Goal: Task Accomplishment & Management: Manage account settings

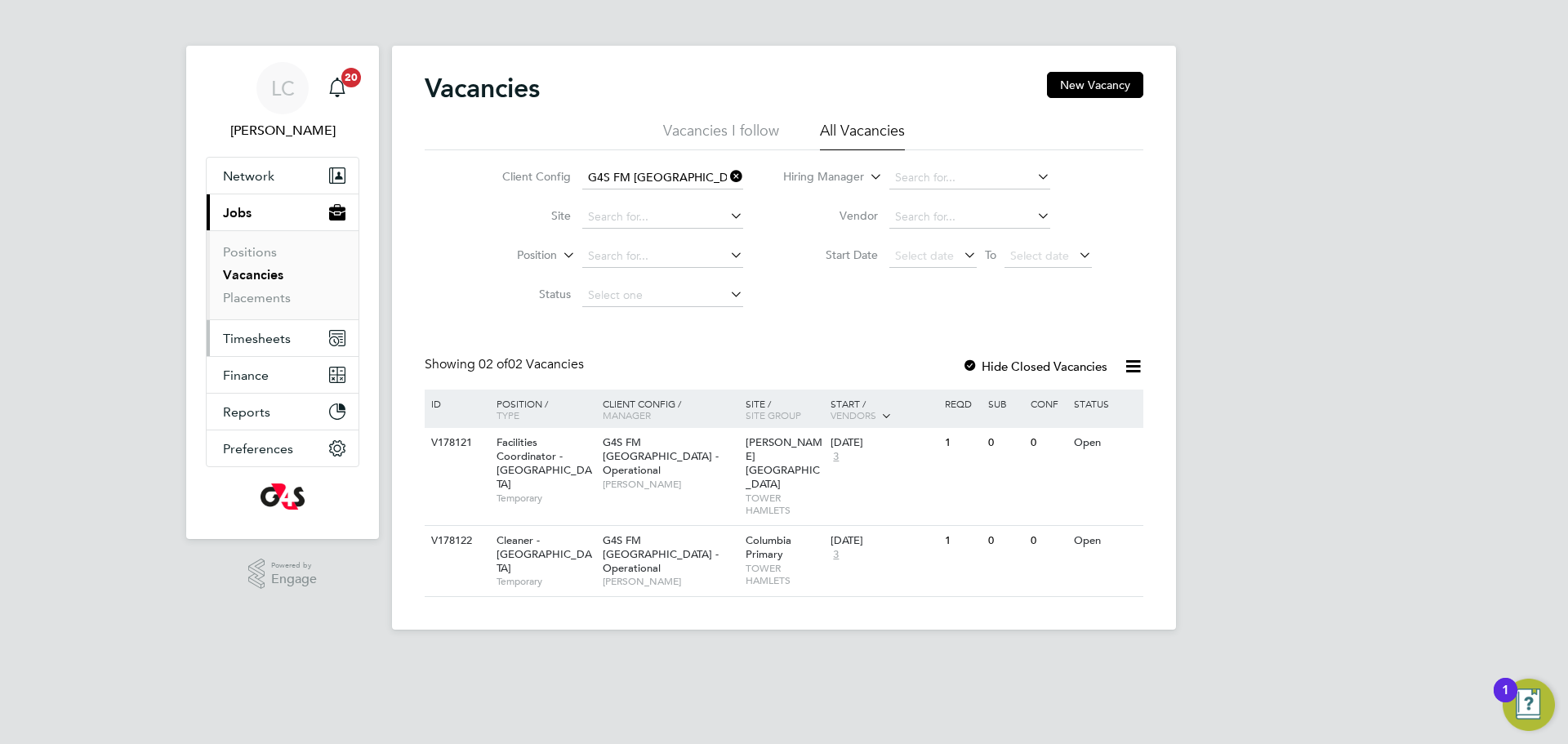
click at [307, 331] on button "Timesheets" at bounding box center [281, 338] width 152 height 36
click at [269, 337] on span "Timesheets" at bounding box center [257, 339] width 67 height 16
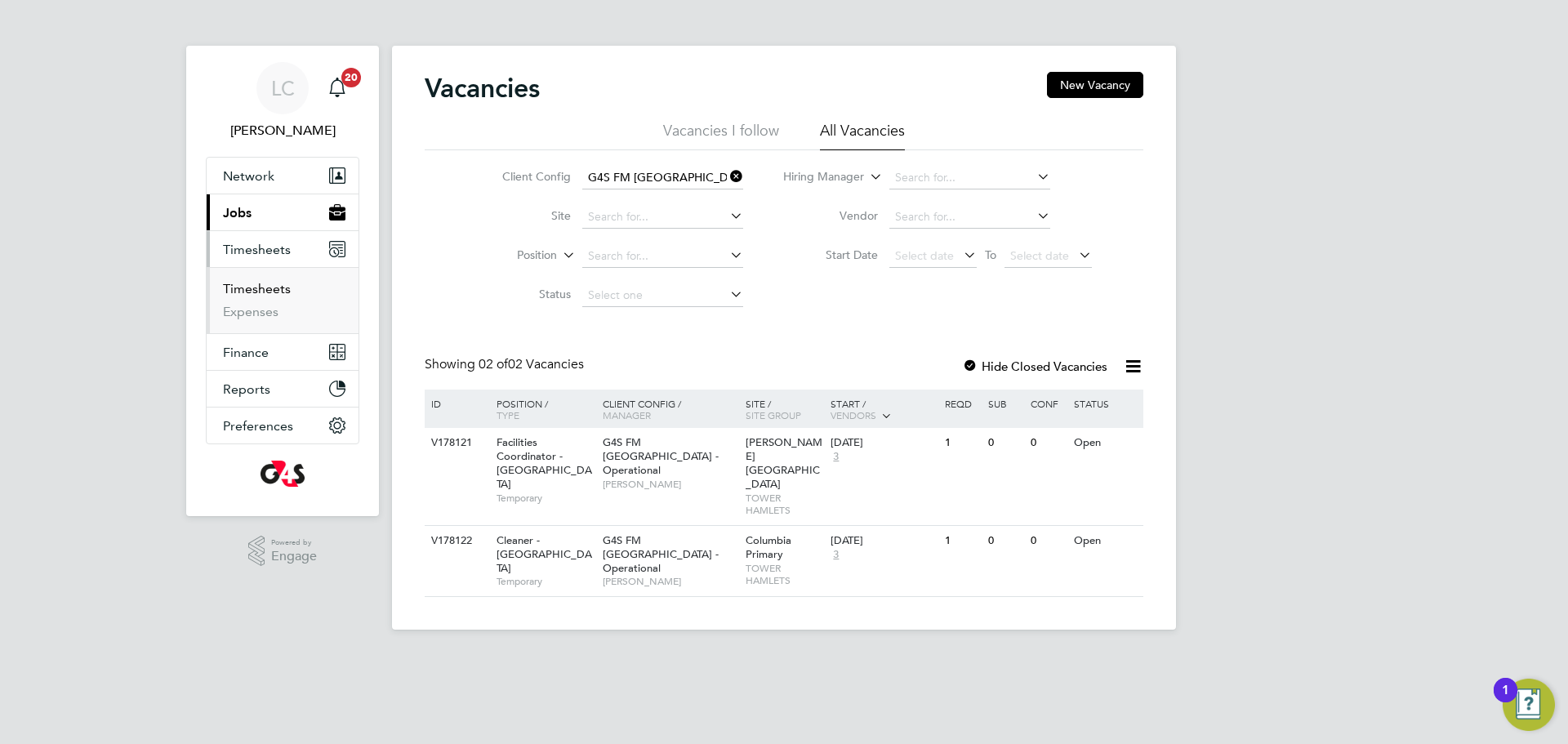
click at [269, 290] on link "Timesheets" at bounding box center [257, 288] width 67 height 16
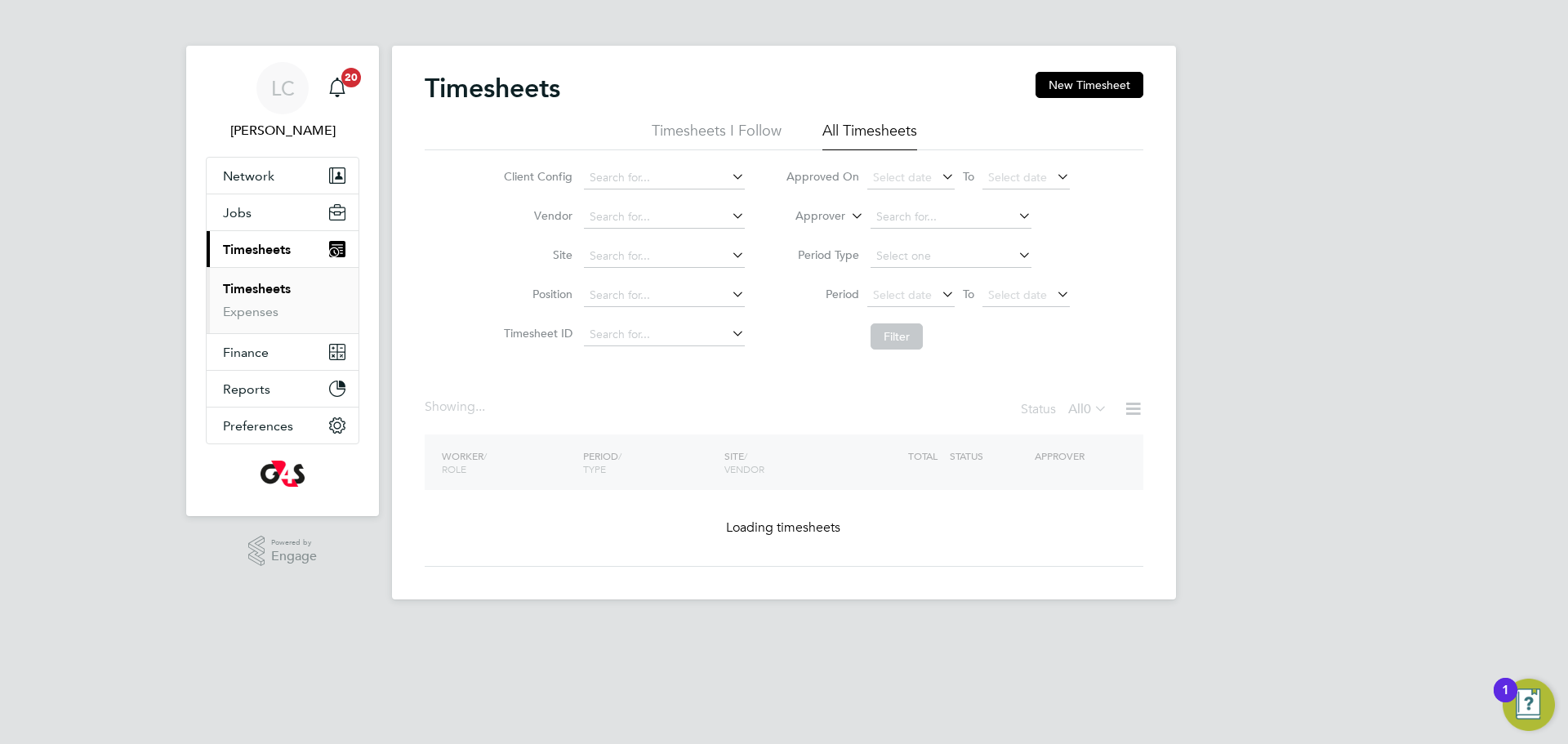
click at [703, 180] on input at bounding box center [664, 177] width 161 height 23
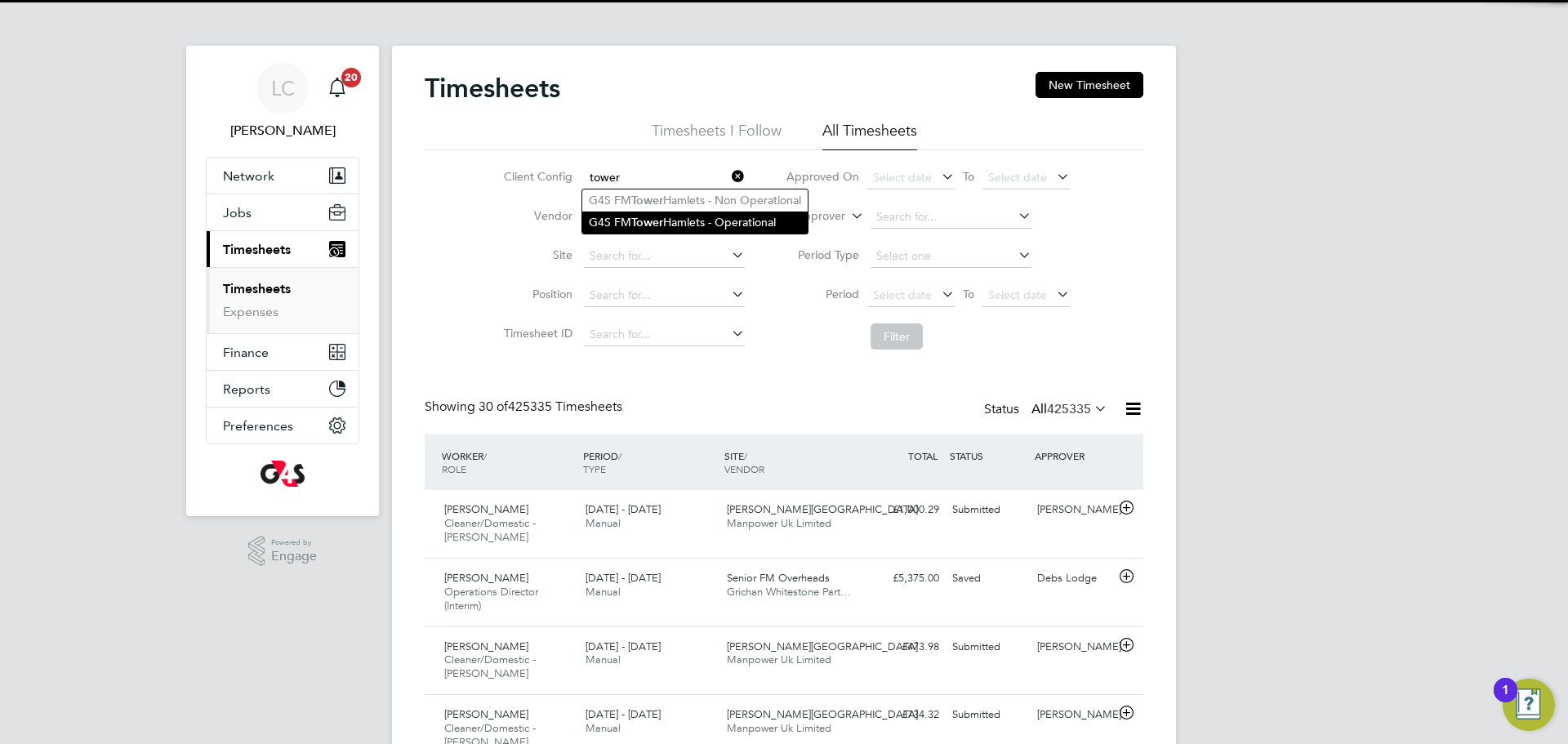
click at [692, 223] on li "G4S FM Tower Hamlets - Operational" at bounding box center [695, 222] width 225 height 22
type input "G4S FM Tower Hamlets - Operational"
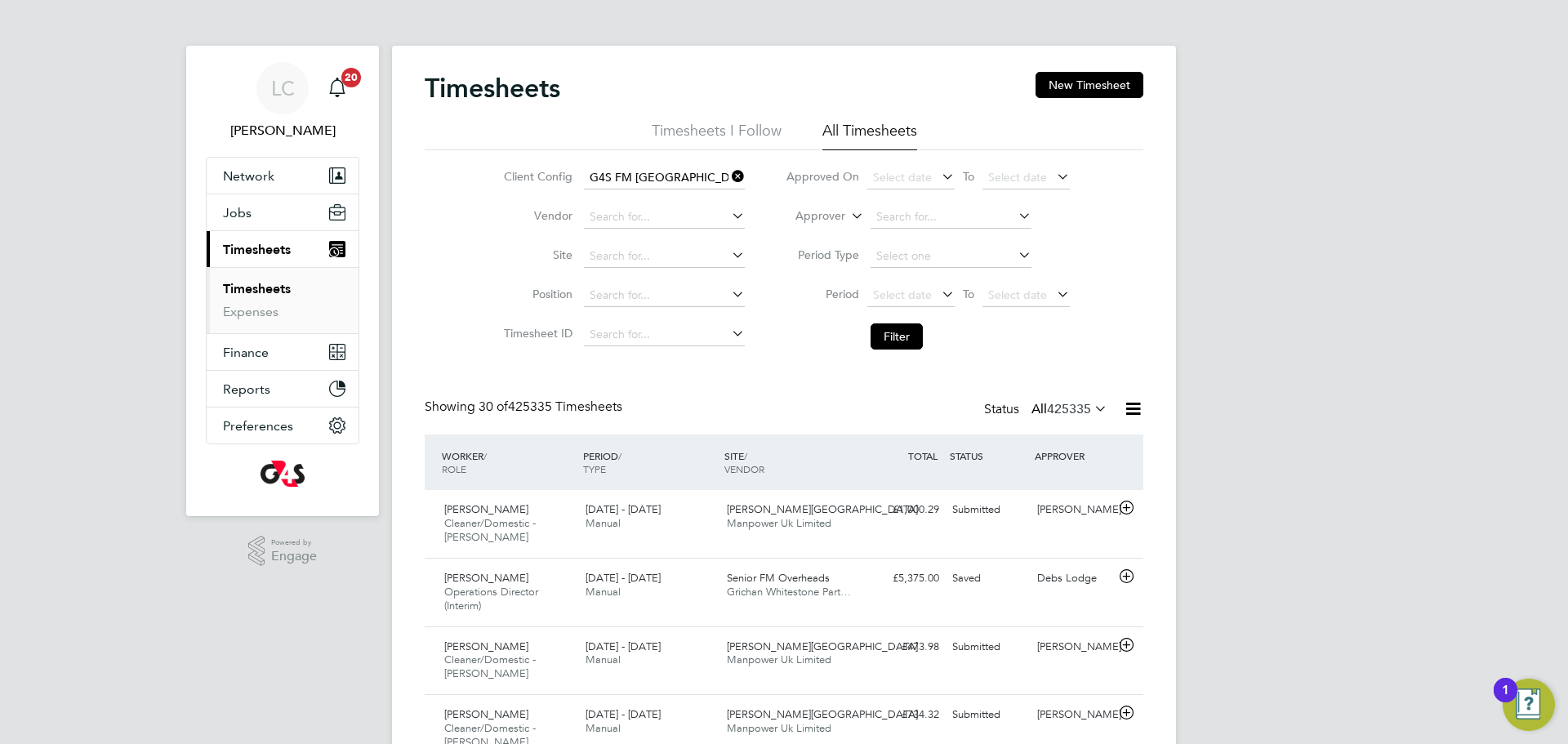
drag, startPoint x: 921, startPoint y: 286, endPoint x: 934, endPoint y: 313, distance: 30.0
click at [921, 287] on span "Select date" at bounding box center [902, 294] width 58 height 15
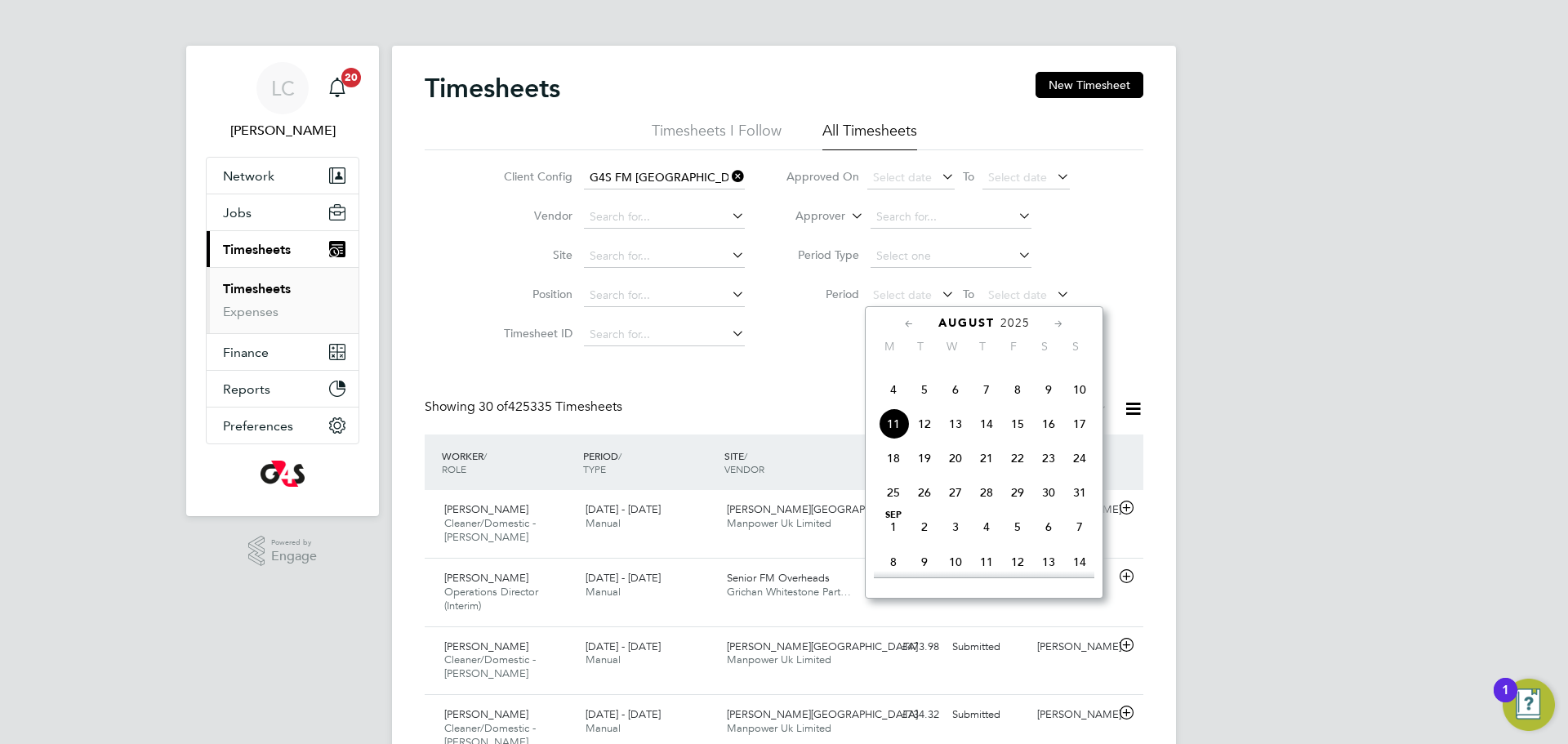
drag, startPoint x: 892, startPoint y: 424, endPoint x: 913, endPoint y: 312, distance: 114.0
click at [892, 405] on span "4" at bounding box center [893, 388] width 31 height 31
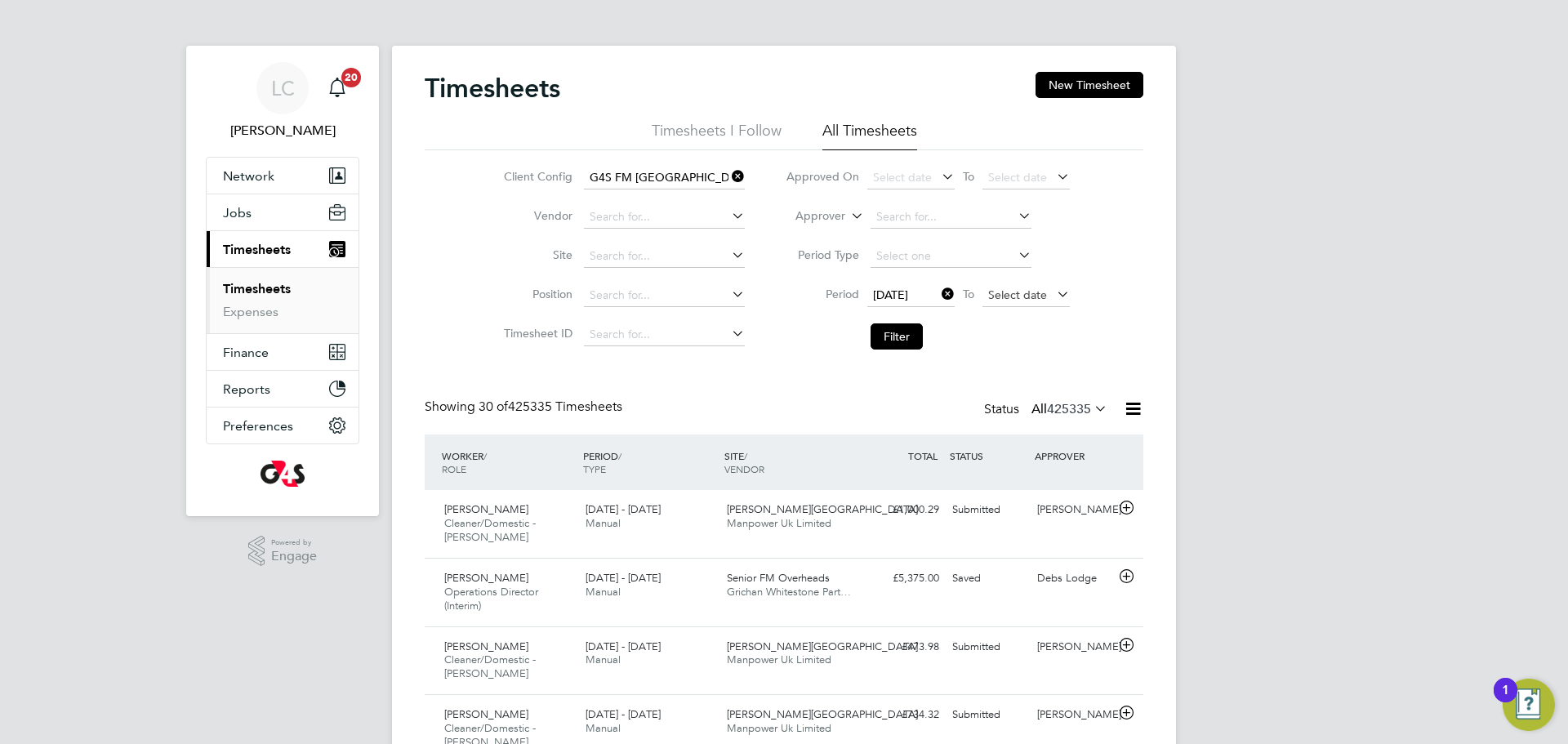
click at [993, 287] on span "Select date" at bounding box center [1017, 294] width 58 height 15
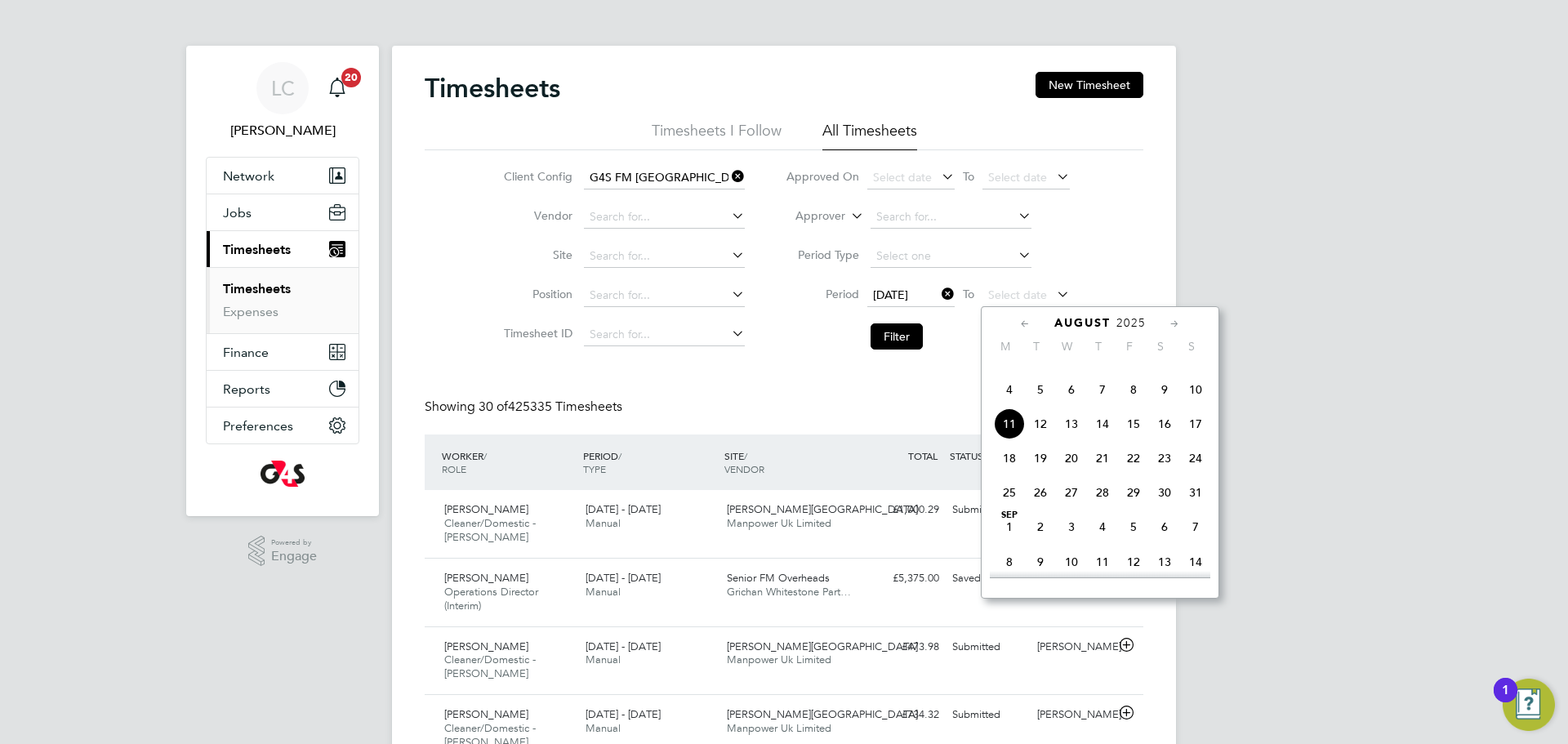
click at [1200, 405] on span "10" at bounding box center [1195, 388] width 31 height 31
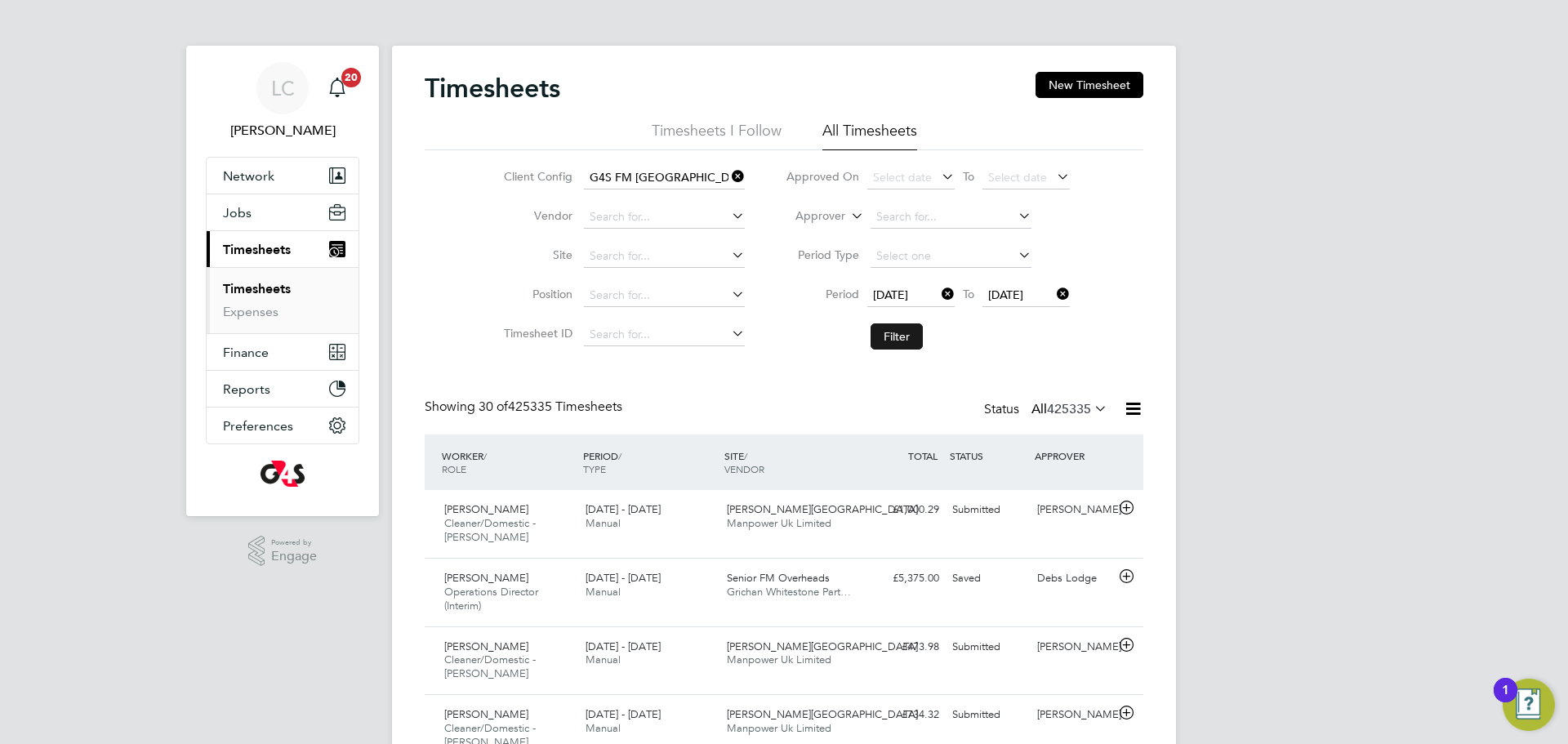
click at [905, 347] on button "Filter" at bounding box center [896, 336] width 53 height 26
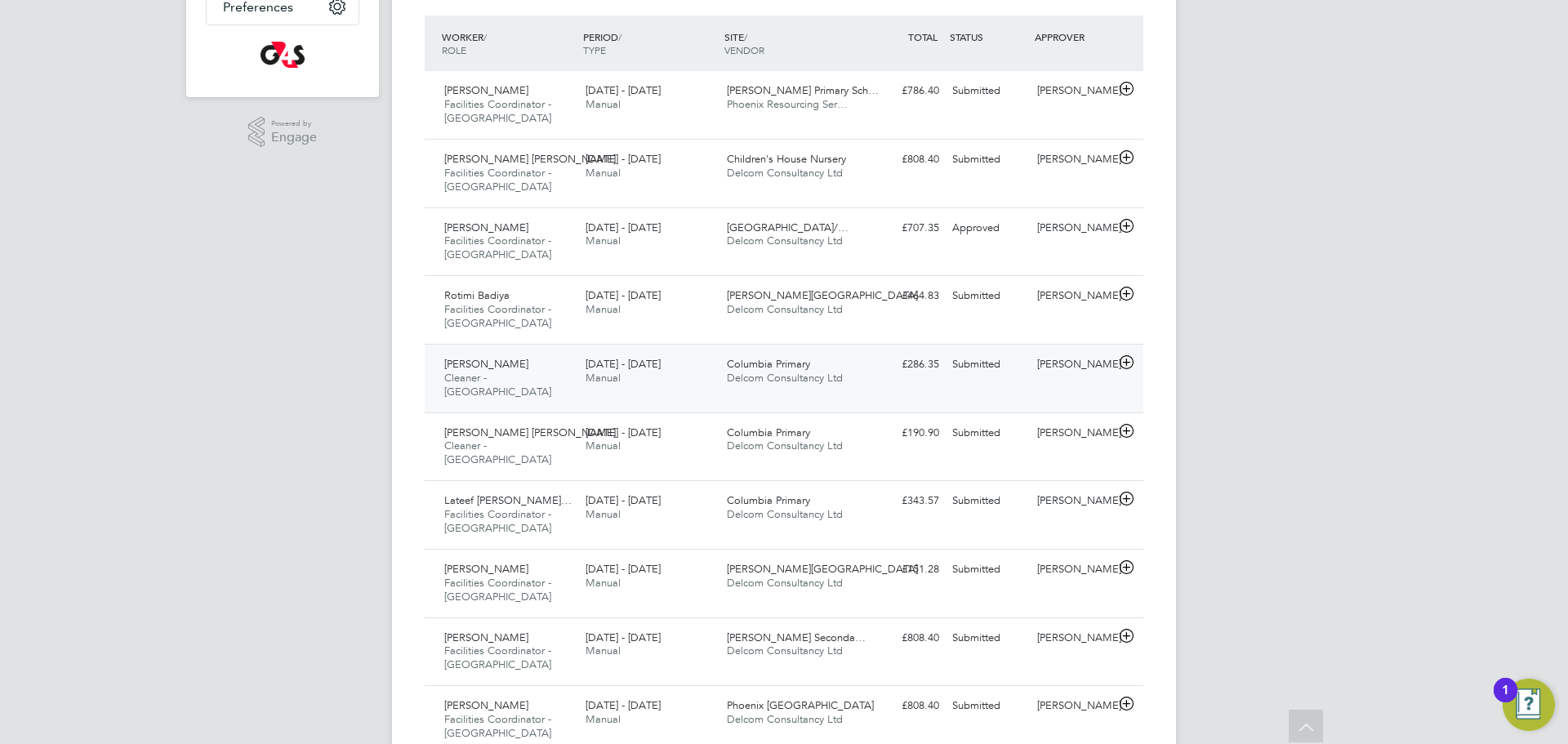
scroll to position [417, 0]
click at [871, 314] on div "Rotimi Badiya Facilities Coordinator - Tower Hamlets 4 - 10 Aug 2025 4 - 10 Aug…" at bounding box center [784, 310] width 719 height 68
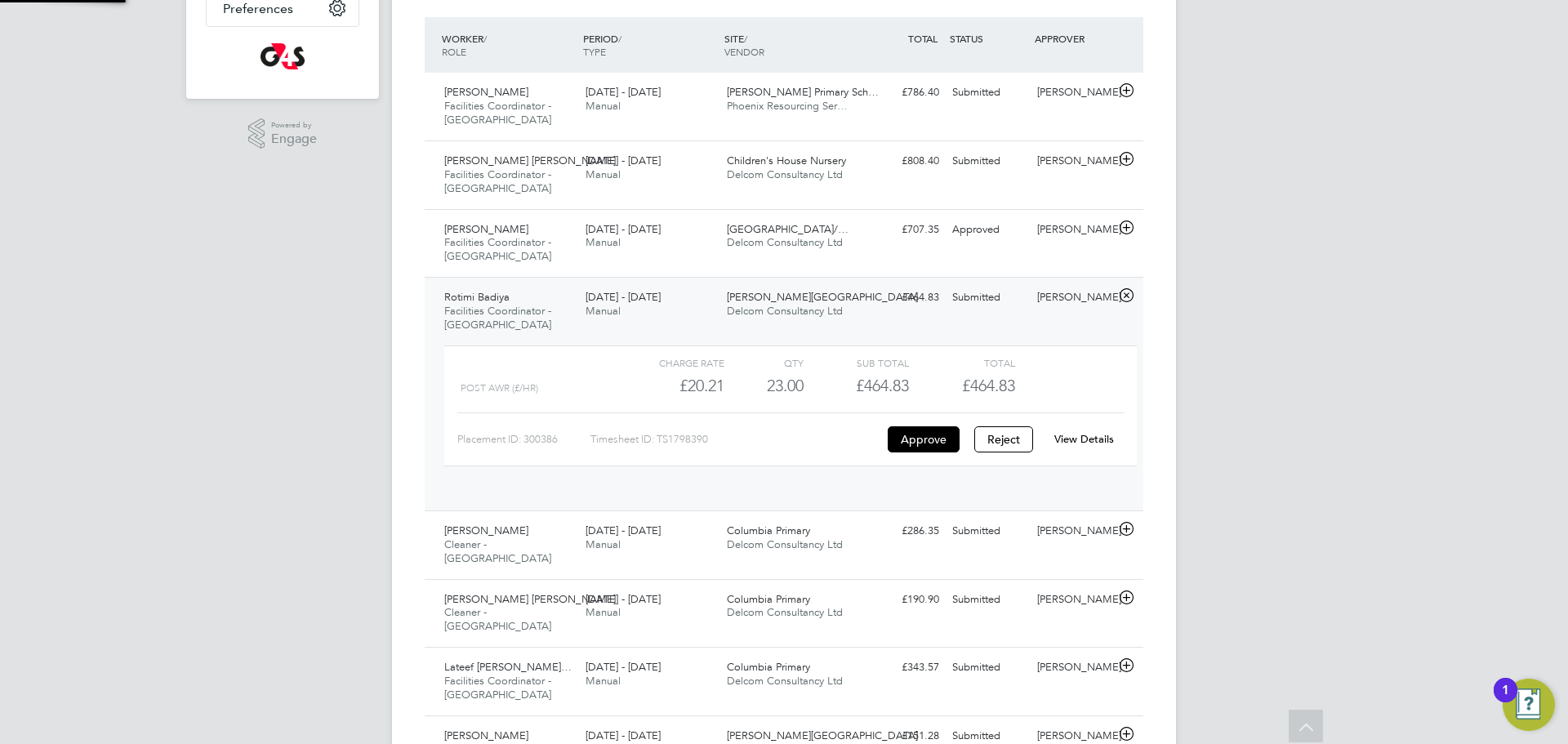
scroll to position [28, 160]
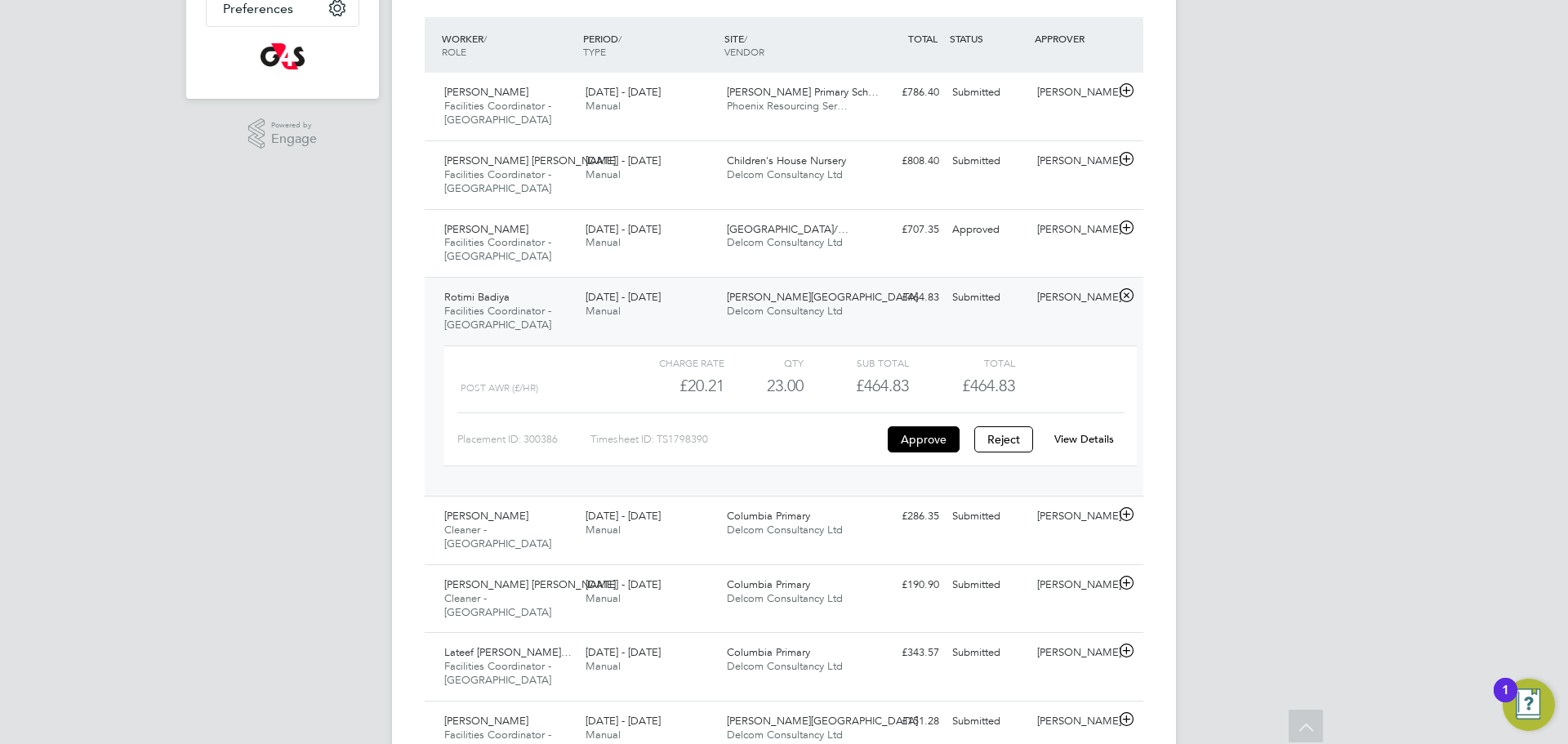
click at [1077, 436] on link "View Details" at bounding box center [1084, 439] width 59 height 14
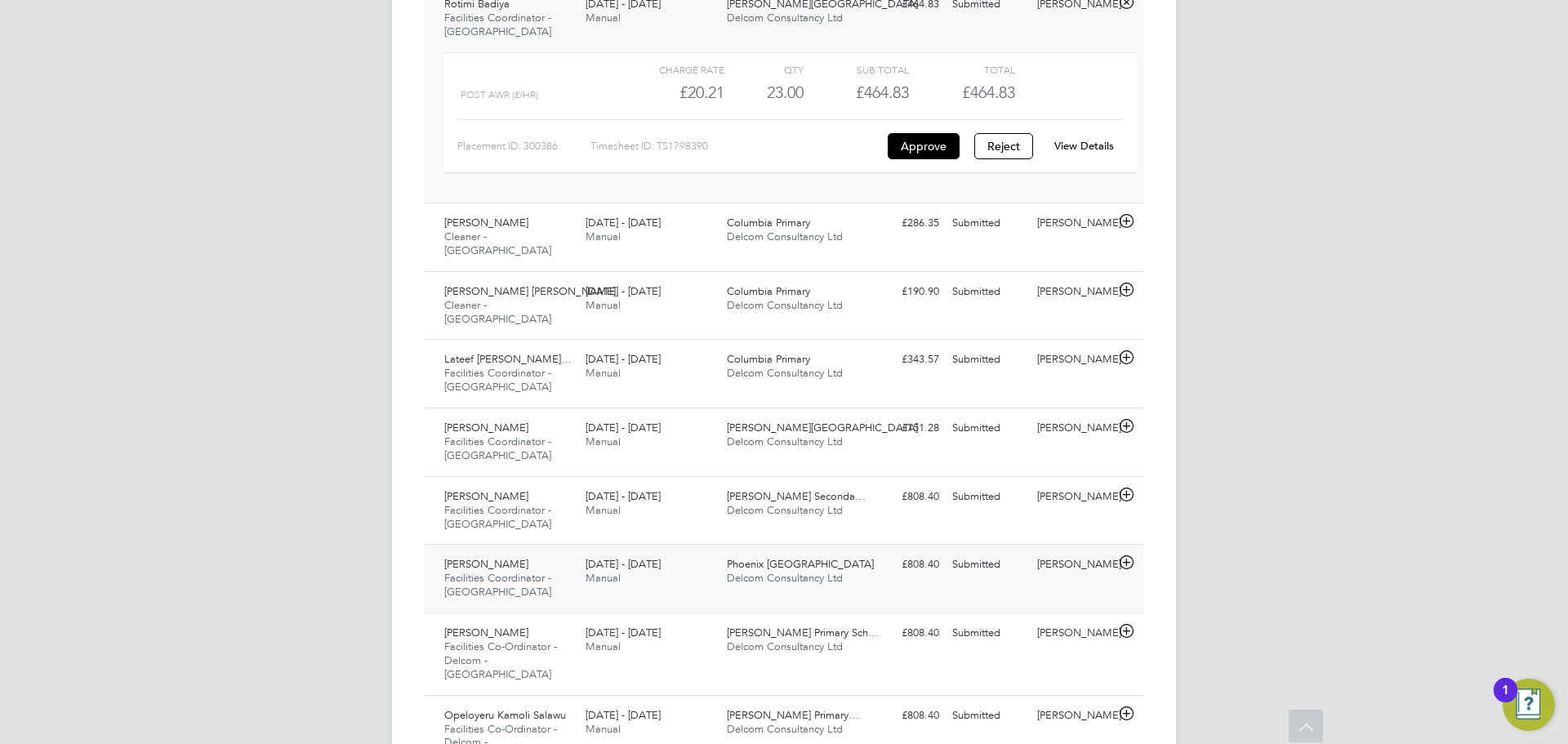
scroll to position [748, 0]
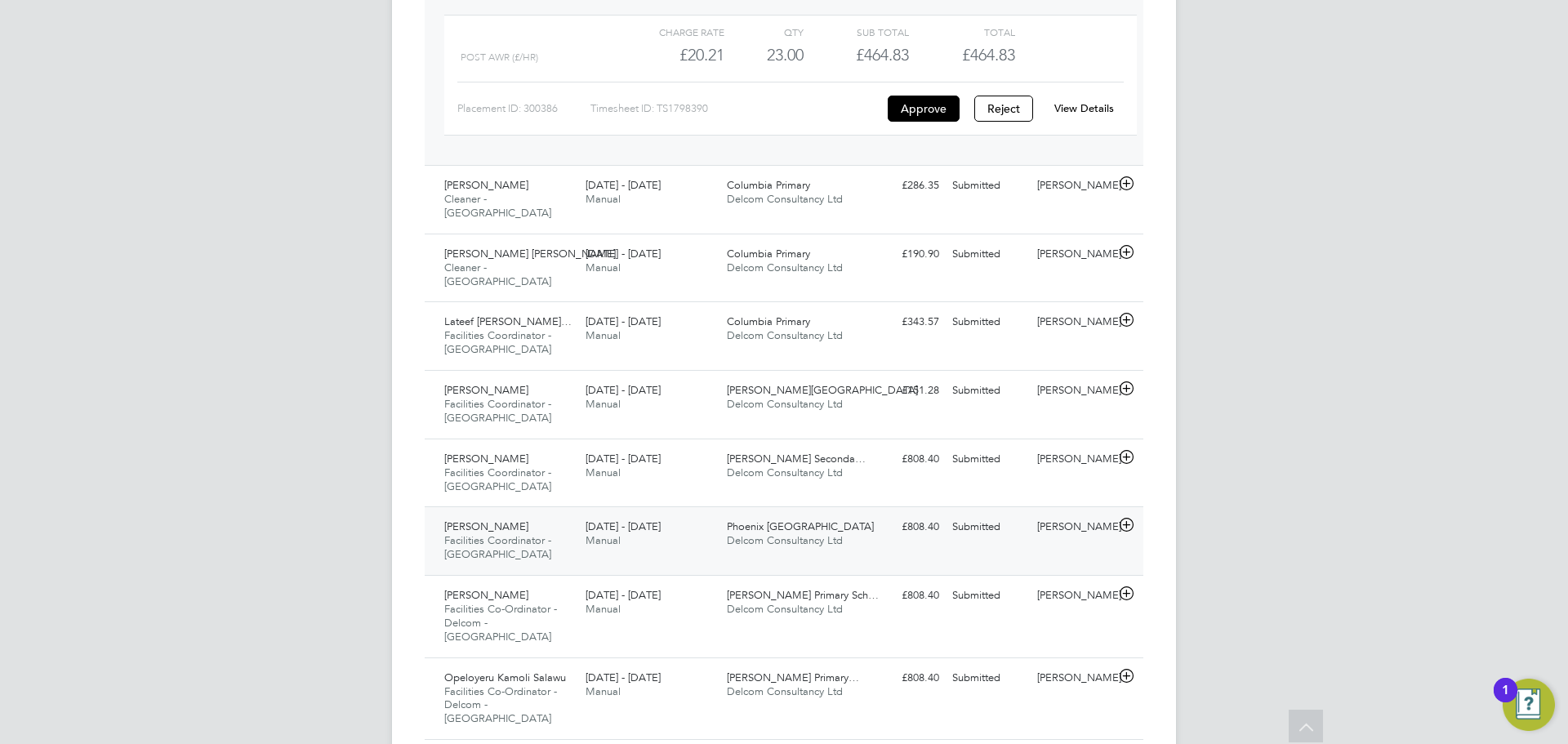
click at [893, 513] on div "Godwin Okpoko Facilities Coordinator - Tower Hamlets 4 - 10 Aug 2025 4 - 10 Aug…" at bounding box center [784, 540] width 719 height 68
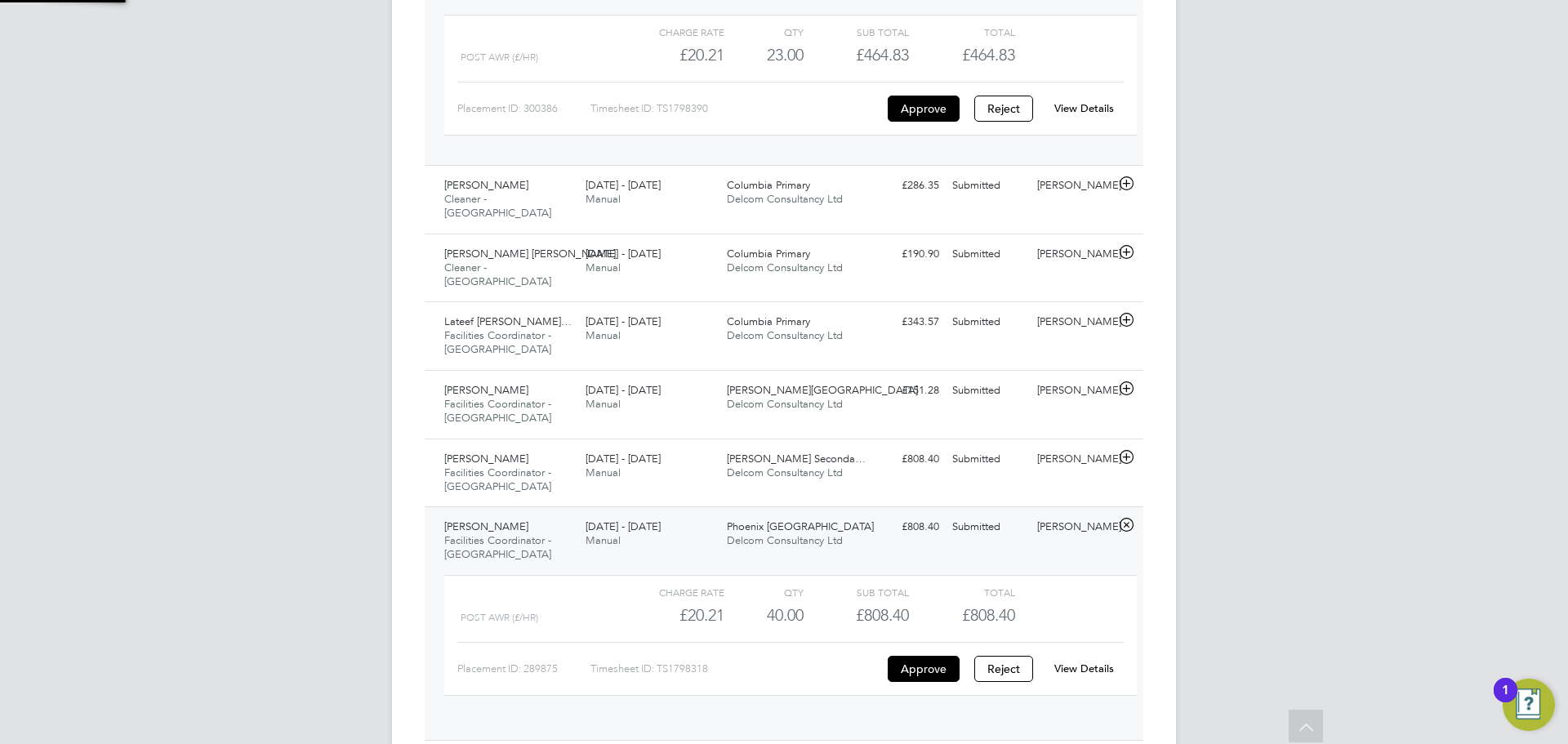
scroll to position [28, 160]
click at [1064, 662] on link "View Details" at bounding box center [1084, 669] width 59 height 14
click at [1014, 447] on div "Michael Abel Facilities Coordinator - Tower Hamlets 4 - 10 Aug 2025 4 - 10 Aug …" at bounding box center [784, 473] width 719 height 68
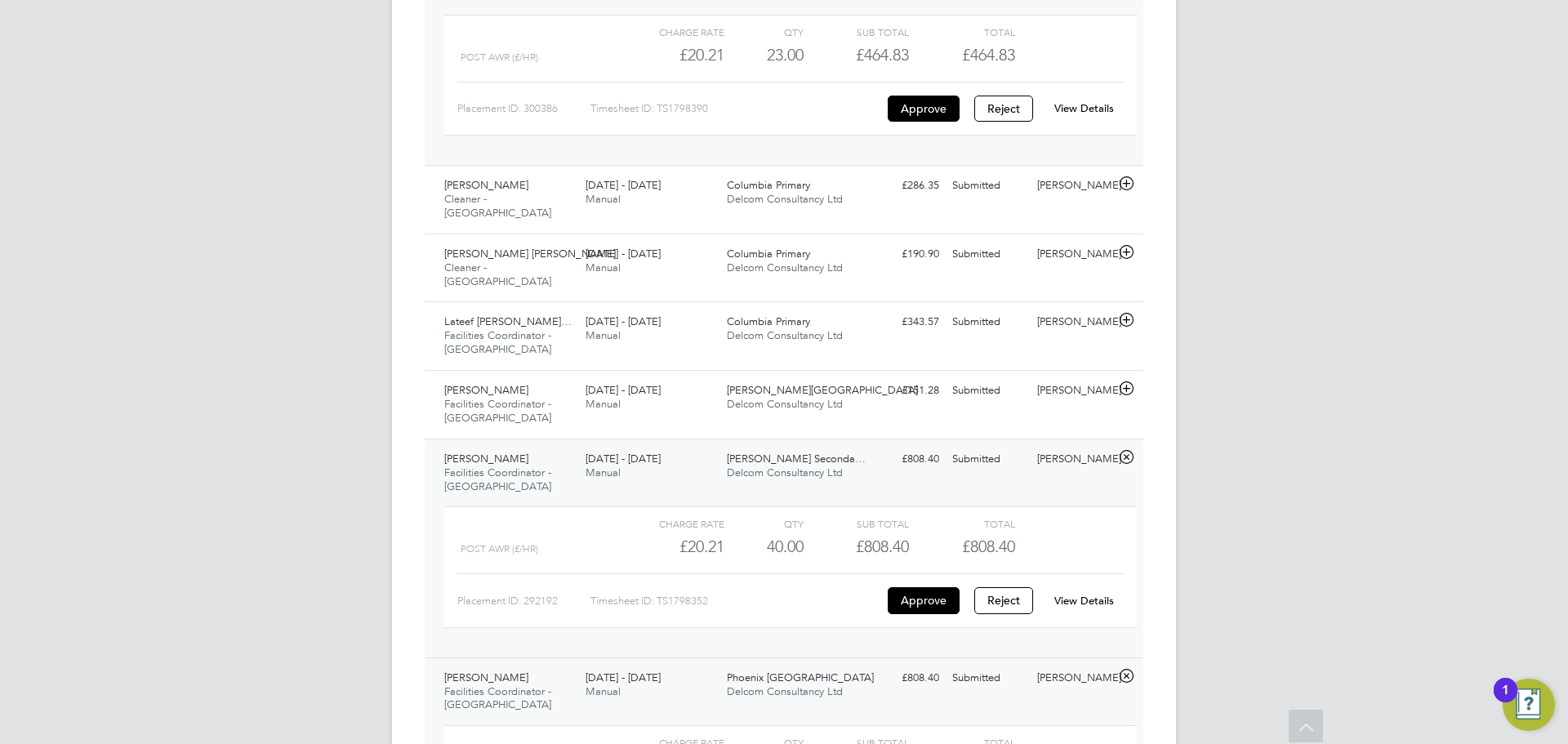
drag, startPoint x: 1087, startPoint y: 576, endPoint x: 1071, endPoint y: 576, distance: 16.0
click at [1088, 593] on link "View Details" at bounding box center [1084, 600] width 59 height 14
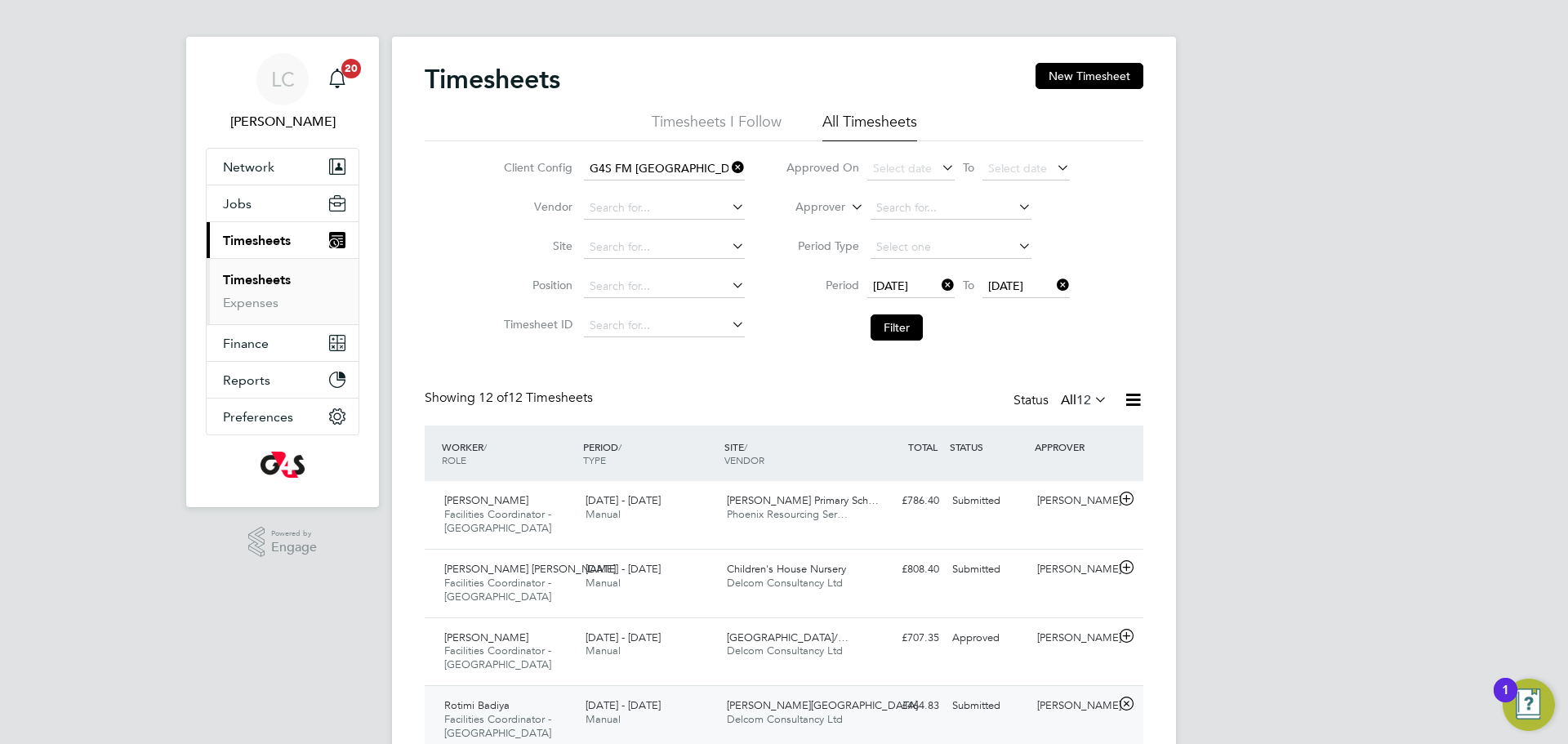
scroll to position [0, 0]
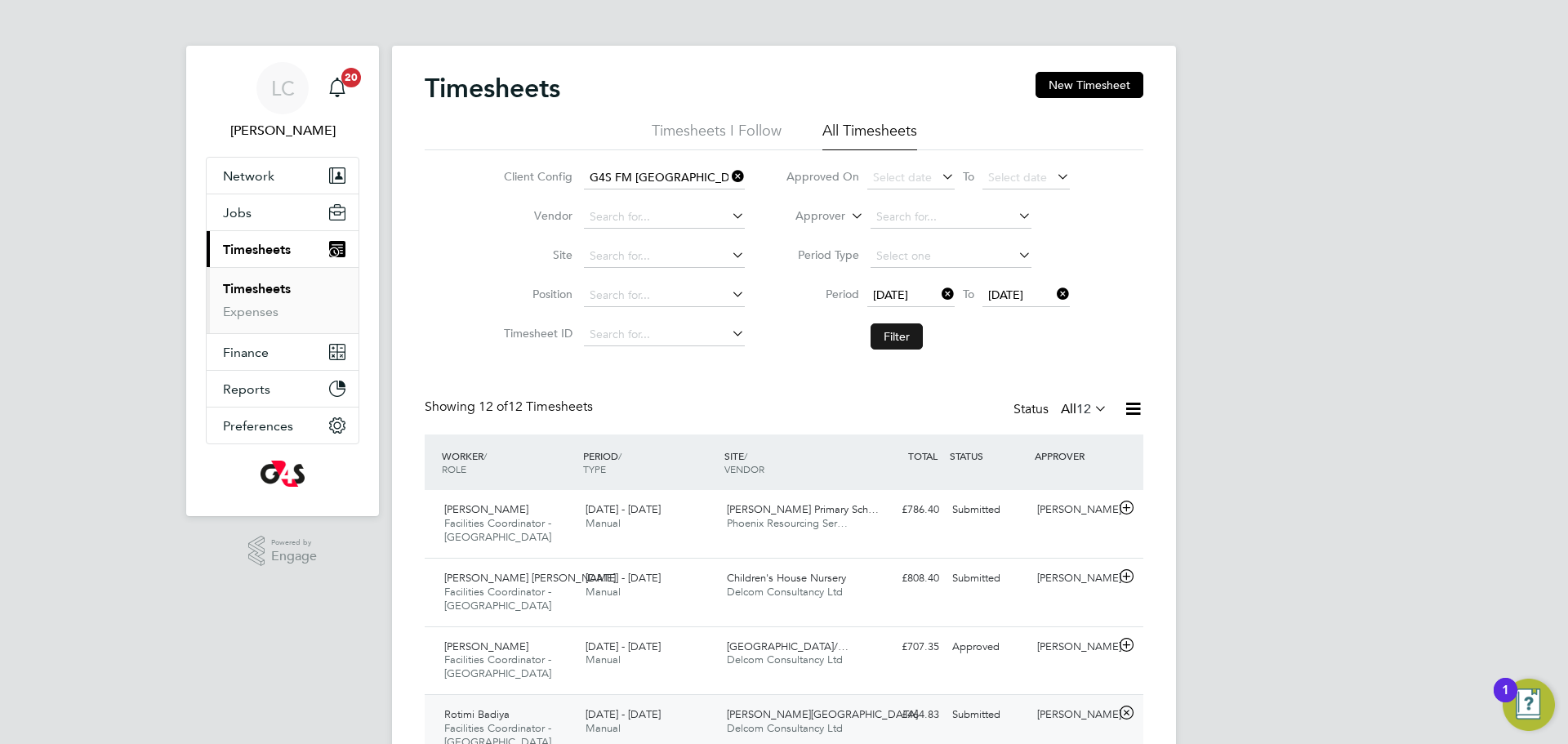
click at [893, 328] on button "Filter" at bounding box center [896, 336] width 53 height 26
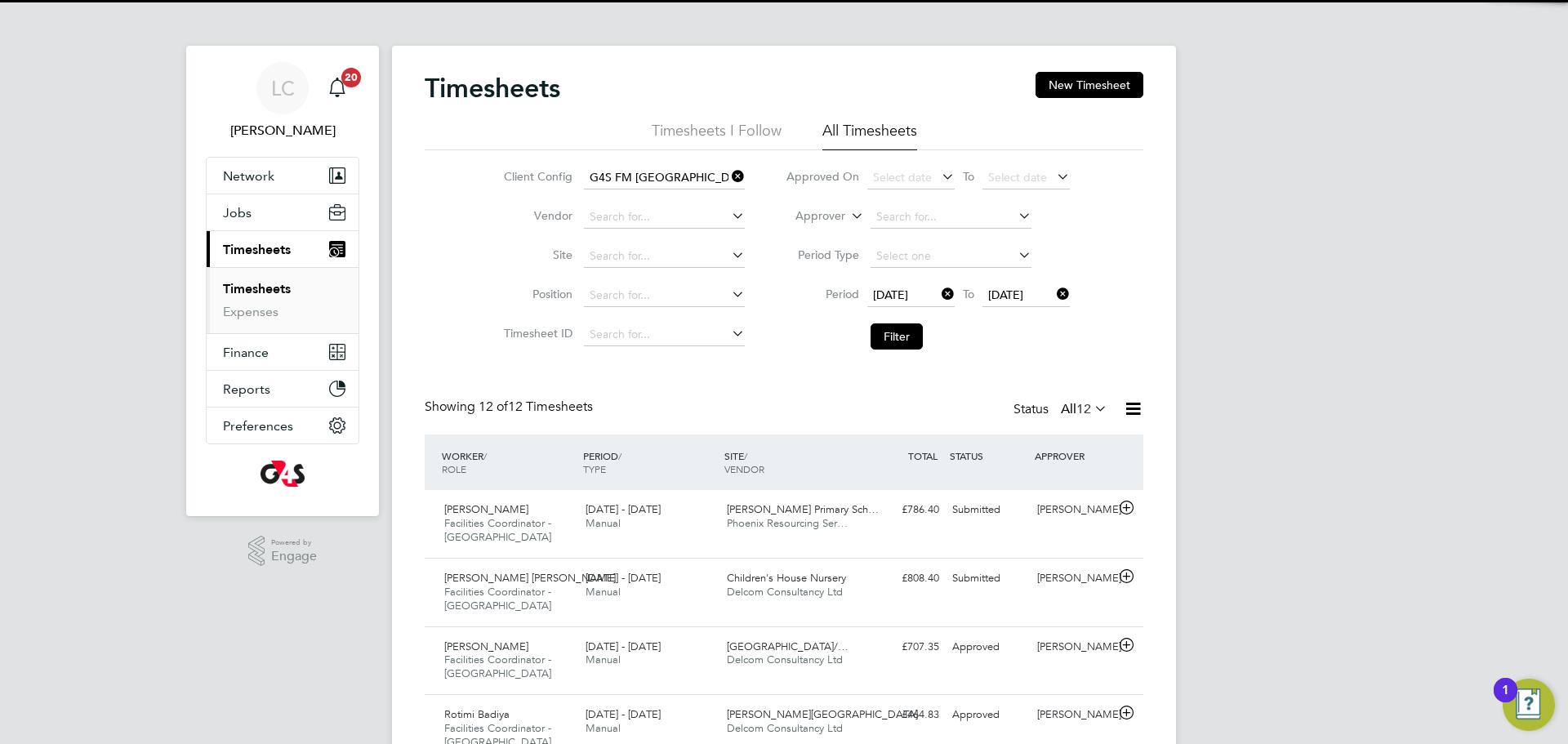
click at [913, 355] on li "Filter" at bounding box center [928, 336] width 325 height 43
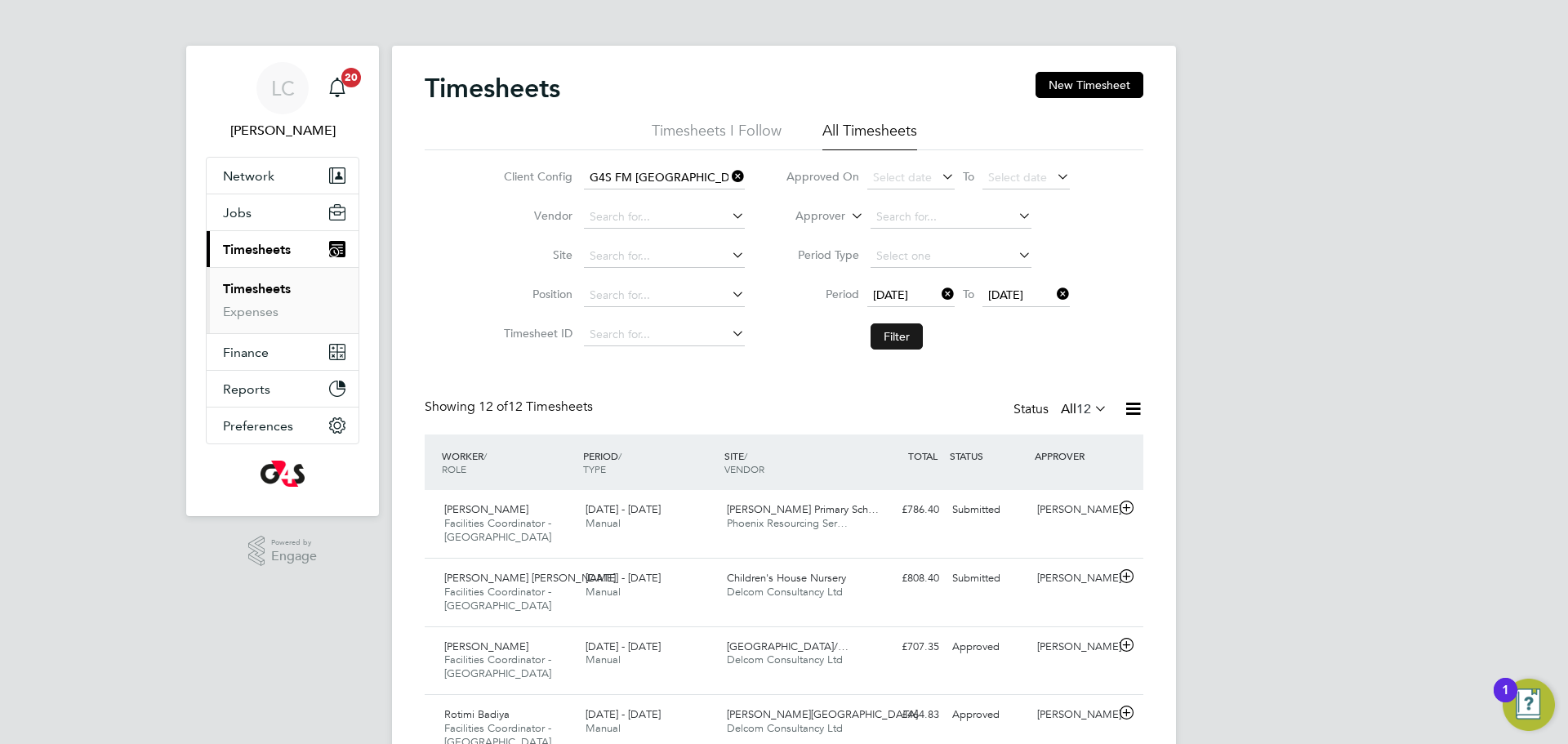
click at [900, 331] on button "Filter" at bounding box center [896, 336] width 53 height 26
click at [900, 330] on button "Filter" at bounding box center [896, 336] width 53 height 26
click at [1084, 401] on span "12" at bounding box center [1083, 409] width 15 height 16
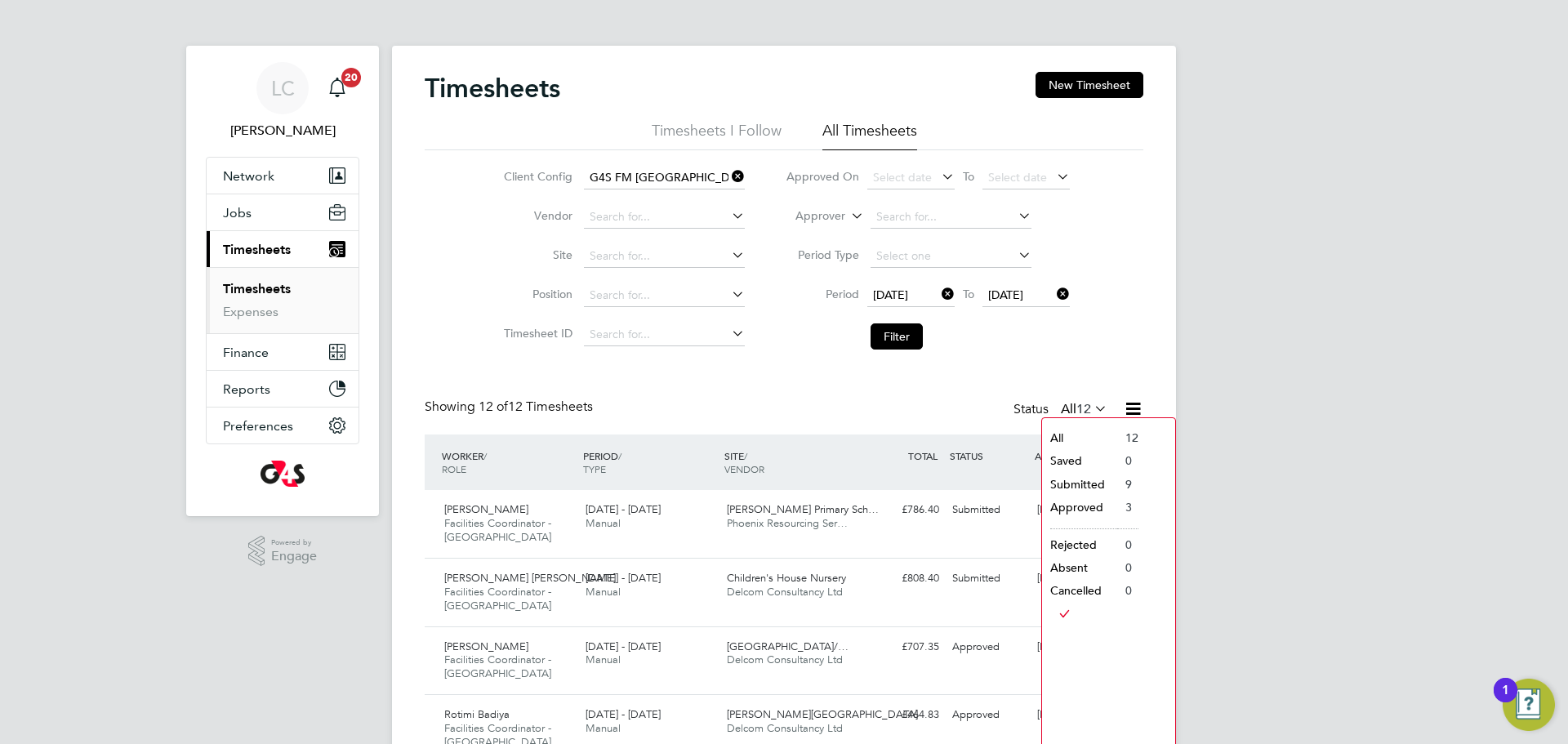
click at [1077, 486] on li "Submitted" at bounding box center [1080, 483] width 75 height 23
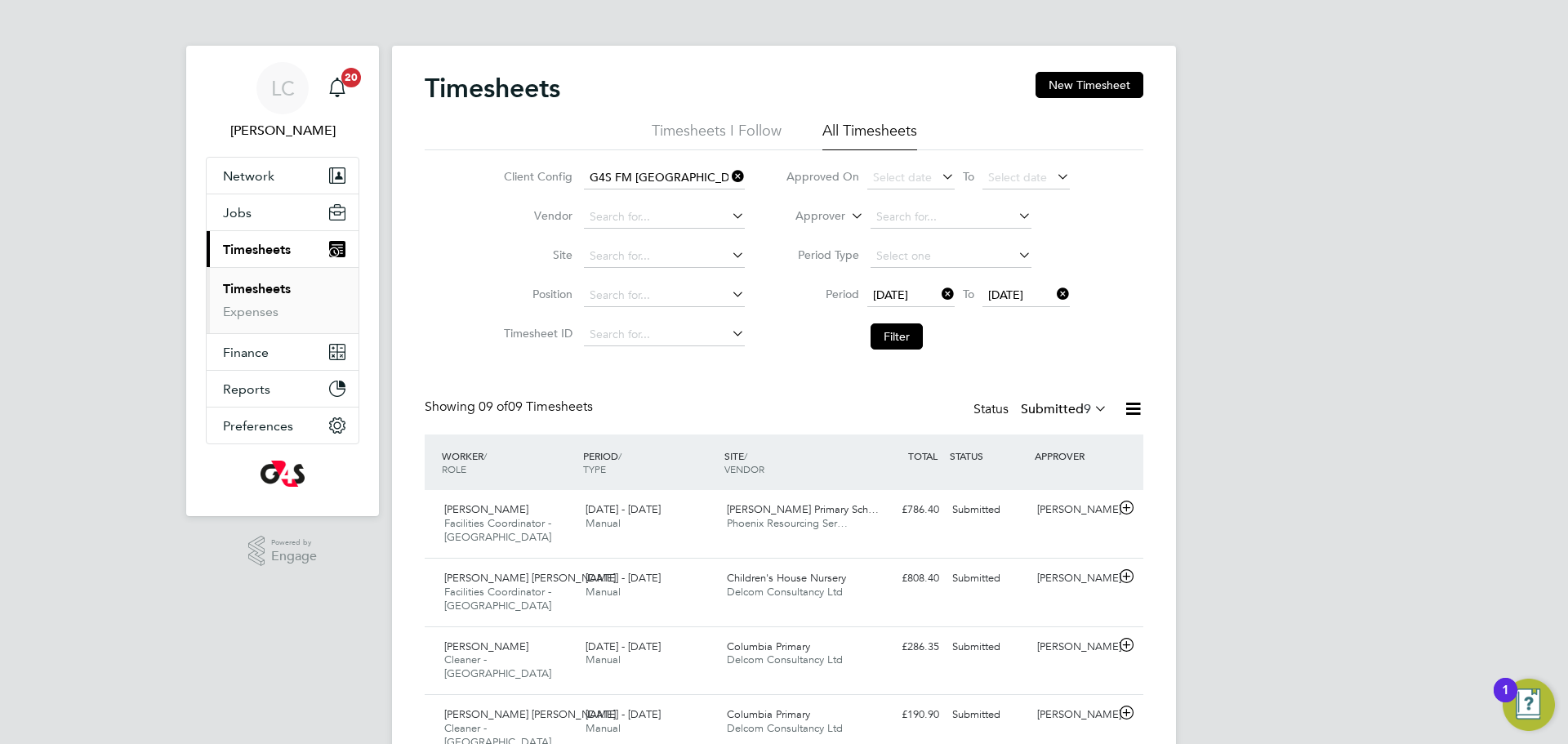
drag, startPoint x: 907, startPoint y: 331, endPoint x: 661, endPoint y: 46, distance: 376.5
click at [904, 332] on button "Filter" at bounding box center [896, 336] width 53 height 26
click at [894, 329] on button "Filter" at bounding box center [896, 336] width 53 height 26
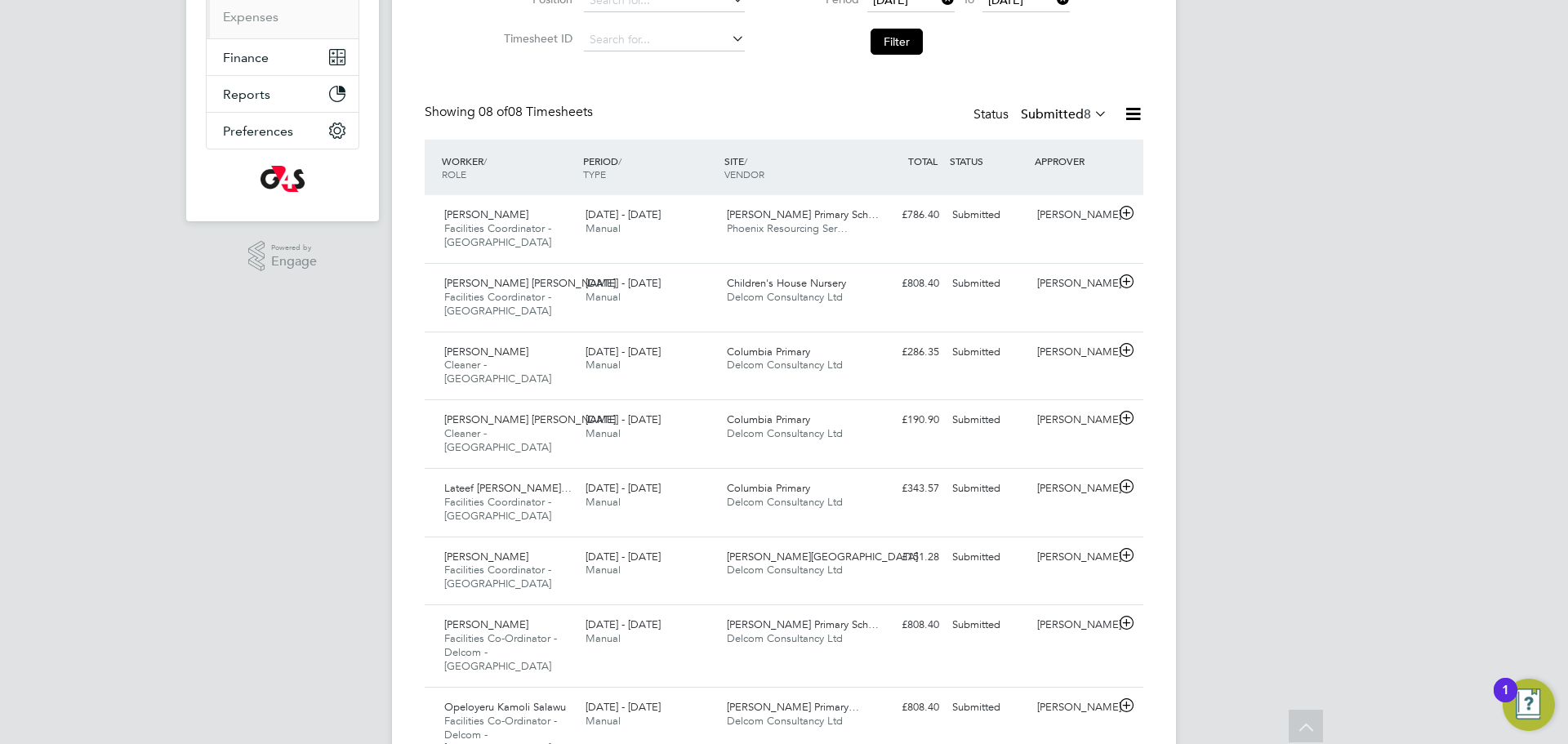
click at [1091, 114] on icon at bounding box center [1091, 113] width 0 height 23
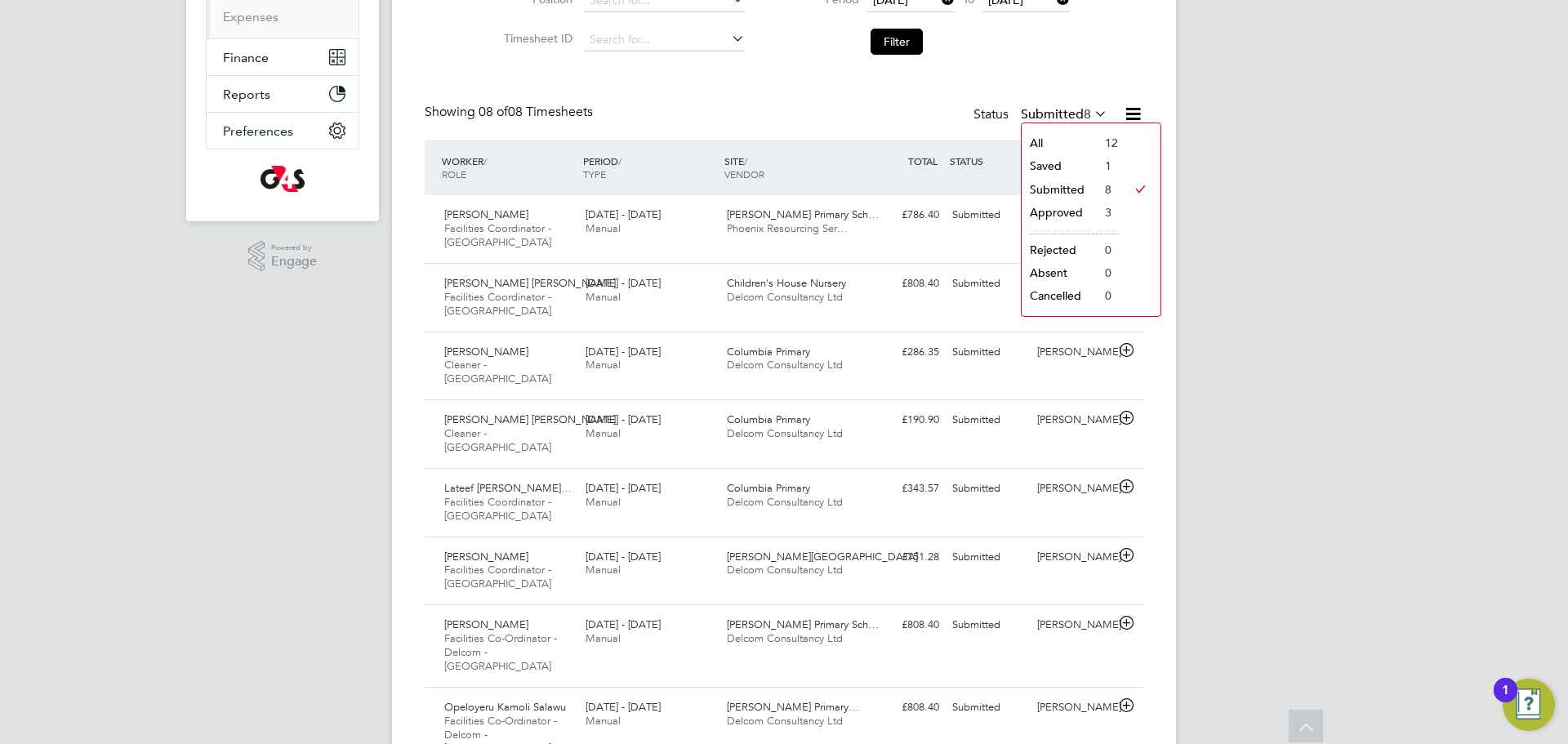
click at [1104, 164] on li "1" at bounding box center [1107, 165] width 21 height 23
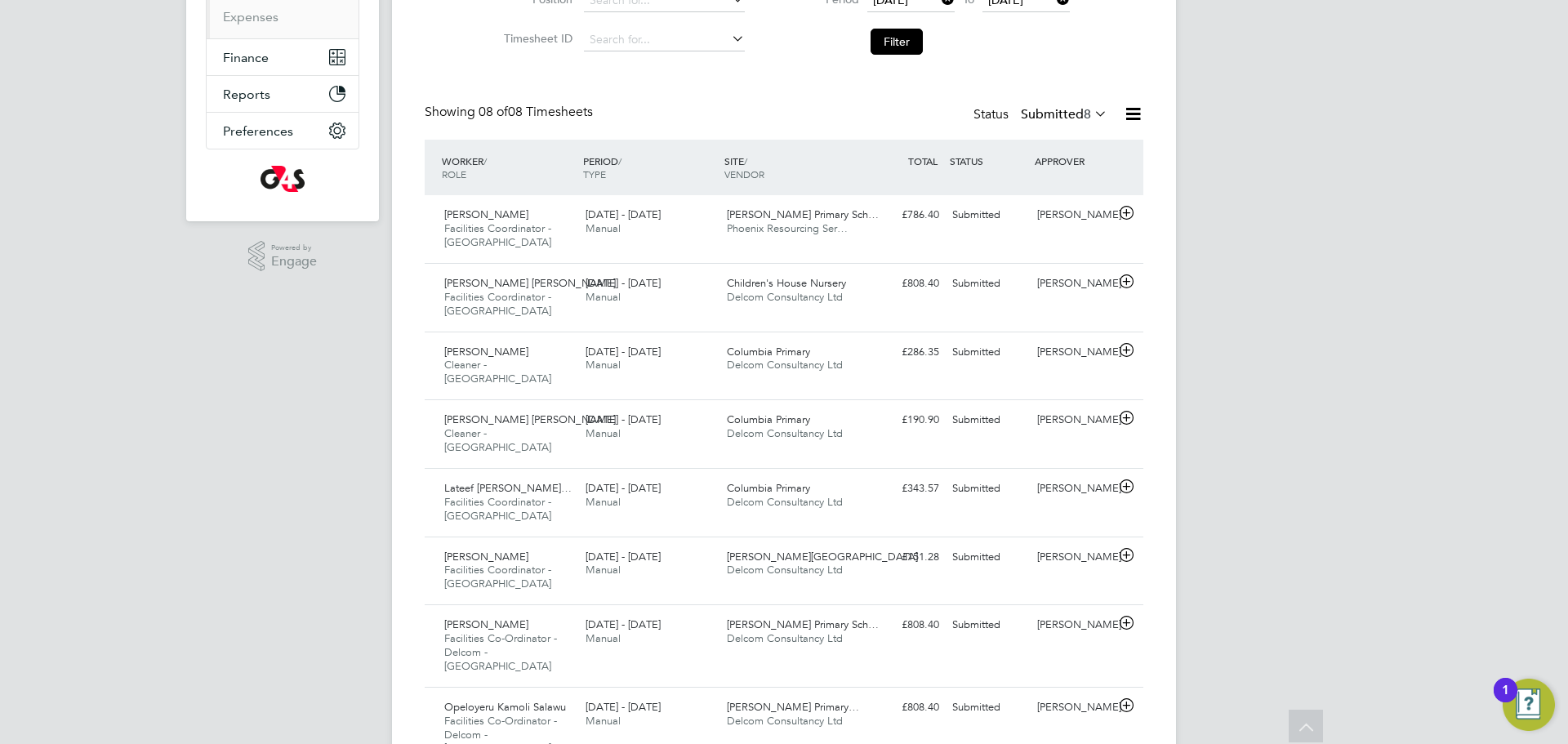
click at [1062, 123] on div "Status Submitted 8" at bounding box center [1042, 115] width 137 height 23
click at [908, 40] on button "Filter" at bounding box center [896, 42] width 53 height 26
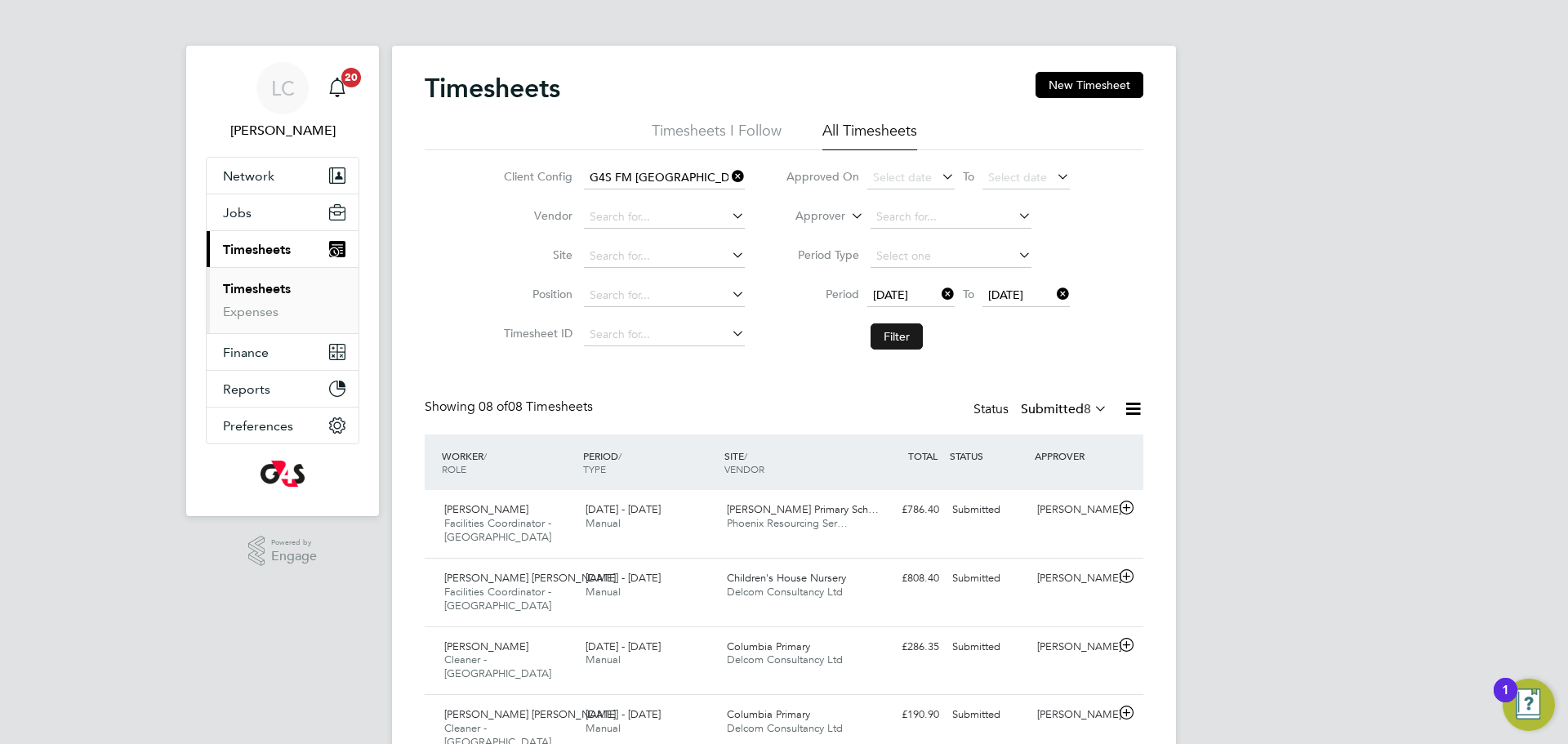
click at [905, 343] on button "Filter" at bounding box center [896, 336] width 53 height 26
click at [1075, 404] on label "Submitted 8" at bounding box center [1064, 409] width 86 height 16
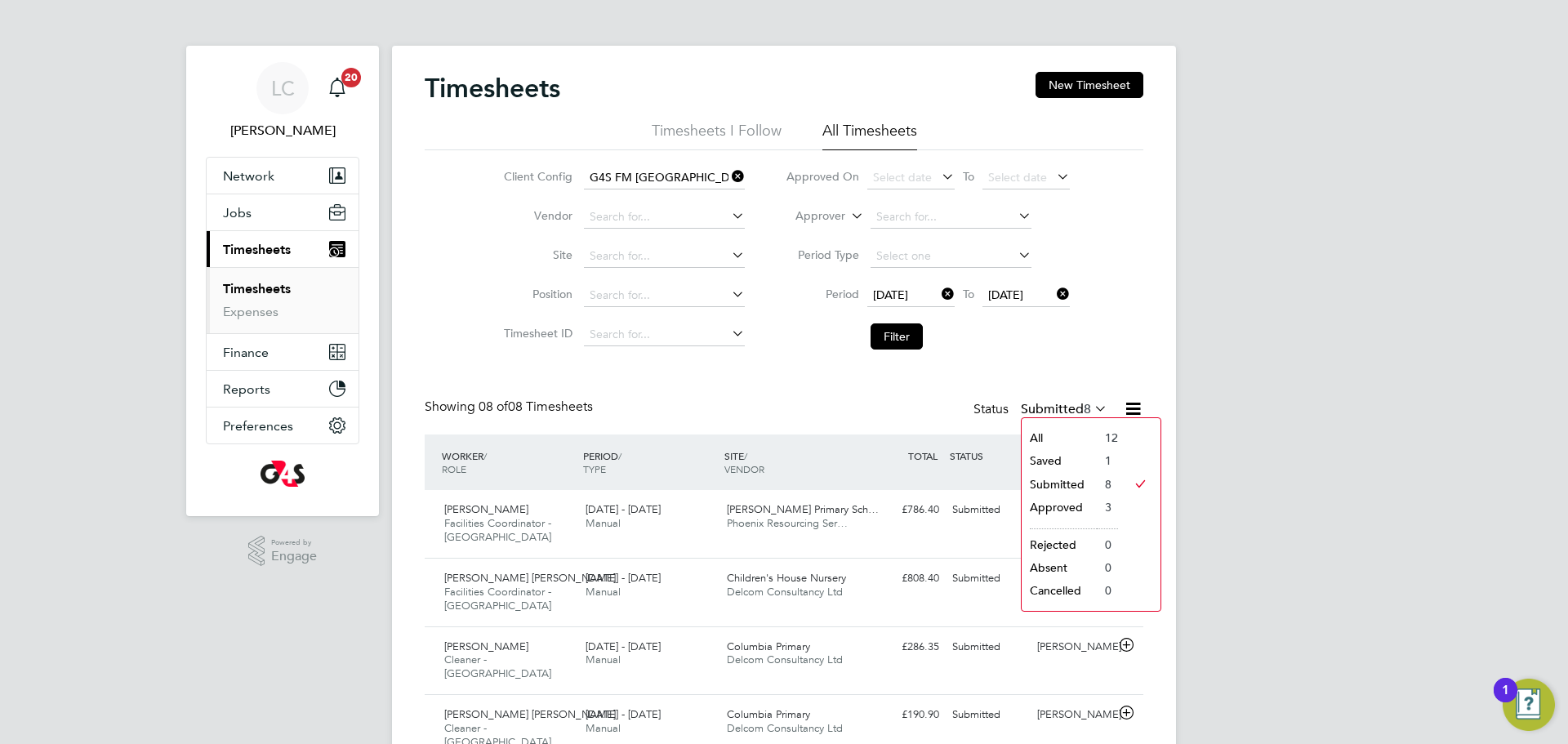
click at [1097, 465] on li "1" at bounding box center [1107, 460] width 21 height 23
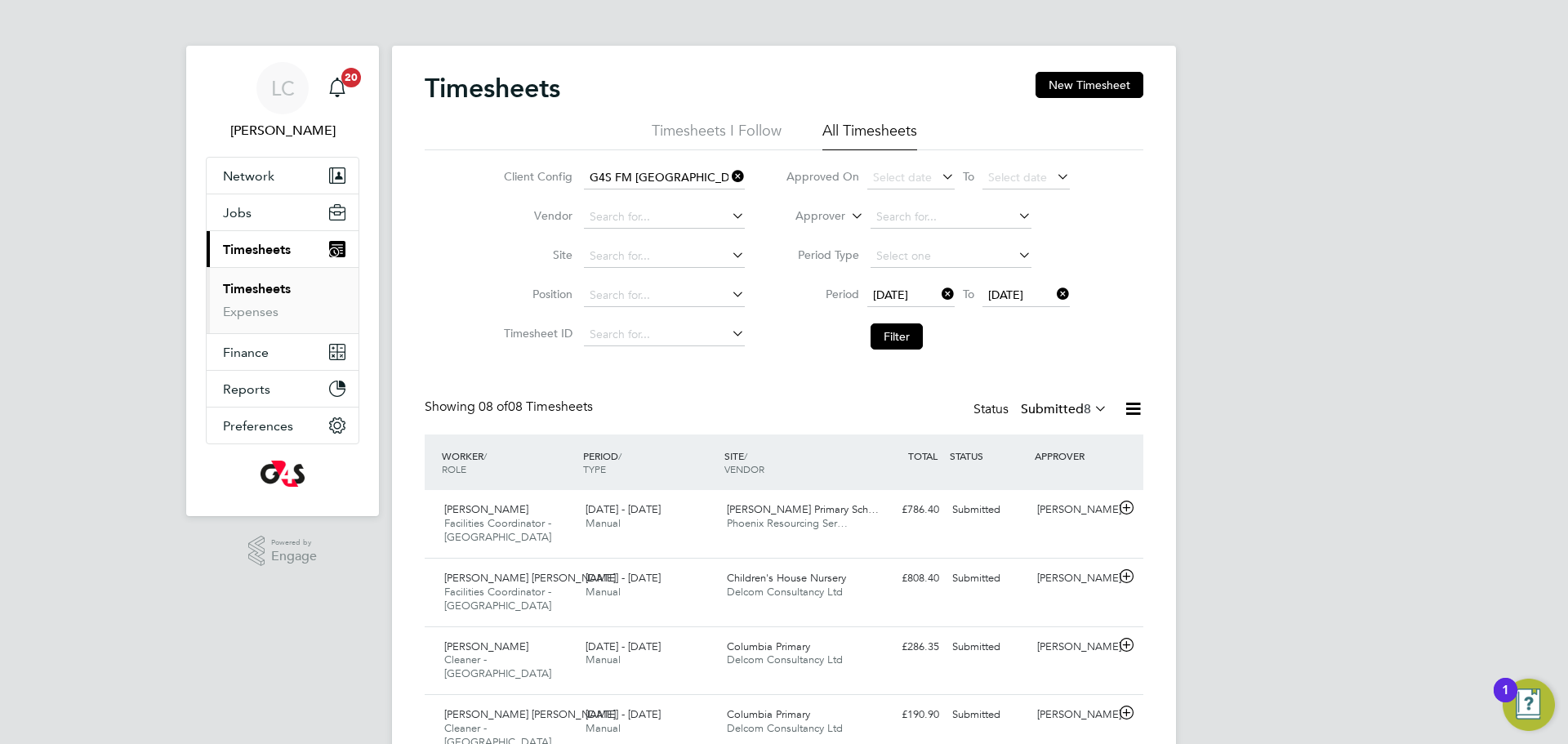
click at [1129, 406] on icon at bounding box center [1133, 408] width 21 height 21
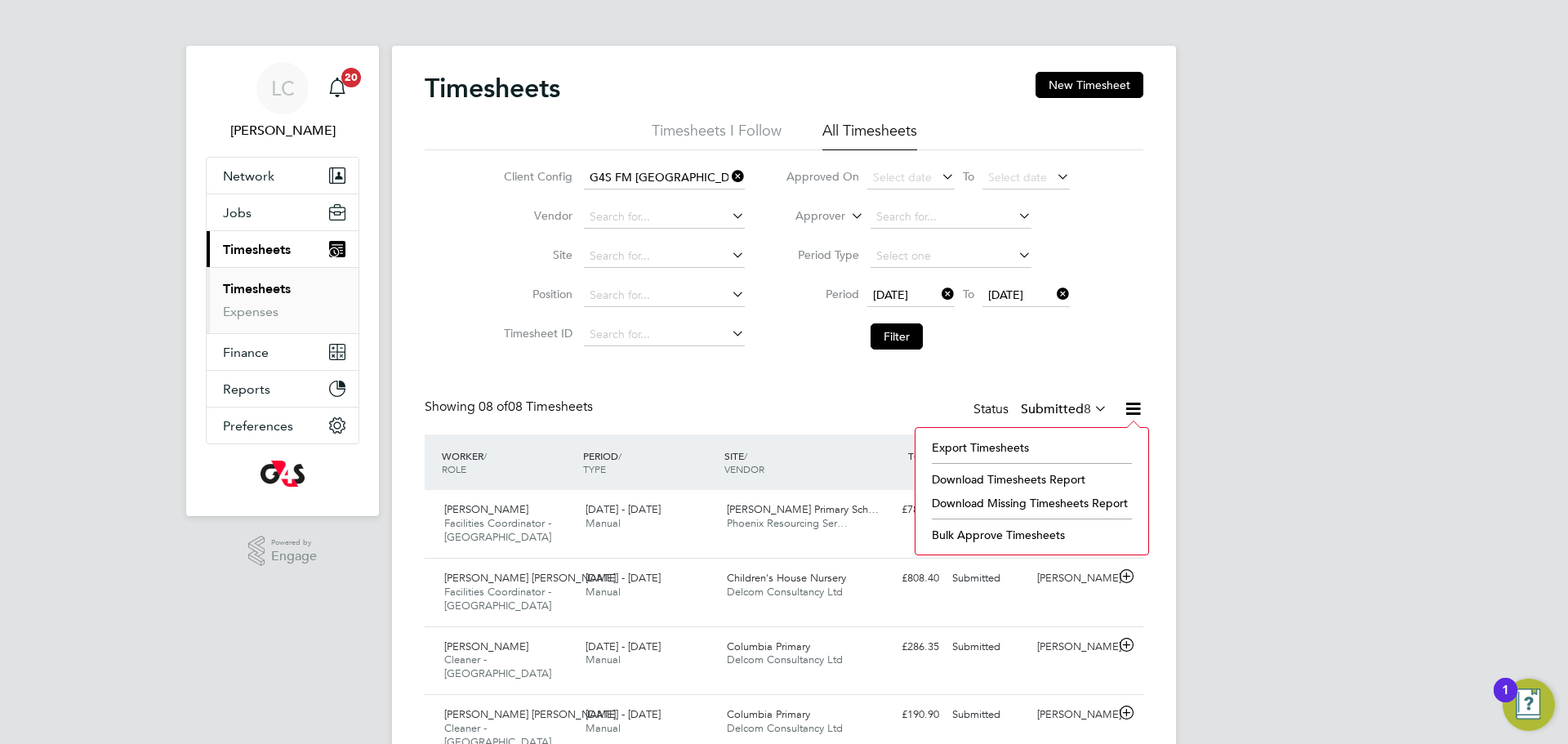
click at [1058, 414] on label "Submitted 8" at bounding box center [1064, 409] width 86 height 16
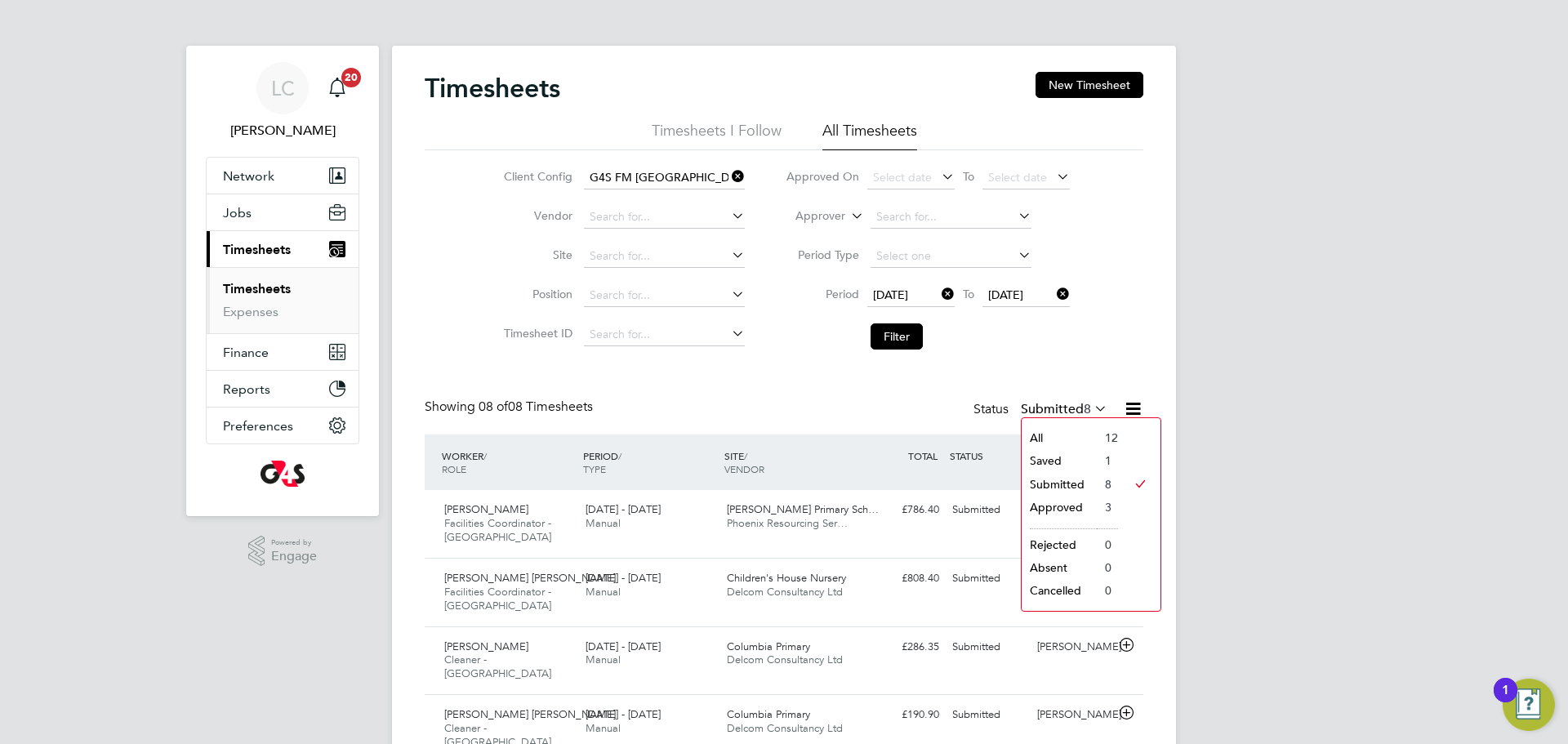
click at [1046, 459] on li "Saved" at bounding box center [1060, 460] width 75 height 23
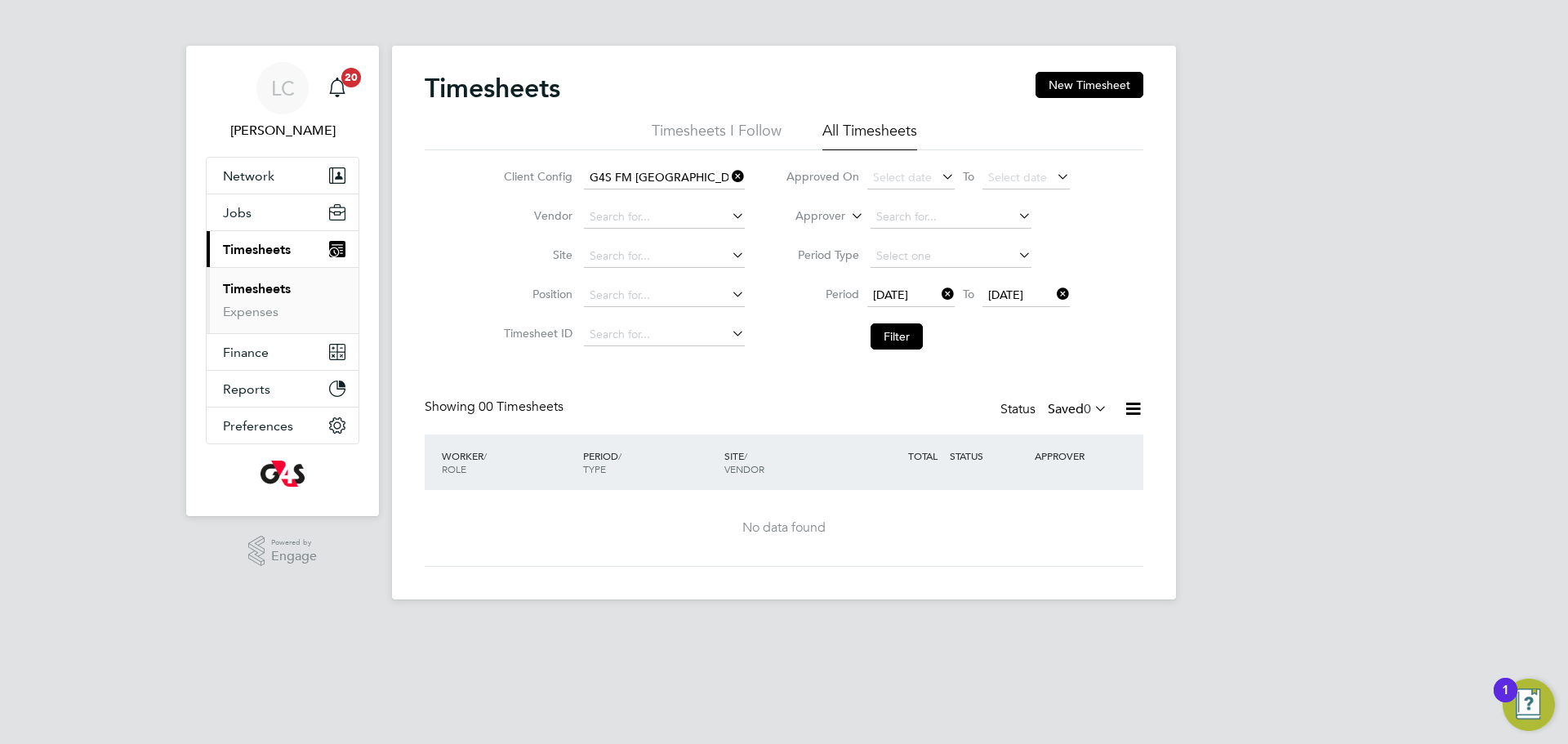
click at [1078, 421] on div "Showing 00 Timesheets Status Saved 0" at bounding box center [784, 416] width 719 height 36
click at [1068, 411] on label "Saved 0" at bounding box center [1077, 409] width 59 height 16
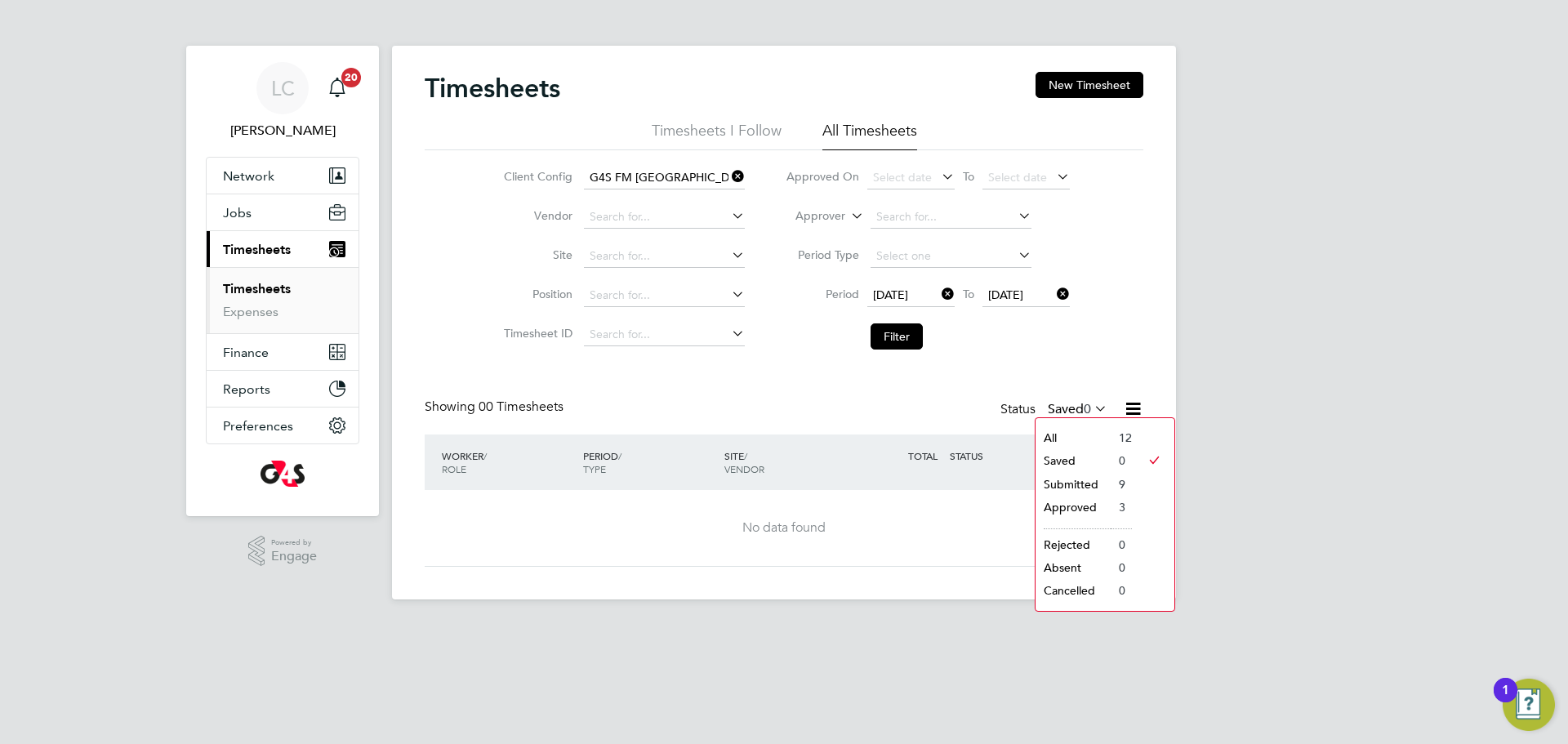
click at [1084, 484] on li "Submitted" at bounding box center [1073, 483] width 75 height 23
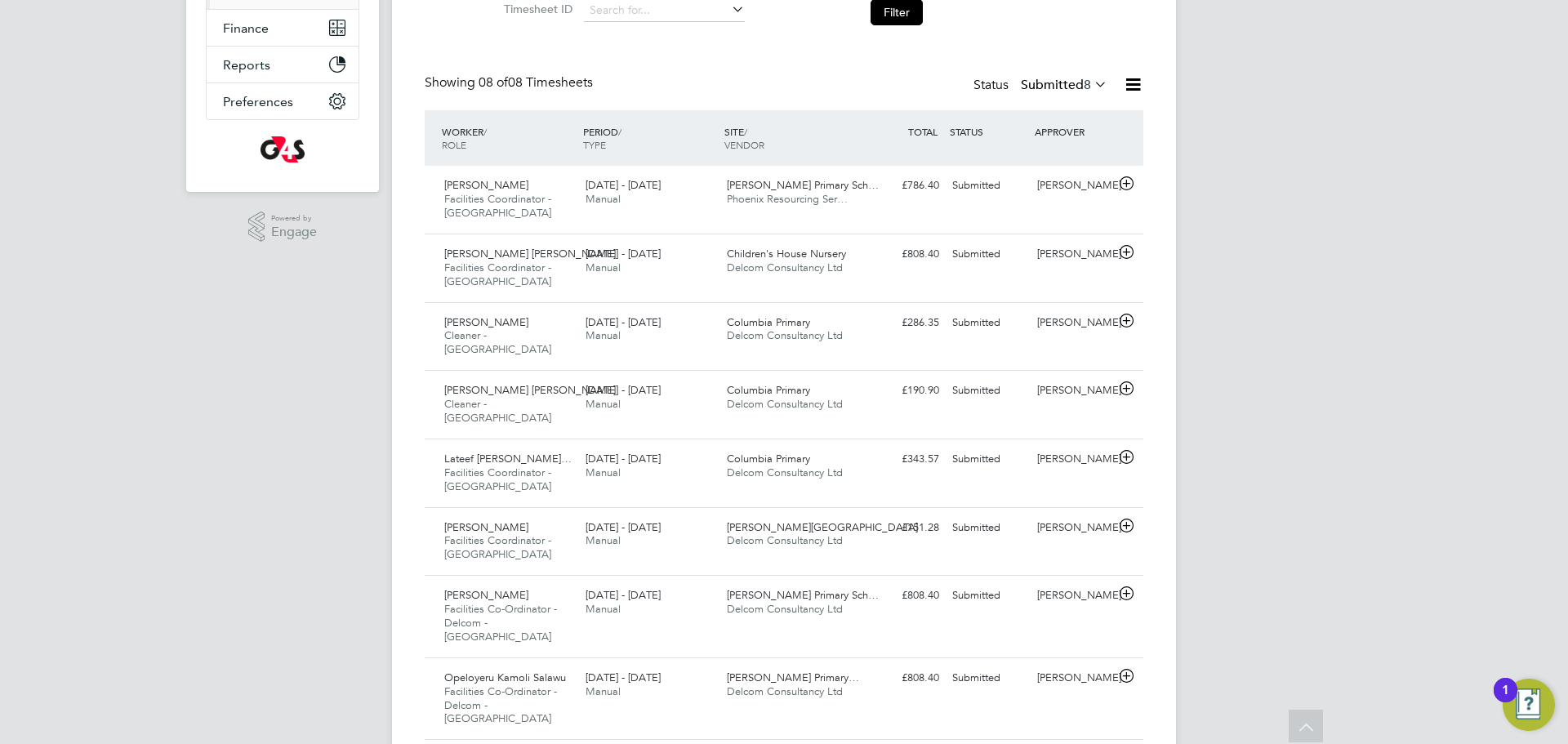
drag, startPoint x: 1081, startPoint y: 86, endPoint x: 1073, endPoint y: 131, distance: 45.7
click at [1084, 88] on span "8" at bounding box center [1087, 84] width 7 height 16
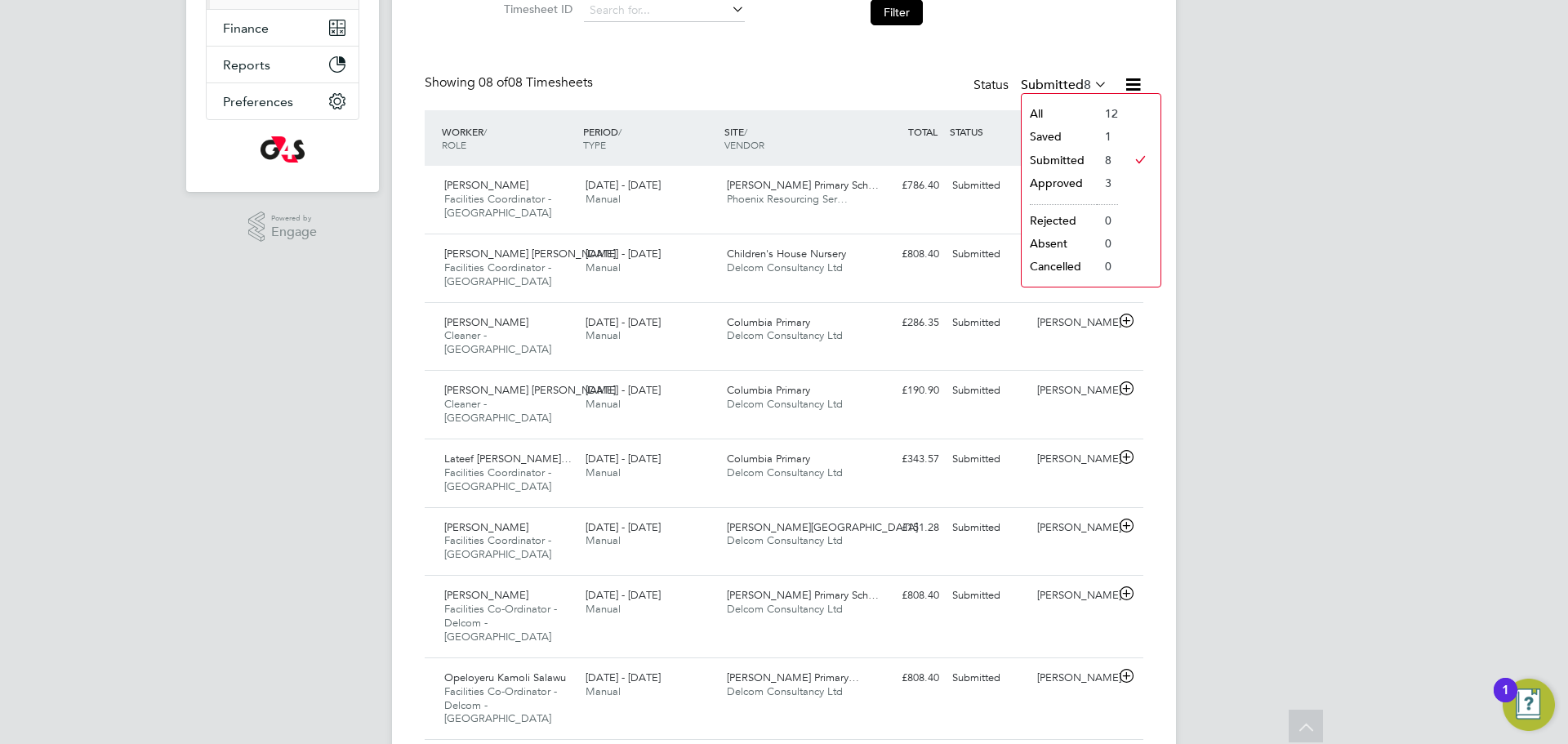
click at [1069, 188] on li "Approved" at bounding box center [1060, 182] width 75 height 23
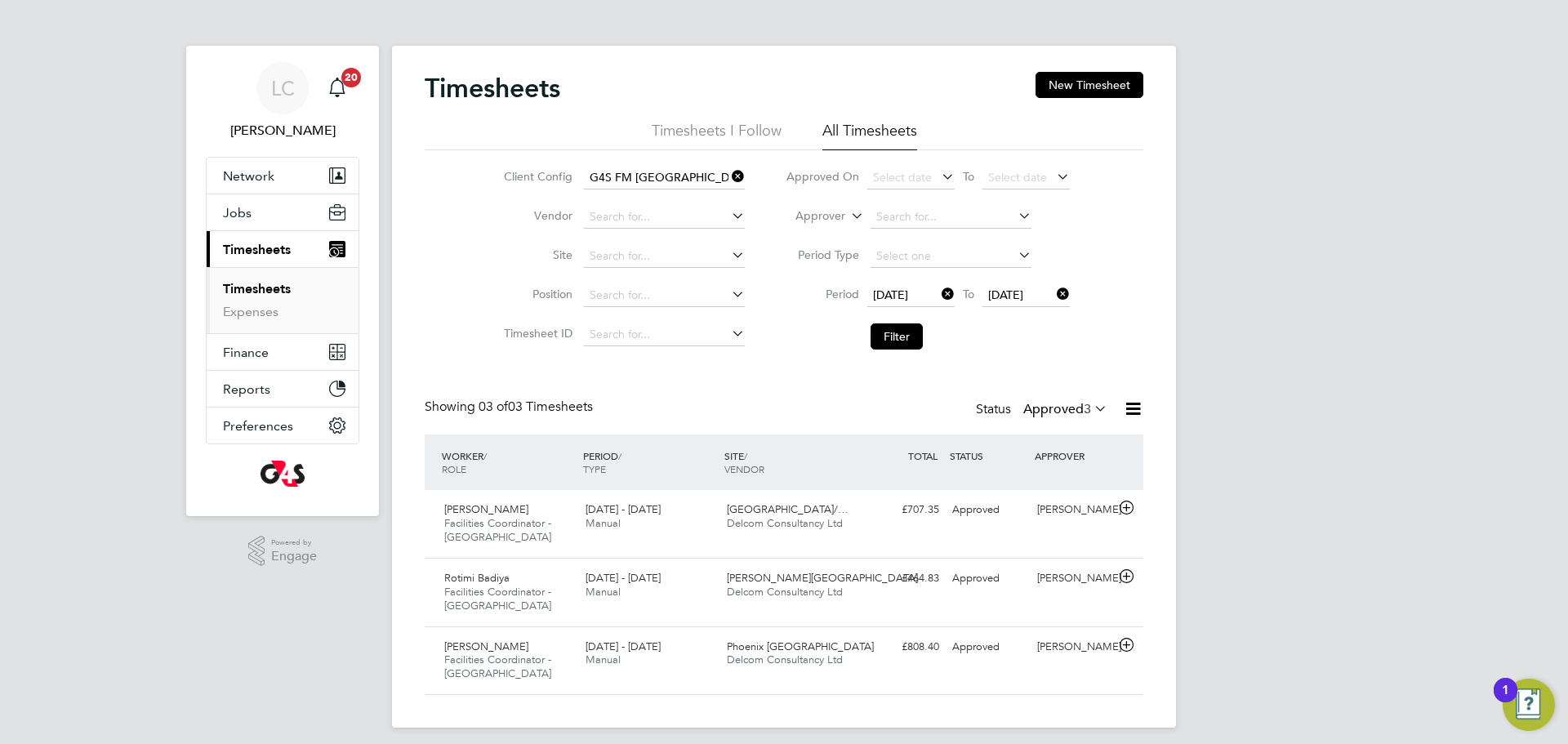
click at [1066, 409] on label "Approved 3" at bounding box center [1065, 409] width 84 height 16
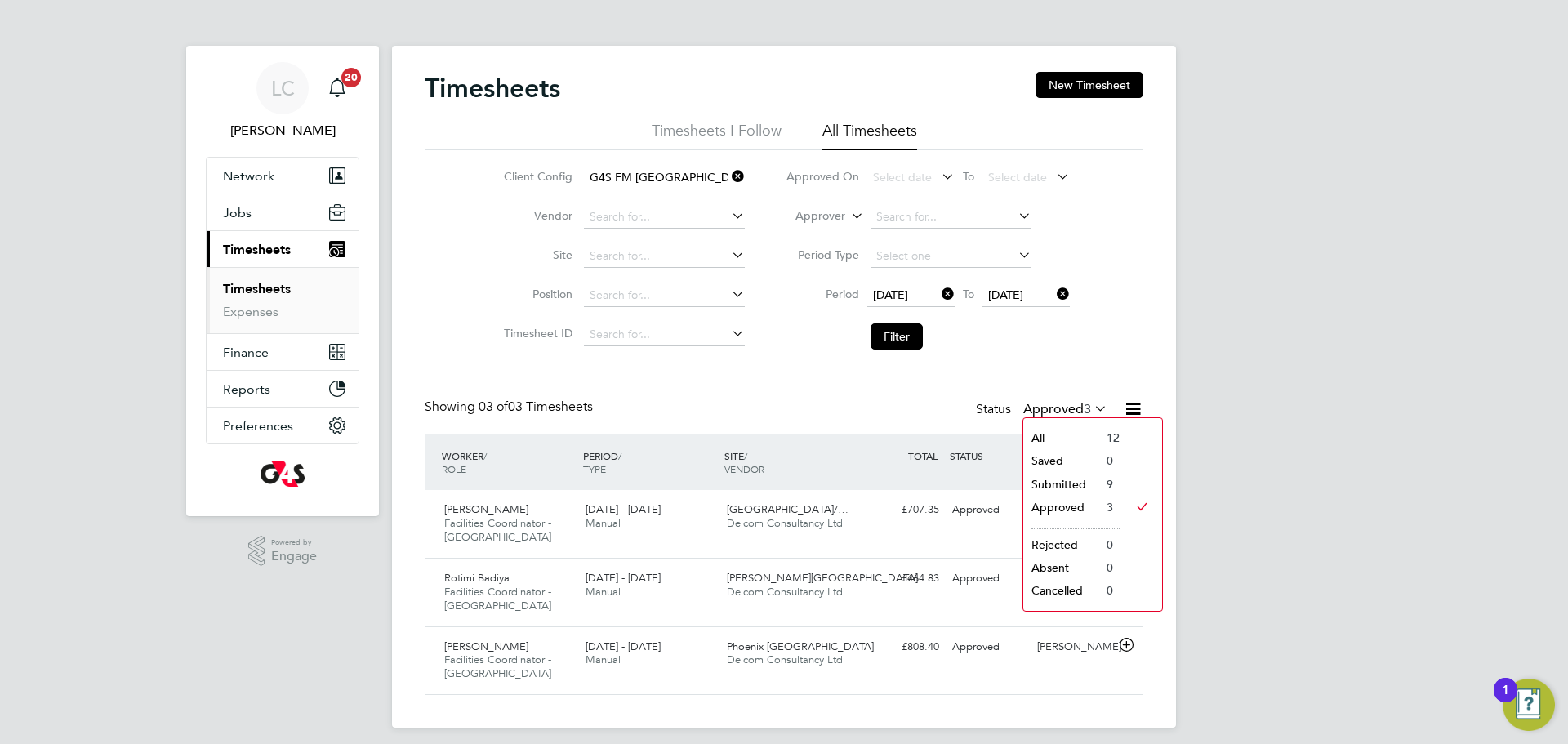
click at [1064, 479] on li "Submitted" at bounding box center [1062, 483] width 75 height 23
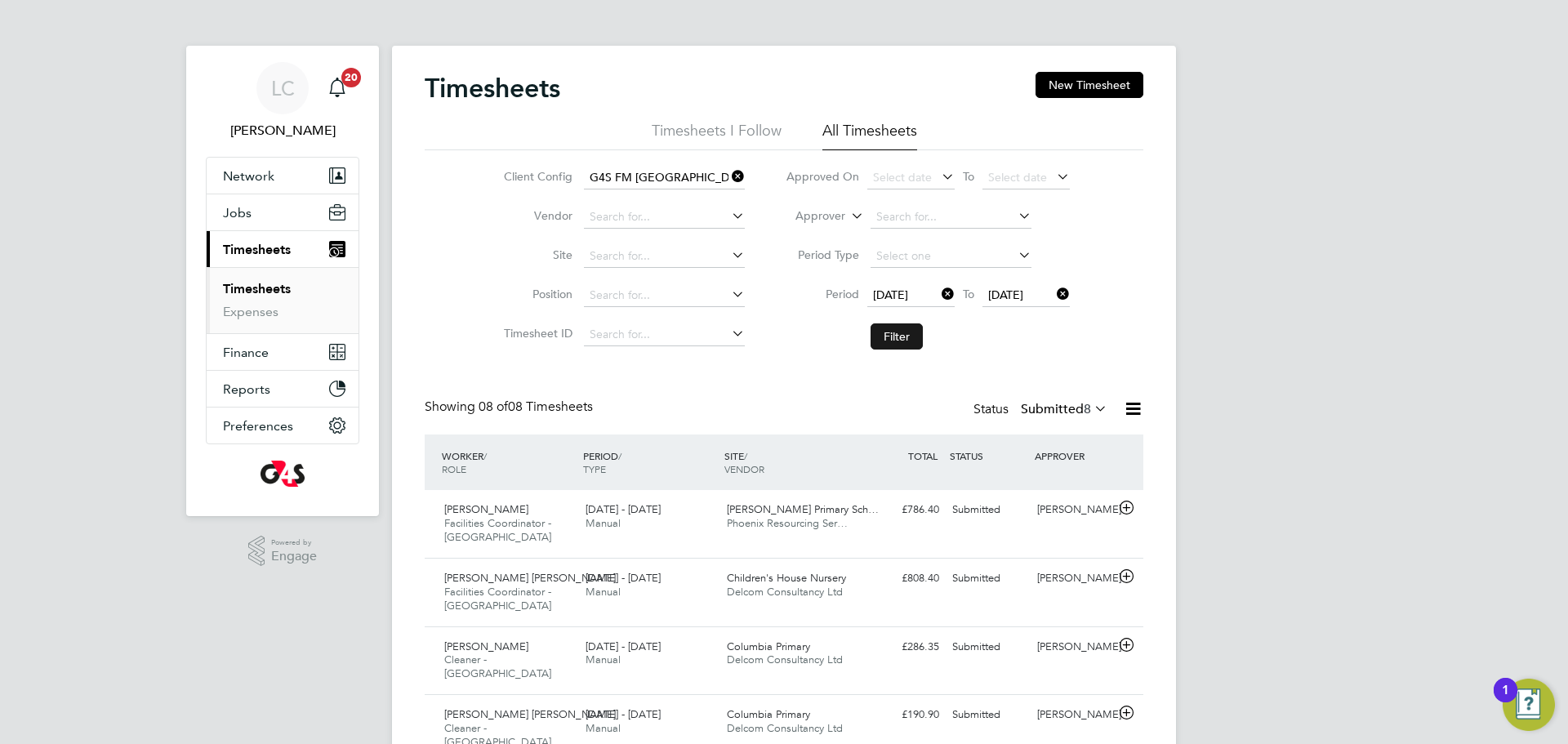
click at [906, 348] on button "Filter" at bounding box center [896, 336] width 53 height 26
click at [906, 346] on button "Filter" at bounding box center [896, 336] width 53 height 26
click at [906, 344] on button "Filter" at bounding box center [896, 336] width 53 height 26
click at [906, 343] on button "Filter" at bounding box center [896, 336] width 53 height 26
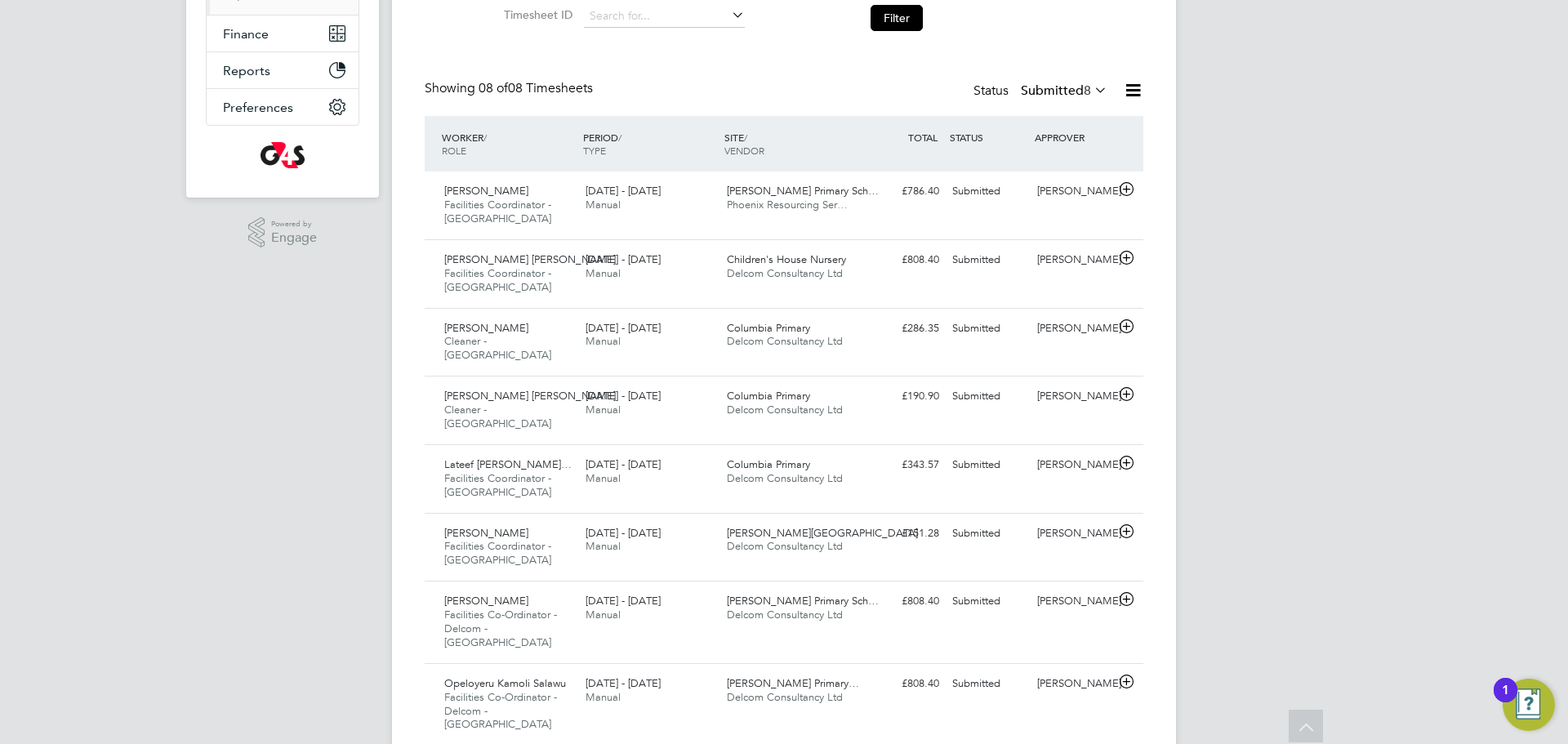
click at [1052, 101] on div "Status Submitted 8" at bounding box center [1042, 91] width 137 height 23
click at [1057, 102] on div "Status Submitted 8" at bounding box center [1042, 91] width 137 height 23
click at [1064, 88] on label "Submitted 8" at bounding box center [1064, 90] width 86 height 16
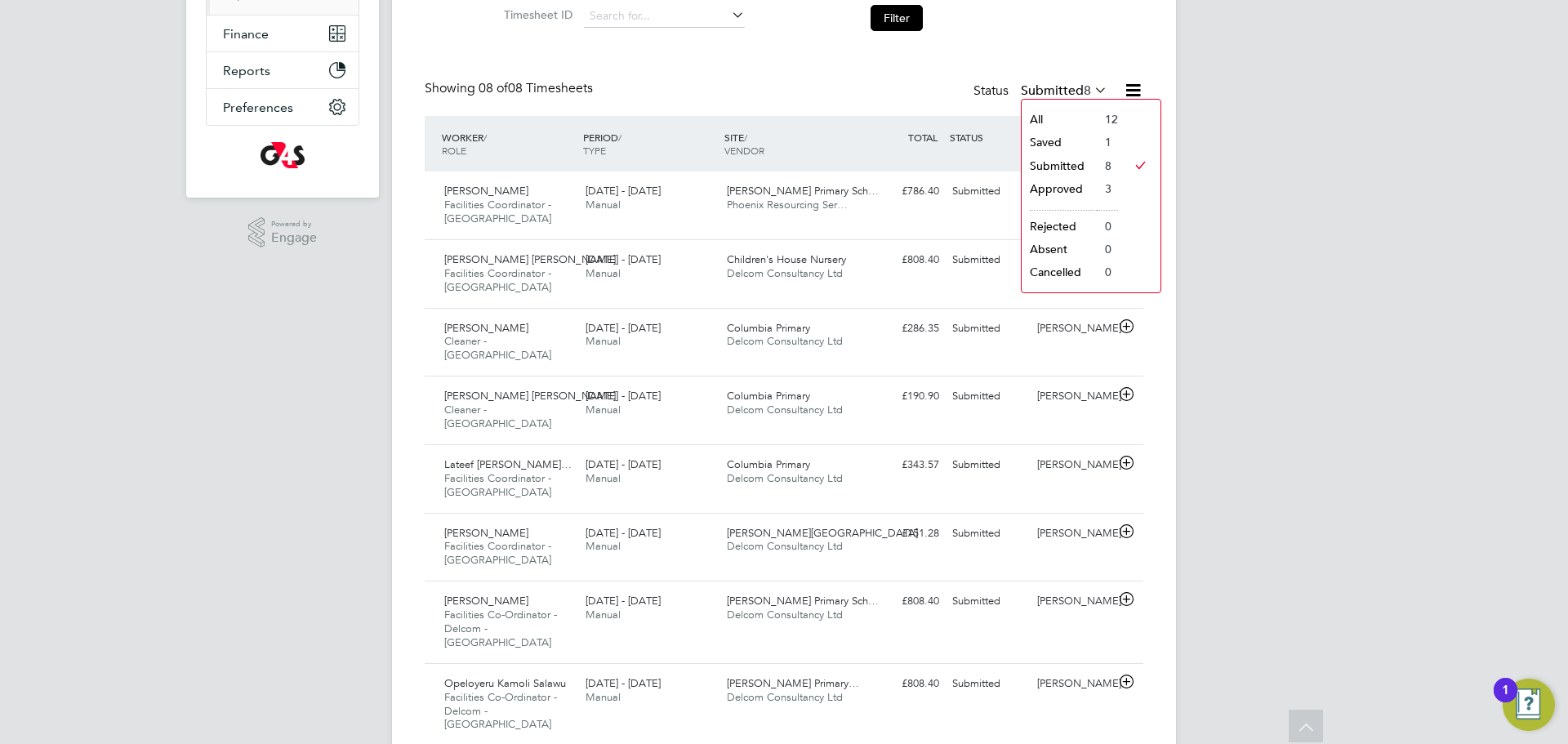
click at [1073, 146] on li "Saved" at bounding box center [1060, 142] width 75 height 23
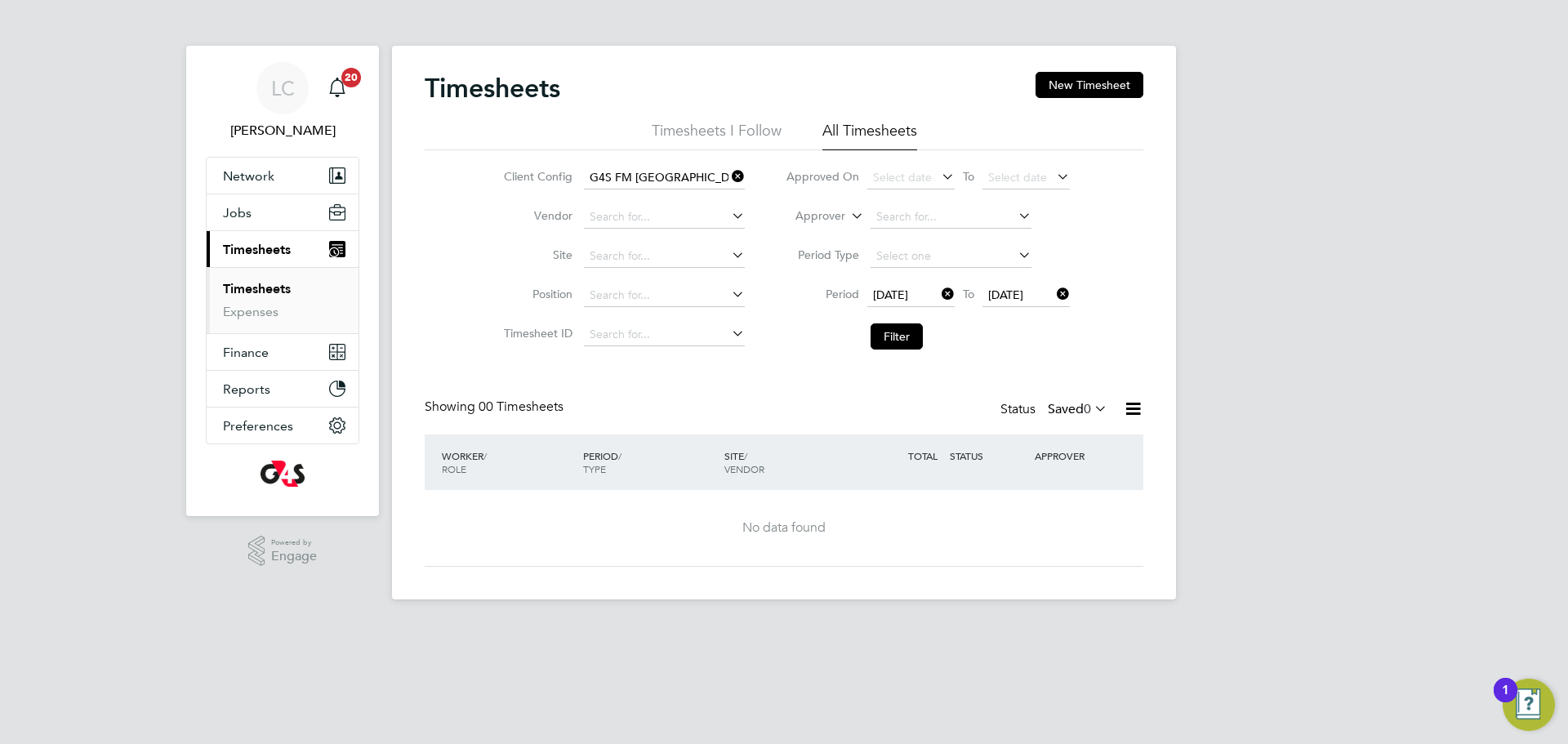
click at [1054, 410] on label "Saved 0" at bounding box center [1077, 409] width 59 height 16
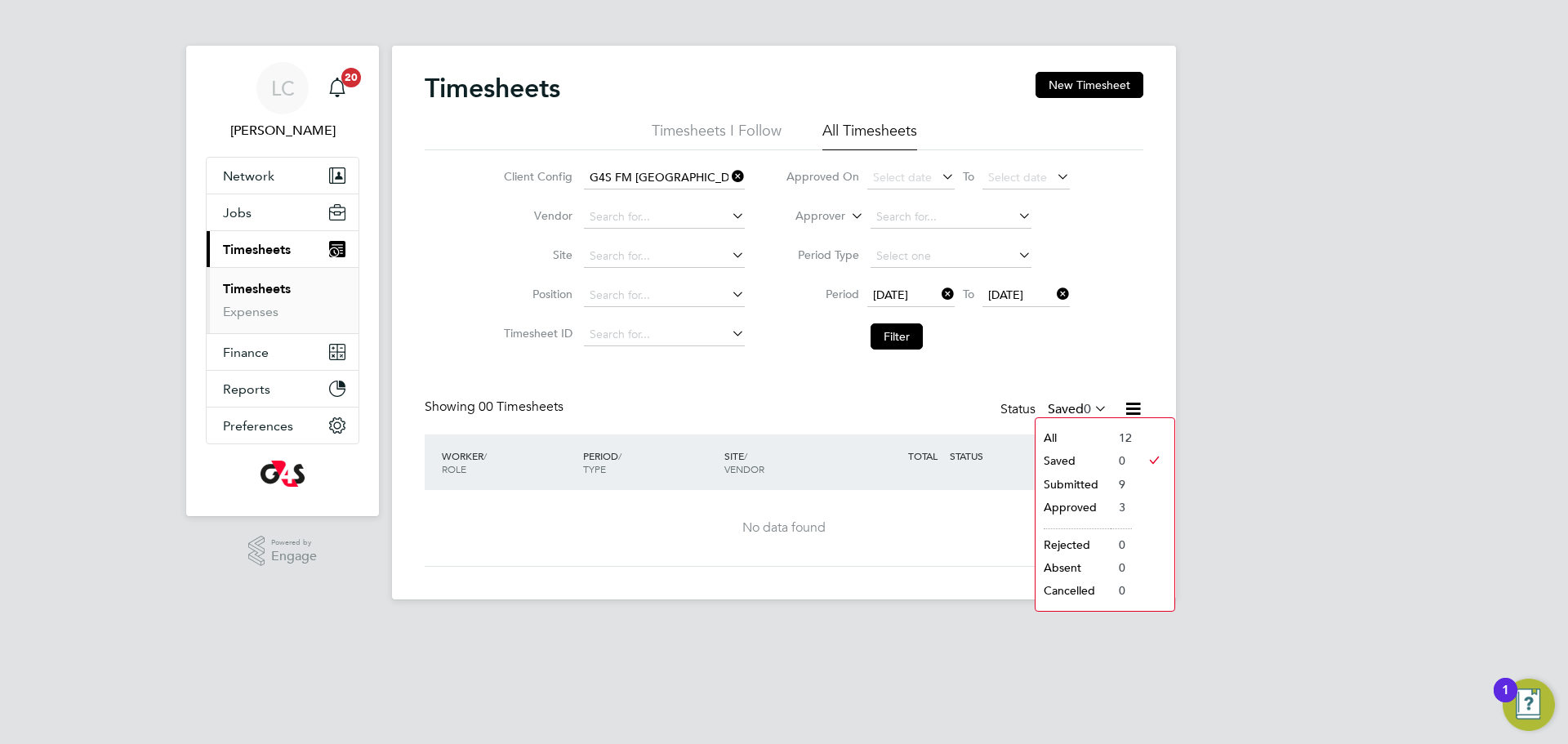
drag, startPoint x: 1077, startPoint y: 485, endPoint x: 1000, endPoint y: 465, distance: 79.6
click at [1076, 485] on li "Submitted" at bounding box center [1073, 483] width 75 height 23
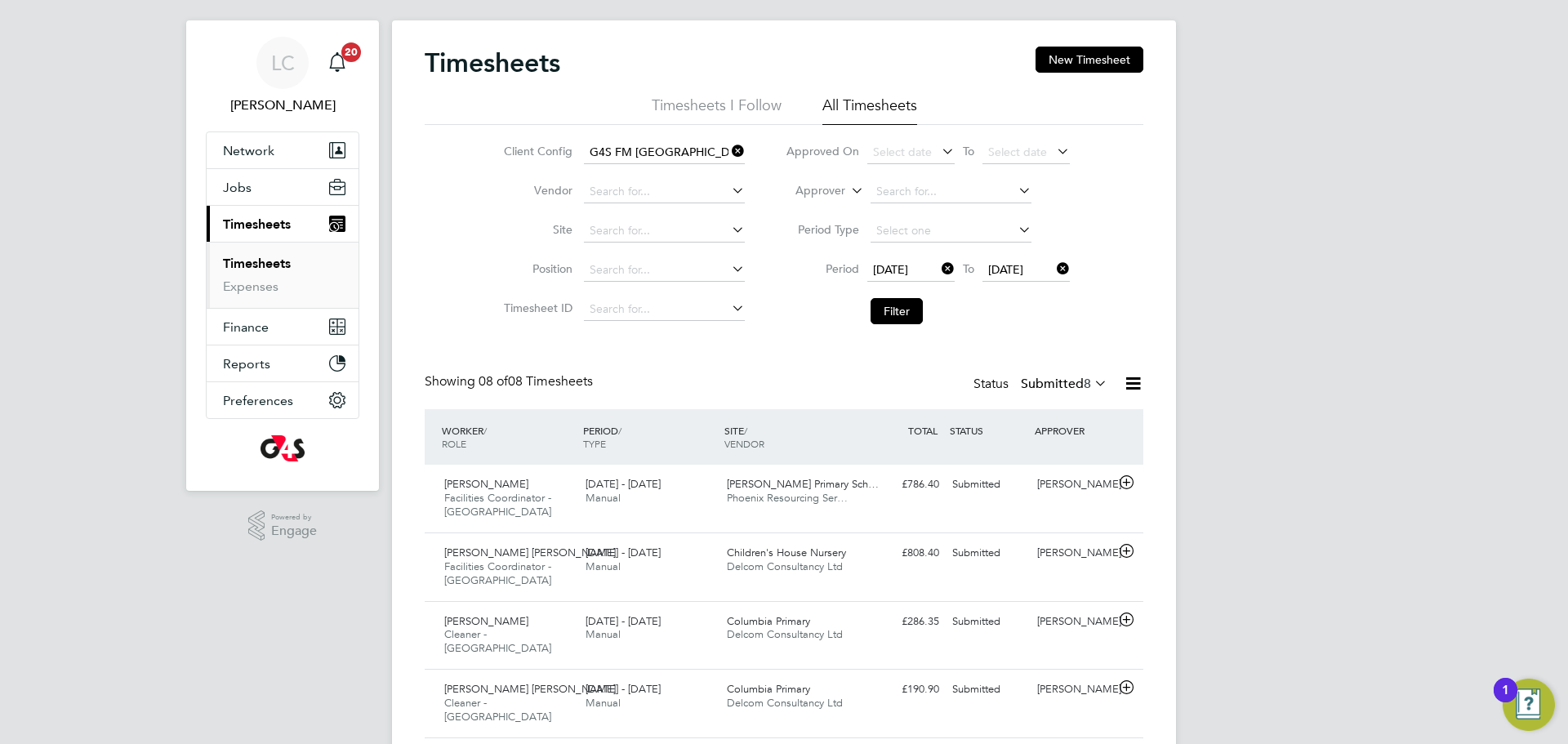
click at [902, 293] on li "Filter" at bounding box center [928, 311] width 325 height 43
click at [903, 303] on button "Filter" at bounding box center [896, 311] width 53 height 26
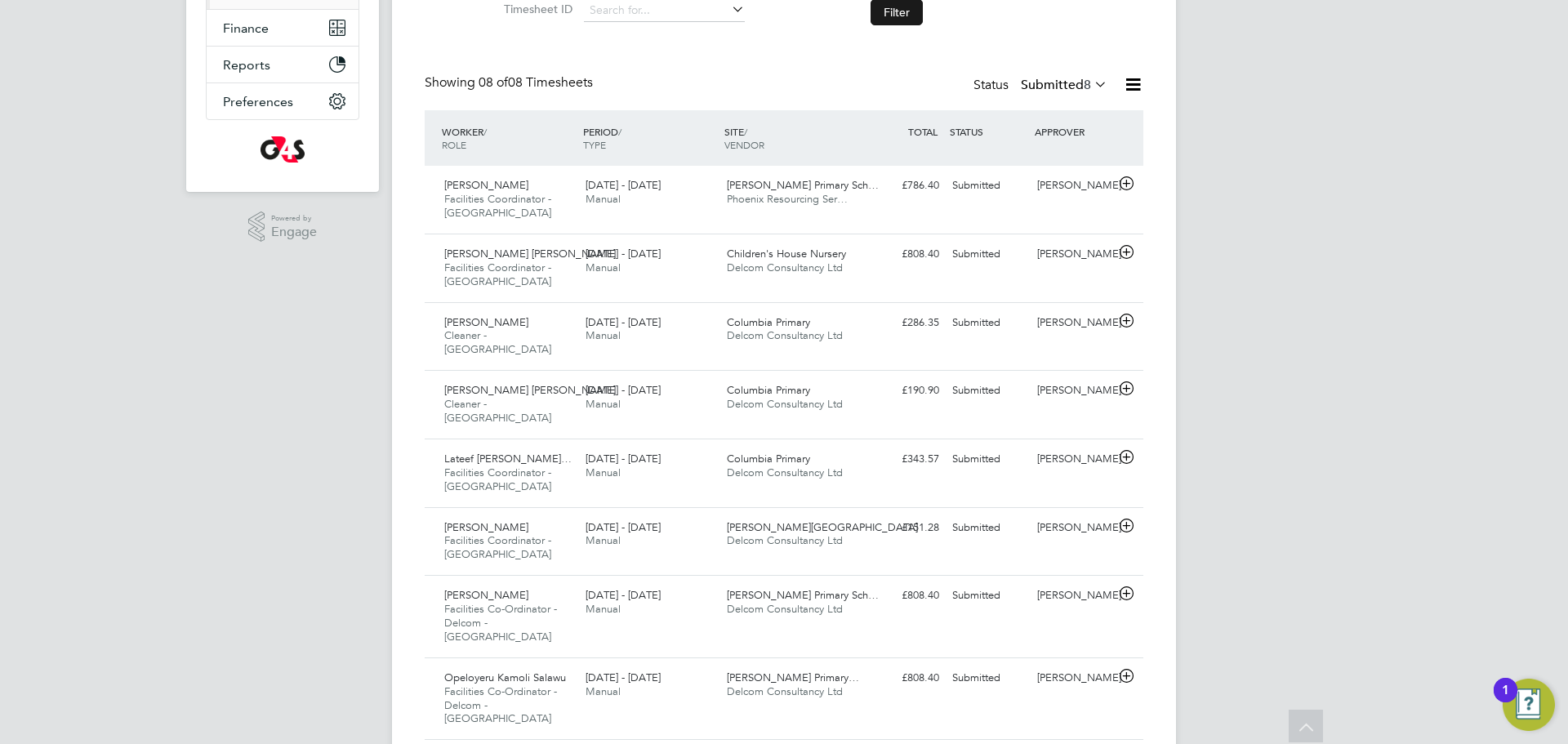
click at [900, 3] on button "Filter" at bounding box center [896, 12] width 53 height 26
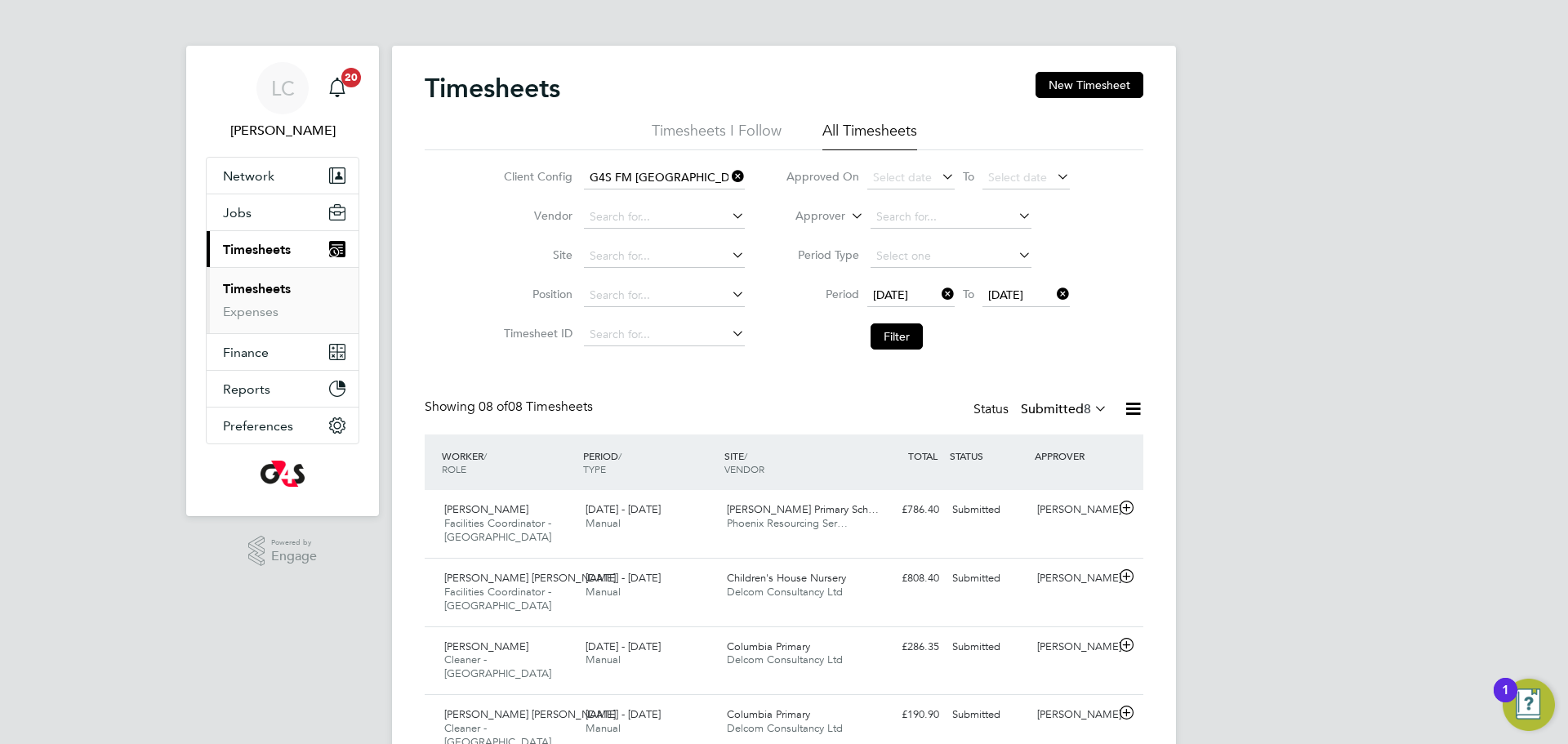
click at [1070, 410] on label "Submitted 8" at bounding box center [1064, 409] width 86 height 16
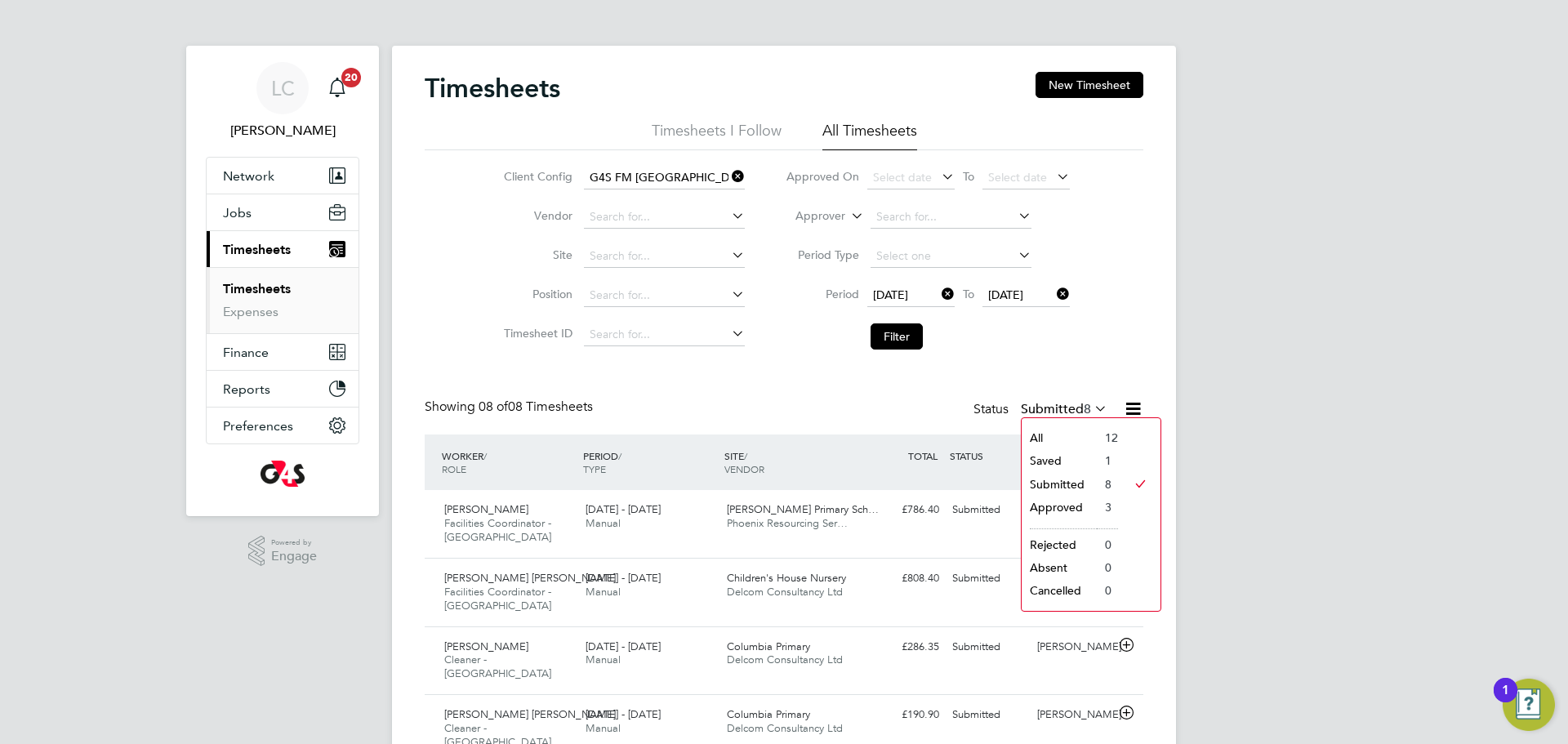
click at [1062, 459] on li "Saved" at bounding box center [1060, 460] width 75 height 23
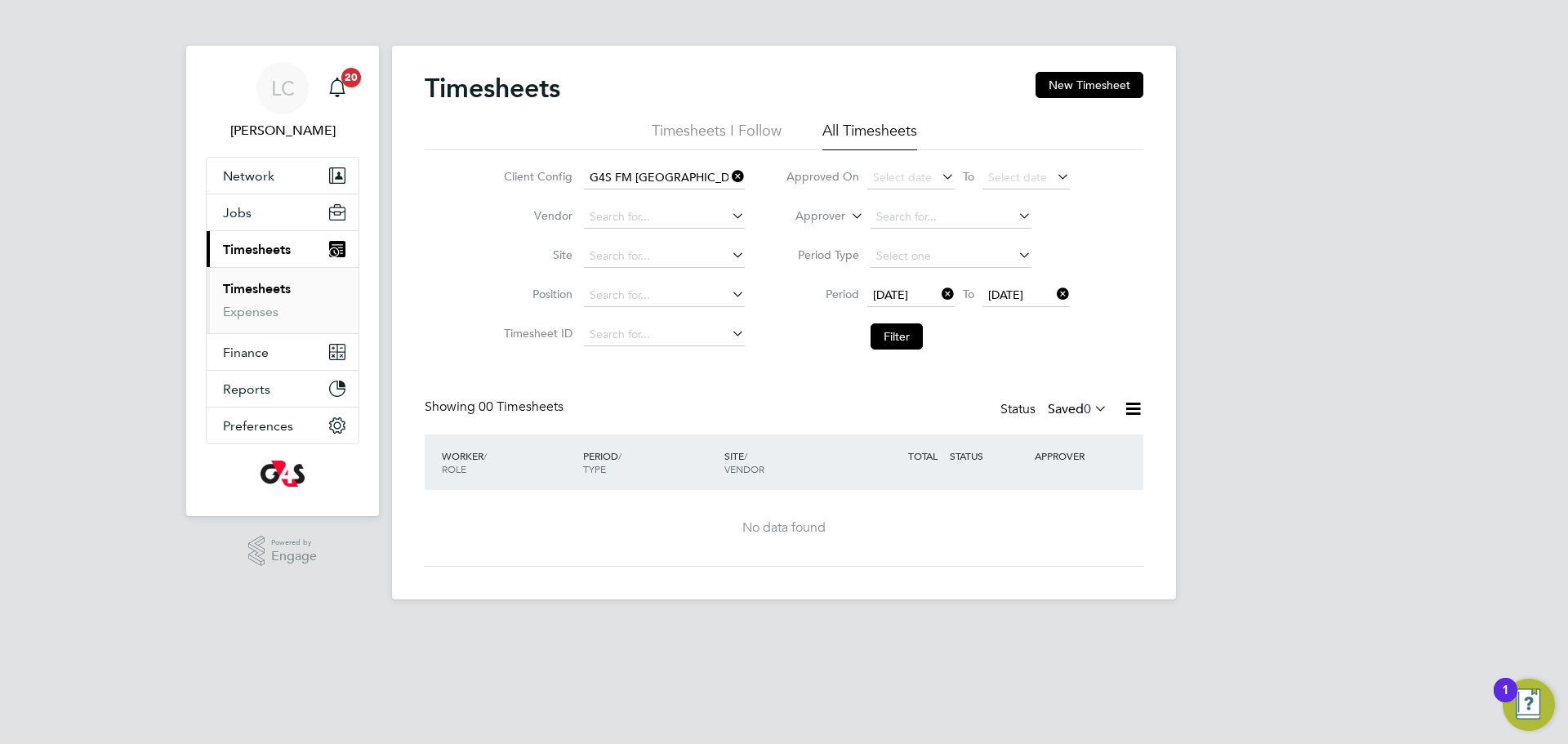
click at [1030, 412] on div "Status Saved 0" at bounding box center [1056, 409] width 110 height 23
click at [1062, 418] on div "Status Saved 0" at bounding box center [1056, 409] width 110 height 23
click at [1062, 415] on label "Saved 0" at bounding box center [1077, 409] width 59 height 16
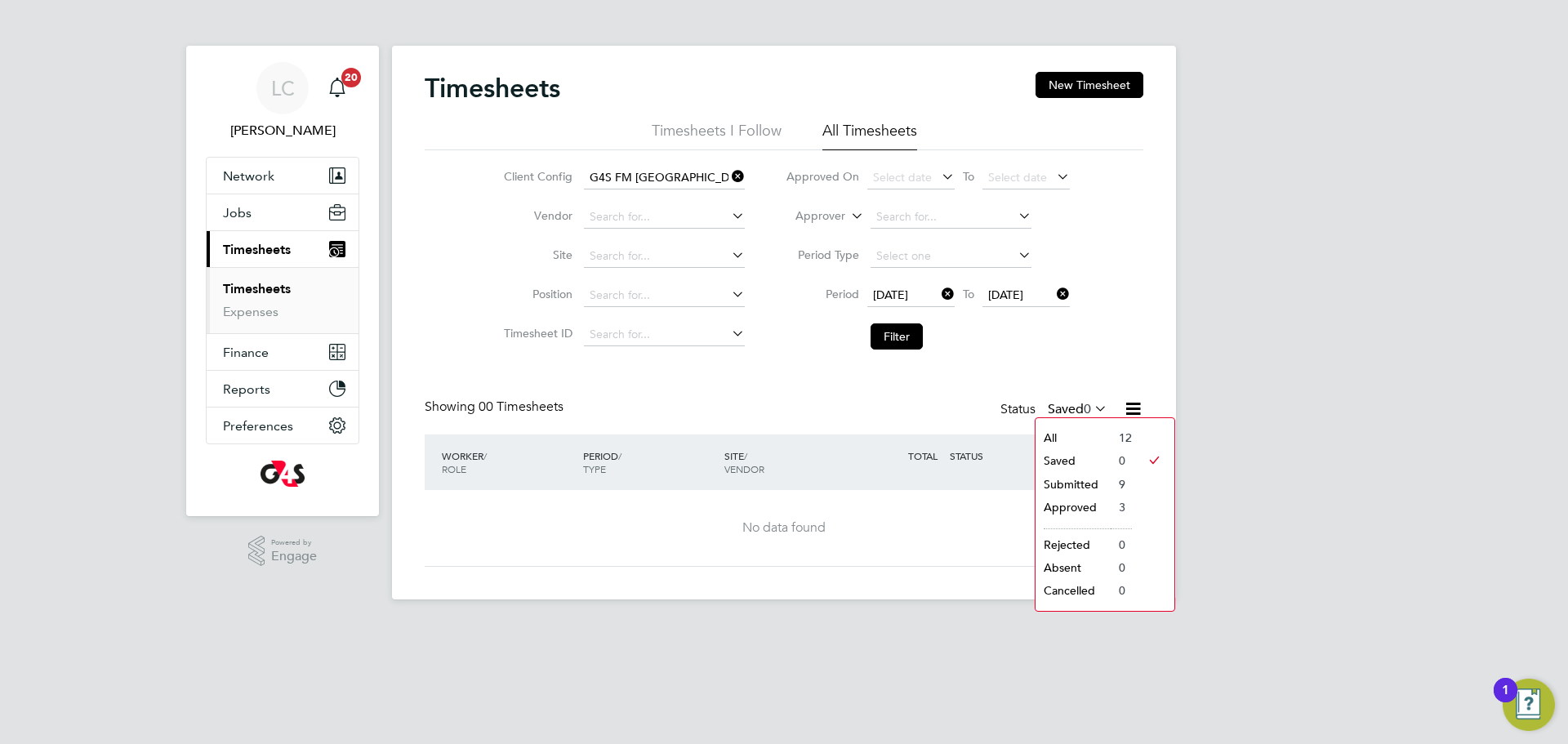
click at [1058, 441] on li "All" at bounding box center [1073, 437] width 75 height 23
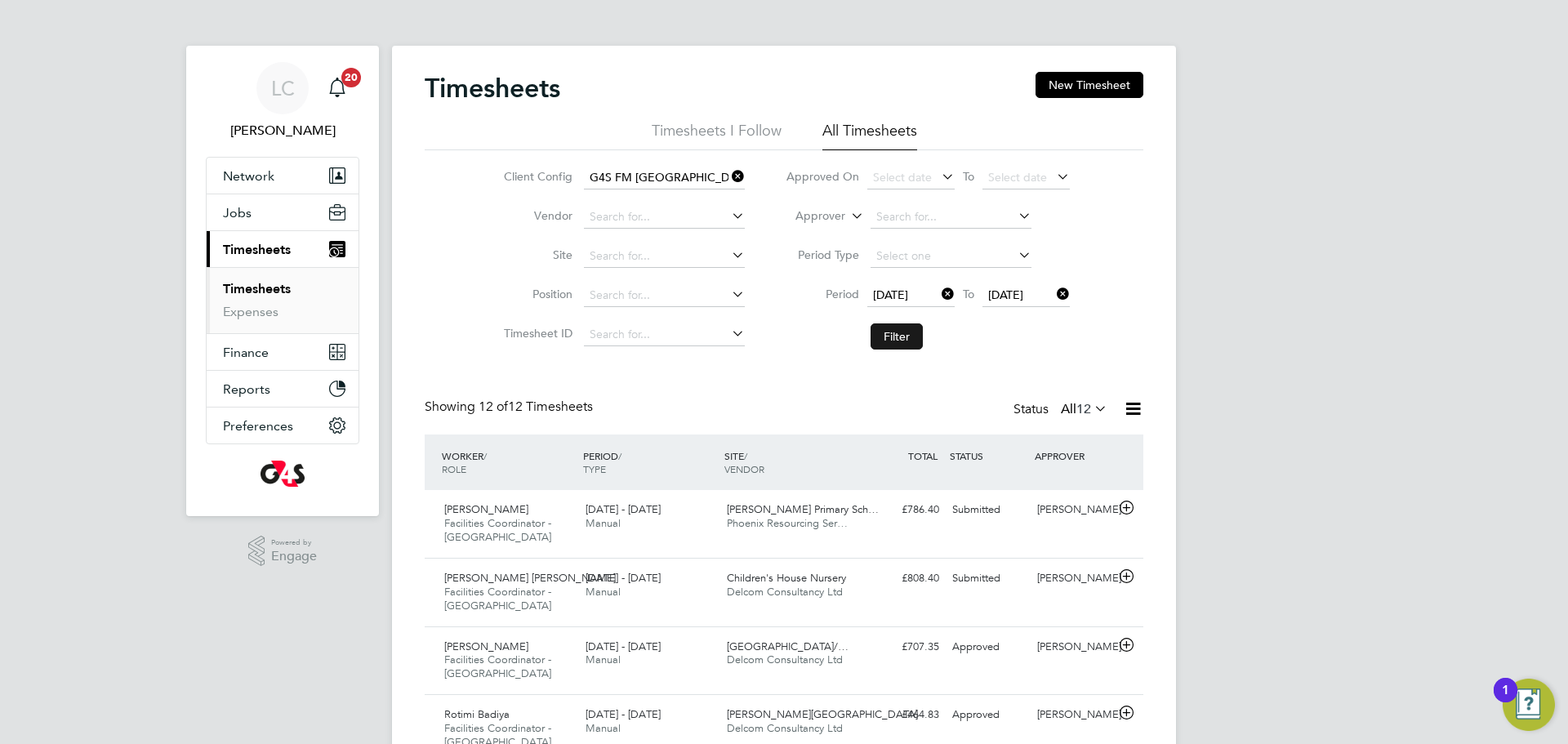
click at [896, 337] on button "Filter" at bounding box center [896, 336] width 53 height 26
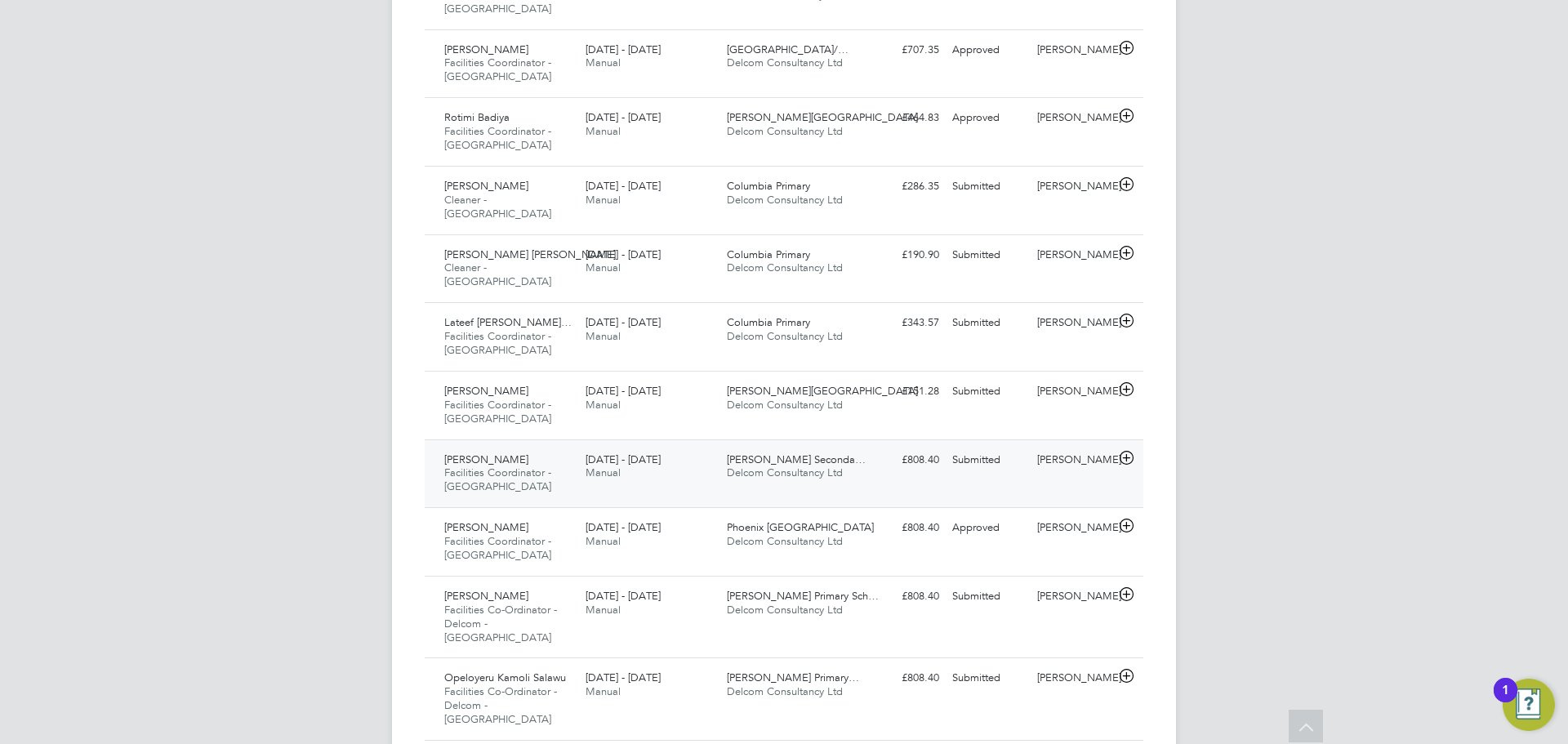
click at [897, 476] on div "Michael Abel Facilities Coordinator - Tower Hamlets 4 - 10 Aug 2025 4 - 10 Aug …" at bounding box center [784, 473] width 719 height 68
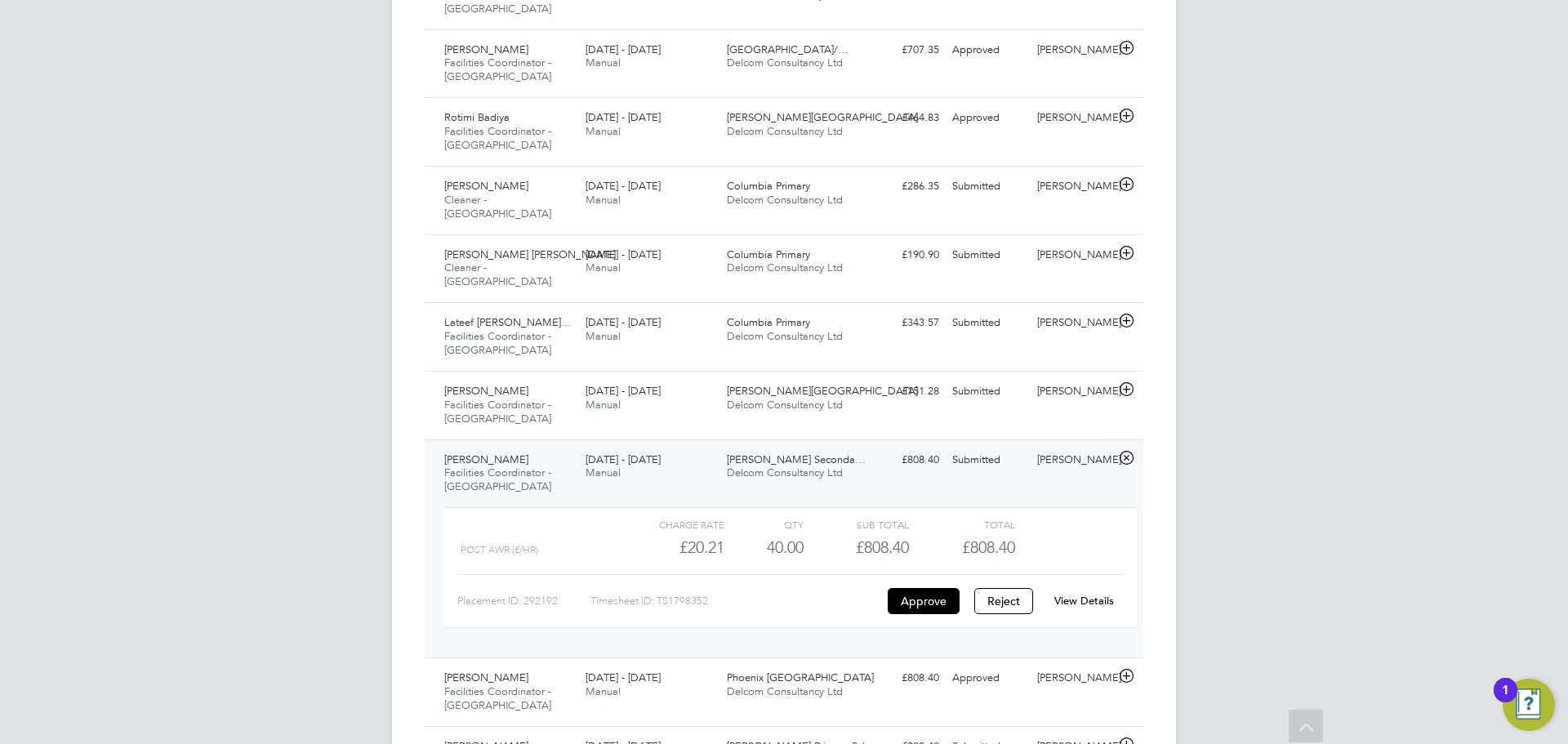
click at [1084, 593] on link "View Details" at bounding box center [1084, 600] width 59 height 14
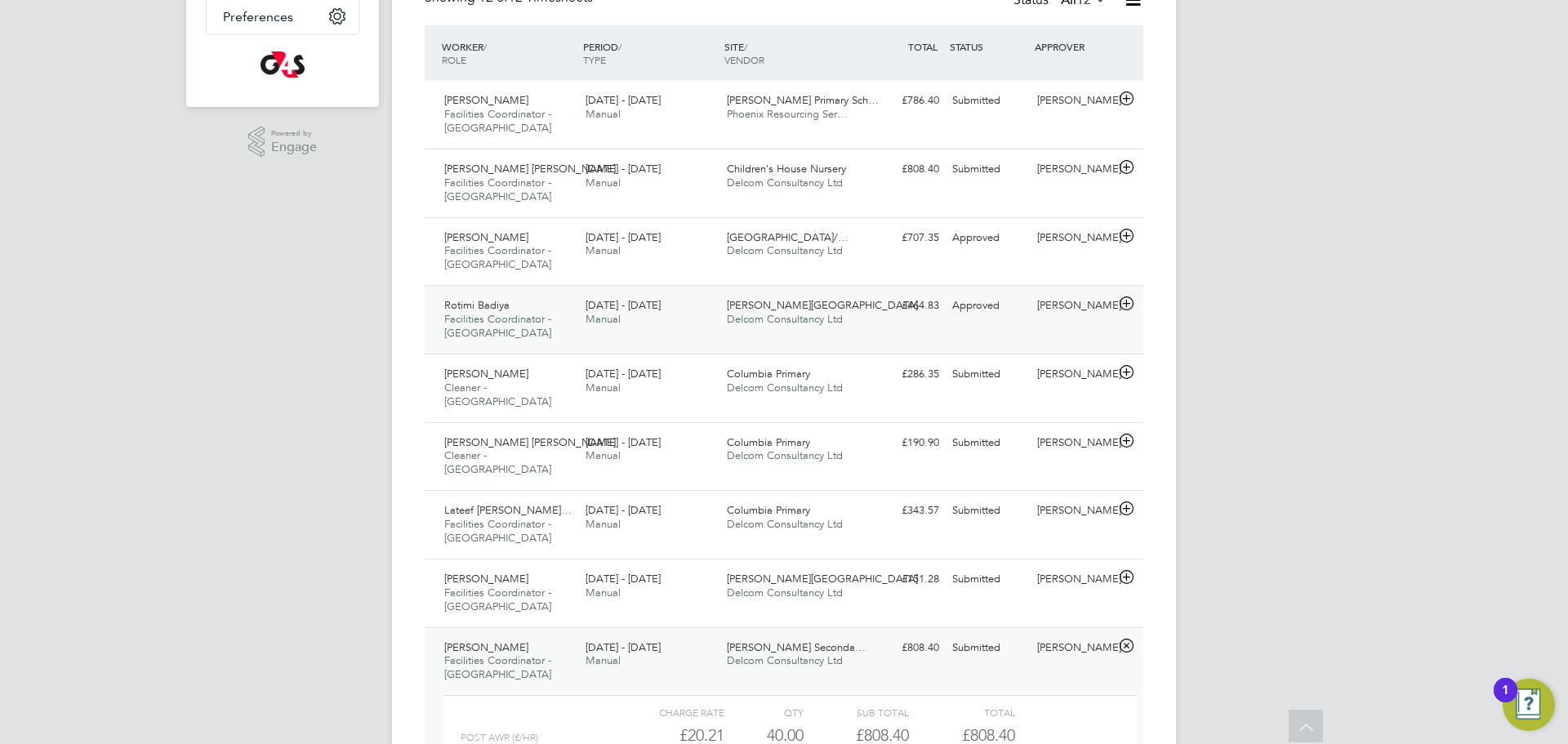
scroll to position [391, 0]
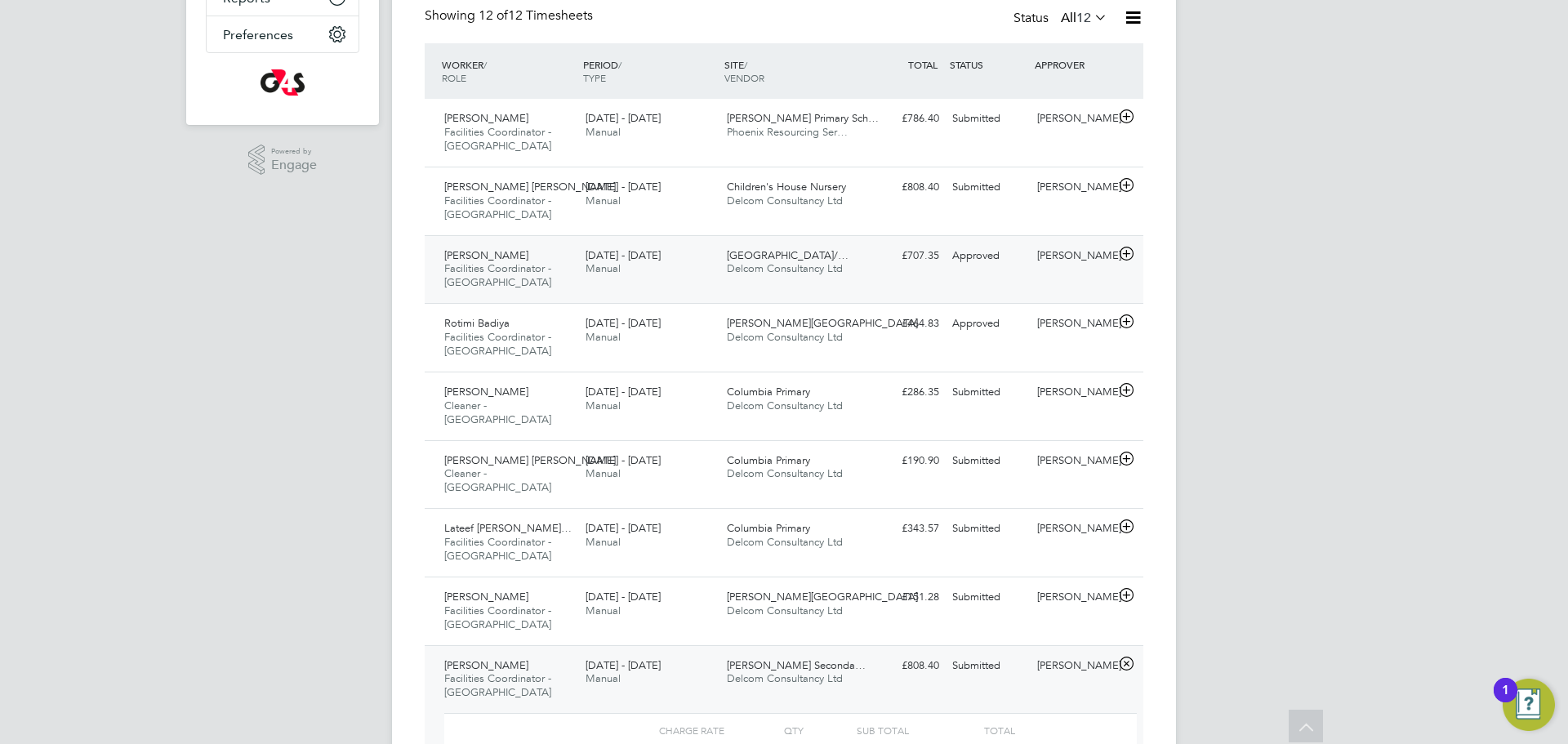
drag, startPoint x: 903, startPoint y: 196, endPoint x: 958, endPoint y: 256, distance: 81.4
click at [903, 197] on div "£808.40 Submitted" at bounding box center [904, 187] width 85 height 27
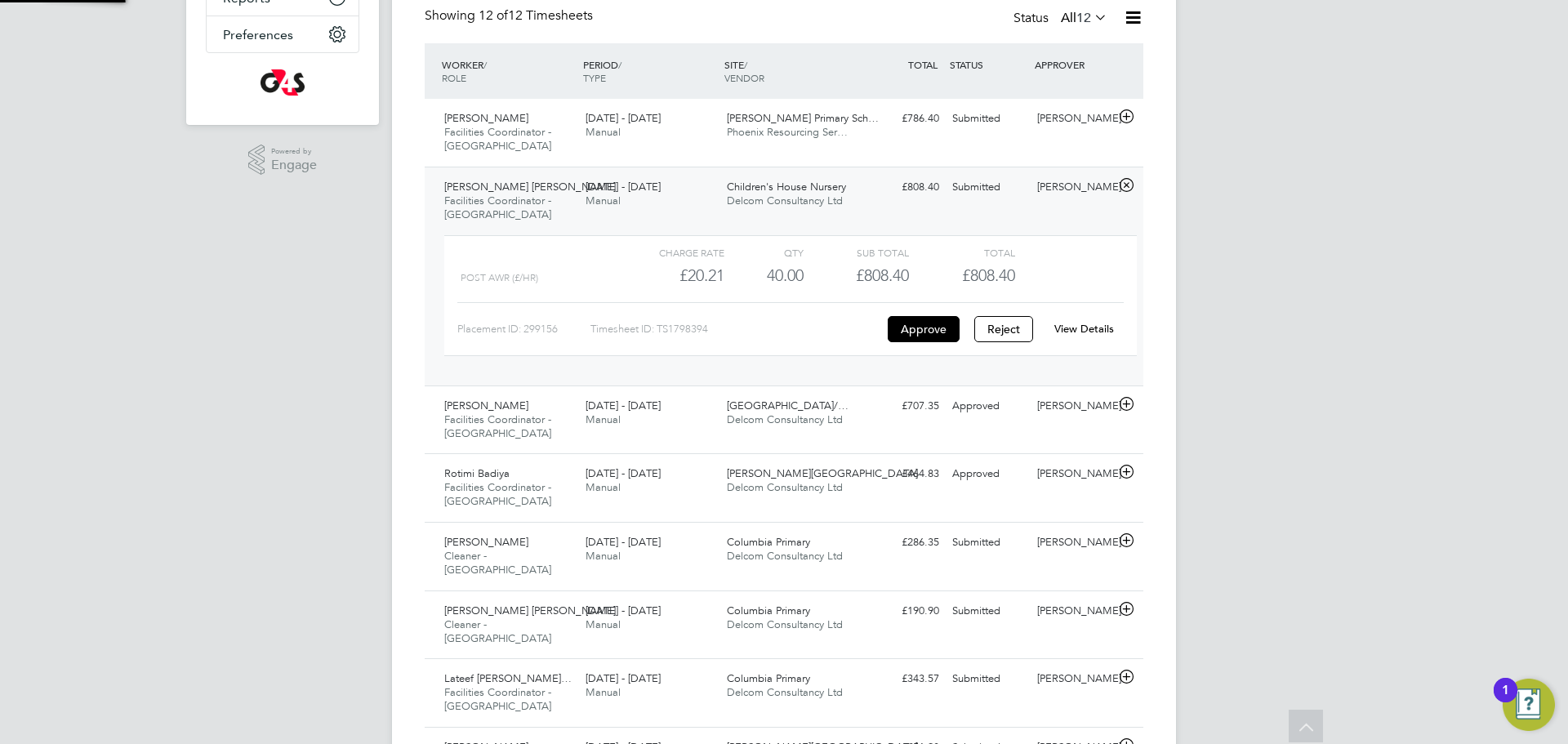
scroll to position [28, 160]
click at [1107, 322] on link "View Details" at bounding box center [1084, 329] width 59 height 14
click at [1077, 12] on span "12" at bounding box center [1083, 18] width 15 height 16
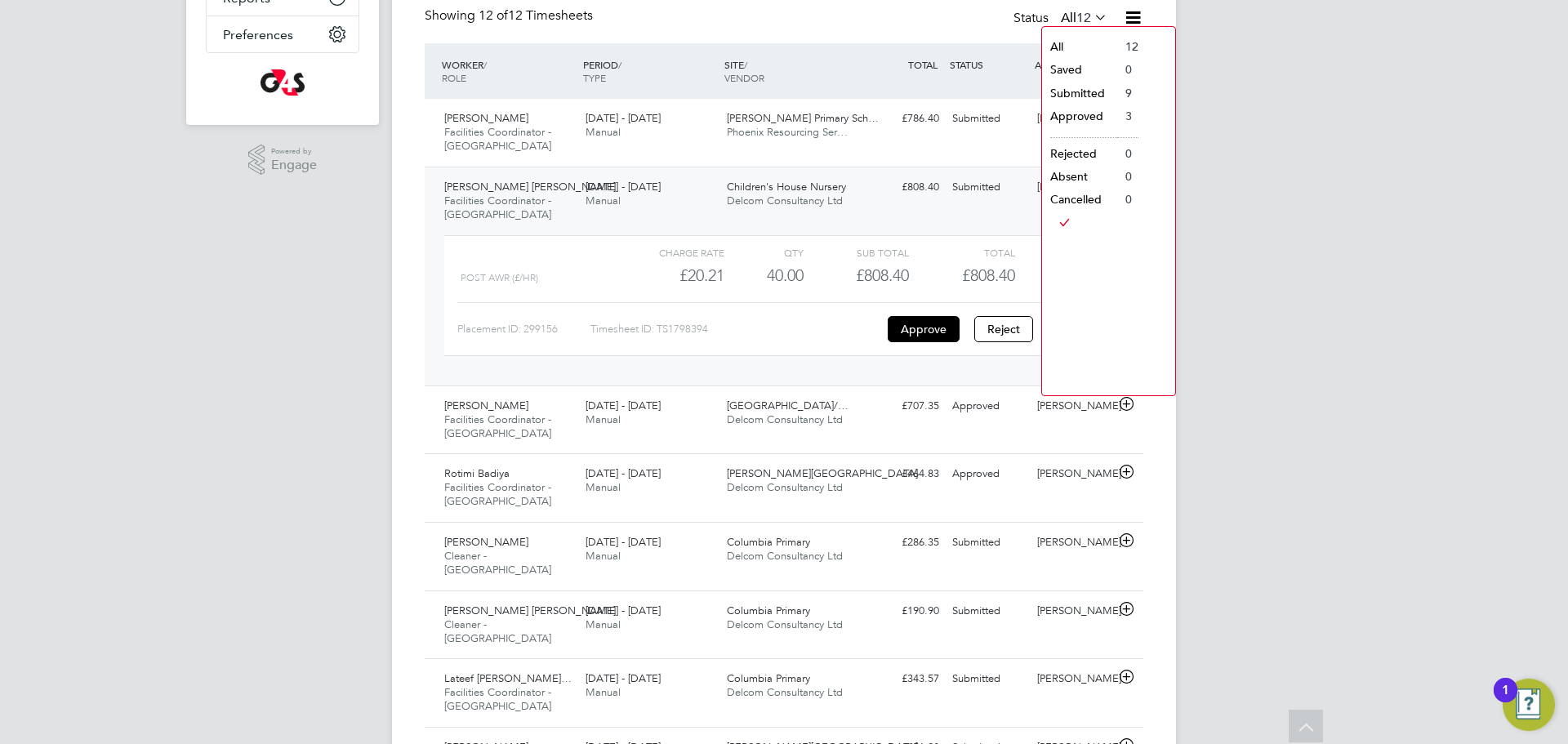
click at [1085, 88] on li "Submitted" at bounding box center [1080, 92] width 75 height 23
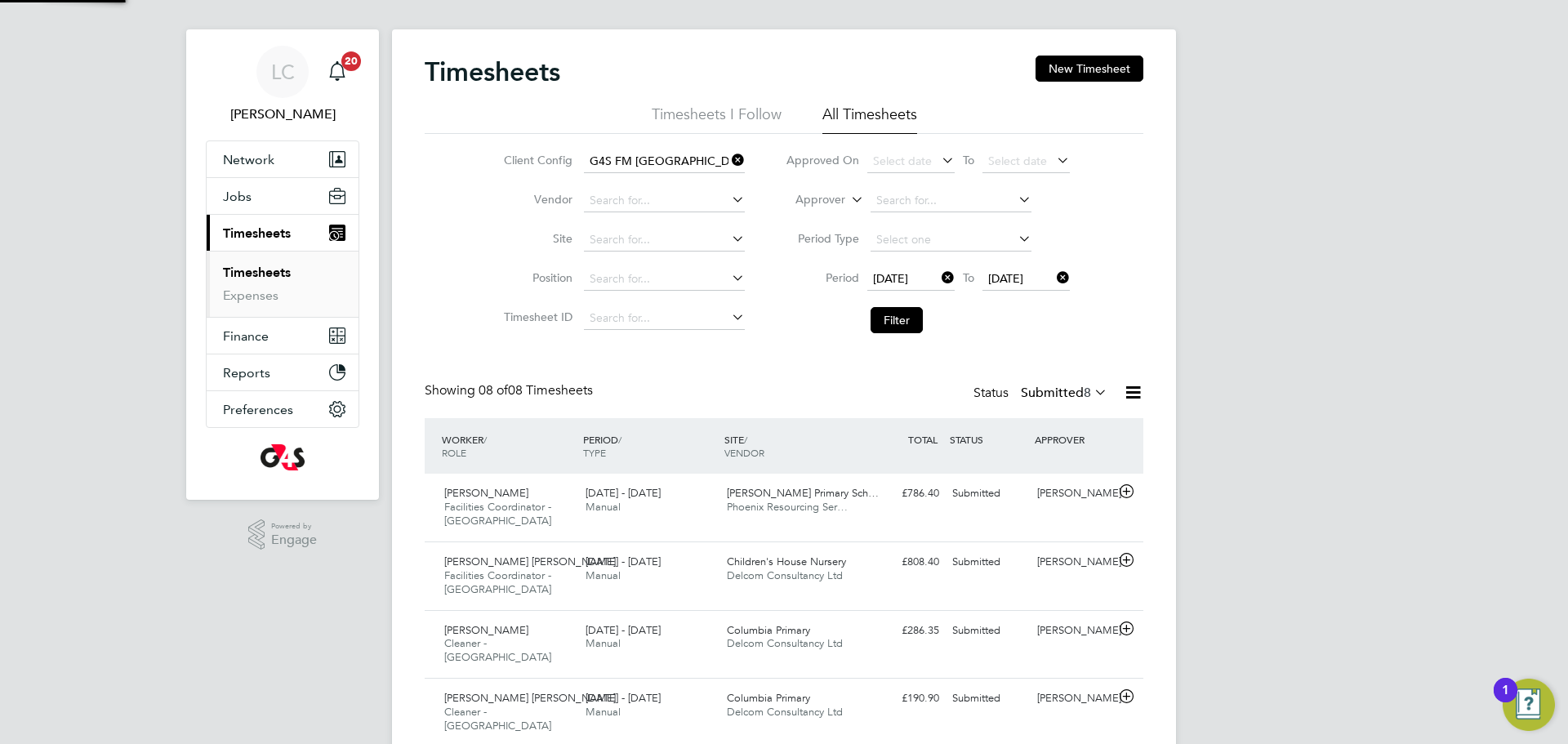
scroll to position [8, 8]
click at [893, 318] on button "Filter" at bounding box center [896, 320] width 53 height 26
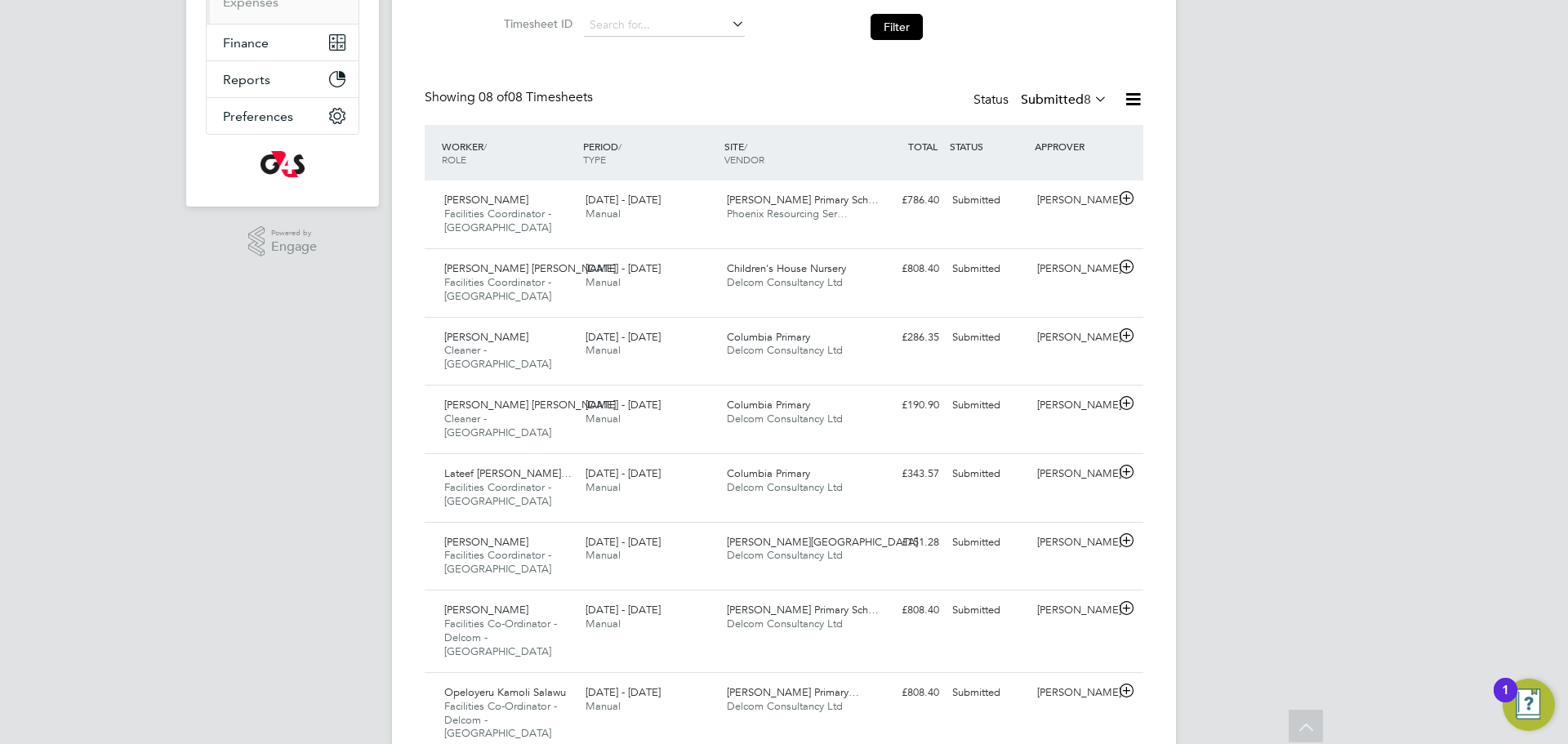
click at [1047, 95] on label "Submitted 8" at bounding box center [1064, 99] width 86 height 16
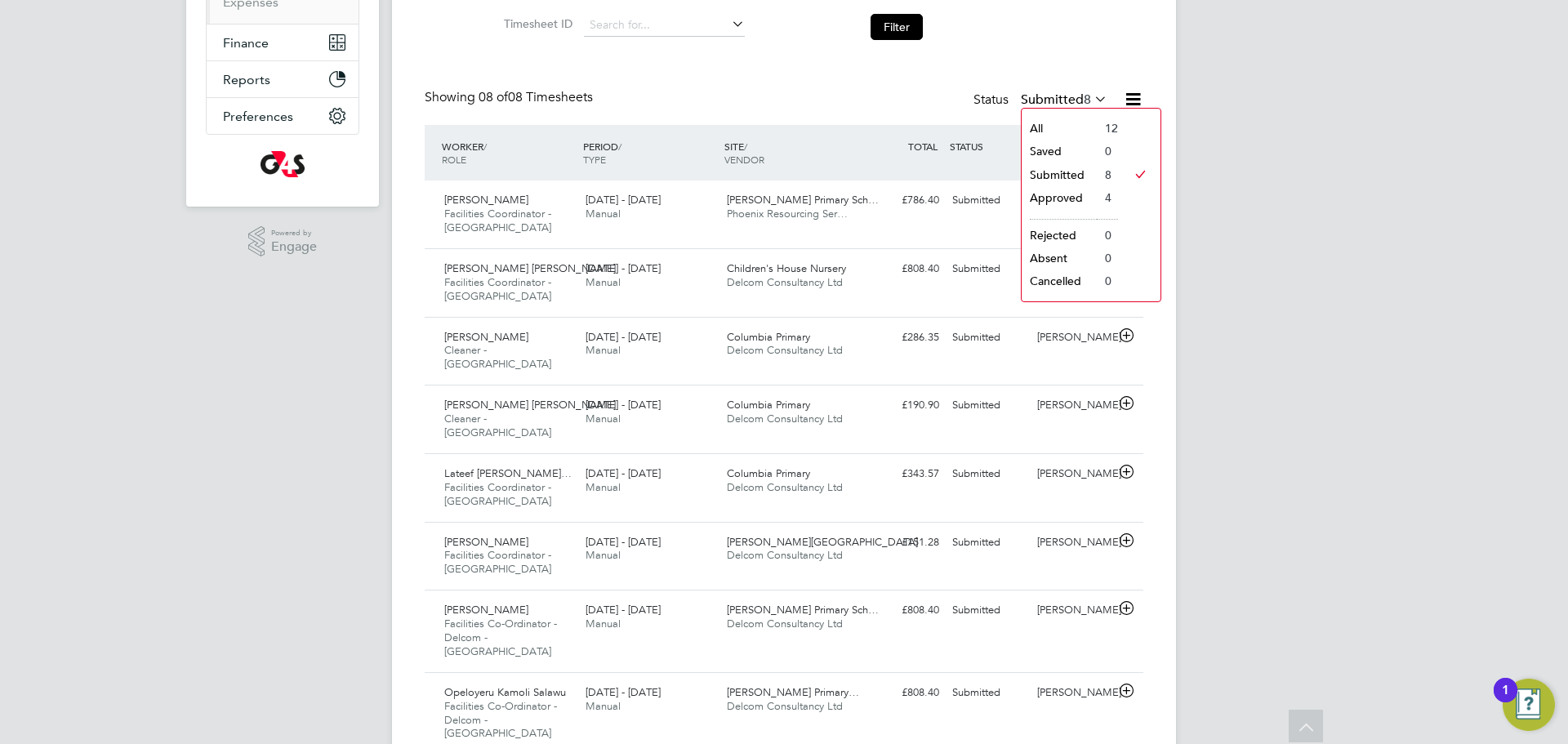
click at [1079, 174] on li "Submitted" at bounding box center [1060, 174] width 75 height 23
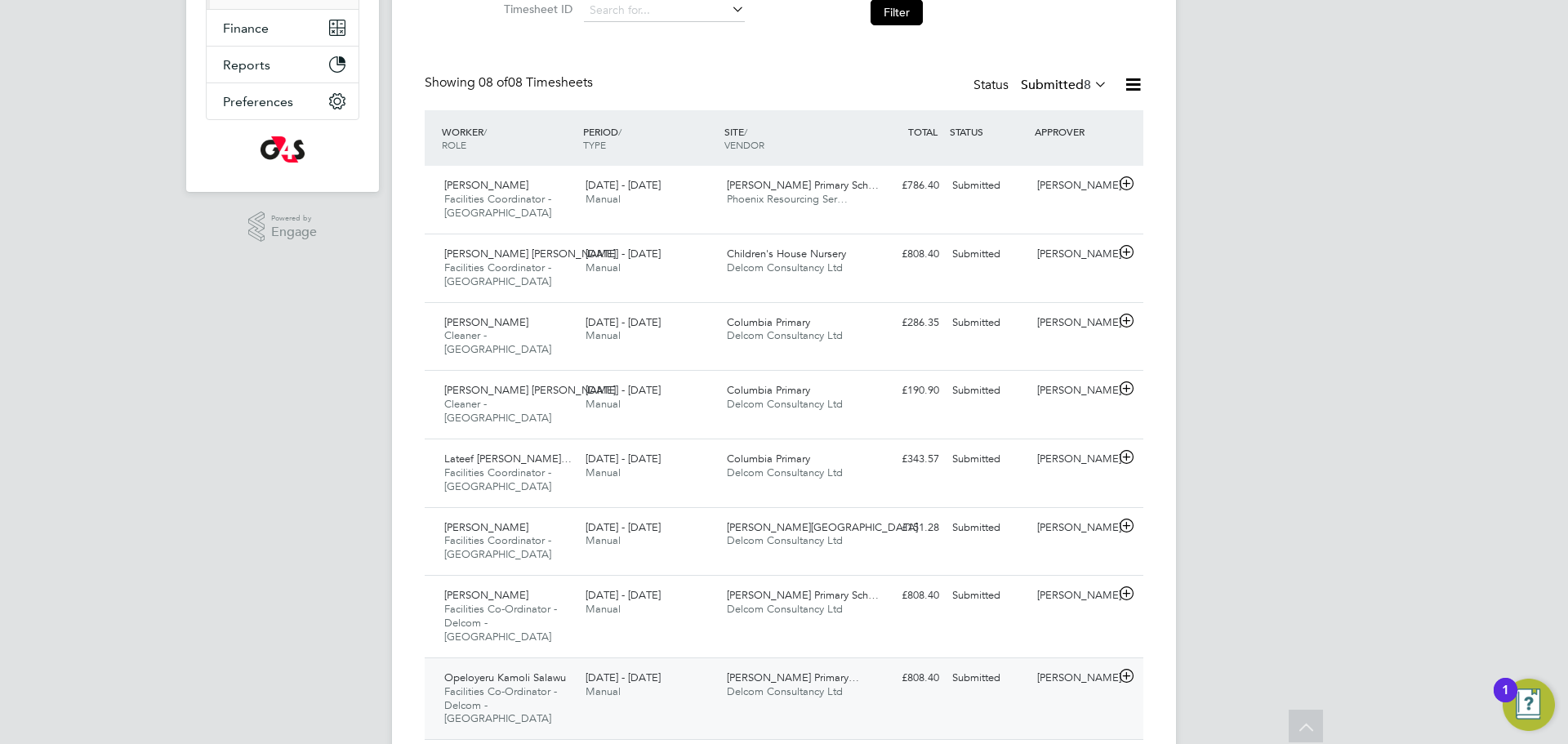
click at [843, 682] on div "Opeloyeru Kamoli Salawu Facilities Co-Ordinator - Delcom - Tower Hamlets 4 - 10…" at bounding box center [784, 697] width 719 height 82
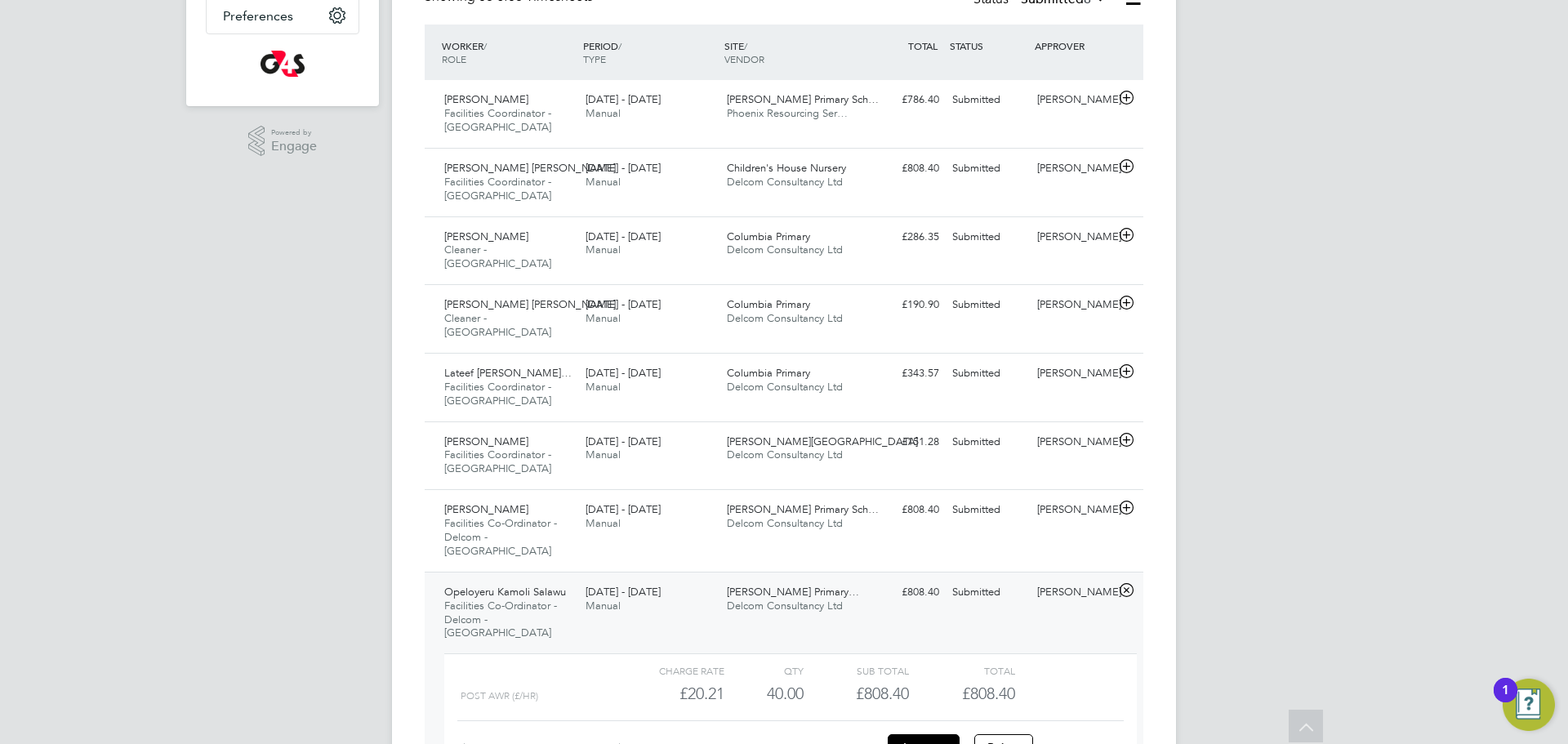
drag, startPoint x: 1092, startPoint y: 691, endPoint x: 1061, endPoint y: 633, distance: 65.8
click at [1093, 740] on link "View Details" at bounding box center [1084, 747] width 59 height 14
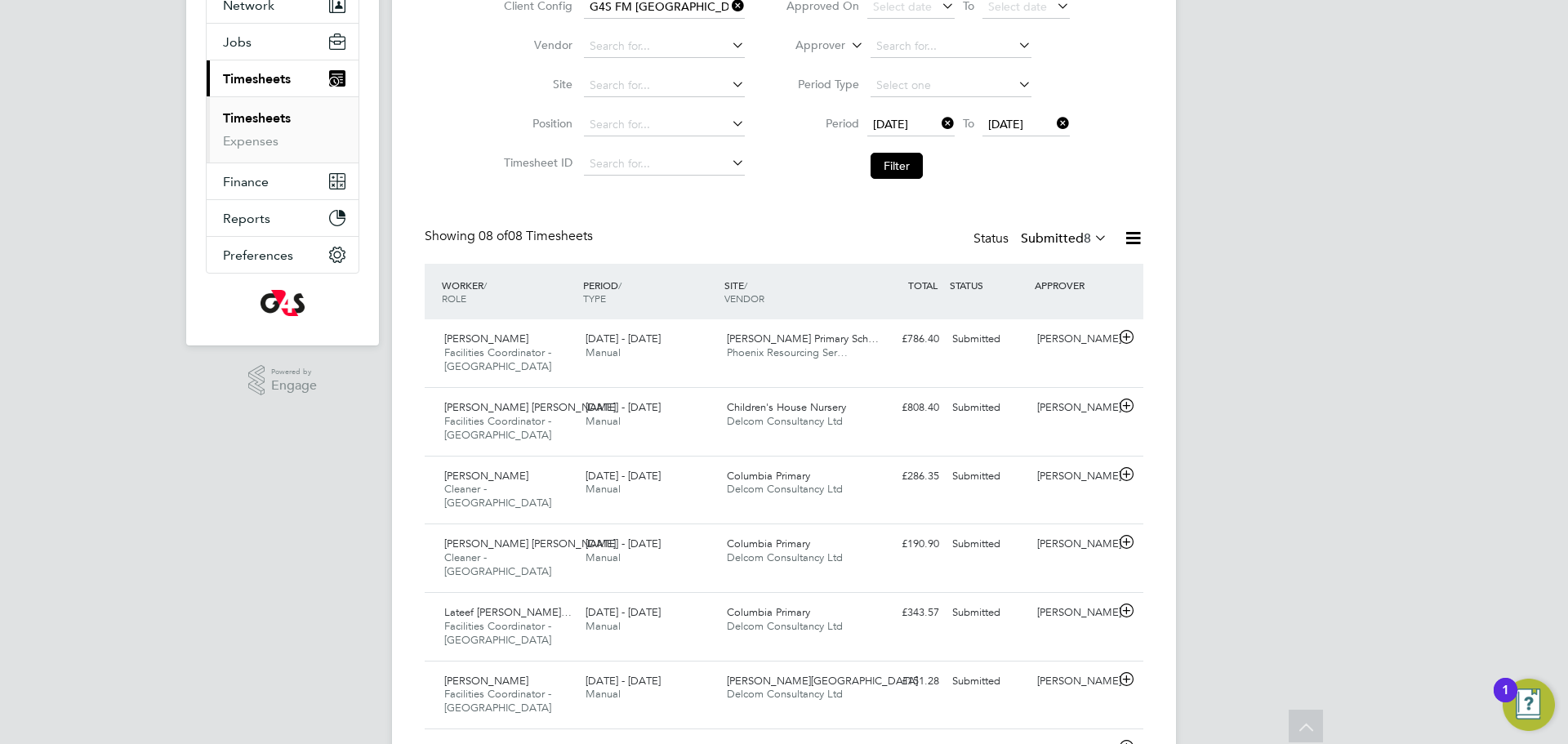
scroll to position [44, 0]
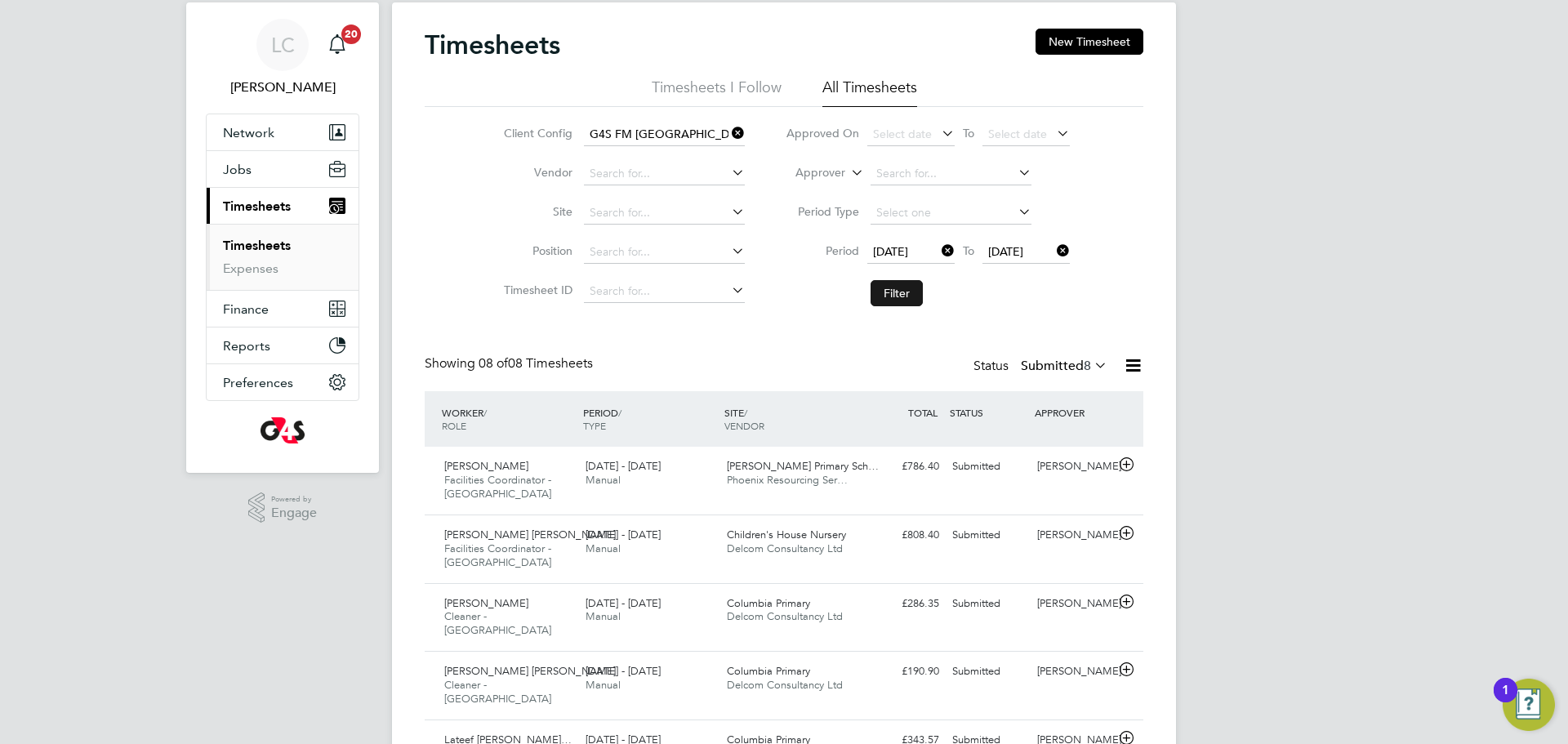
click at [890, 300] on button "Filter" at bounding box center [896, 293] width 53 height 26
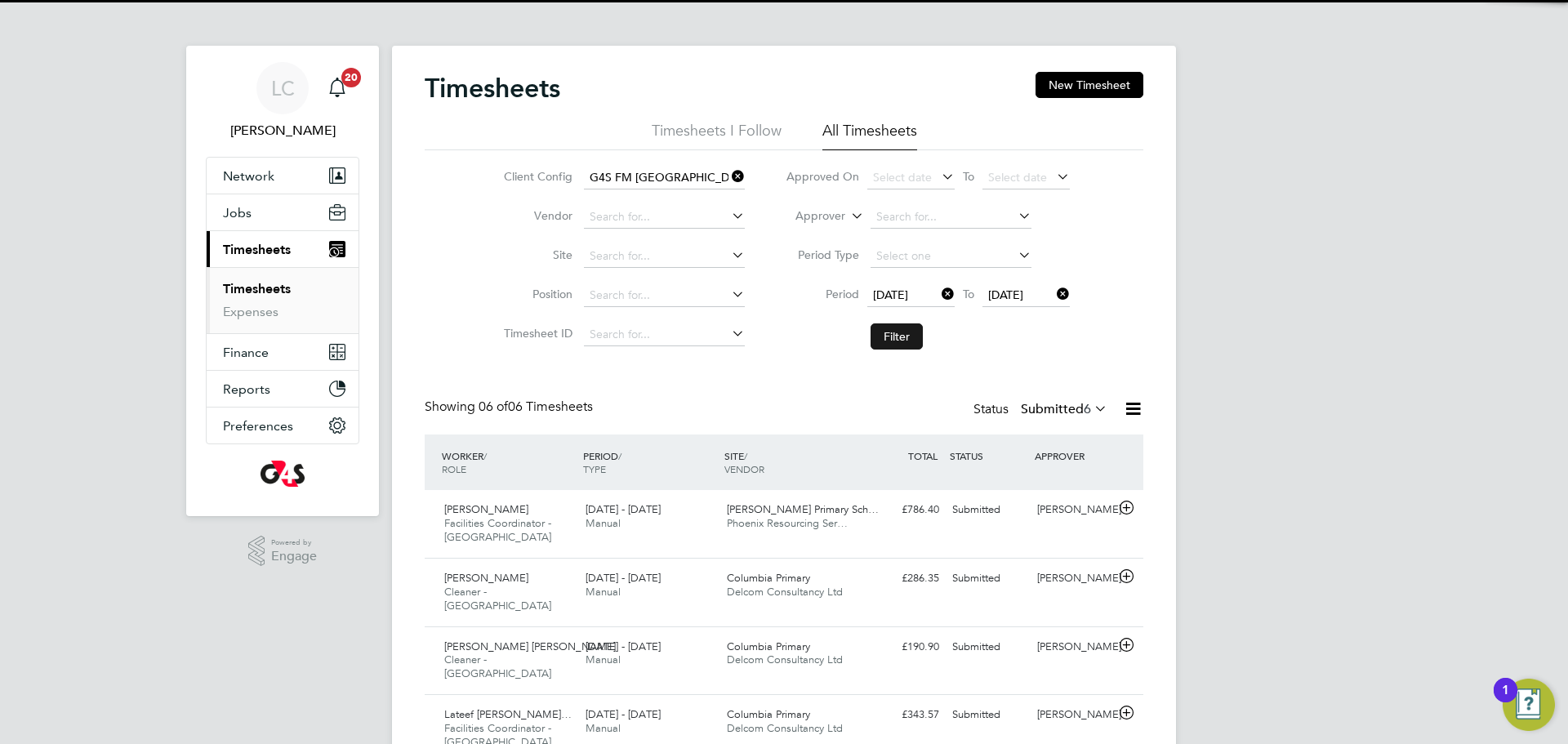
scroll to position [8, 8]
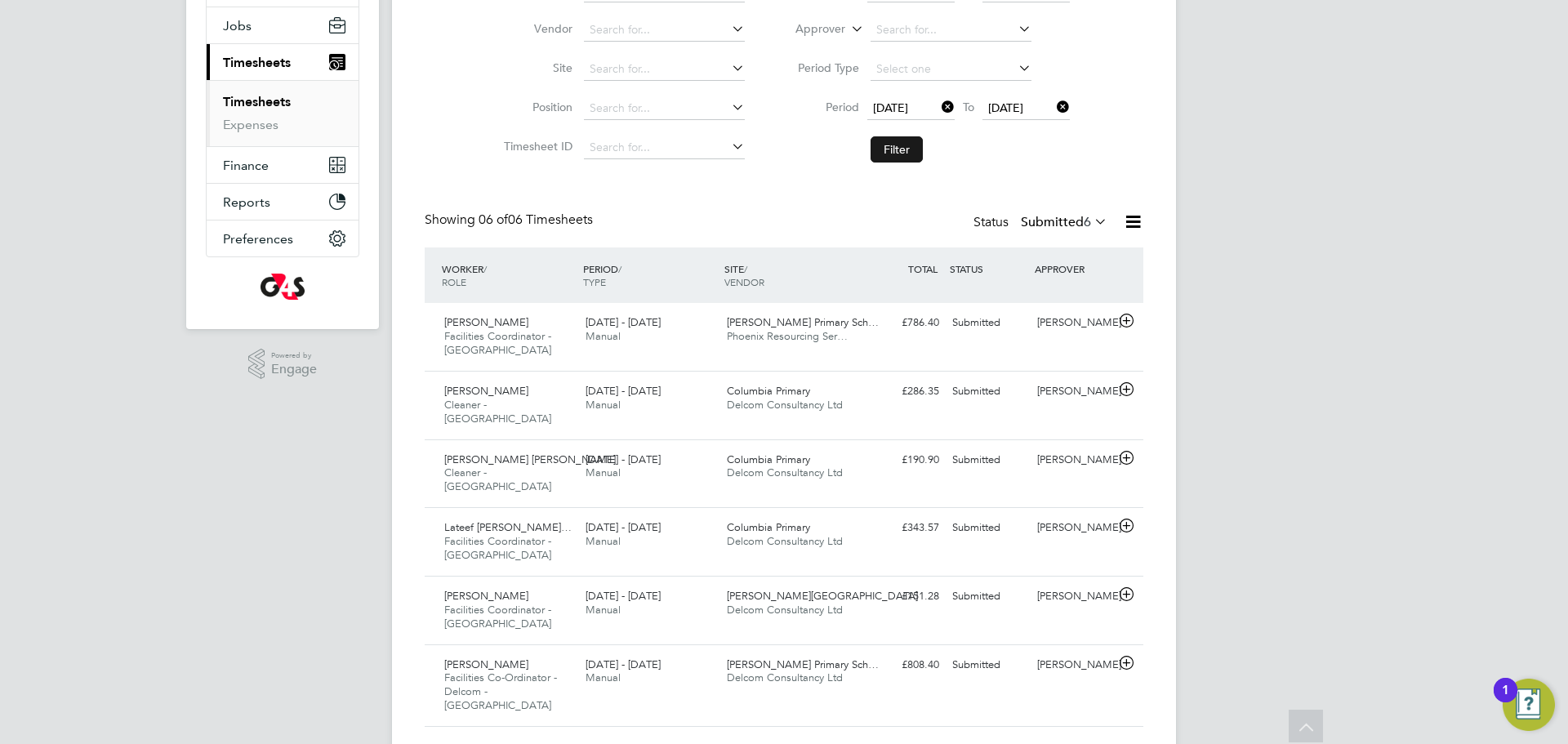
click at [902, 151] on button "Filter" at bounding box center [896, 150] width 53 height 26
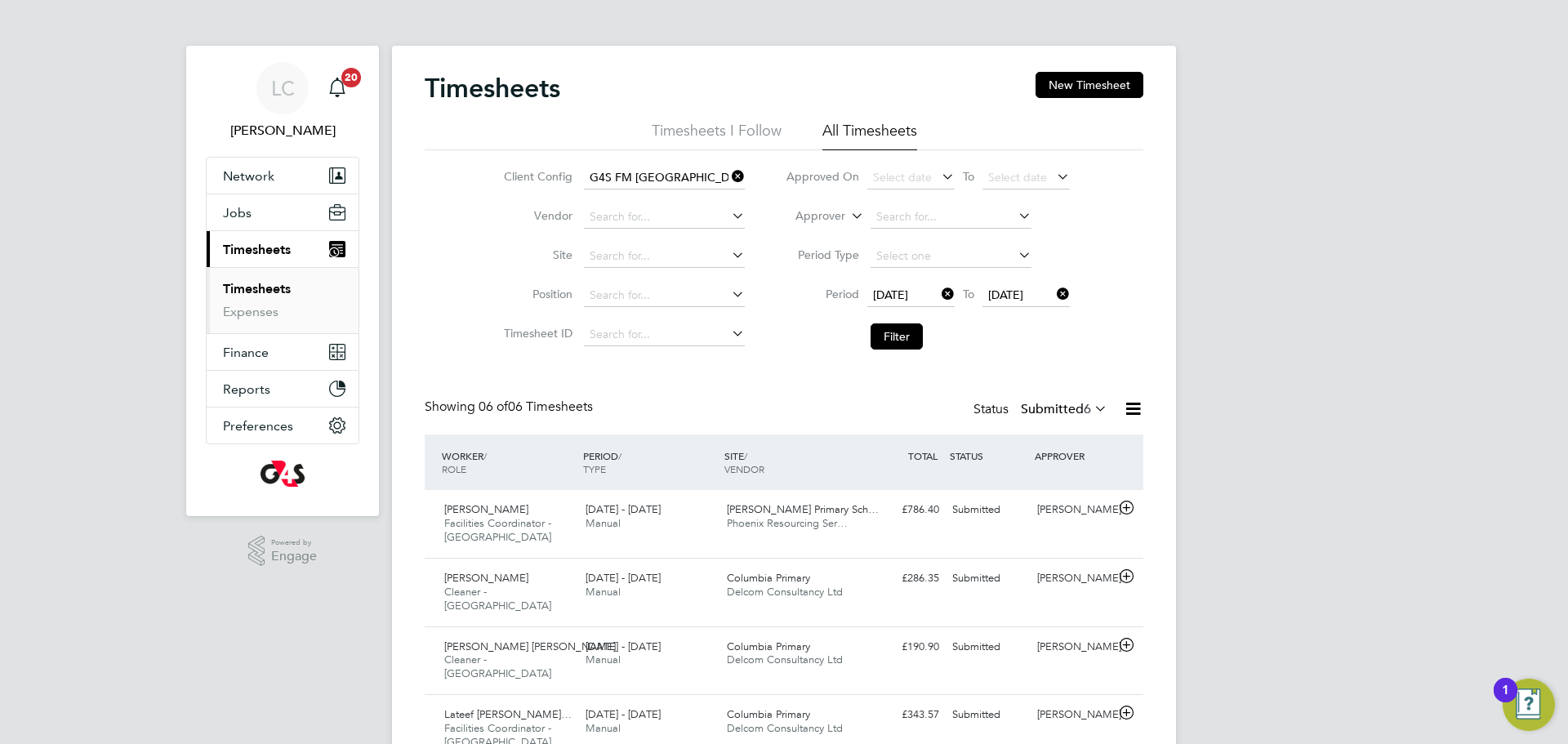
drag, startPoint x: 893, startPoint y: 341, endPoint x: 922, endPoint y: 355, distance: 32.2
click at [896, 344] on button "Filter" at bounding box center [896, 336] width 53 height 26
click at [1129, 423] on div "Showing 06 of 06 Timesheets Status Submitted 6" at bounding box center [784, 416] width 719 height 36
click at [1132, 411] on icon at bounding box center [1133, 408] width 21 height 21
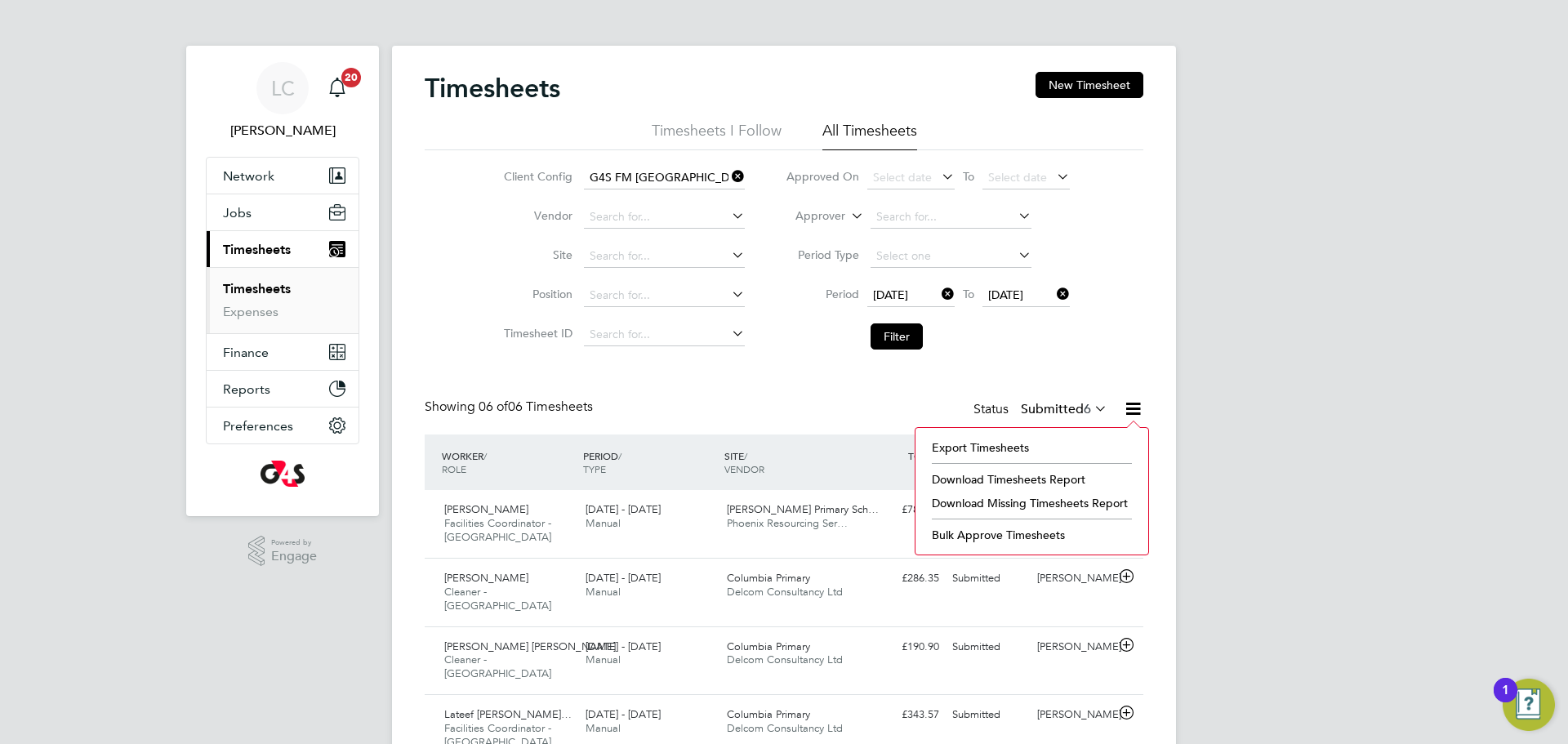
click at [1047, 448] on li "Export Timesheets" at bounding box center [1032, 447] width 216 height 23
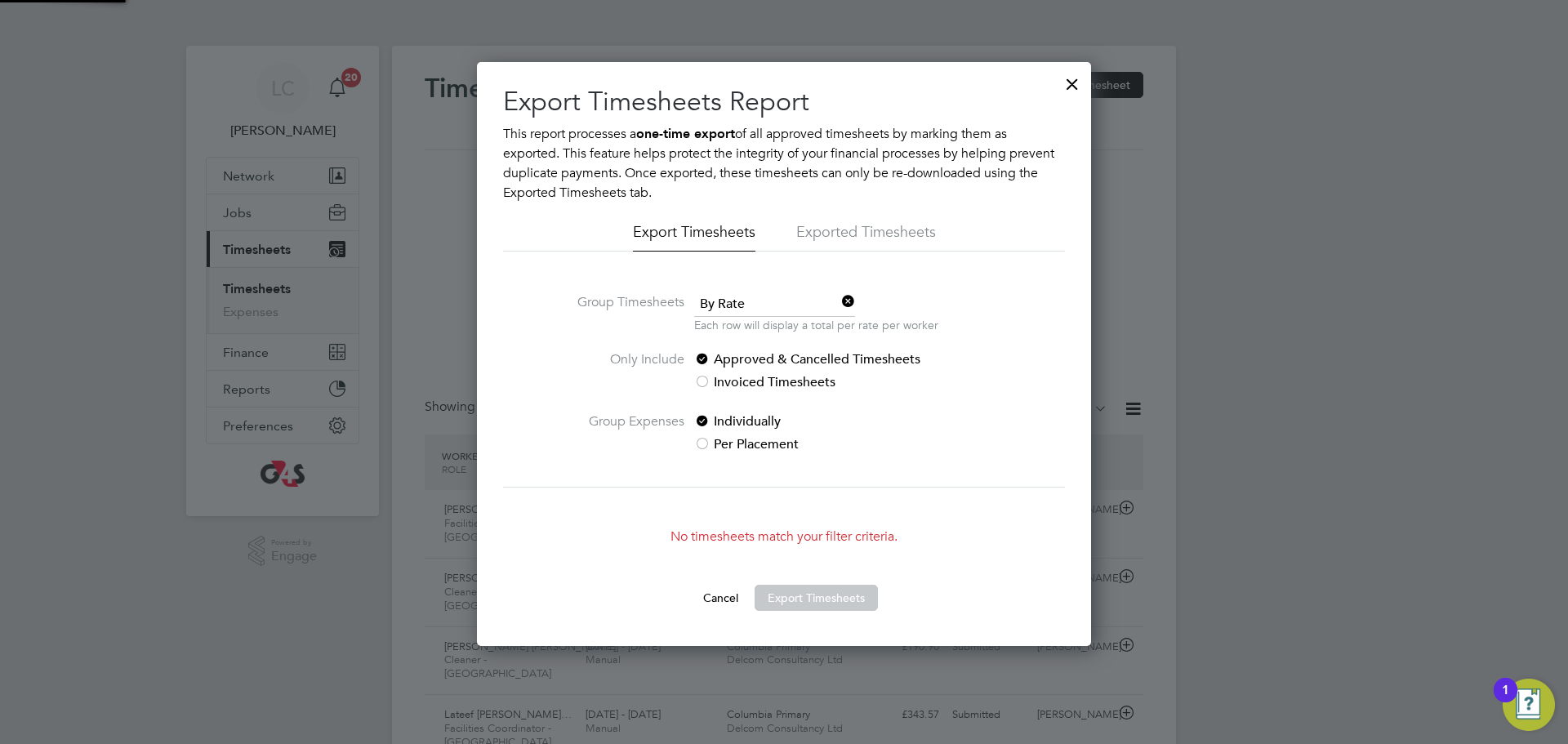
scroll to position [8, 8]
click at [1078, 80] on div at bounding box center [1072, 80] width 30 height 30
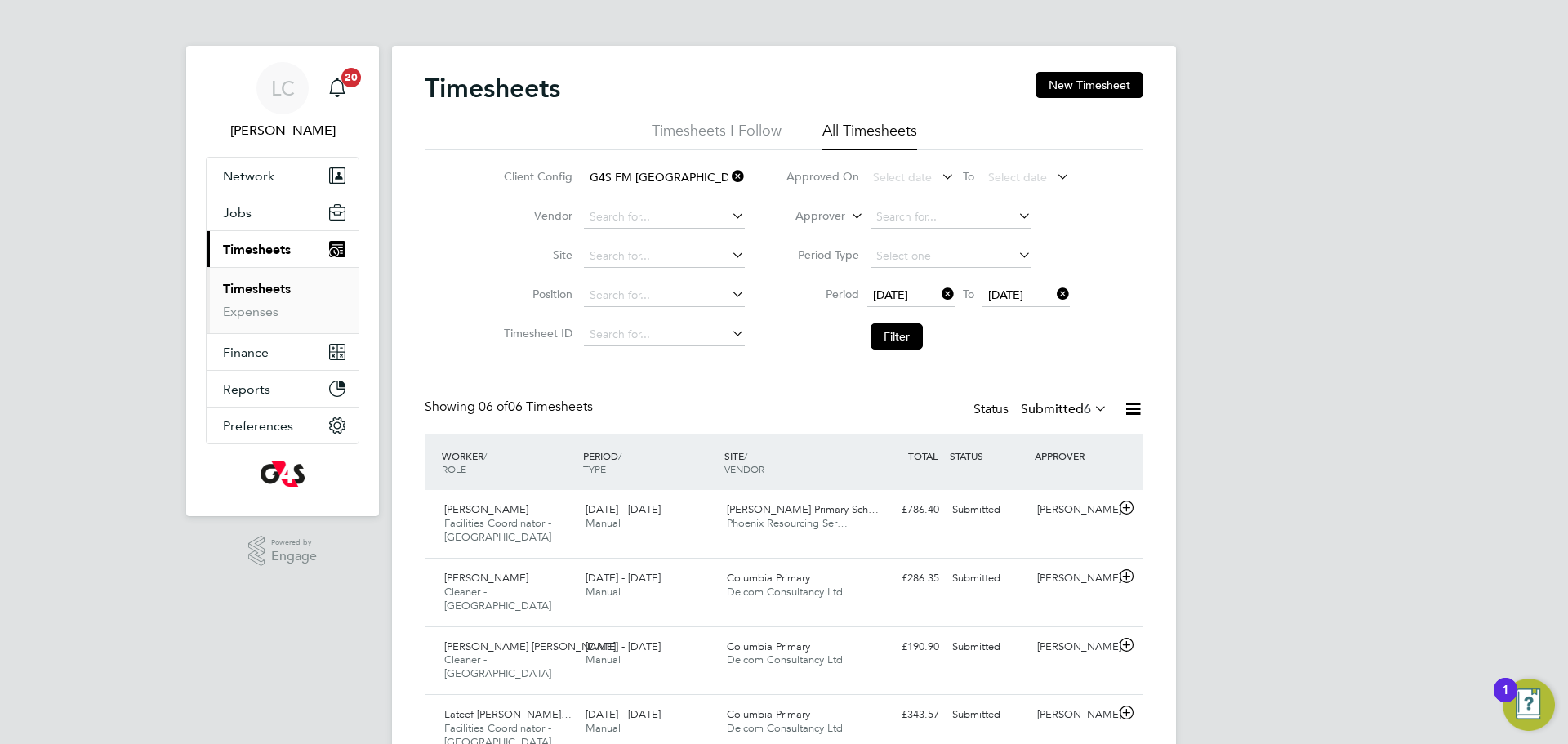
drag, startPoint x: 1128, startPoint y: 398, endPoint x: 1145, endPoint y: 411, distance: 21.4
click at [1137, 404] on icon at bounding box center [1133, 408] width 21 height 21
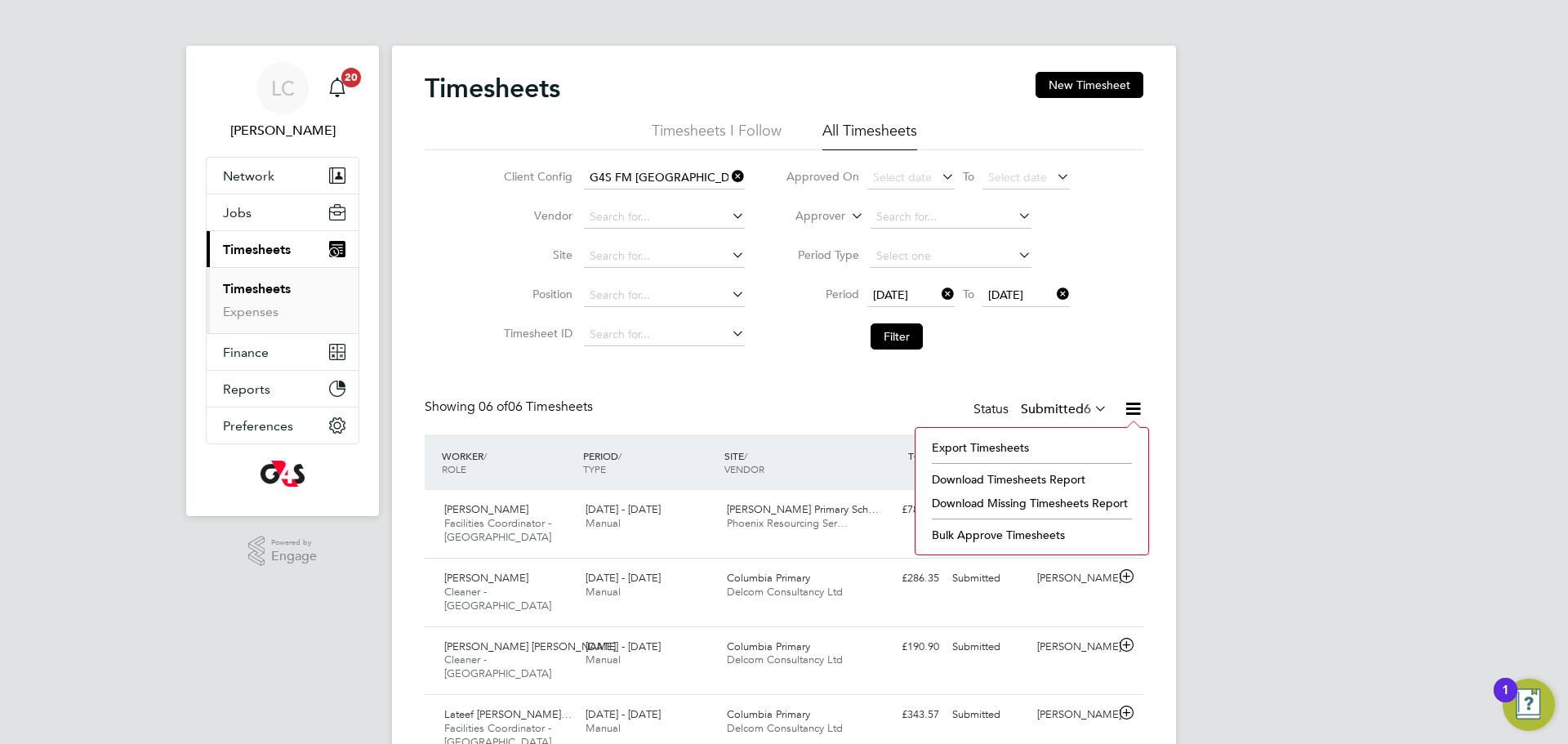
click at [1054, 473] on li "Download Timesheets Report" at bounding box center [1032, 478] width 216 height 23
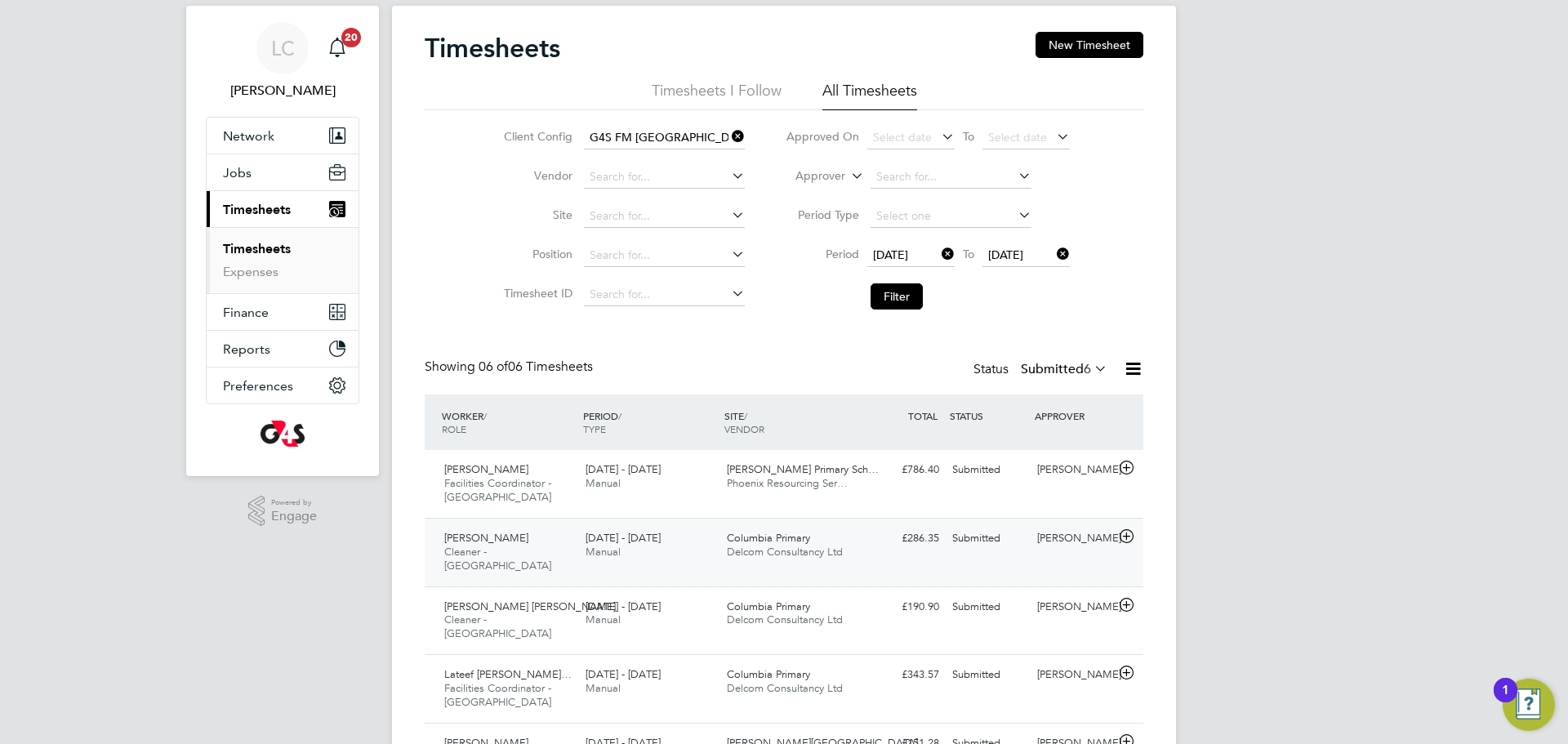
scroll to position [187, 0]
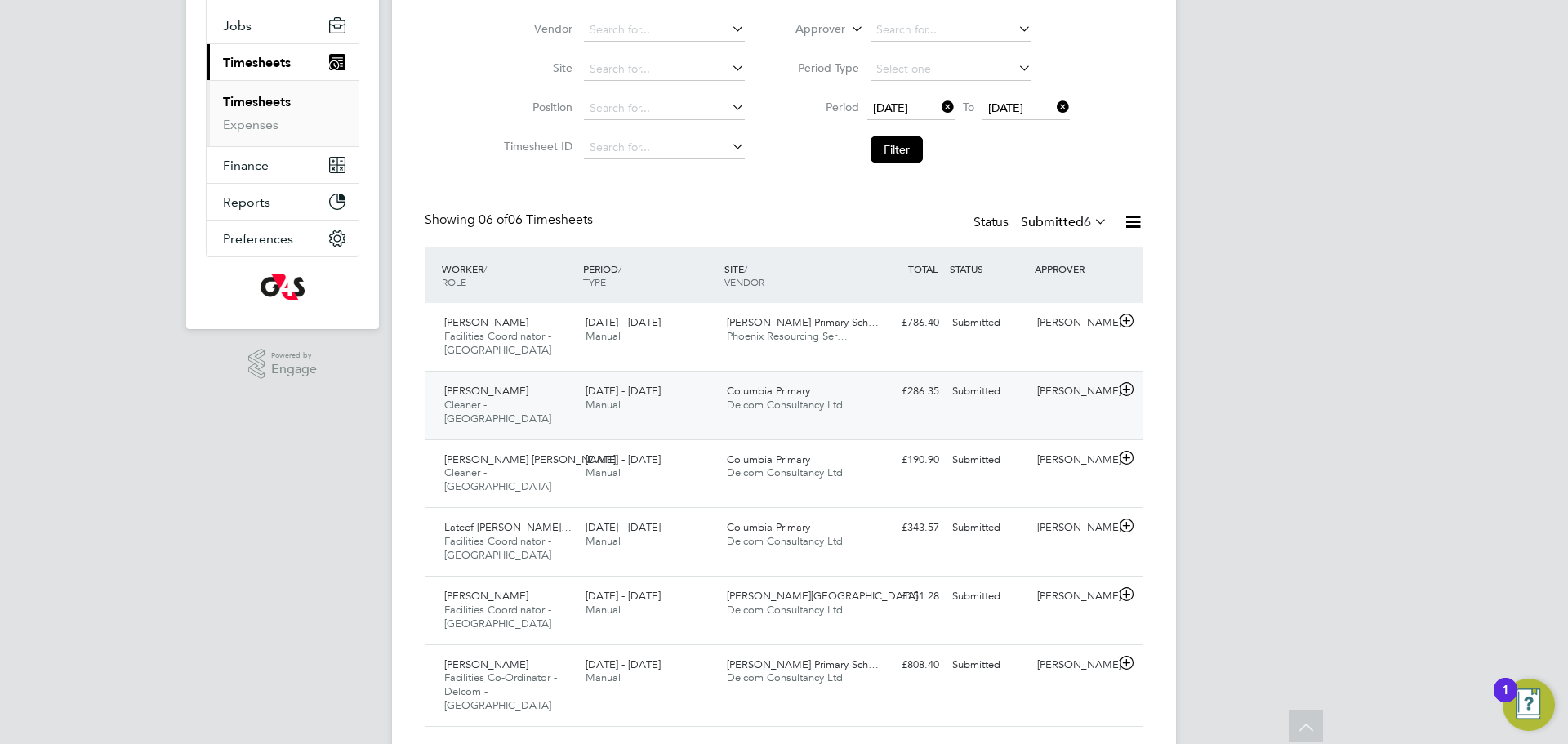
click at [870, 373] on div "Mercy Olajide Cleaner - Tower Hamlet 4 - 10 Aug 2025 4 - 10 Aug 2025 Manual Col…" at bounding box center [784, 404] width 719 height 68
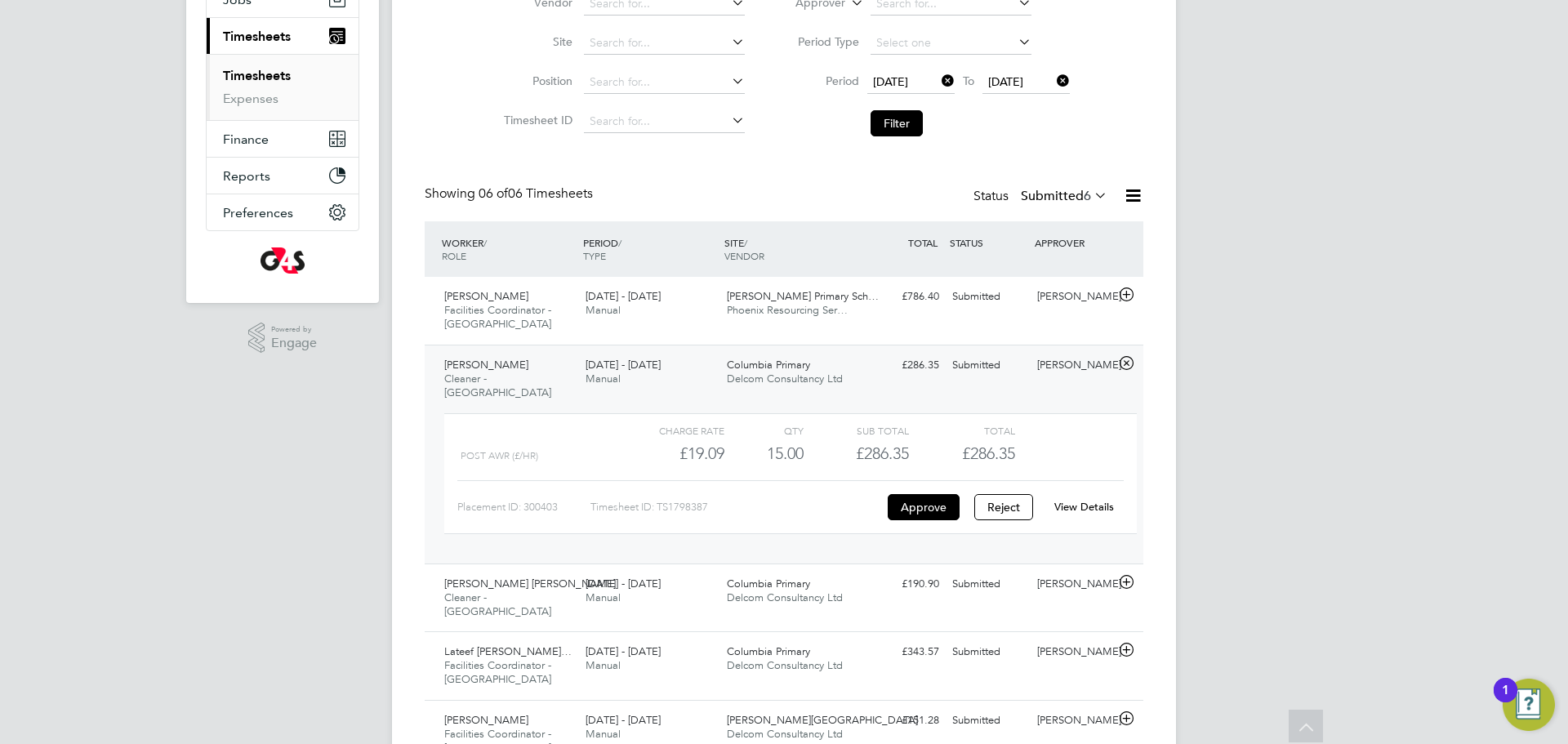
scroll to position [225, 0]
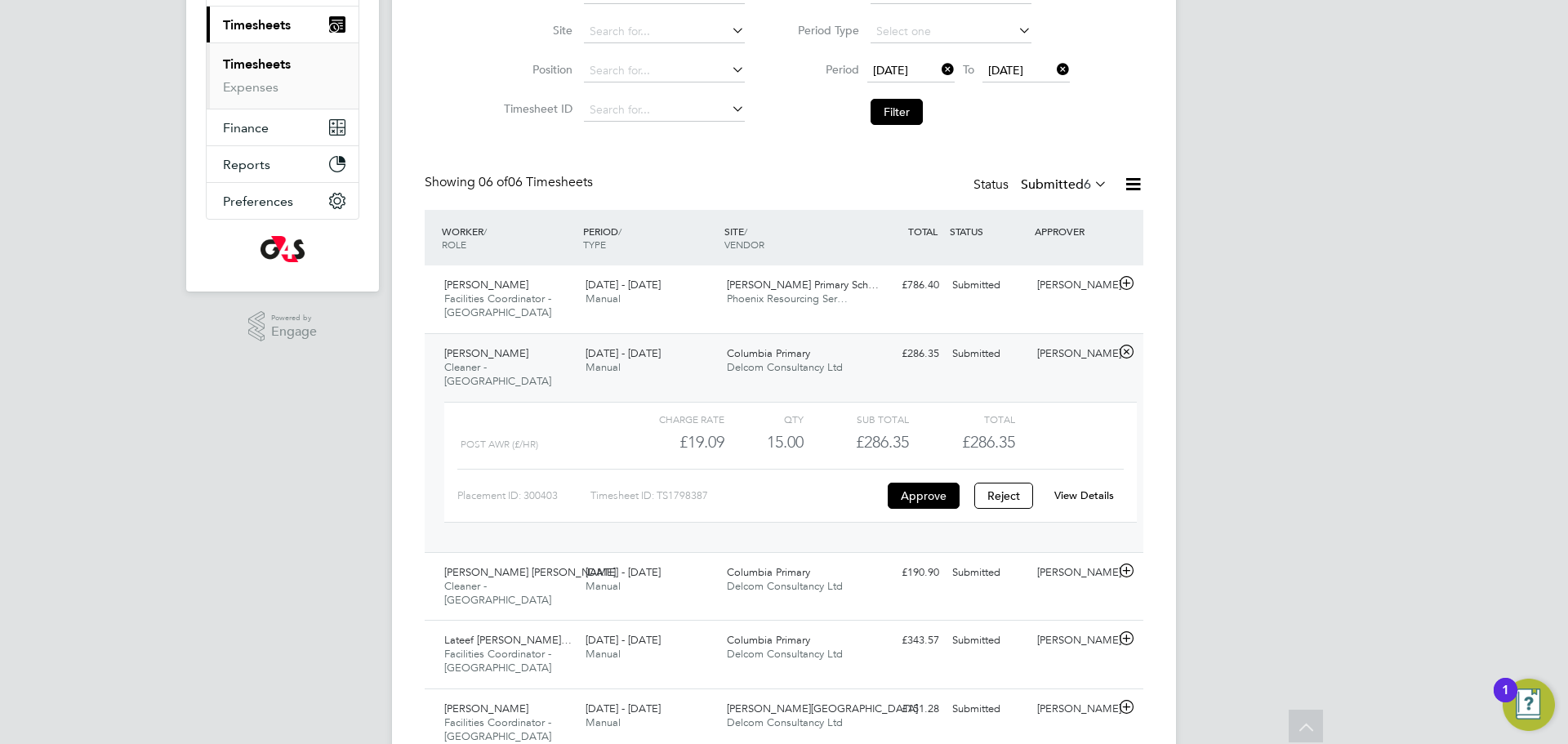
click at [1076, 488] on link "View Details" at bounding box center [1084, 495] width 59 height 14
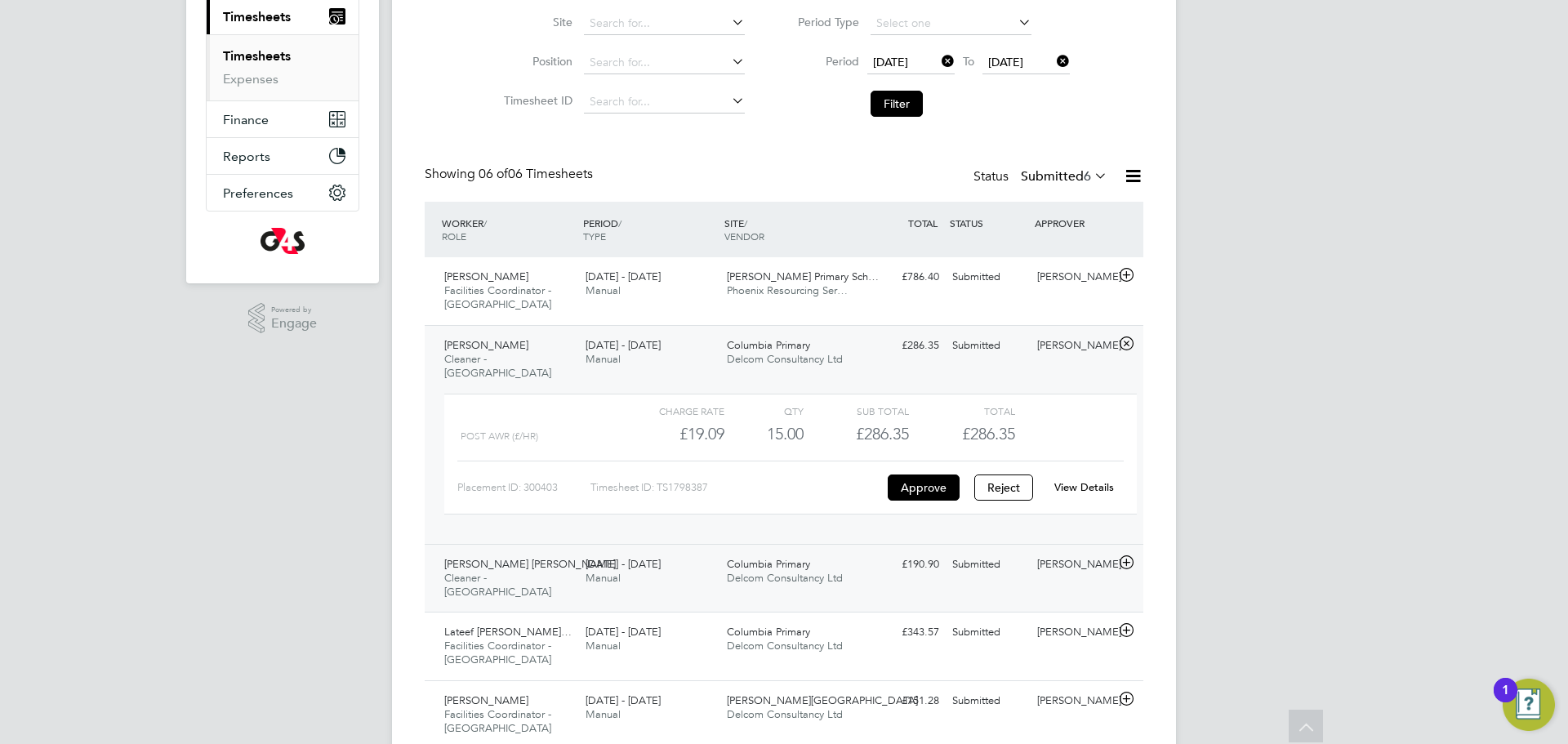
scroll to position [242, 0]
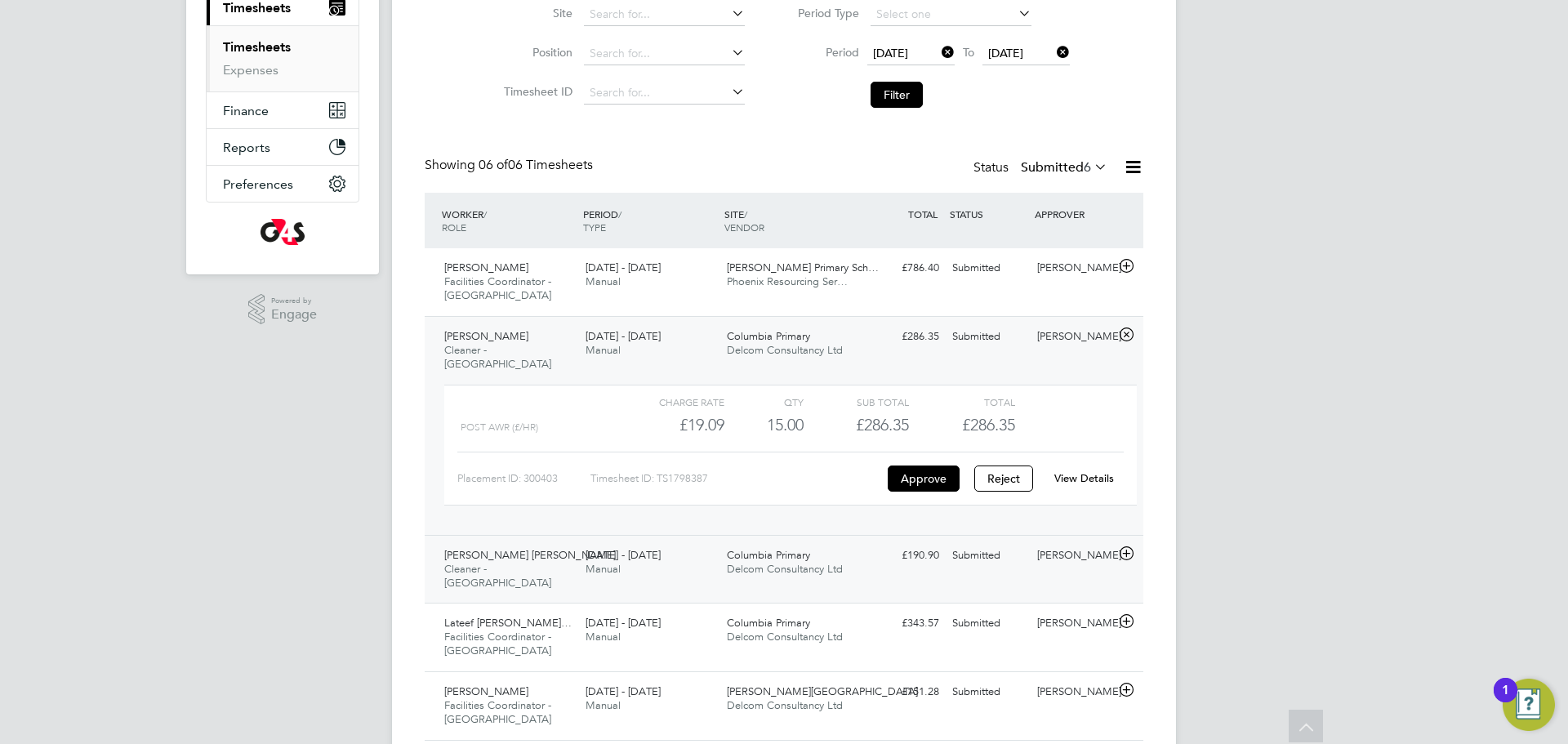
click at [897, 545] on div "£190.90 Submitted" at bounding box center [904, 555] width 85 height 27
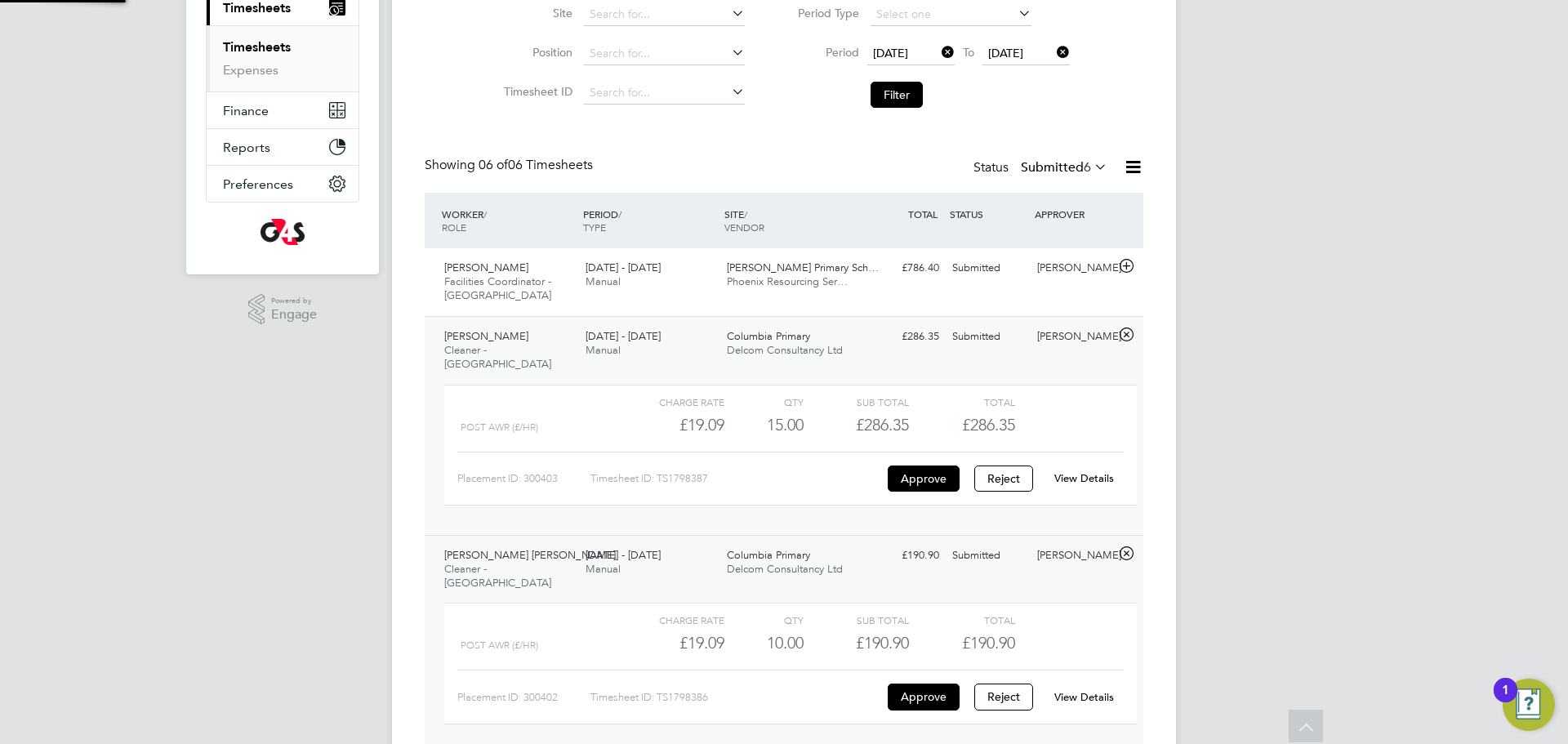
scroll to position [28, 160]
click at [1066, 690] on link "View Details" at bounding box center [1084, 696] width 59 height 14
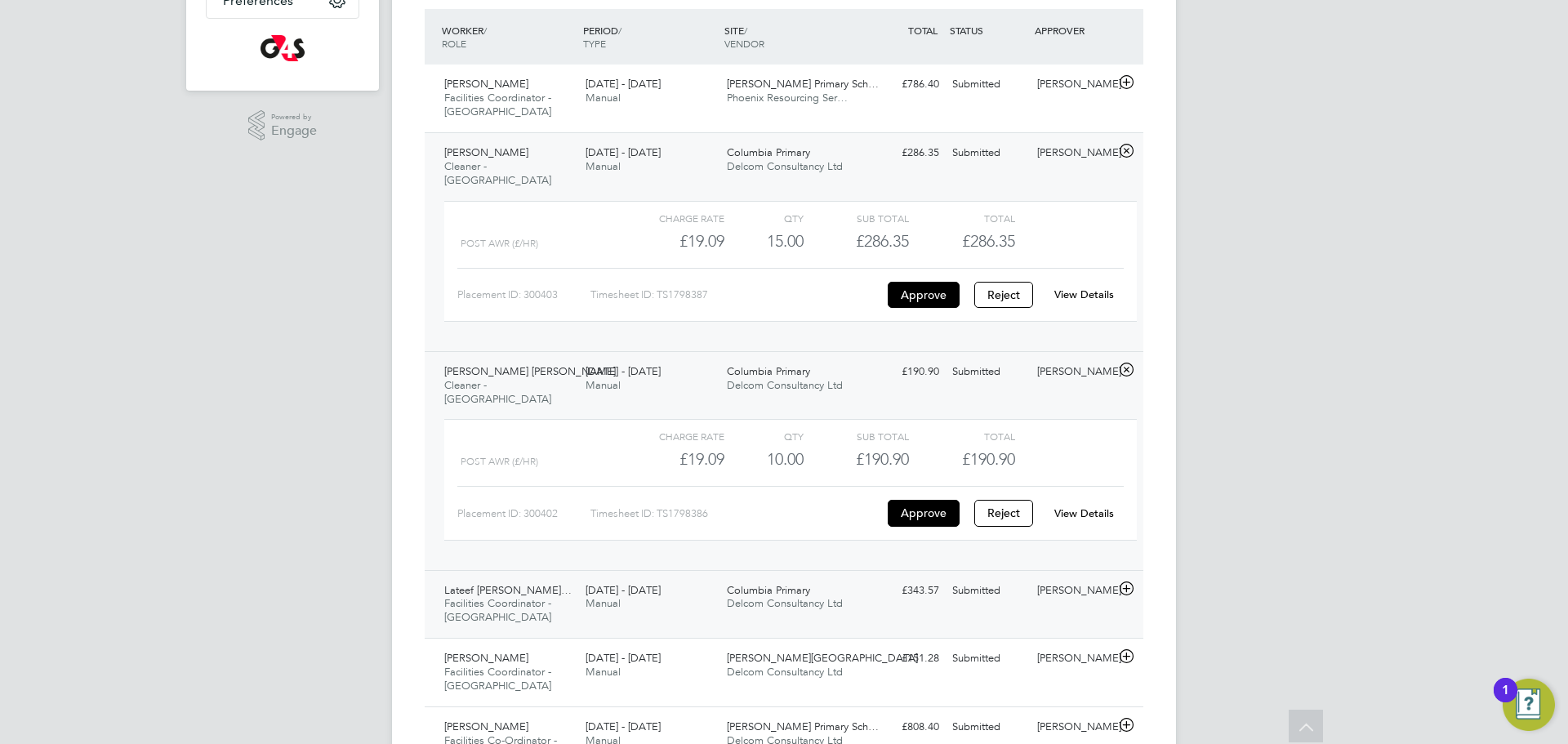
scroll to position [426, 0]
click at [1019, 591] on div "Lateef Olanrewaju Ogu… Facilities Coordinator - Tower Hamlets 4 - 10 Aug 2025 4…" at bounding box center [784, 602] width 719 height 68
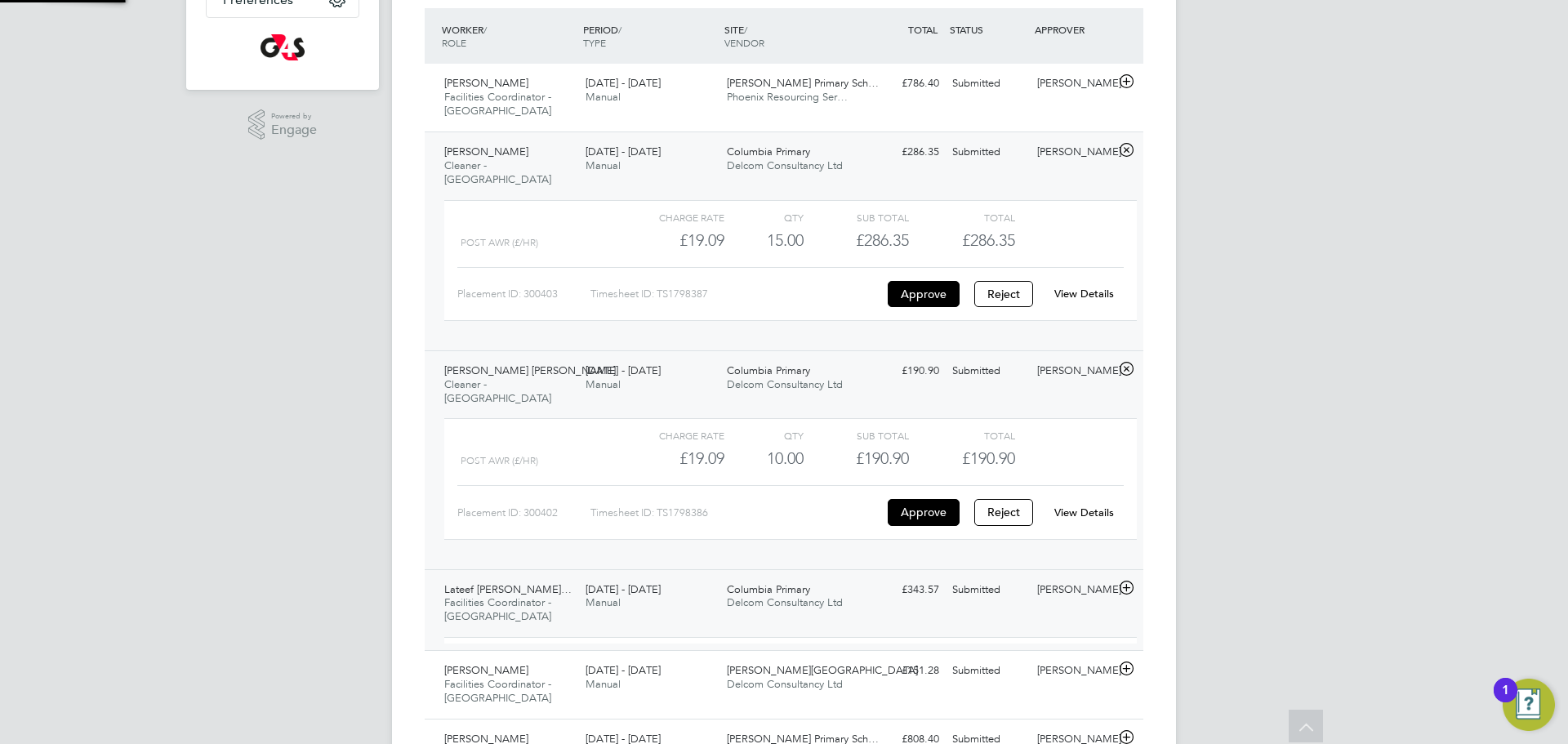
scroll to position [28, 160]
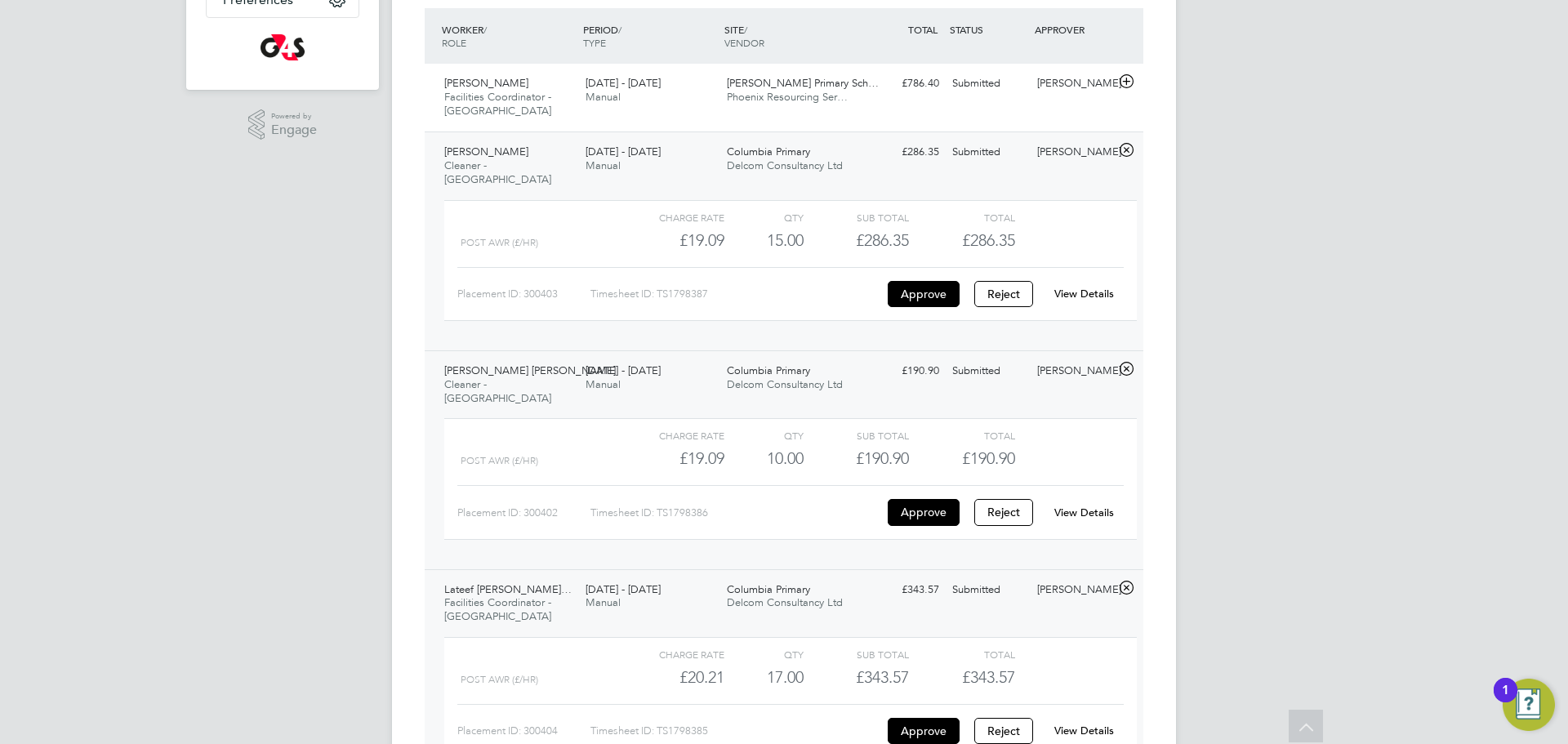
click at [1060, 723] on link "View Details" at bounding box center [1084, 730] width 59 height 14
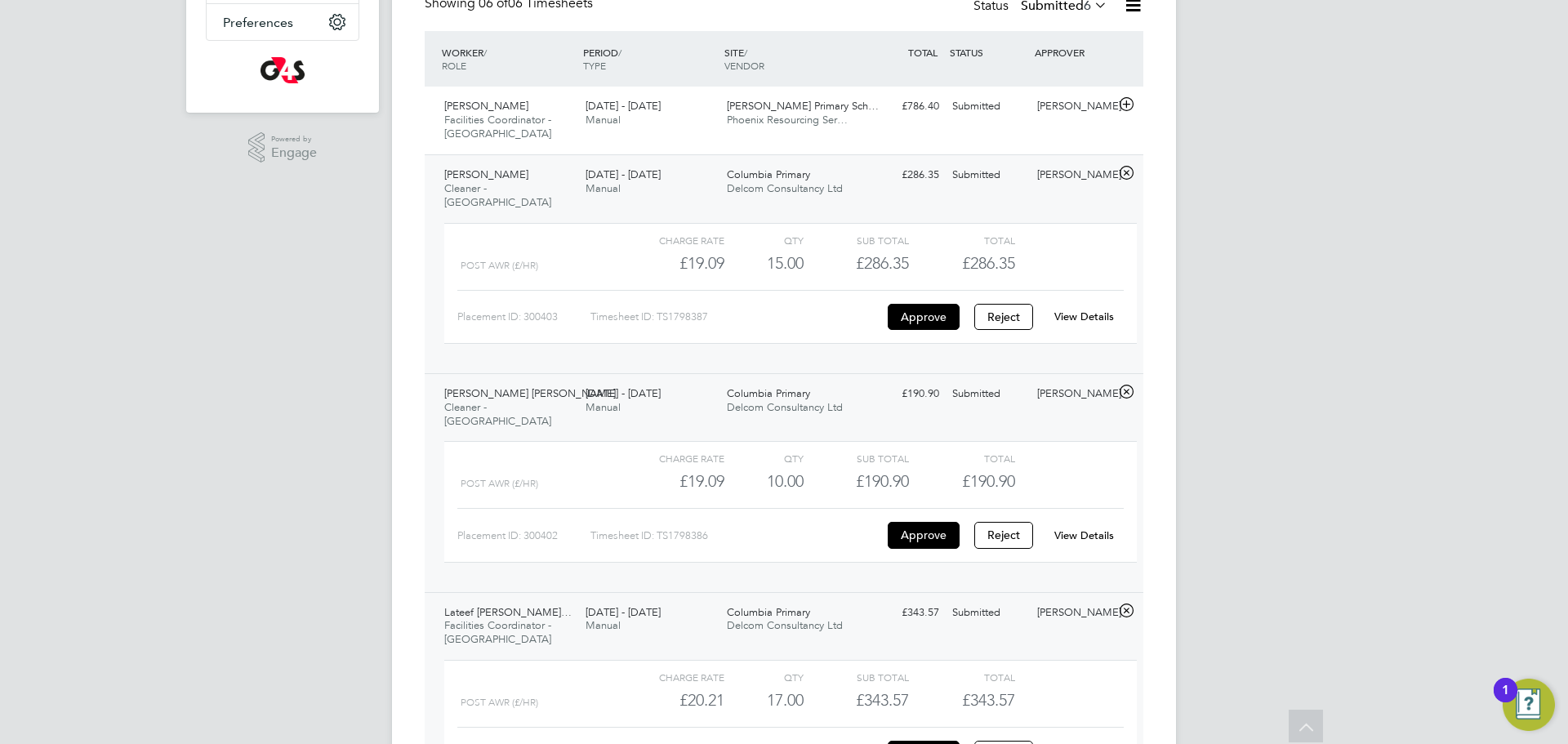
scroll to position [401, 0]
drag, startPoint x: 905, startPoint y: 313, endPoint x: 710, endPoint y: 444, distance: 234.9
click at [702, 452] on div "WORKER / ROLE WORKER / PERIOD PERIOD / TYPE SITE / VENDOR TOTAL TOTAL / STATUS …" at bounding box center [784, 497] width 719 height 930
drag, startPoint x: 1116, startPoint y: 299, endPoint x: 1063, endPoint y: 320, distance: 57.0
click at [1093, 311] on div "View Details" at bounding box center [1083, 318] width 80 height 26
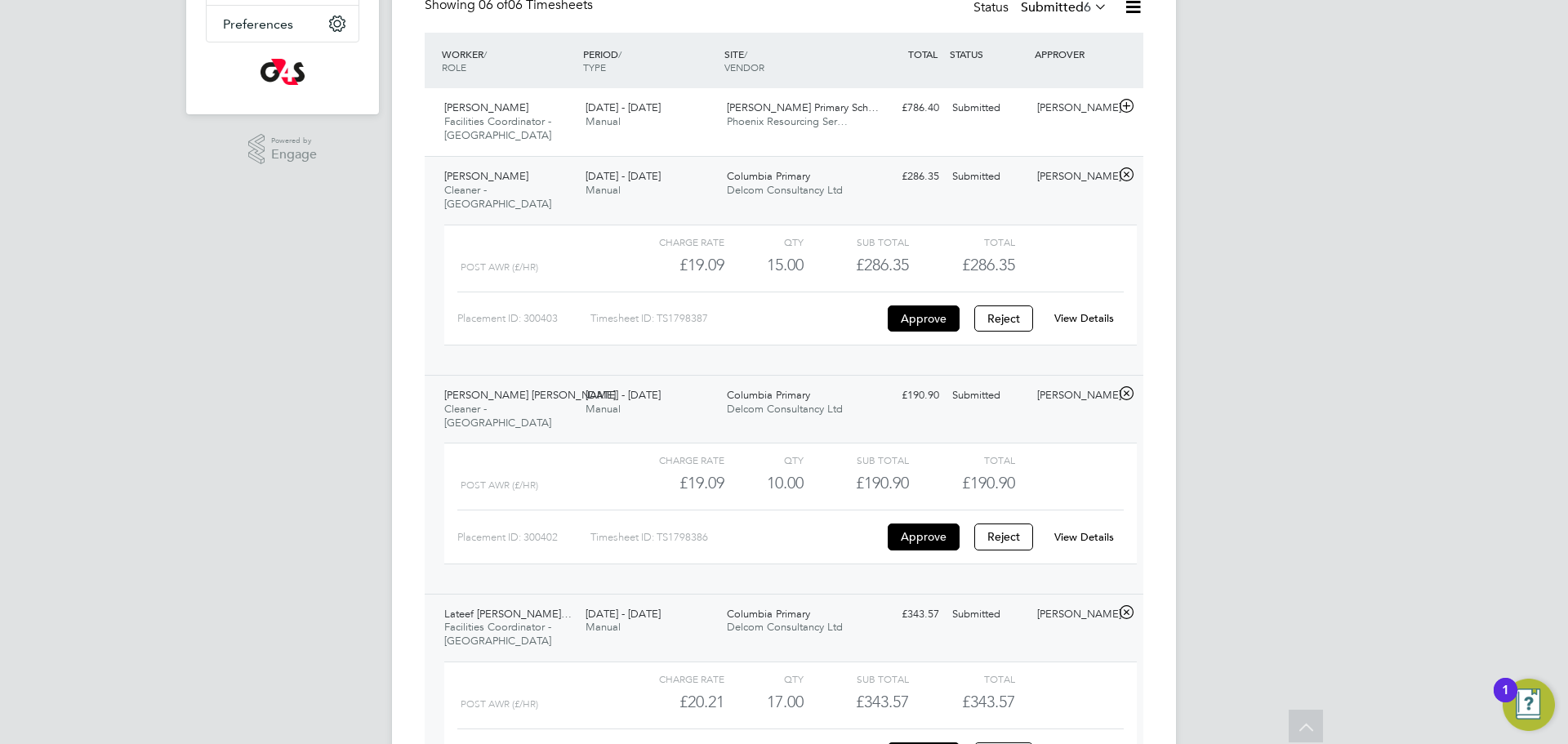
click at [1075, 311] on link "View Details" at bounding box center [1084, 318] width 59 height 14
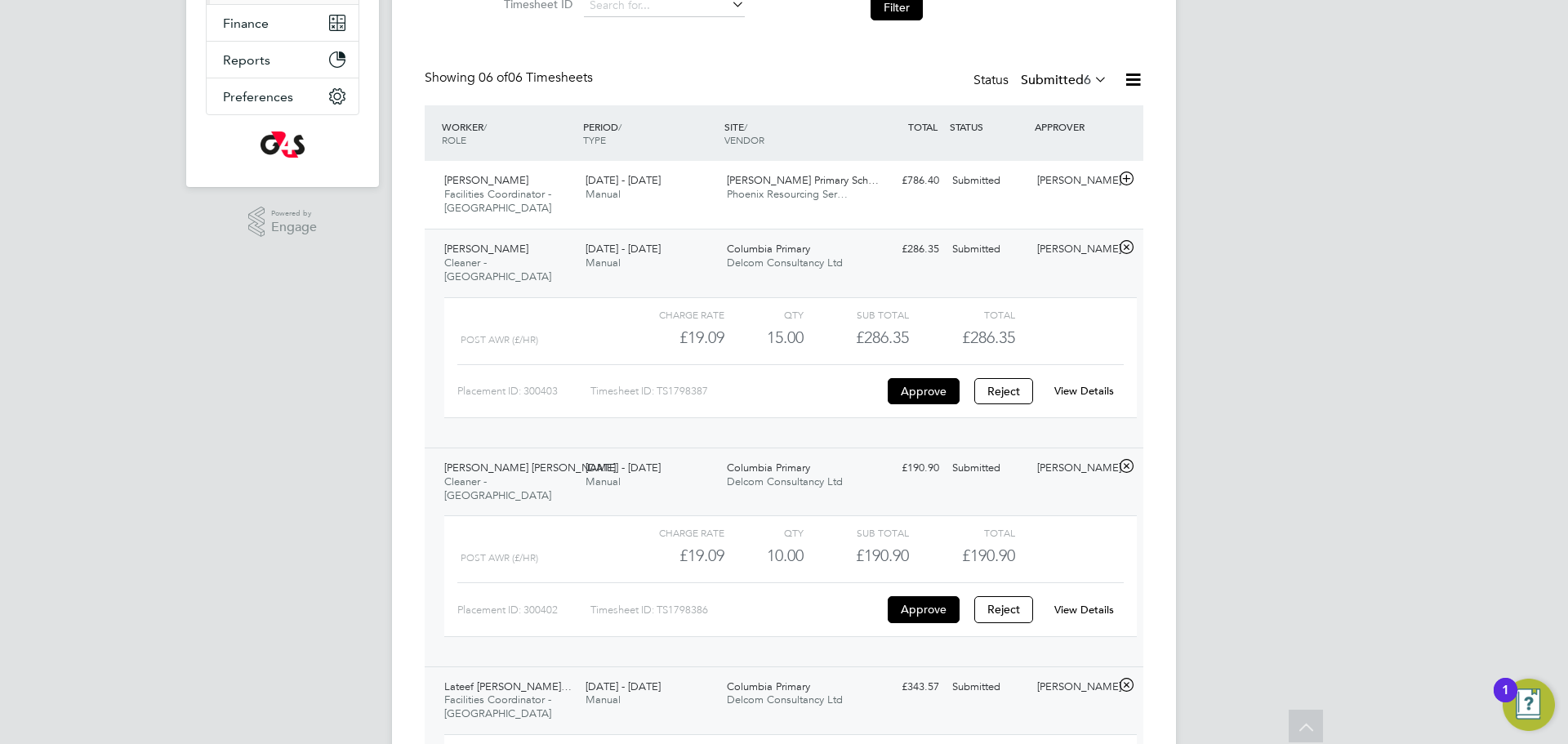
scroll to position [169, 0]
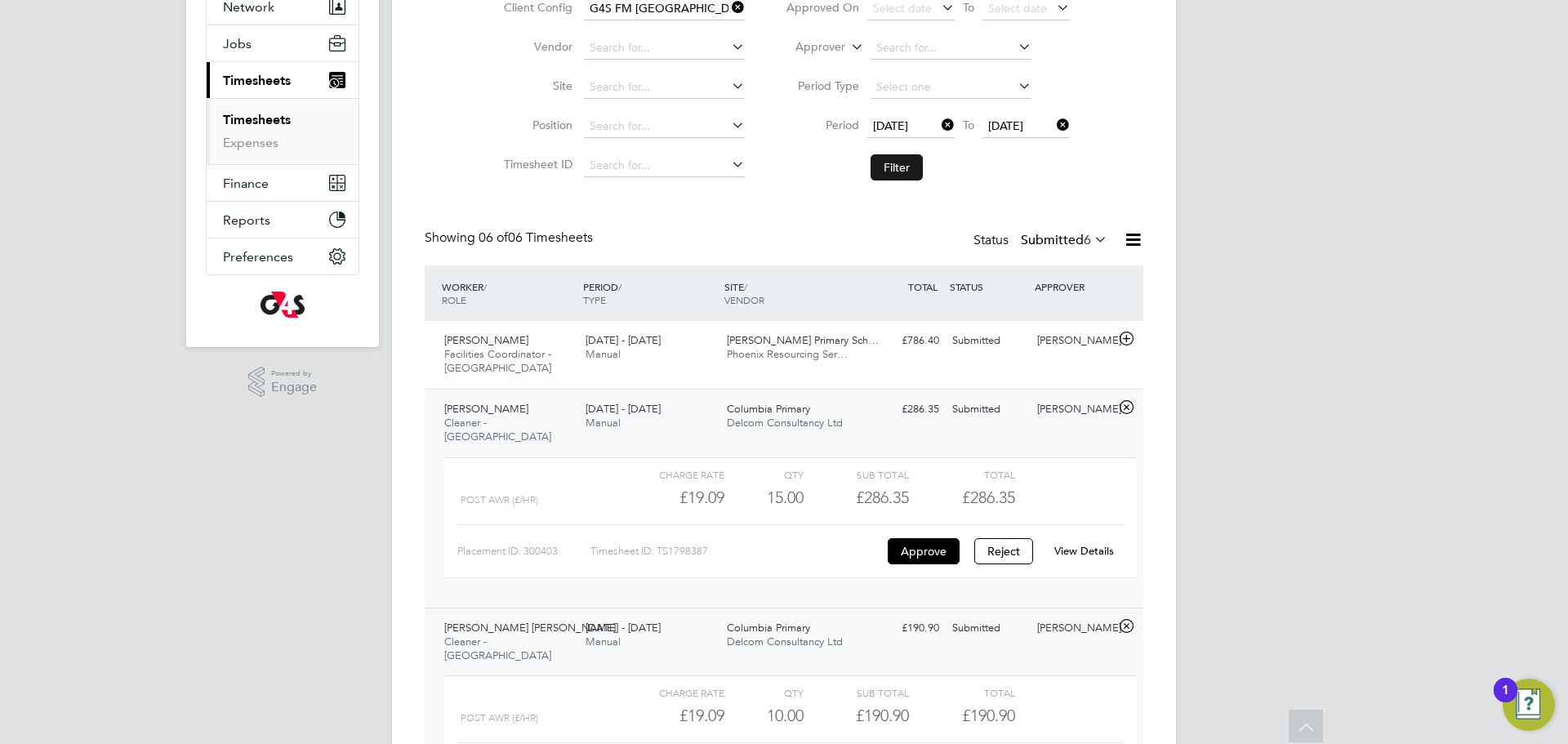
click at [901, 172] on button "Filter" at bounding box center [896, 167] width 53 height 26
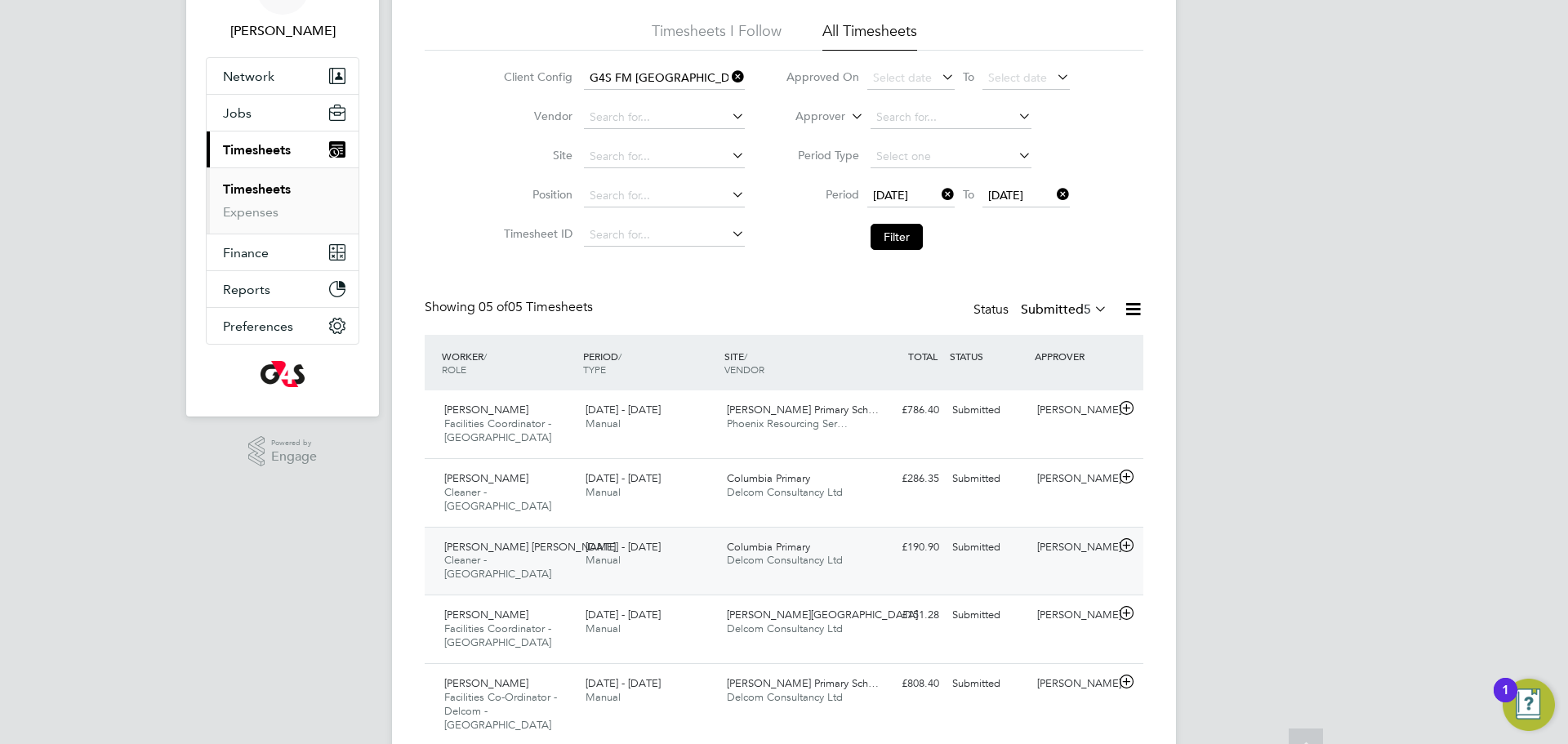
scroll to position [101, 0]
click at [921, 536] on div "£190.90 Submitted" at bounding box center [904, 545] width 85 height 27
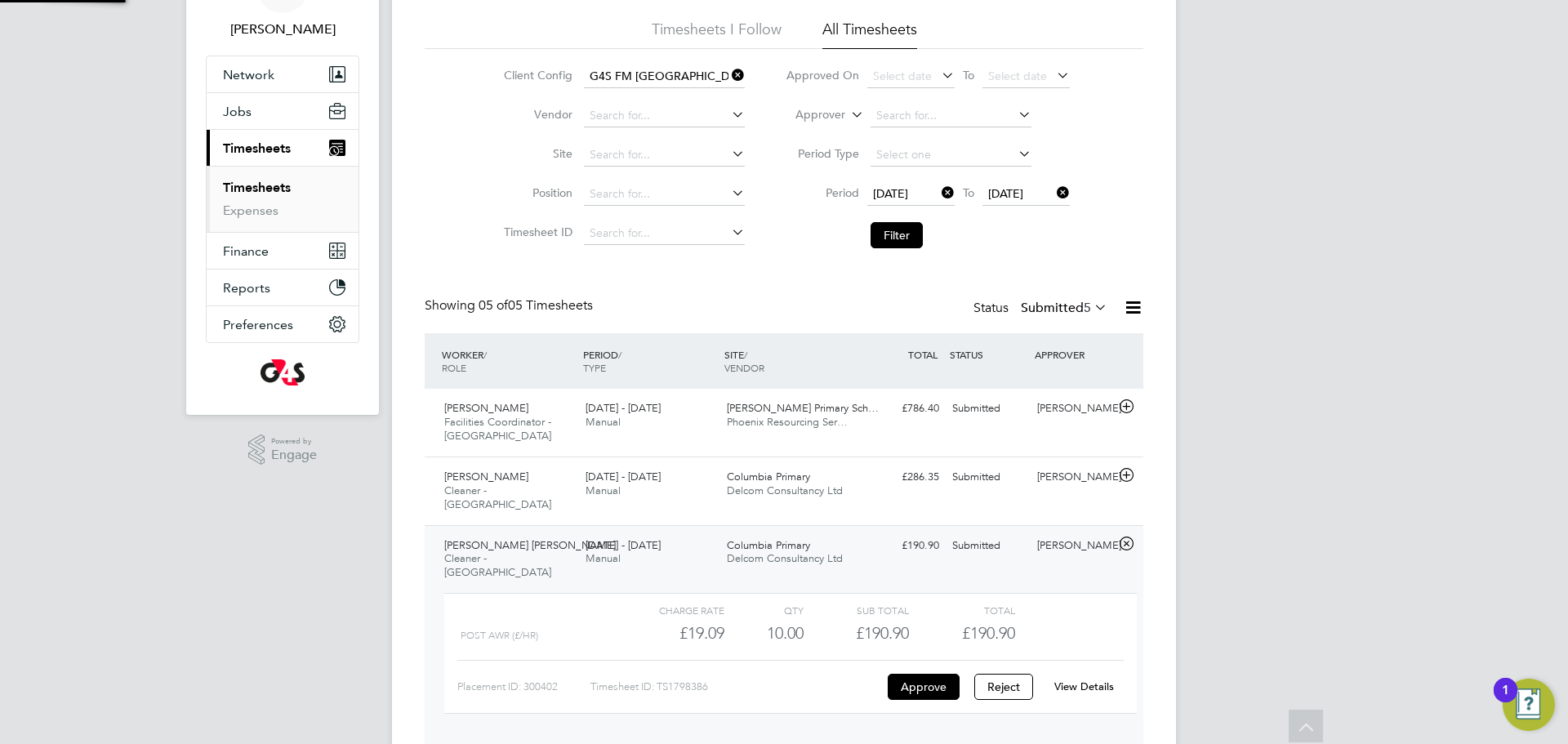
scroll to position [28, 160]
click at [1084, 674] on div "View Details" at bounding box center [1083, 687] width 80 height 26
click at [1070, 674] on div "View Details" at bounding box center [1083, 687] width 80 height 26
click at [1072, 680] on link "View Details" at bounding box center [1084, 687] width 59 height 14
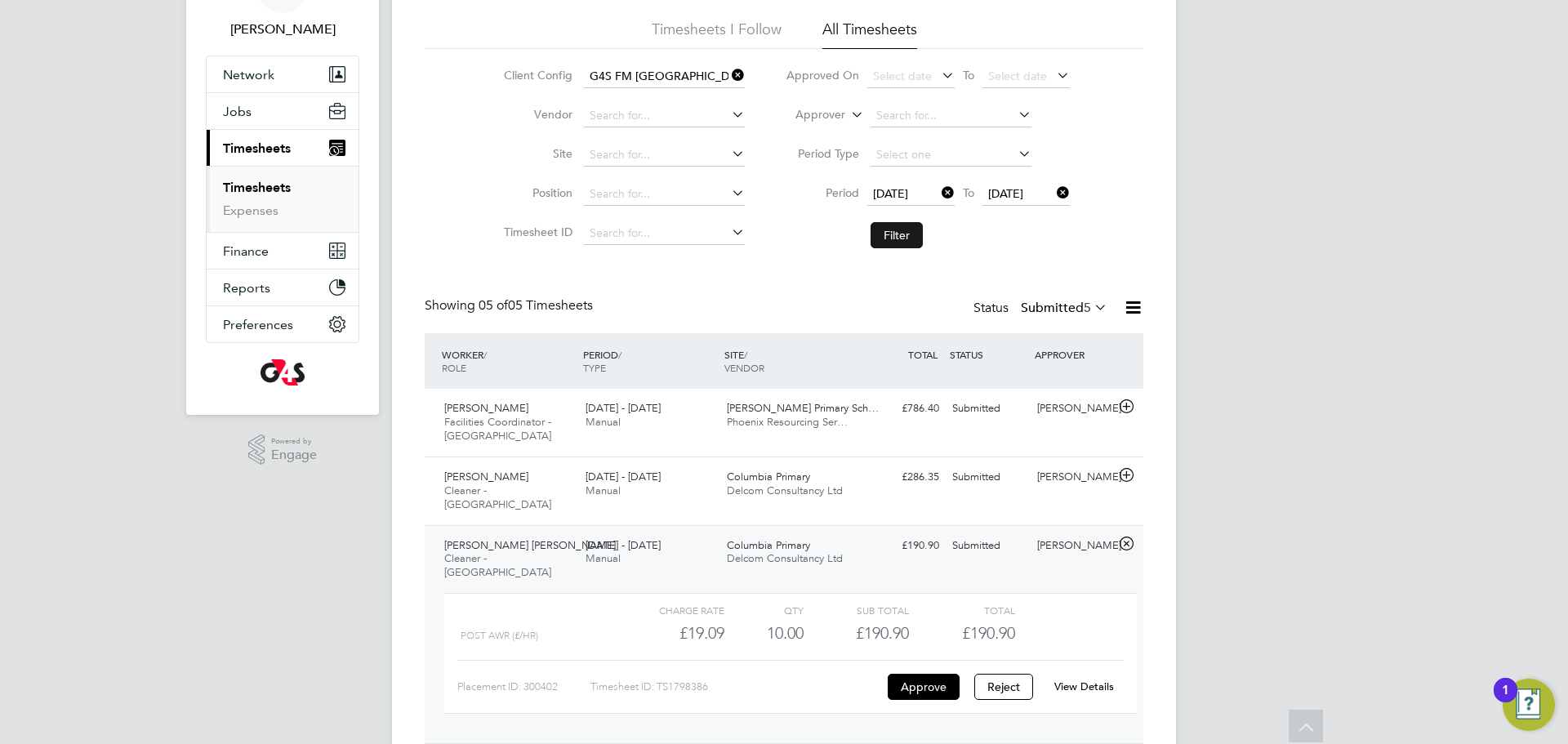
click at [878, 240] on button "Filter" at bounding box center [896, 235] width 53 height 26
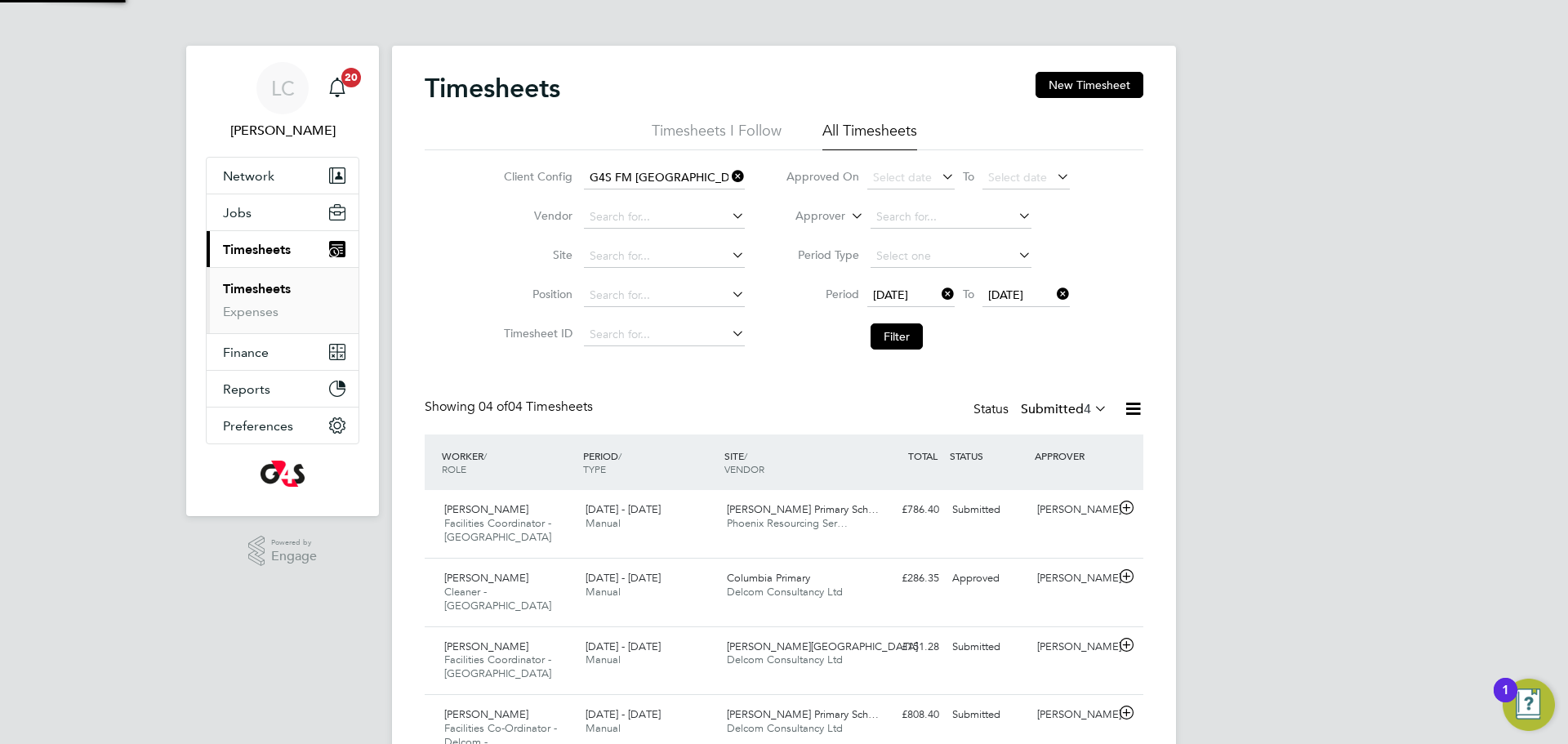
scroll to position [8, 8]
click at [905, 346] on button "Filter" at bounding box center [896, 336] width 53 height 26
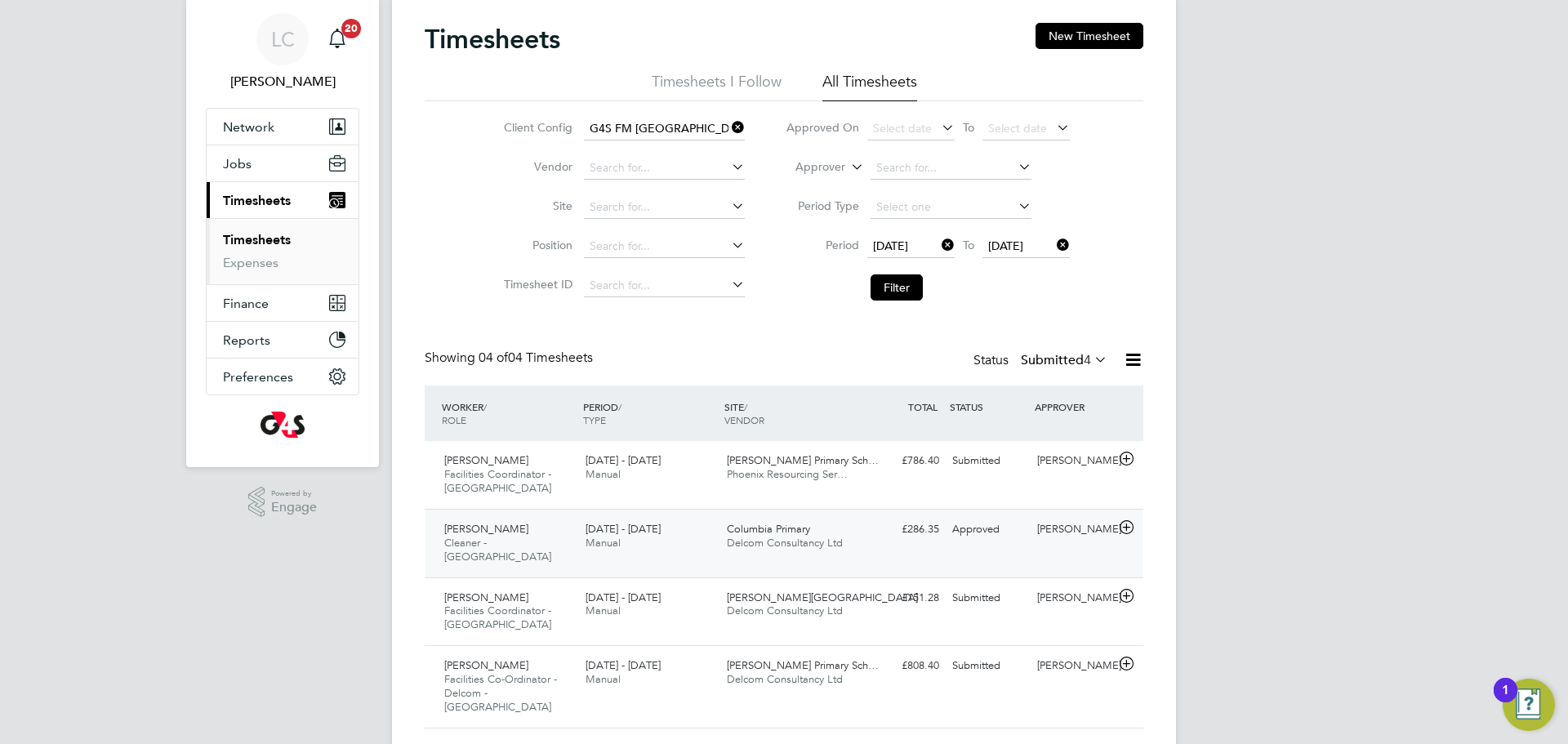
click at [888, 551] on div "Mercy Olajide Cleaner - Tower Hamlet 4 - 10 Aug 2025 4 - 10 Aug 2025 Manual Col…" at bounding box center [784, 542] width 719 height 68
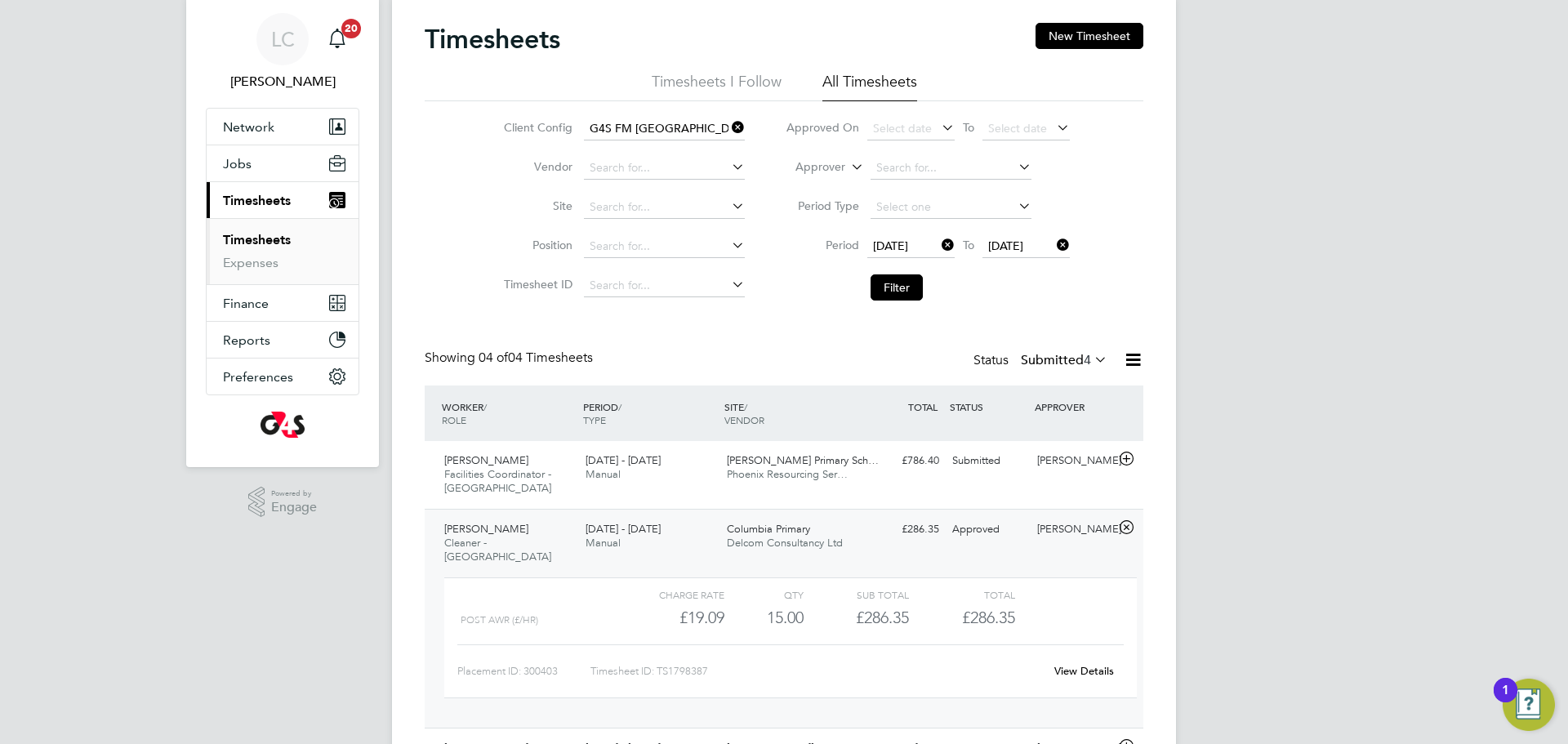
click at [1073, 664] on link "View Details" at bounding box center [1084, 671] width 59 height 14
click at [887, 301] on li "Filter" at bounding box center [928, 287] width 325 height 43
click at [899, 277] on button "Filter" at bounding box center [896, 287] width 53 height 26
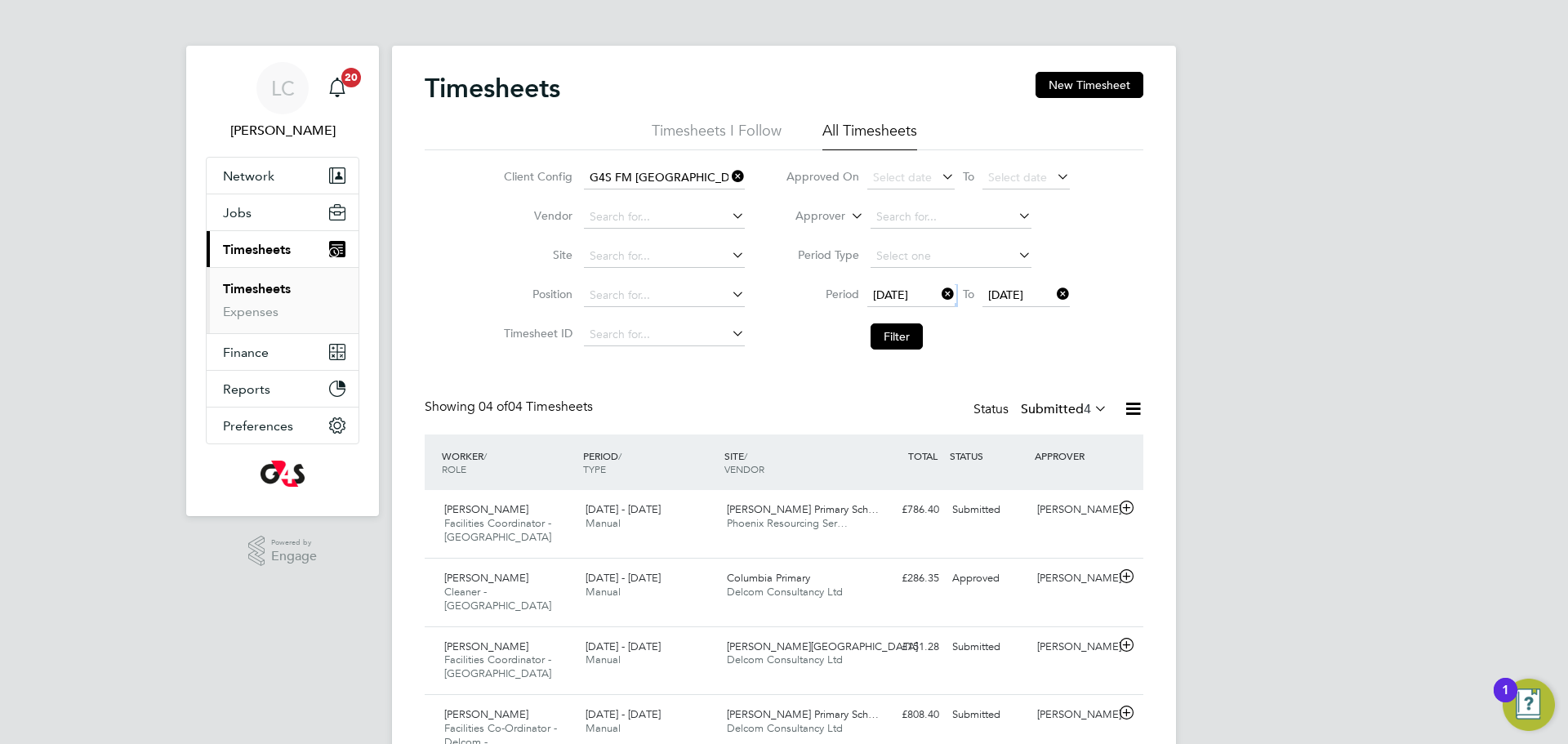
click at [899, 277] on li "Period 04 Aug 2025 To 10 Aug 2025" at bounding box center [928, 296] width 325 height 40
click at [917, 345] on button "Filter" at bounding box center [896, 336] width 53 height 26
click at [914, 345] on button "Filter" at bounding box center [896, 336] width 53 height 26
drag, startPoint x: 902, startPoint y: 336, endPoint x: 922, endPoint y: 344, distance: 21.5
click at [903, 337] on button "Filter" at bounding box center [896, 336] width 53 height 26
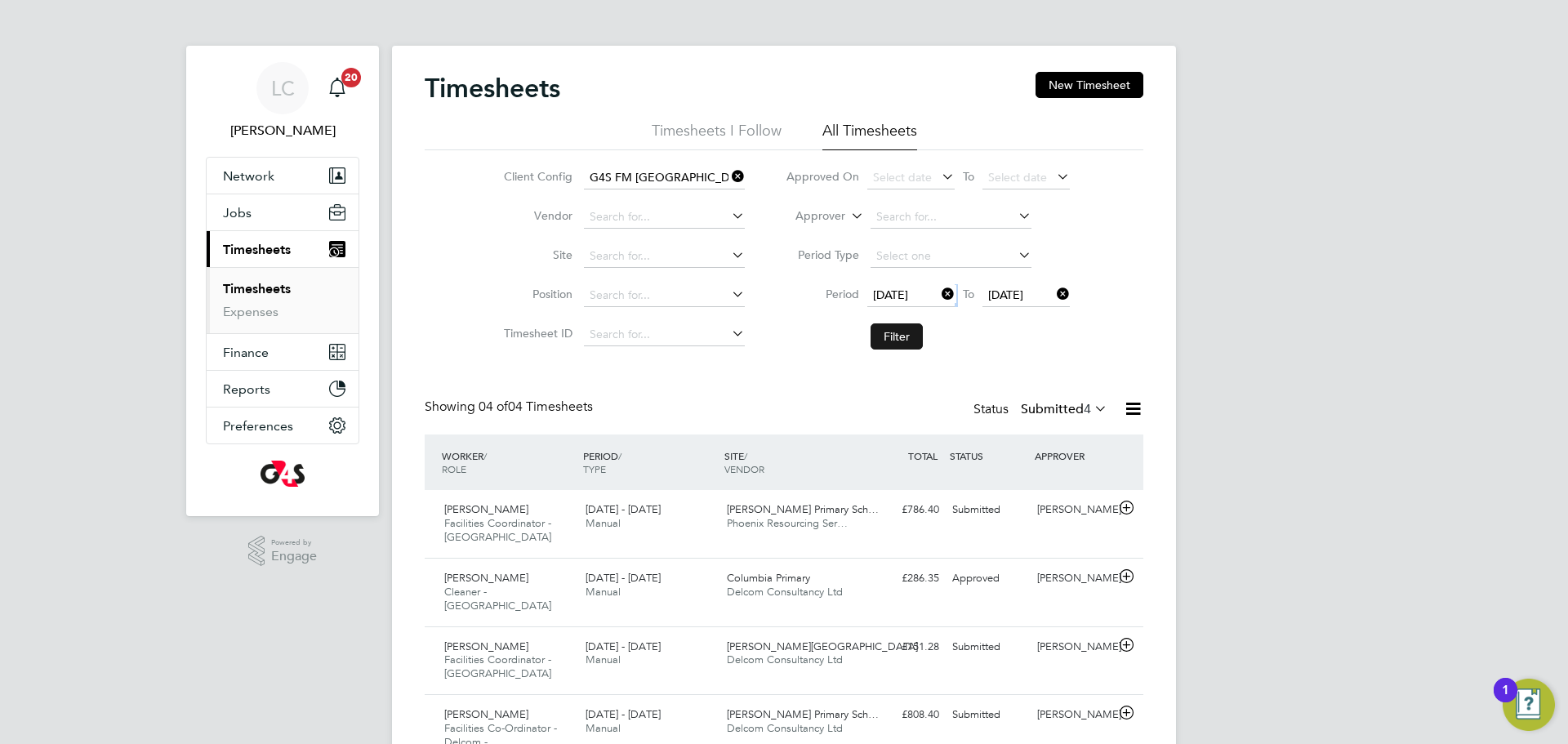
click at [900, 332] on button "Filter" at bounding box center [896, 336] width 53 height 26
click at [1064, 392] on div "Timesheets New Timesheet Timesheets I Follow All Timesheets Client Config G4S F…" at bounding box center [784, 425] width 719 height 705
click at [1059, 413] on label "Submitted 4" at bounding box center [1064, 409] width 86 height 16
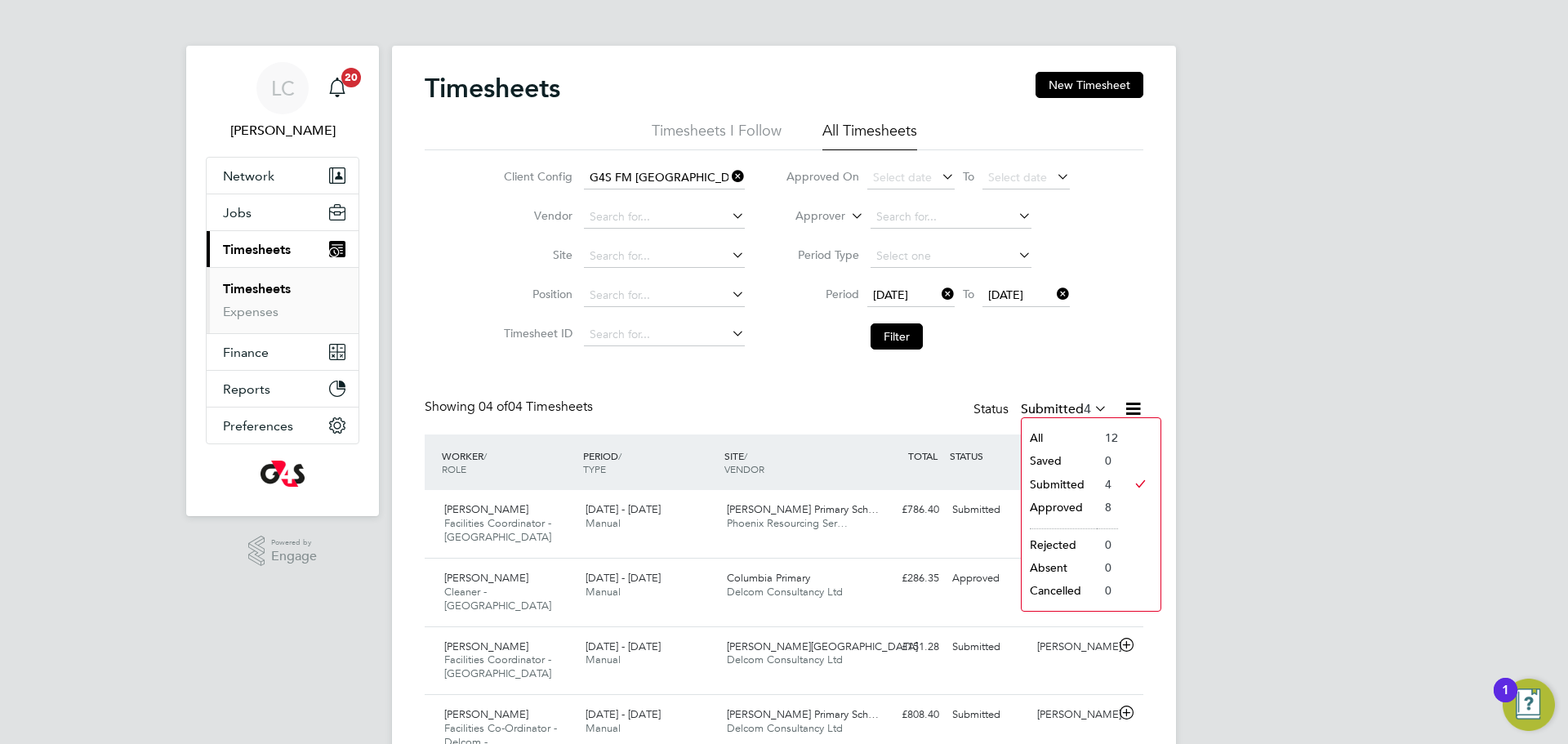
click at [1062, 484] on li "Submitted" at bounding box center [1060, 483] width 75 height 23
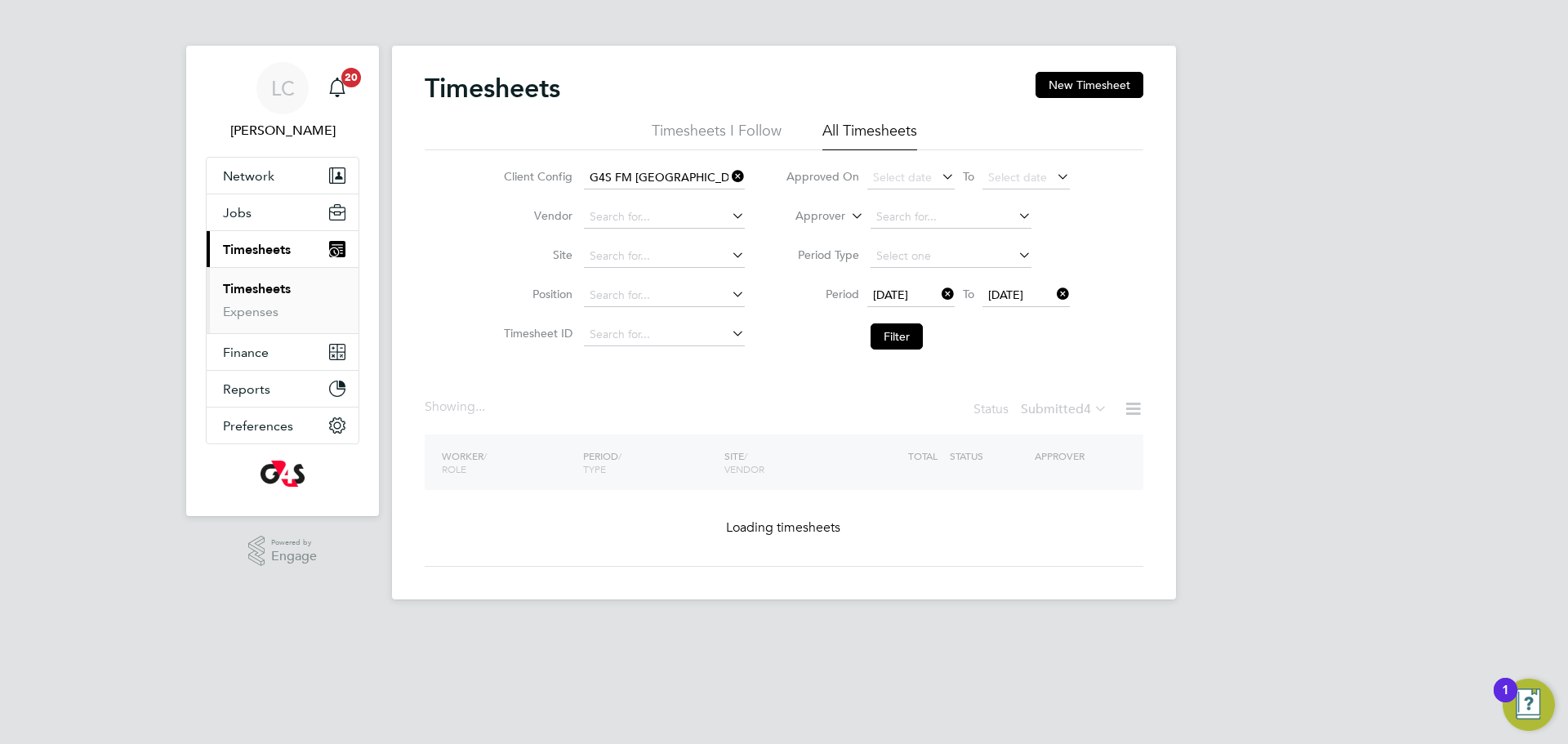
click at [1062, 484] on div "WORKER / ROLE WORKER / PERIOD PERIOD / TYPE SITE / VENDOR TOTAL TOTAL / STATUS …" at bounding box center [784, 462] width 719 height 55
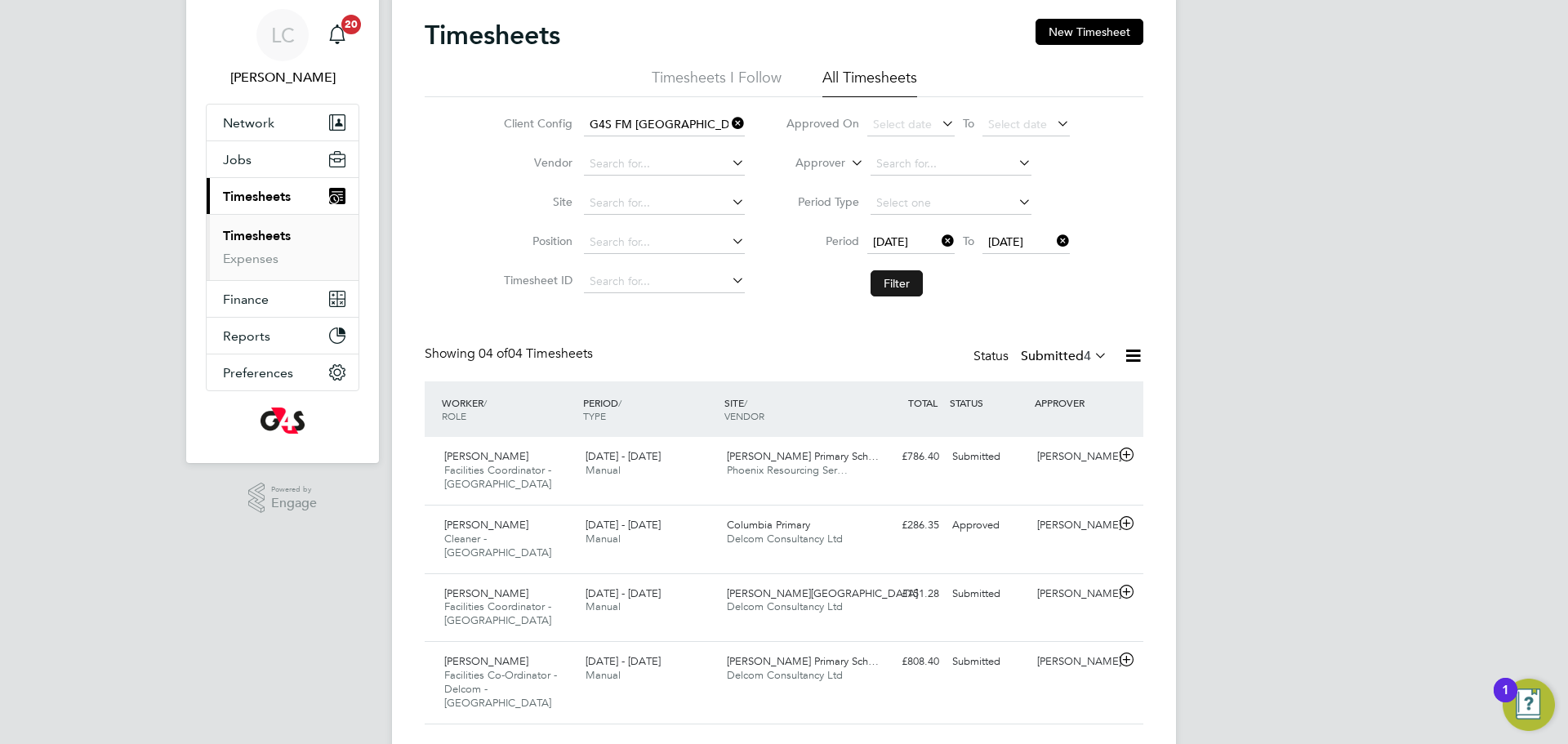
click at [884, 285] on button "Filter" at bounding box center [896, 283] width 53 height 26
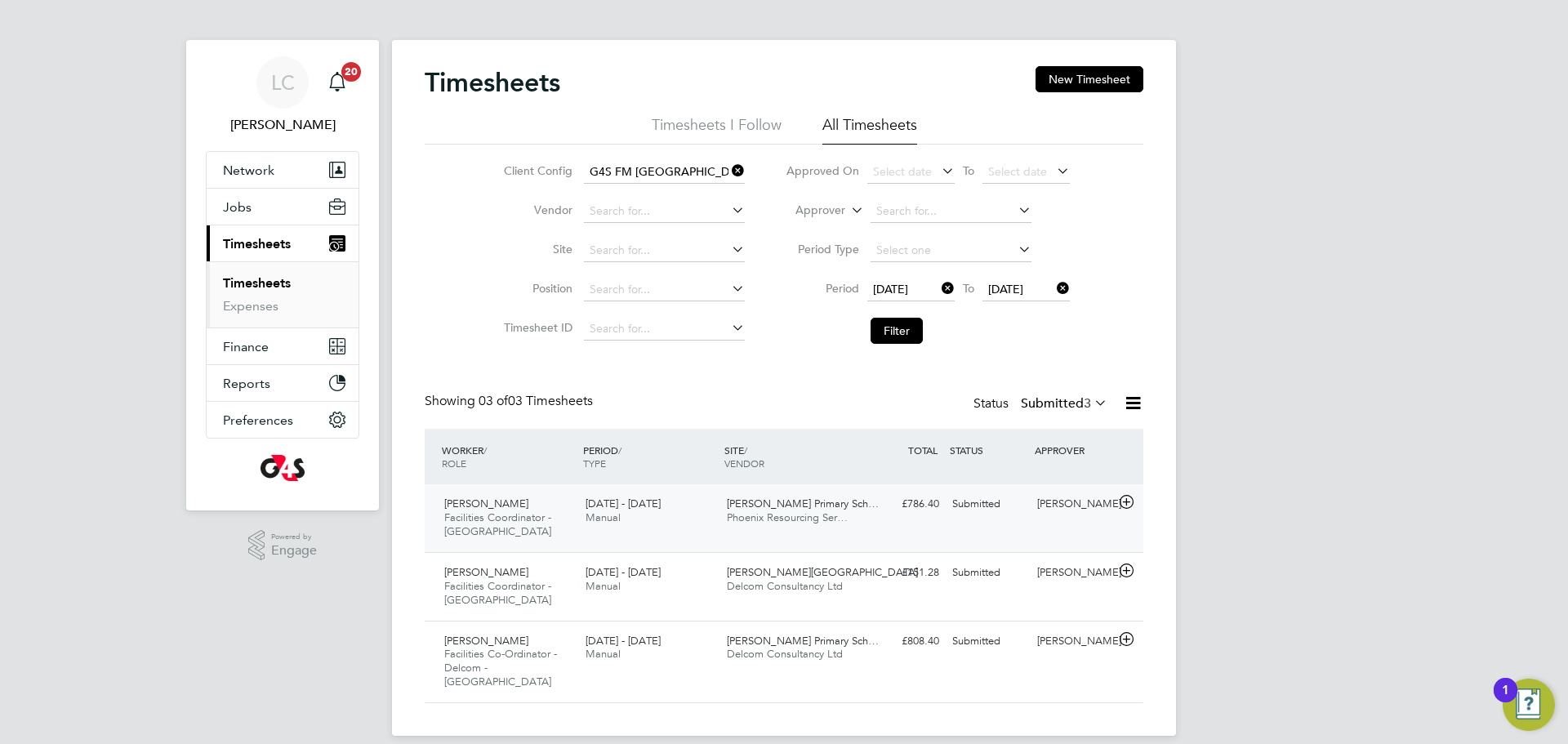
scroll to position [10, 0]
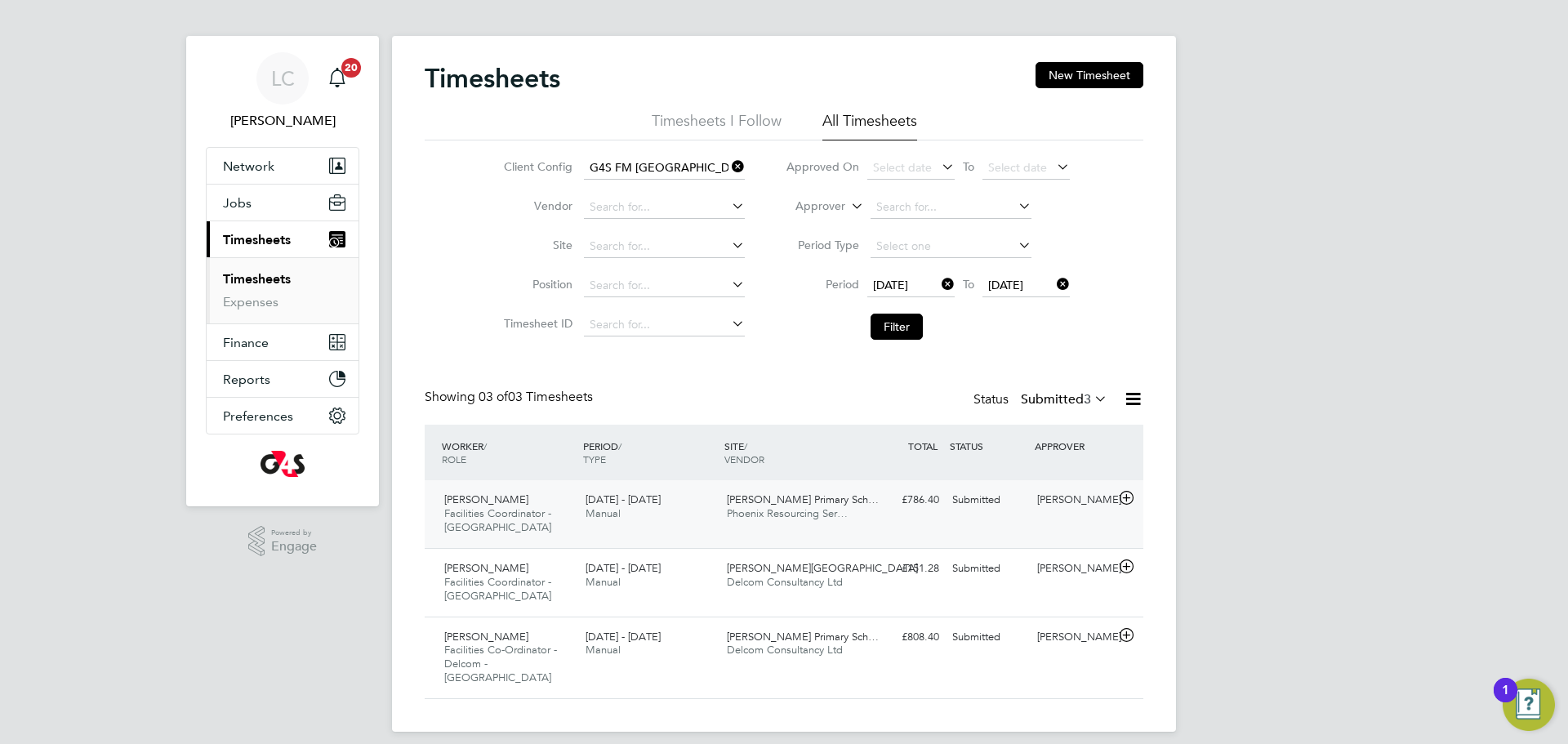
click at [1020, 509] on div "Submitted" at bounding box center [988, 499] width 85 height 27
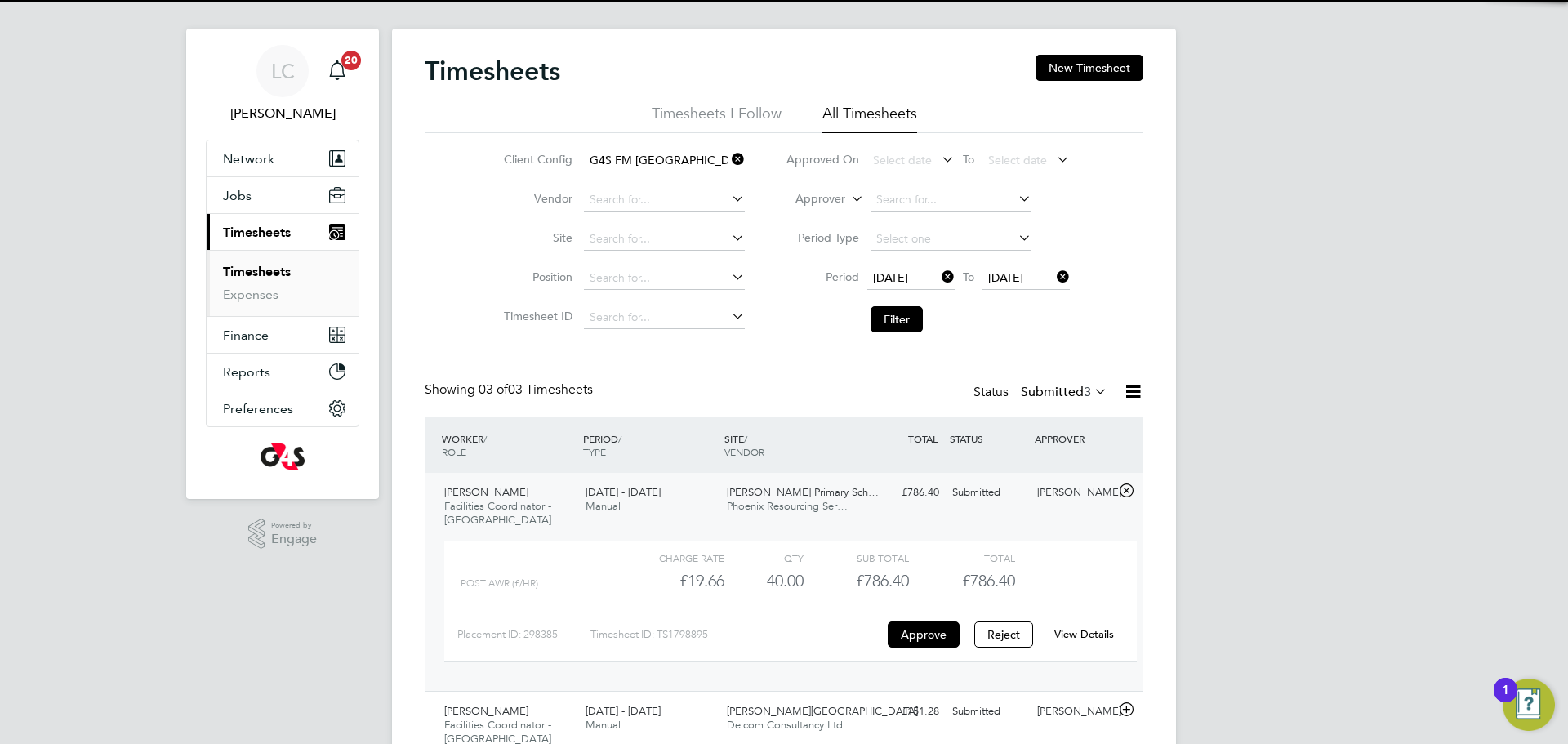
scroll to position [19, 0]
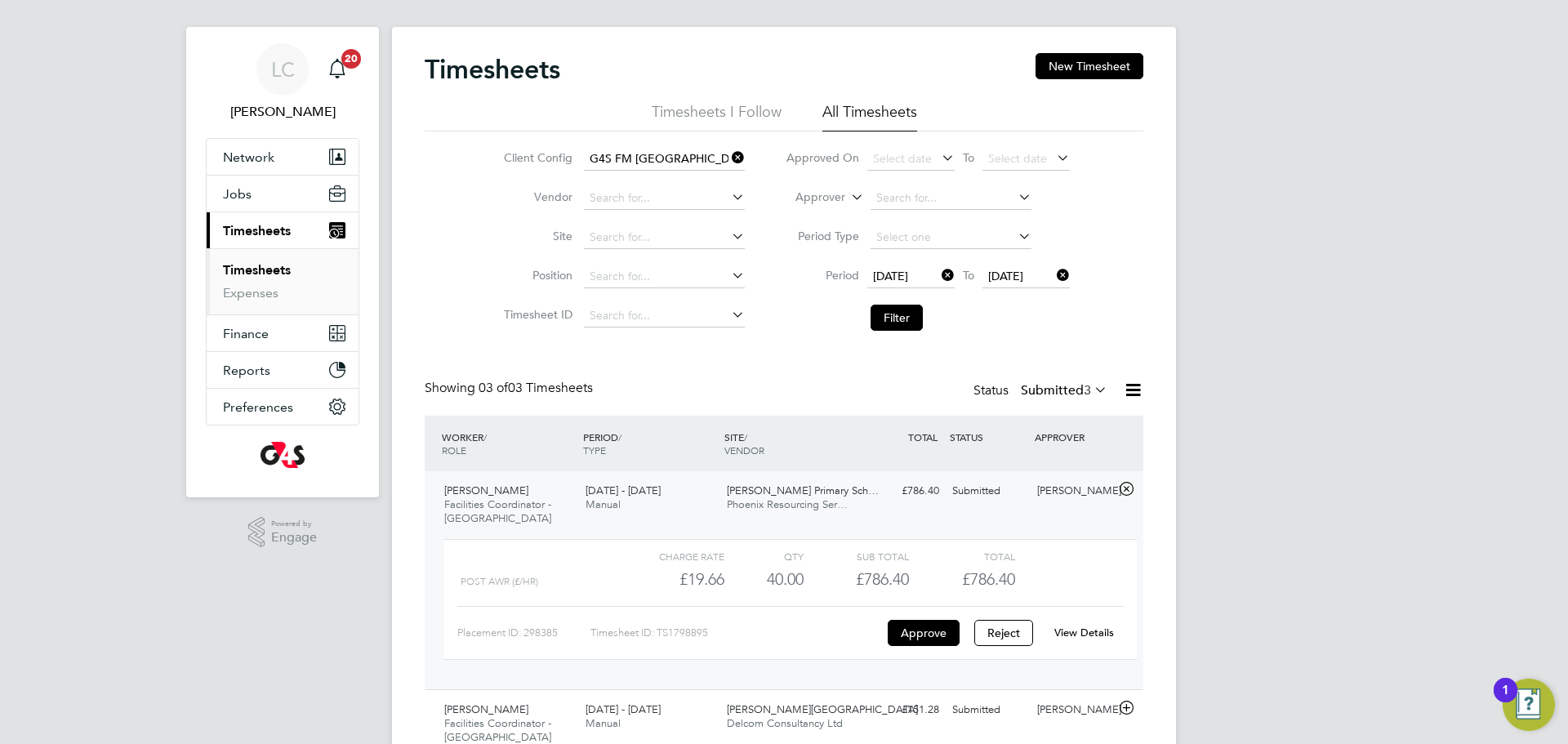
click at [1107, 618] on div "Placement ID: 298385 Timesheet ID: TS1798895 Approve Reject View Details" at bounding box center [790, 625] width 666 height 40
click at [1107, 634] on link "View Details" at bounding box center [1084, 632] width 59 height 14
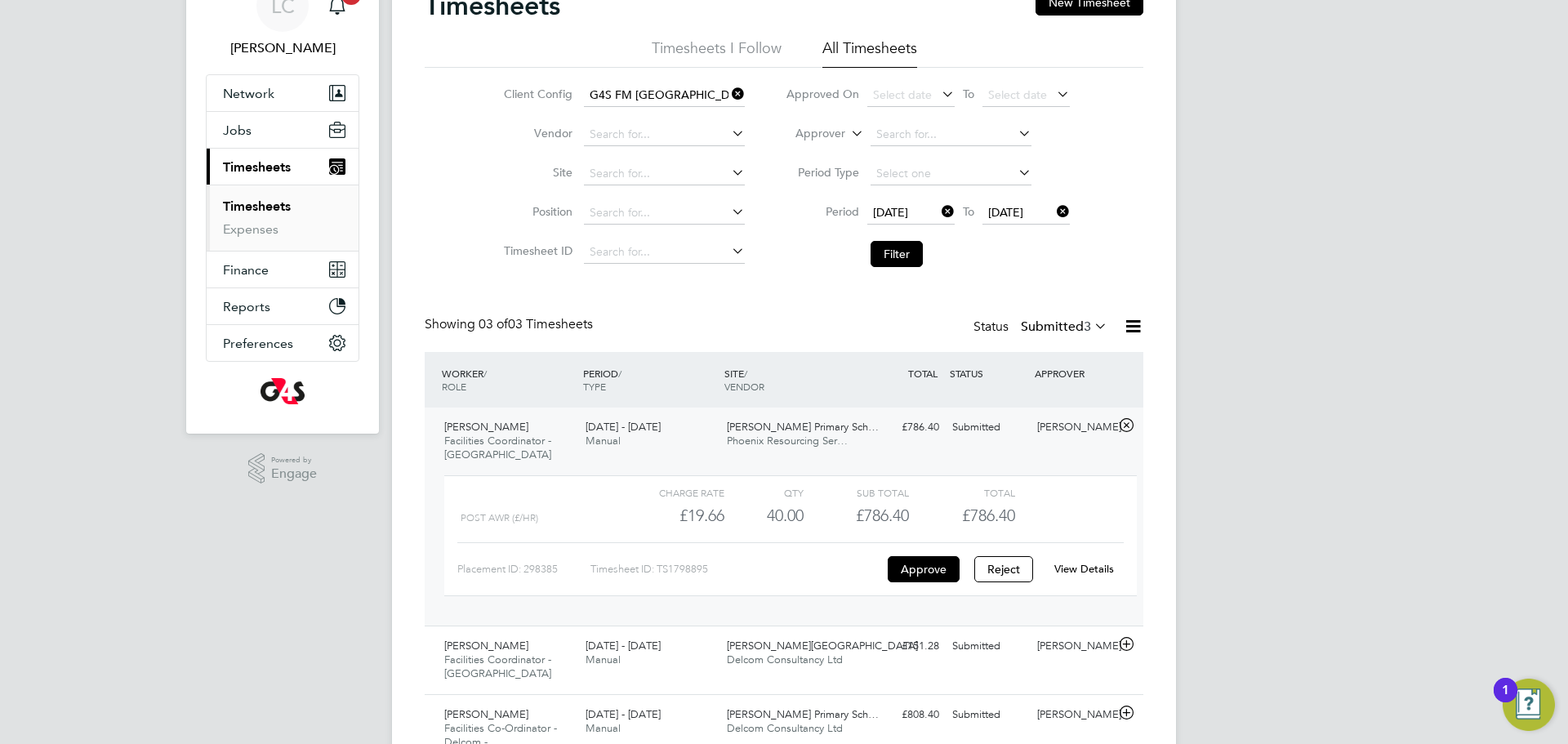
scroll to position [160, 0]
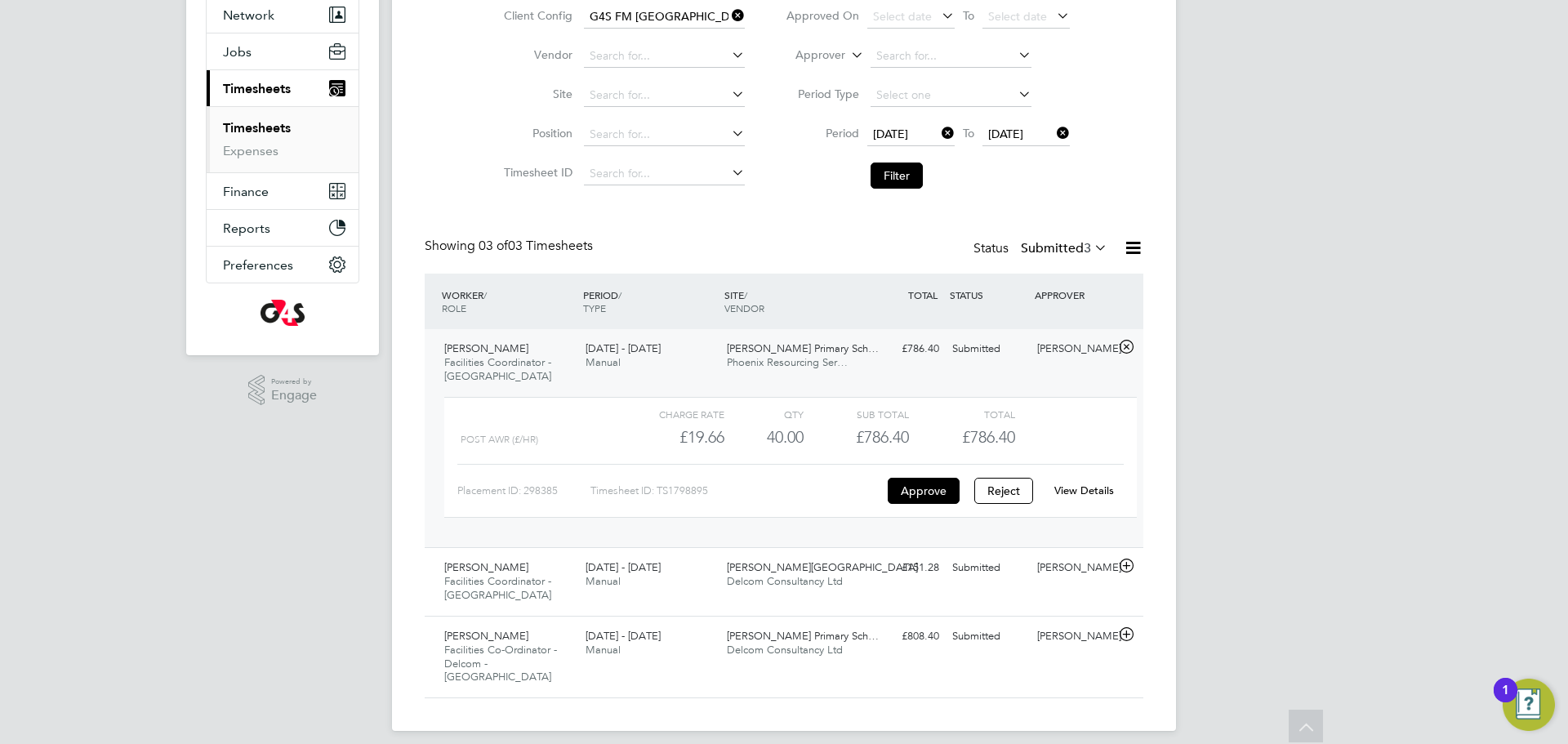
drag, startPoint x: 921, startPoint y: 677, endPoint x: 943, endPoint y: 686, distance: 23.8
click at [921, 678] on div "Adewale Adebola Facilities Co-Ordinator - Delcom - Tower Hamlets 4 - 10 Aug 202…" at bounding box center [784, 656] width 719 height 82
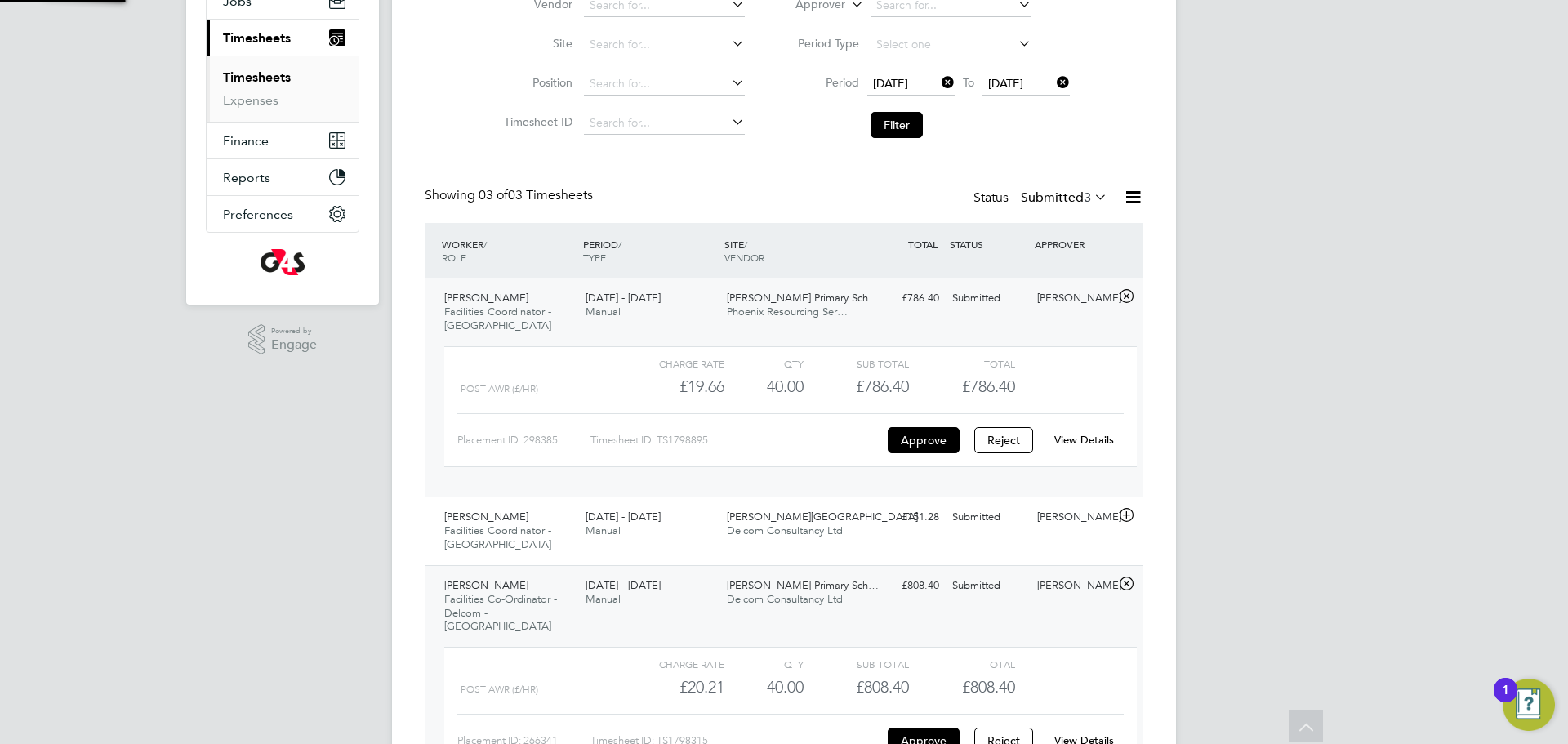
scroll to position [312, 0]
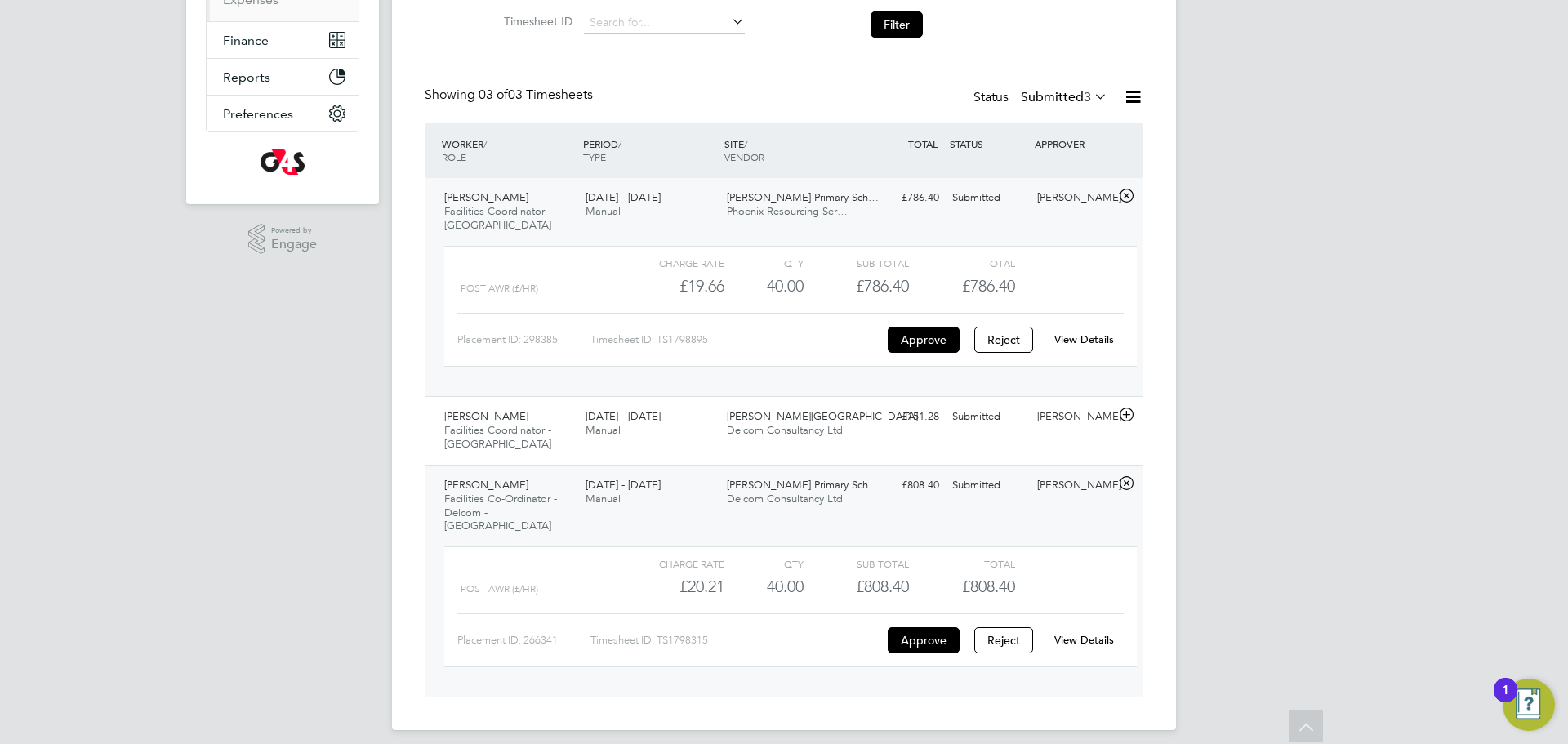
click at [1073, 633] on link "View Details" at bounding box center [1084, 640] width 59 height 14
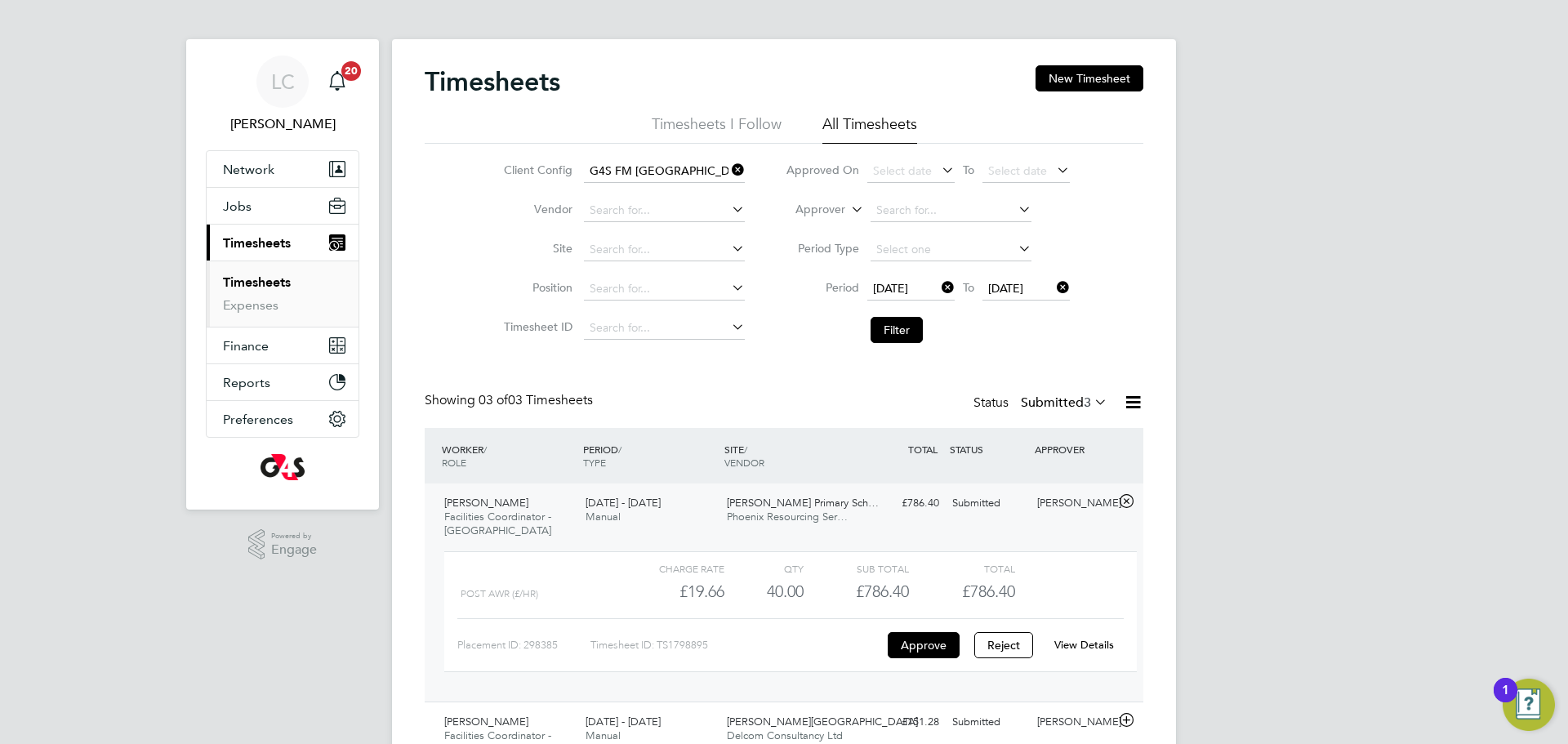
scroll to position [8, 0]
click at [908, 325] on button "Filter" at bounding box center [896, 328] width 53 height 26
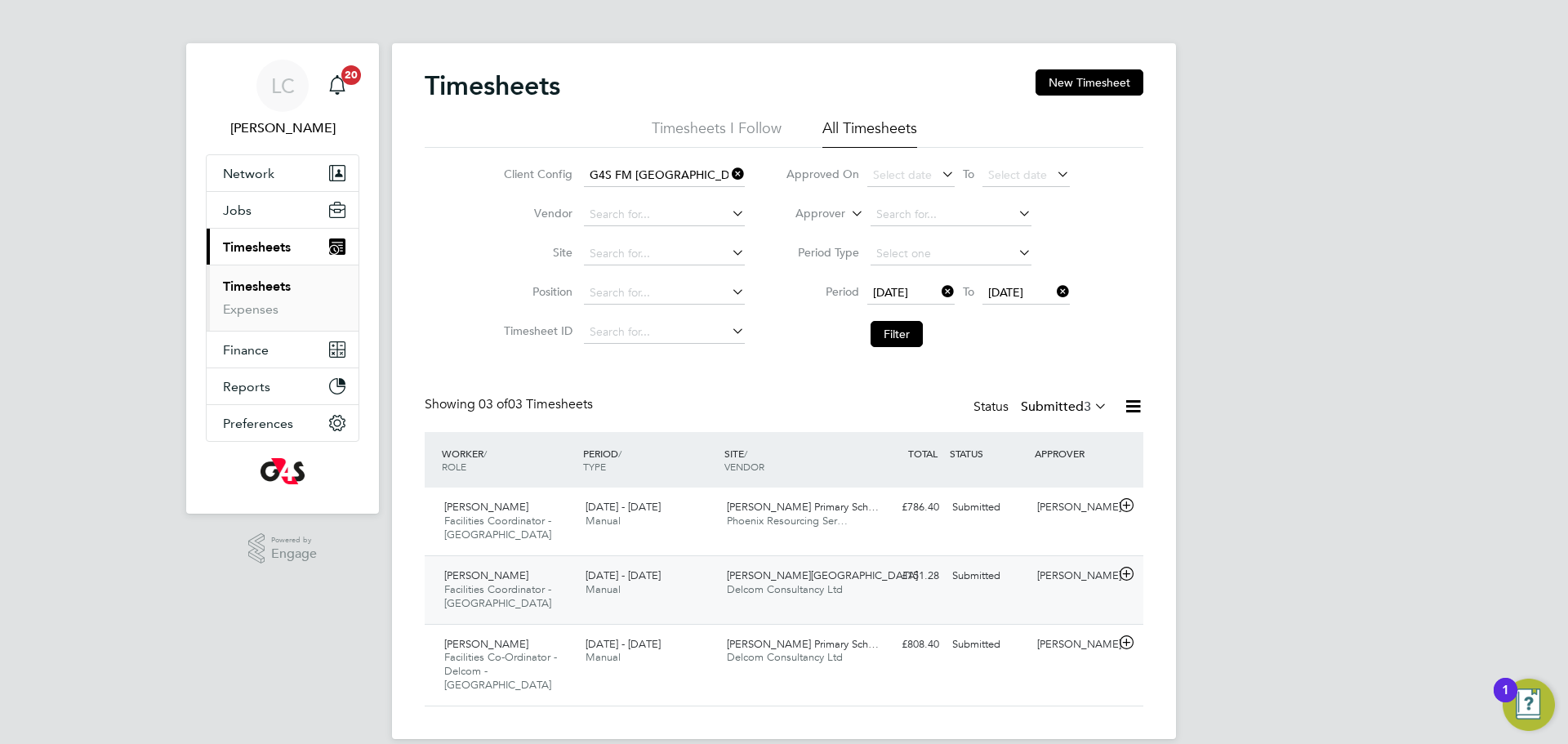
scroll to position [0, 0]
drag, startPoint x: 937, startPoint y: 586, endPoint x: 968, endPoint y: 622, distance: 47.5
click at [937, 587] on div "£151.28 Submitted" at bounding box center [904, 578] width 85 height 27
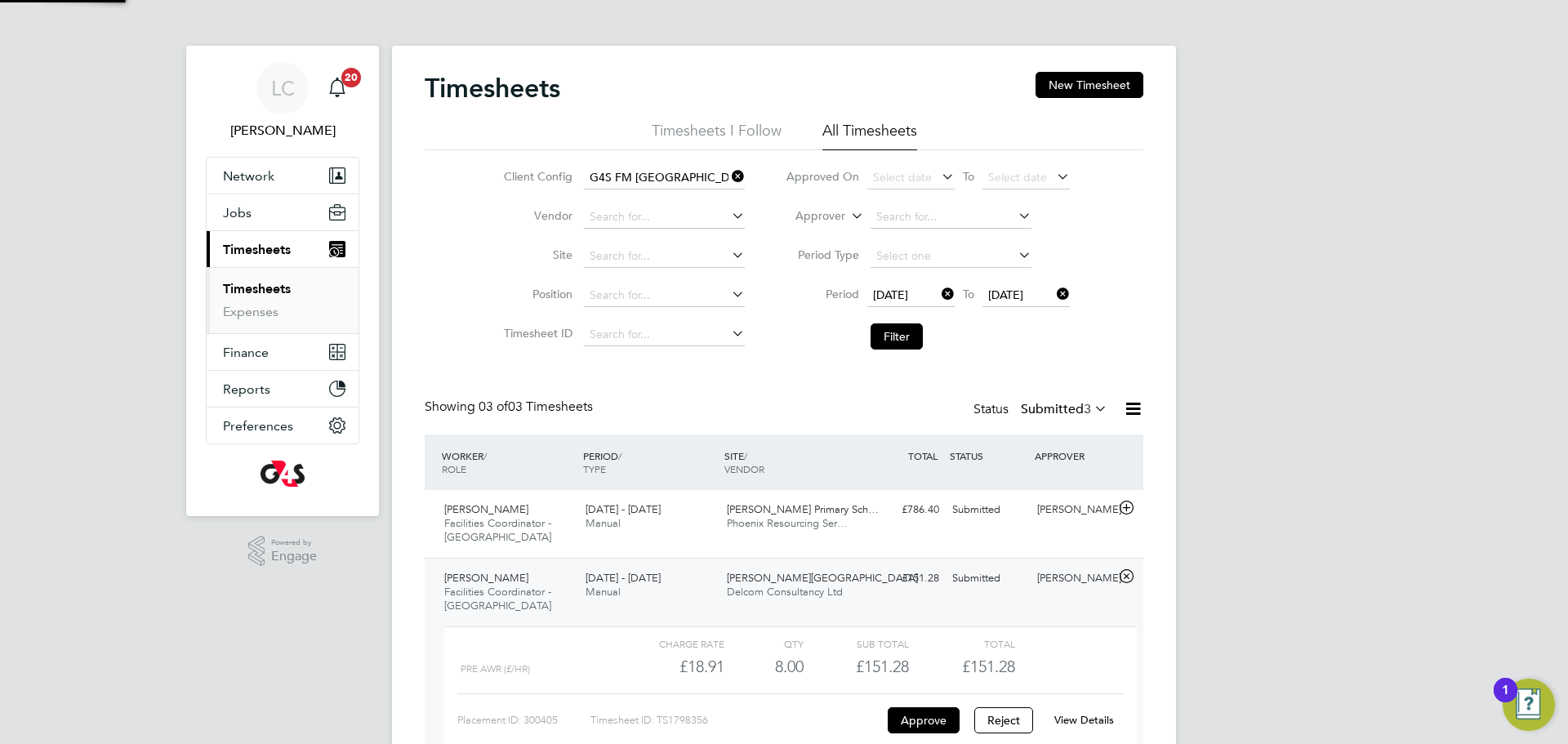
scroll to position [28, 160]
click at [1079, 713] on link "View Details" at bounding box center [1084, 719] width 59 height 14
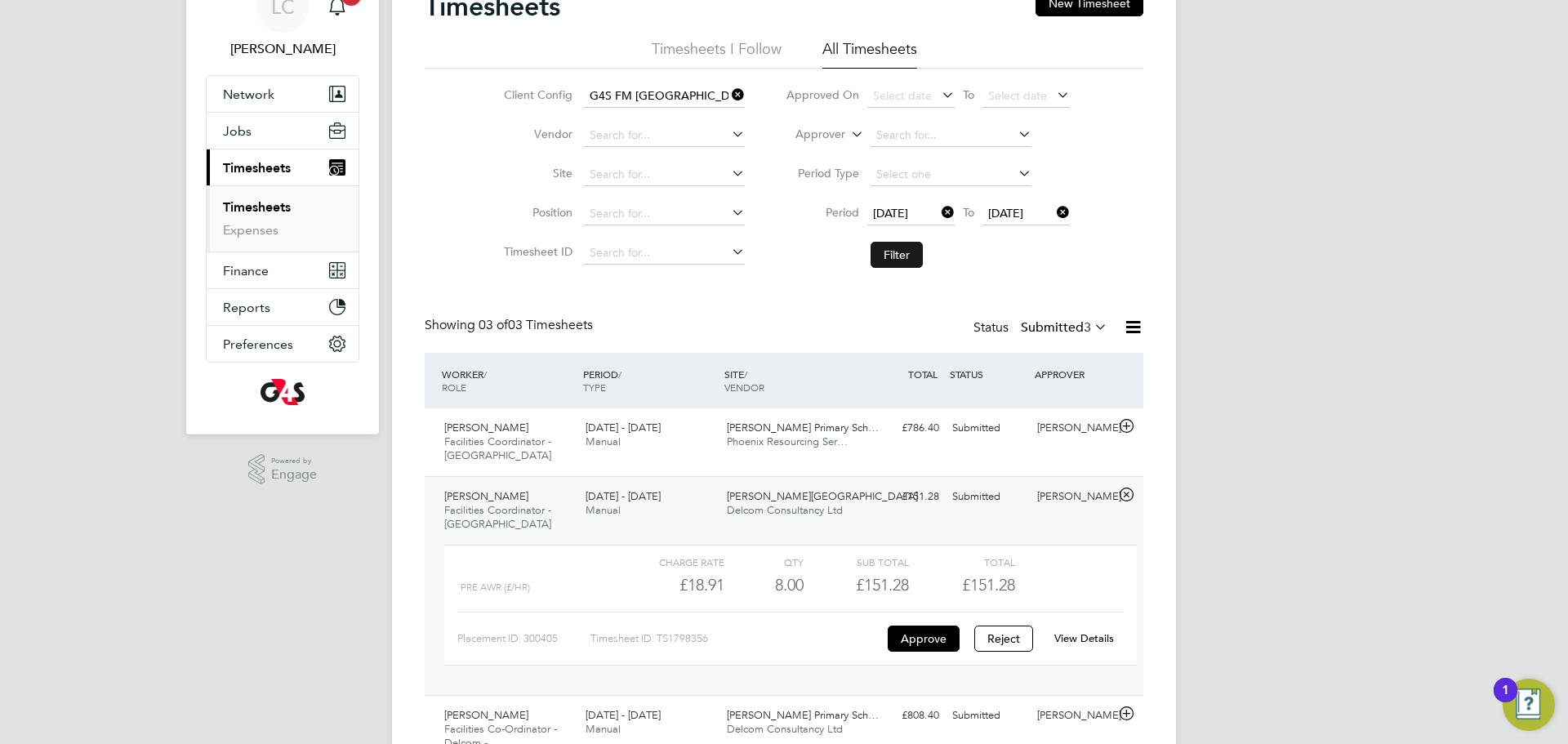
scroll to position [160, 0]
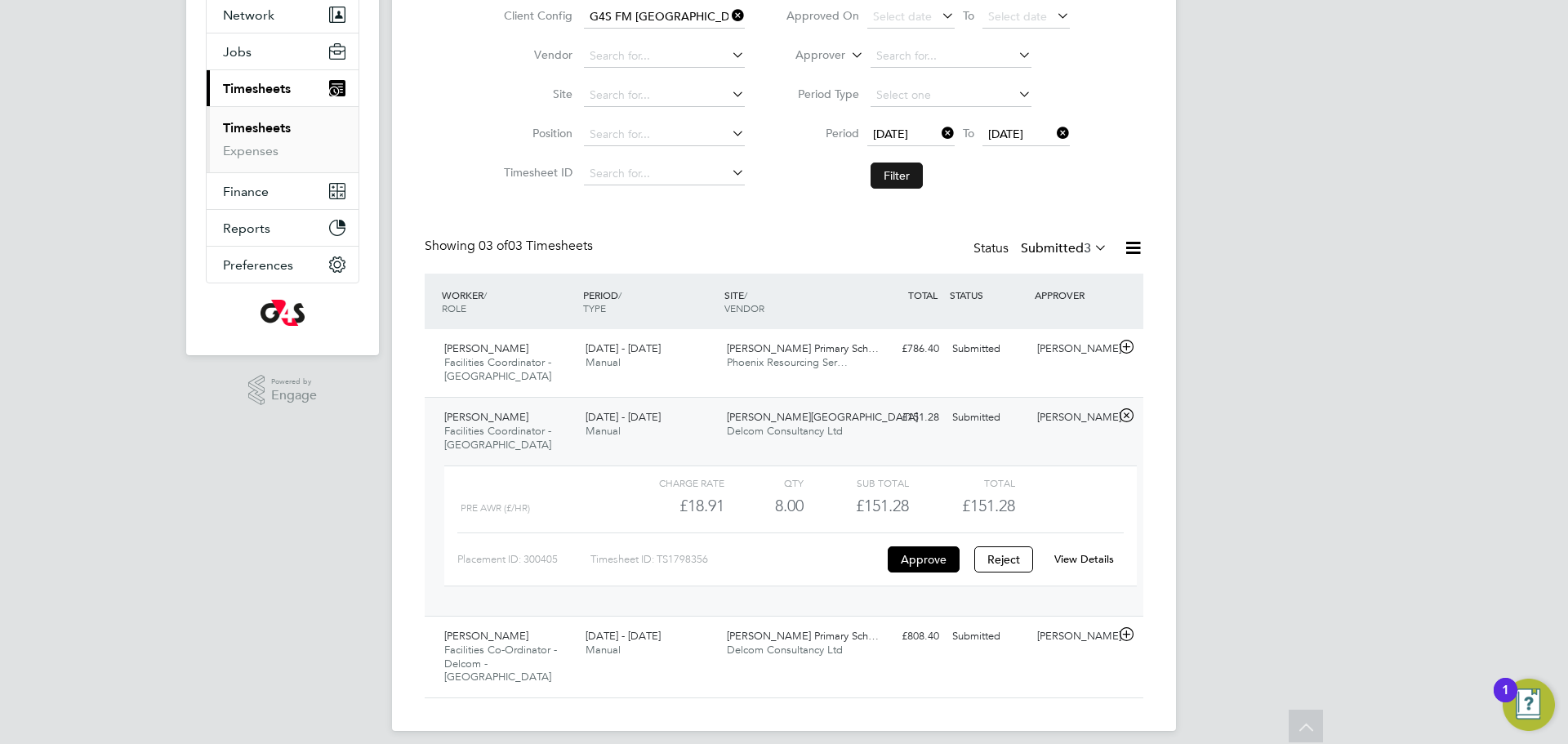
click at [880, 168] on button "Filter" at bounding box center [896, 175] width 53 height 26
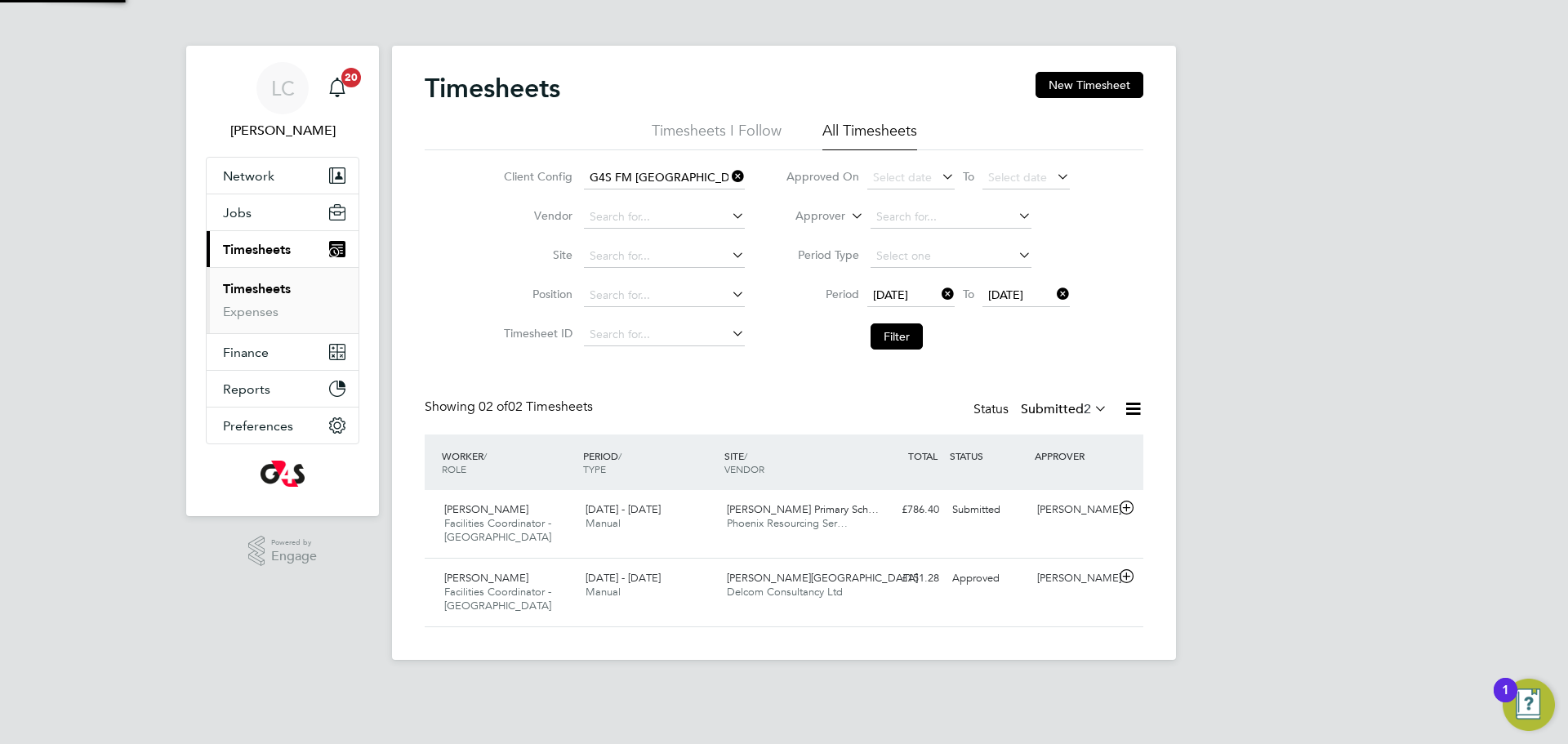
scroll to position [42, 142]
click at [900, 327] on button "Filter" at bounding box center [896, 336] width 53 height 26
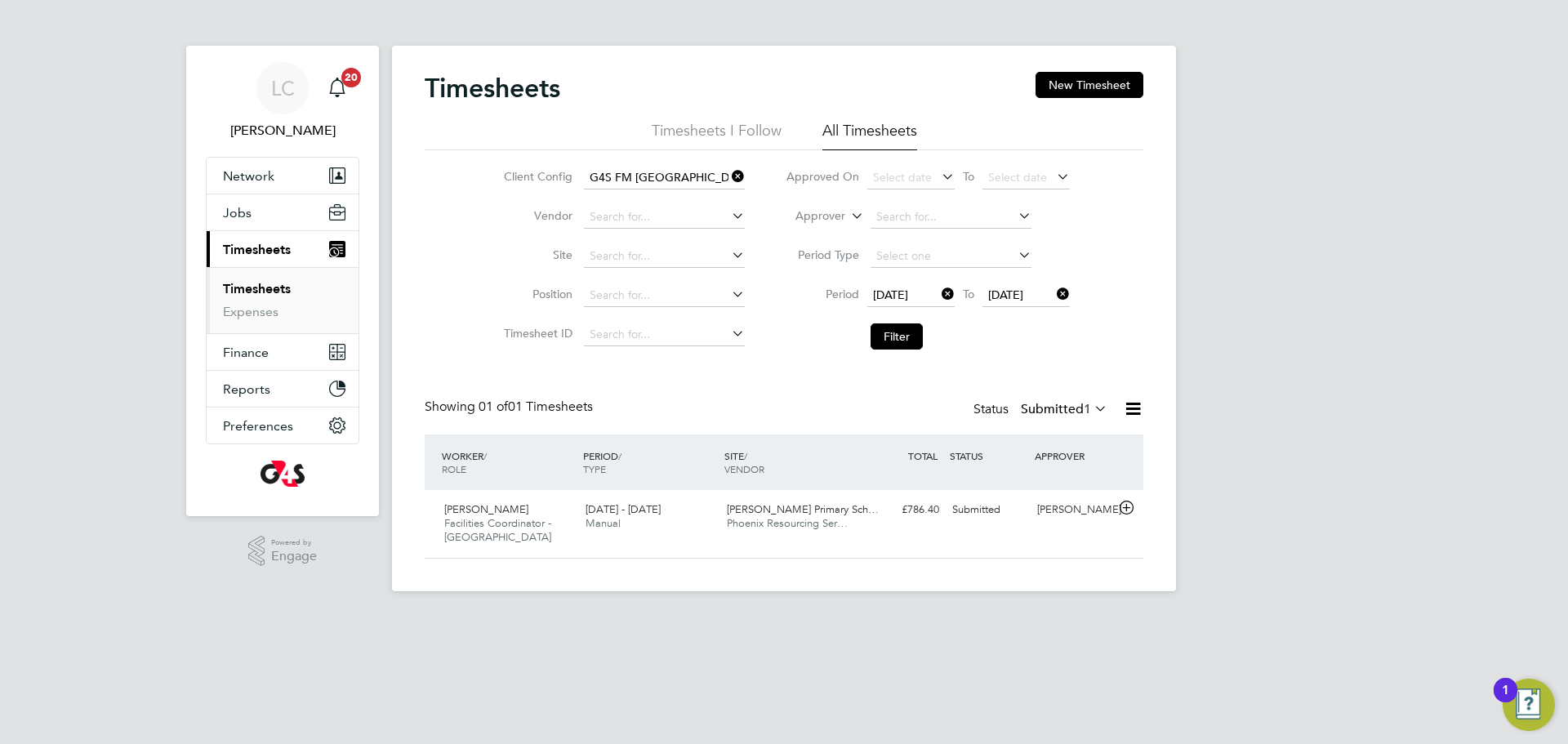
drag, startPoint x: 903, startPoint y: 333, endPoint x: 830, endPoint y: 238, distance: 119.8
click at [902, 337] on button "Filter" at bounding box center [896, 336] width 53 height 26
click at [952, 514] on div "Submitted" at bounding box center [988, 509] width 85 height 27
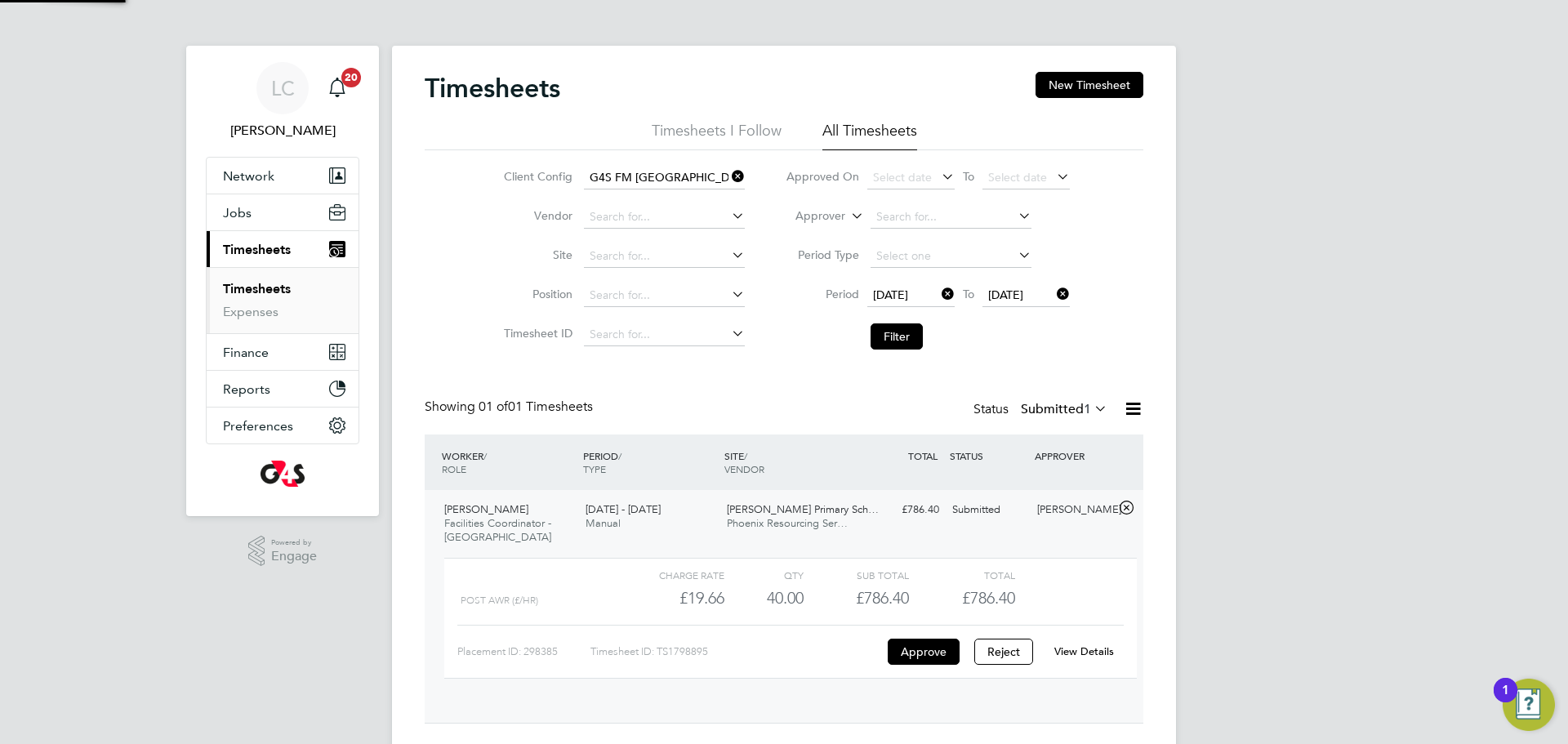
scroll to position [28, 160]
click at [1079, 651] on link "View Details" at bounding box center [1084, 651] width 59 height 14
drag, startPoint x: 892, startPoint y: 338, endPoint x: 902, endPoint y: 349, distance: 14.9
click at [891, 339] on button "Filter" at bounding box center [896, 336] width 53 height 26
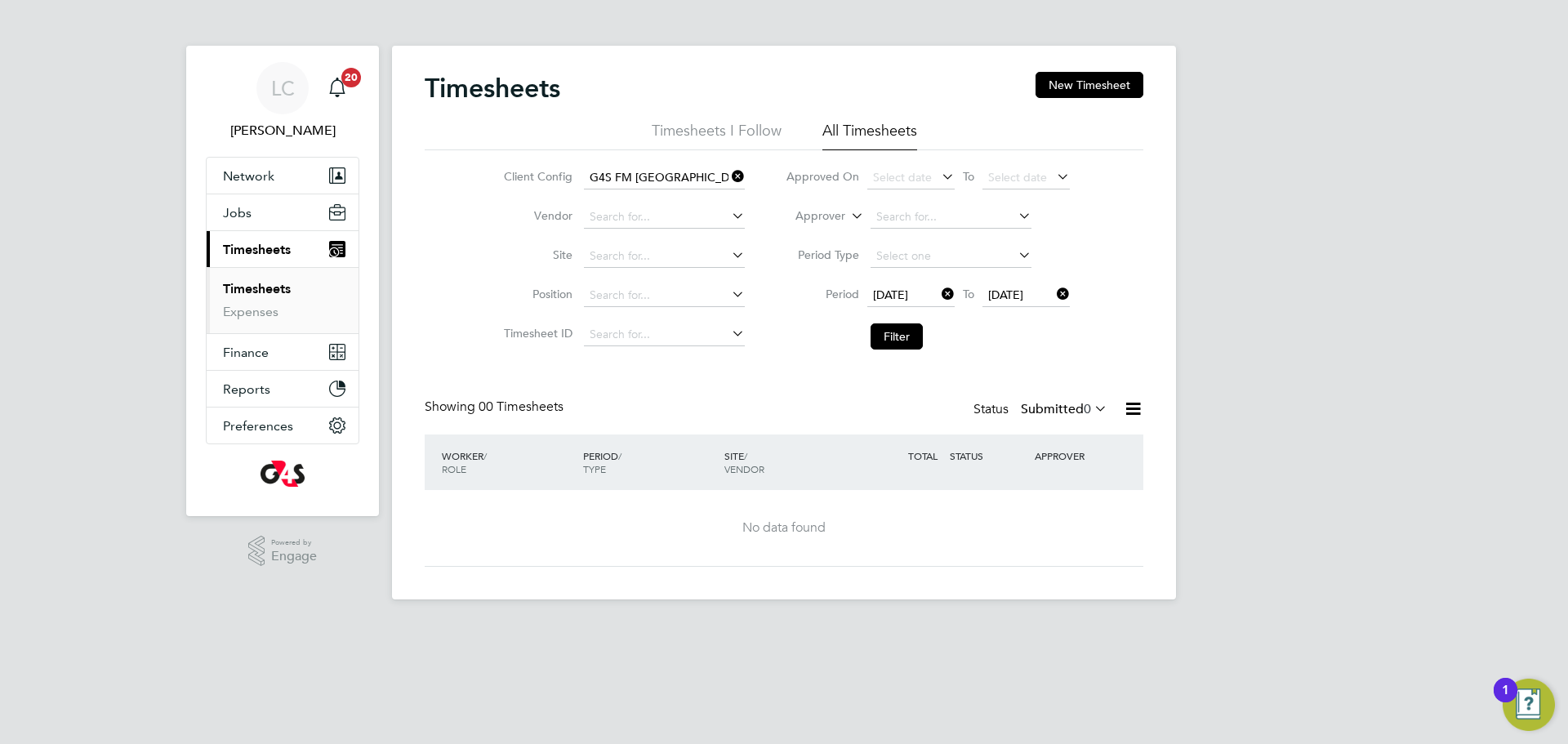
drag, startPoint x: 912, startPoint y: 343, endPoint x: 842, endPoint y: 319, distance: 74.0
click at [913, 342] on button "Filter" at bounding box center [896, 336] width 53 height 26
click at [905, 341] on button "Filter" at bounding box center [896, 336] width 53 height 26
click at [1075, 392] on div "Timesheets New Timesheet Timesheets I Follow All Timesheets Client Config G4S F…" at bounding box center [784, 319] width 719 height 494
drag, startPoint x: 1077, startPoint y: 403, endPoint x: 1086, endPoint y: 431, distance: 29.4
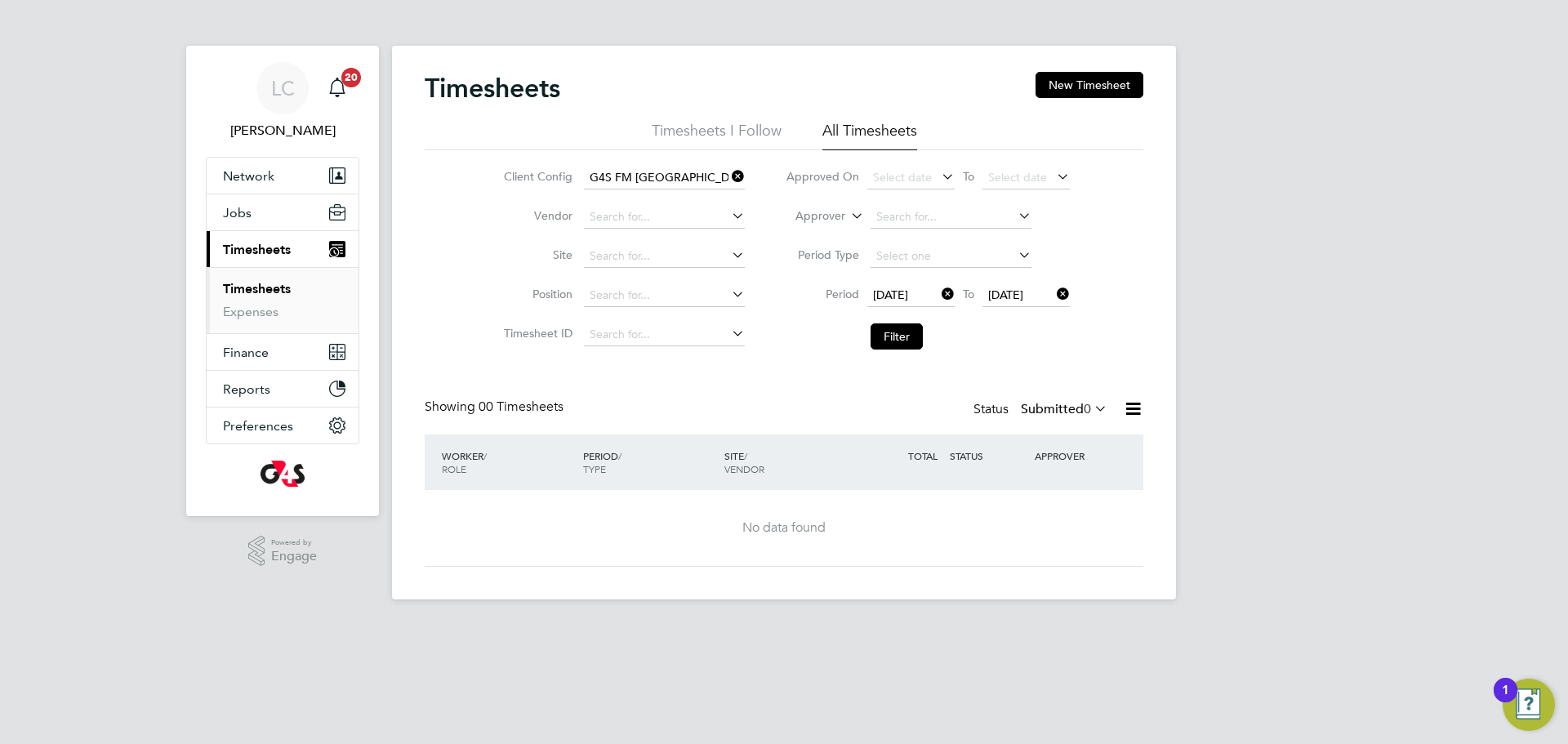
click at [1079, 415] on label "Submitted 0" at bounding box center [1064, 409] width 86 height 16
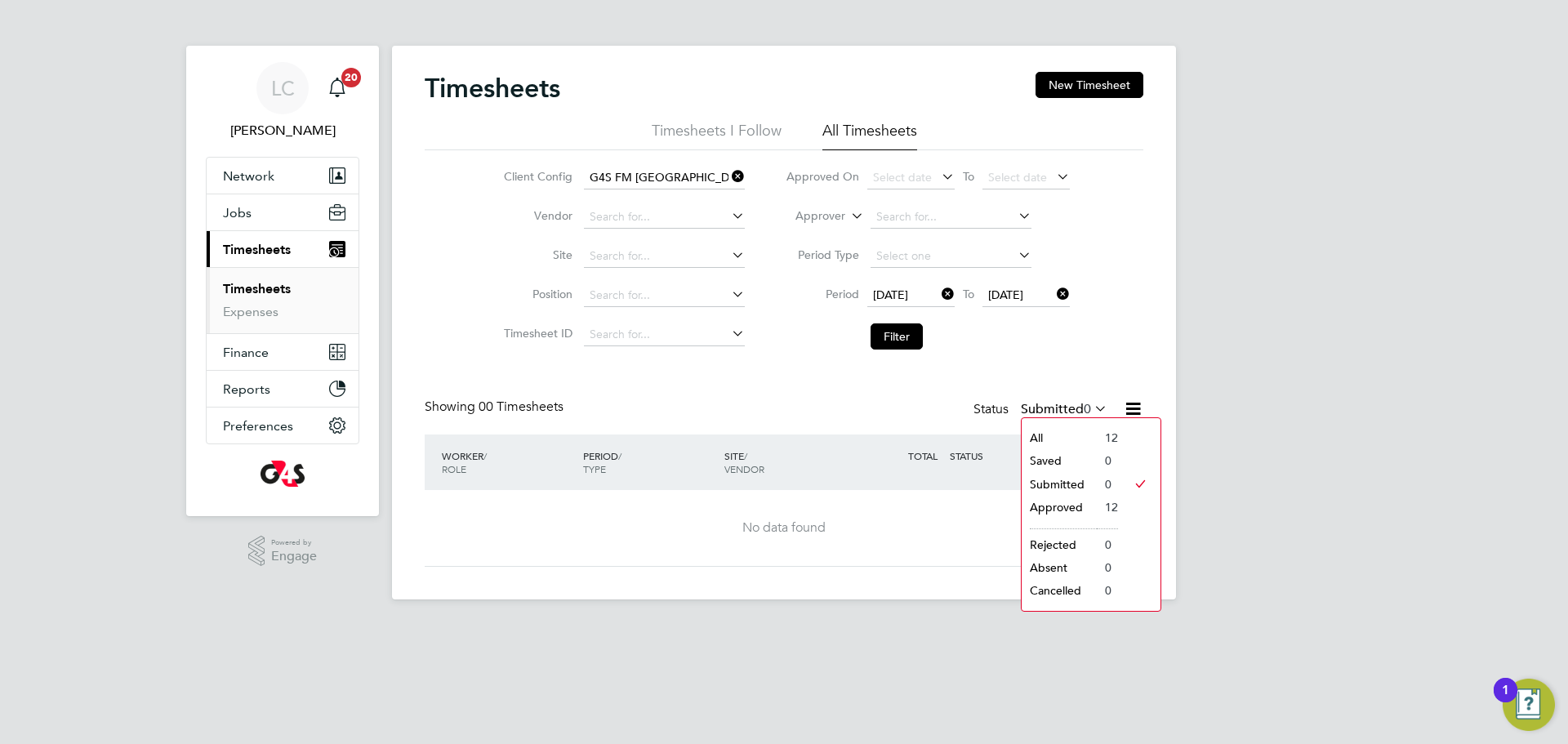
click at [1078, 498] on li "Approved" at bounding box center [1060, 506] width 75 height 23
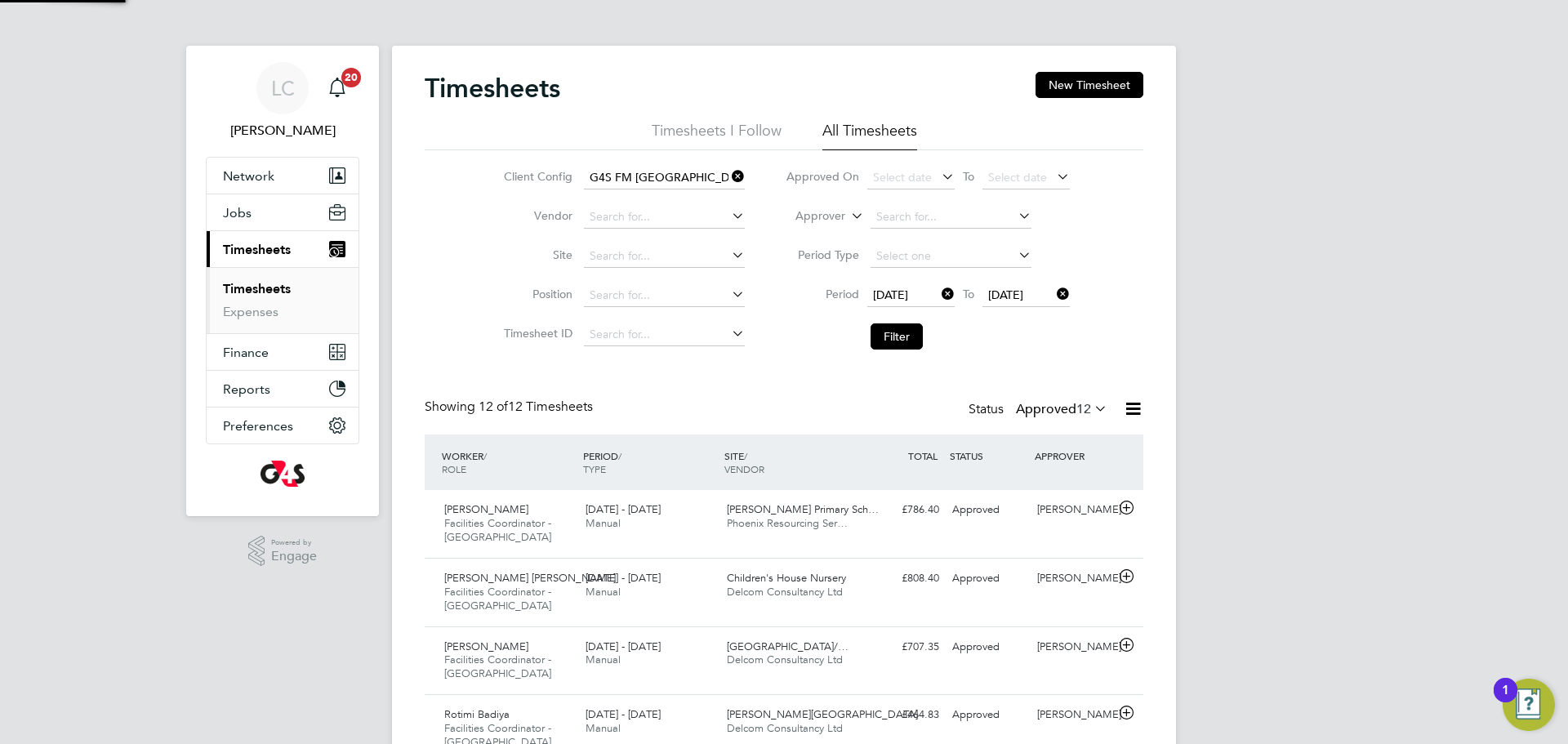
scroll to position [54, 142]
click at [847, 526] on span "Phoenix Resourcing Ser…" at bounding box center [787, 523] width 121 height 14
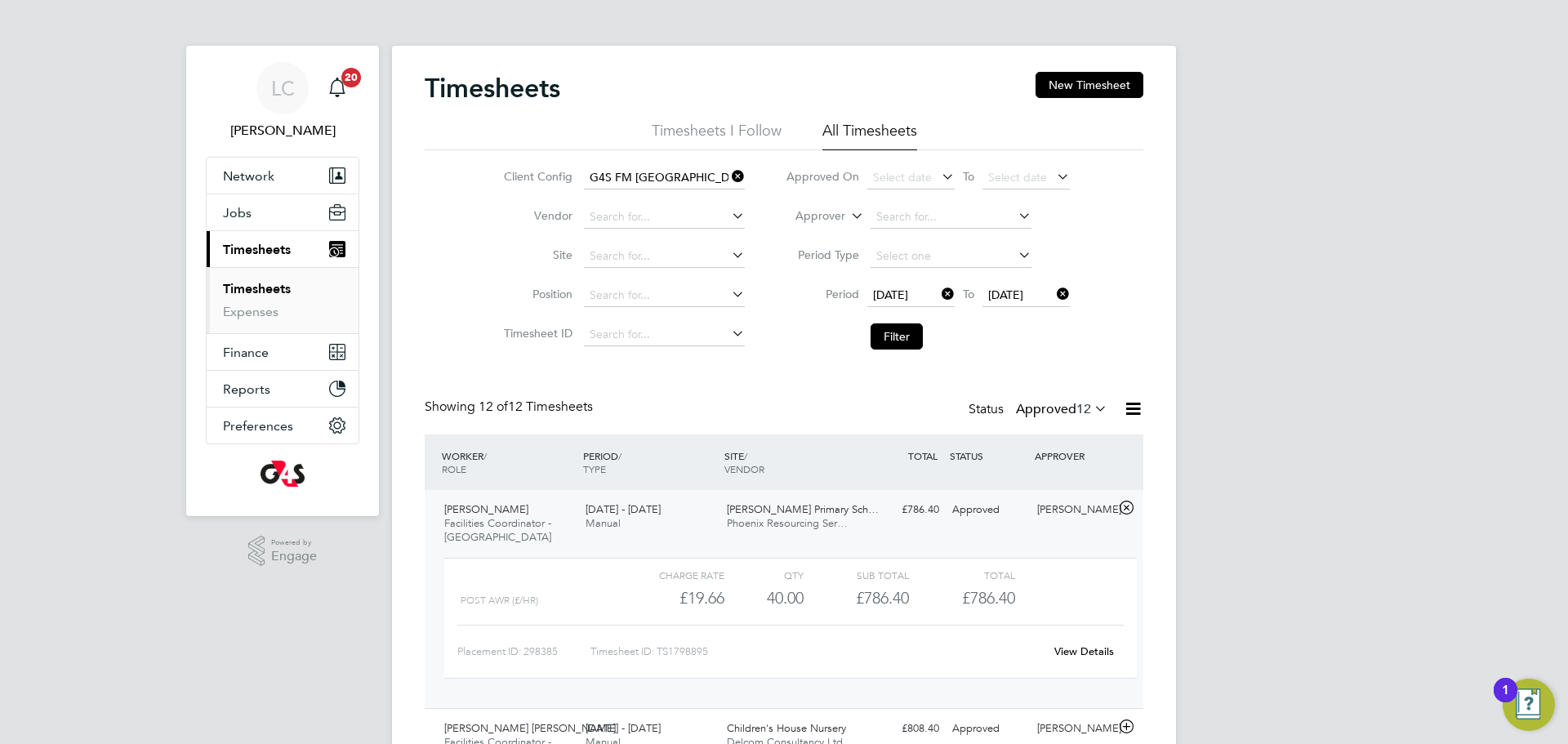
click at [1089, 667] on div "Charge rate QTY Sub Total Total Post AWR (£/HR) £19.66 40 40.00 40 £786.40 £786…" at bounding box center [790, 618] width 693 height 121
click at [1084, 653] on link "View Details" at bounding box center [1084, 651] width 59 height 14
click at [886, 320] on li "Filter" at bounding box center [928, 336] width 325 height 43
drag, startPoint x: 891, startPoint y: 328, endPoint x: 849, endPoint y: 292, distance: 55.3
click at [891, 328] on button "Filter" at bounding box center [896, 336] width 53 height 26
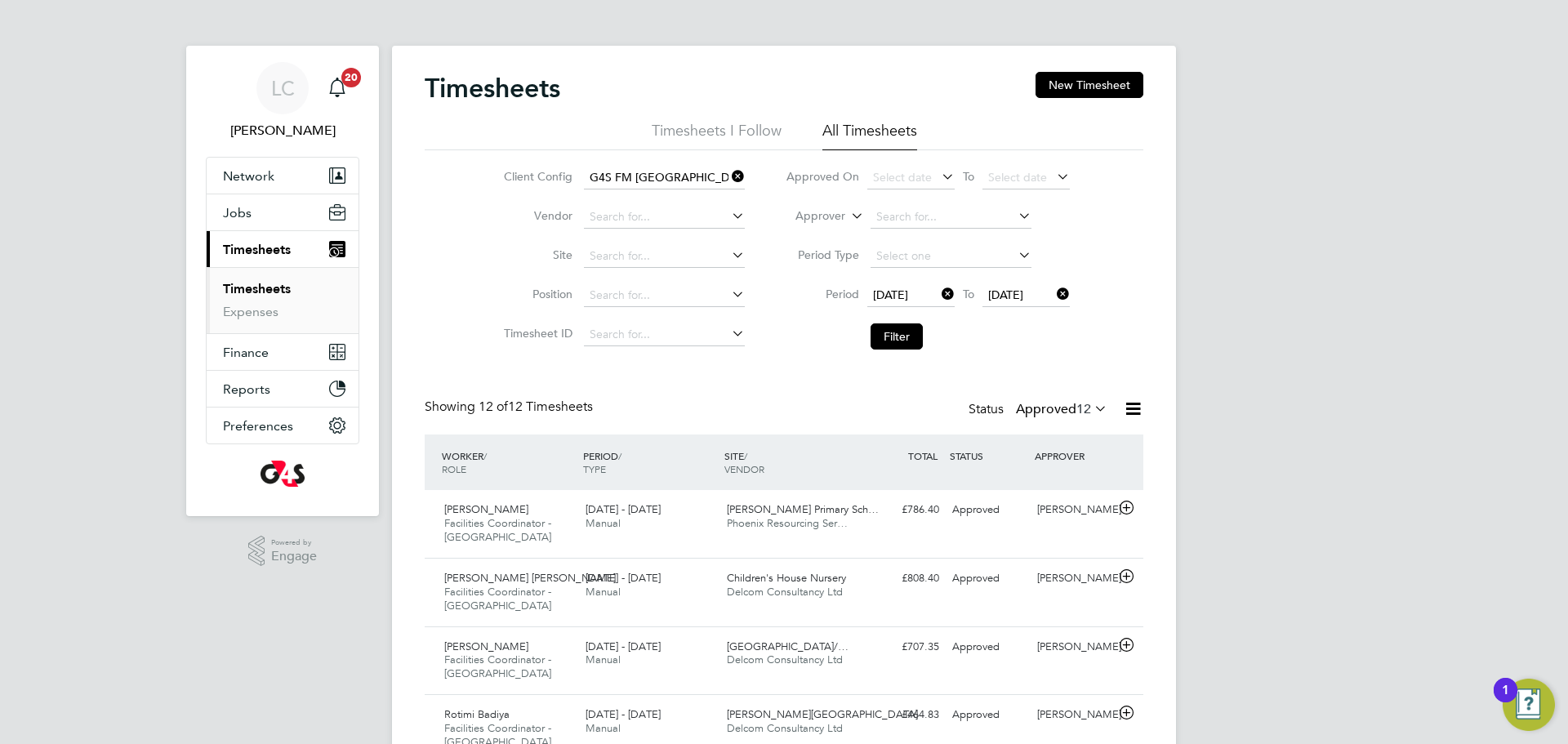
click at [884, 318] on li "Filter" at bounding box center [928, 336] width 325 height 43
click at [902, 342] on button "Filter" at bounding box center [896, 336] width 53 height 26
click at [903, 330] on button "Filter" at bounding box center [896, 336] width 53 height 26
click at [890, 340] on button "Filter" at bounding box center [896, 336] width 53 height 26
click at [1458, 270] on div "LC Lilingxi Chen Notifications 20 Applications: Network Team Members Businesses…" at bounding box center [784, 697] width 1568 height 1396
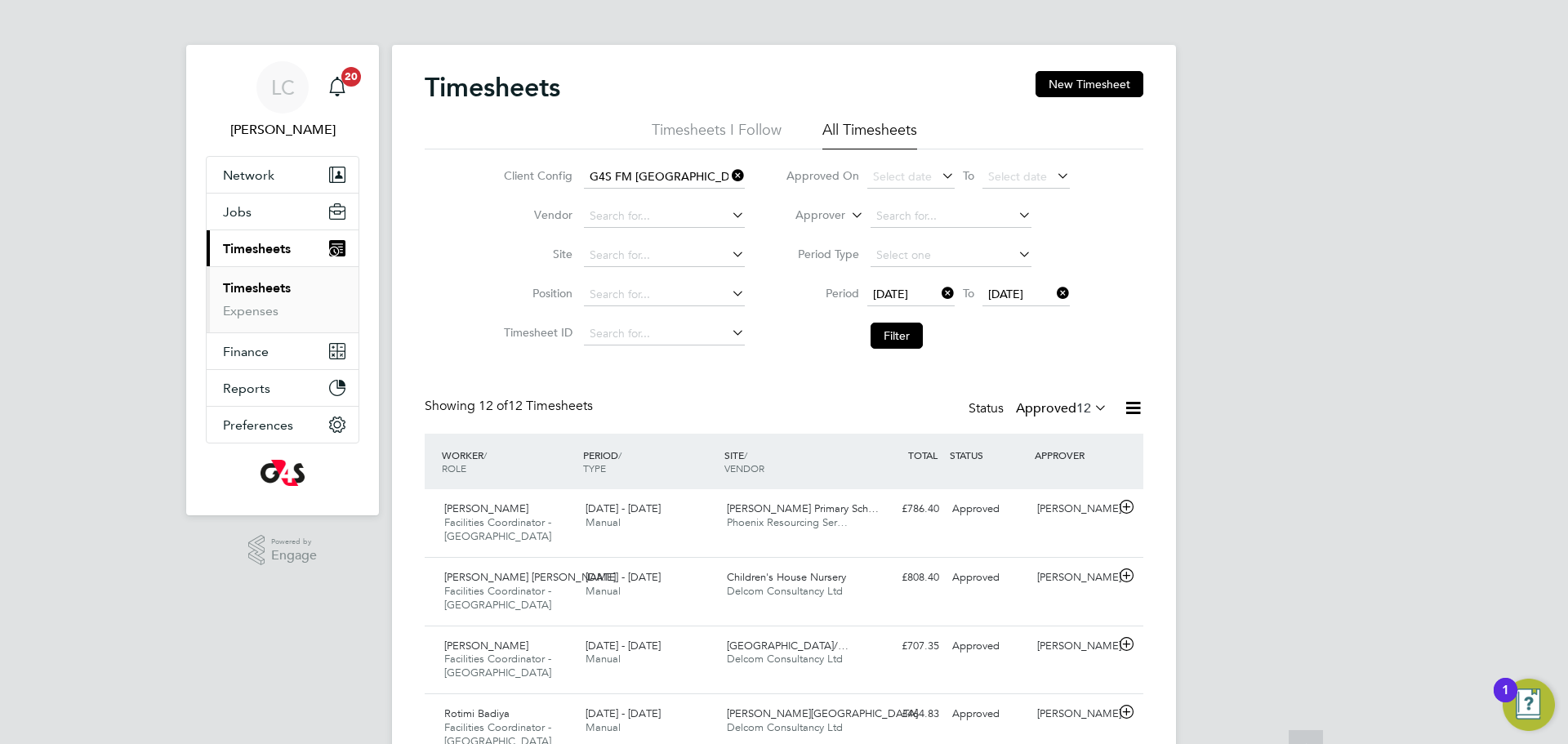
scroll to position [0, 0]
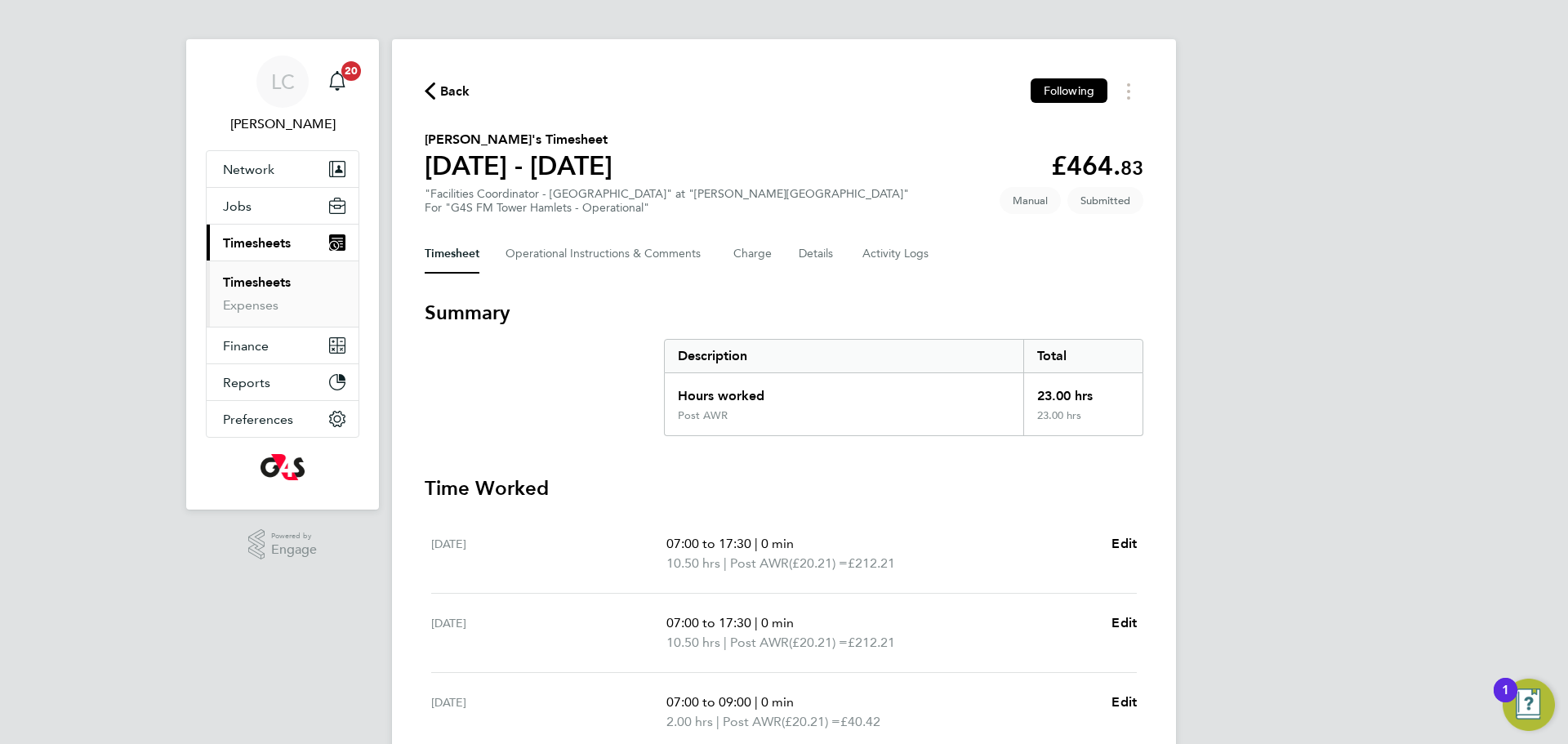
scroll to position [8, 0]
drag, startPoint x: 564, startPoint y: 255, endPoint x: 577, endPoint y: 268, distance: 18.4
click at [564, 255] on Comments-tab "Operational Instructions & Comments" at bounding box center [607, 253] width 202 height 40
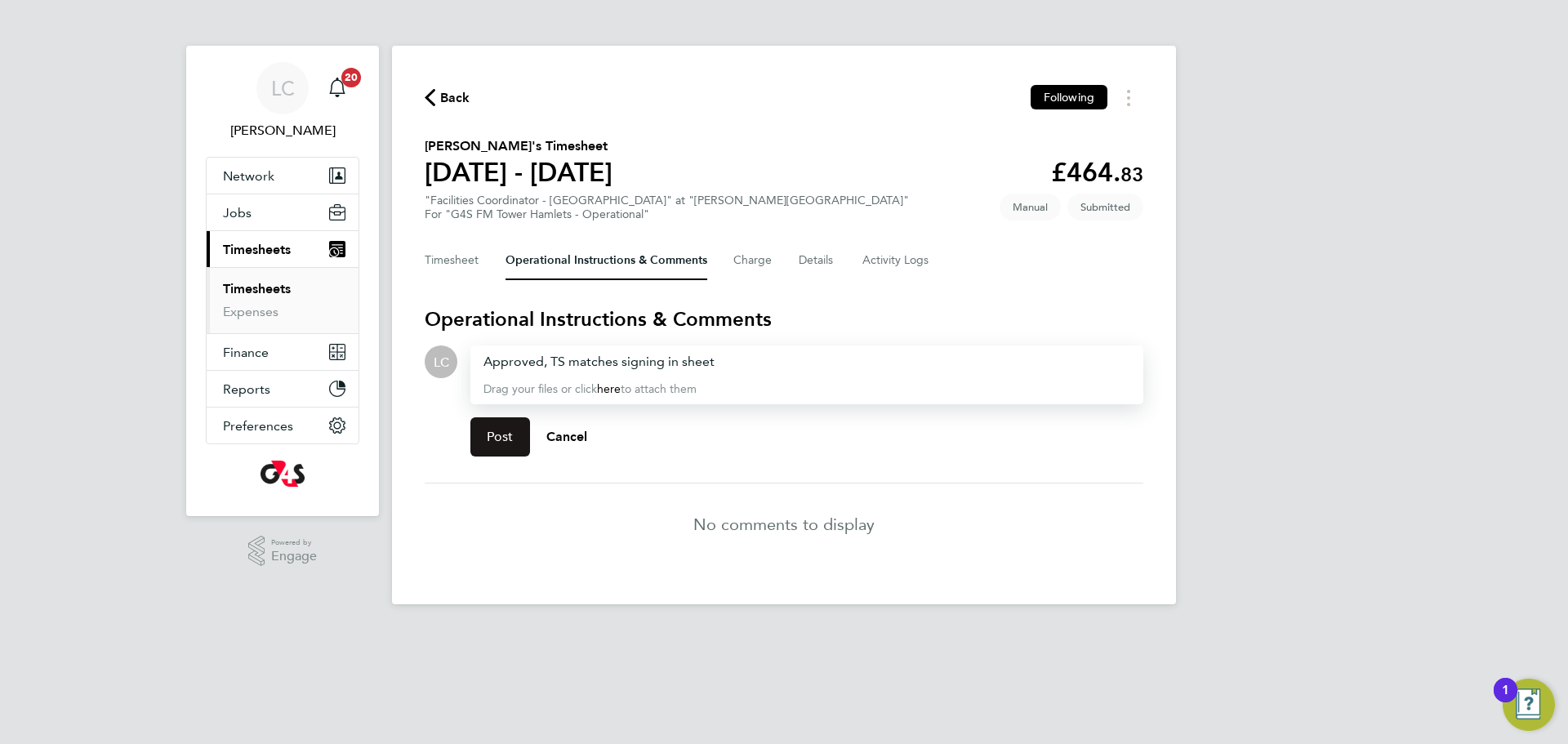
click at [509, 436] on span "Post" at bounding box center [500, 437] width 27 height 16
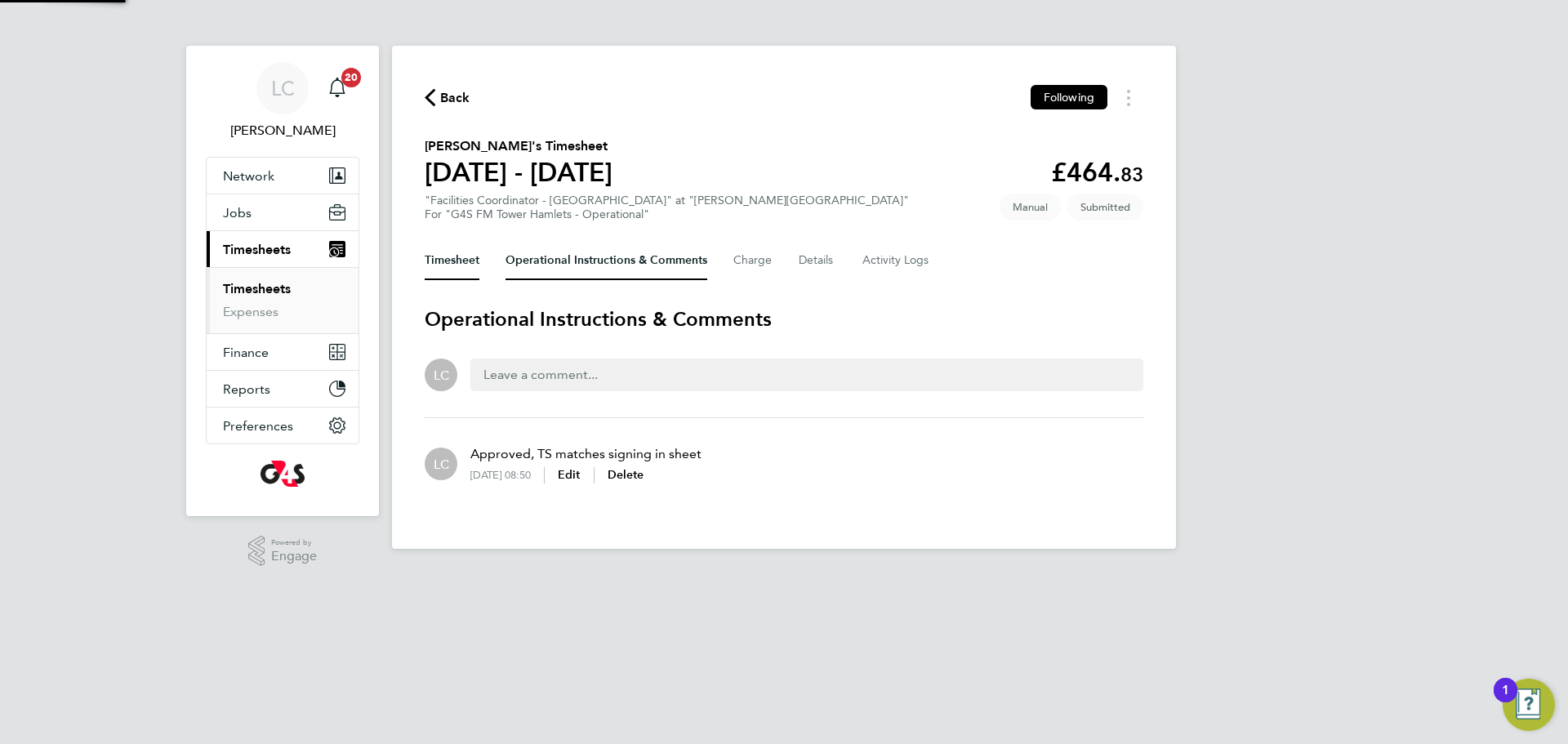
click at [475, 256] on button "Timesheet" at bounding box center [452, 261] width 55 height 40
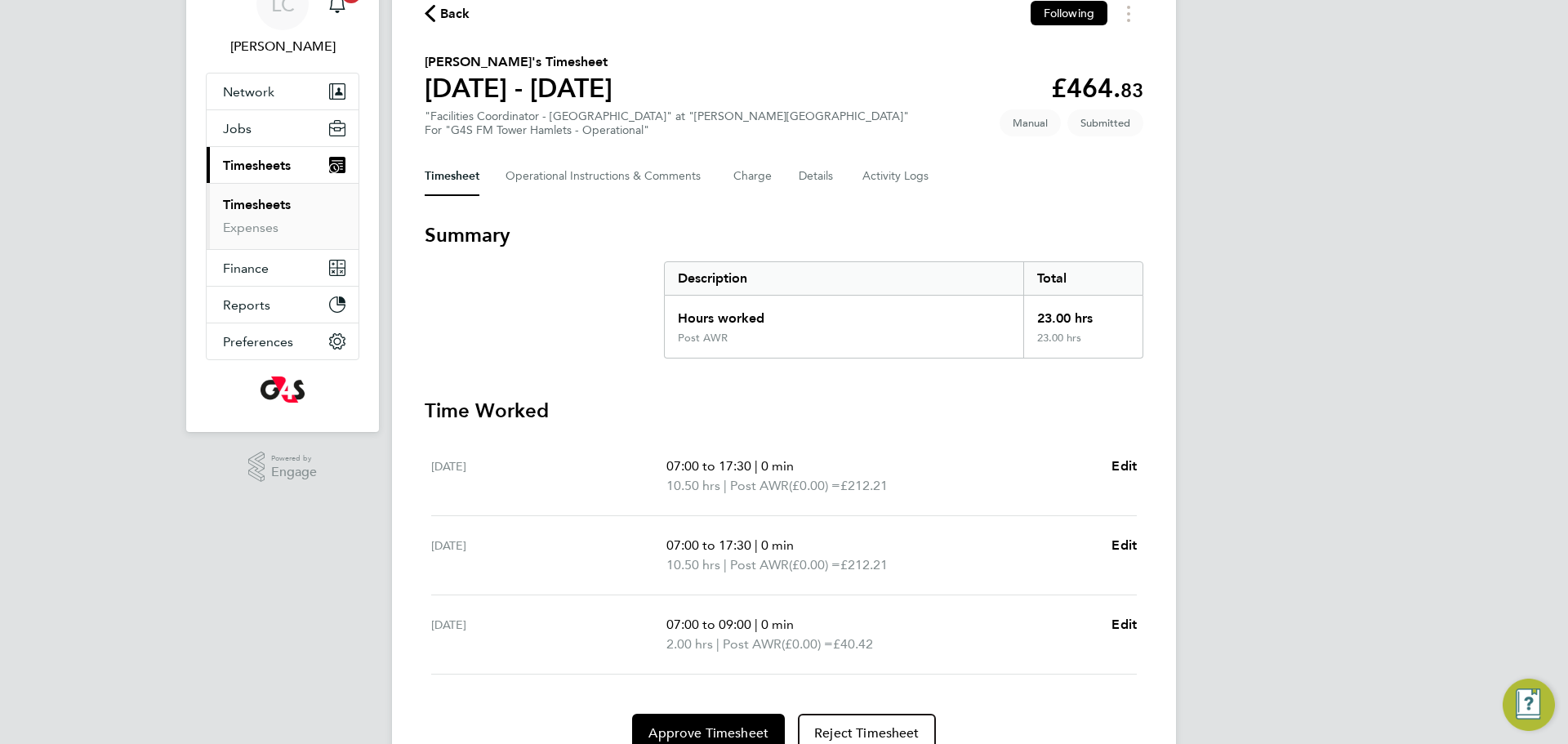
scroll to position [159, 0]
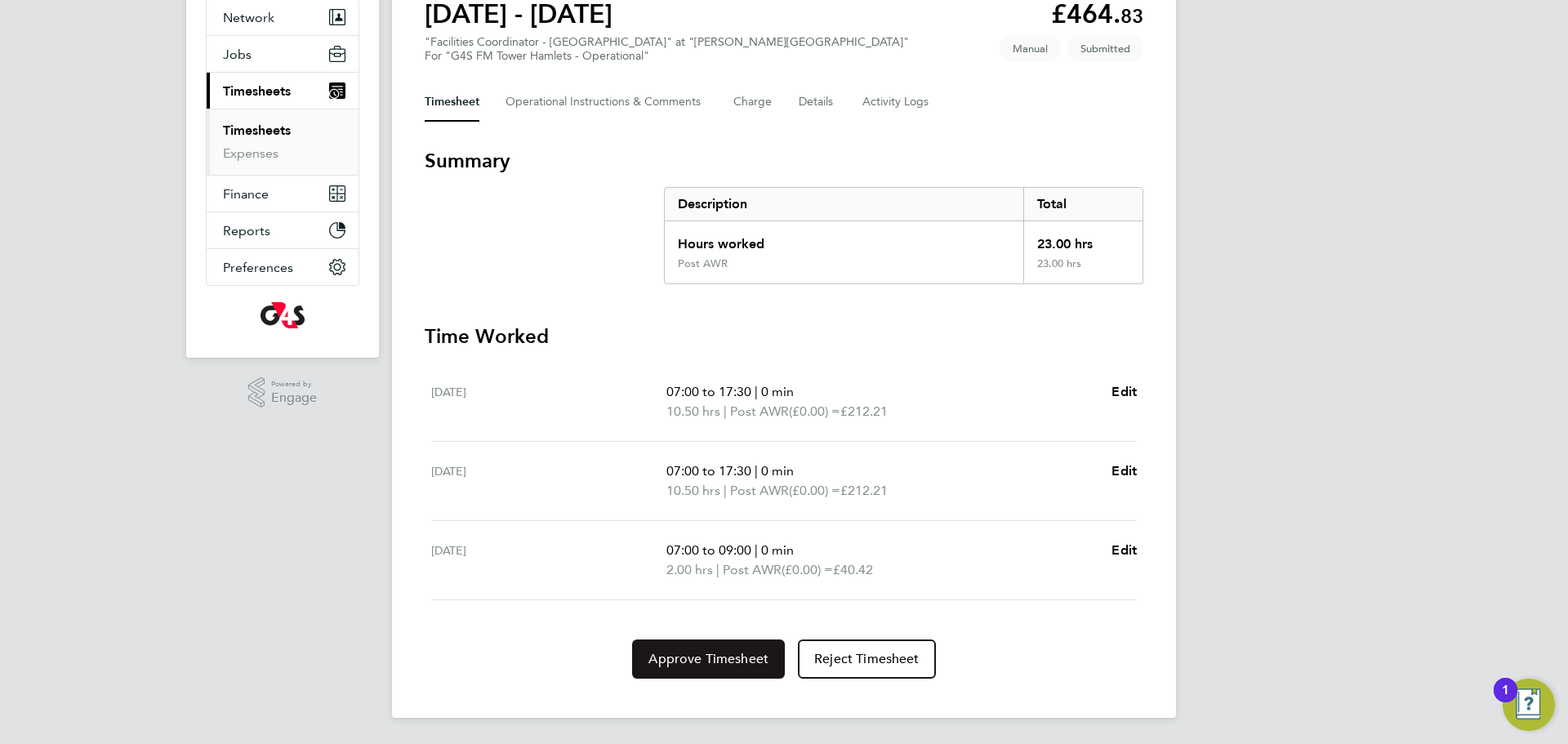
drag, startPoint x: 754, startPoint y: 662, endPoint x: 789, endPoint y: 658, distance: 35.2
click at [755, 665] on span "Approve Timesheet" at bounding box center [708, 659] width 120 height 16
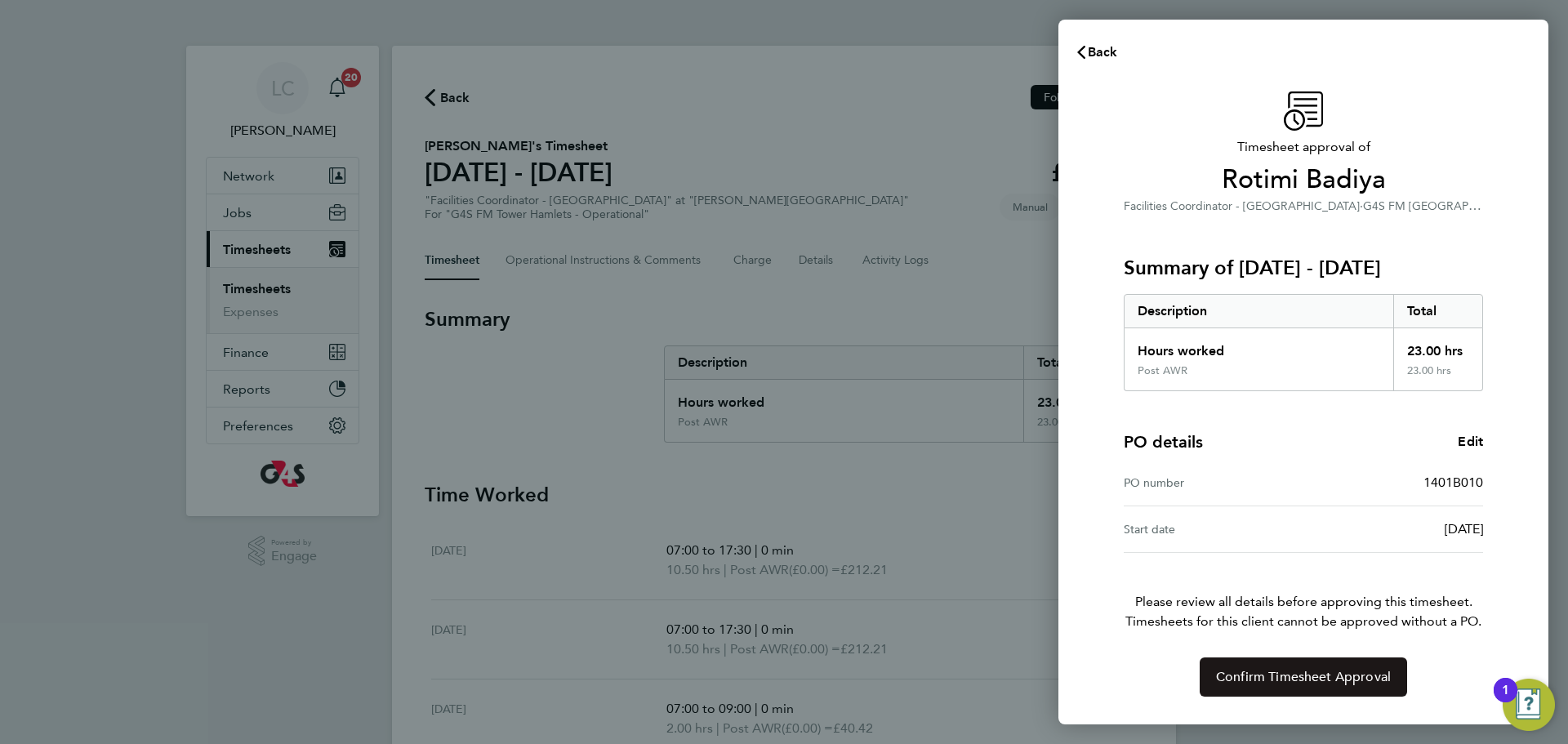
click at [1227, 672] on span "Confirm Timesheet Approval" at bounding box center [1303, 677] width 174 height 16
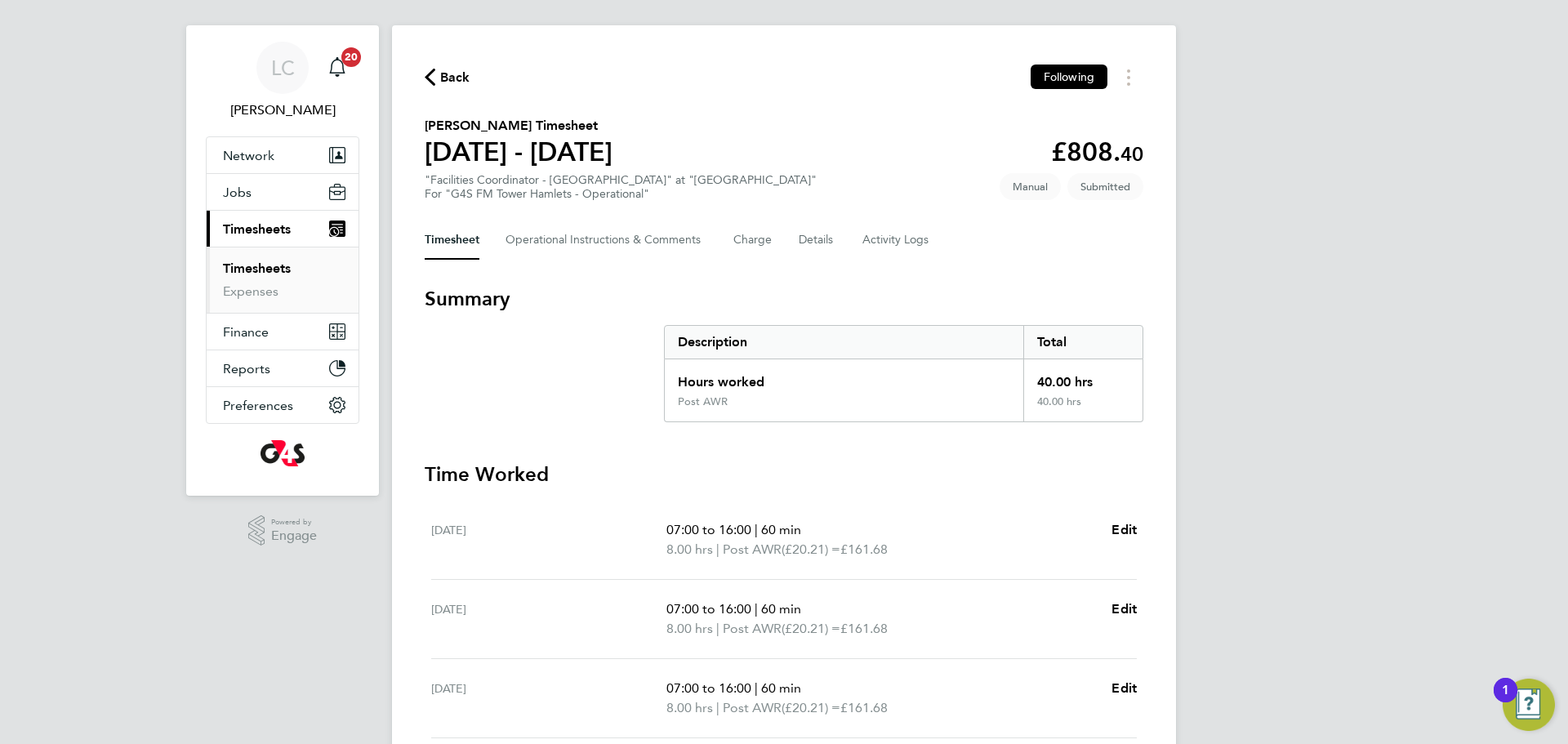
scroll to position [26, 0]
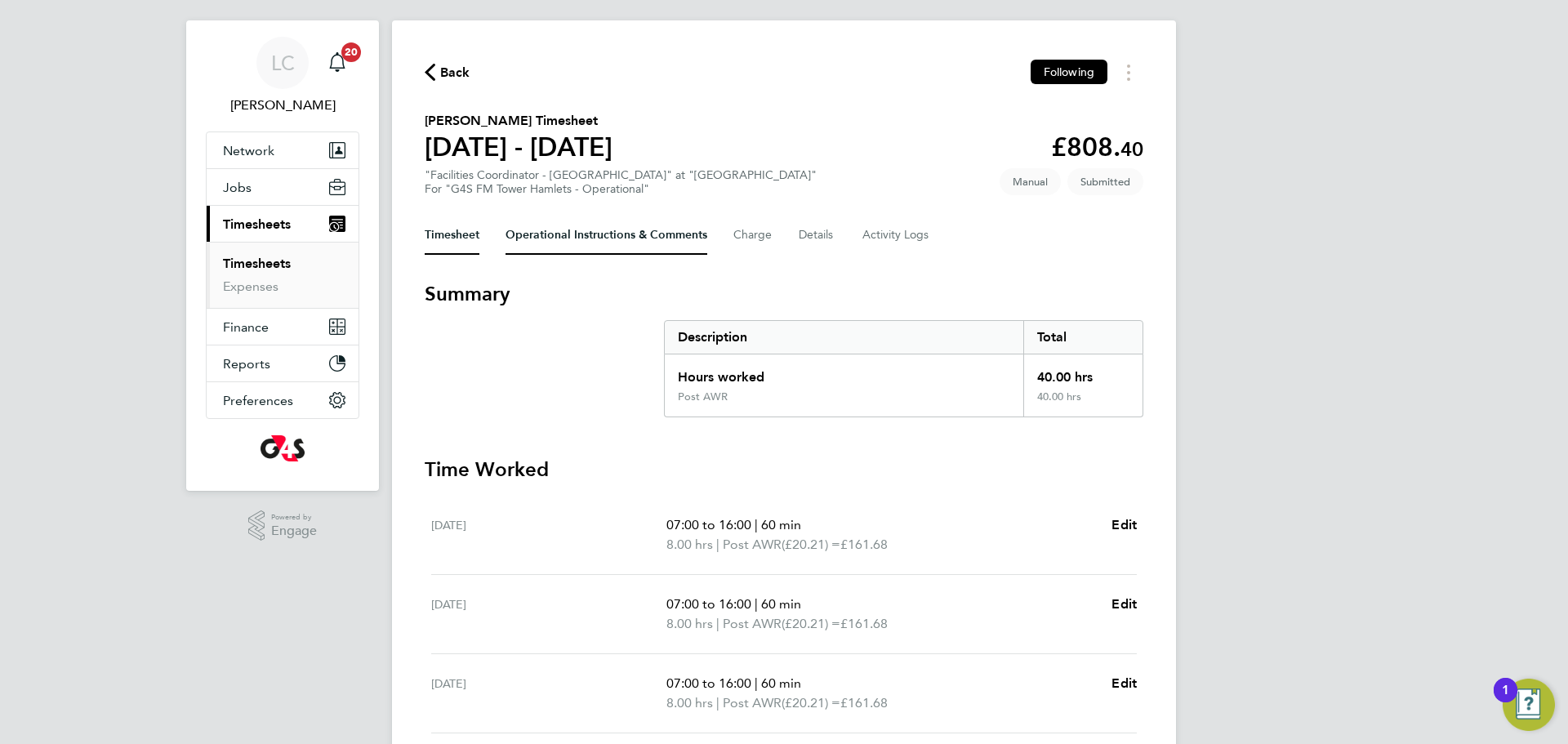
click at [602, 244] on Comments-tab "Operational Instructions & Comments" at bounding box center [607, 236] width 202 height 40
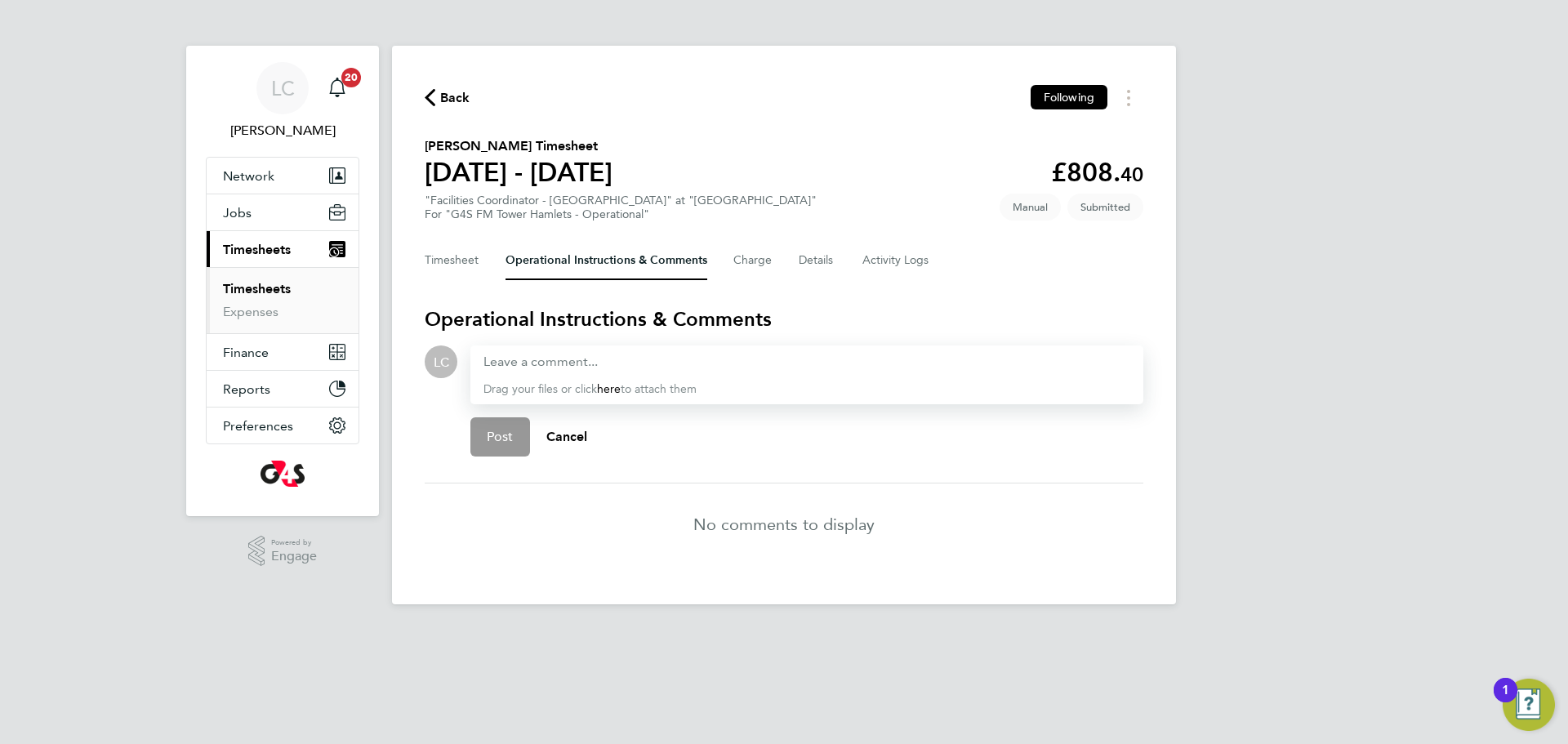
drag, startPoint x: 541, startPoint y: 346, endPoint x: 542, endPoint y: 372, distance: 26.0
drag, startPoint x: 538, startPoint y: 370, endPoint x: 492, endPoint y: 359, distance: 47.3
click at [492, 359] on div at bounding box center [807, 362] width 647 height 20
paste div
click at [500, 439] on span "Post" at bounding box center [500, 437] width 27 height 16
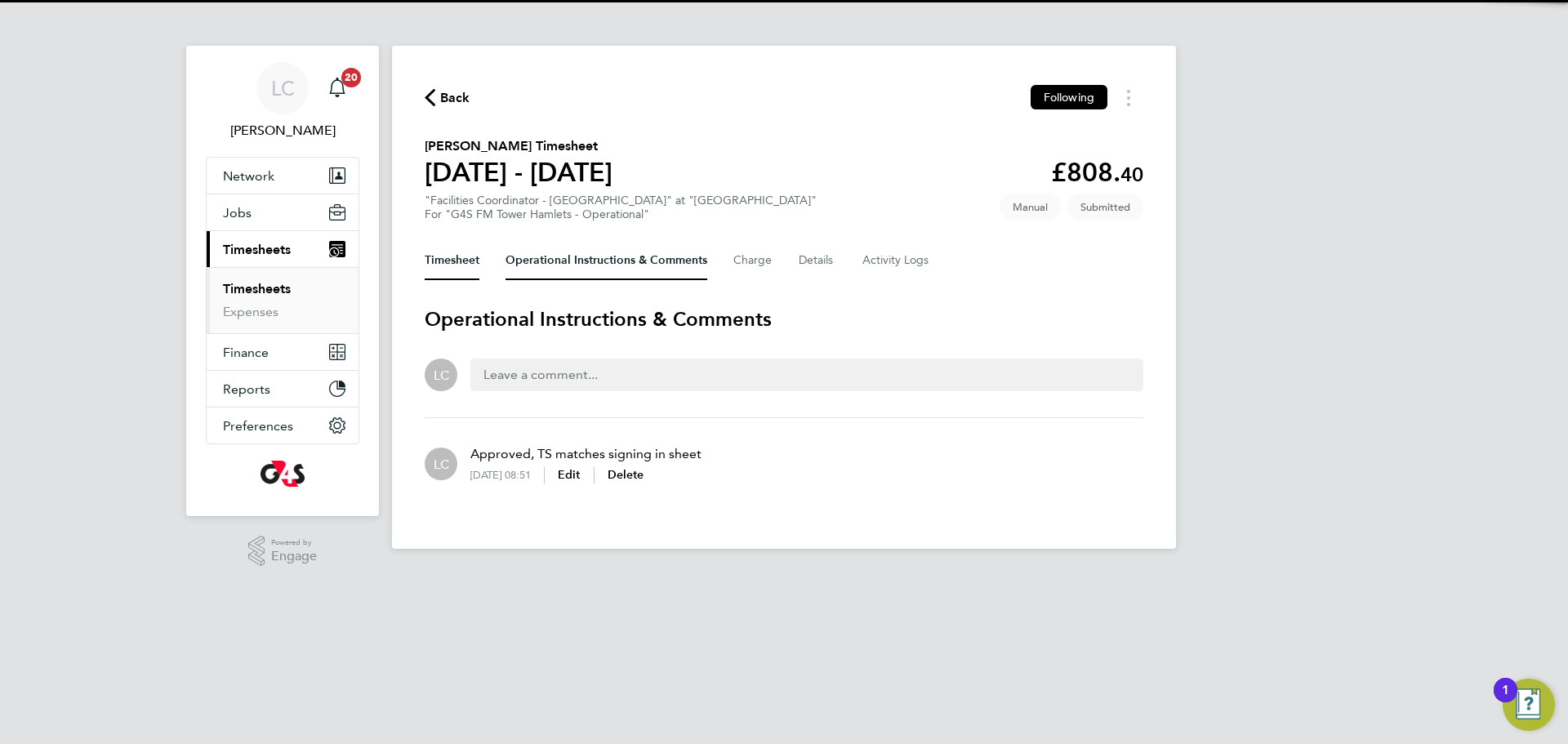
click at [475, 255] on button "Timesheet" at bounding box center [452, 261] width 55 height 40
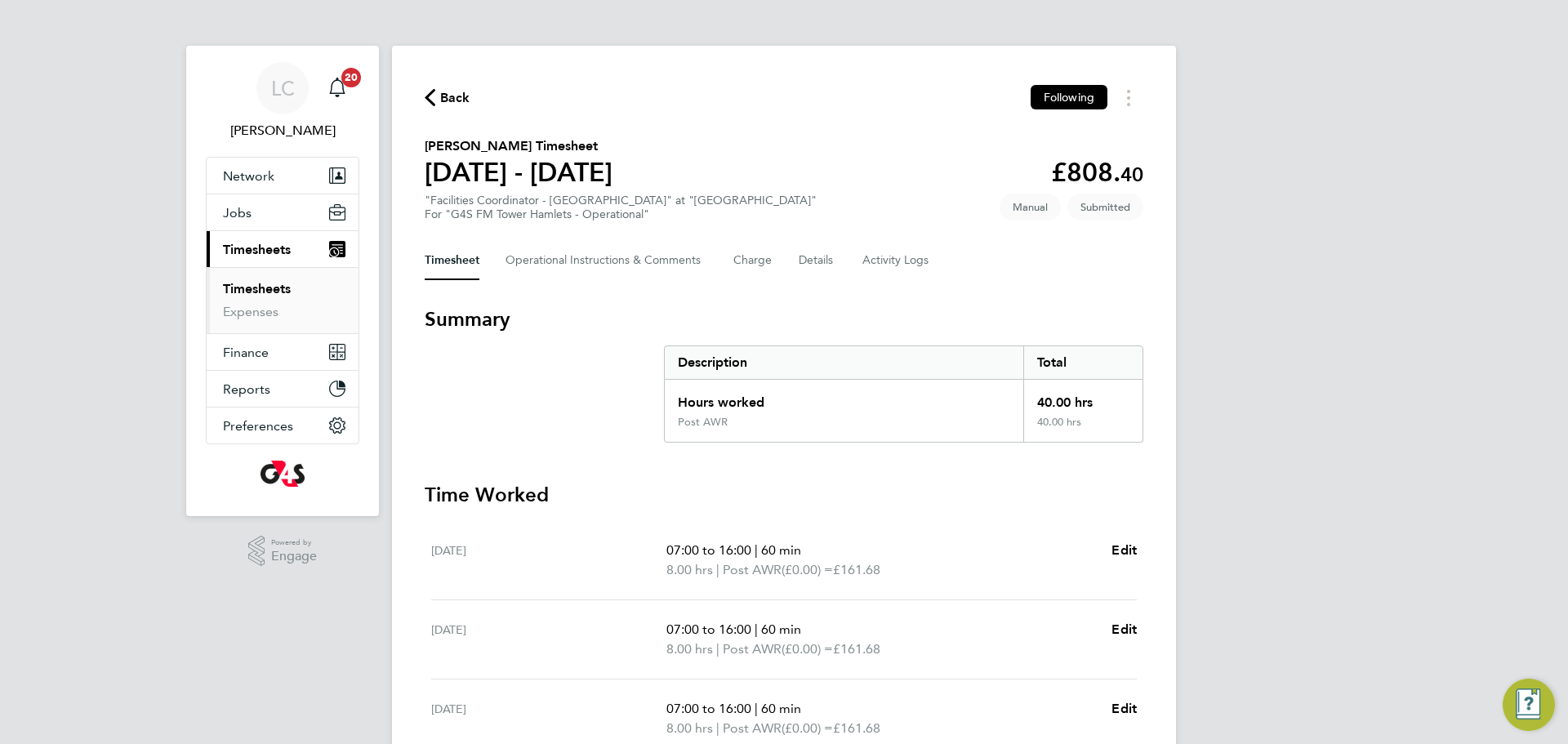
scroll to position [436, 0]
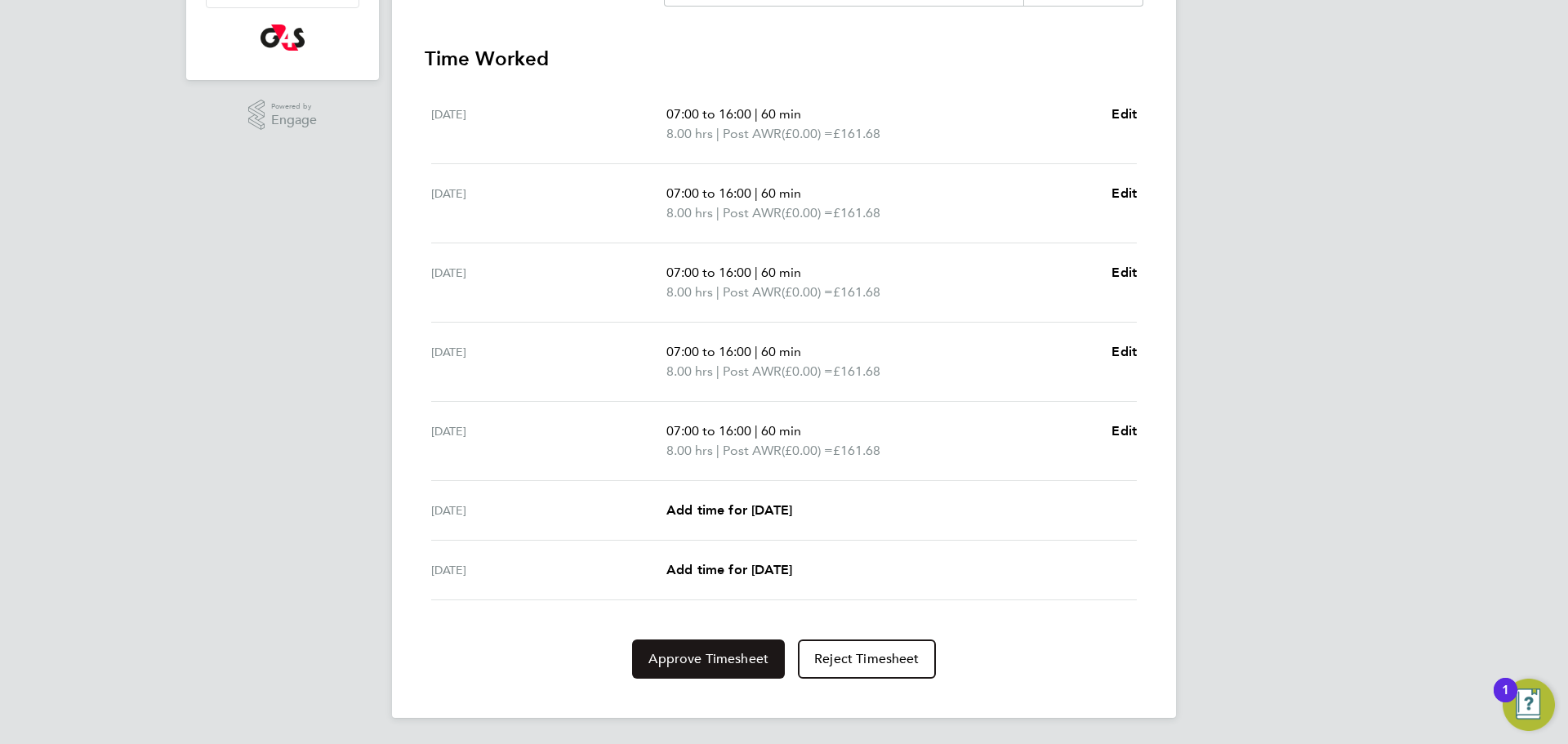
click at [713, 652] on span "Approve Timesheet" at bounding box center [708, 659] width 120 height 16
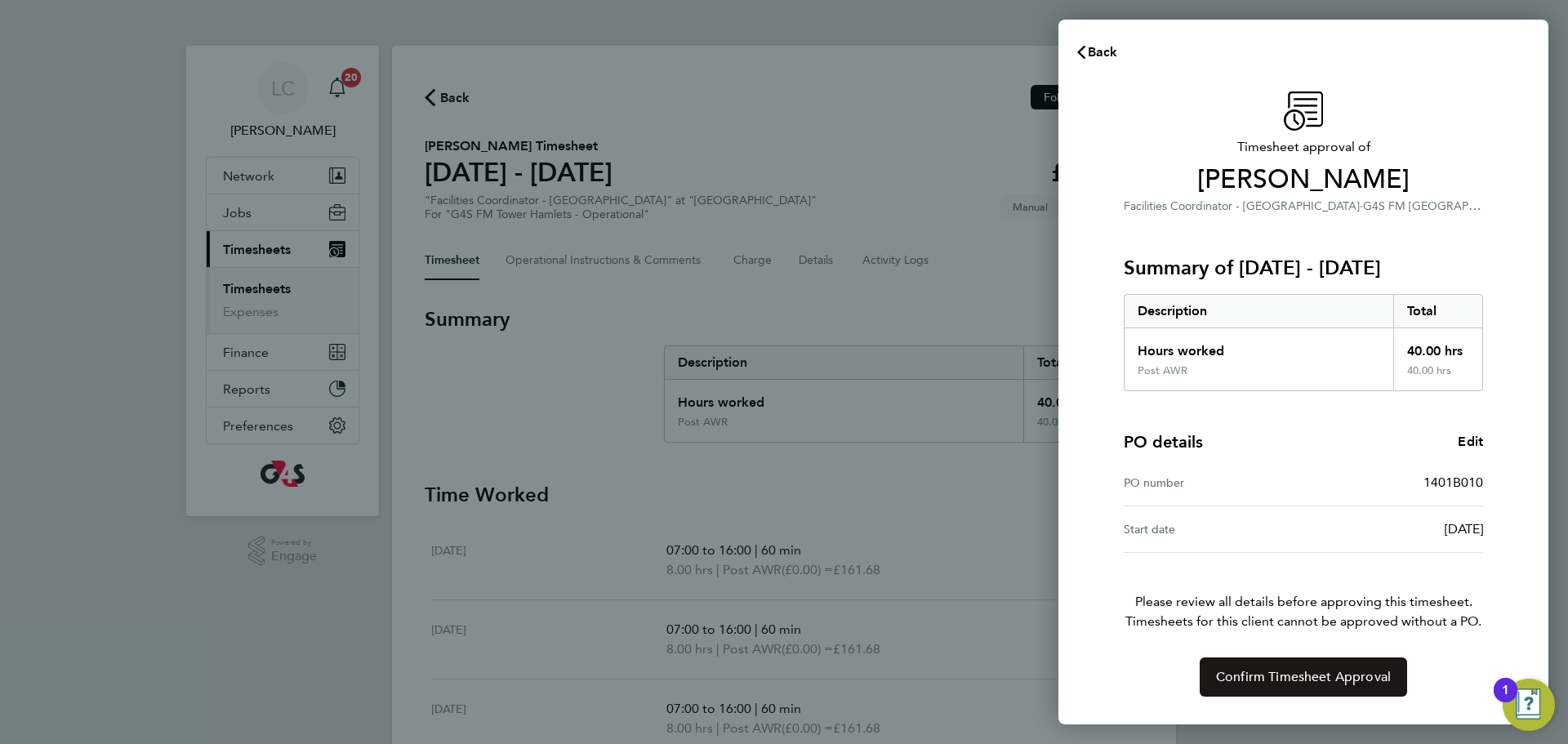
click at [1265, 671] on span "Confirm Timesheet Approval" at bounding box center [1303, 677] width 174 height 16
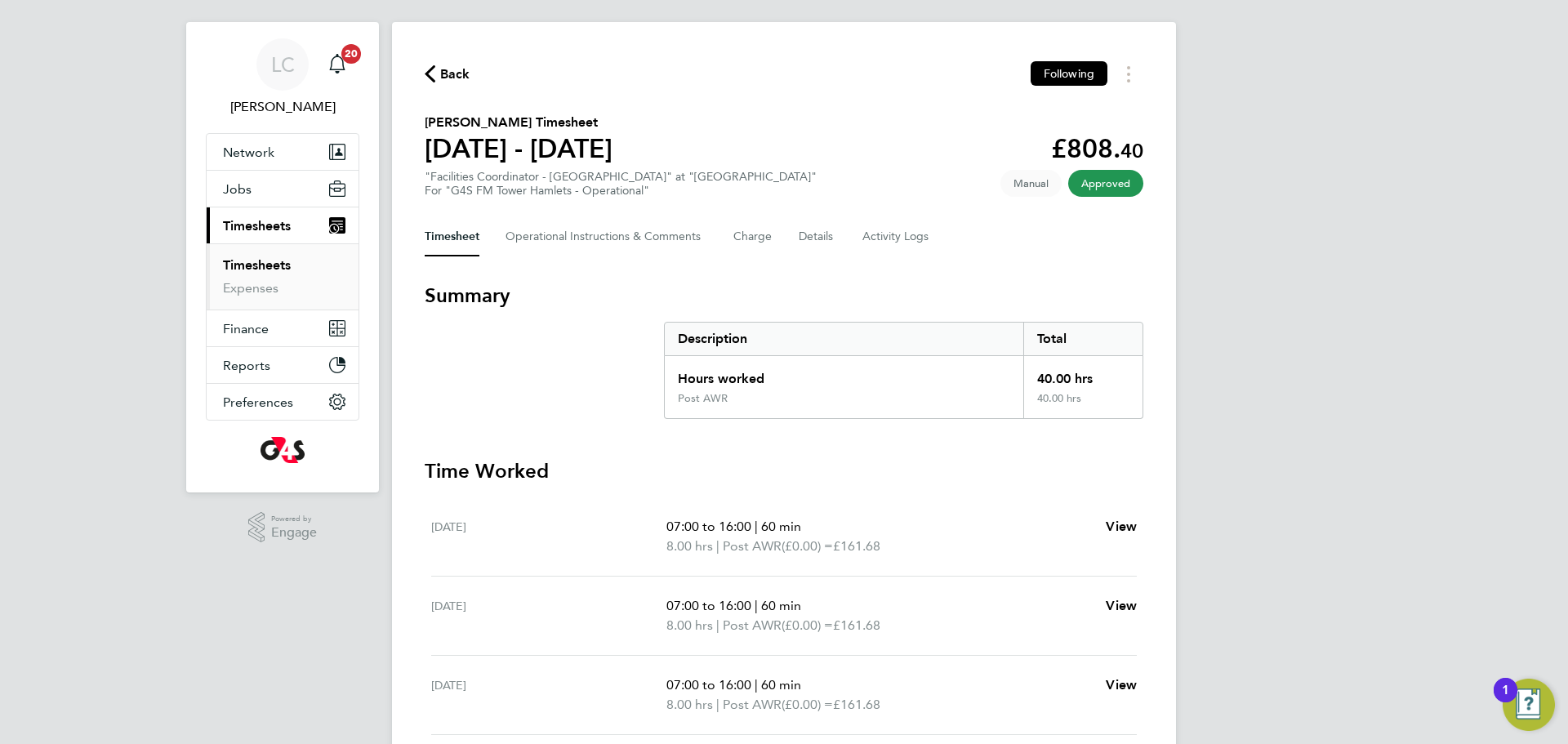
scroll to position [26, 0]
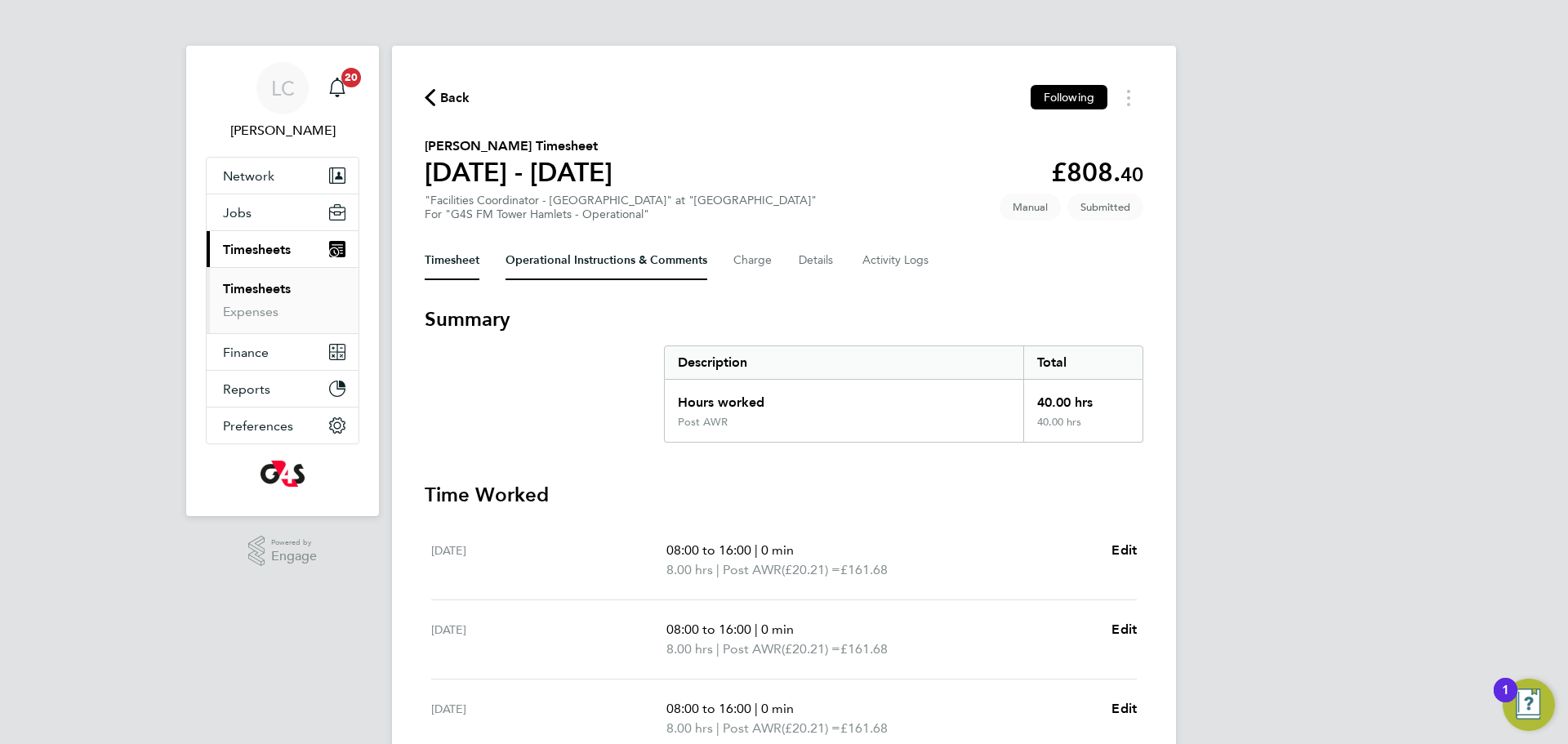
click at [555, 270] on Comments-tab "Operational Instructions & Comments" at bounding box center [607, 261] width 202 height 40
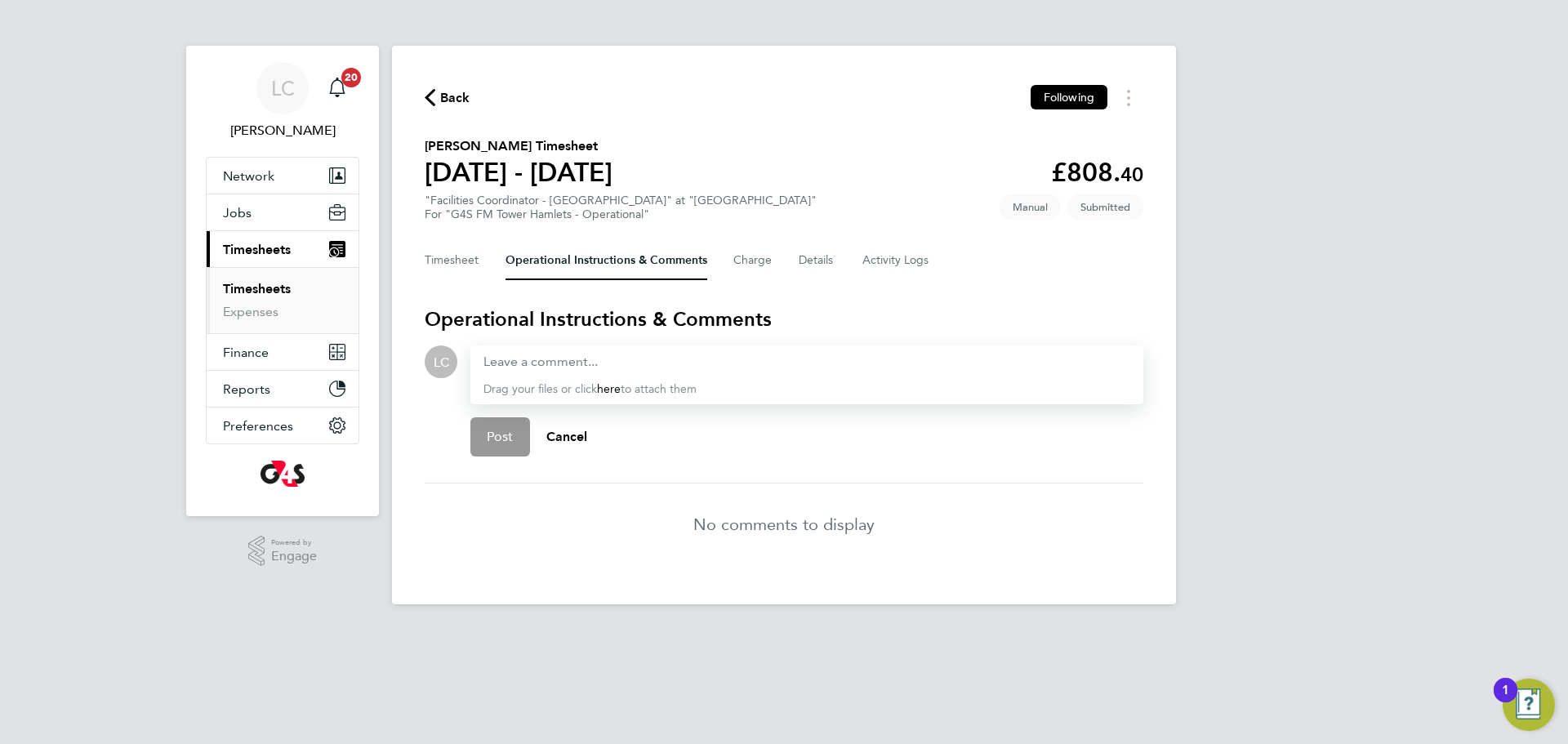
click at [545, 363] on div at bounding box center [807, 362] width 647 height 20
paste div
click at [701, 529] on p "No comments to display" at bounding box center [784, 524] width 181 height 23
click at [725, 365] on span "Approved, TS matches signing in sheet. Abel Michael worked 07:00 - 16:00 with 1…" at bounding box center [796, 362] width 624 height 16
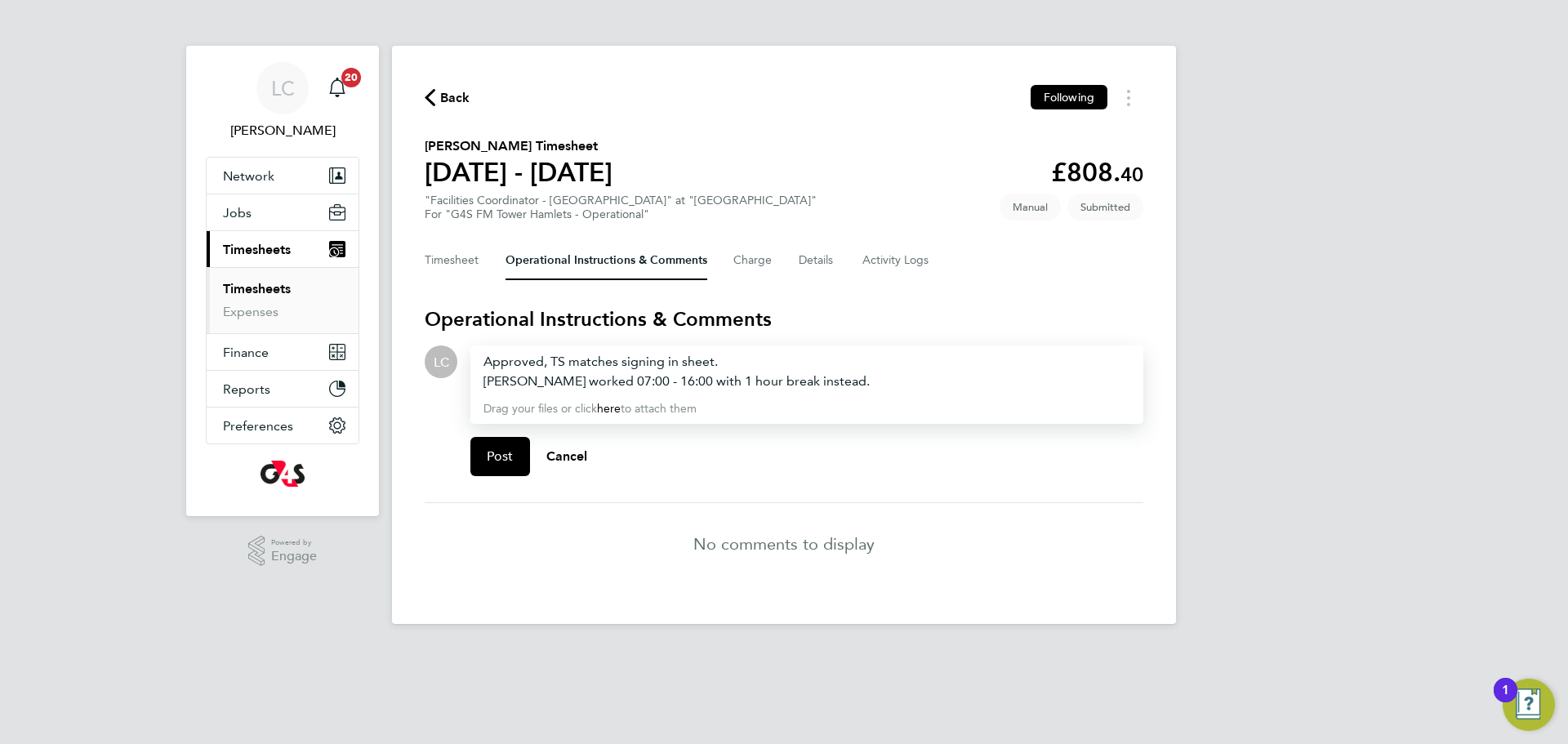
click at [864, 387] on div "Abel Michael worked 07:00 - 16:00 with 1 hour break instead." at bounding box center [807, 381] width 647 height 20
drag, startPoint x: 716, startPoint y: 383, endPoint x: 724, endPoint y: 383, distance: 8.0
click at [715, 383] on span "Abel Michael worked 07:00 - 16:00 with 1 hour break instead." at bounding box center [677, 381] width 387 height 16
click at [467, 247] on button "Timesheet" at bounding box center [452, 261] width 55 height 40
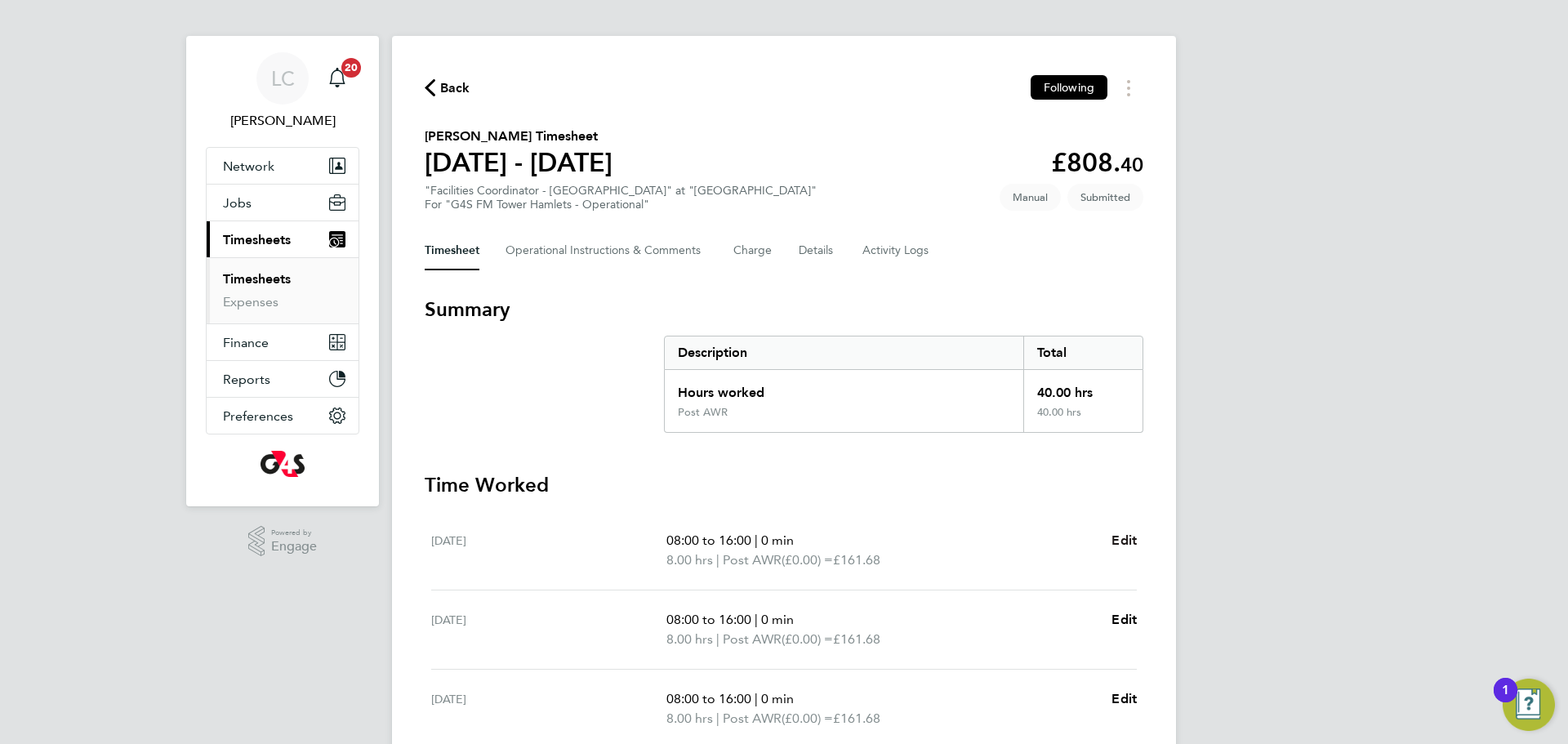
scroll to position [16, 0]
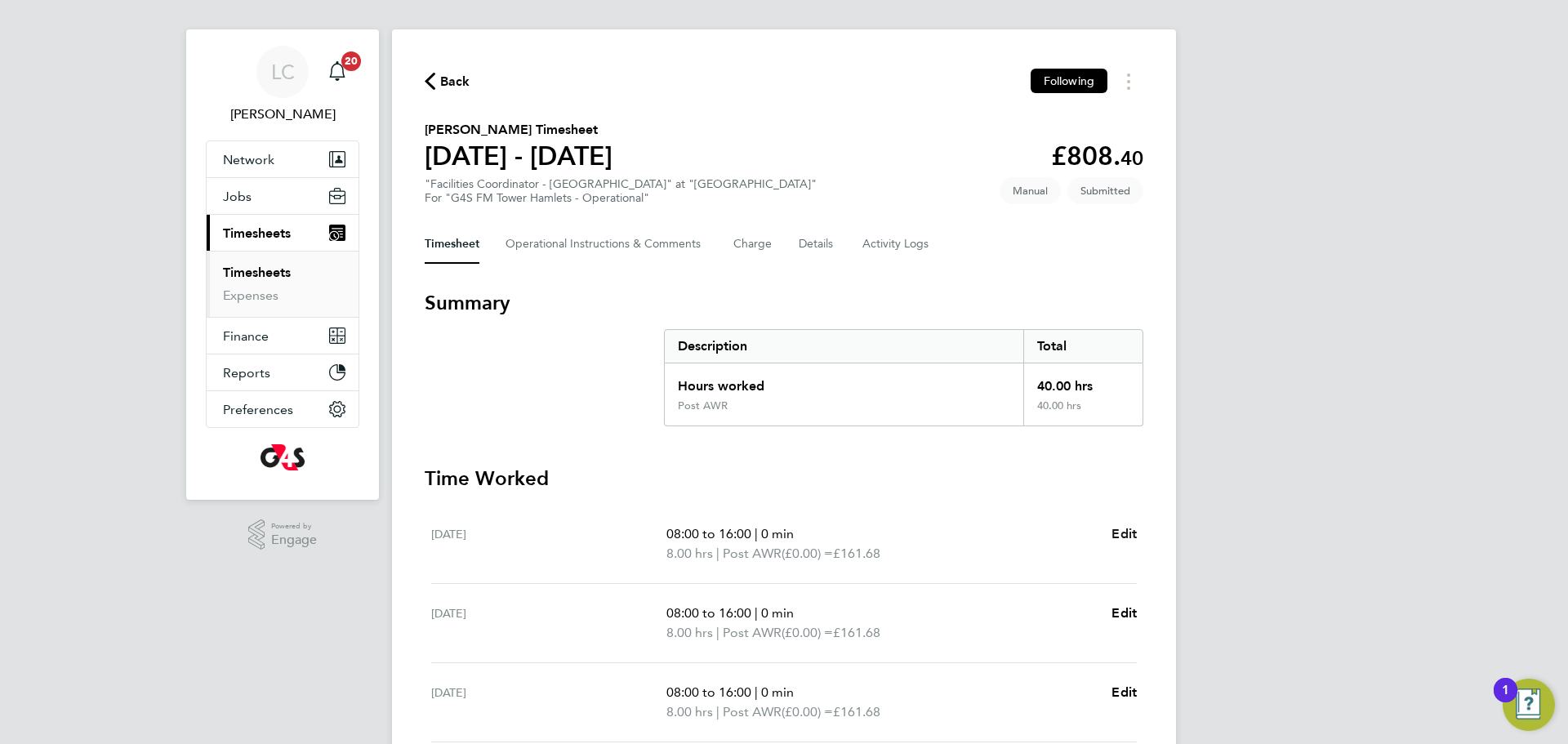
click at [1128, 530] on span "Edit" at bounding box center [1125, 534] width 26 height 16
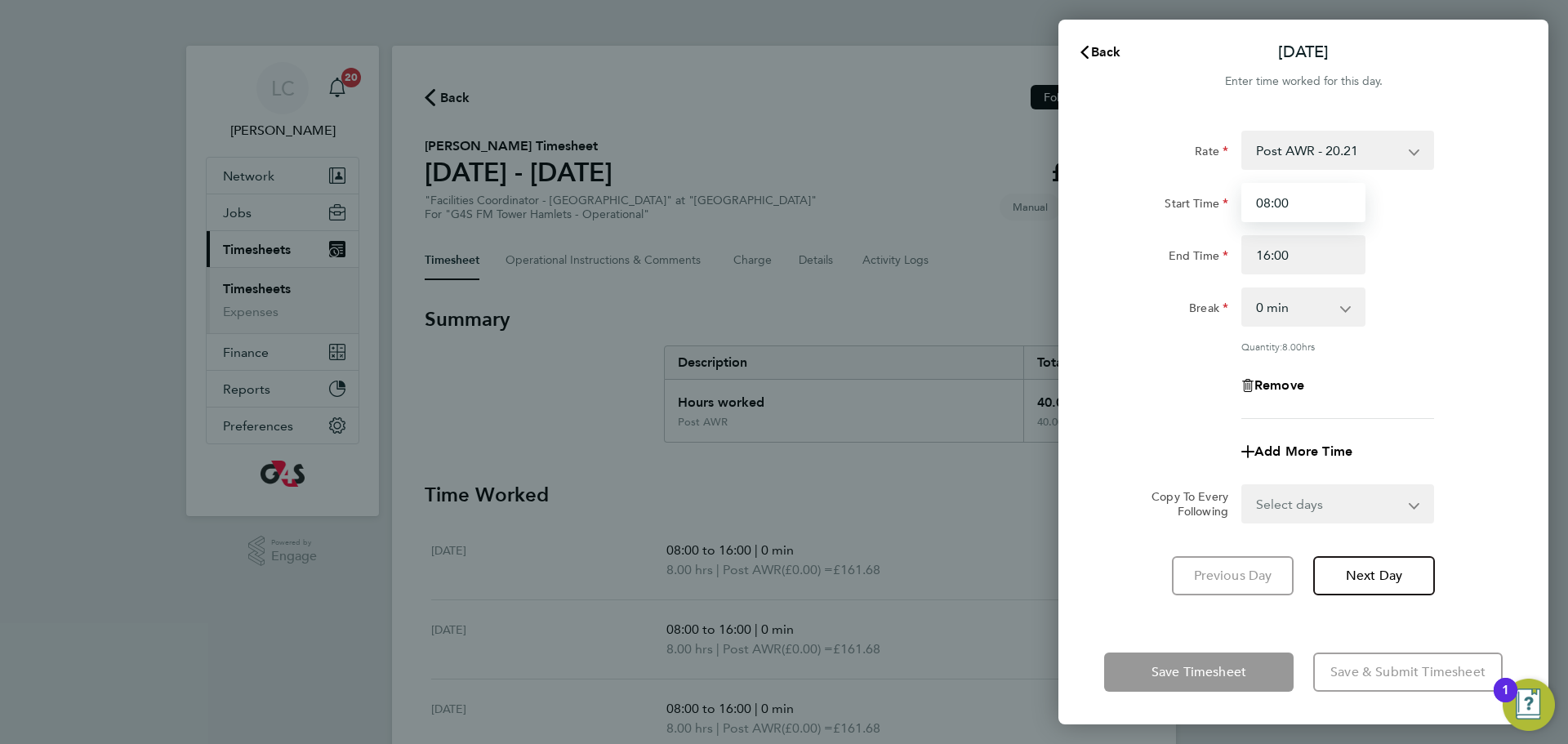
click at [1268, 202] on input "08:00" at bounding box center [1303, 203] width 124 height 40
type input "07:00"
click at [1327, 303] on select "0 min 15 min 30 min 45 min 60 min 75 min 90 min" at bounding box center [1293, 307] width 101 height 36
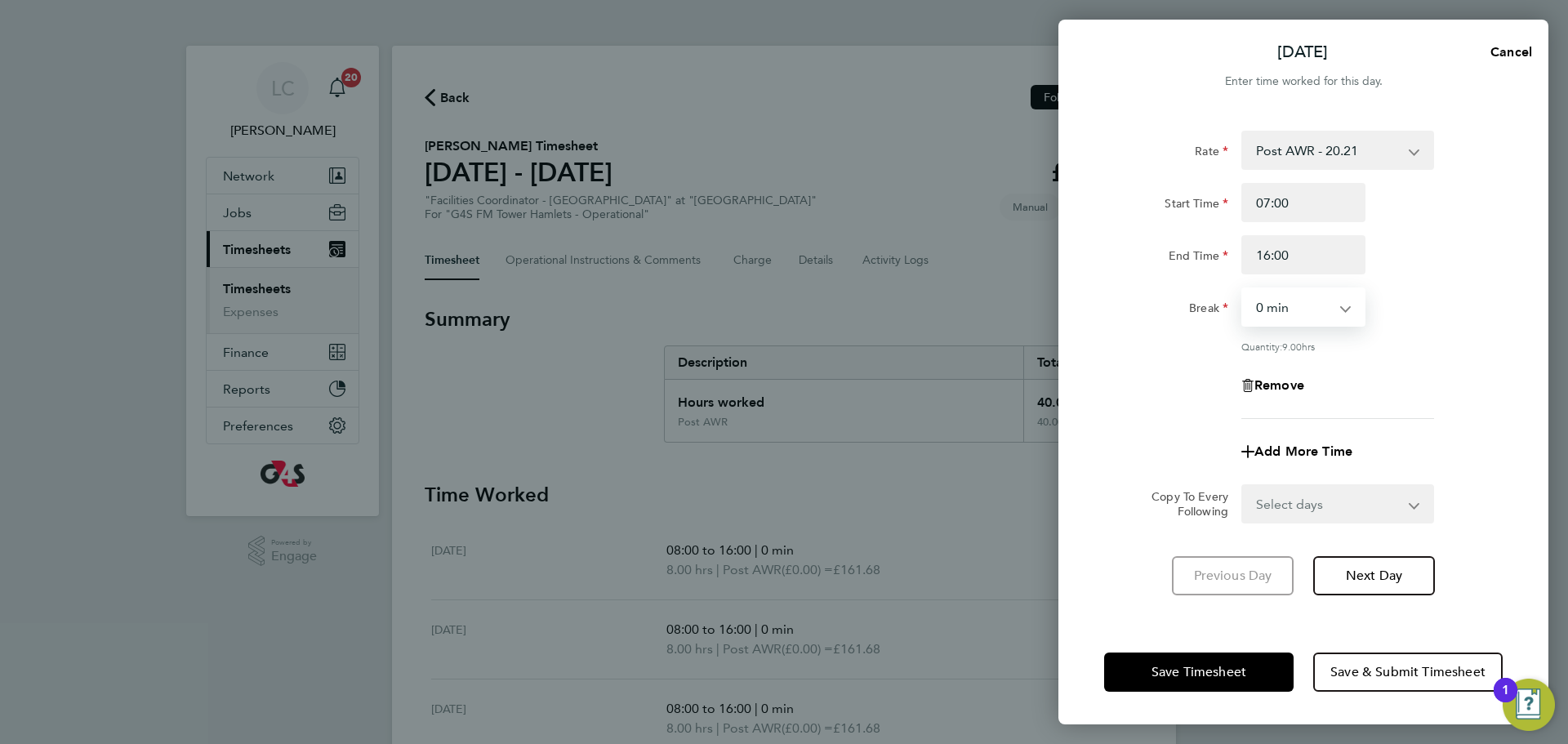
select select "60"
click at [1243, 289] on select "0 min 15 min 30 min 45 min 60 min 75 min 90 min" at bounding box center [1293, 307] width 101 height 36
click at [1355, 403] on div "Rate Post AWR - 20.21 Start Time 07:00 End Time 16:00 Break 0 min 15 min 30 min…" at bounding box center [1303, 274] width 398 height 288
click at [1393, 677] on span "Save & Submit Timesheet" at bounding box center [1407, 672] width 156 height 16
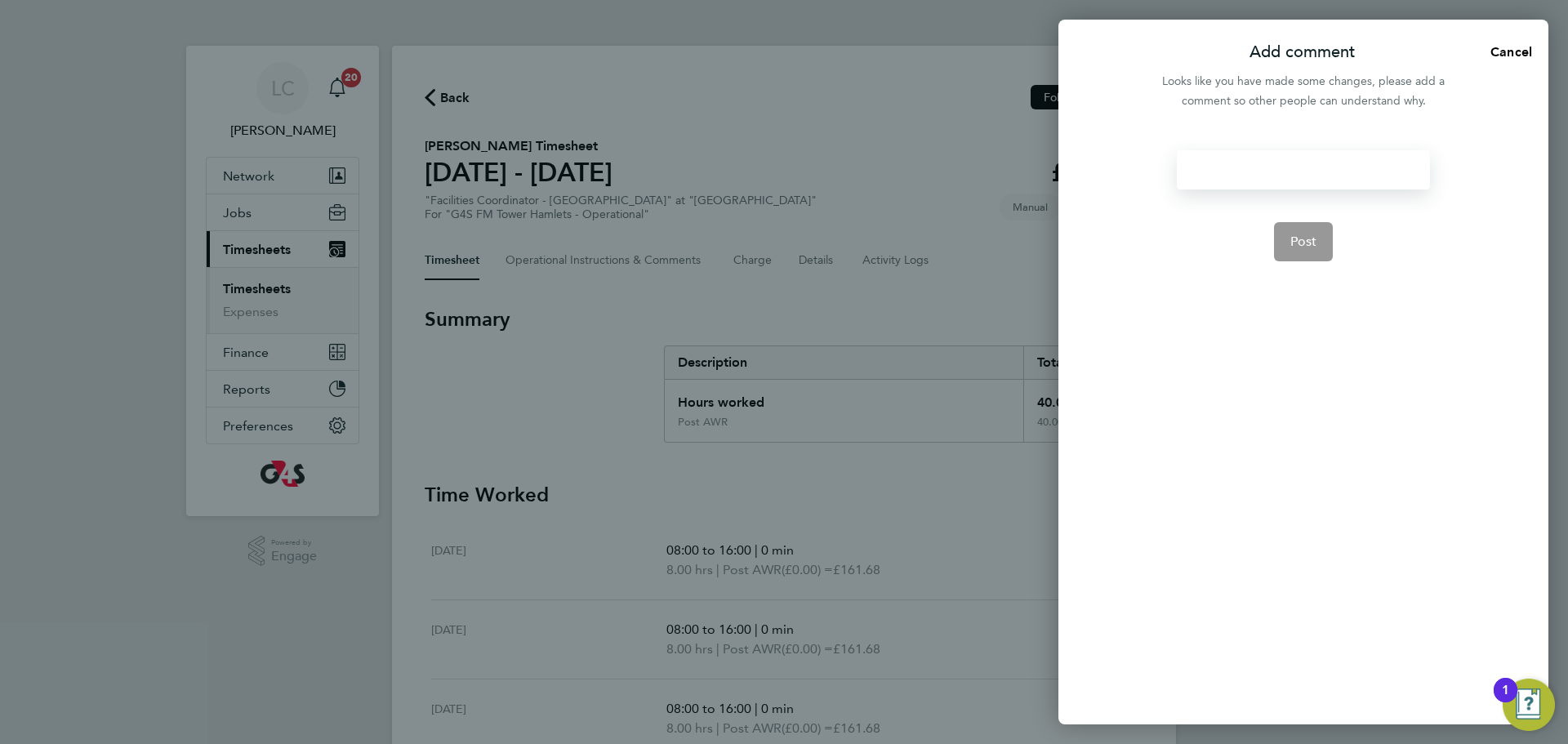
click at [1232, 171] on div at bounding box center [1303, 170] width 253 height 40
click at [1247, 161] on div at bounding box center [1303, 170] width 253 height 40
click at [1516, 43] on button "Cancel" at bounding box center [1507, 52] width 84 height 33
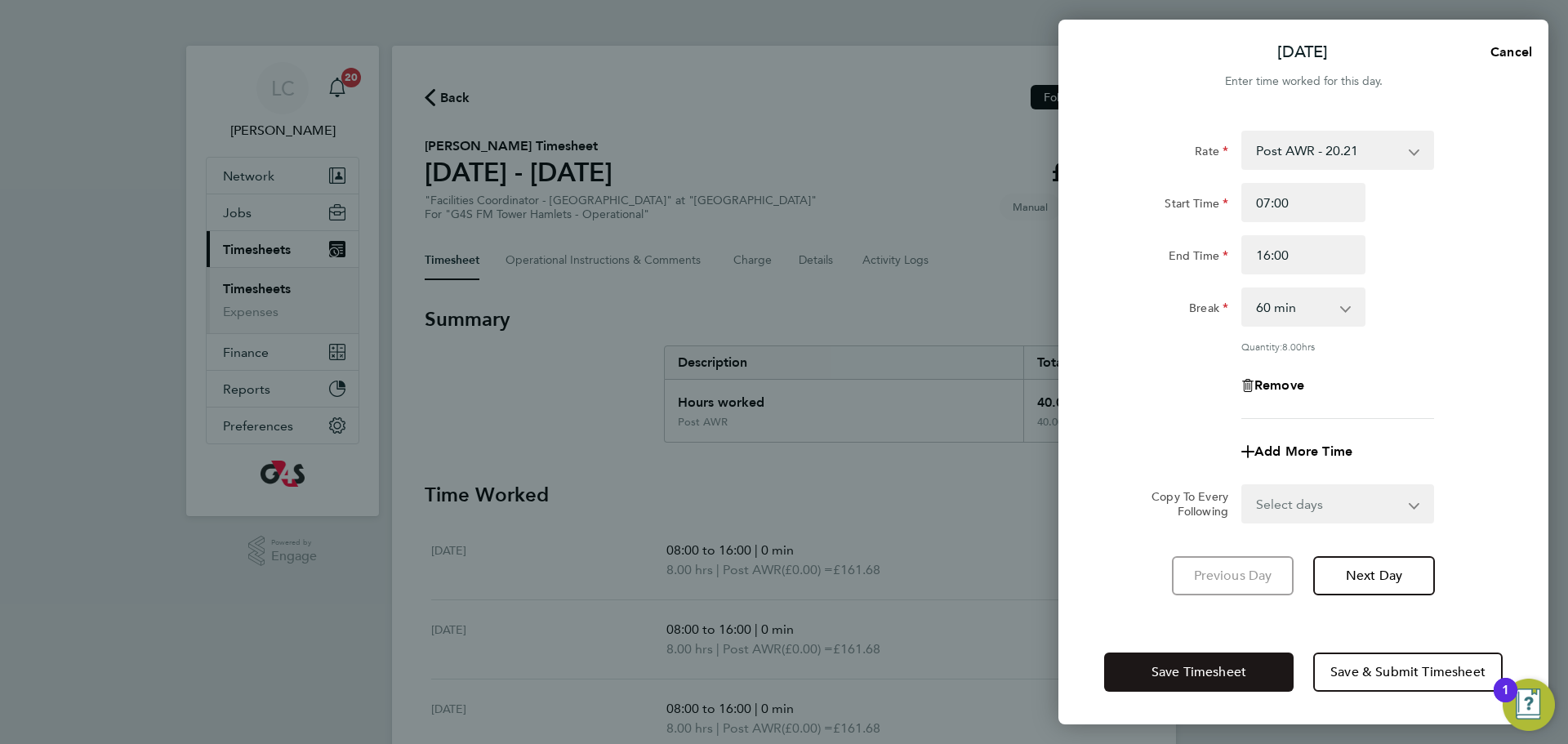
click at [1223, 683] on button "Save Timesheet" at bounding box center [1198, 672] width 189 height 40
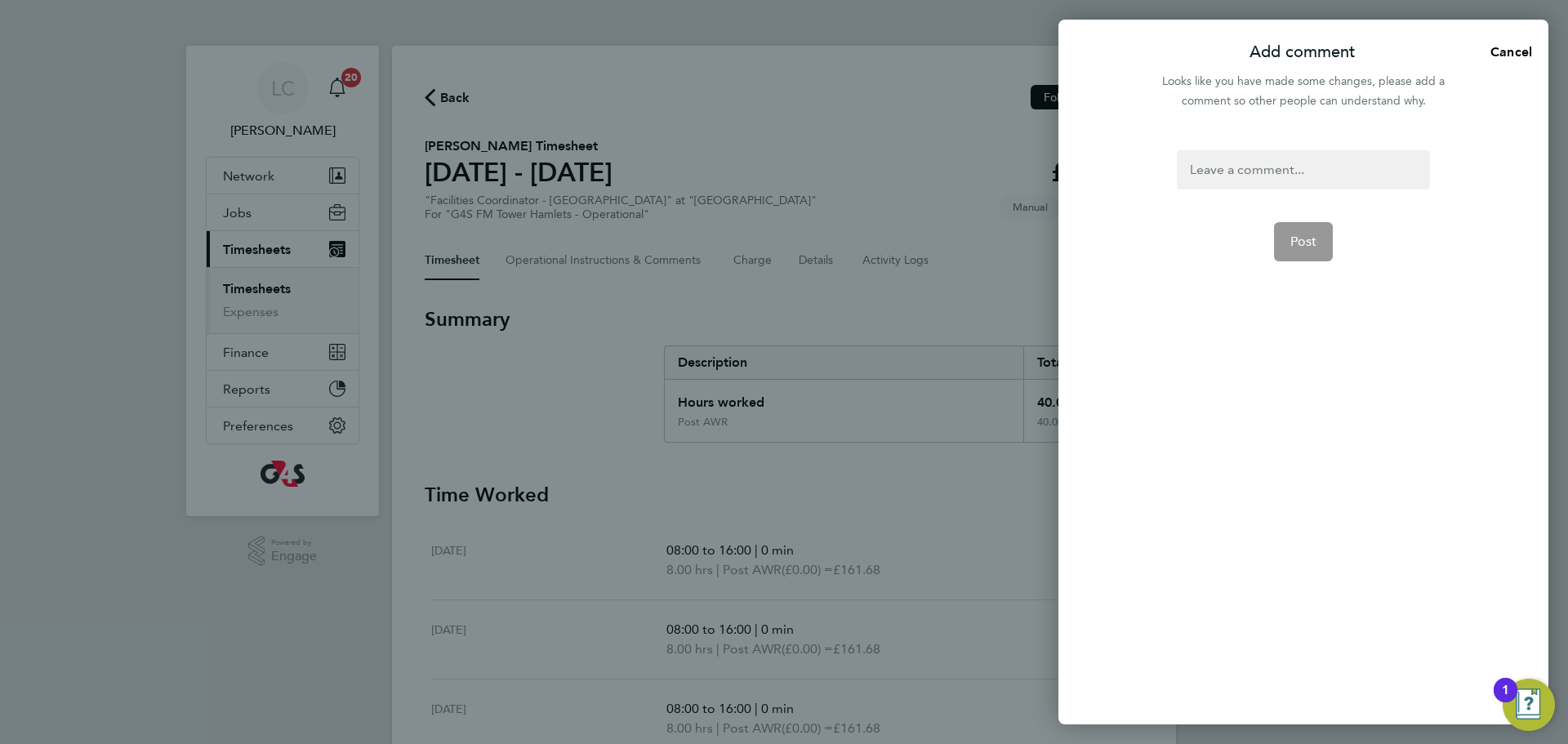
drag, startPoint x: 1248, startPoint y: 150, endPoint x: 1258, endPoint y: 168, distance: 20.6
click at [1252, 155] on div at bounding box center [1303, 170] width 253 height 40
click at [1311, 230] on button "Post" at bounding box center [1304, 242] width 59 height 40
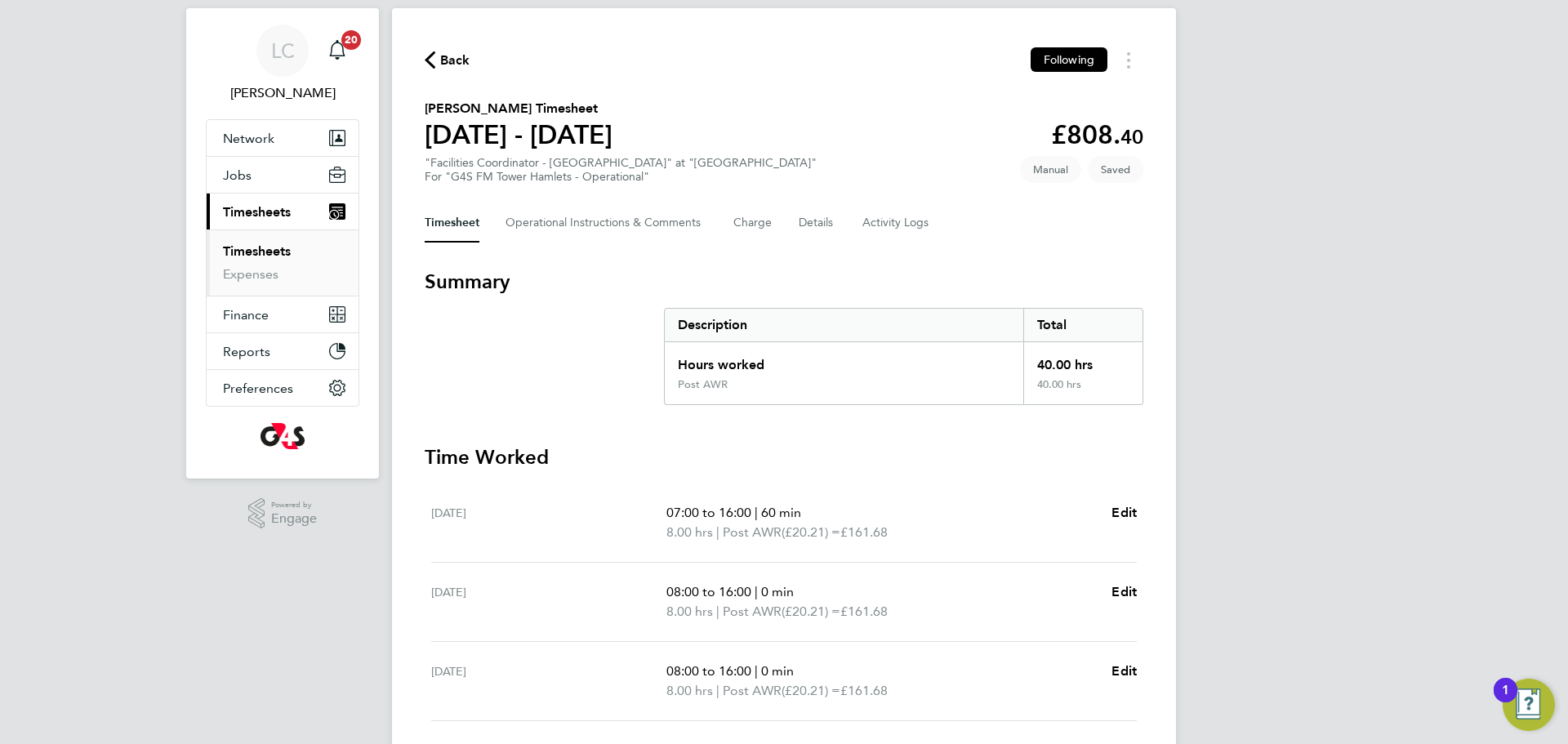
scroll to position [50, 0]
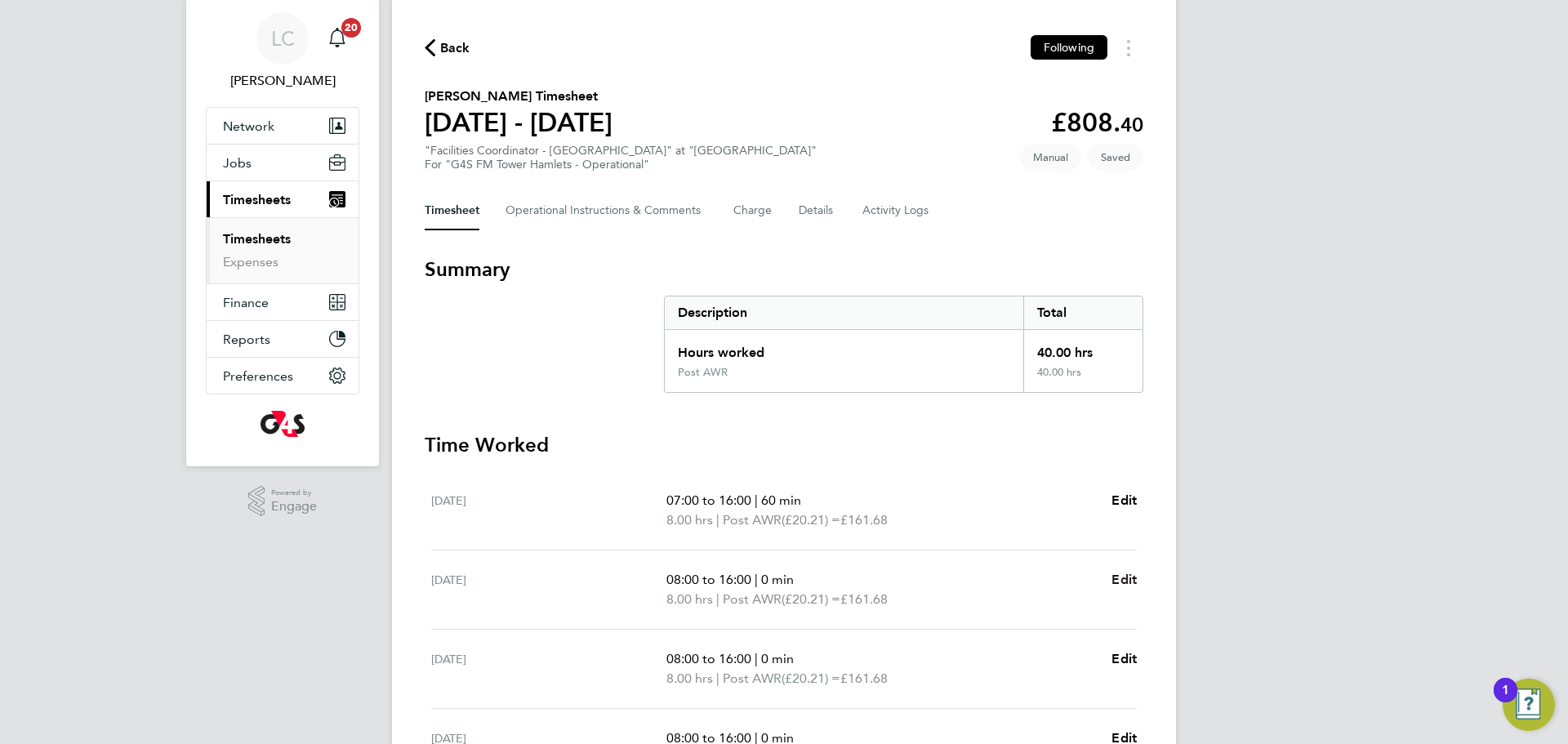
click at [1124, 581] on span "Edit" at bounding box center [1125, 580] width 26 height 16
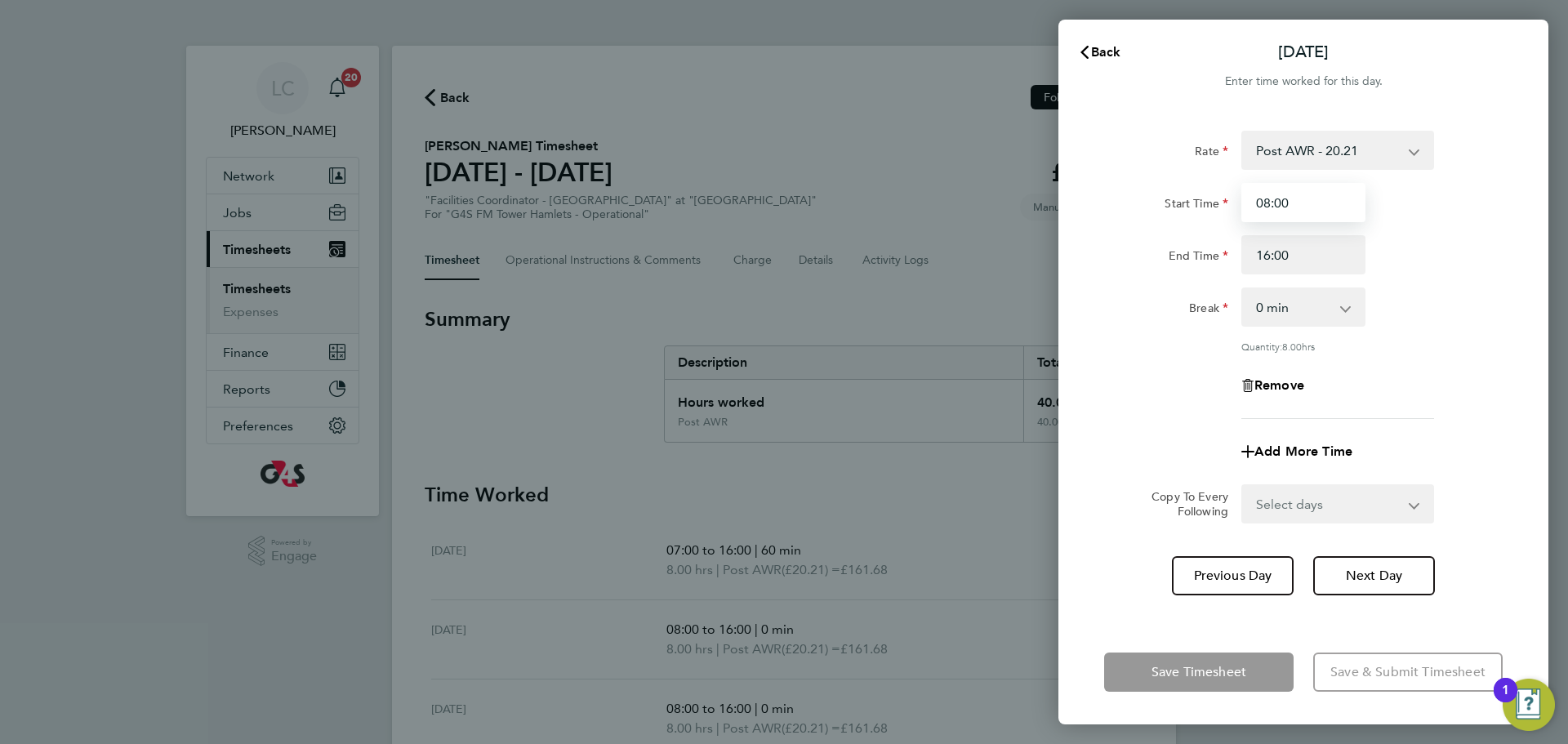
click at [1297, 206] on input "08:00" at bounding box center [1303, 203] width 124 height 40
click at [1274, 204] on input "08:00" at bounding box center [1303, 203] width 124 height 40
type input "07:00"
click at [1334, 303] on select "0 min 15 min 30 min 45 min 60 min 75 min 90 min" at bounding box center [1293, 307] width 101 height 36
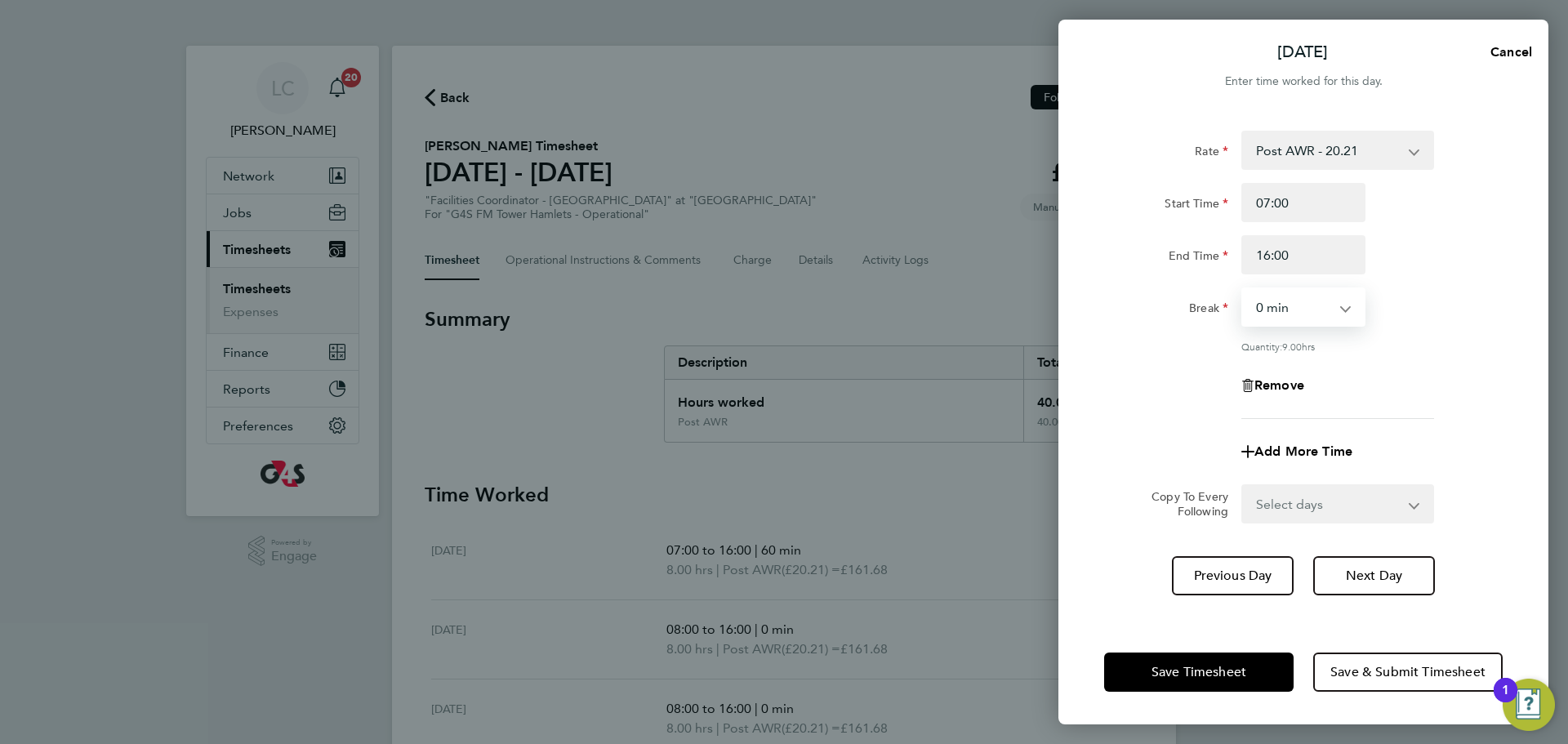
select select "60"
click at [1243, 289] on select "0 min 15 min 30 min 45 min 60 min 75 min 90 min" at bounding box center [1293, 307] width 101 height 36
click at [1441, 401] on div "Remove" at bounding box center [1303, 385] width 411 height 40
click at [1214, 677] on span "Save Timesheet" at bounding box center [1199, 672] width 95 height 16
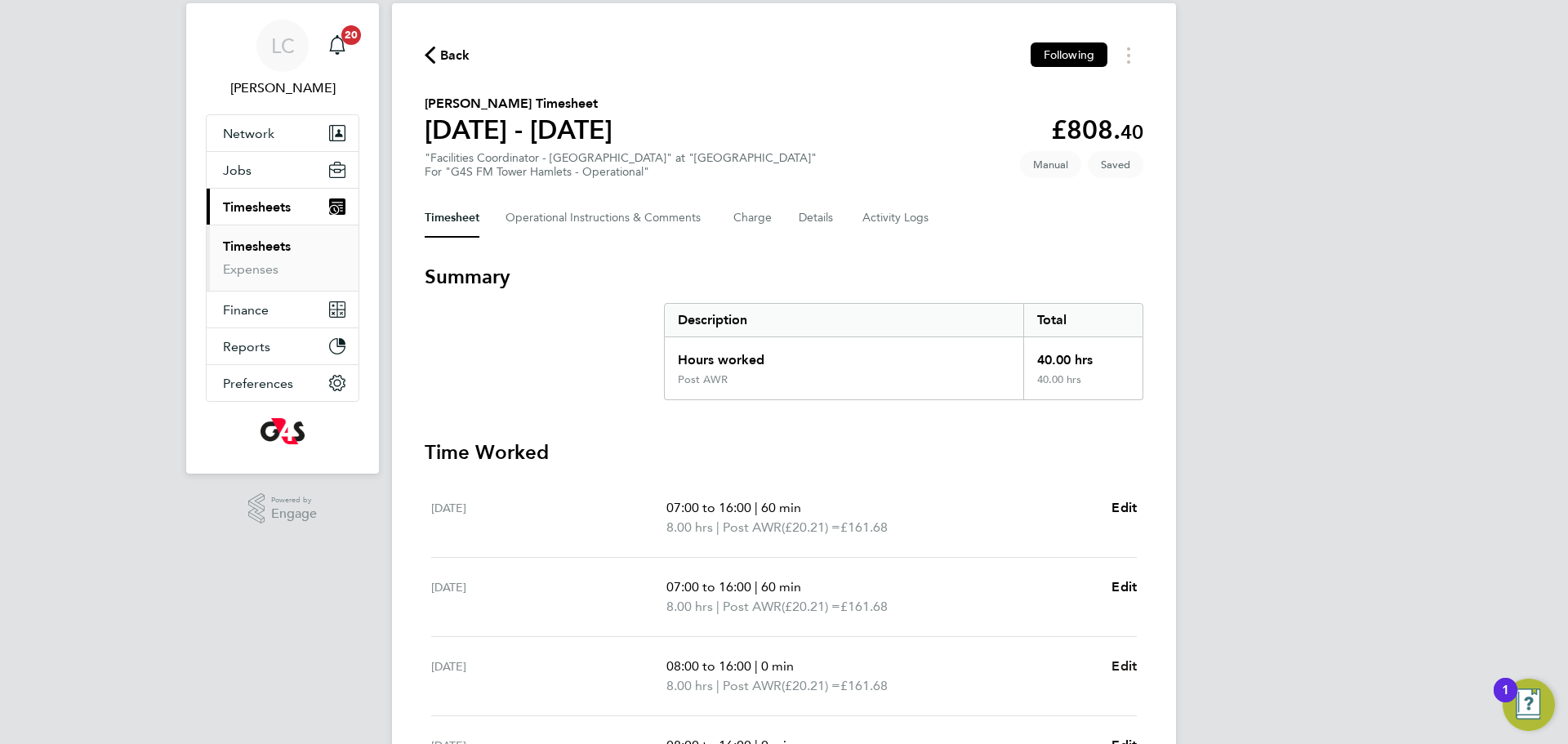
scroll to position [115, 0]
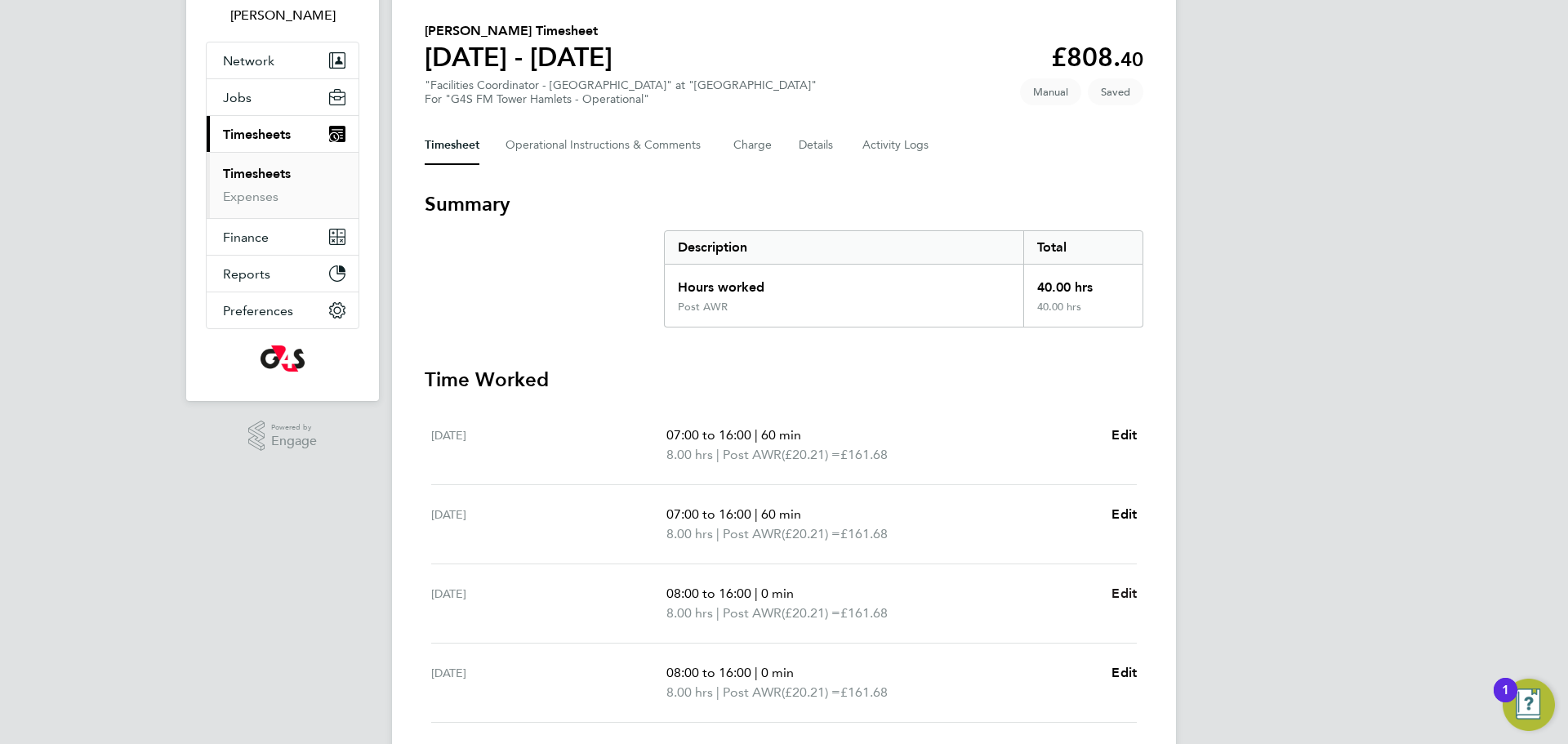
click at [1128, 591] on span "Edit" at bounding box center [1125, 593] width 26 height 16
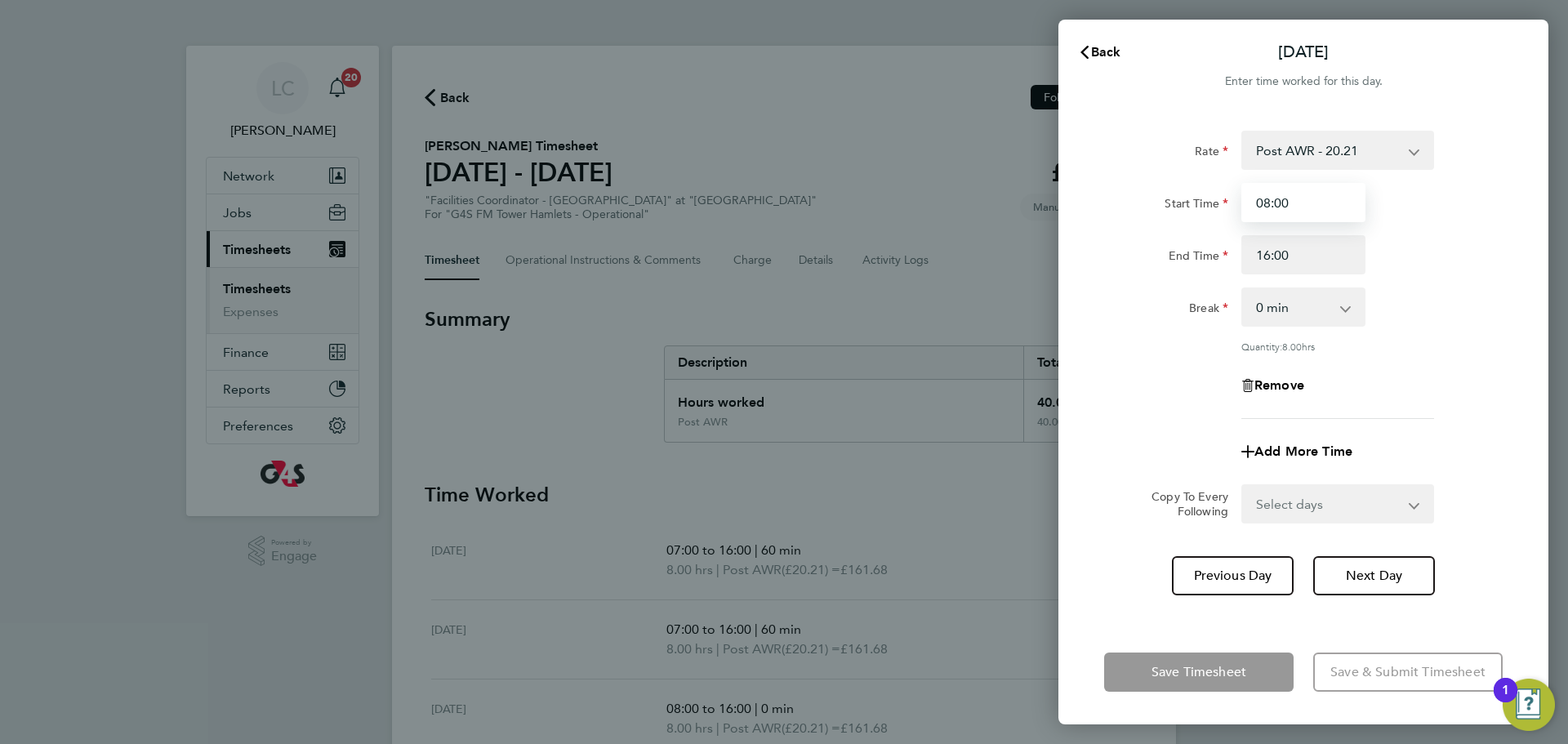
click at [1275, 199] on input "08:00" at bounding box center [1303, 203] width 124 height 40
type input "07:00"
click at [1296, 299] on select "0 min 15 min 30 min 45 min 60 min 75 min 90 min" at bounding box center [1293, 307] width 101 height 36
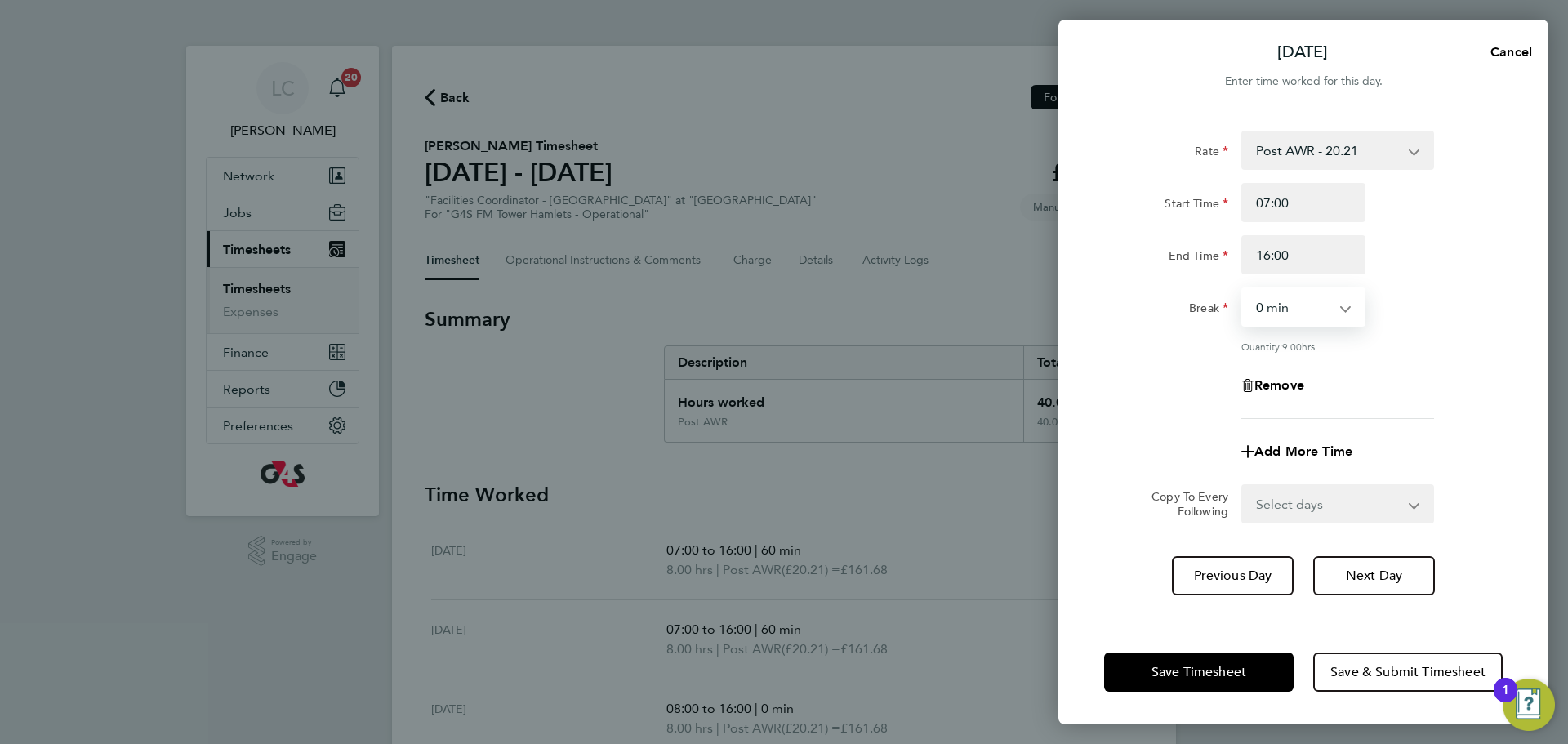
select select "60"
click at [1243, 289] on select "0 min 15 min 30 min 45 min 60 min 75 min 90 min" at bounding box center [1293, 307] width 101 height 36
click at [1176, 666] on span "Save Timesheet" at bounding box center [1199, 672] width 95 height 16
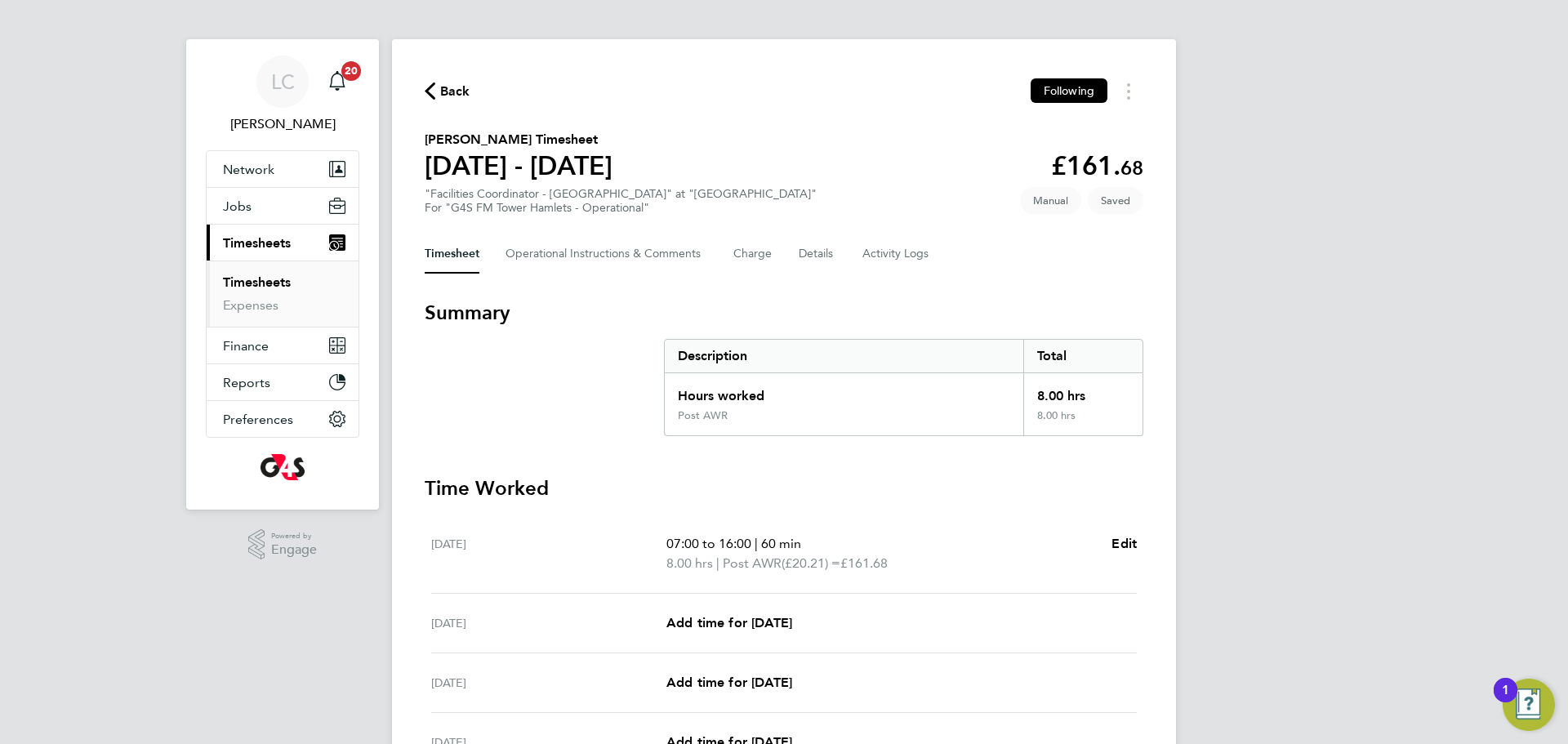
scroll to position [8, 0]
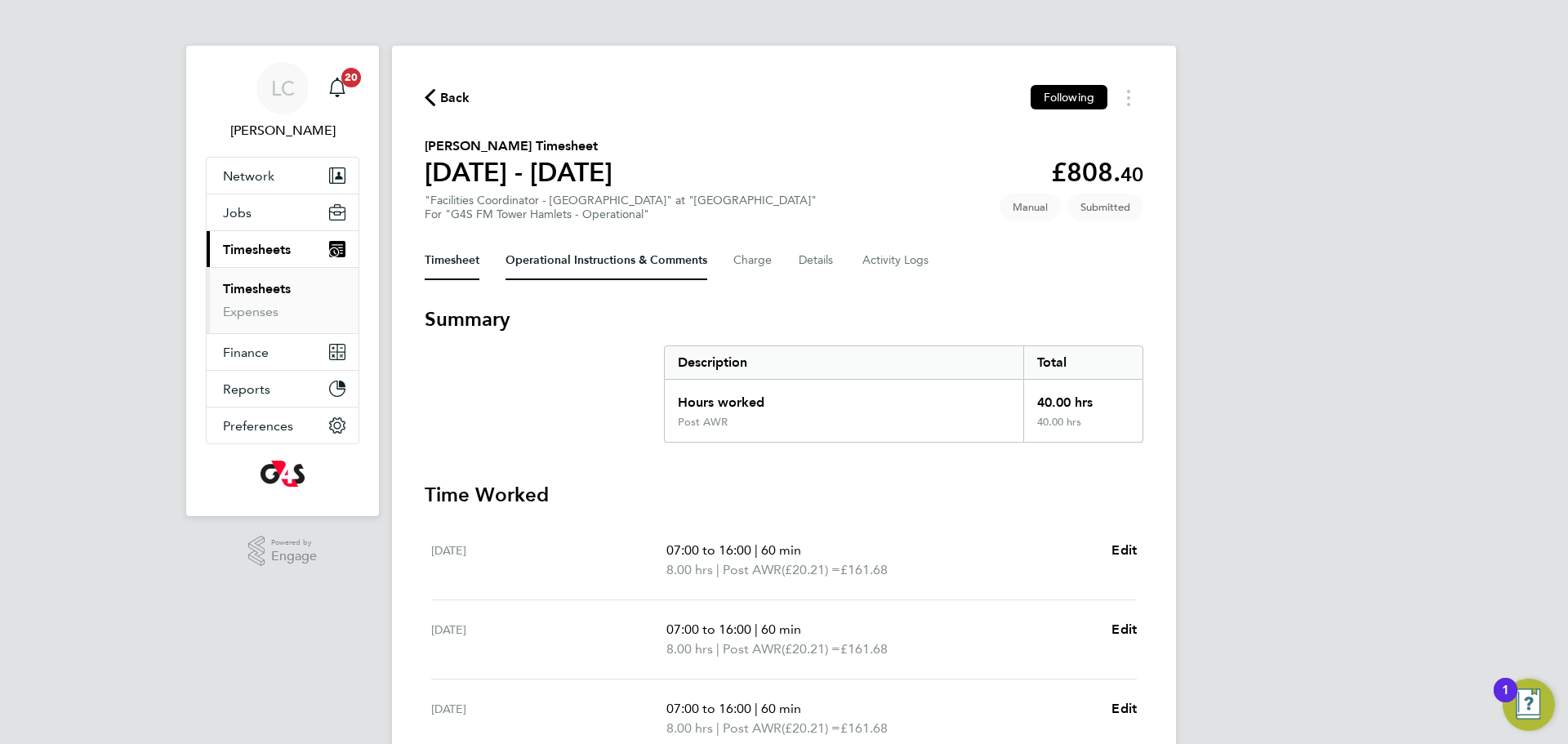
click at [576, 251] on Comments-tab "Operational Instructions & Comments" at bounding box center [607, 261] width 202 height 40
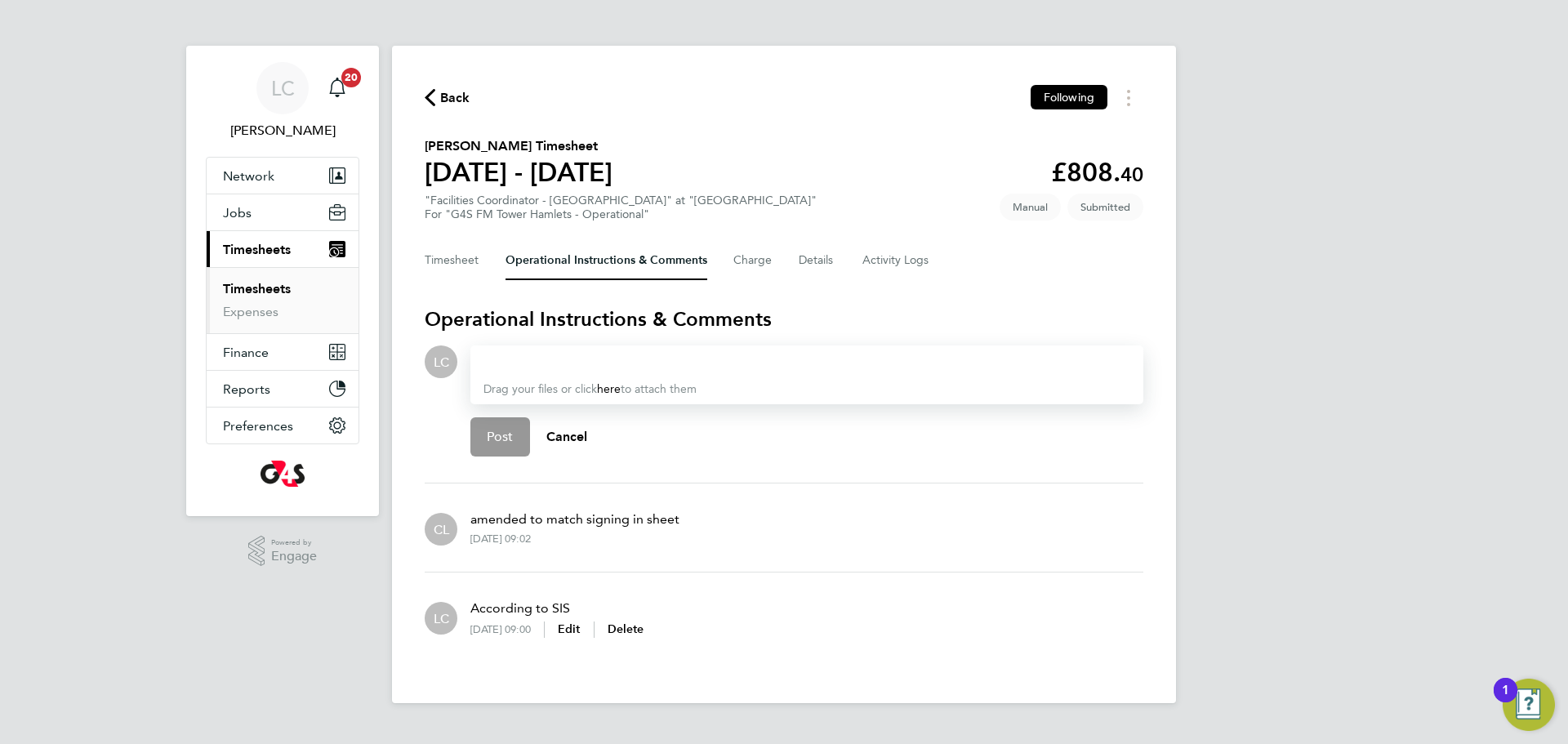
click at [548, 360] on div at bounding box center [807, 362] width 647 height 20
paste div
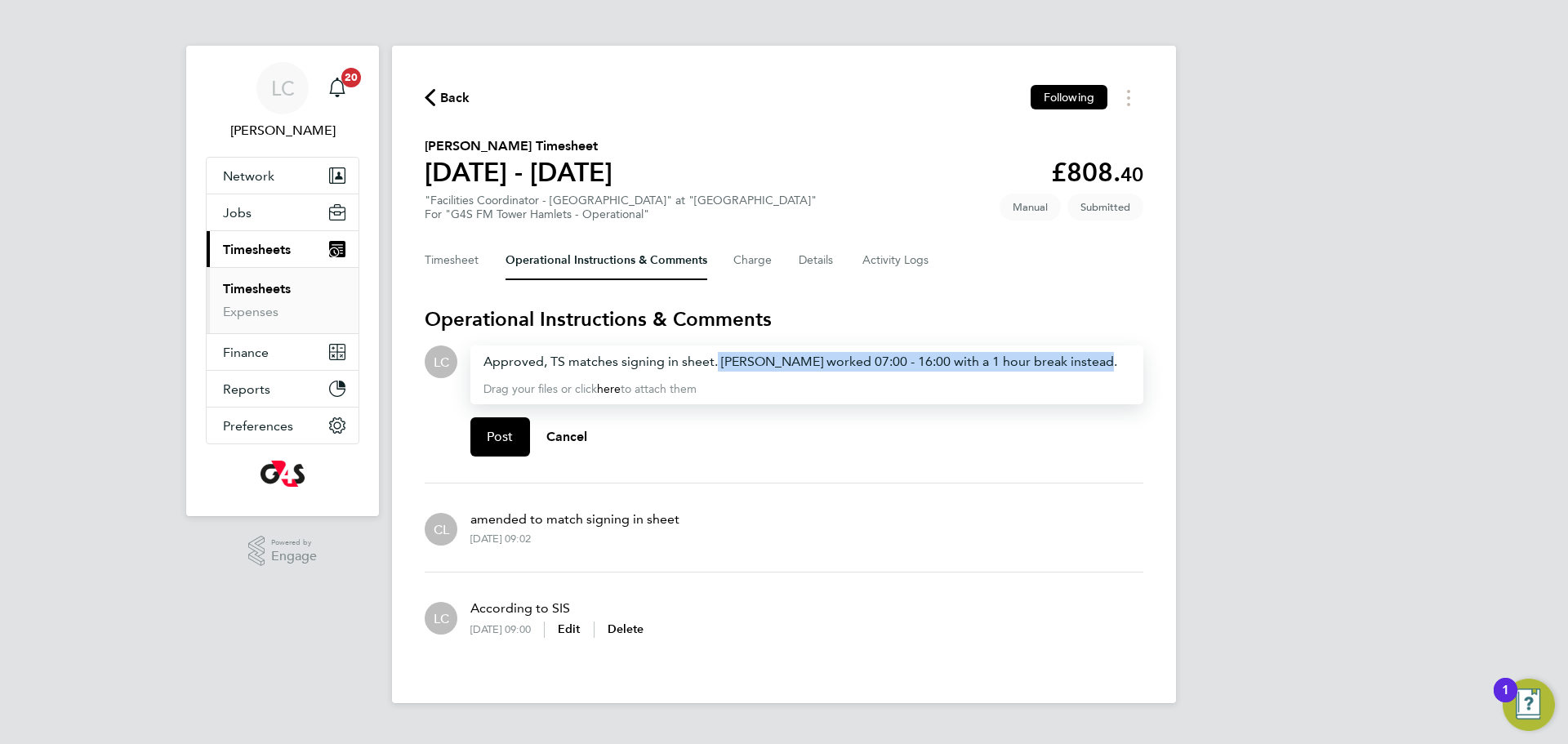
drag, startPoint x: 718, startPoint y: 362, endPoint x: 1171, endPoint y: 356, distance: 453.0
click at [1171, 357] on div "Back Following Michael Abel's Timesheet 04 - 10 Aug 2025 £808. 40 "Facilities C…" at bounding box center [784, 373] width 784 height 657
drag, startPoint x: 716, startPoint y: 365, endPoint x: 820, endPoint y: 425, distance: 120.1
click at [721, 365] on div "Approved, TS matches signing in sheet." at bounding box center [807, 362] width 647 height 20
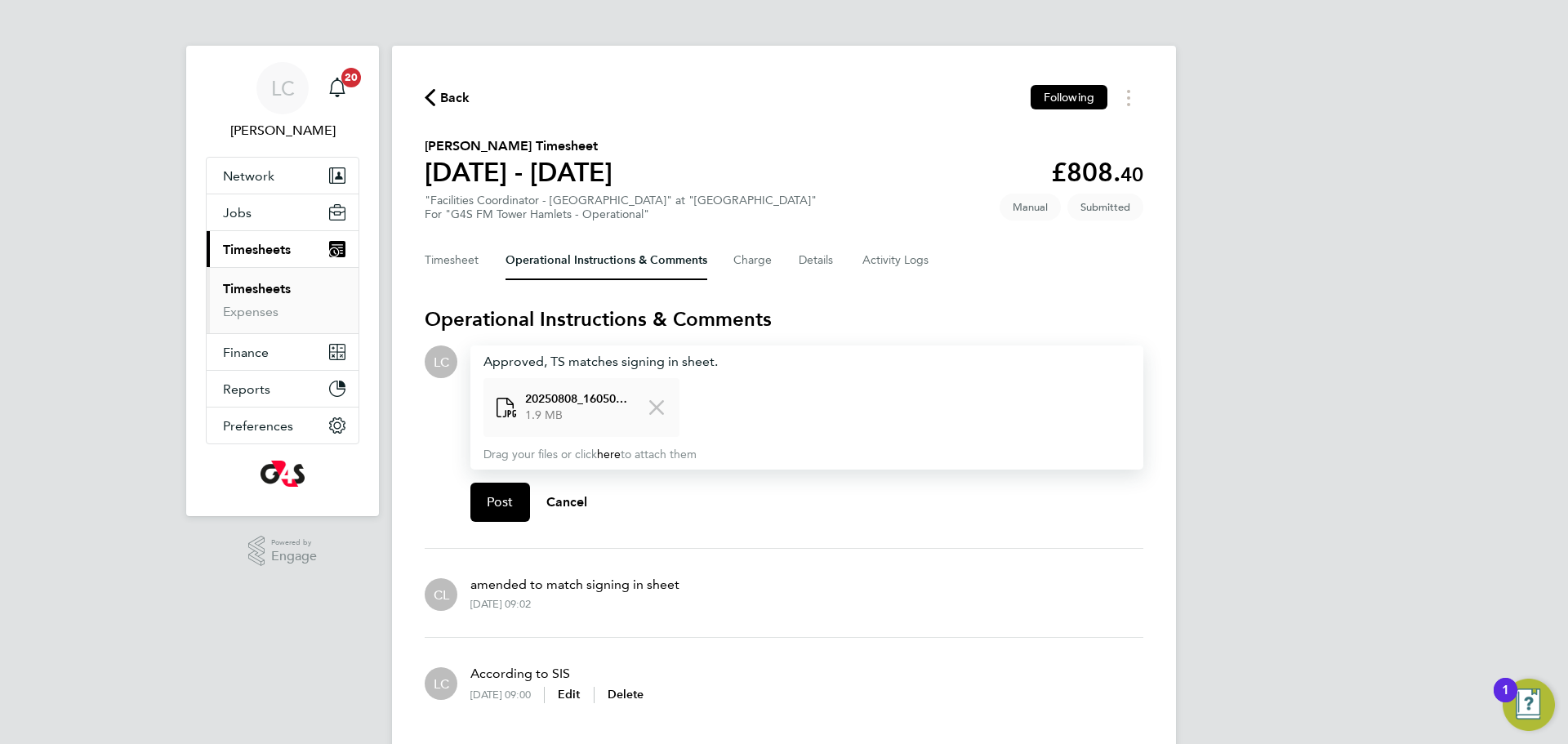
scroll to position [16, 0]
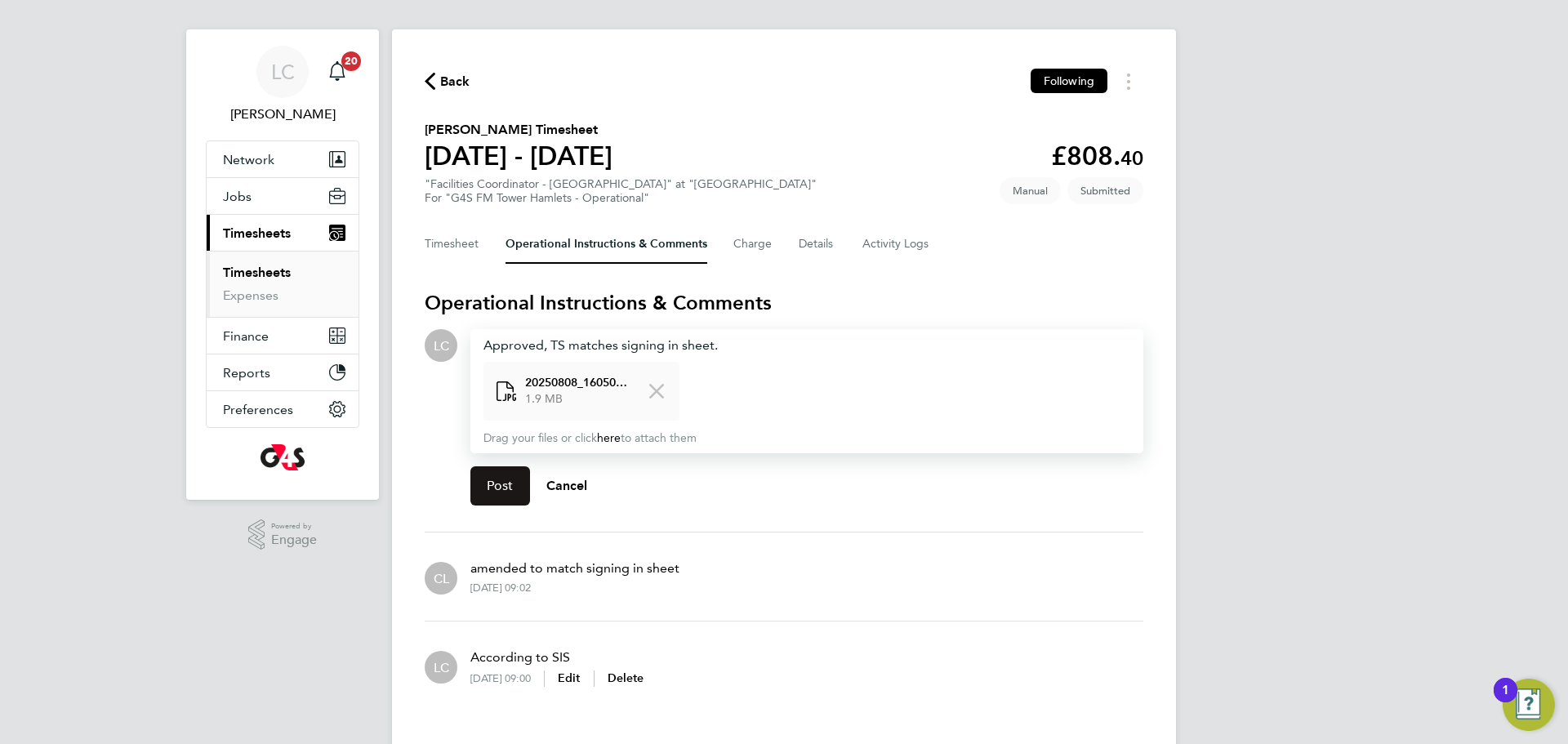
click at [495, 481] on span "Post" at bounding box center [500, 485] width 27 height 16
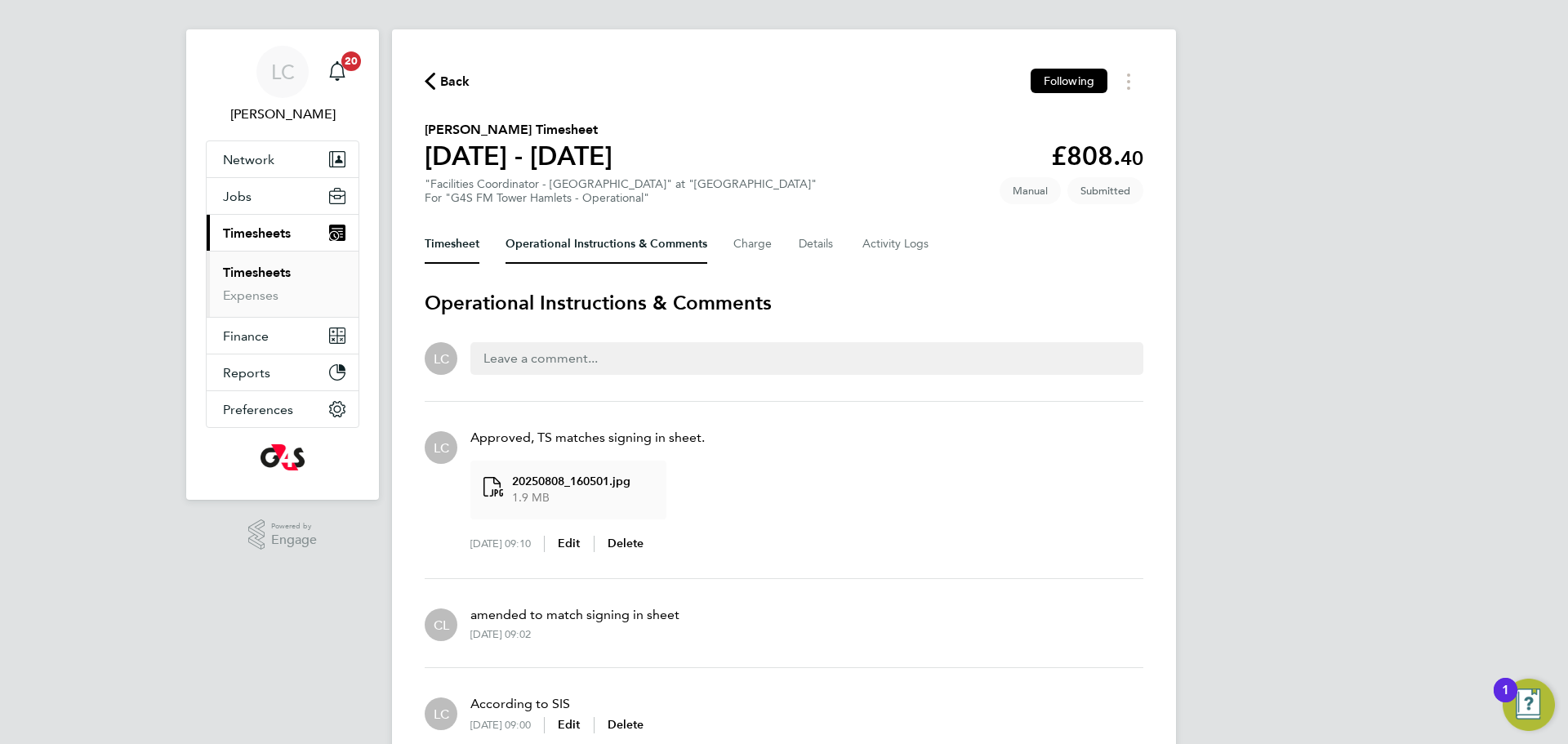
click at [477, 239] on button "Timesheet" at bounding box center [452, 245] width 55 height 40
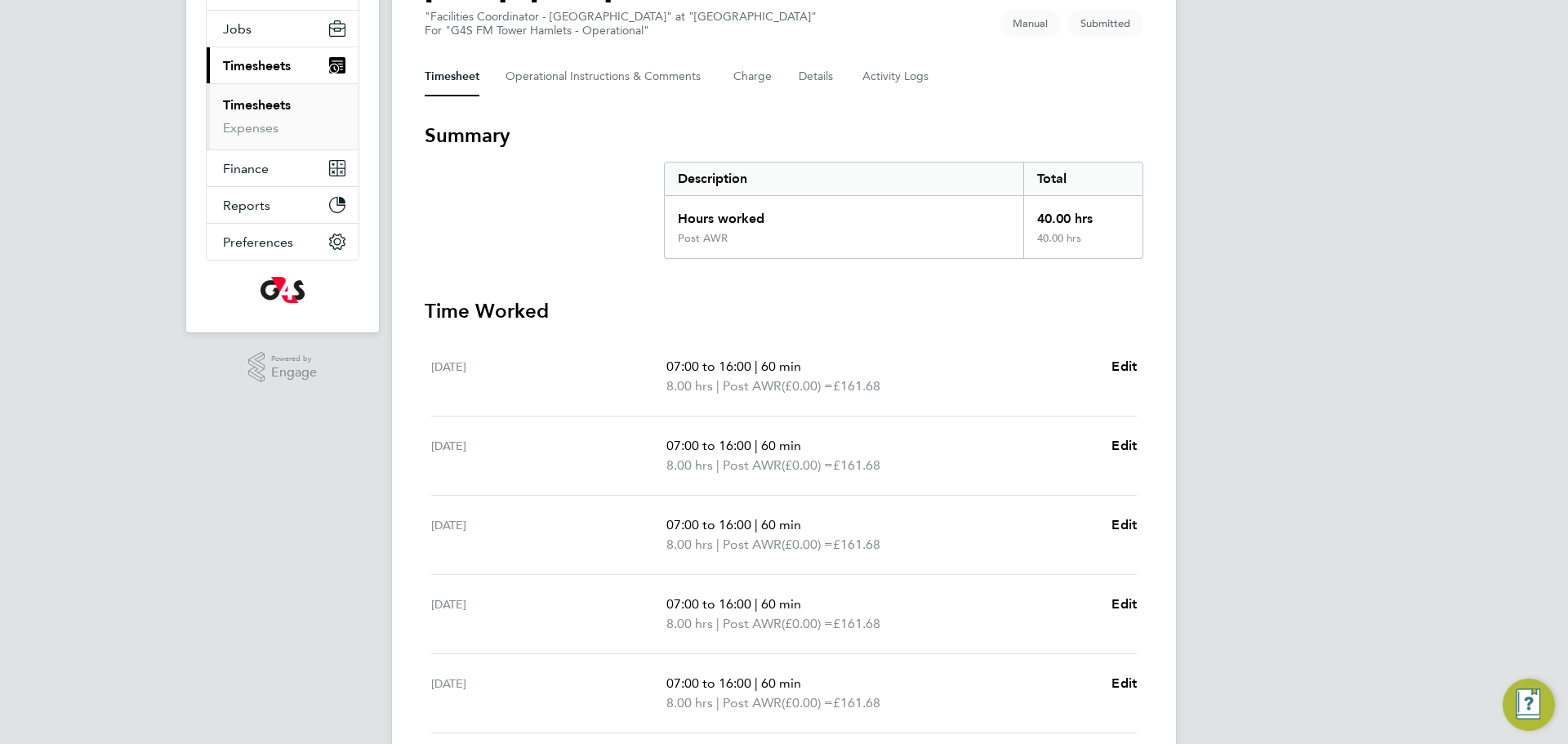
scroll to position [435, 0]
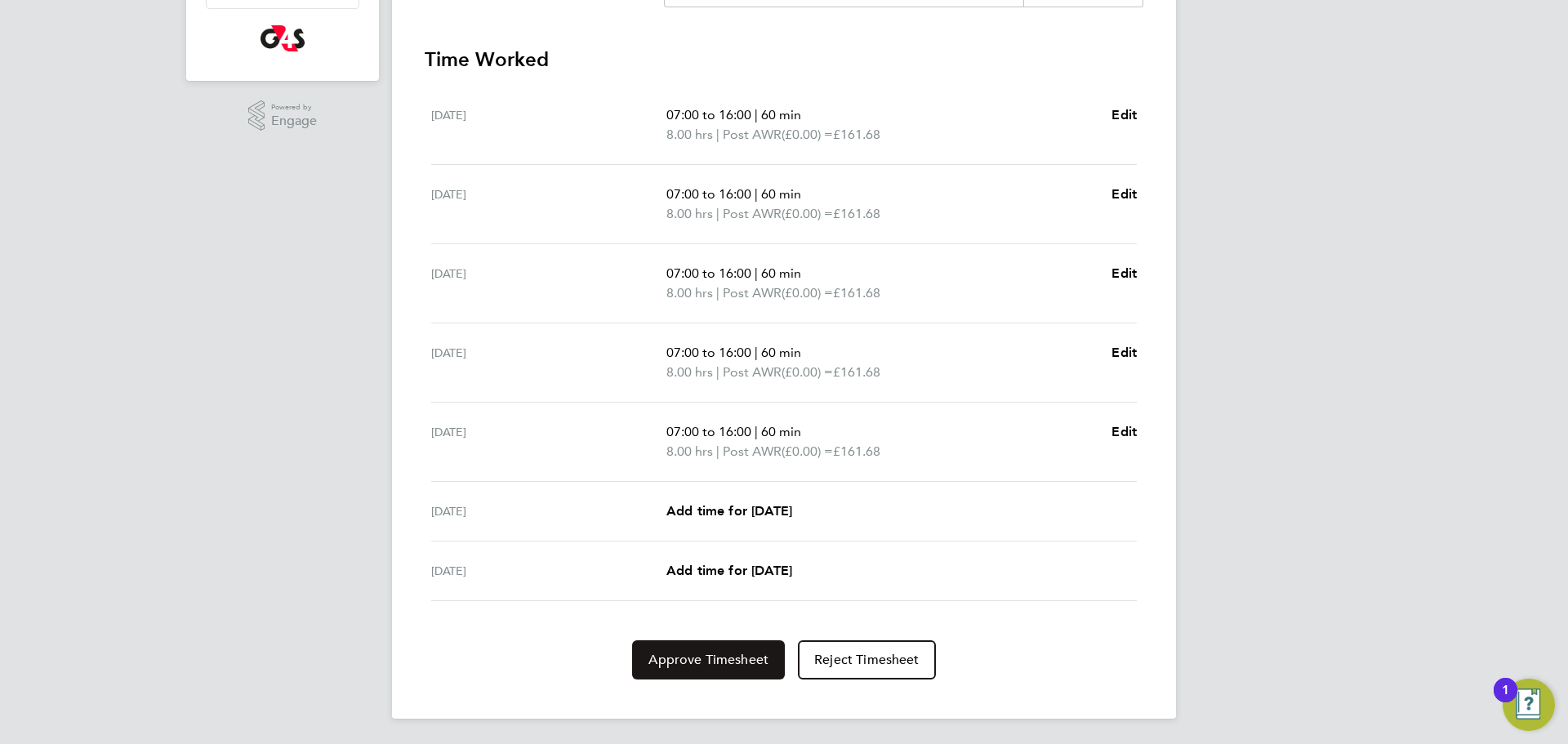
drag, startPoint x: 748, startPoint y: 673, endPoint x: 794, endPoint y: 656, distance: 49.0
click at [747, 674] on button "Approve Timesheet" at bounding box center [709, 660] width 153 height 40
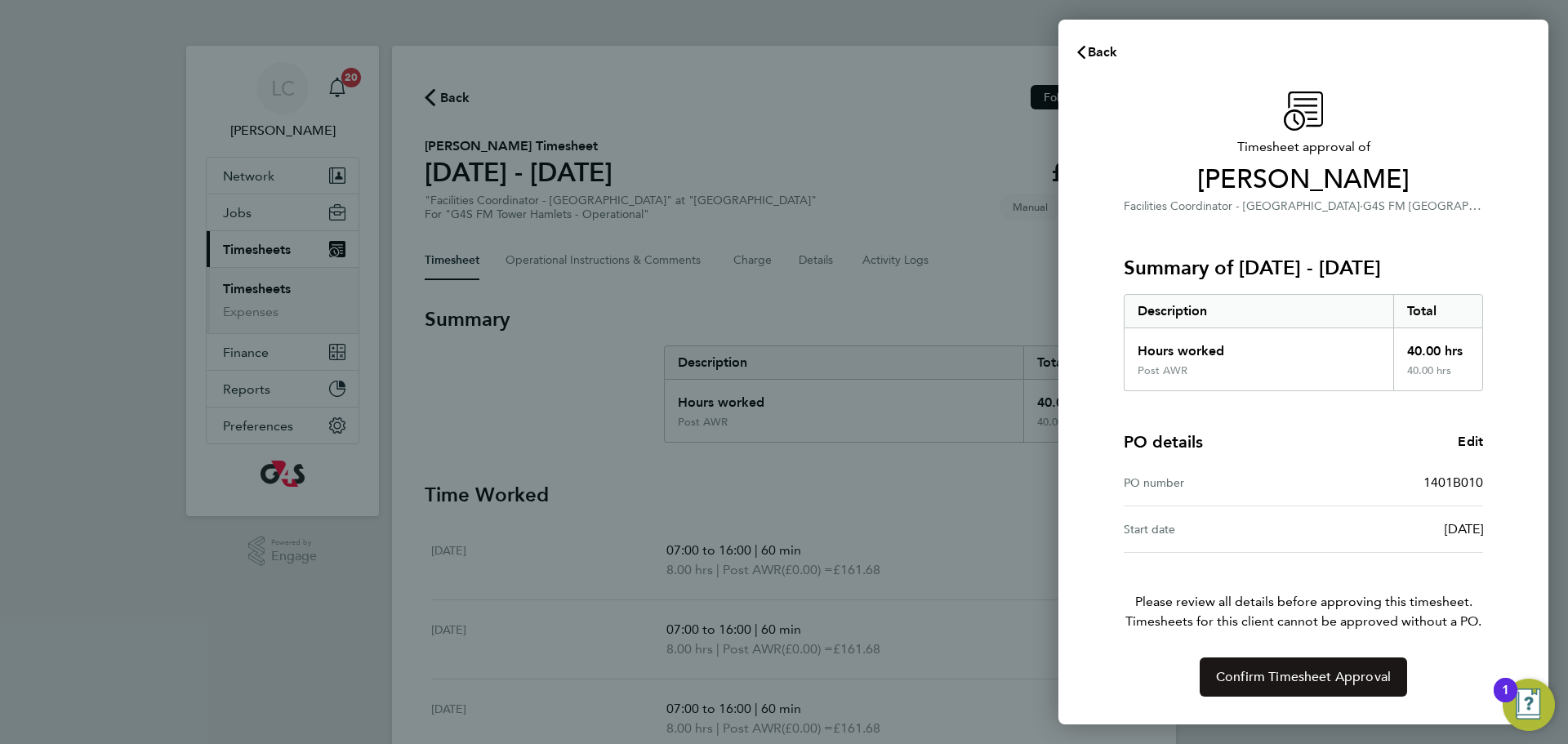
click at [1307, 680] on span "Confirm Timesheet Approval" at bounding box center [1303, 677] width 174 height 16
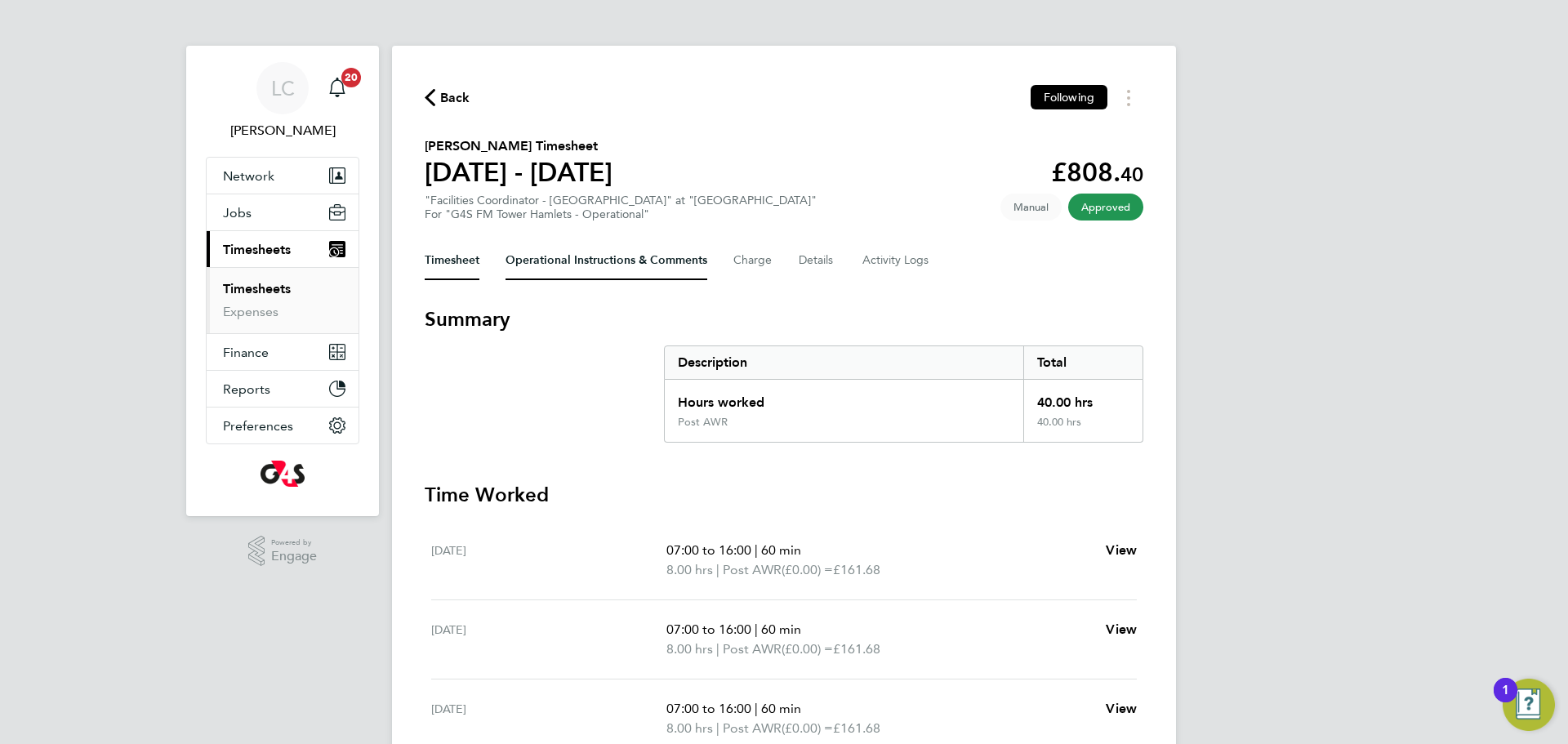
click at [533, 268] on Comments-tab "Operational Instructions & Comments" at bounding box center [607, 261] width 202 height 40
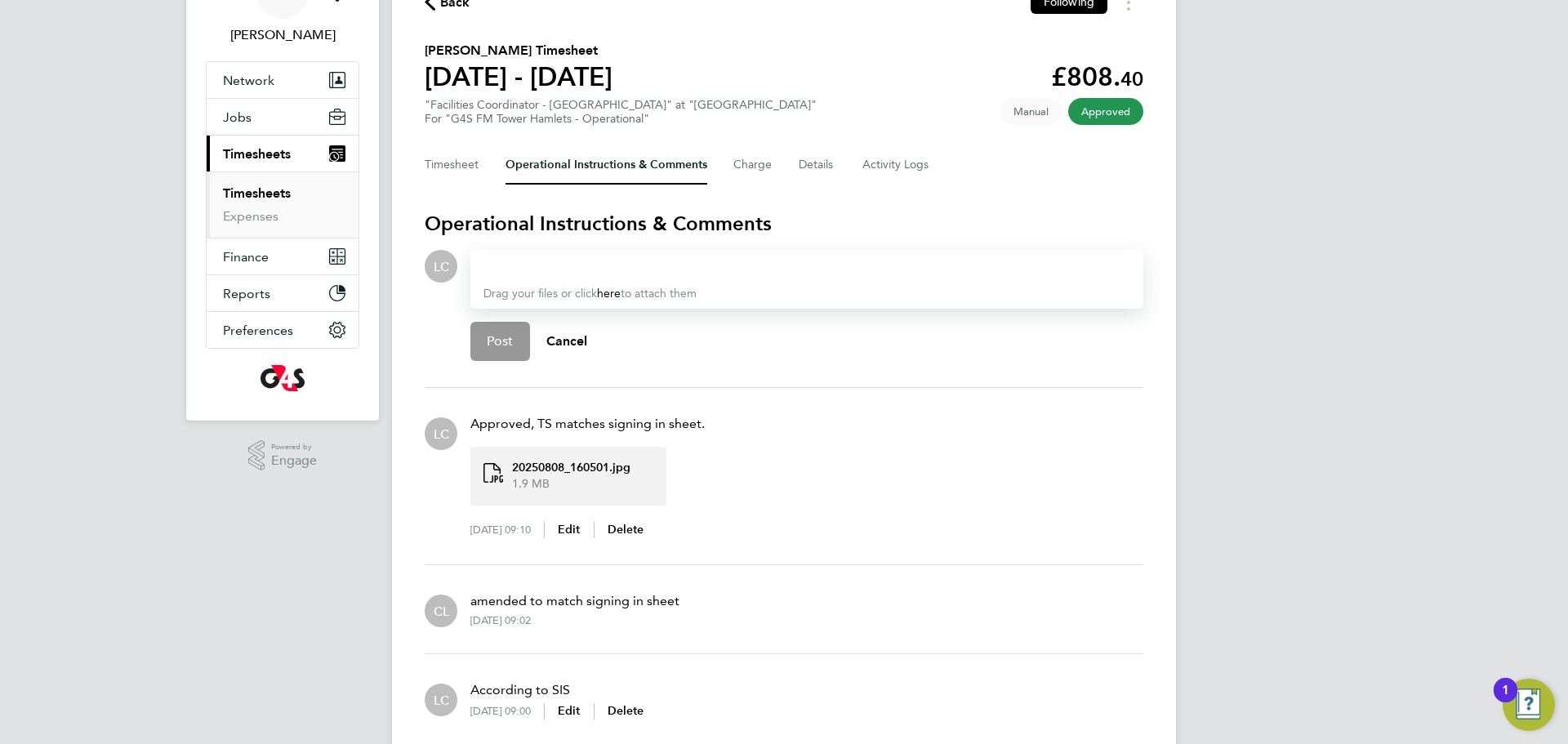
scroll to position [162, 0]
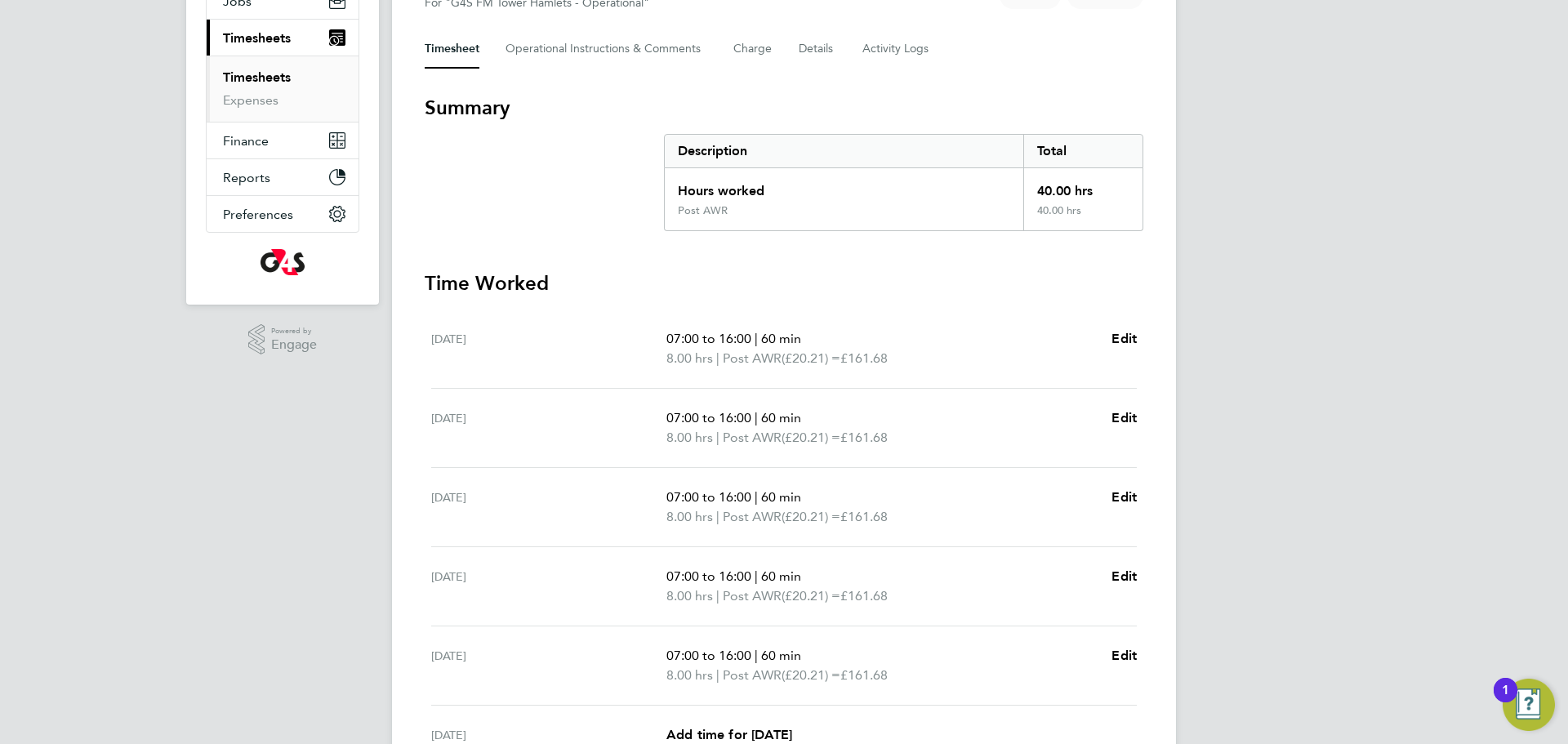
scroll to position [201, 0]
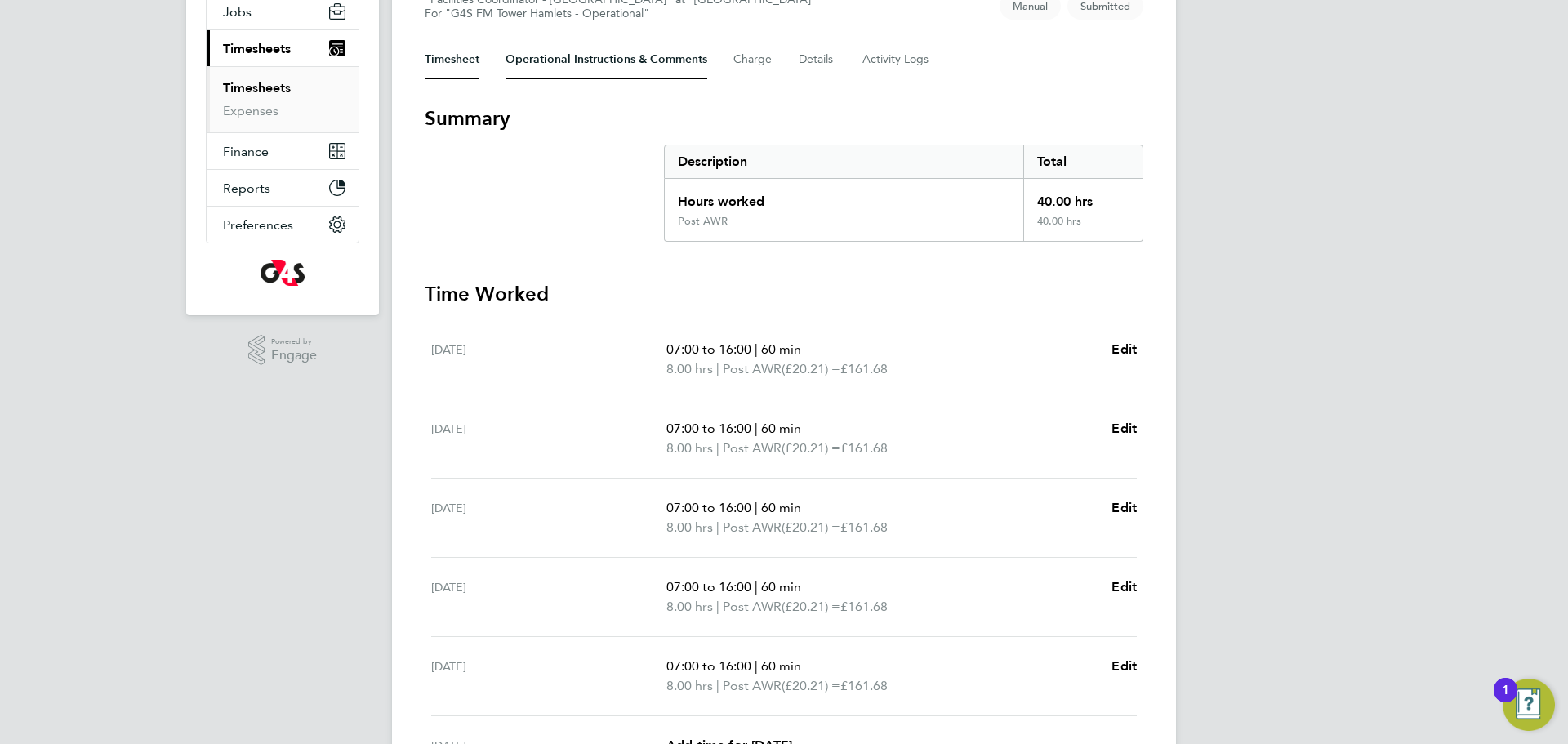
drag, startPoint x: 563, startPoint y: 61, endPoint x: 566, endPoint y: 222, distance: 161.0
click at [563, 59] on Comments-tab "Operational Instructions & Comments" at bounding box center [607, 59] width 202 height 40
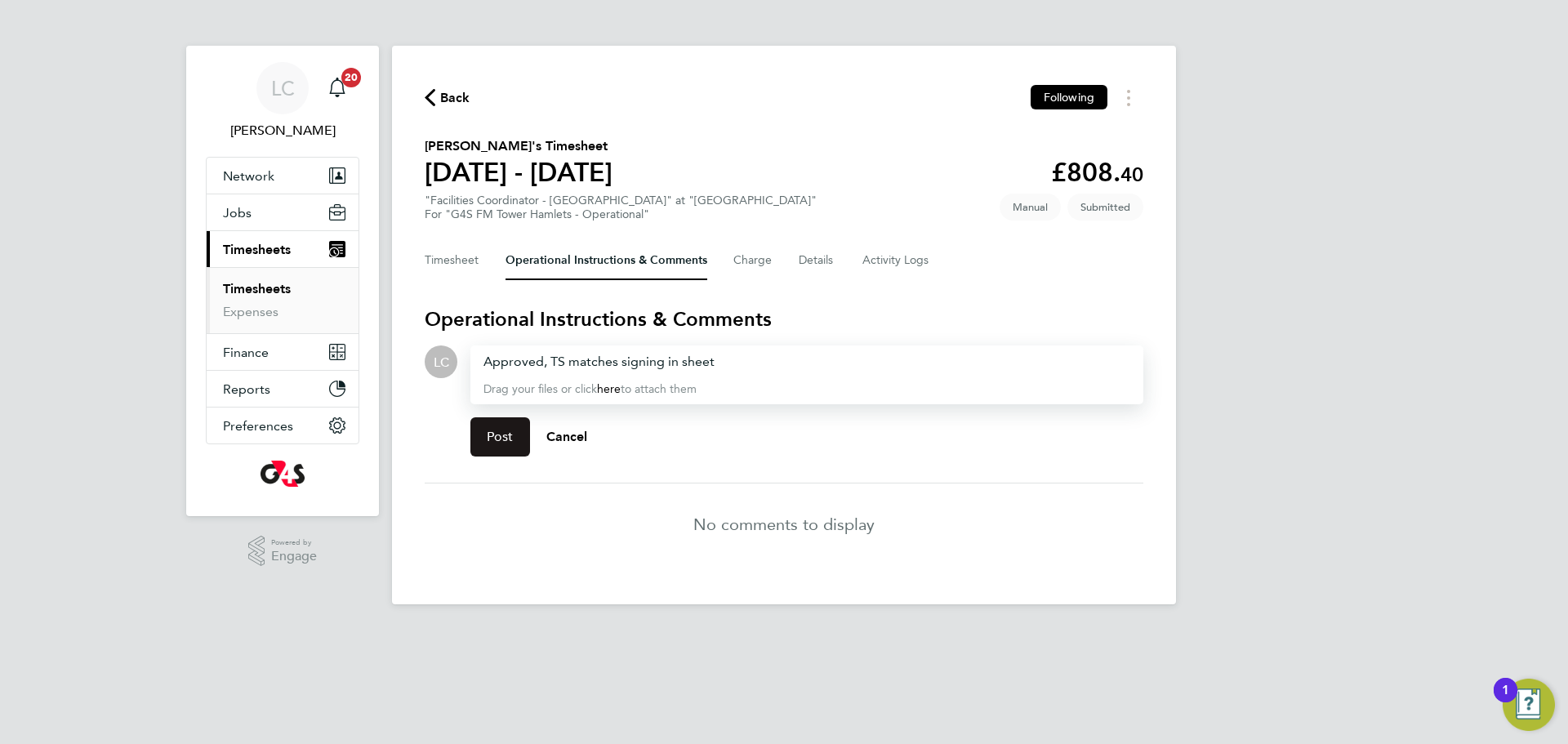
click at [504, 452] on button "Post" at bounding box center [501, 437] width 59 height 40
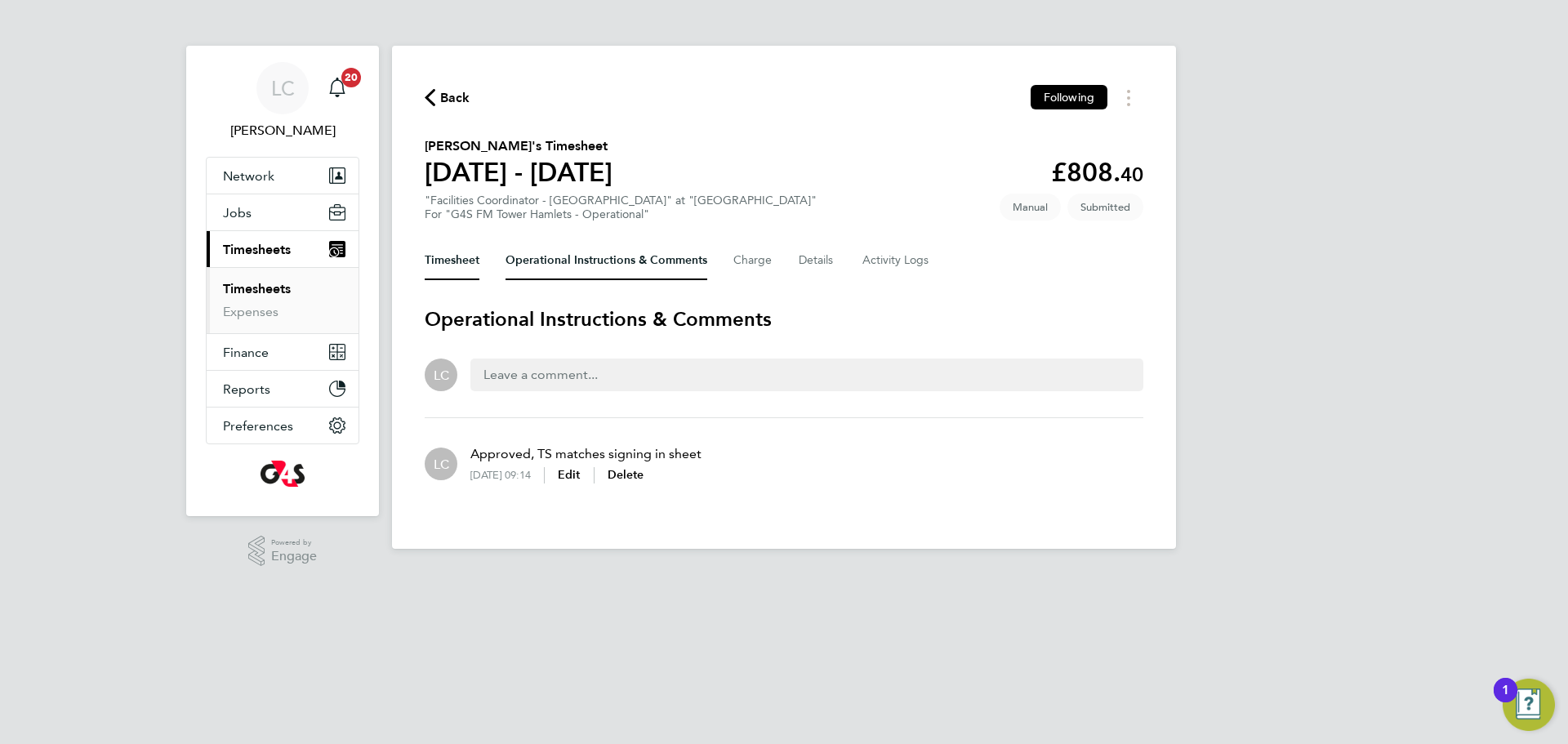
click at [479, 273] on button "Timesheet" at bounding box center [452, 261] width 55 height 40
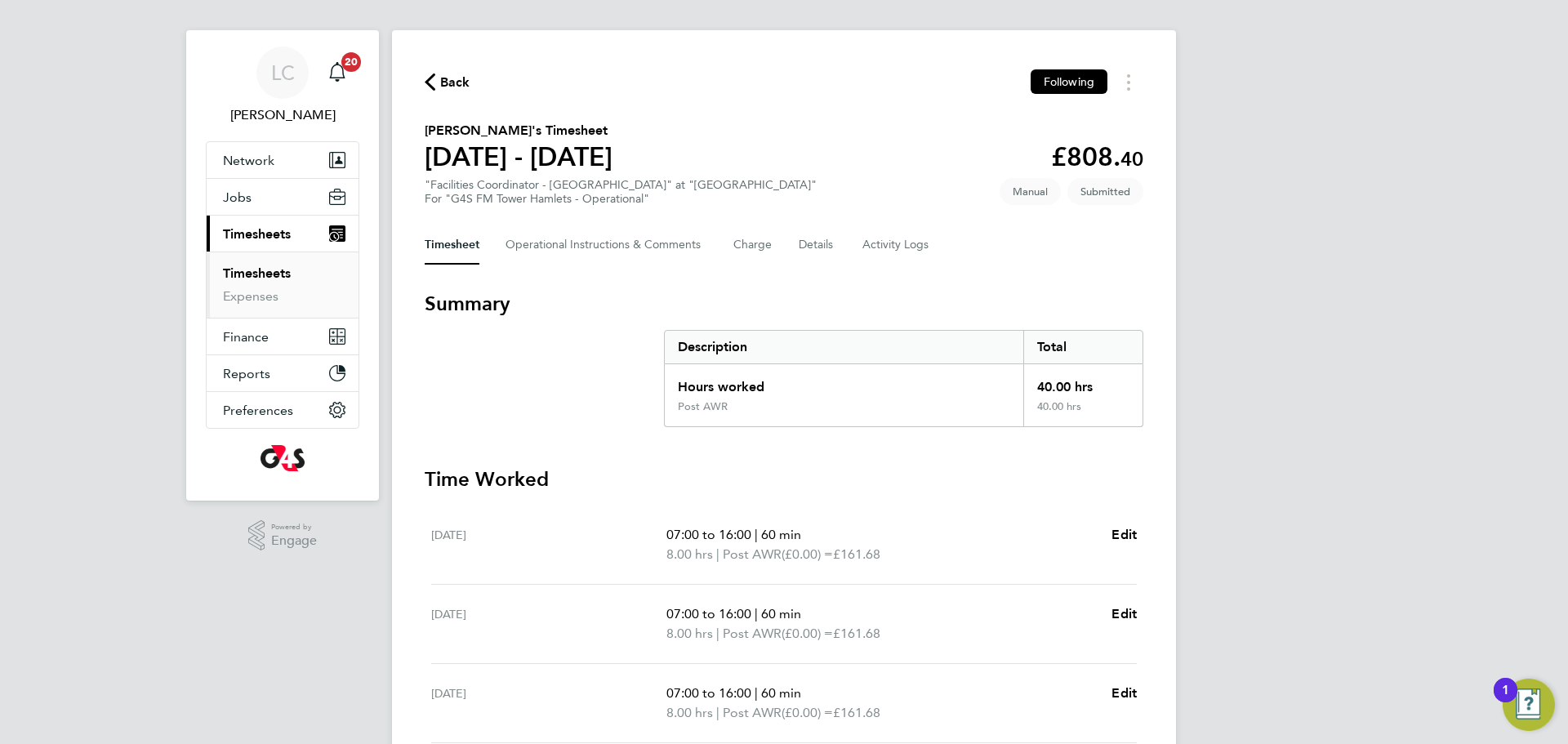
scroll to position [436, 0]
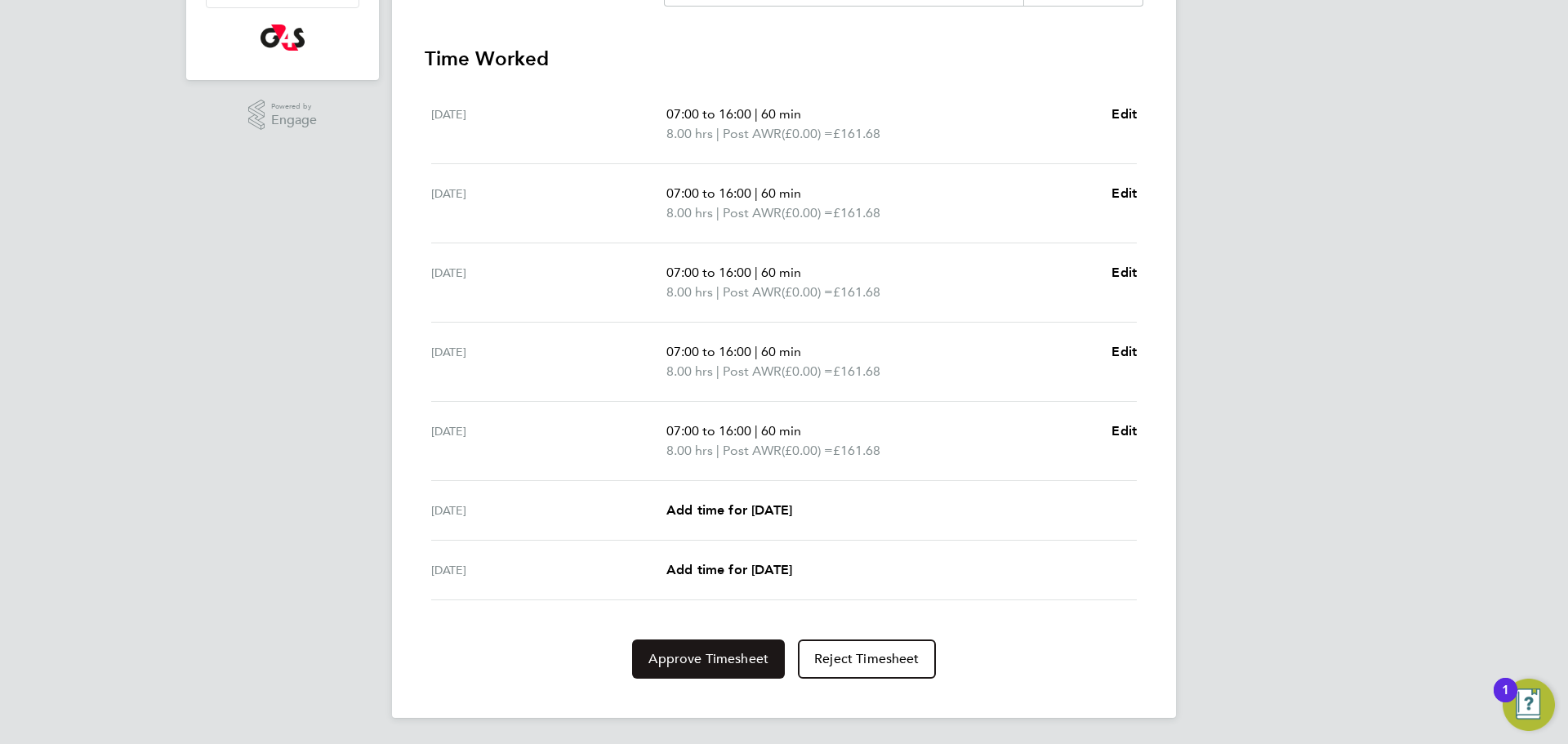
click at [731, 666] on span "Approve Timesheet" at bounding box center [708, 659] width 120 height 16
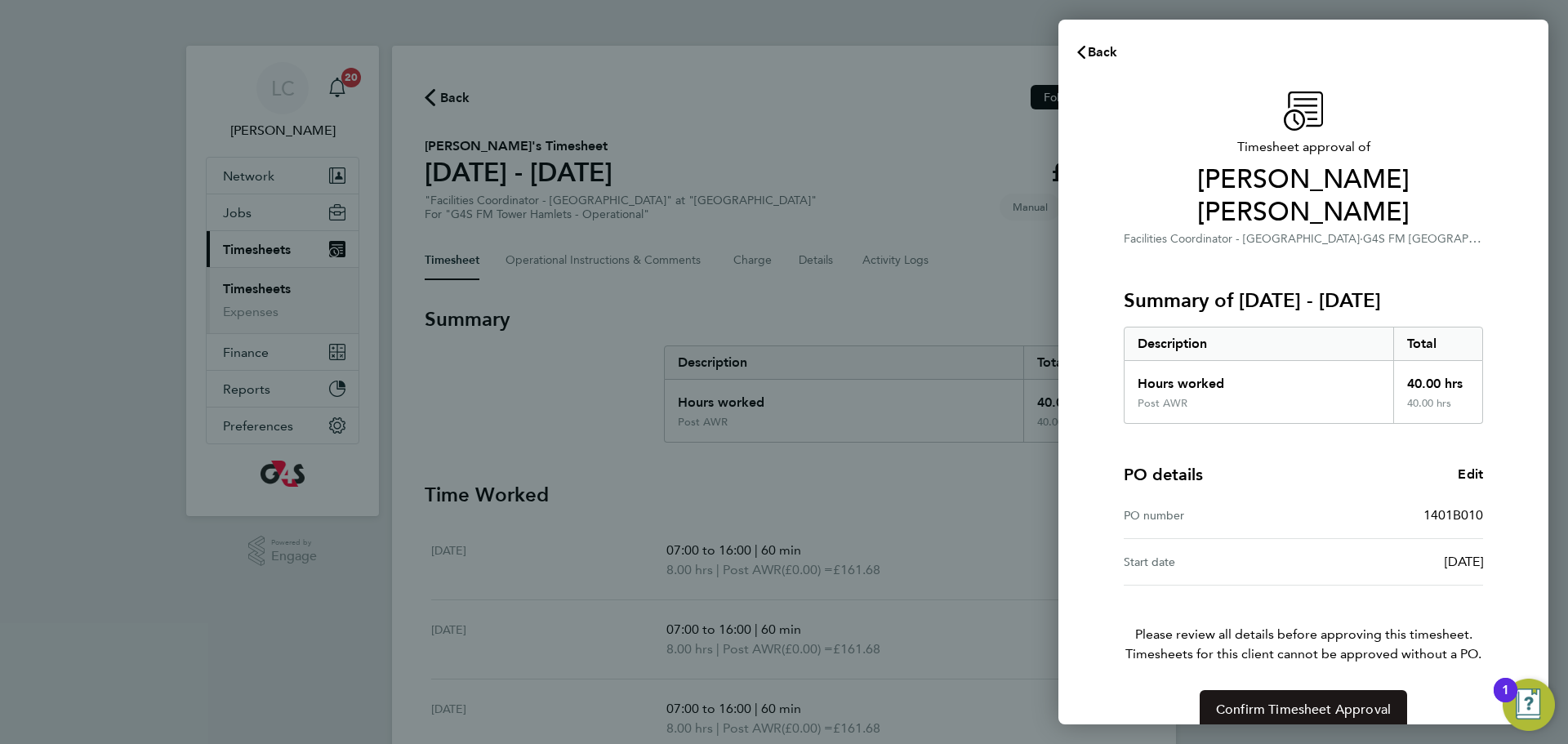
drag, startPoint x: 1353, startPoint y: 667, endPoint x: 1163, endPoint y: 551, distance: 222.6
click at [1352, 690] on button "Confirm Timesheet Approval" at bounding box center [1303, 709] width 207 height 40
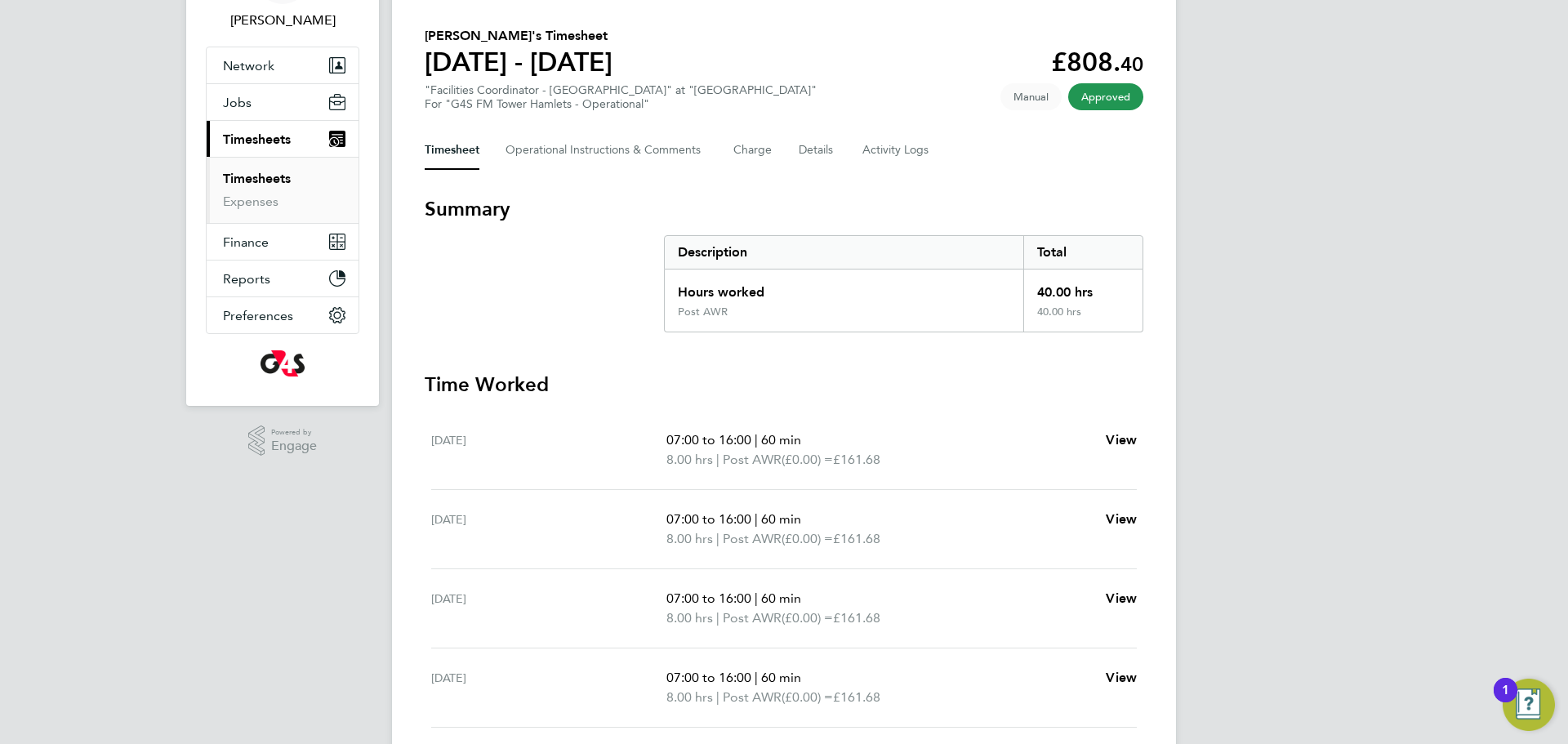
scroll to position [109, 0]
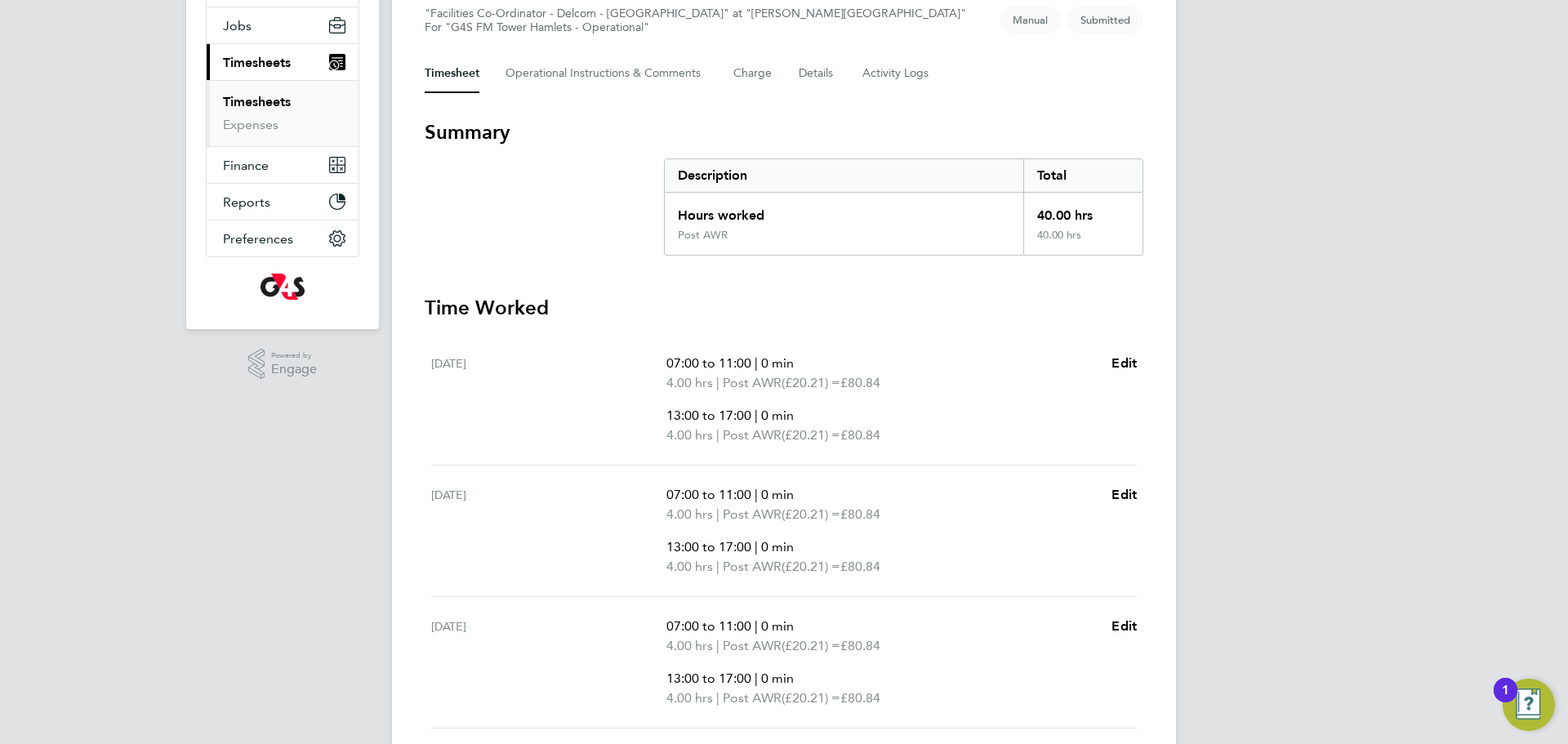
scroll to position [169, 0]
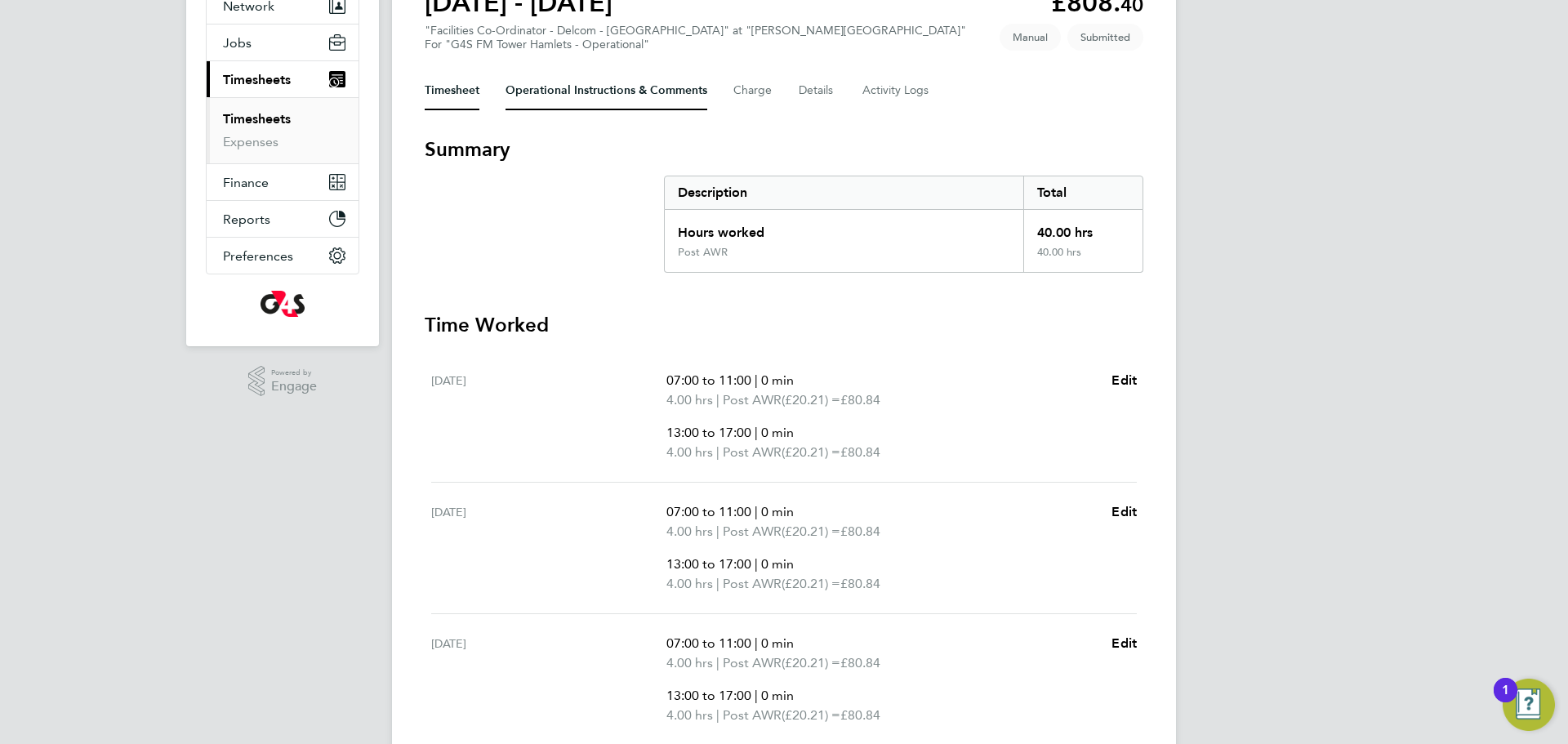
click at [587, 77] on Comments-tab "Operational Instructions & Comments" at bounding box center [607, 91] width 202 height 40
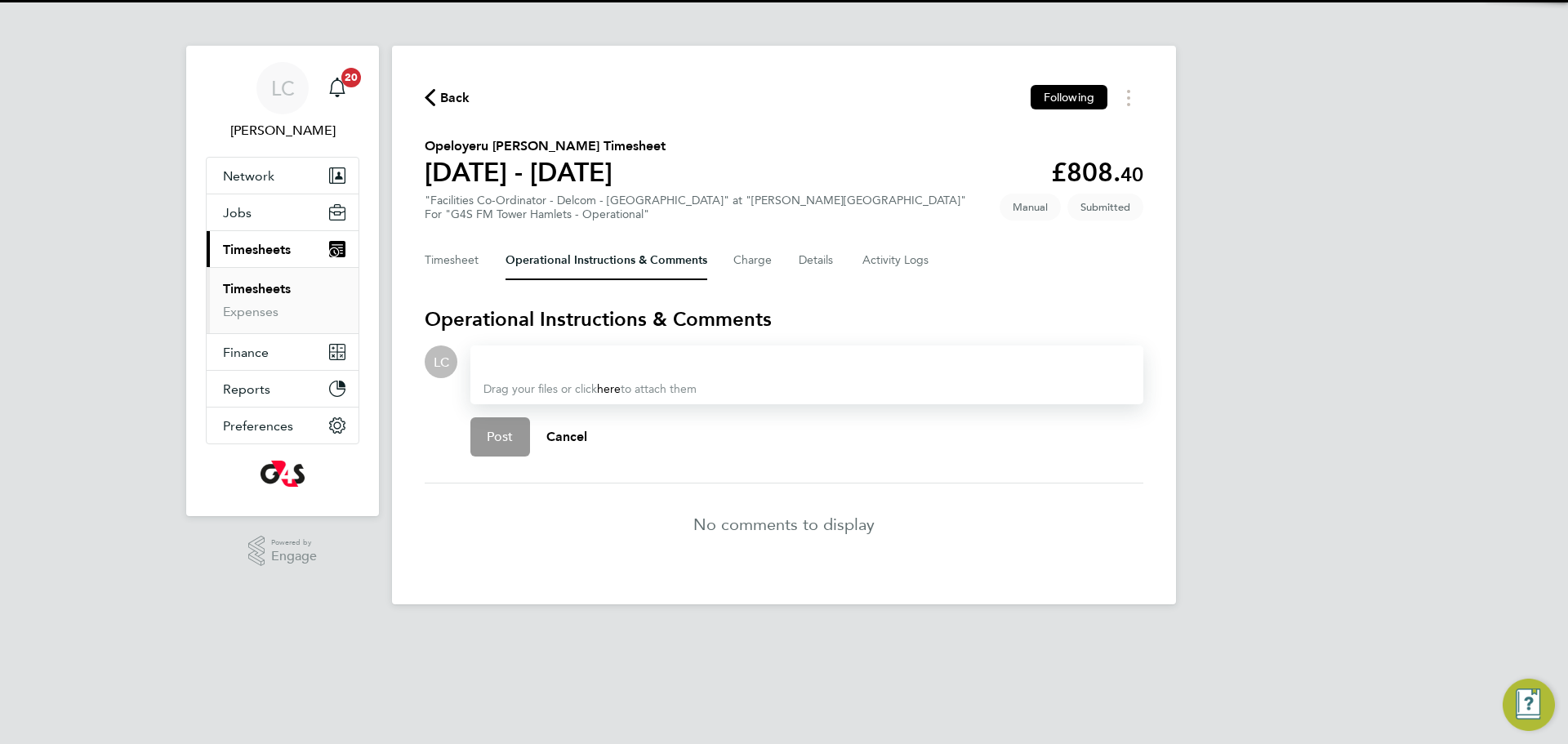
click at [512, 370] on div at bounding box center [807, 362] width 647 height 20
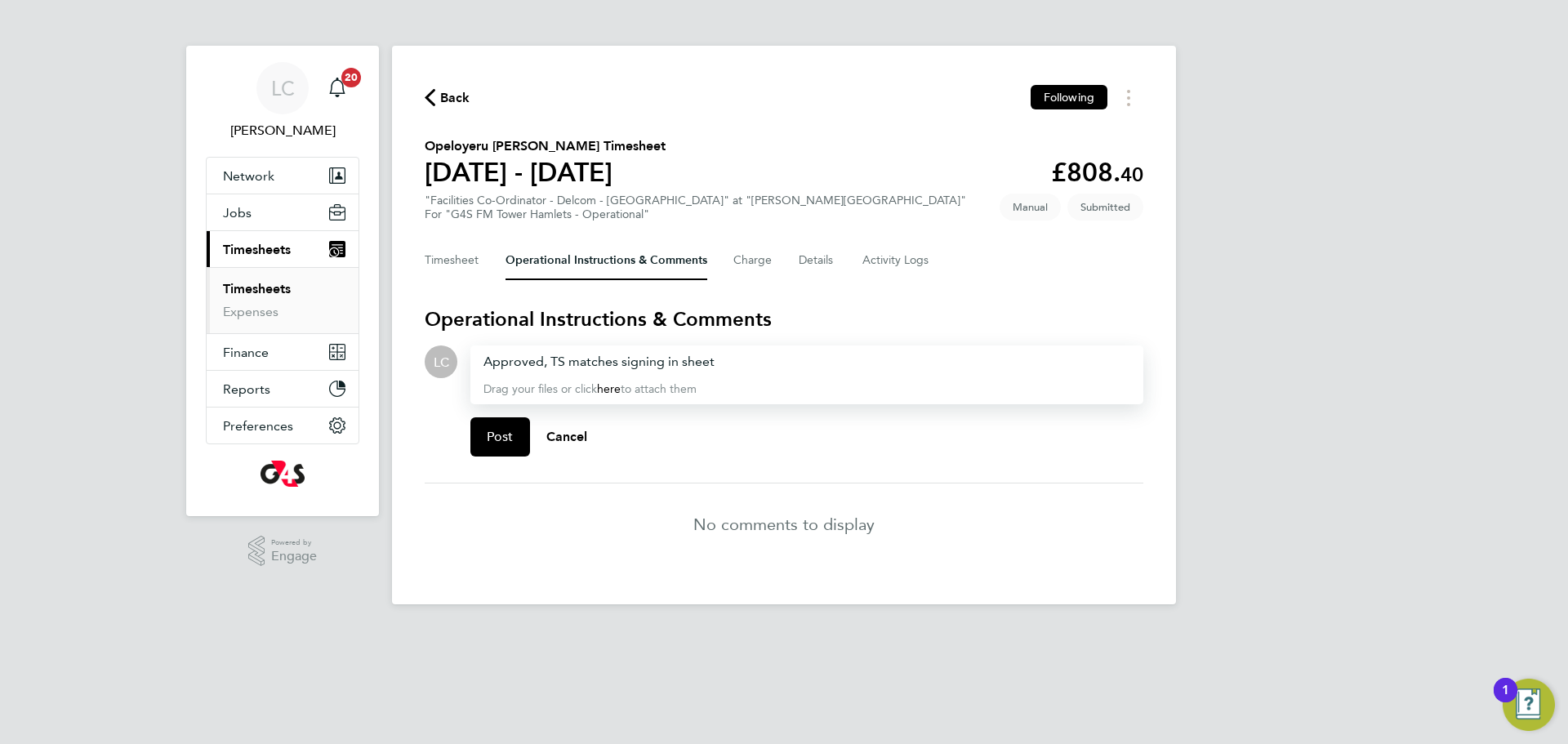
drag, startPoint x: 937, startPoint y: 667, endPoint x: 829, endPoint y: 662, distance: 108.1
click at [937, 630] on html "LC Lilingxi Chen Notifications 20 Applications: Network Team Members Businesses…" at bounding box center [784, 315] width 1568 height 630
click at [506, 447] on button "Post" at bounding box center [501, 437] width 59 height 40
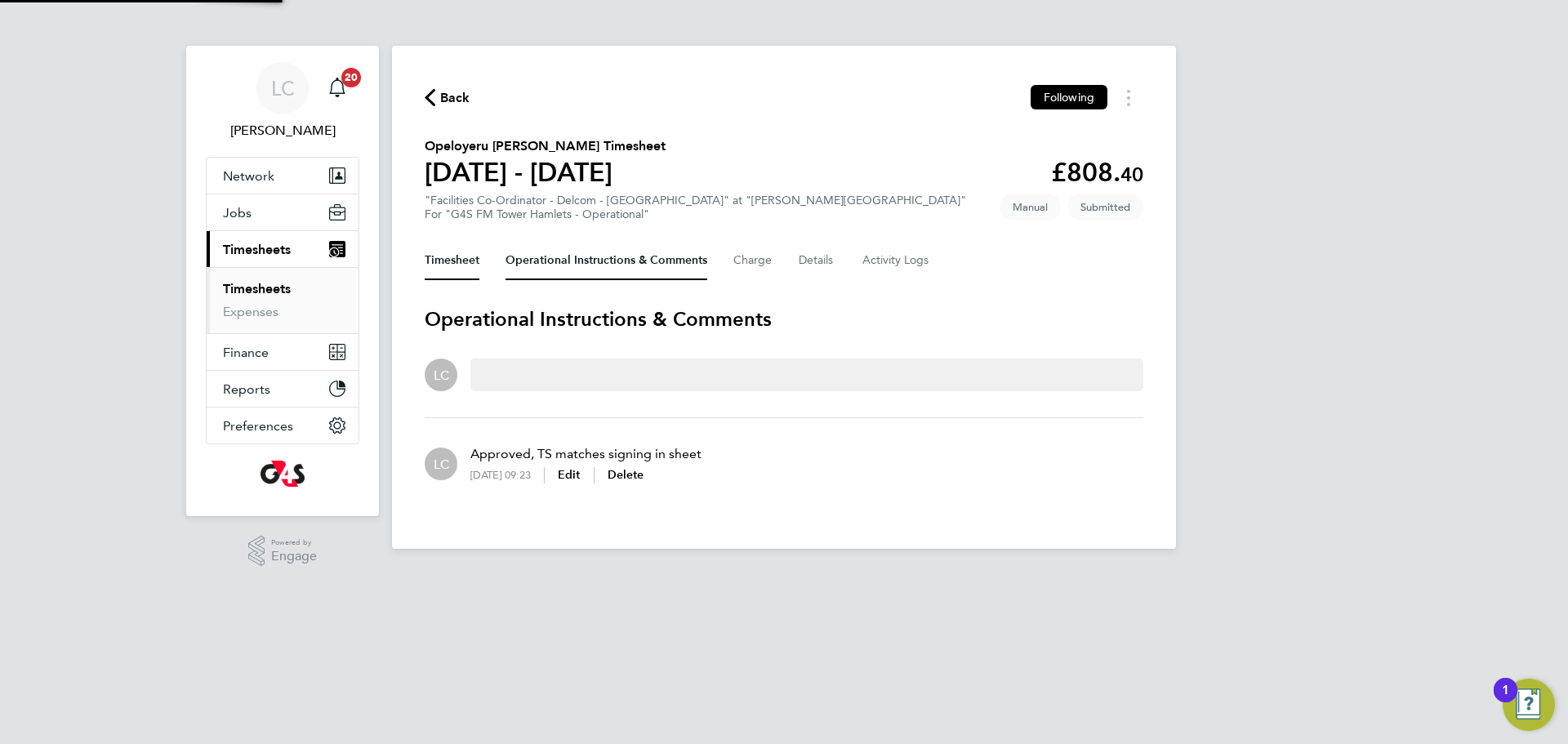
click at [451, 255] on button "Timesheet" at bounding box center [452, 261] width 55 height 40
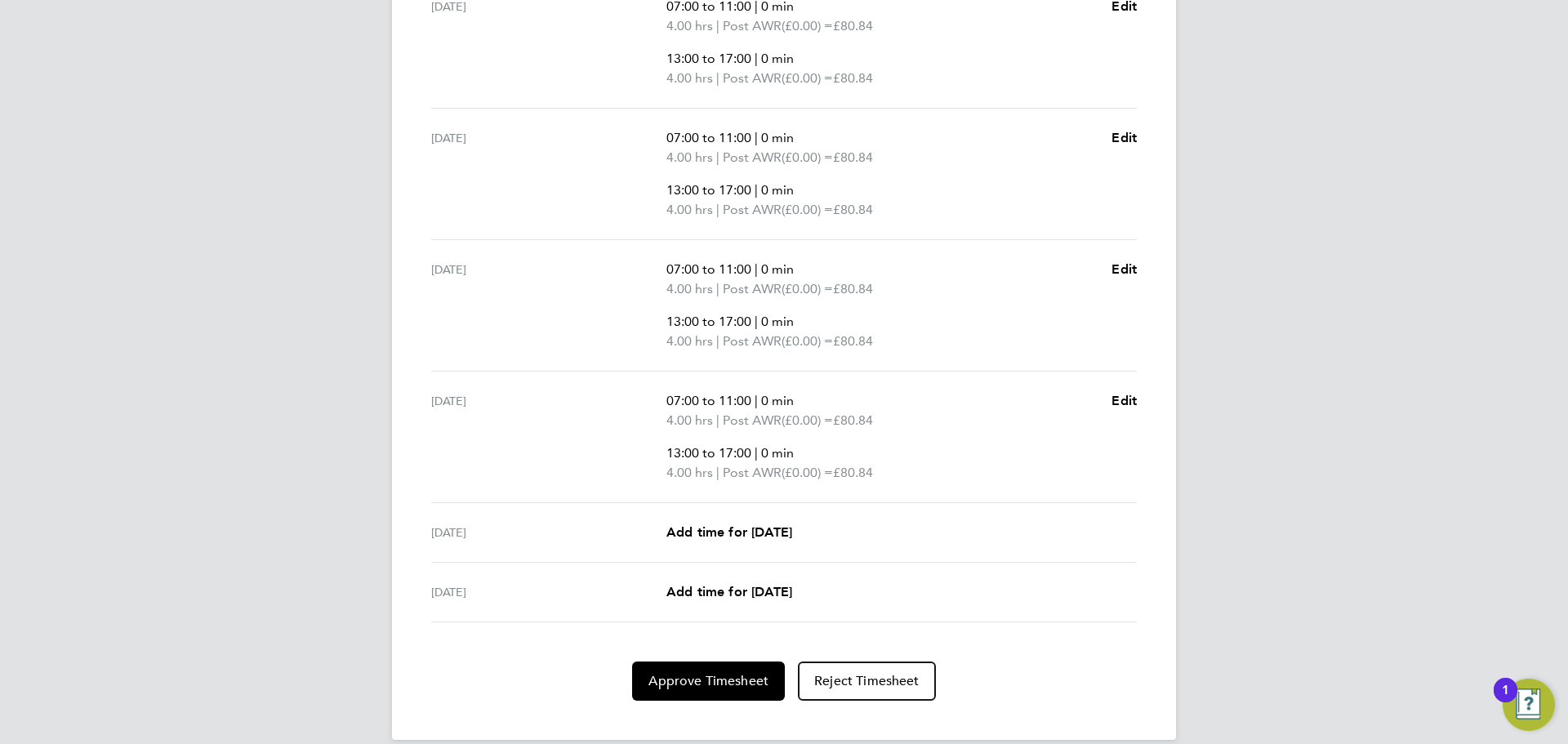
scroll to position [697, 0]
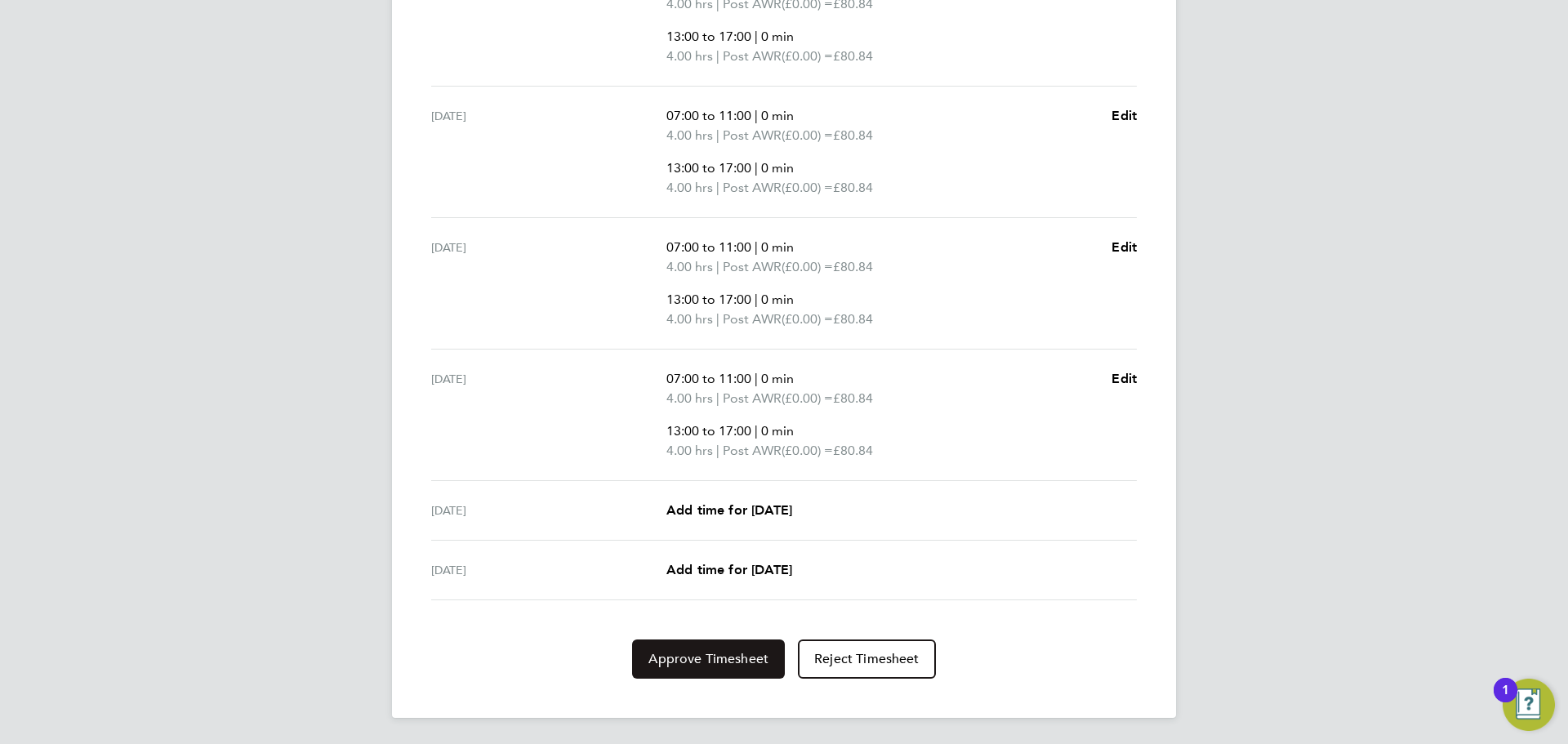
click at [694, 668] on button "Approve Timesheet" at bounding box center [709, 659] width 153 height 40
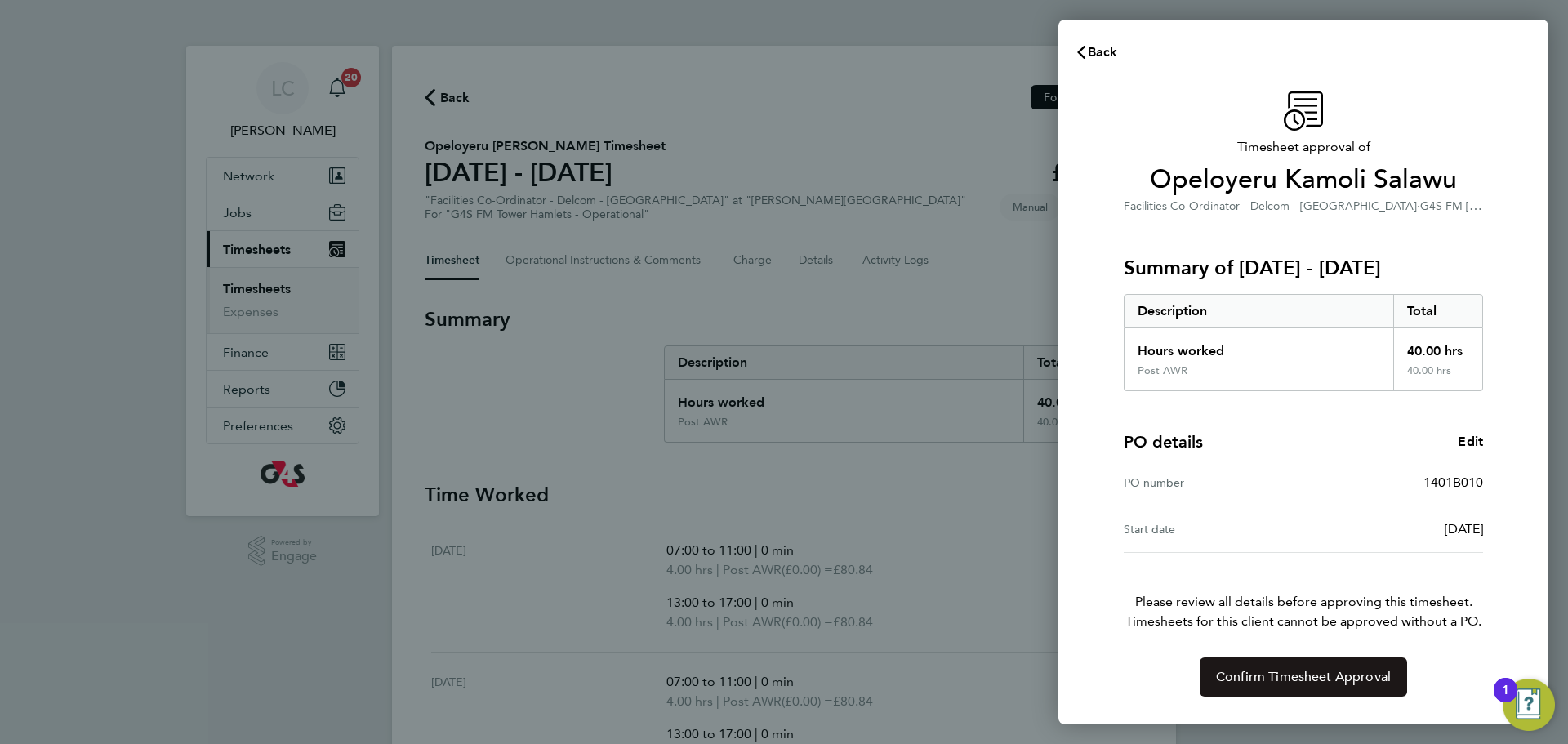
click at [1268, 663] on button "Confirm Timesheet Approval" at bounding box center [1303, 677] width 207 height 40
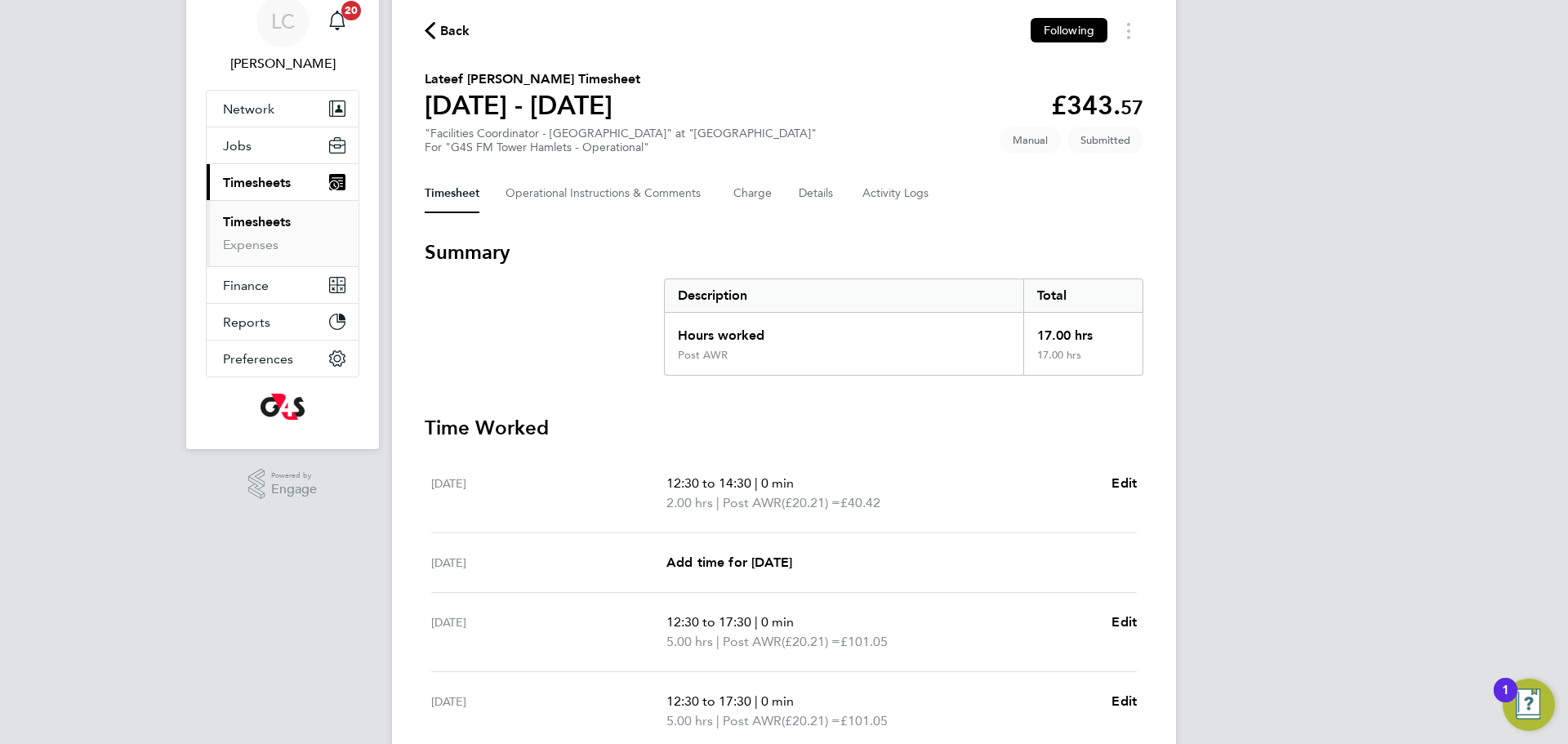
scroll to position [58, 0]
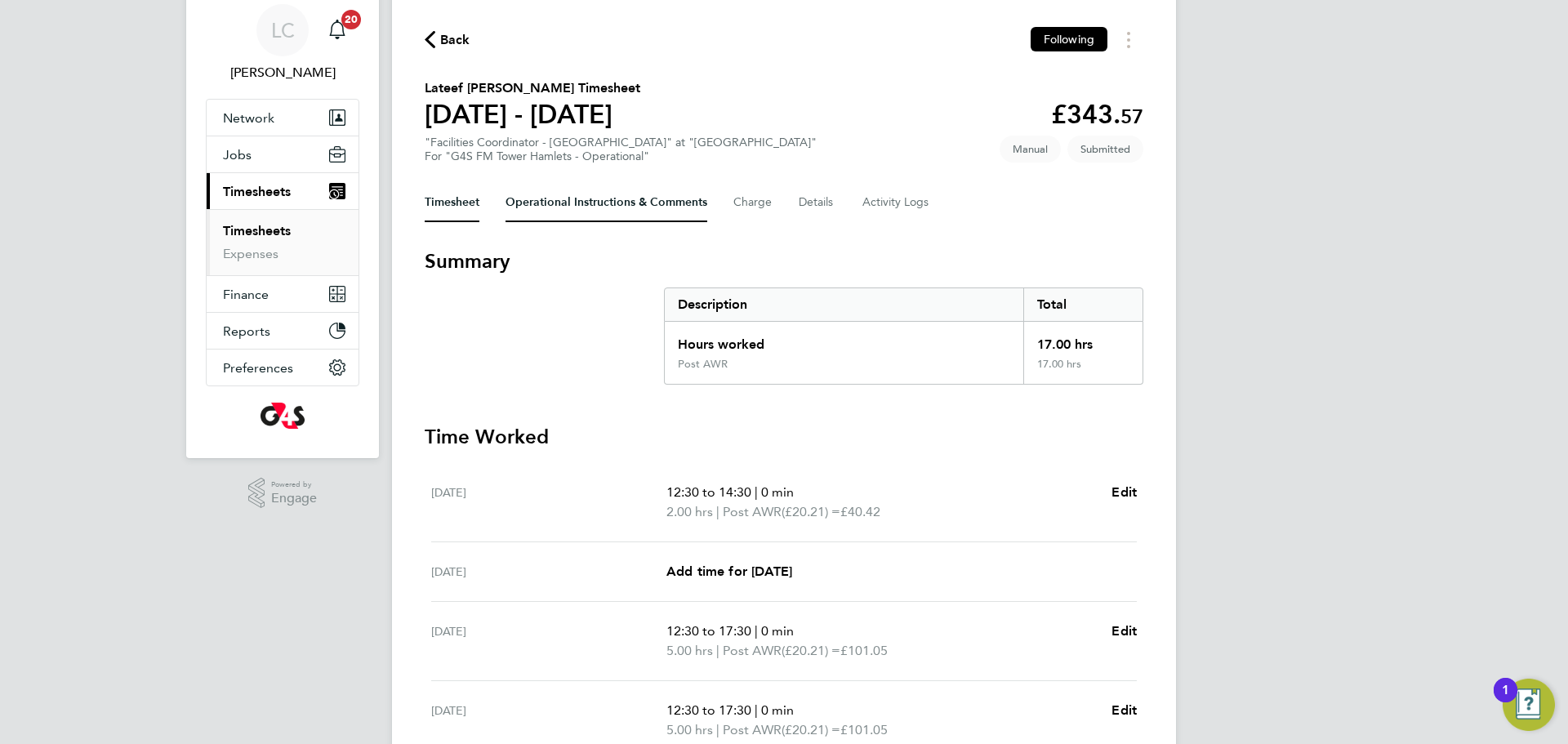
drag, startPoint x: 550, startPoint y: 214, endPoint x: 527, endPoint y: 294, distance: 83.2
click at [550, 214] on Comments-tab "Operational Instructions & Comments" at bounding box center [607, 203] width 202 height 40
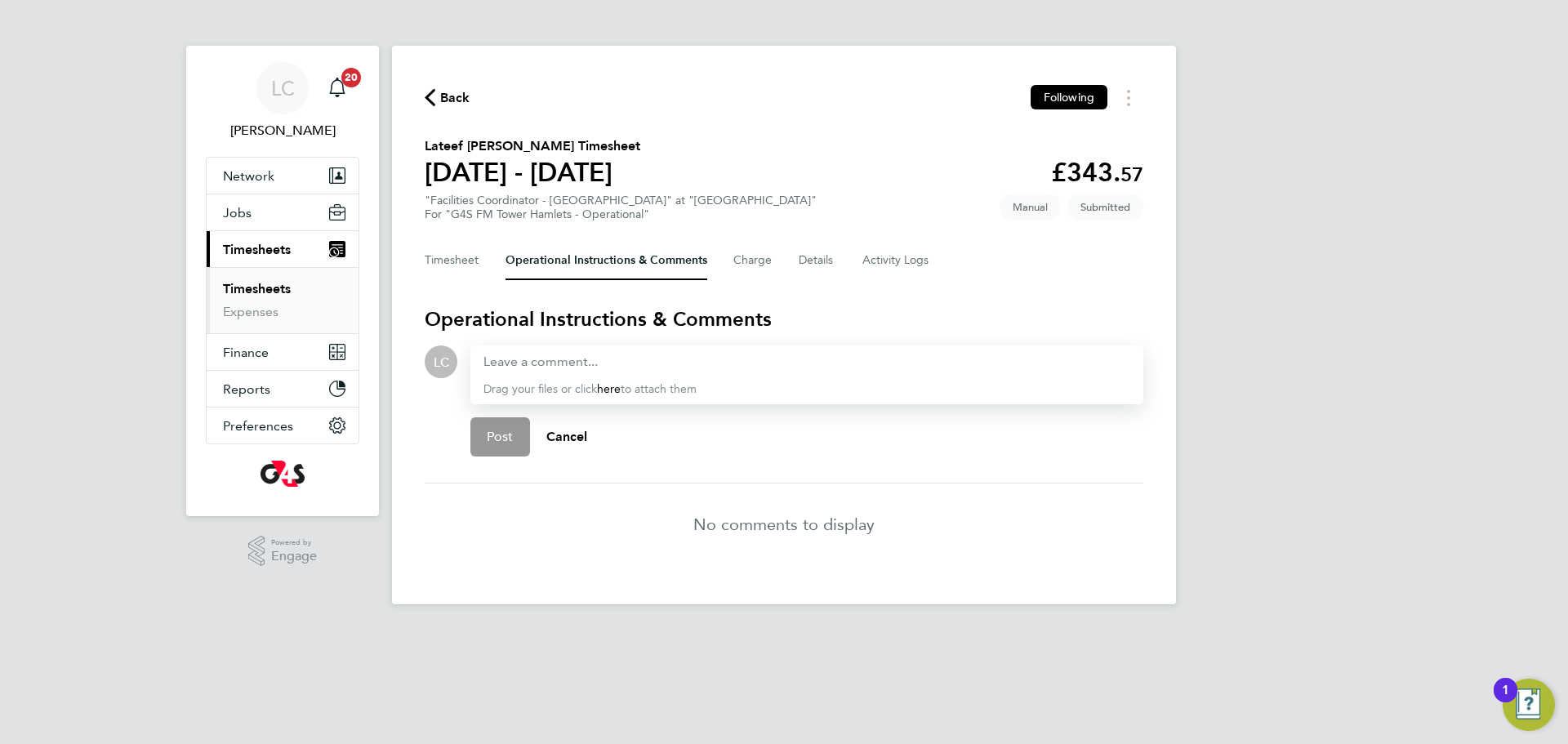
click at [524, 373] on div "Drag your files or click here to attach them" at bounding box center [807, 374] width 673 height 58
click at [523, 363] on div at bounding box center [807, 362] width 647 height 20
paste div
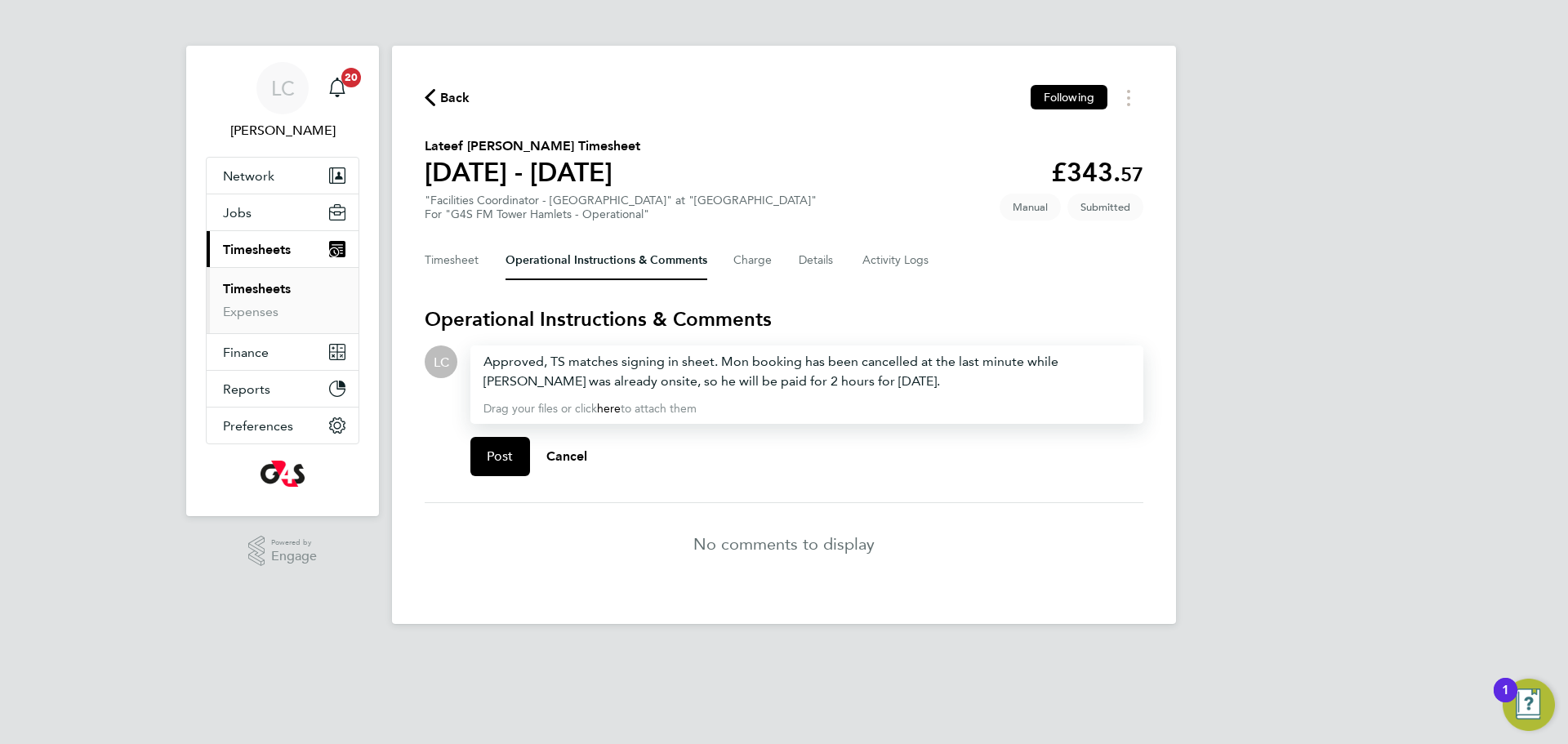
click at [721, 362] on span "Approved, TS matches signing in sheet. Mon booking has been cancelled at the la…" at bounding box center [771, 371] width 575 height 35
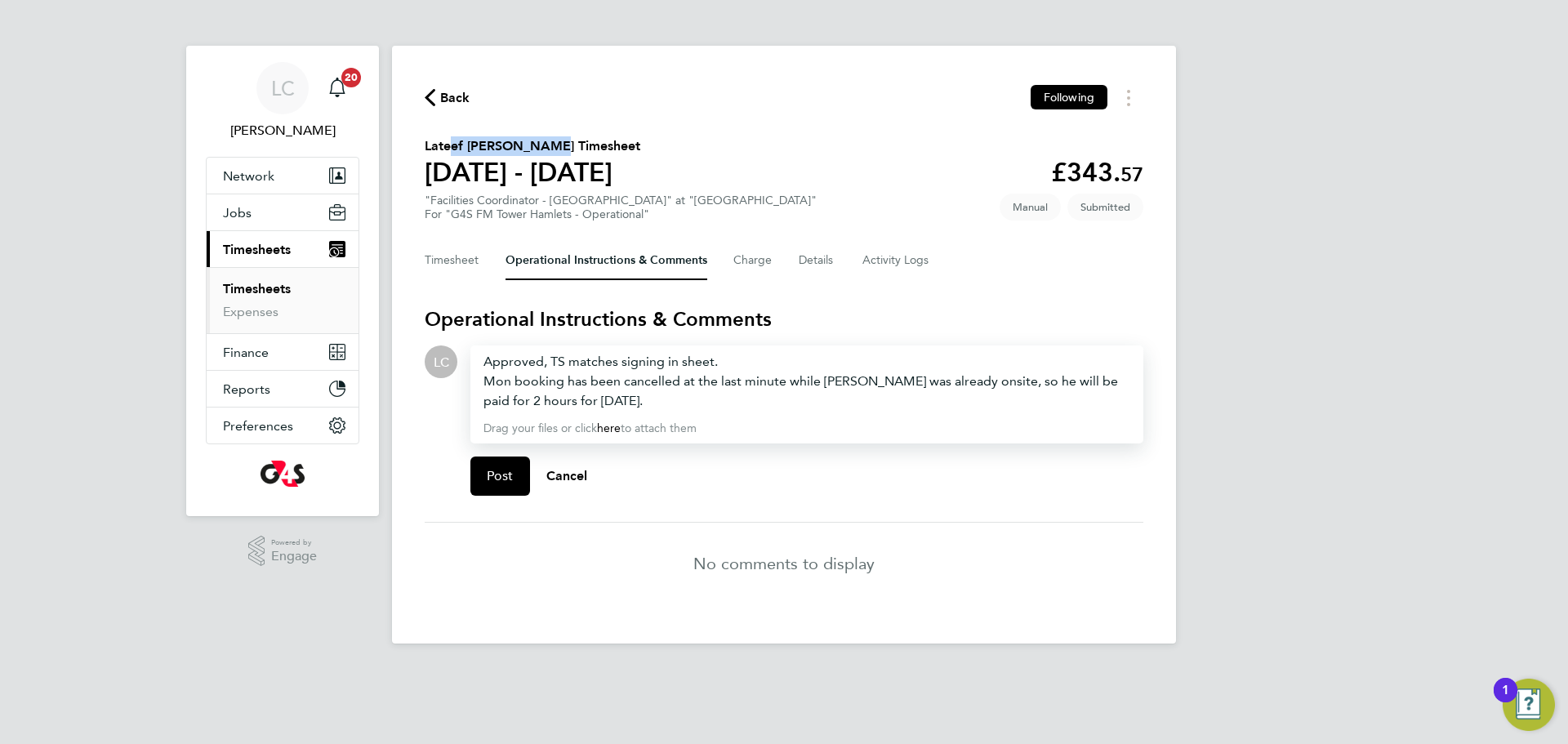
drag, startPoint x: 540, startPoint y: 145, endPoint x: 486, endPoint y: 154, distance: 54.7
click at [440, 139] on h2 "Lateef Olanrewaju Ogunlesi's Timesheet" at bounding box center [533, 147] width 216 height 20
click at [903, 380] on span "Mon booking has been cancelled at the last minute while OGUNLESI LATEEF was alr…" at bounding box center [801, 390] width 634 height 35
drag, startPoint x: 939, startPoint y: 381, endPoint x: 827, endPoint y: 387, distance: 112.2
click at [820, 382] on span "Mon booking has been cancelled at the last minute while OGUNLESI LATEEF was alr…" at bounding box center [801, 390] width 634 height 35
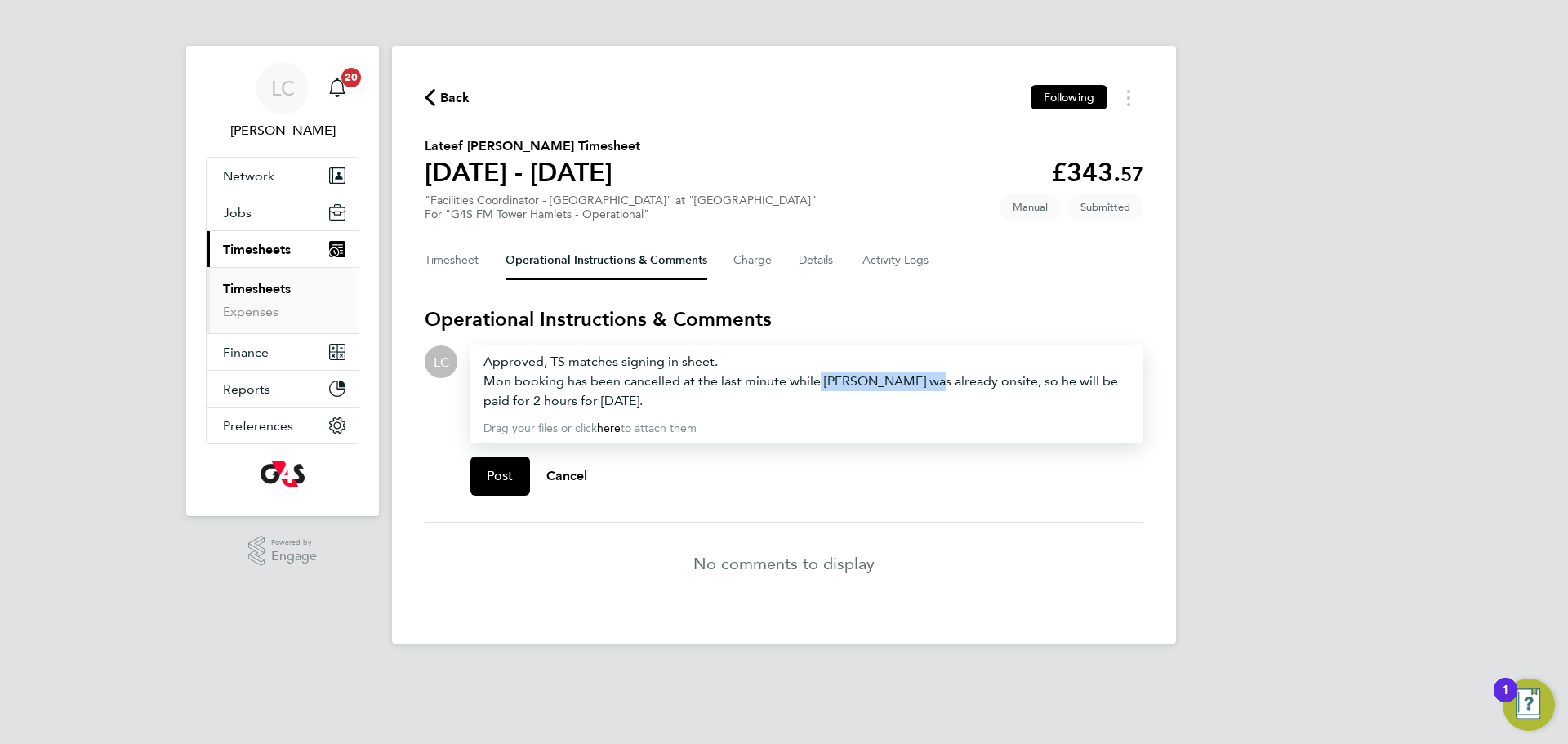
copy span "OGUNLESI LATEEF"
click at [481, 380] on div "Approved, TS matches signing in sheet. Mon booking has been cancelled at the la…" at bounding box center [807, 394] width 673 height 98
click at [484, 378] on span "Mon booking has been cancelled at the last minute while OGUNLESI LATEEF was alr…" at bounding box center [801, 390] width 634 height 35
click at [490, 380] on span "OGUNLESI LATEEF's" at bounding box center [546, 381] width 119 height 16
click at [914, 385] on span "Mon booking has been cancelled at the last minute while OGUNLESI LATEEF was alr…" at bounding box center [801, 390] width 634 height 35
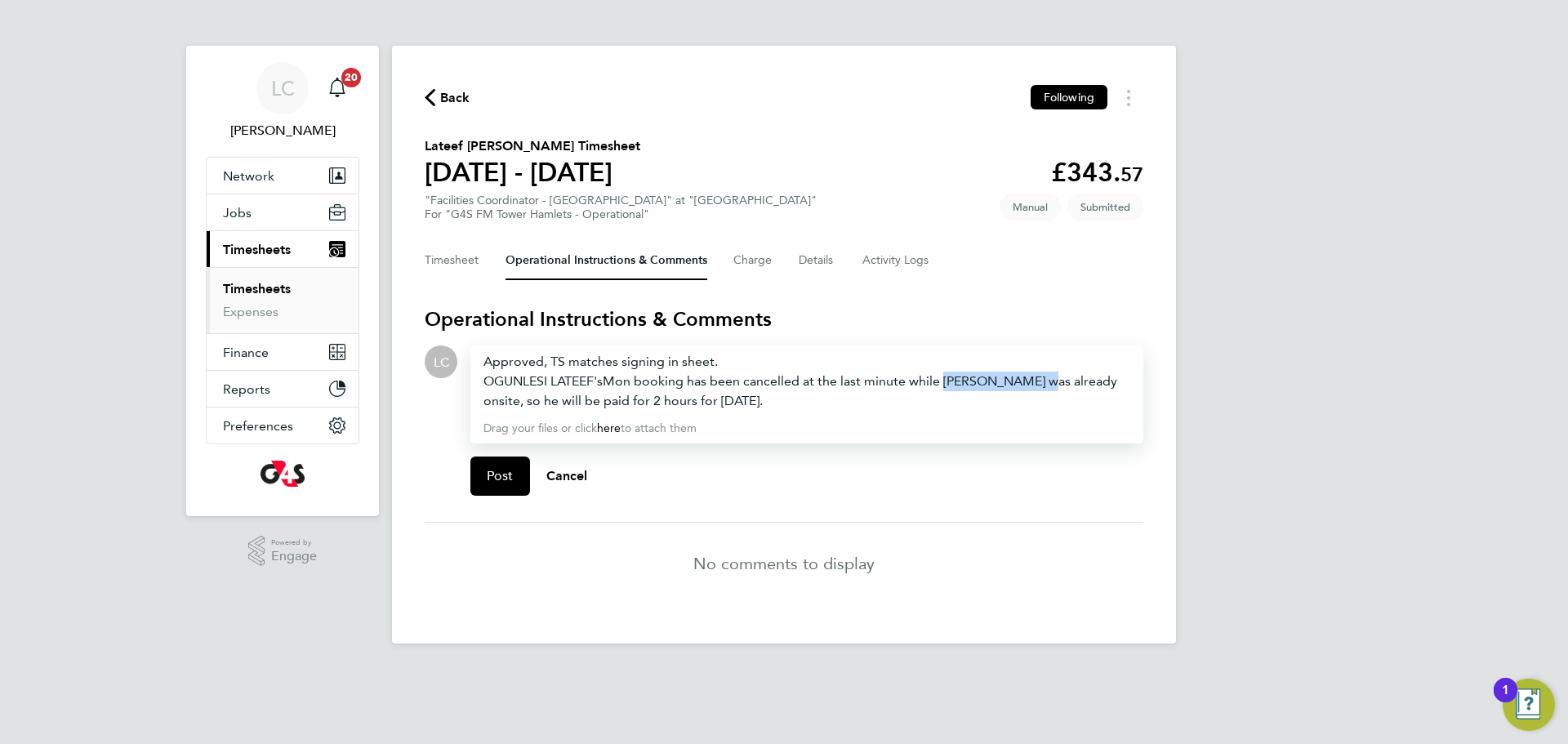
drag, startPoint x: 947, startPoint y: 383, endPoint x: 1061, endPoint y: 387, distance: 114.1
click at [1061, 387] on span "Mon booking has been cancelled at the last minute while OGUNLESI LATEEF was alr…" at bounding box center [801, 390] width 634 height 35
click at [500, 394] on span "Mon booking has been cancelled at the last minute while worker was already onsi…" at bounding box center [801, 390] width 634 height 35
drag, startPoint x: 525, startPoint y: 401, endPoint x: 574, endPoint y: 403, distance: 49.0
click at [574, 403] on span "Mon booking has been cancelled at the last minute while worker was already onsi…" at bounding box center [801, 390] width 634 height 35
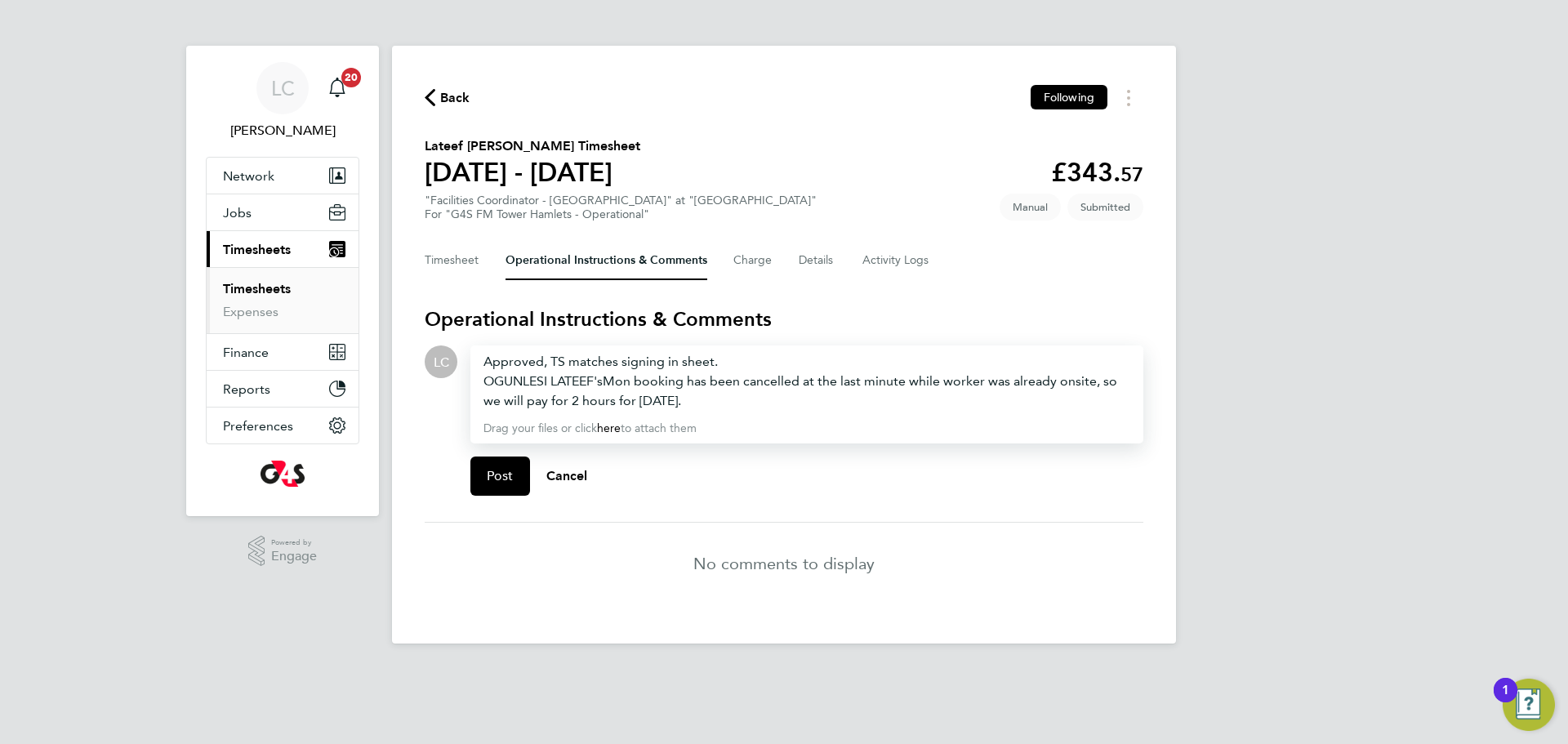
click at [638, 406] on span "Mon booking has been cancelled at the last minute while worker was already onsi…" at bounding box center [801, 390] width 634 height 35
click at [730, 407] on div "OGUNLESI LATEEF's Mon booking has been cancelled at the last minute while worke…" at bounding box center [807, 391] width 647 height 40
click at [914, 386] on span "Mon booking has been cancelled at the last minute while worker was already onsi…" at bounding box center [801, 390] width 634 height 35
drag, startPoint x: 494, startPoint y: 477, endPoint x: 495, endPoint y: 449, distance: 28.0
click at [495, 476] on span "Post" at bounding box center [500, 476] width 27 height 16
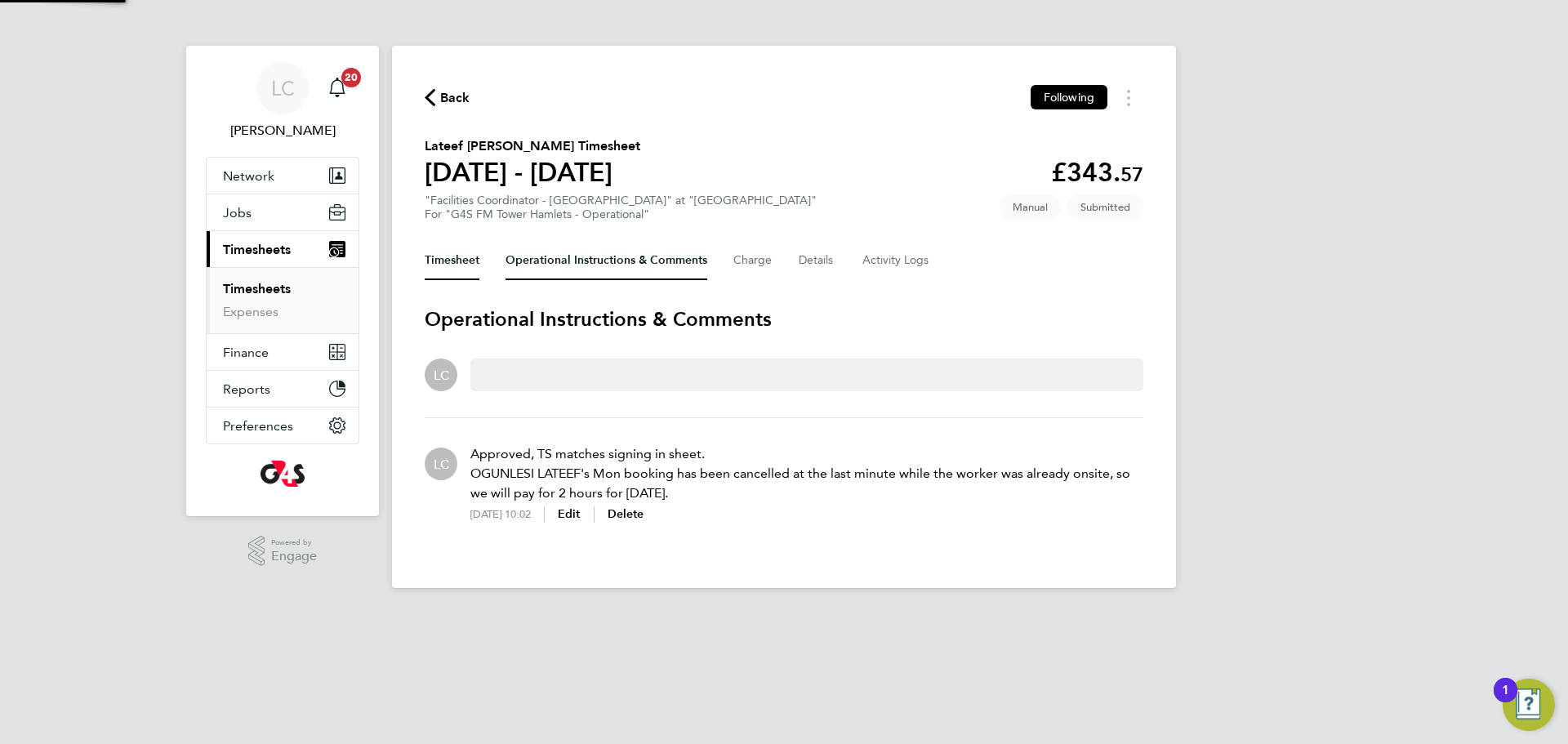
click at [461, 263] on button "Timesheet" at bounding box center [452, 261] width 55 height 40
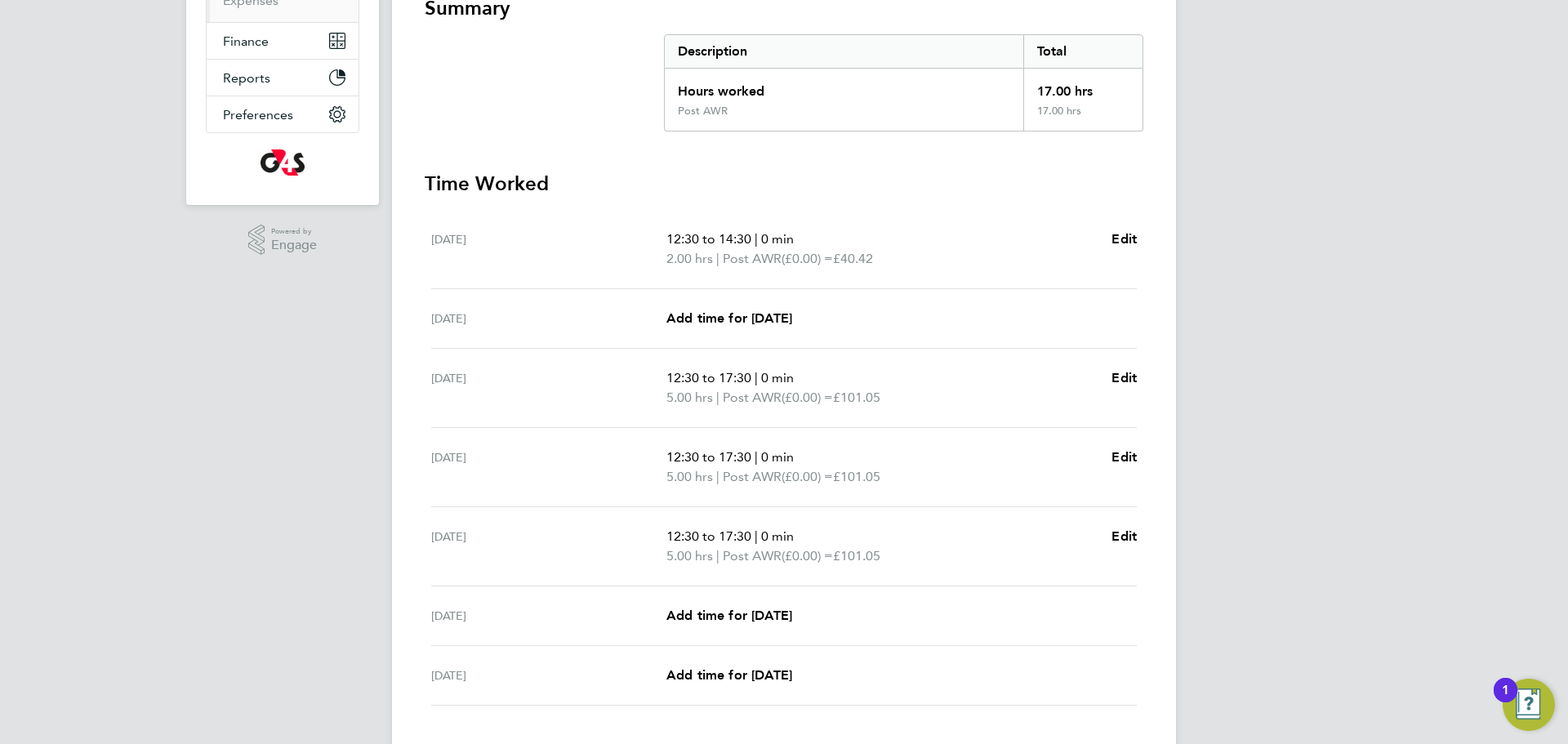
scroll to position [416, 0]
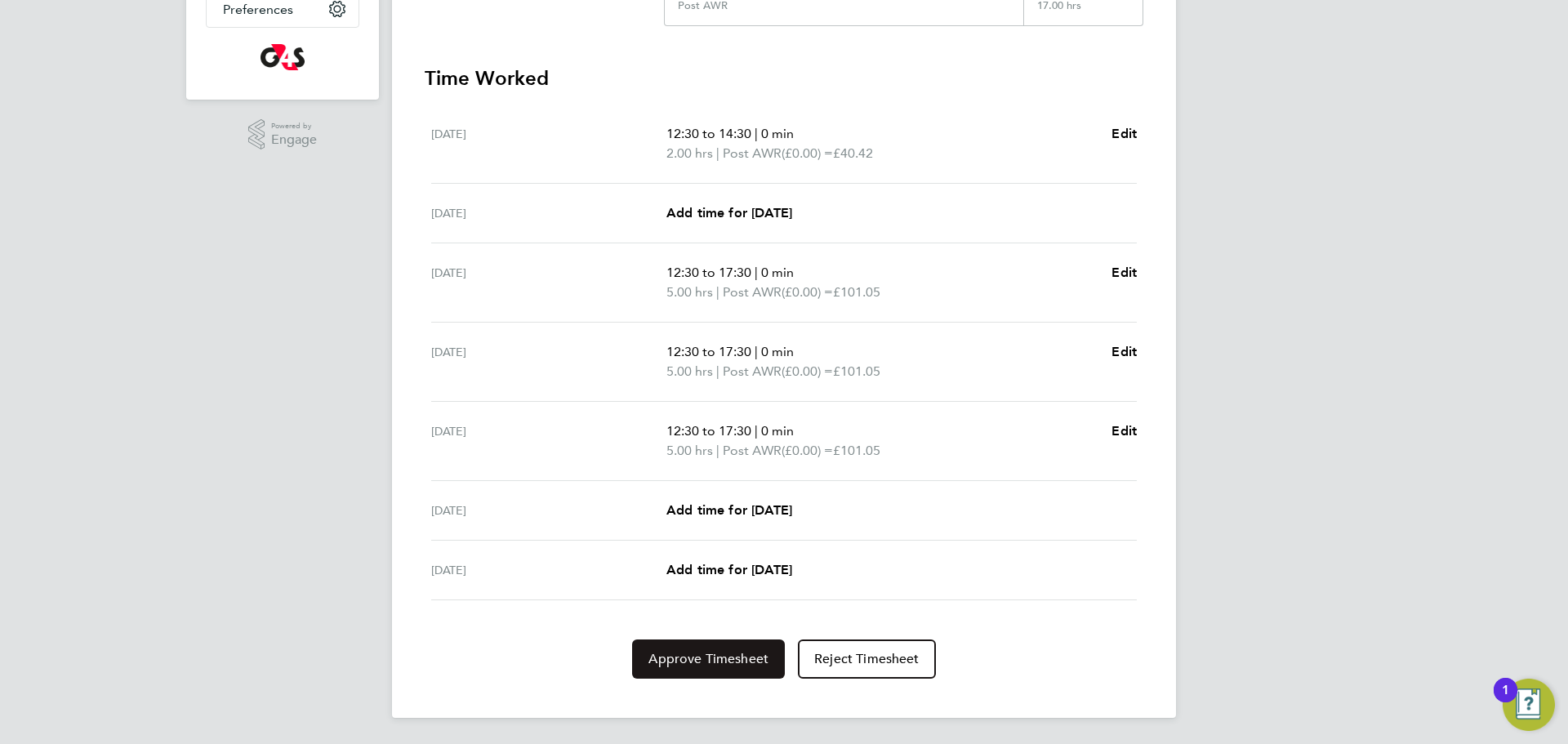
click at [693, 658] on span "Approve Timesheet" at bounding box center [708, 659] width 120 height 16
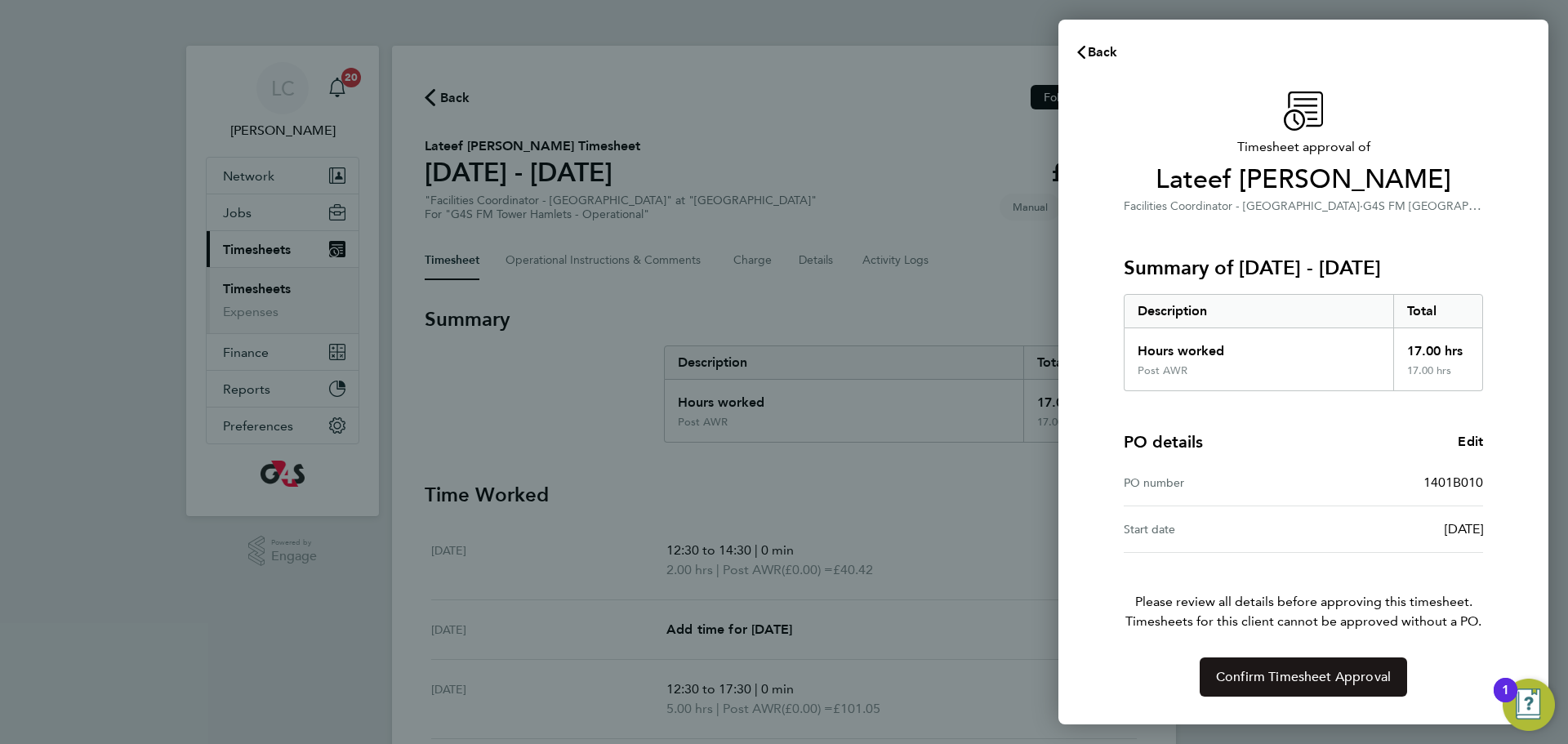
drag, startPoint x: 1253, startPoint y: 666, endPoint x: 1232, endPoint y: 666, distance: 21.0
click at [1232, 666] on button "Confirm Timesheet Approval" at bounding box center [1303, 677] width 207 height 40
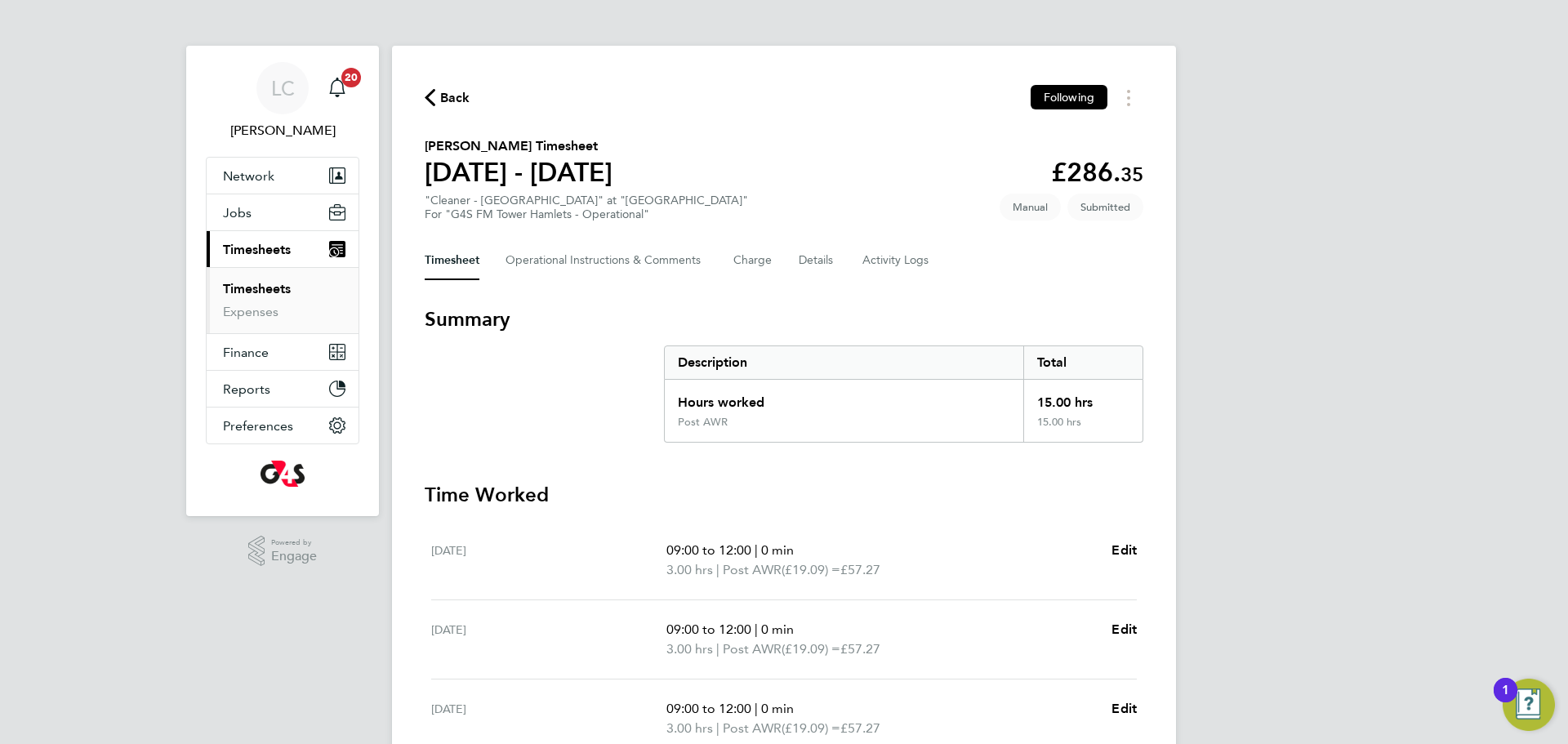
drag, startPoint x: 652, startPoint y: 555, endPoint x: 754, endPoint y: 553, distance: 102.0
click at [754, 553] on div "Mon 04 Aug 09:00 to 12:00 | 0 min 3.00 hrs | Post AWR (£19.09) = £57.27 Edit" at bounding box center [784, 561] width 706 height 79
copy div "09:00 to 12:00"
drag, startPoint x: 671, startPoint y: 506, endPoint x: 592, endPoint y: 415, distance: 120.5
click at [666, 507] on h3 "Time Worked" at bounding box center [784, 494] width 719 height 26
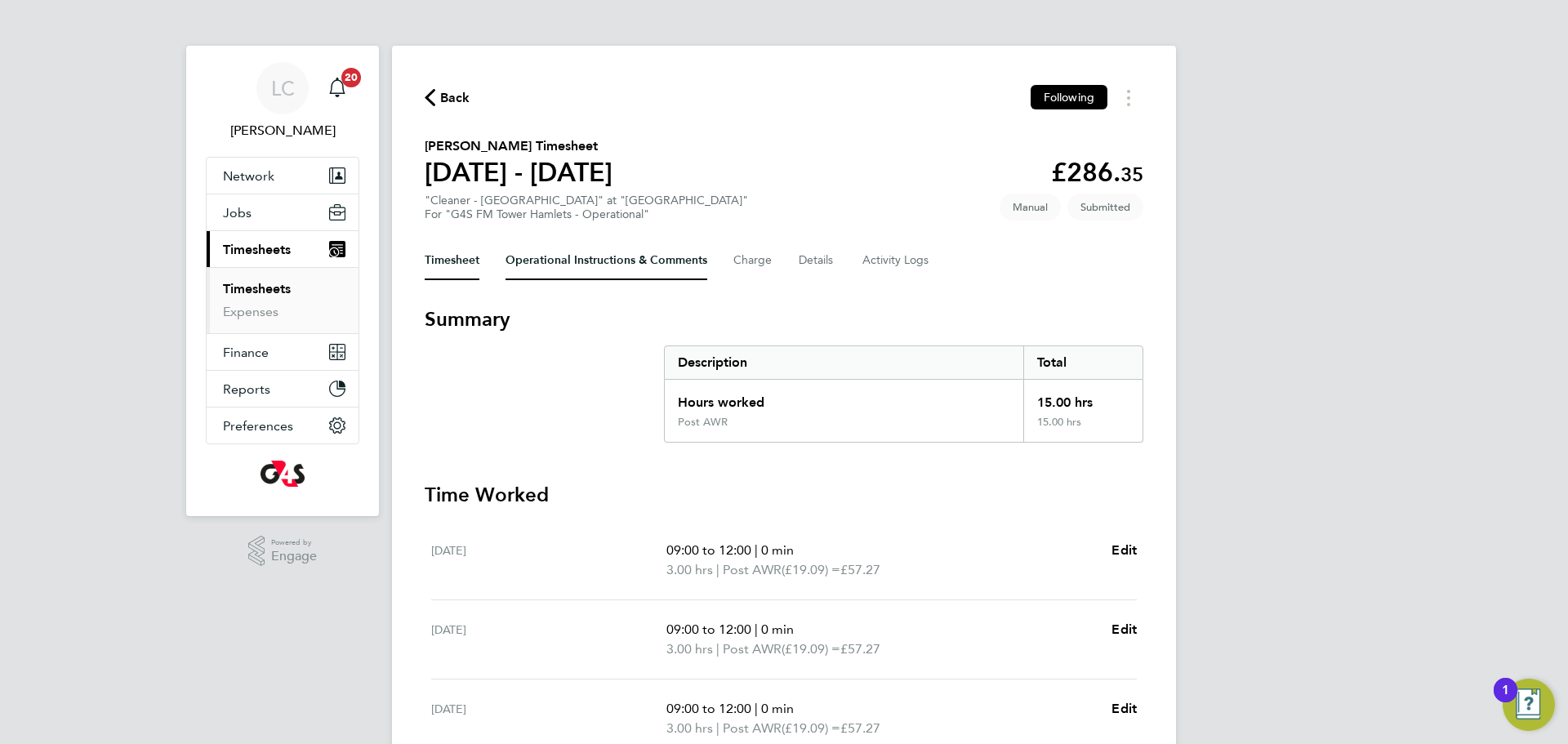
click at [561, 269] on Comments-tab "Operational Instructions & Comments" at bounding box center [607, 261] width 202 height 40
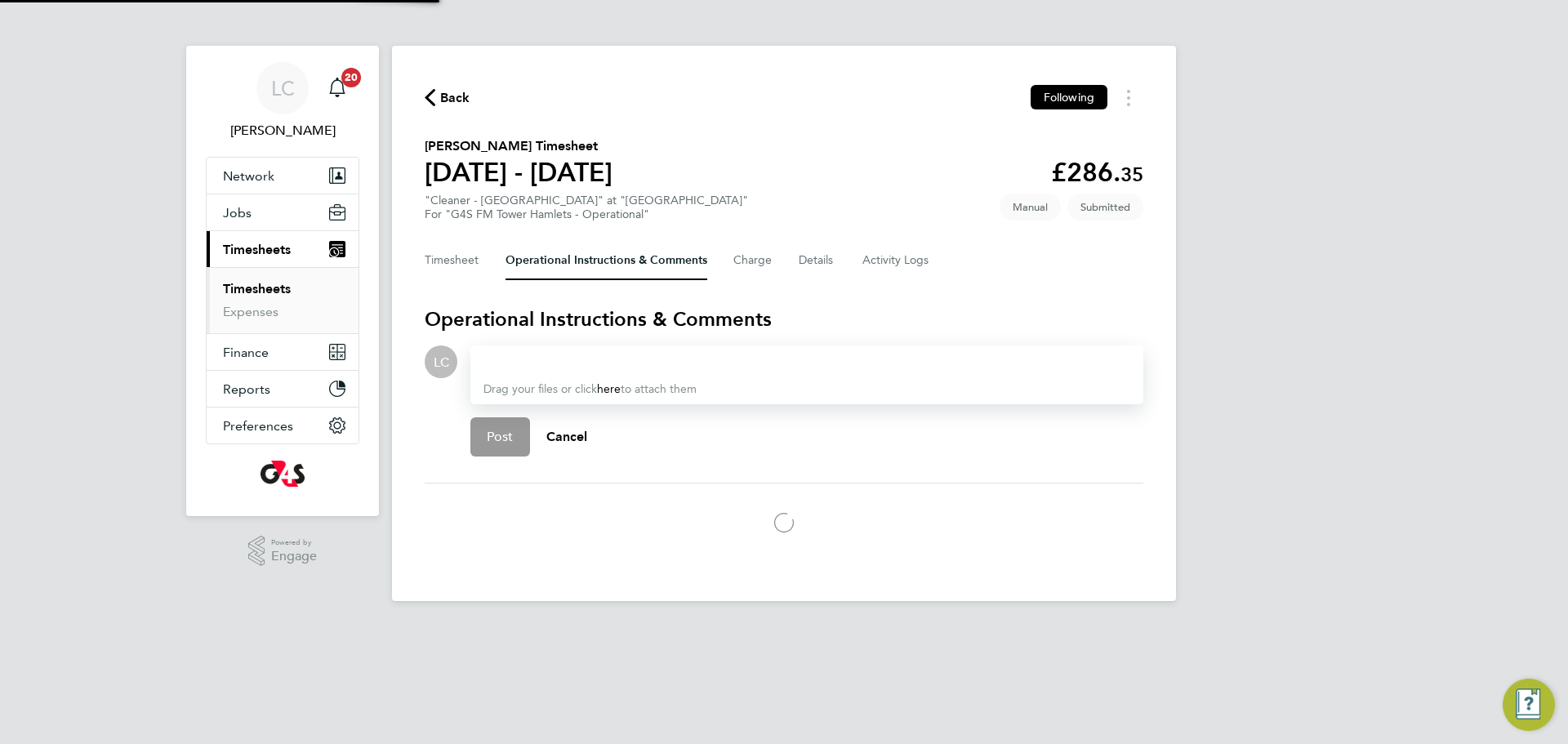
click at [524, 381] on p "Drag your files or click here to attach them" at bounding box center [807, 389] width 647 height 16
click at [610, 366] on div at bounding box center [807, 362] width 647 height 20
click at [616, 363] on div at bounding box center [807, 362] width 647 height 20
paste div
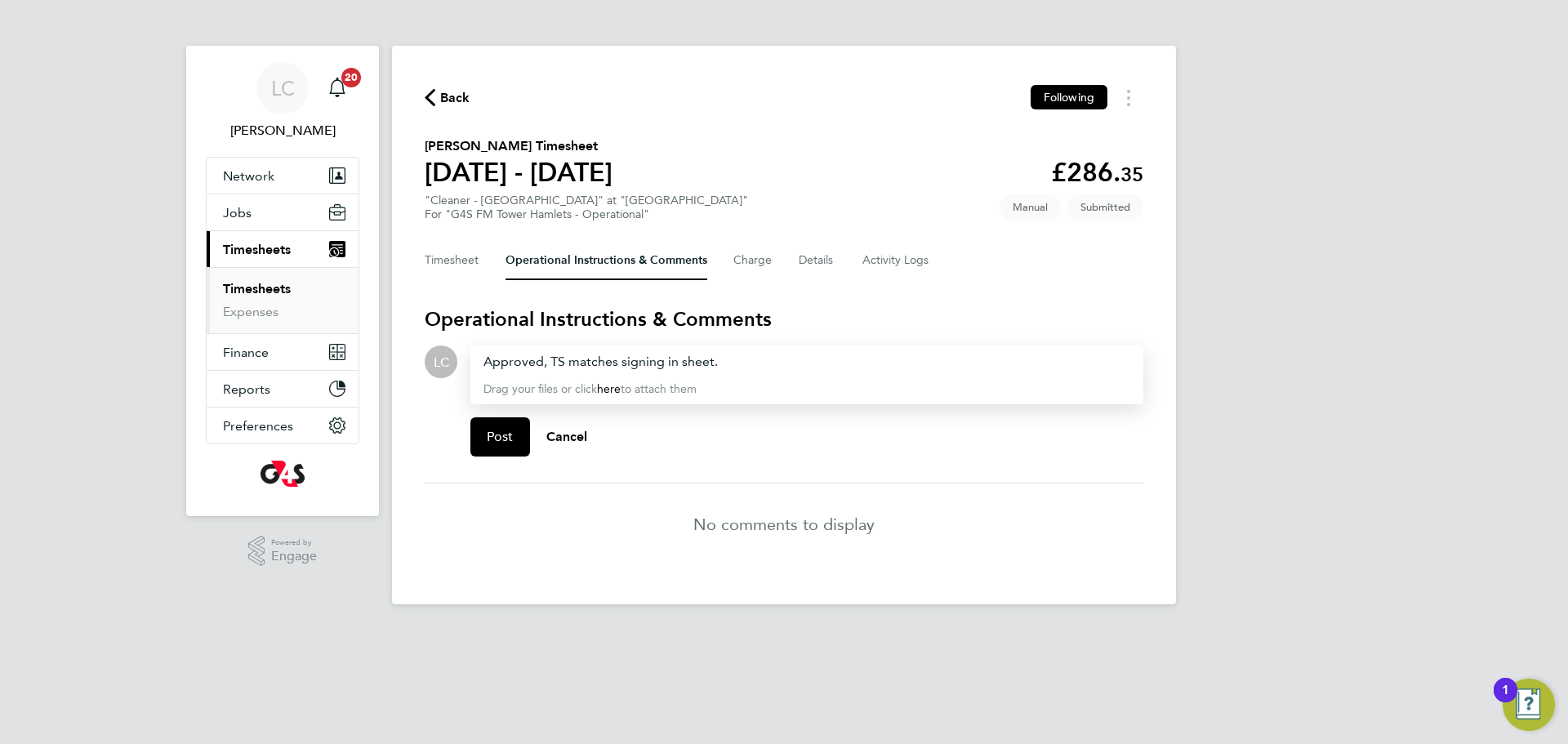
drag, startPoint x: 745, startPoint y: 372, endPoint x: 982, endPoint y: 488, distance: 263.9
click at [748, 372] on div "Approved, TS matches signing in sheet. Drag your files or click here to attach …" at bounding box center [807, 374] width 673 height 58
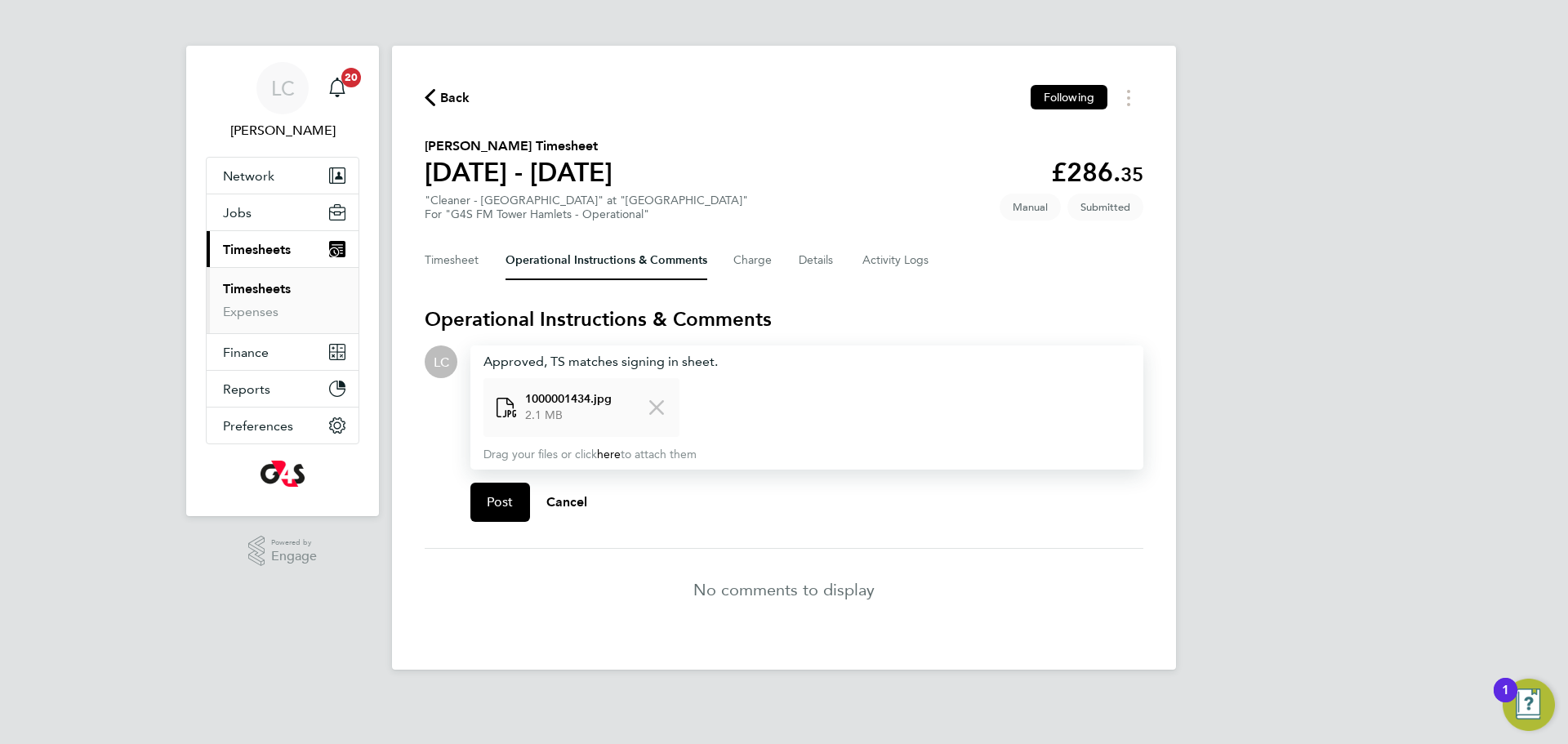
click at [490, 601] on li "No comments to display" at bounding box center [784, 589] width 719 height 81
click at [478, 494] on button "Post" at bounding box center [501, 502] width 59 height 40
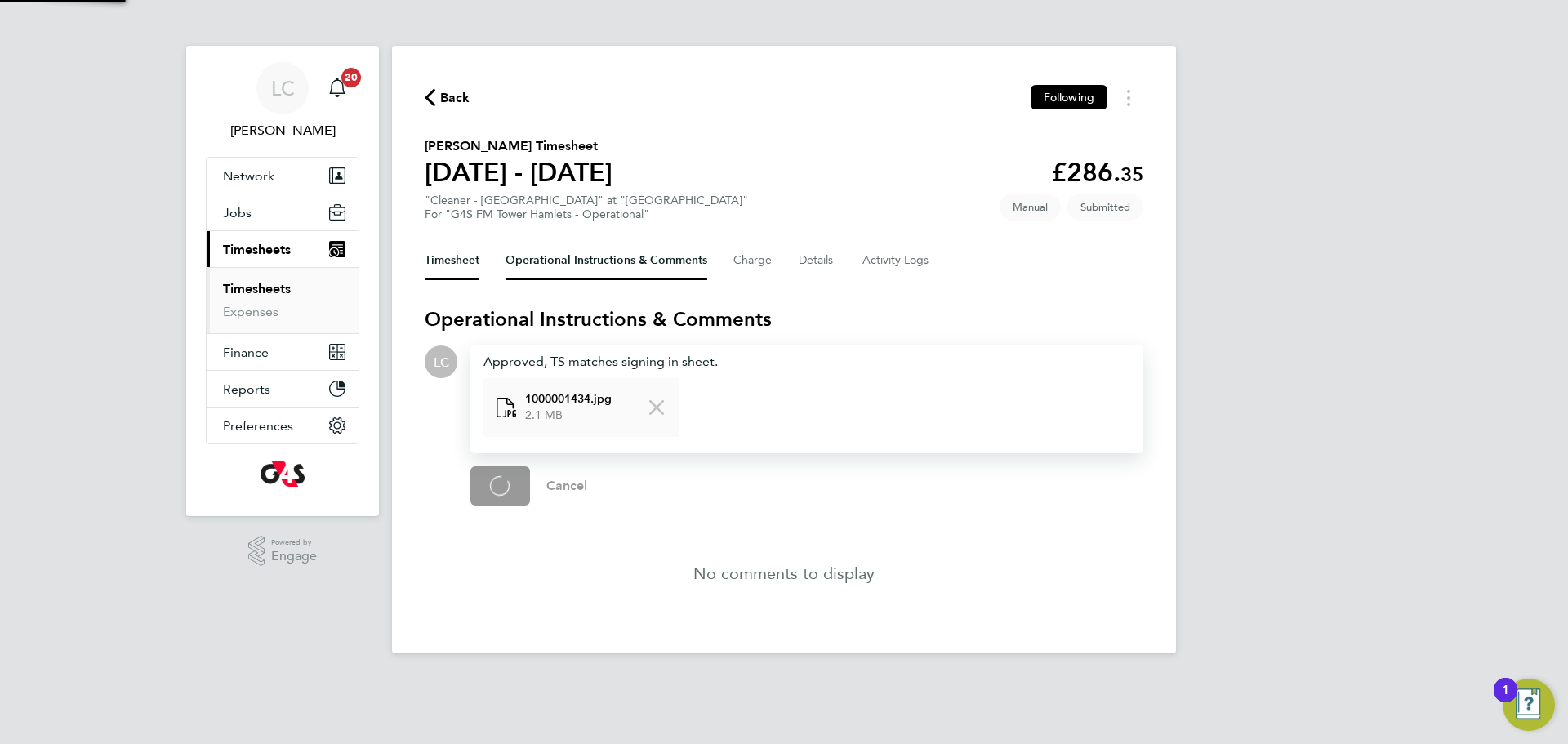
drag, startPoint x: 450, startPoint y: 245, endPoint x: 458, endPoint y: 263, distance: 19.7
click at [450, 246] on button "Timesheet" at bounding box center [452, 261] width 55 height 40
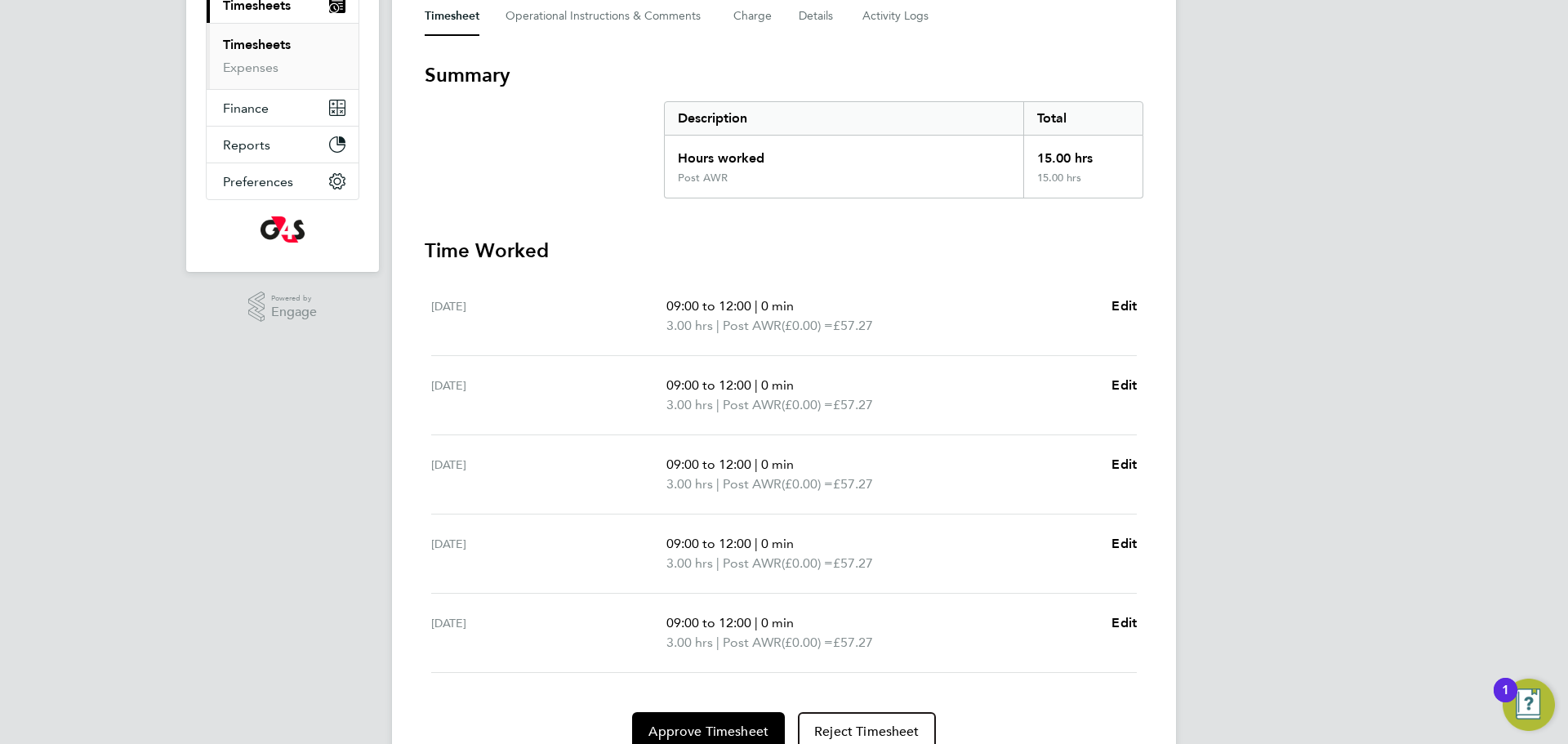
scroll to position [317, 0]
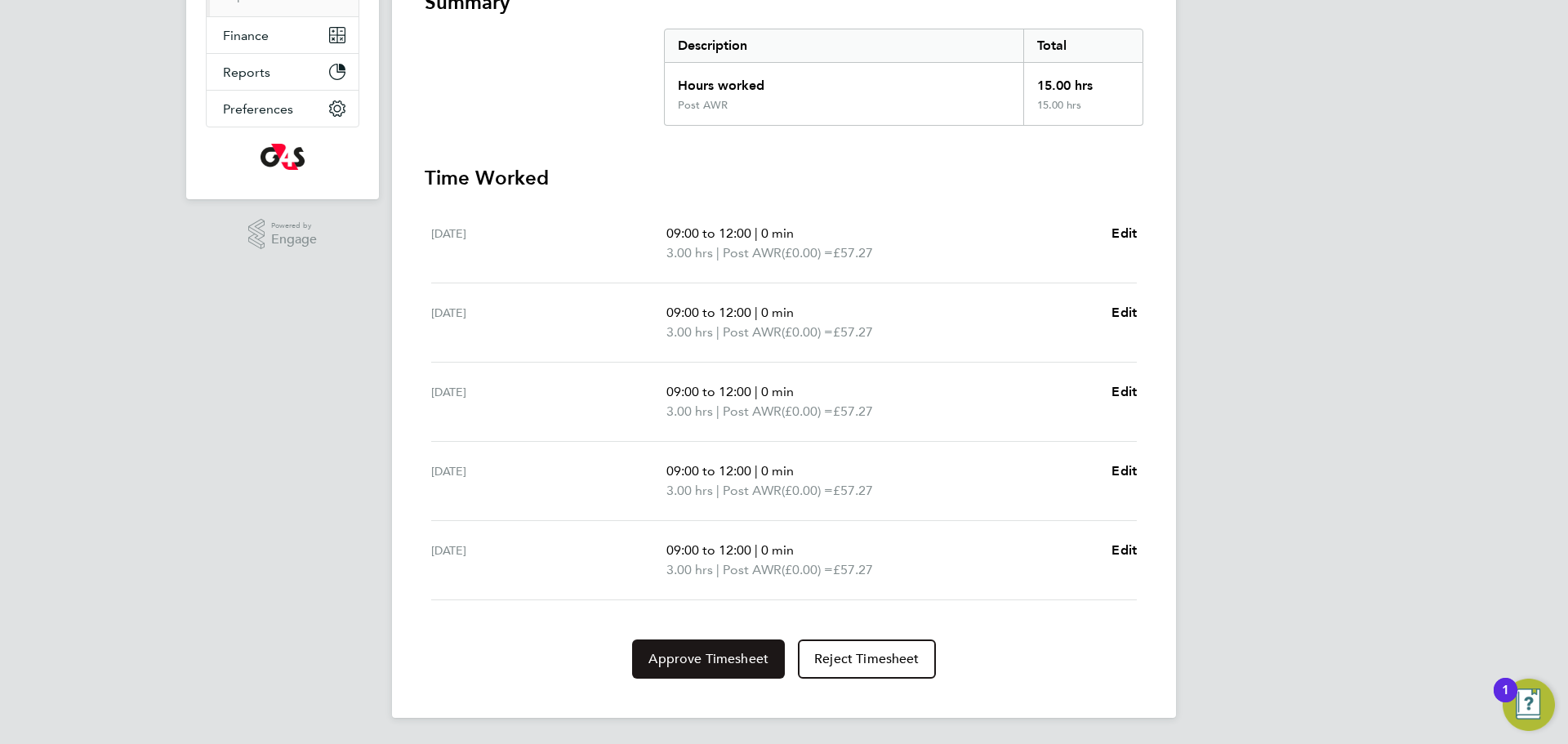
click at [668, 675] on button "Approve Timesheet" at bounding box center [709, 659] width 153 height 40
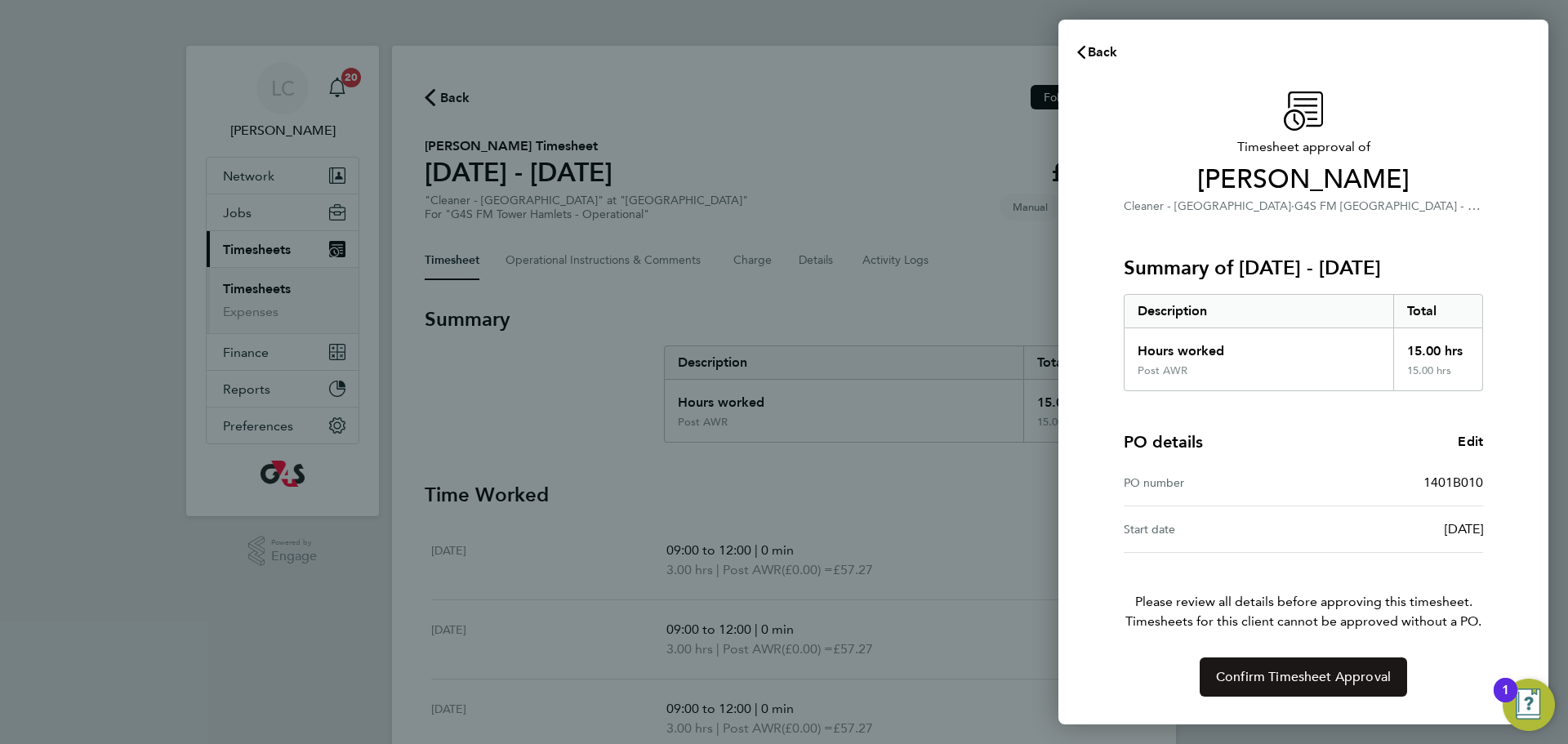
click at [1283, 678] on span "Confirm Timesheet Approval" at bounding box center [1303, 677] width 174 height 16
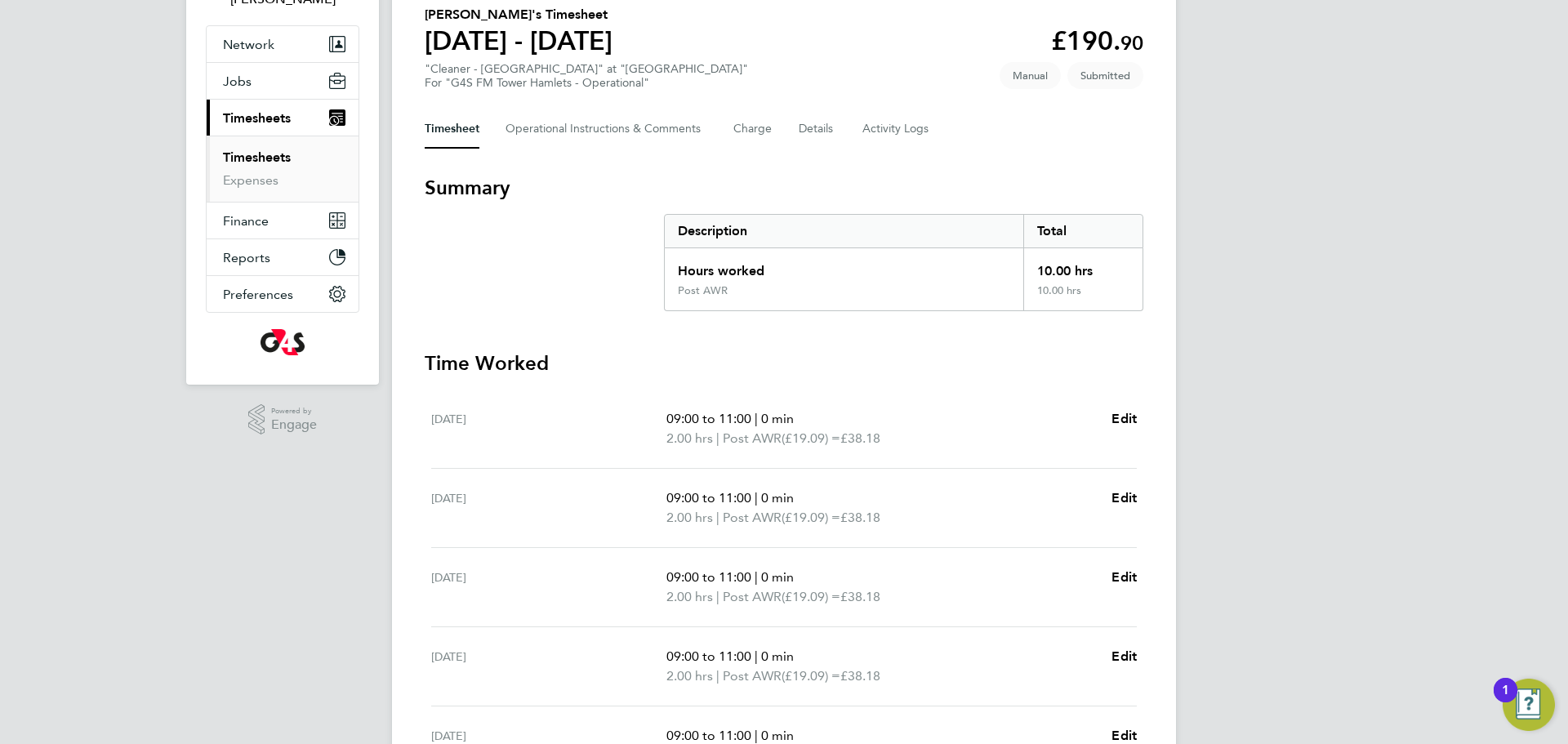
scroll to position [131, 0]
click at [545, 140] on Comments-tab "Operational Instructions & Comments" at bounding box center [607, 130] width 202 height 40
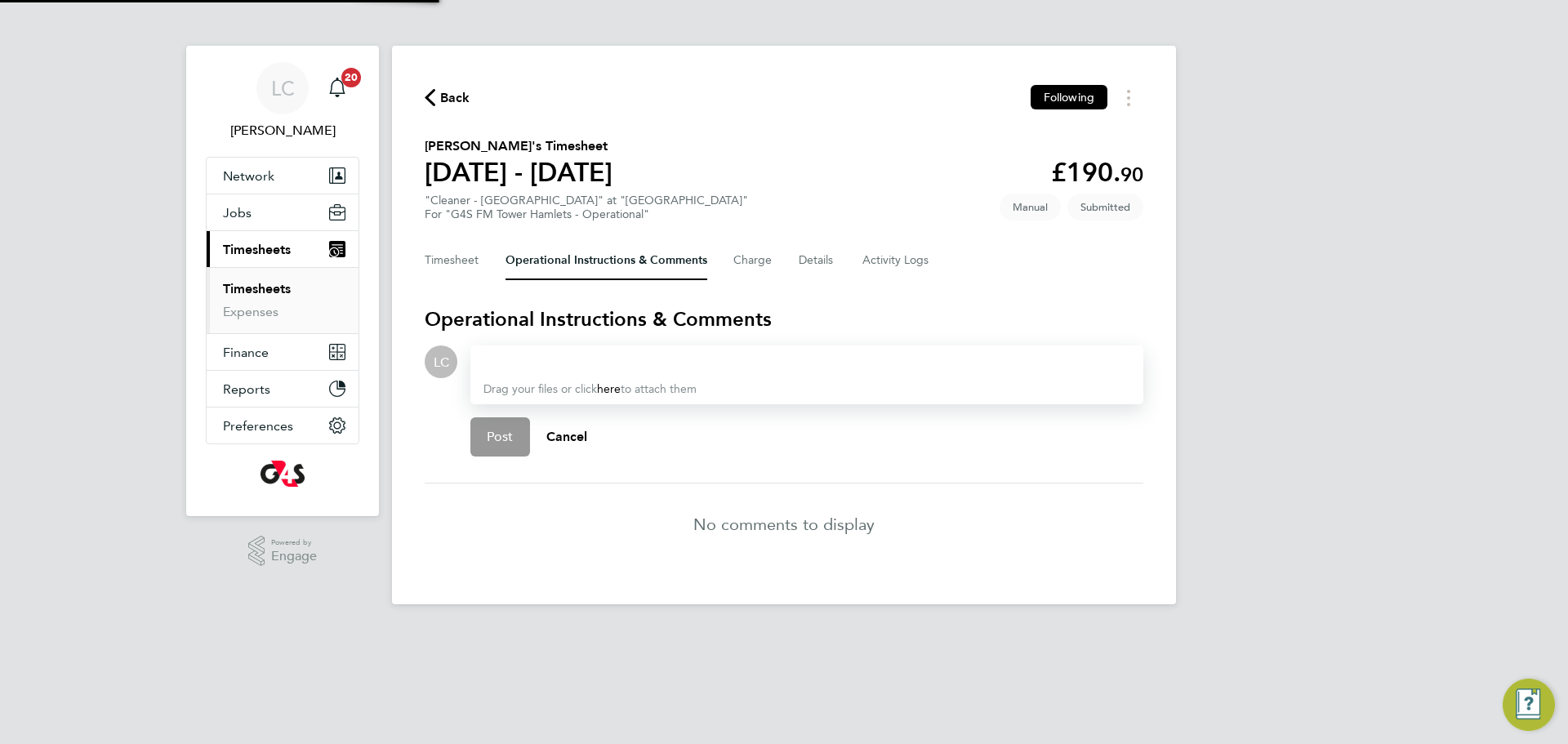
click at [517, 363] on div at bounding box center [807, 362] width 647 height 20
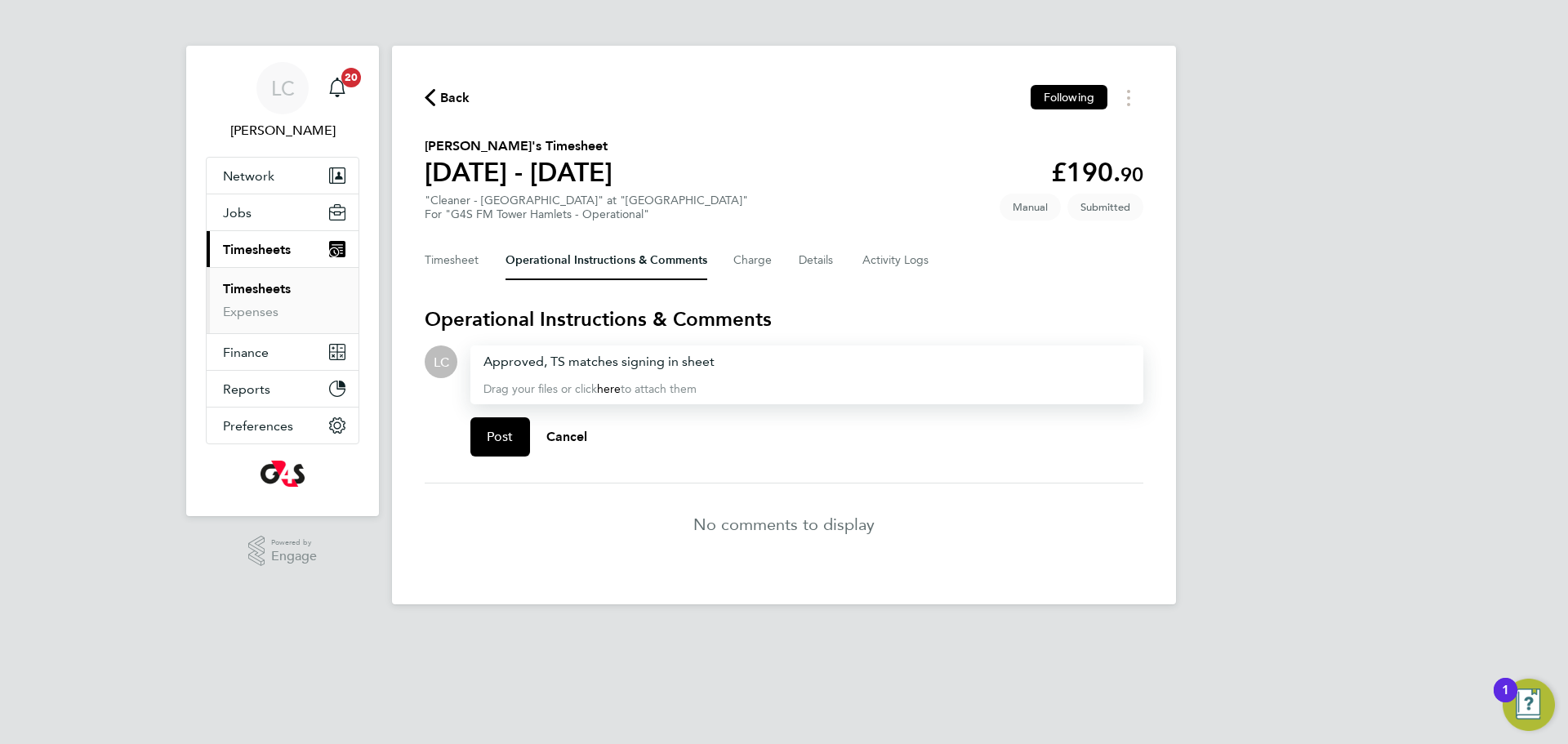
click at [733, 365] on div "Approved, TS matches signing in sheet" at bounding box center [807, 362] width 647 height 20
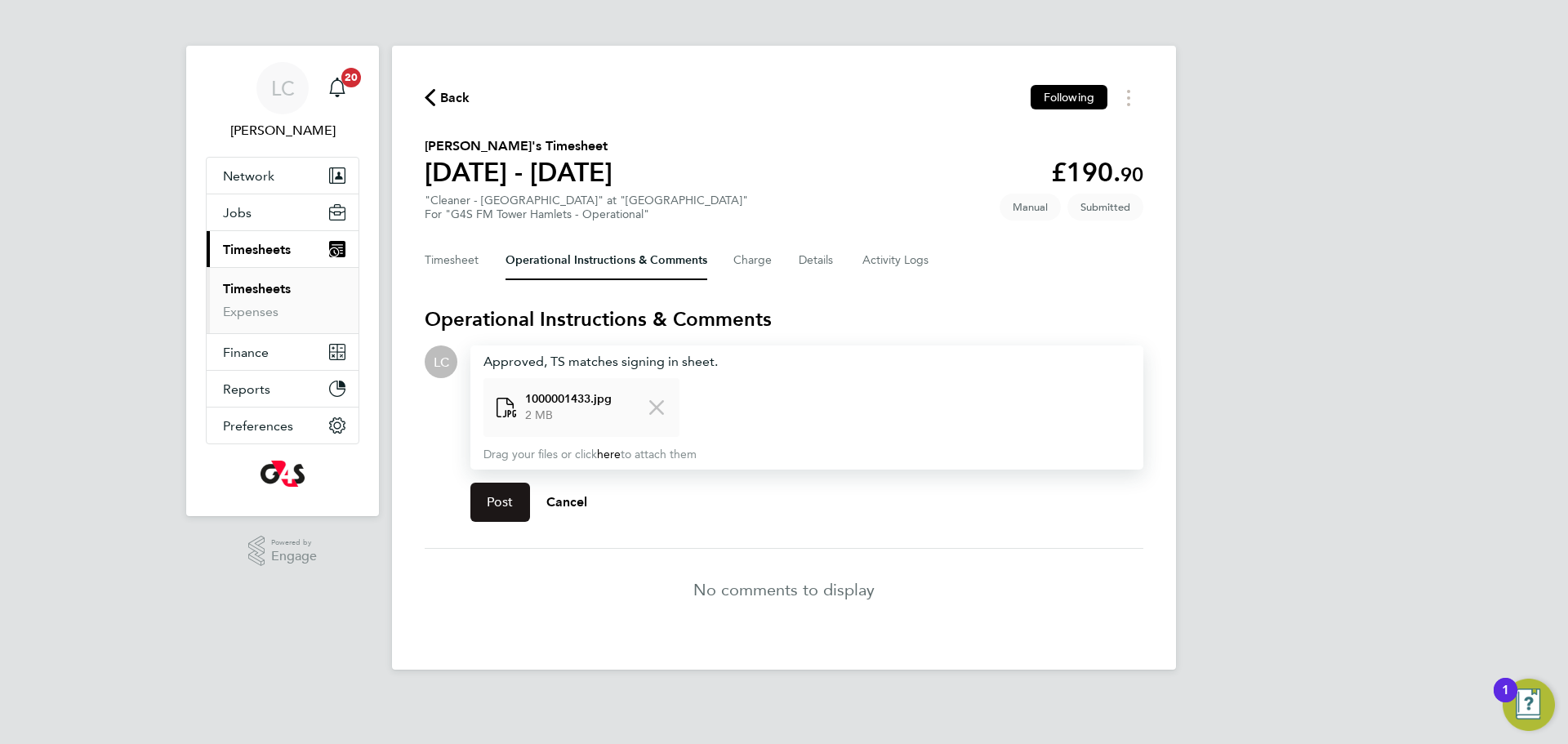
click at [516, 501] on button "Post" at bounding box center [501, 502] width 59 height 40
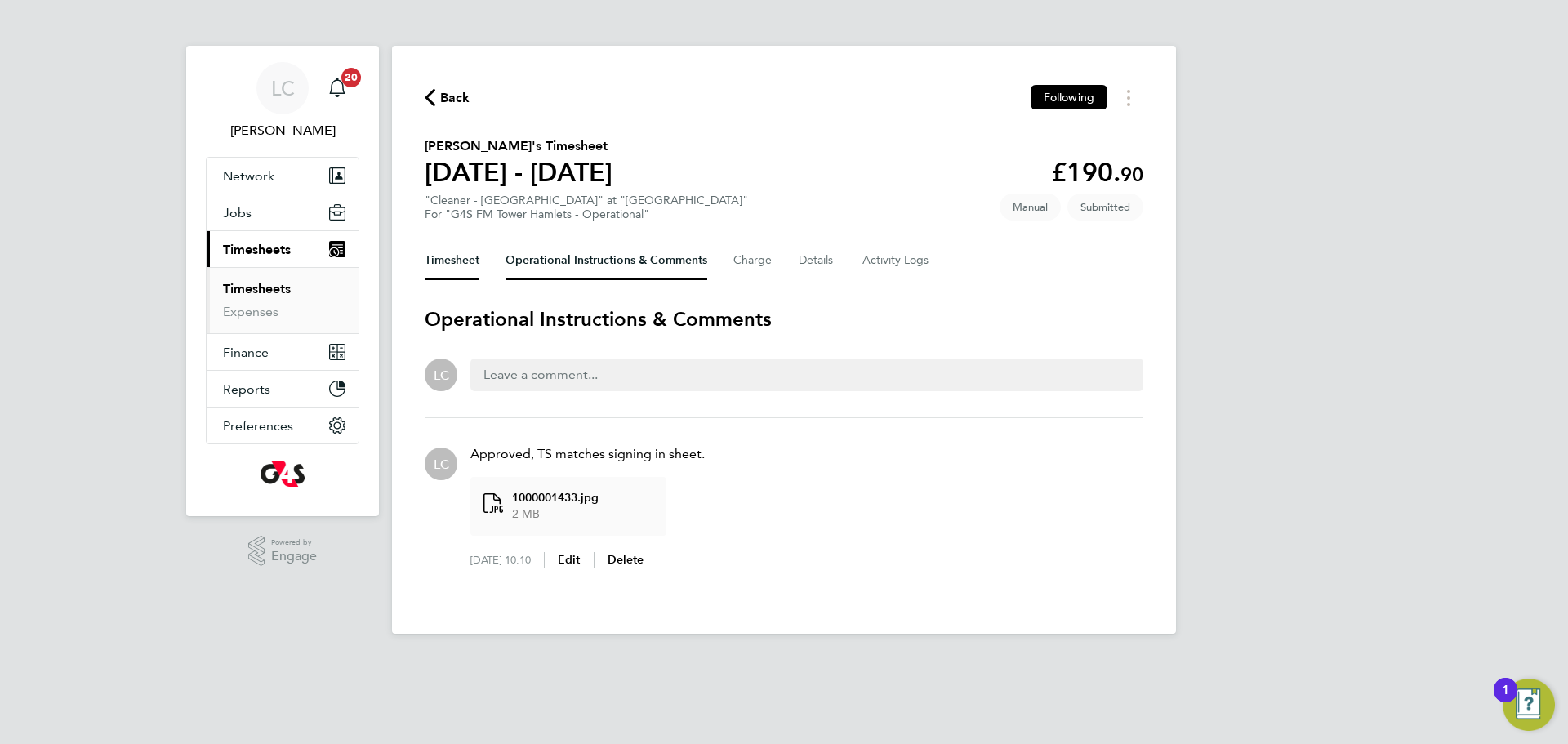
click at [479, 247] on button "Timesheet" at bounding box center [452, 261] width 55 height 40
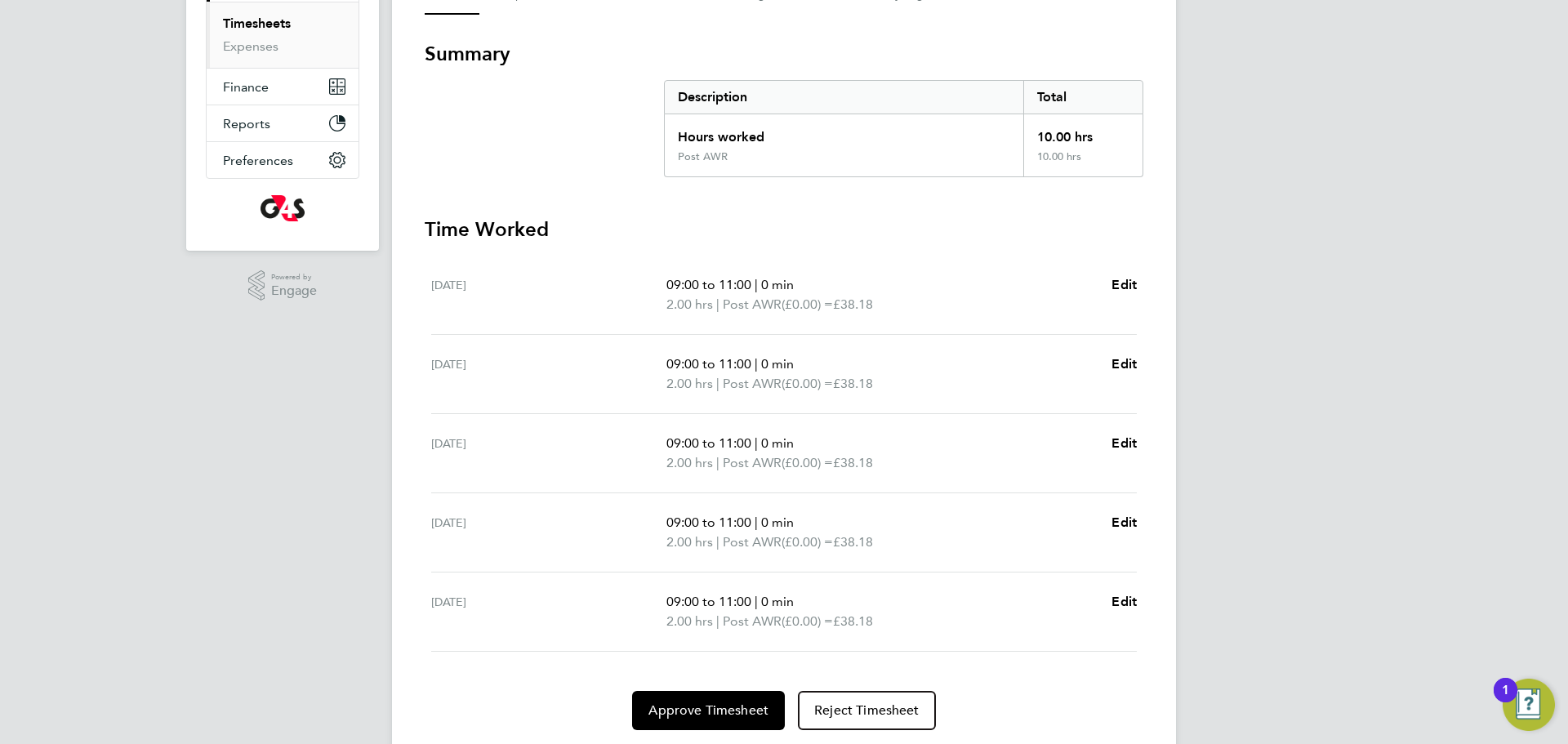
scroll to position [266, 0]
click at [722, 698] on button "Approve Timesheet" at bounding box center [709, 709] width 153 height 40
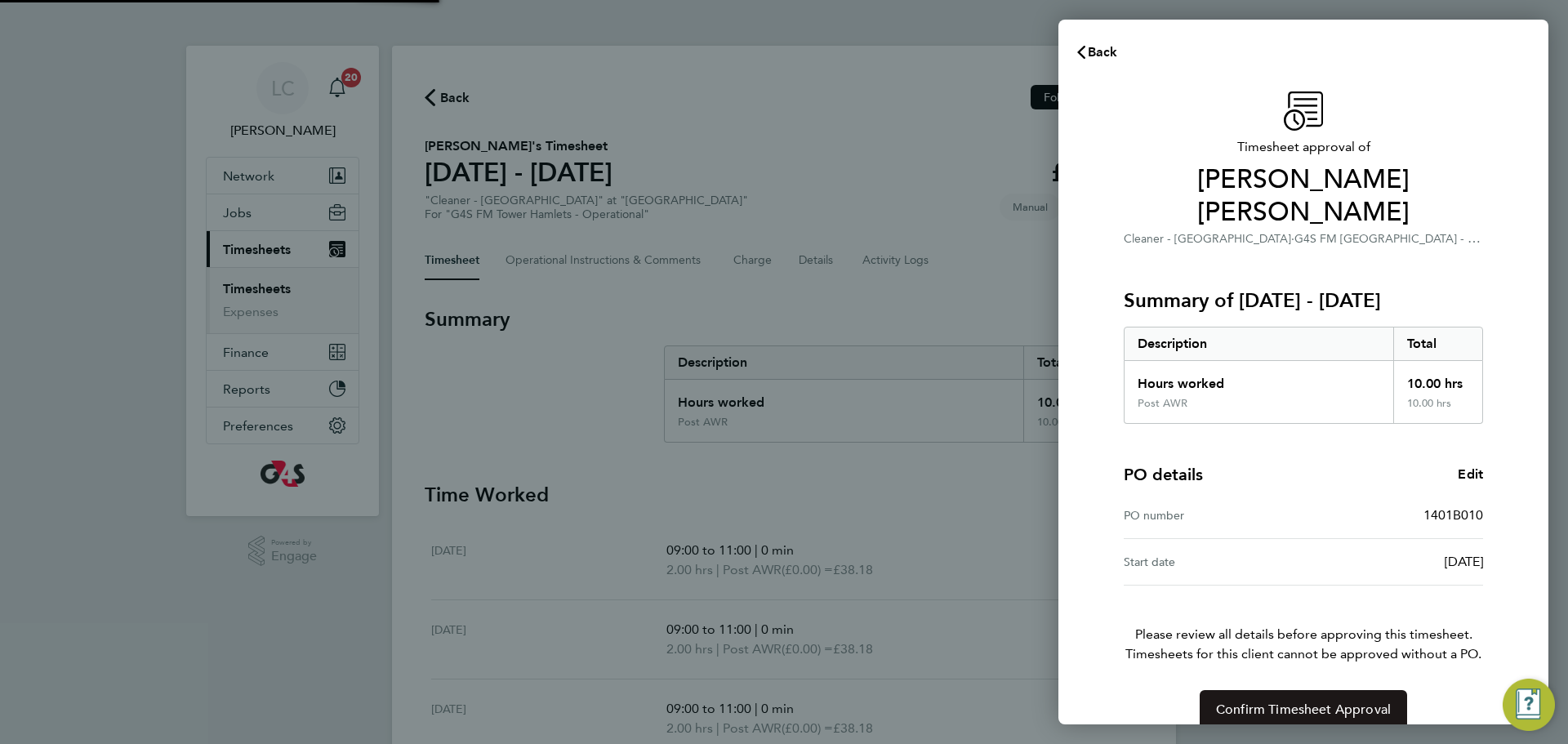
drag, startPoint x: 1332, startPoint y: 677, endPoint x: 1329, endPoint y: 685, distance: 8.5
click at [1333, 701] on span "Confirm Timesheet Approval" at bounding box center [1303, 709] width 174 height 16
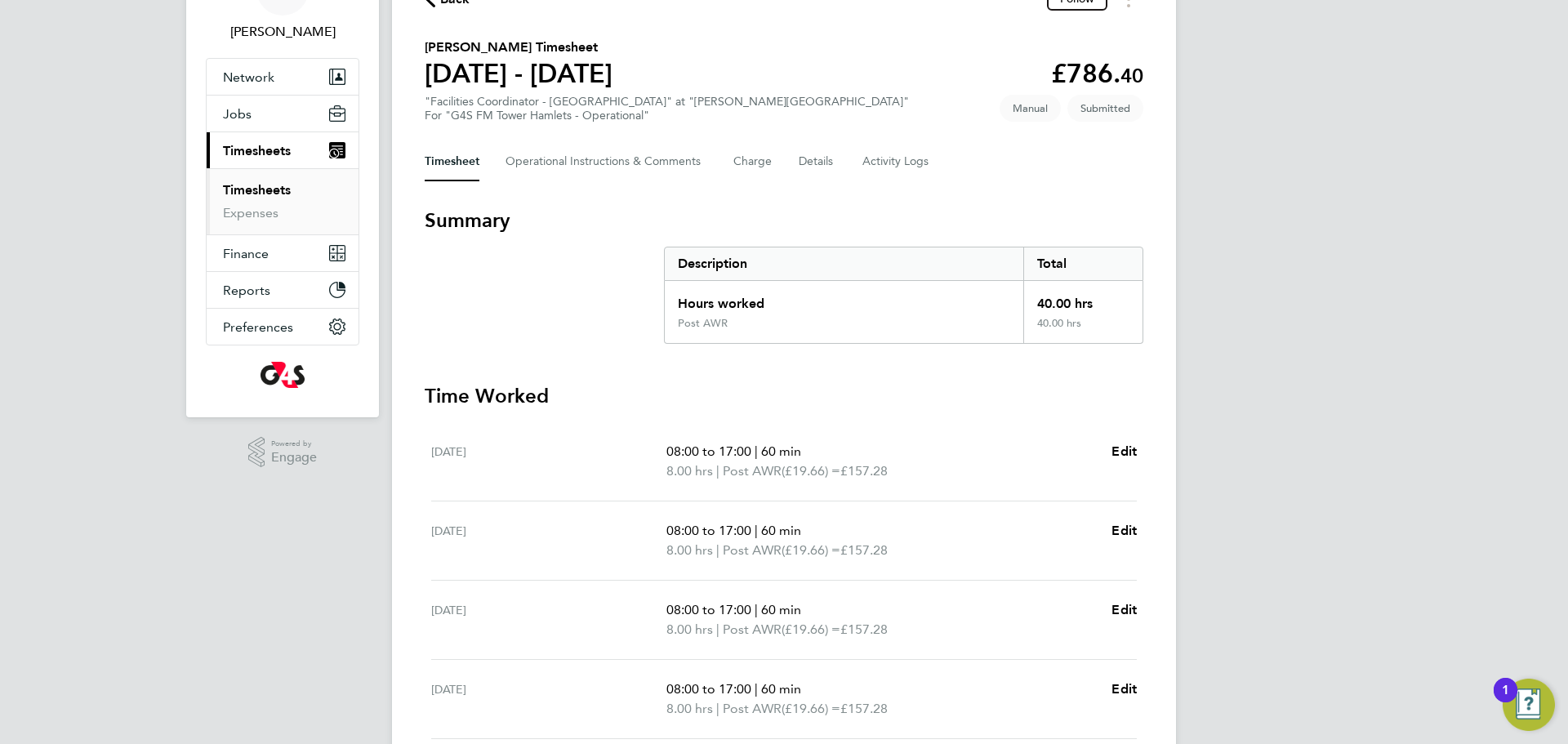
scroll to position [91, 0]
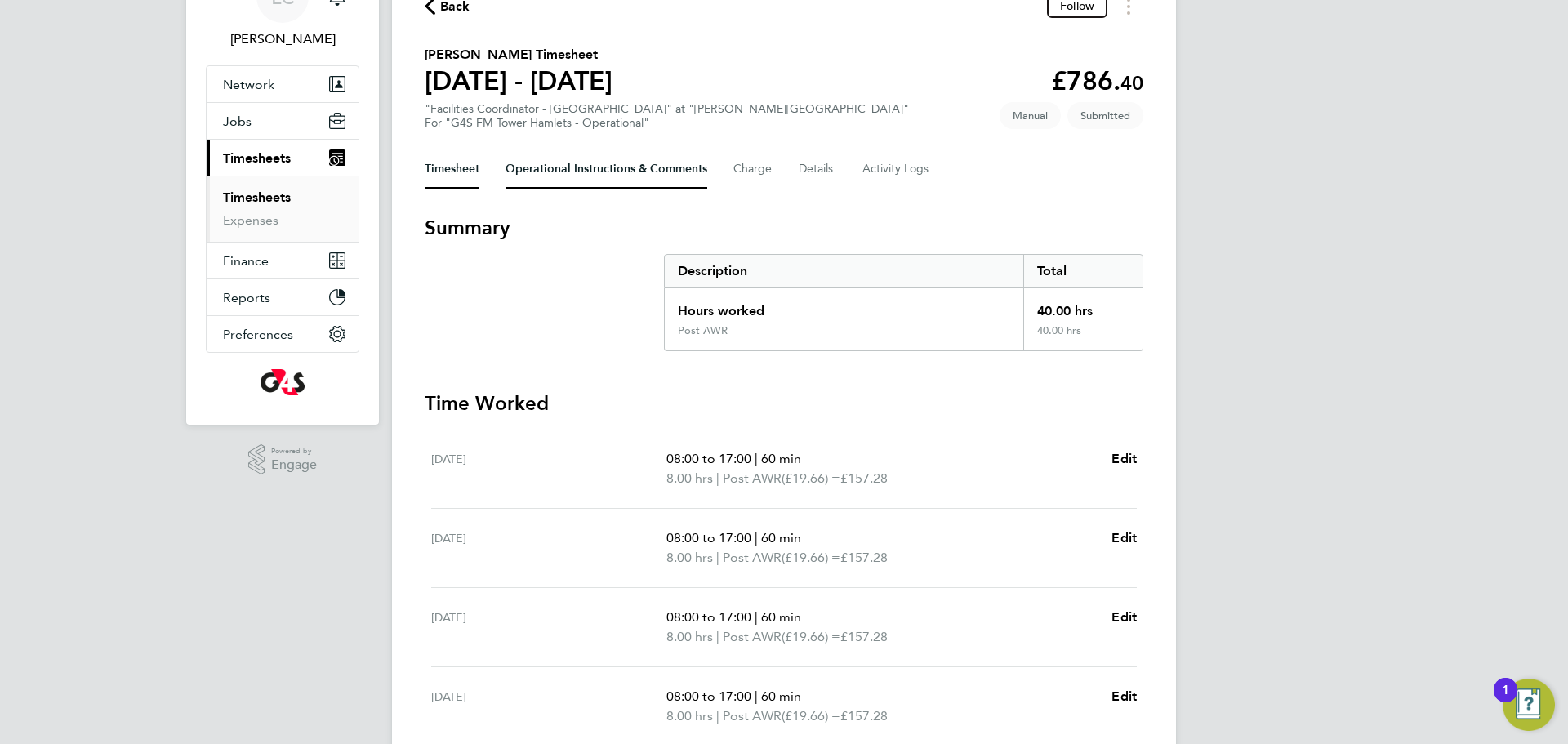
drag, startPoint x: 522, startPoint y: 181, endPoint x: 529, endPoint y: 177, distance: 8.1
click at [522, 181] on Comments-tab "Operational Instructions & Comments" at bounding box center [607, 169] width 202 height 40
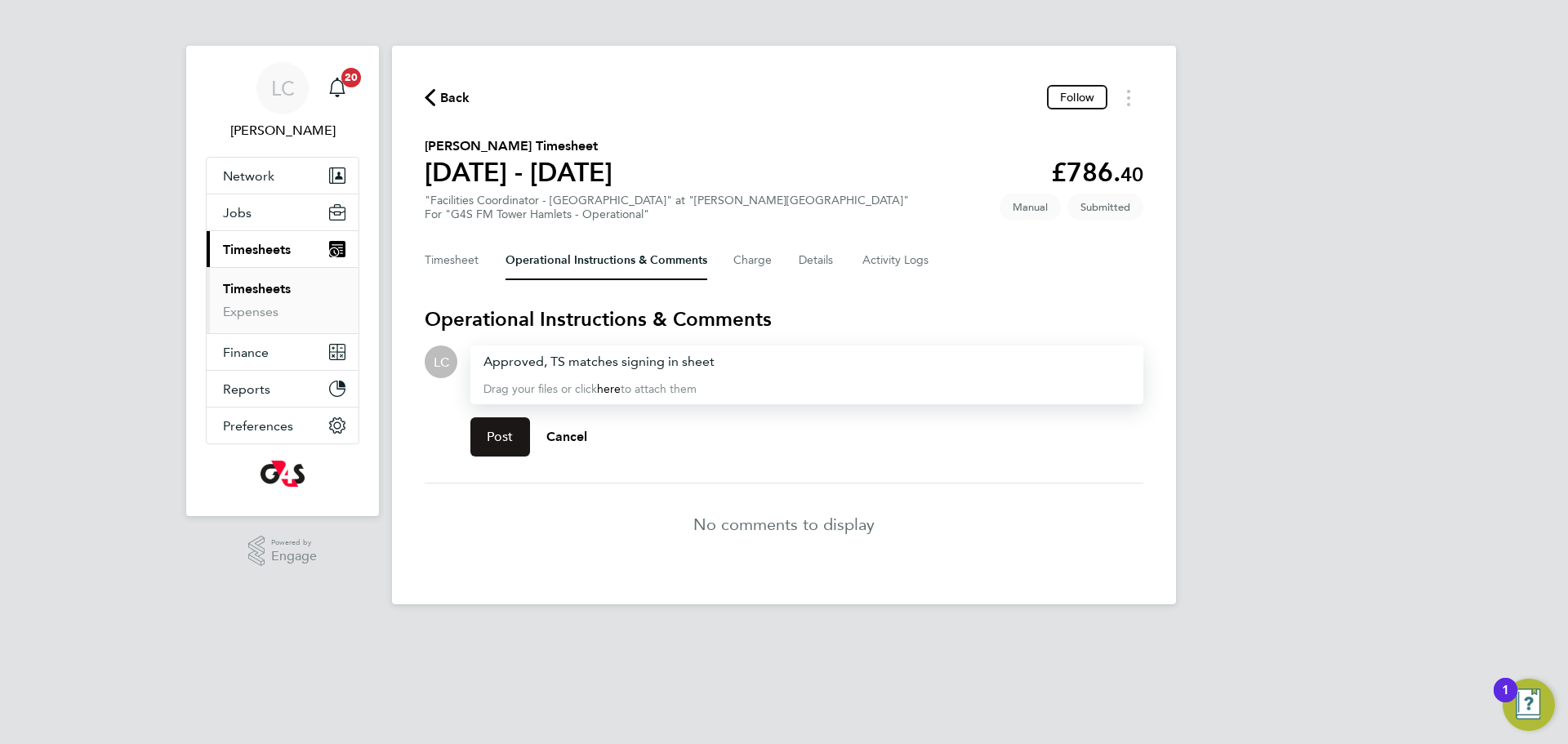
click at [494, 439] on span "Post" at bounding box center [500, 437] width 27 height 16
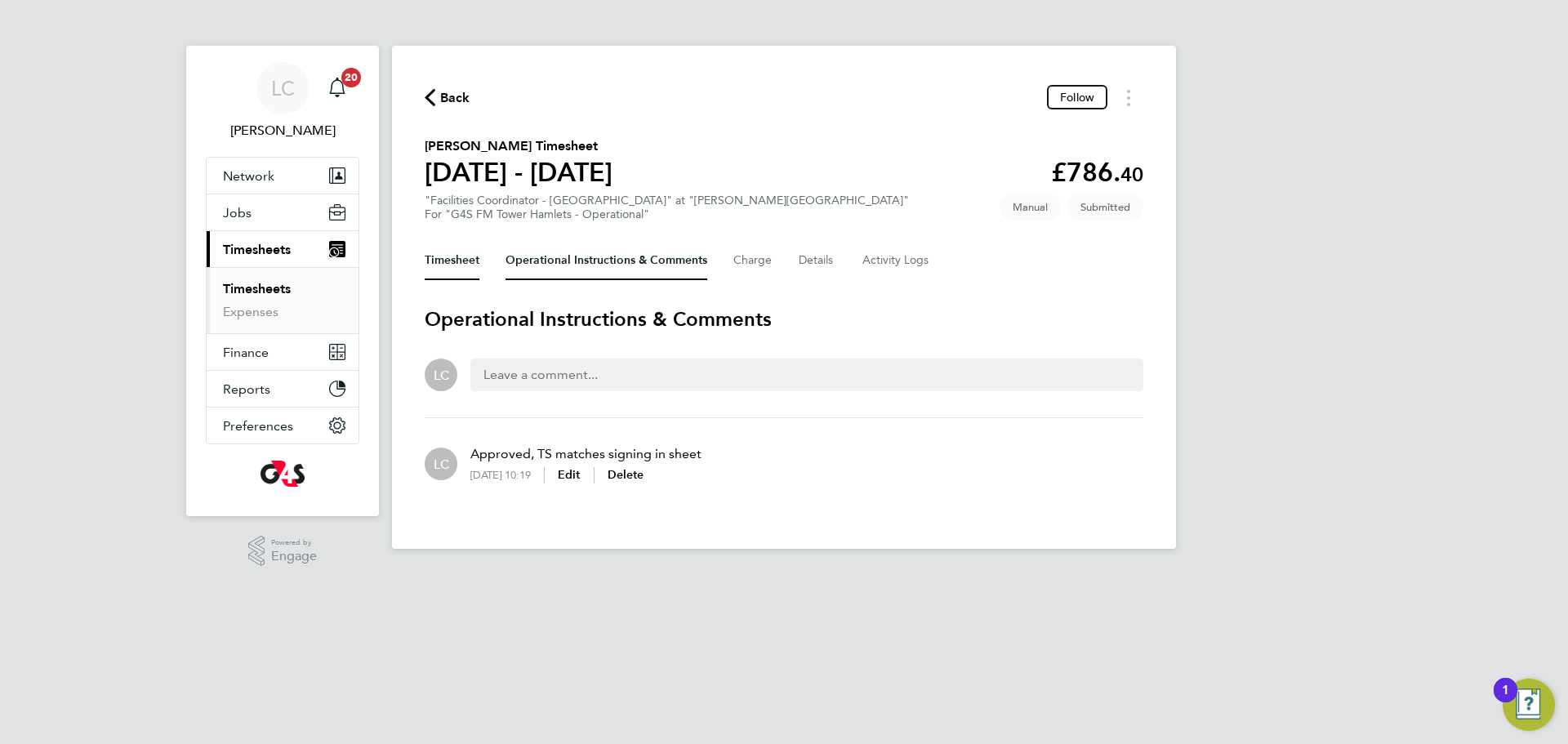
click at [469, 266] on button "Timesheet" at bounding box center [452, 261] width 55 height 40
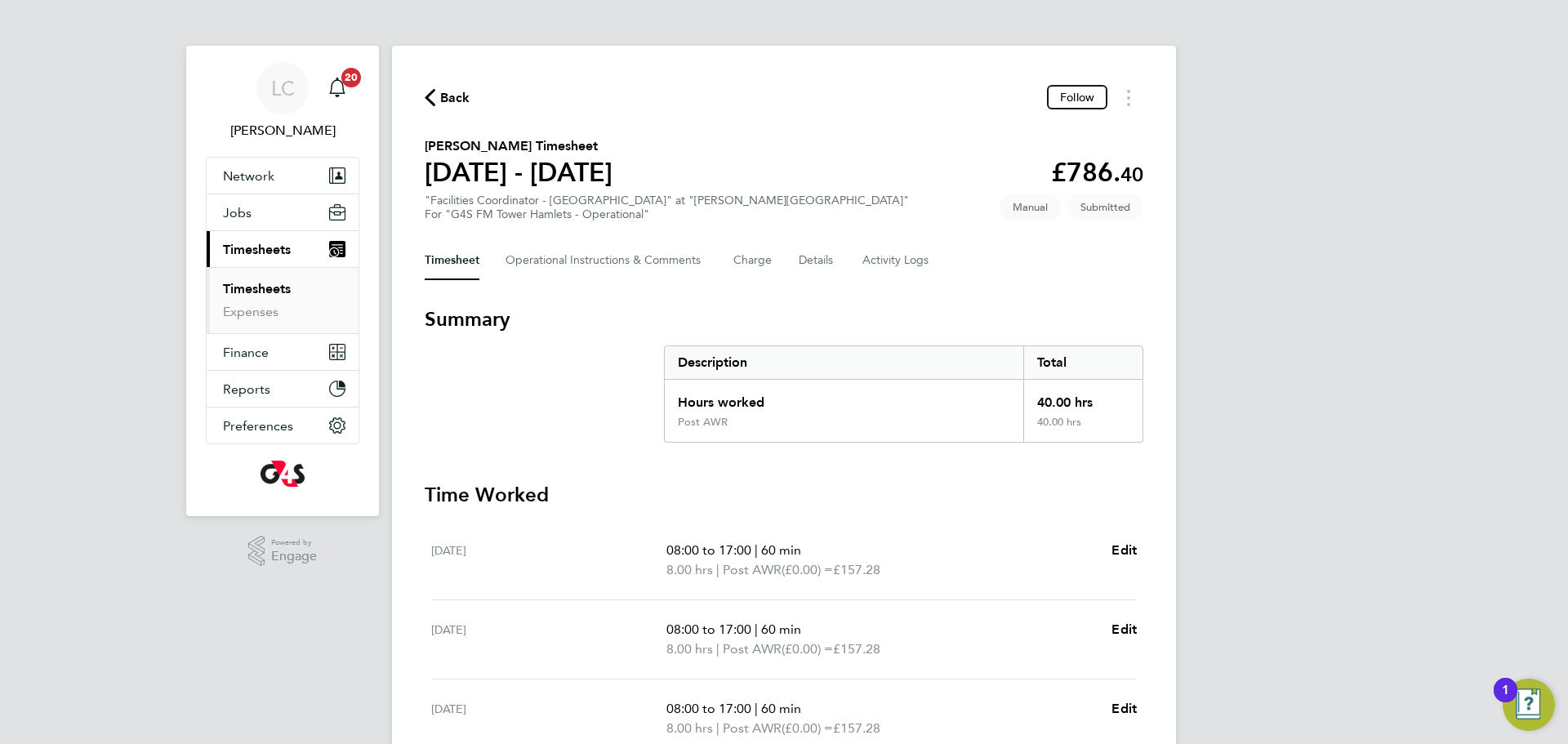
drag, startPoint x: 425, startPoint y: 143, endPoint x: 587, endPoint y: 147, distance: 162.0
click at [587, 147] on h2 "[PERSON_NAME] Timesheet" at bounding box center [519, 147] width 188 height 20
copy h2 "[PERSON_NAME] Timesheet"
click at [606, 131] on div "Back Follow [PERSON_NAME] Timesheet [DATE] - [DATE] £786. 40 "Facilities Coordi…" at bounding box center [784, 540] width 784 height 989
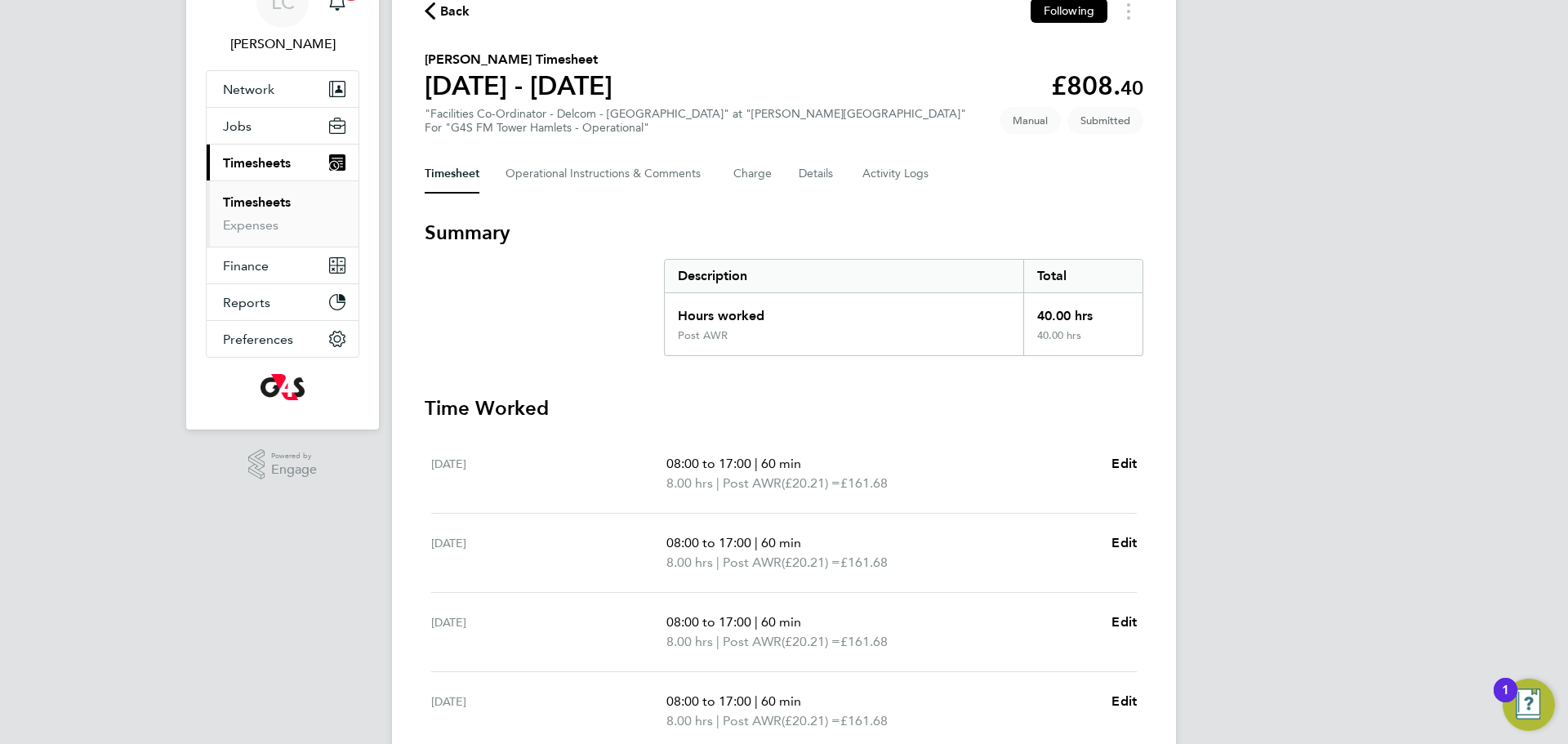
scroll to position [61, 0]
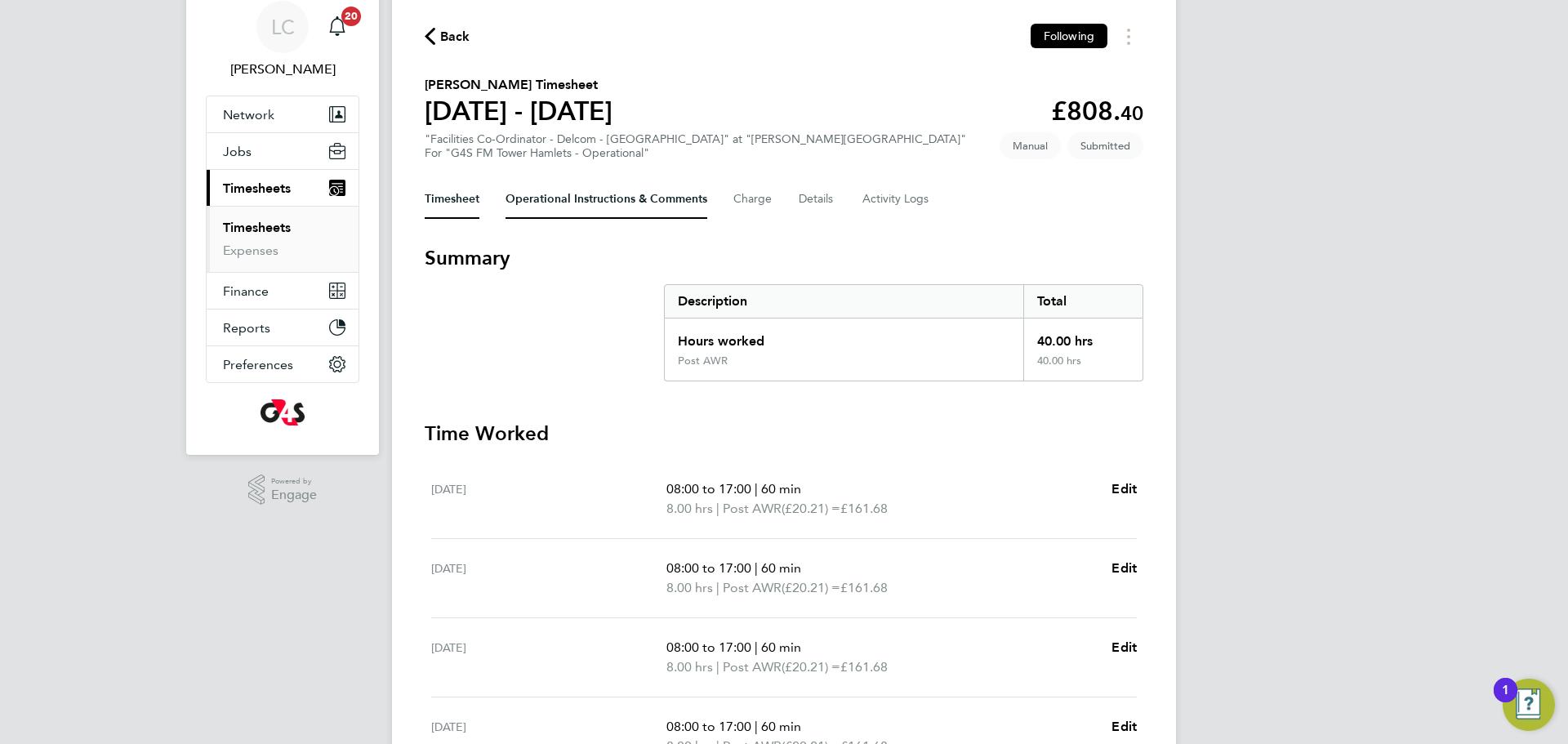
drag, startPoint x: 559, startPoint y: 194, endPoint x: 537, endPoint y: 274, distance: 83.0
click at [560, 195] on Comments-tab "Operational Instructions & Comments" at bounding box center [607, 199] width 202 height 40
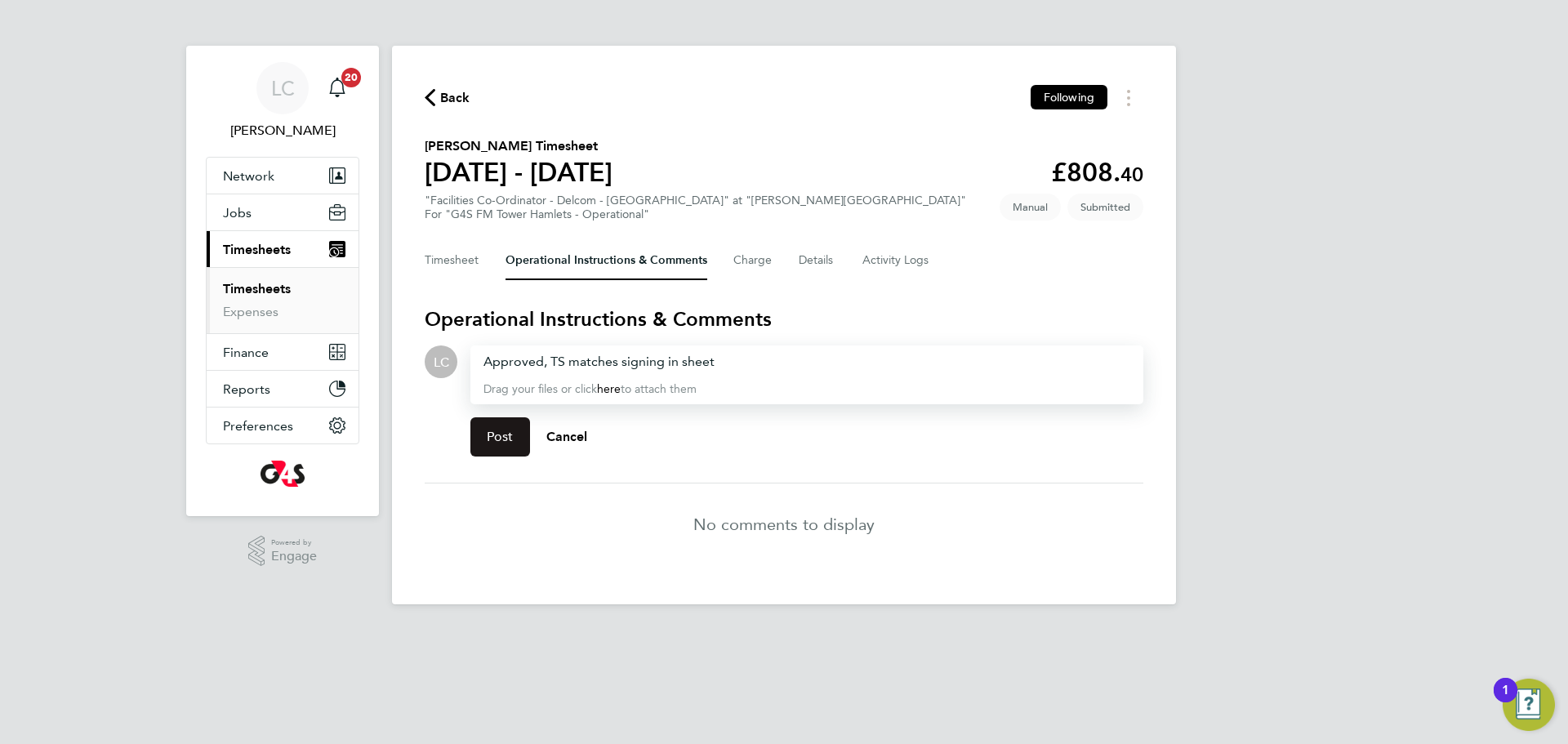
click at [517, 445] on button "Post" at bounding box center [501, 437] width 59 height 40
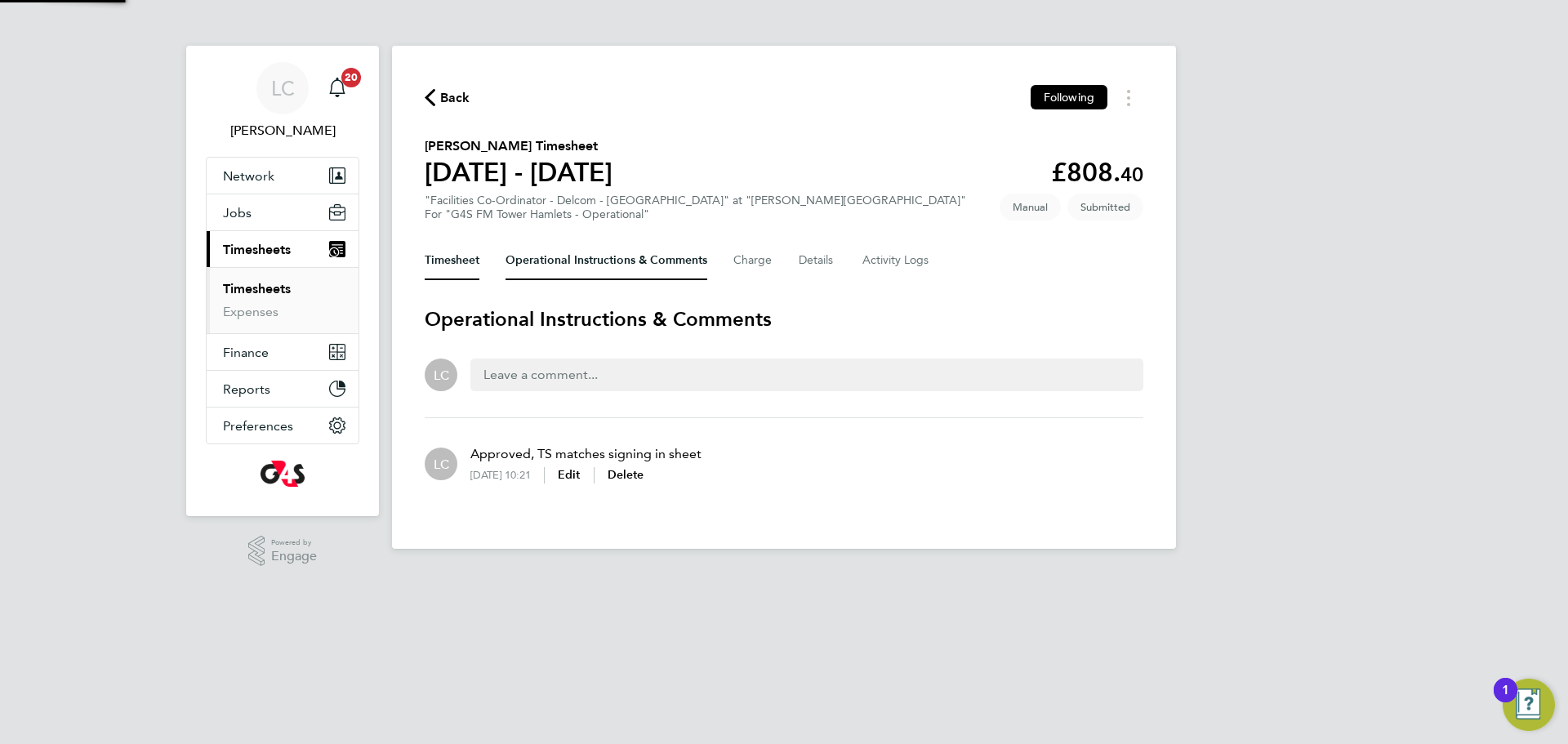
drag, startPoint x: 472, startPoint y: 257, endPoint x: 708, endPoint y: 448, distance: 303.6
click at [473, 256] on button "Timesheet" at bounding box center [452, 261] width 55 height 40
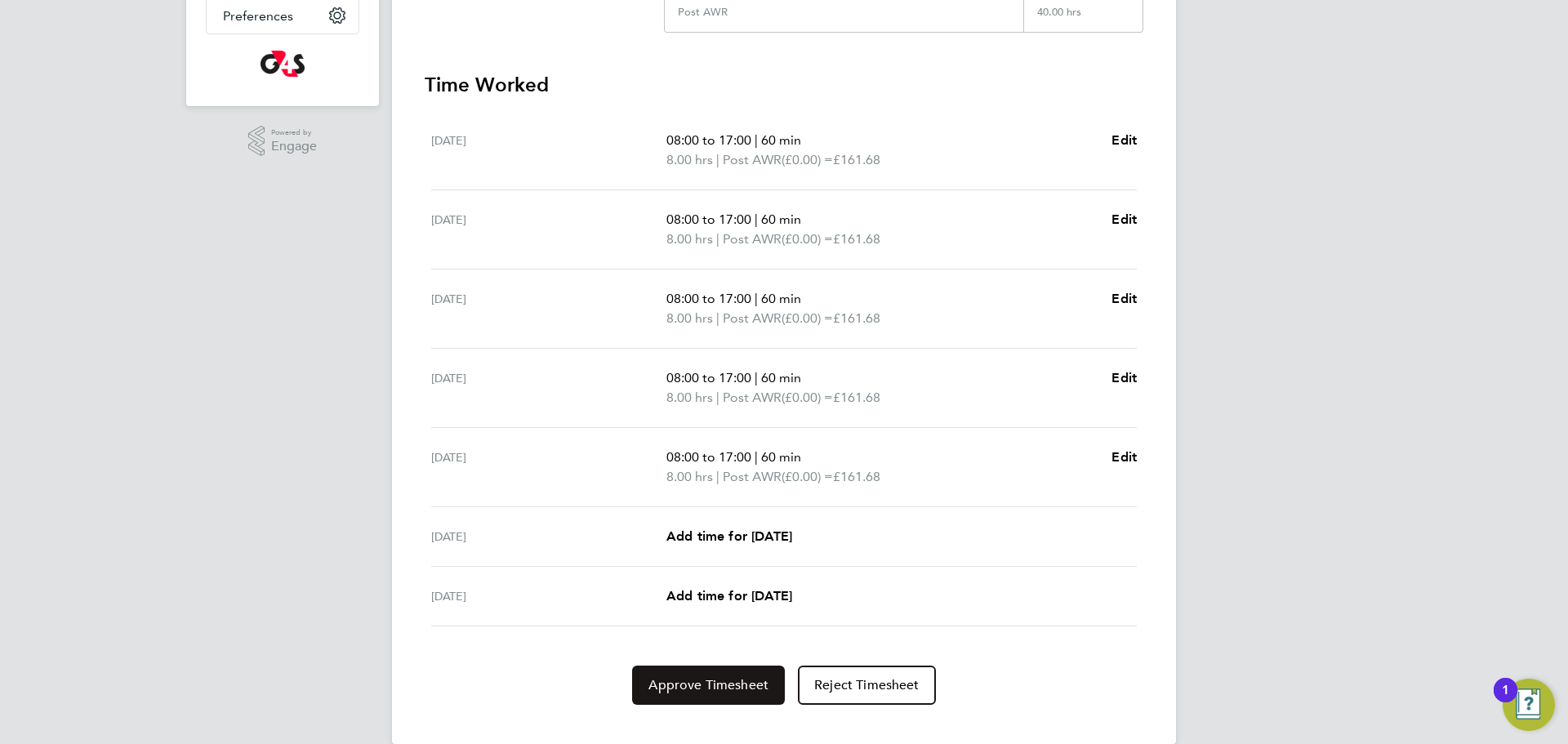
scroll to position [436, 0]
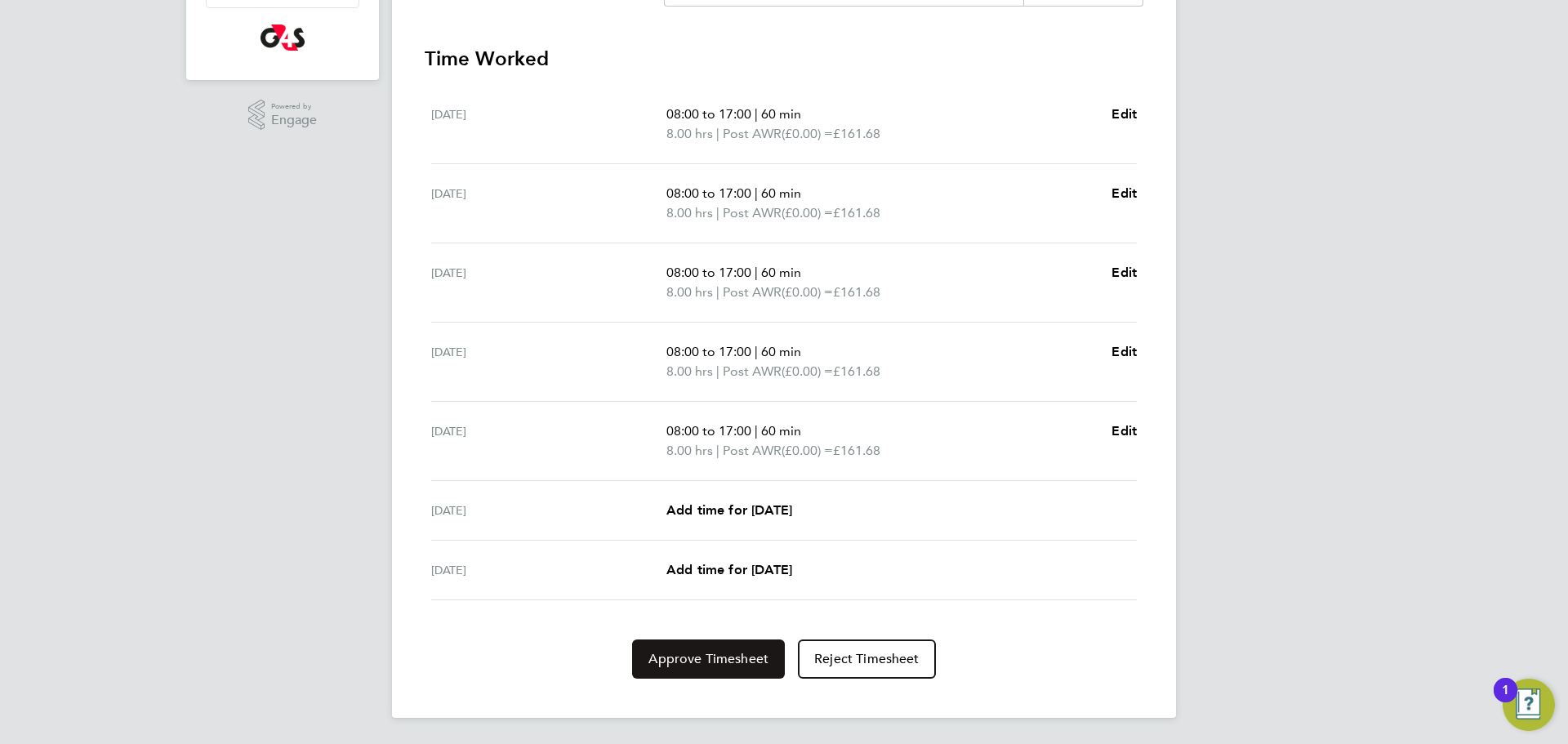
drag, startPoint x: 678, startPoint y: 671, endPoint x: 770, endPoint y: 673, distance: 92.0
click at [679, 672] on button "Approve Timesheet" at bounding box center [709, 659] width 153 height 40
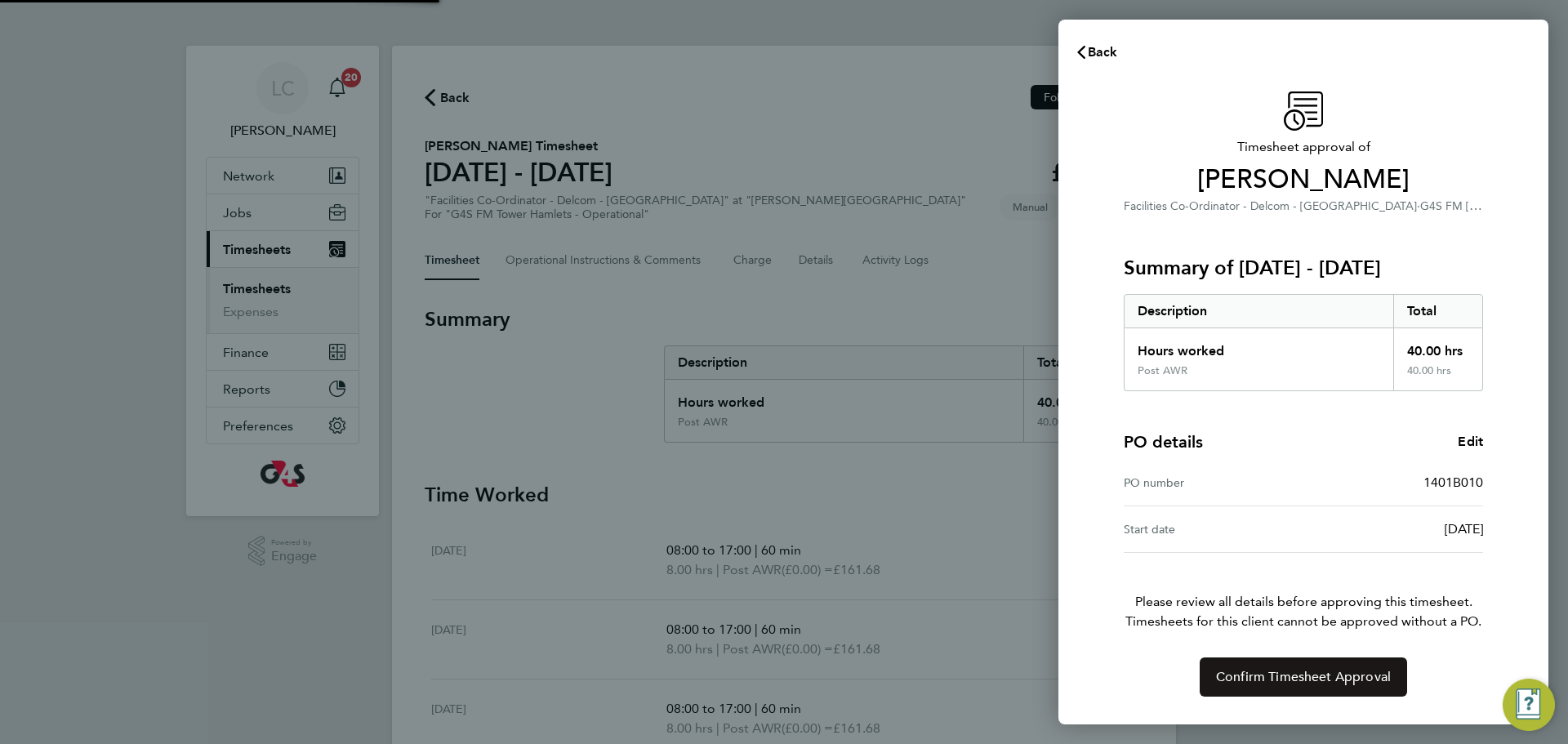
drag, startPoint x: 1256, startPoint y: 665, endPoint x: 1241, endPoint y: 662, distance: 15.3
click at [1256, 666] on button "Confirm Timesheet Approval" at bounding box center [1303, 677] width 207 height 40
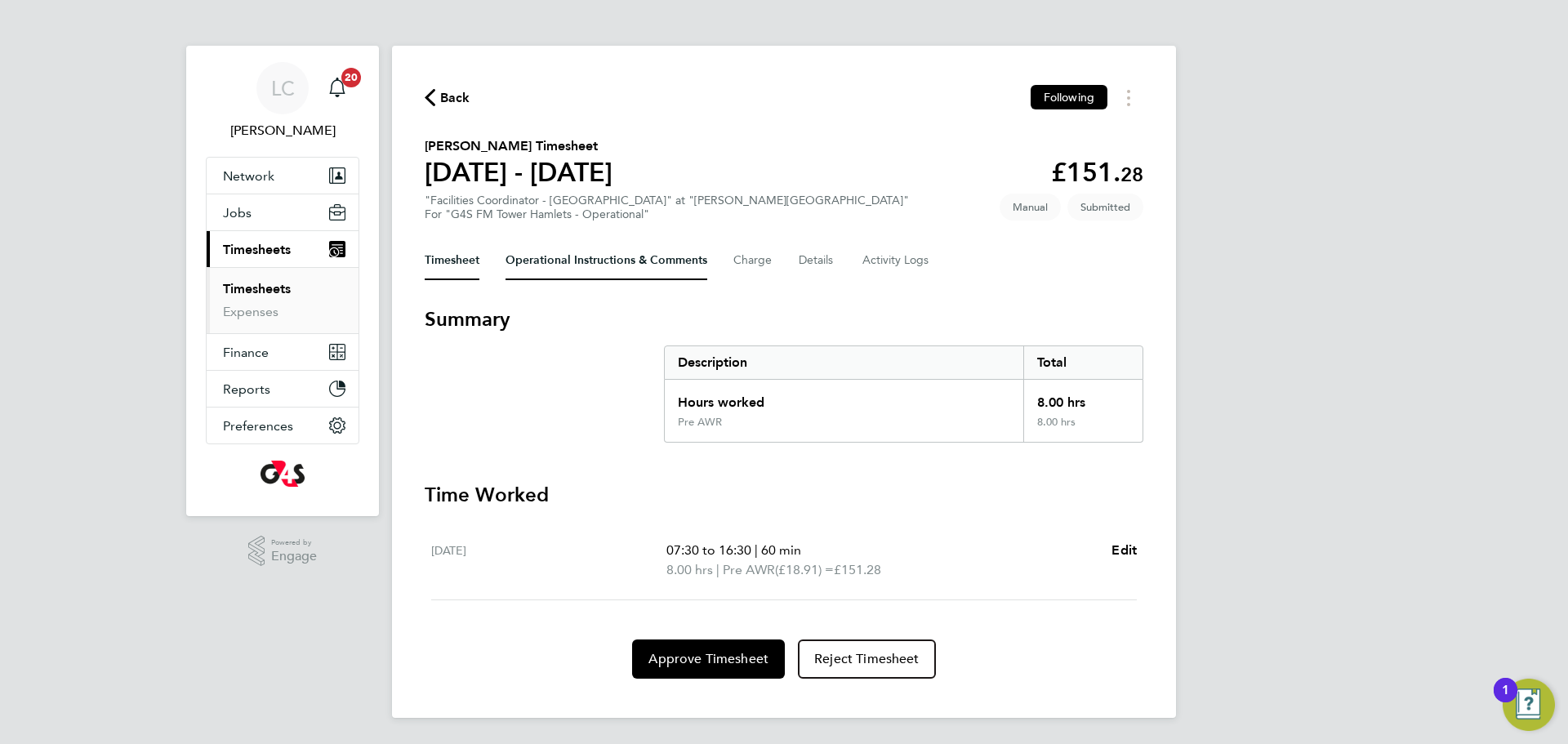
click at [613, 273] on Comments-tab "Operational Instructions & Comments" at bounding box center [607, 261] width 202 height 40
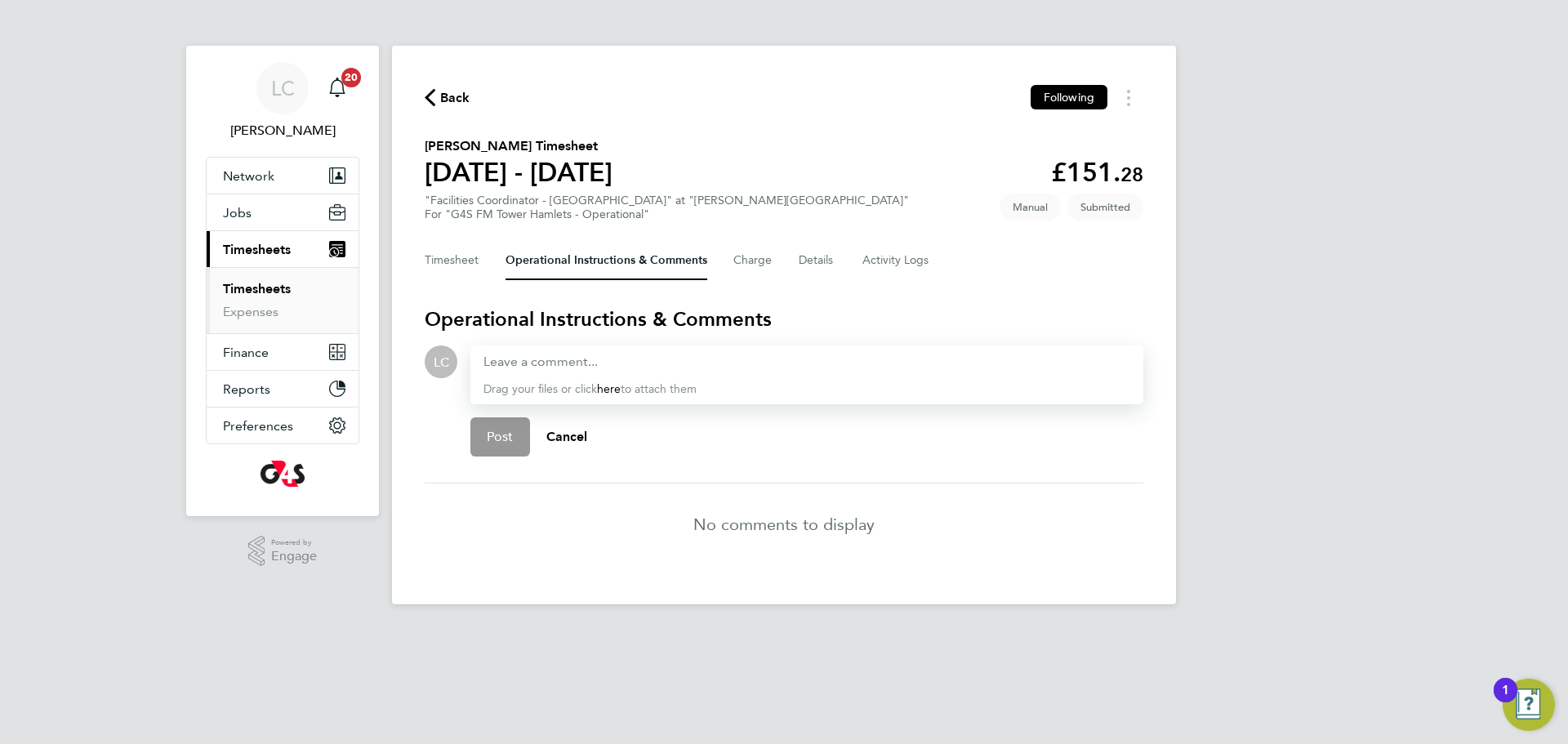
drag, startPoint x: 525, startPoint y: 351, endPoint x: 499, endPoint y: 361, distance: 27.9
click at [499, 361] on app-editor at bounding box center [807, 362] width 647 height 20
click at [499, 361] on div at bounding box center [807, 362] width 647 height 20
paste div
click at [510, 434] on span "Post" at bounding box center [500, 437] width 27 height 16
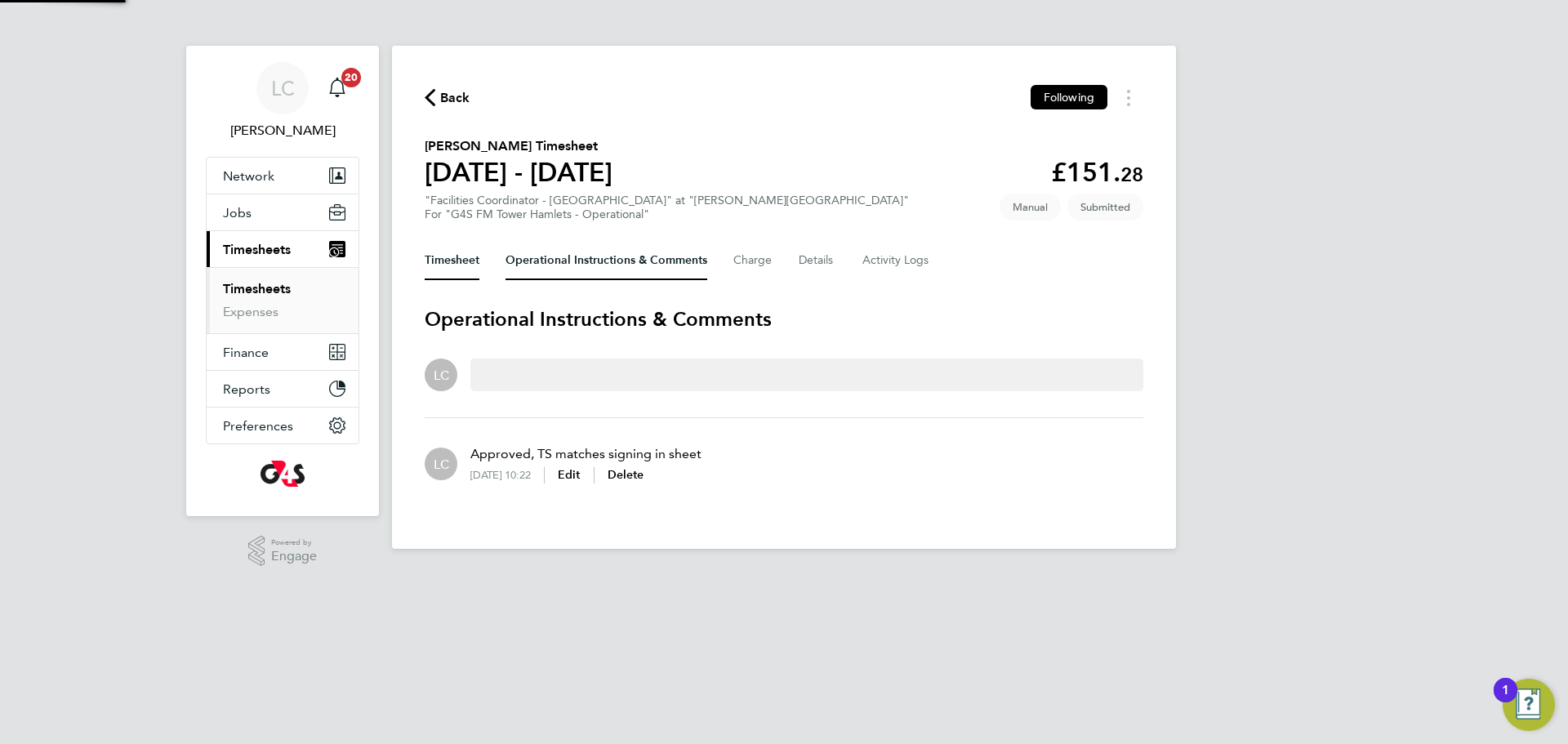
click at [474, 241] on button "Timesheet" at bounding box center [452, 261] width 55 height 40
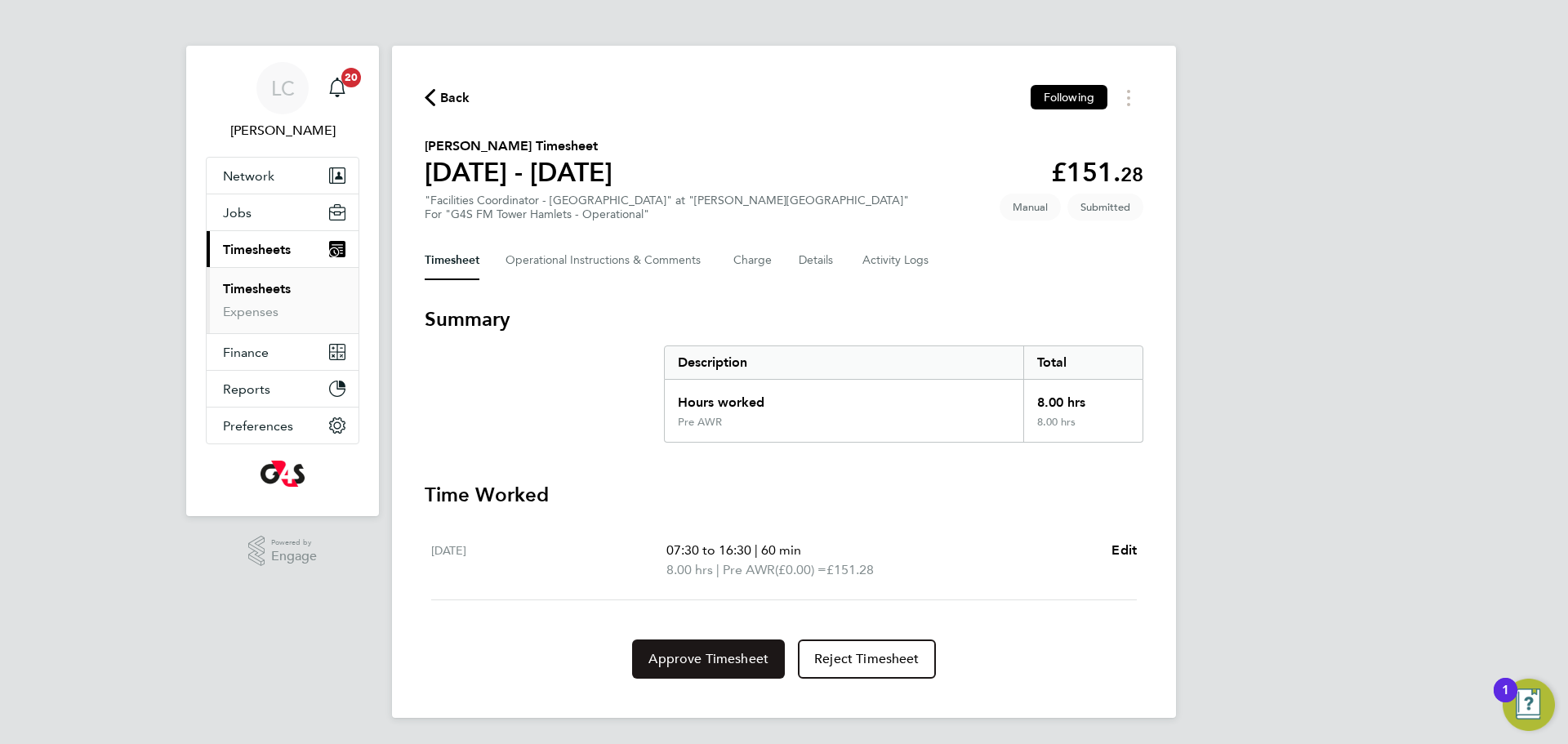
click at [718, 662] on span "Approve Timesheet" at bounding box center [708, 659] width 120 height 16
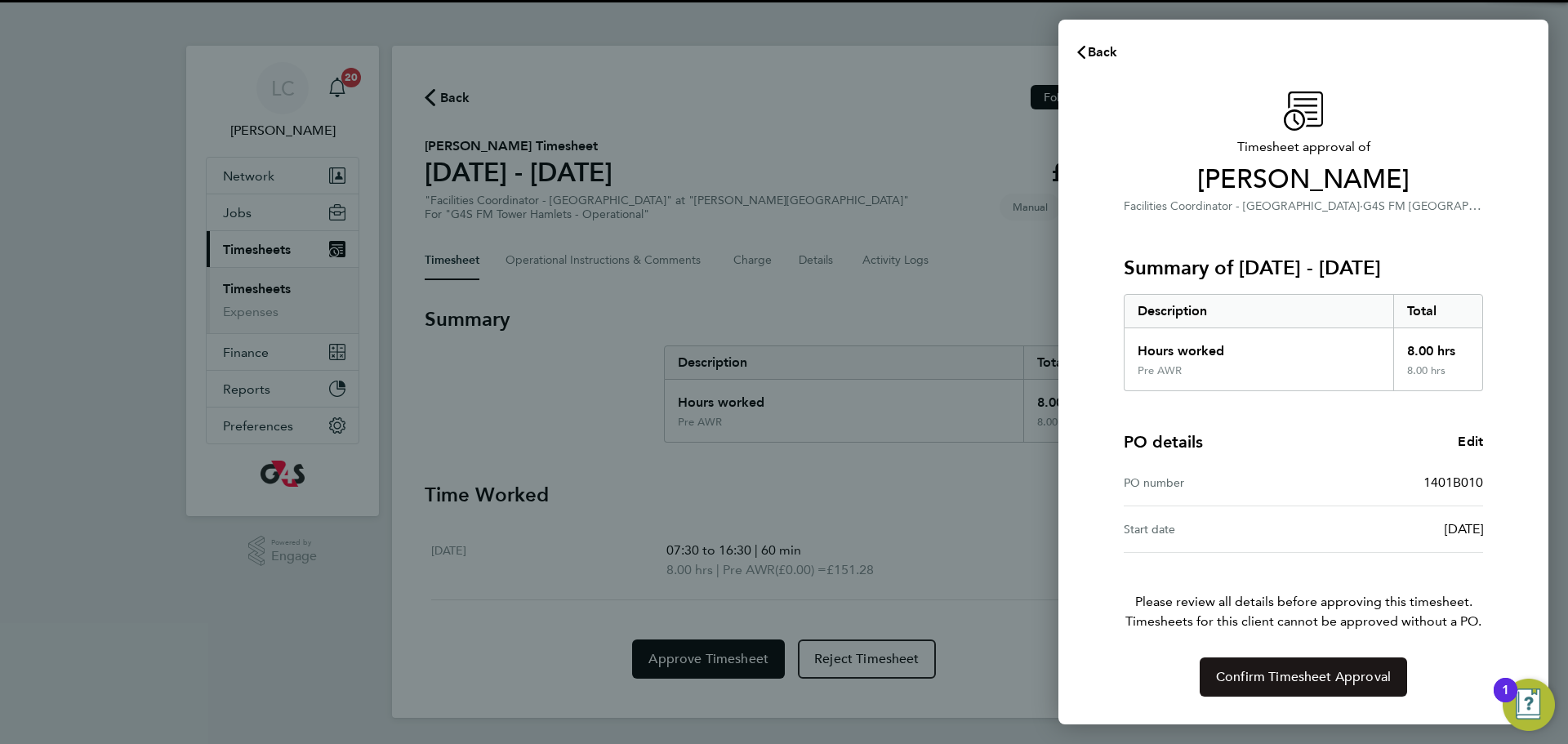
click at [1263, 671] on span "Confirm Timesheet Approval" at bounding box center [1303, 677] width 174 height 16
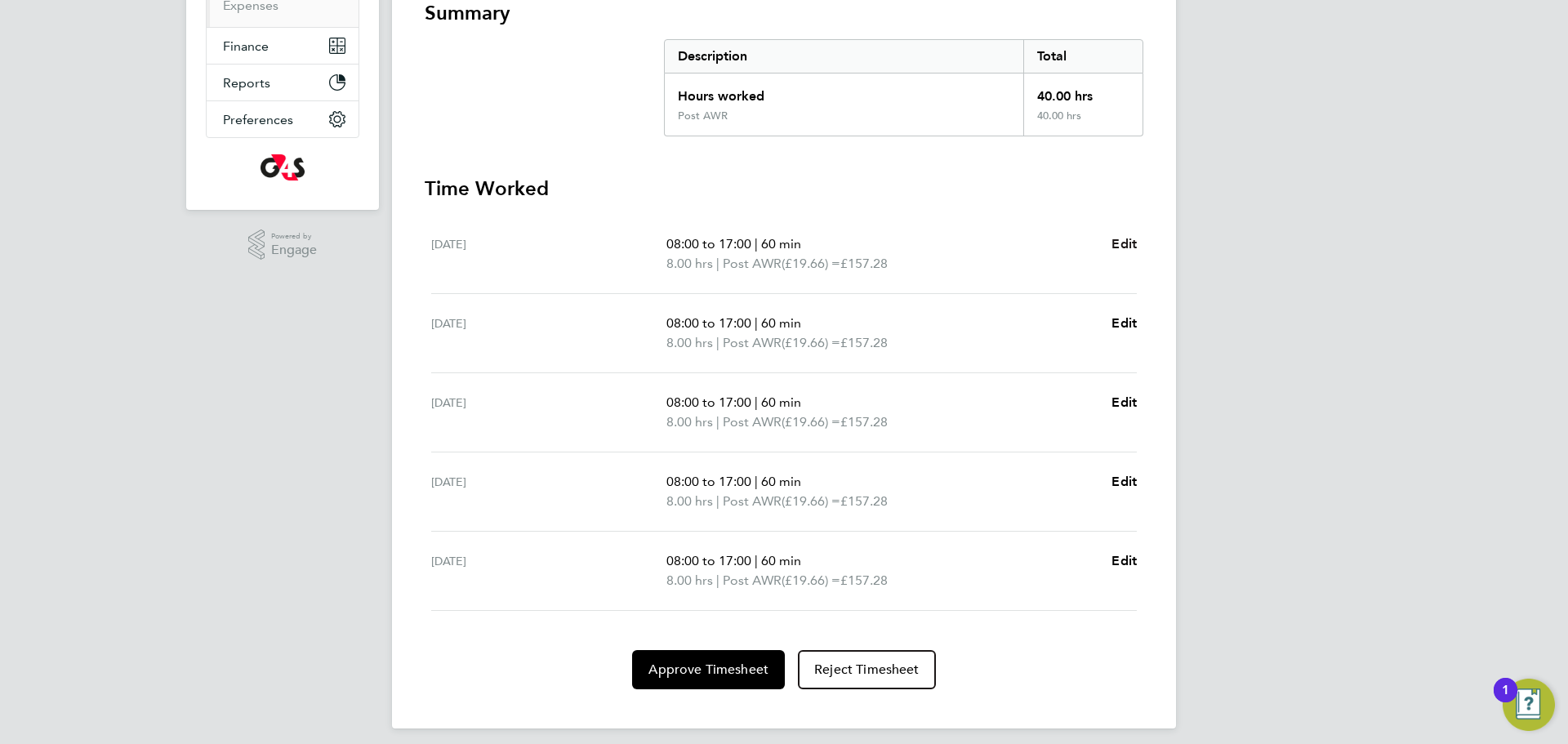
scroll to position [290, 0]
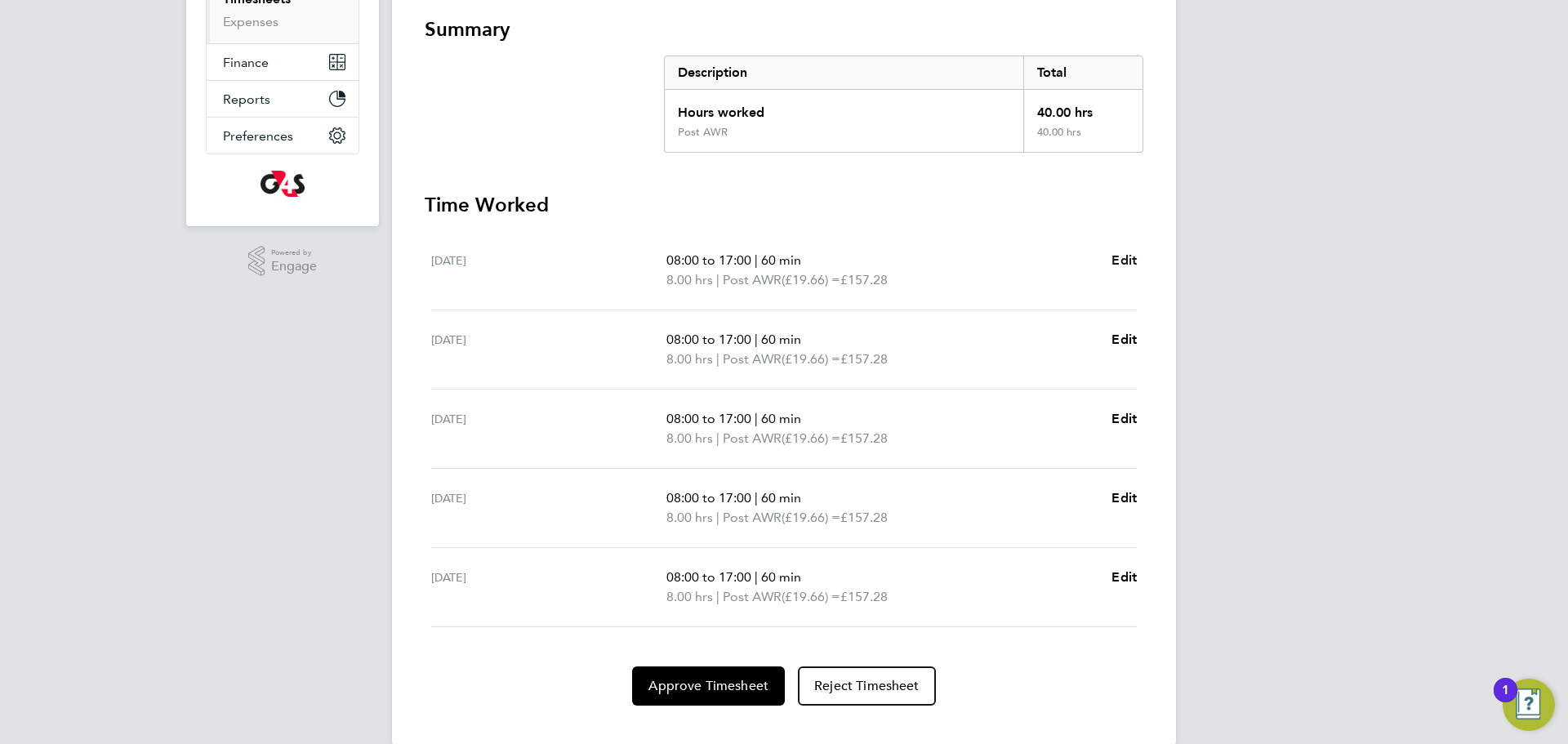
click at [1133, 255] on span "Edit" at bounding box center [1125, 261] width 26 height 16
select select "60"
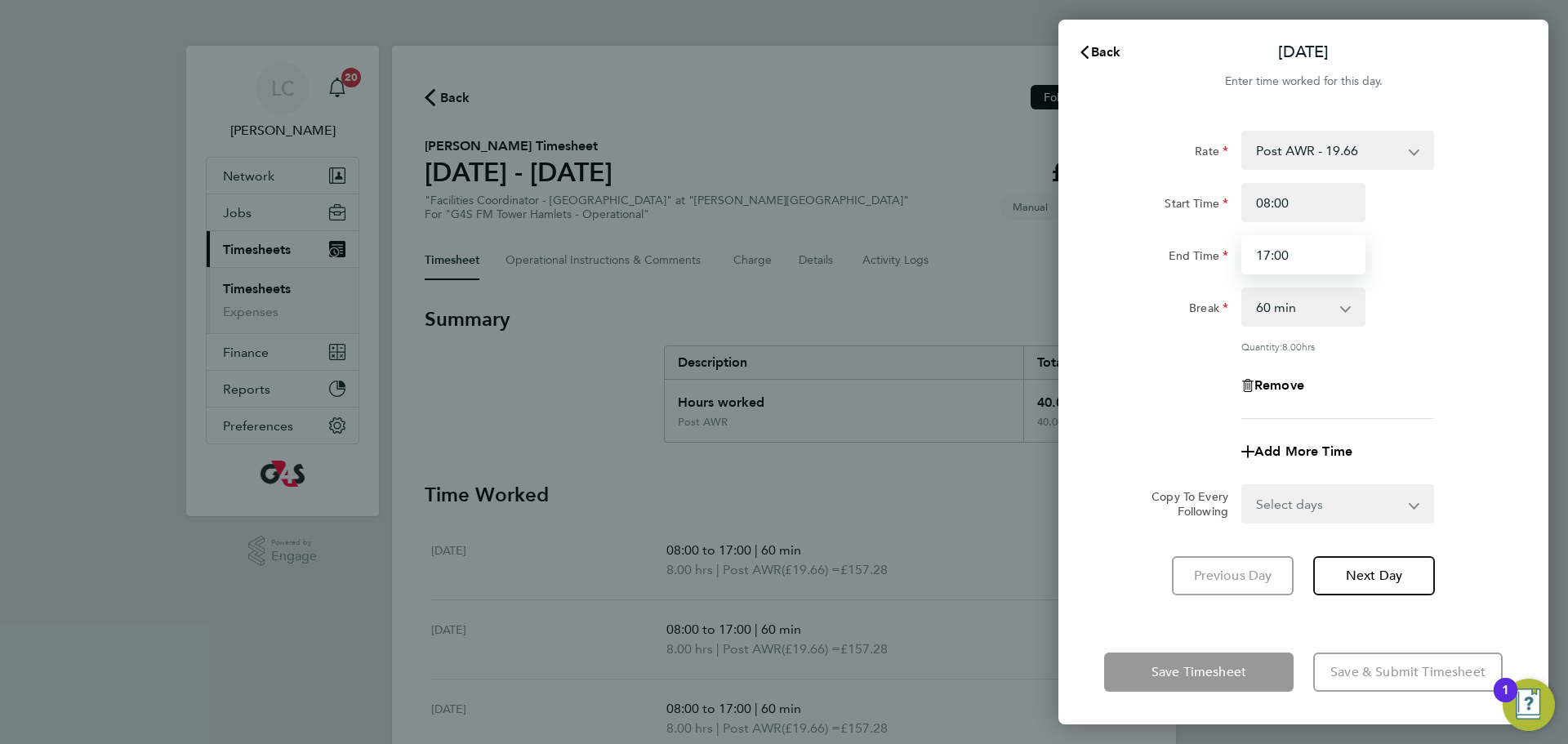
click at [1270, 258] on input "17:00" at bounding box center [1303, 255] width 124 height 40
type input "16:00"
click at [1302, 300] on select "0 min 15 min 30 min 45 min 60 min 75 min 90 min" at bounding box center [1293, 307] width 101 height 36
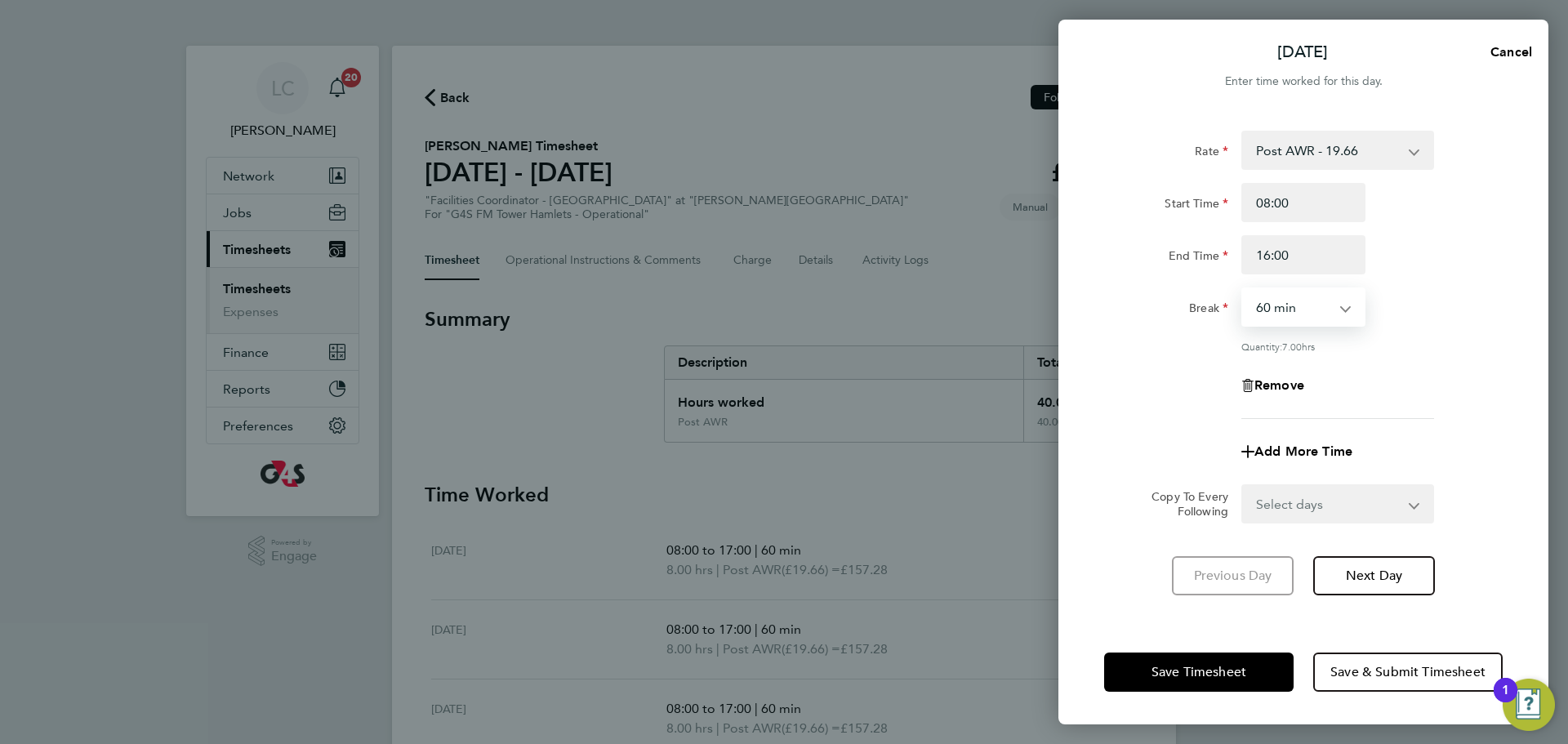
select select "0"
click at [1243, 289] on select "0 min 15 min 30 min 45 min 60 min 75 min 90 min" at bounding box center [1293, 307] width 101 height 36
drag, startPoint x: 1489, startPoint y: 341, endPoint x: 1442, endPoint y: 400, distance: 75.4
click at [1488, 341] on div "Quantity: 8.00 hrs" at bounding box center [1303, 346] width 411 height 13
click at [1205, 667] on span "Save Timesheet" at bounding box center [1199, 672] width 95 height 16
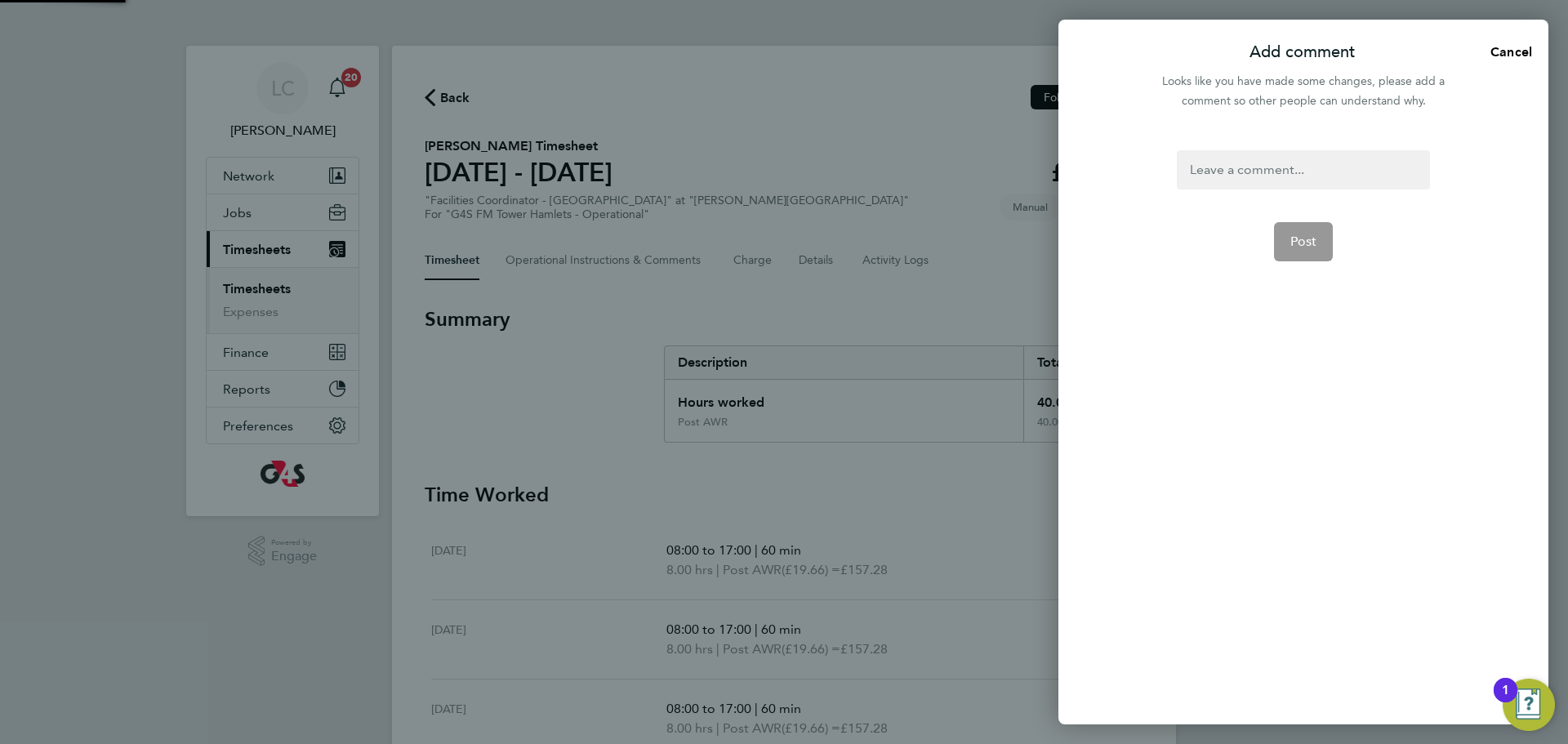
click at [1238, 165] on div at bounding box center [1303, 170] width 253 height 40
click at [1230, 179] on div at bounding box center [1303, 170] width 253 height 40
click at [1295, 231] on button "Post" at bounding box center [1304, 242] width 59 height 40
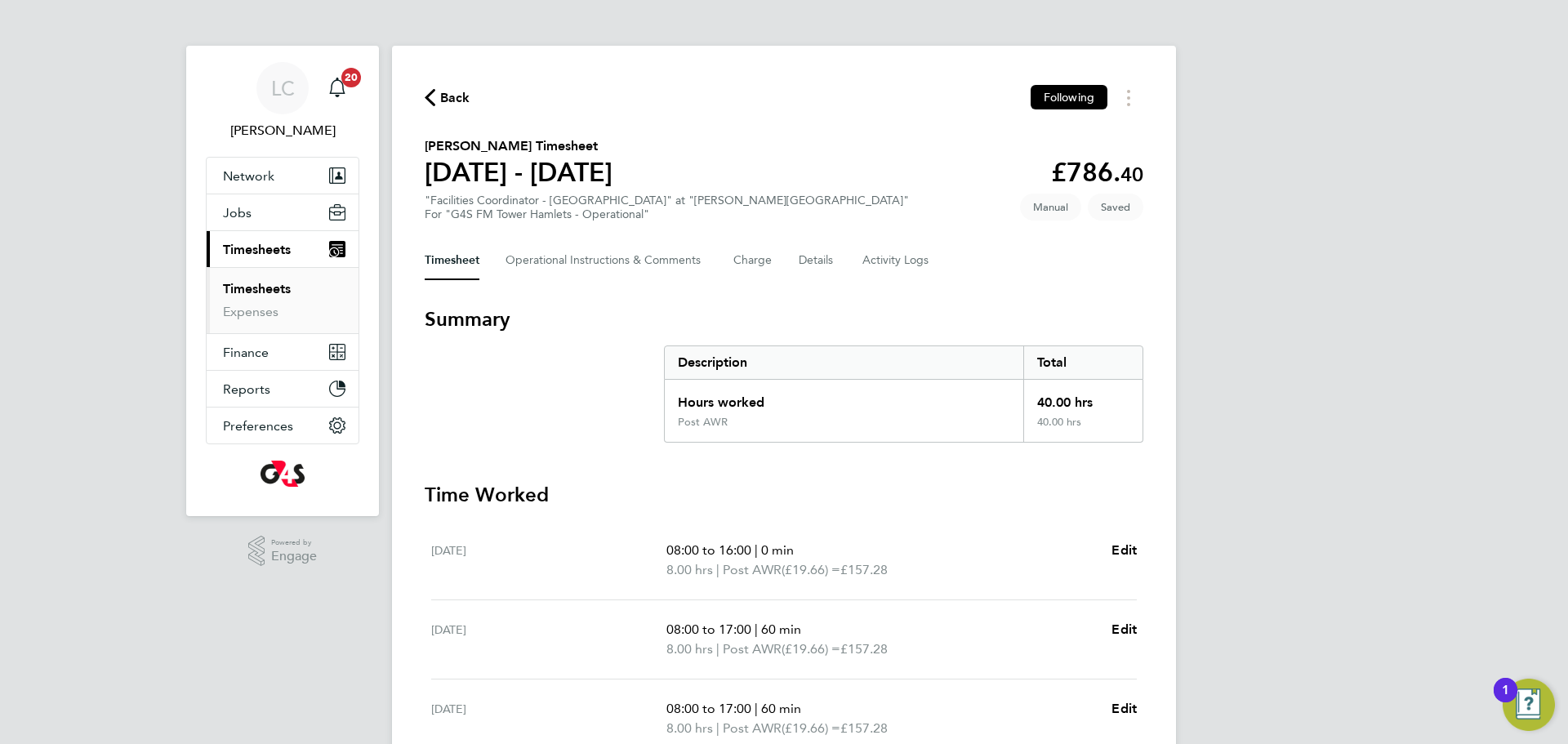
scroll to position [26, 0]
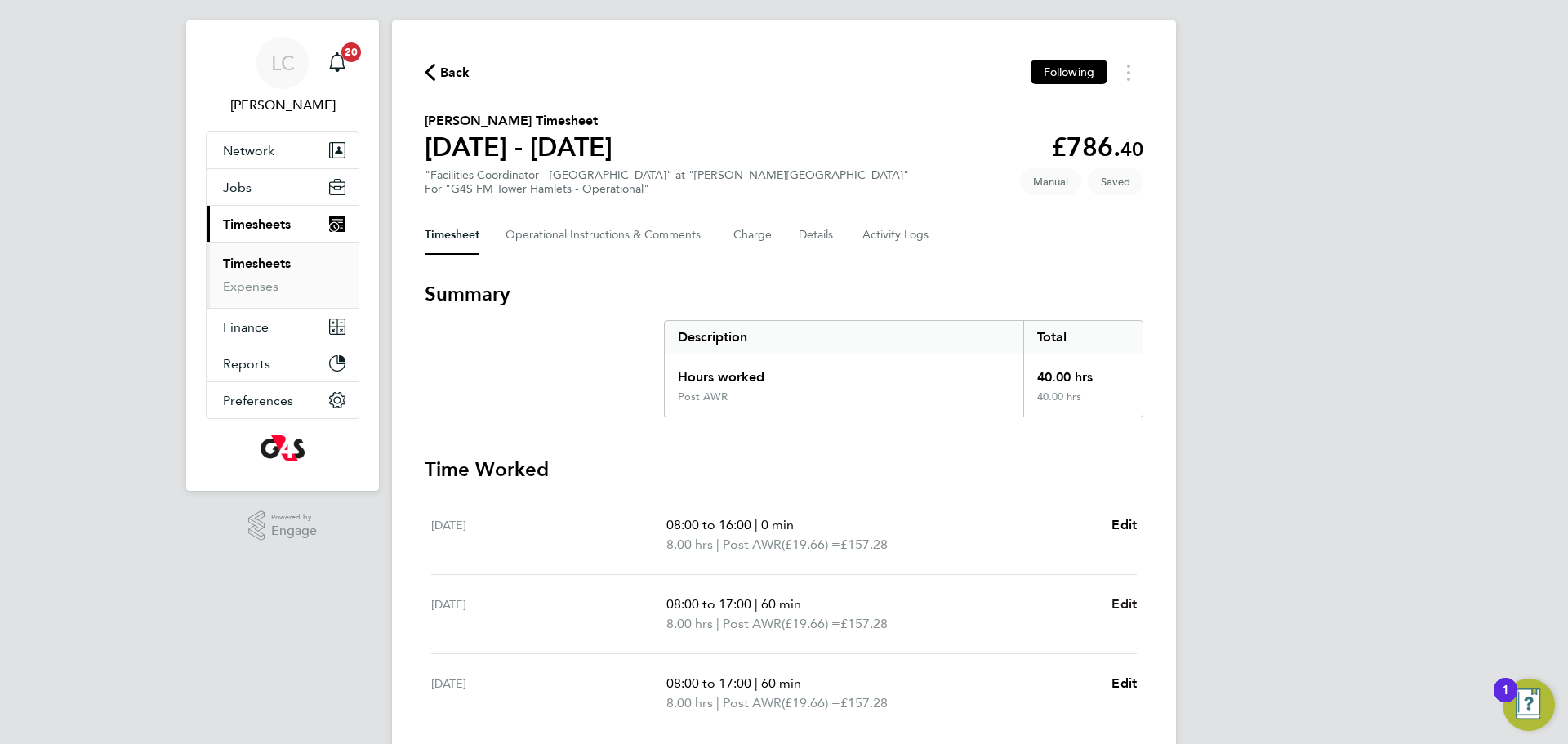
click at [1124, 601] on span "Edit" at bounding box center [1125, 604] width 26 height 16
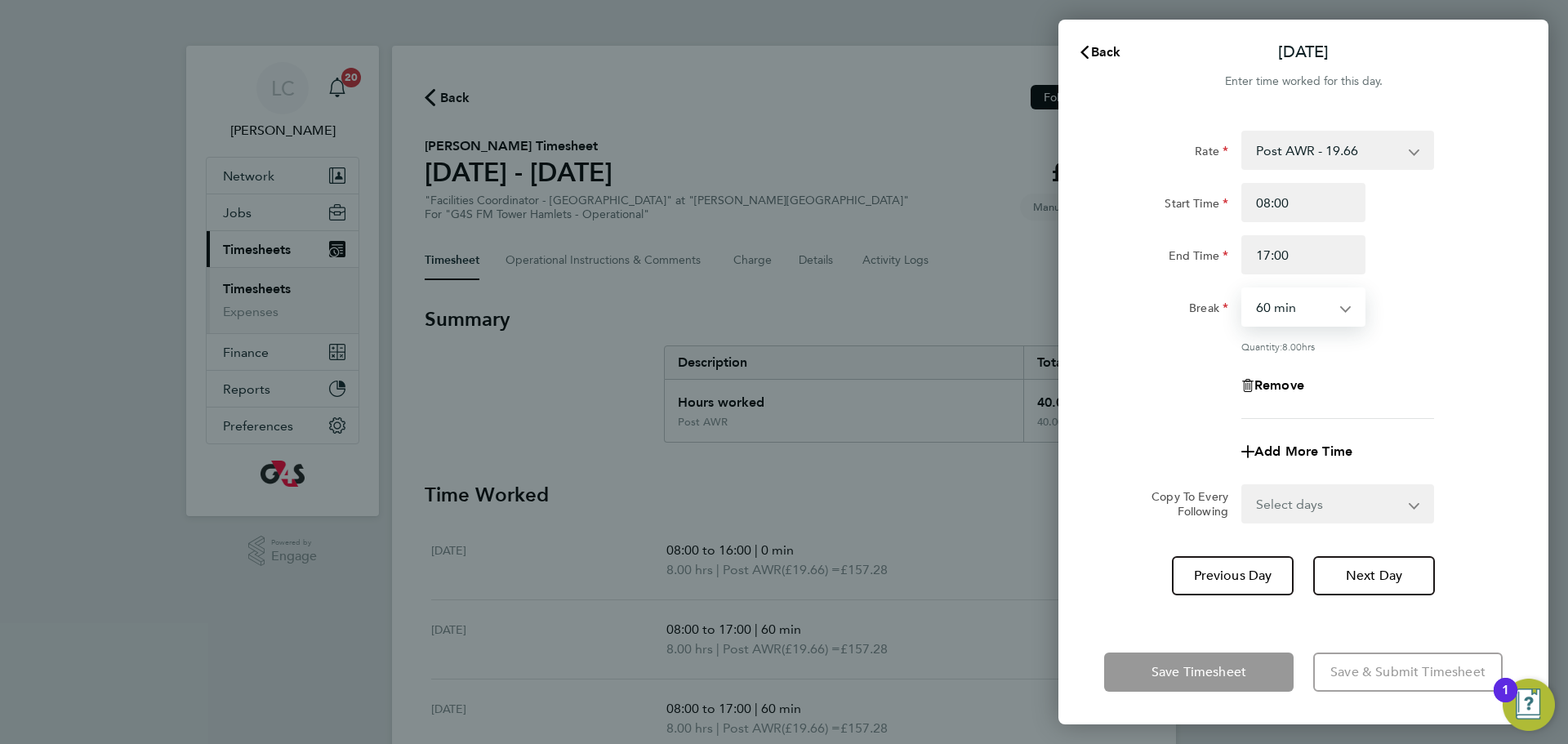
click at [1307, 318] on select "0 min 15 min 30 min 45 min 60 min 75 min 90 min" at bounding box center [1293, 307] width 101 height 36
select select "0"
click at [1243, 289] on select "0 min 15 min 30 min 45 min 60 min 75 min 90 min" at bounding box center [1293, 307] width 101 height 36
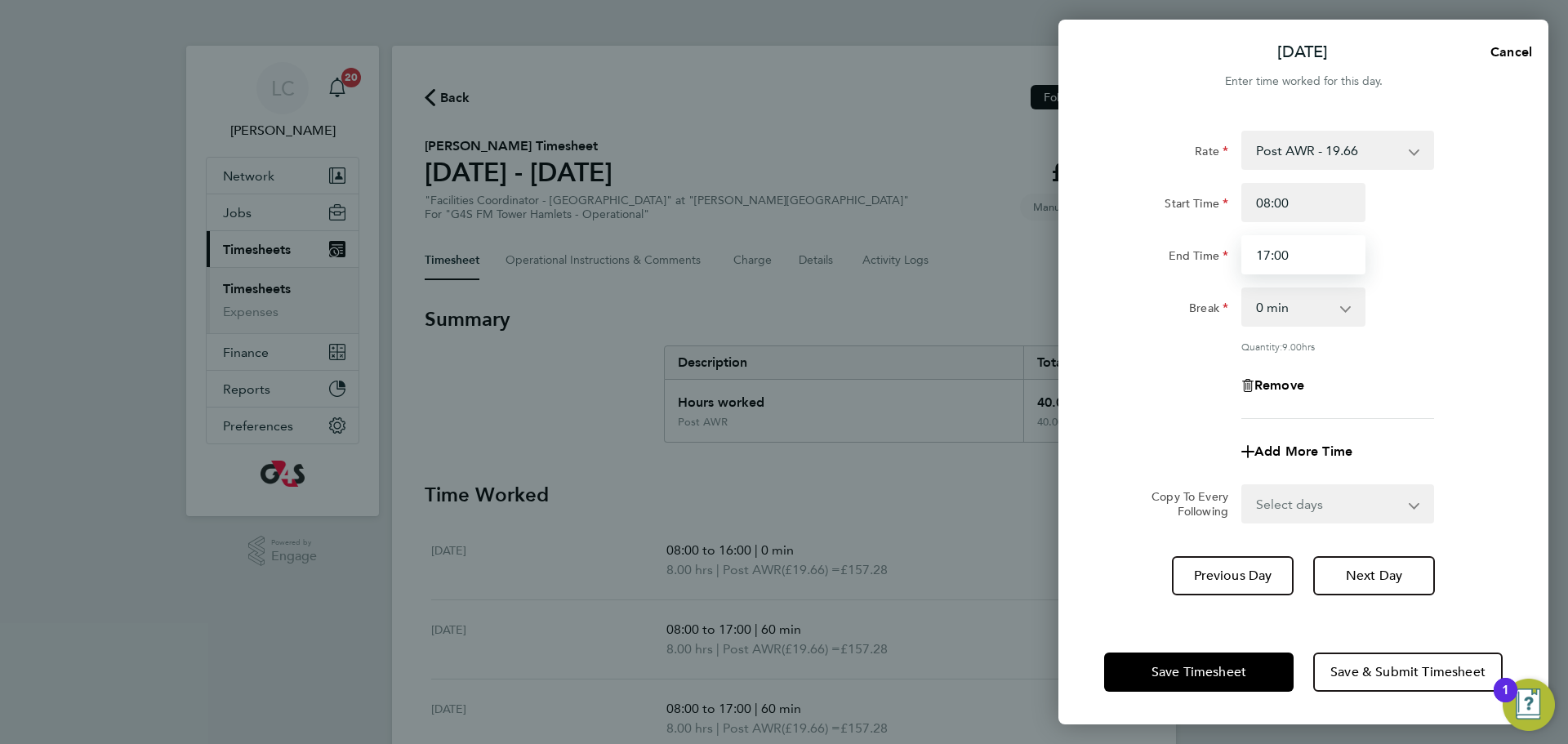
drag, startPoint x: 1274, startPoint y: 253, endPoint x: 1539, endPoint y: 321, distance: 273.6
click at [1275, 253] on input "17:00" at bounding box center [1303, 255] width 124 height 40
type input "16:00"
click at [1225, 666] on span "Save Timesheet" at bounding box center [1199, 672] width 95 height 16
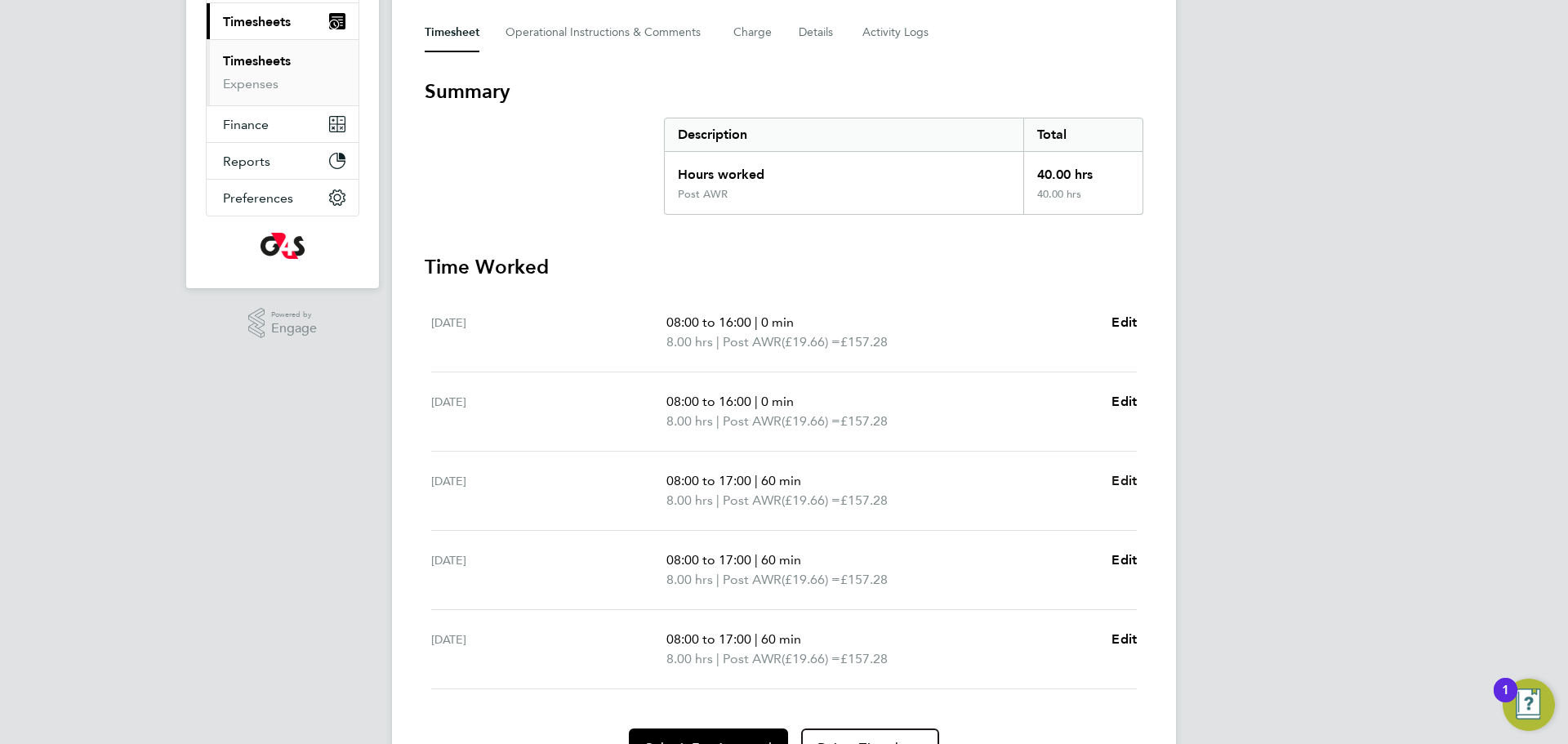
scroll to position [256, 0]
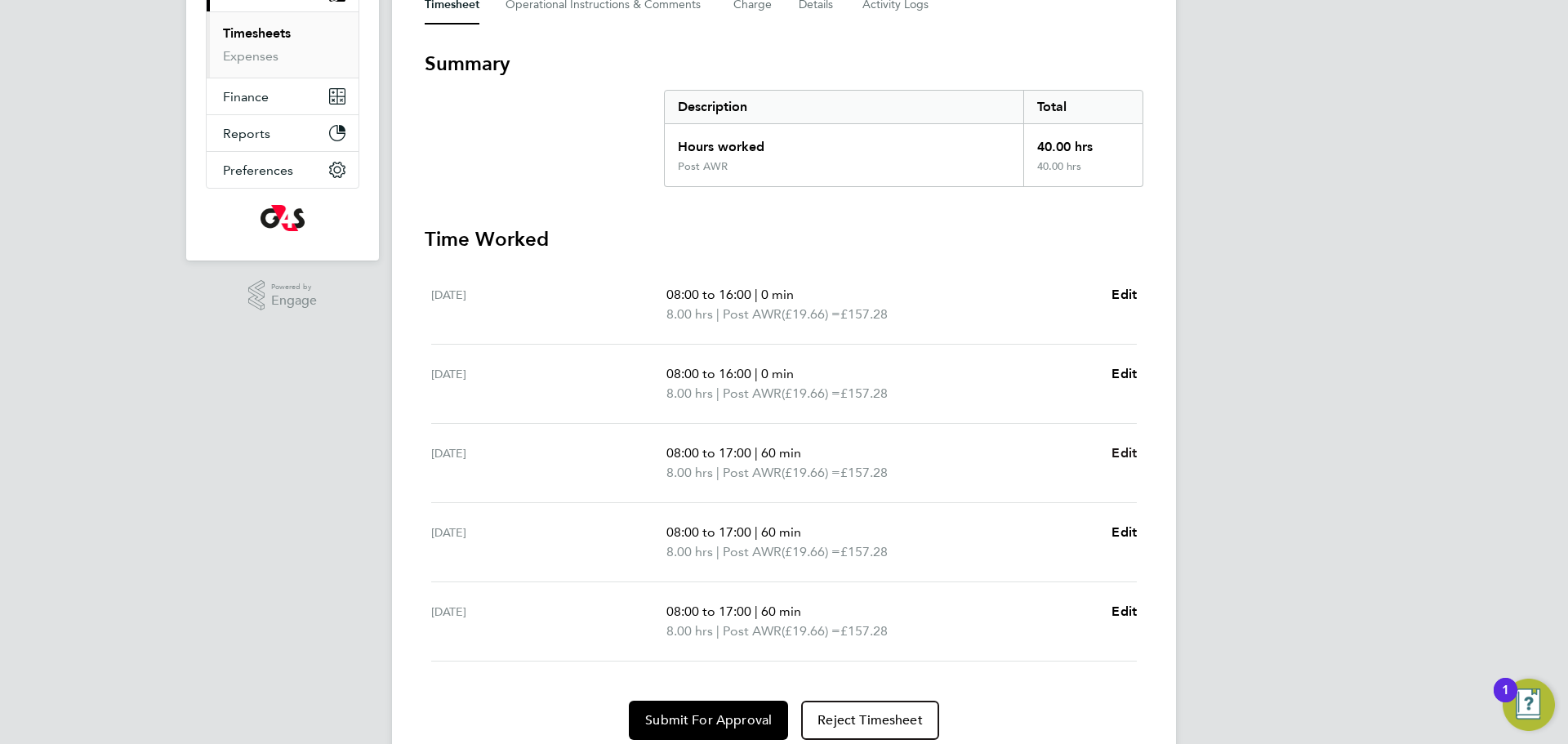
click at [1118, 458] on span "Edit" at bounding box center [1125, 453] width 26 height 16
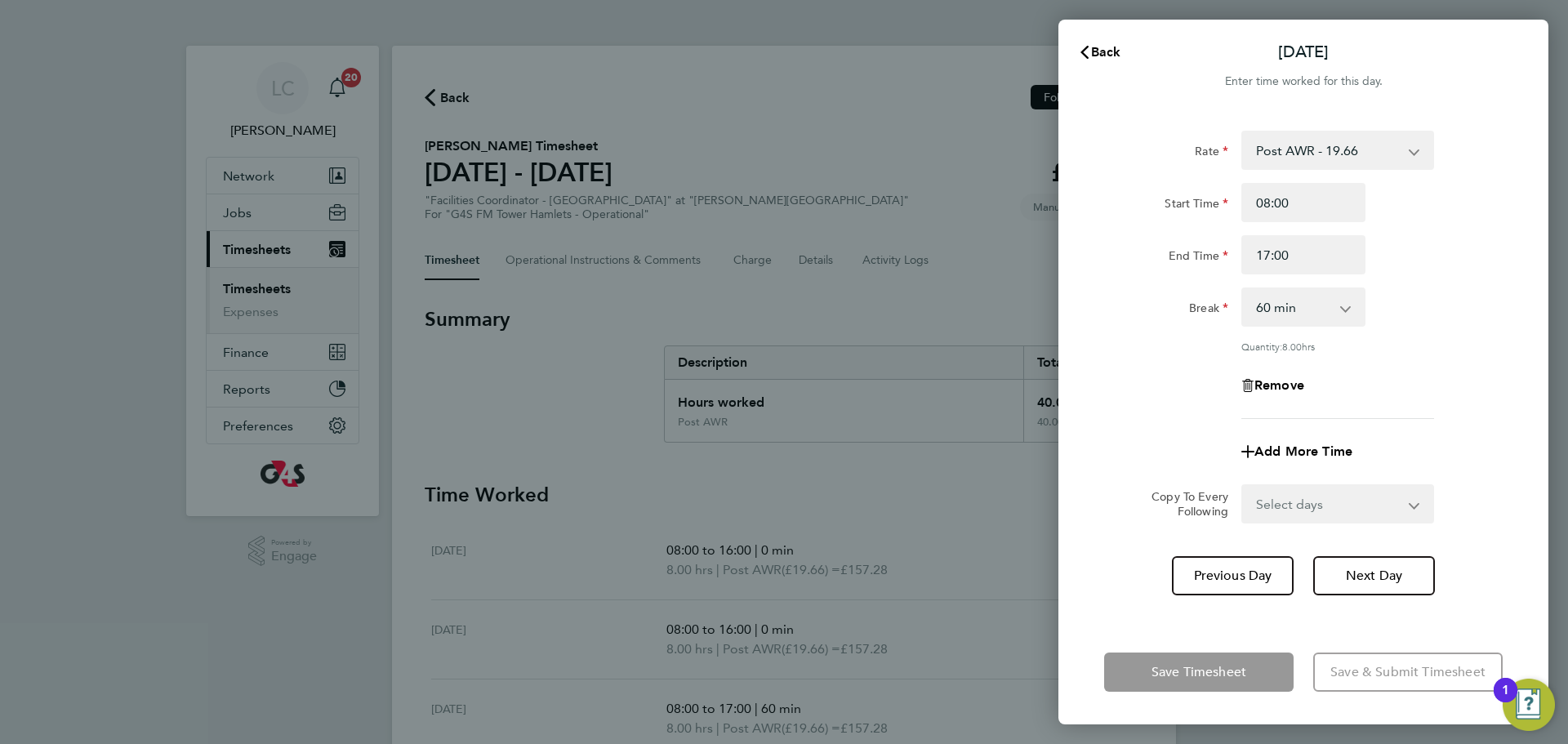
click at [1307, 327] on div "Rate Post AWR - 19.66 Start Time 08:00 End Time 17:00 Break 0 min 15 min 30 min…" at bounding box center [1303, 274] width 398 height 288
click at [1306, 318] on select "0 min 15 min 30 min 45 min 60 min 75 min 90 min" at bounding box center [1293, 307] width 101 height 36
select select "0"
click at [1243, 289] on select "0 min 15 min 30 min 45 min 60 min 75 min 90 min" at bounding box center [1293, 307] width 101 height 36
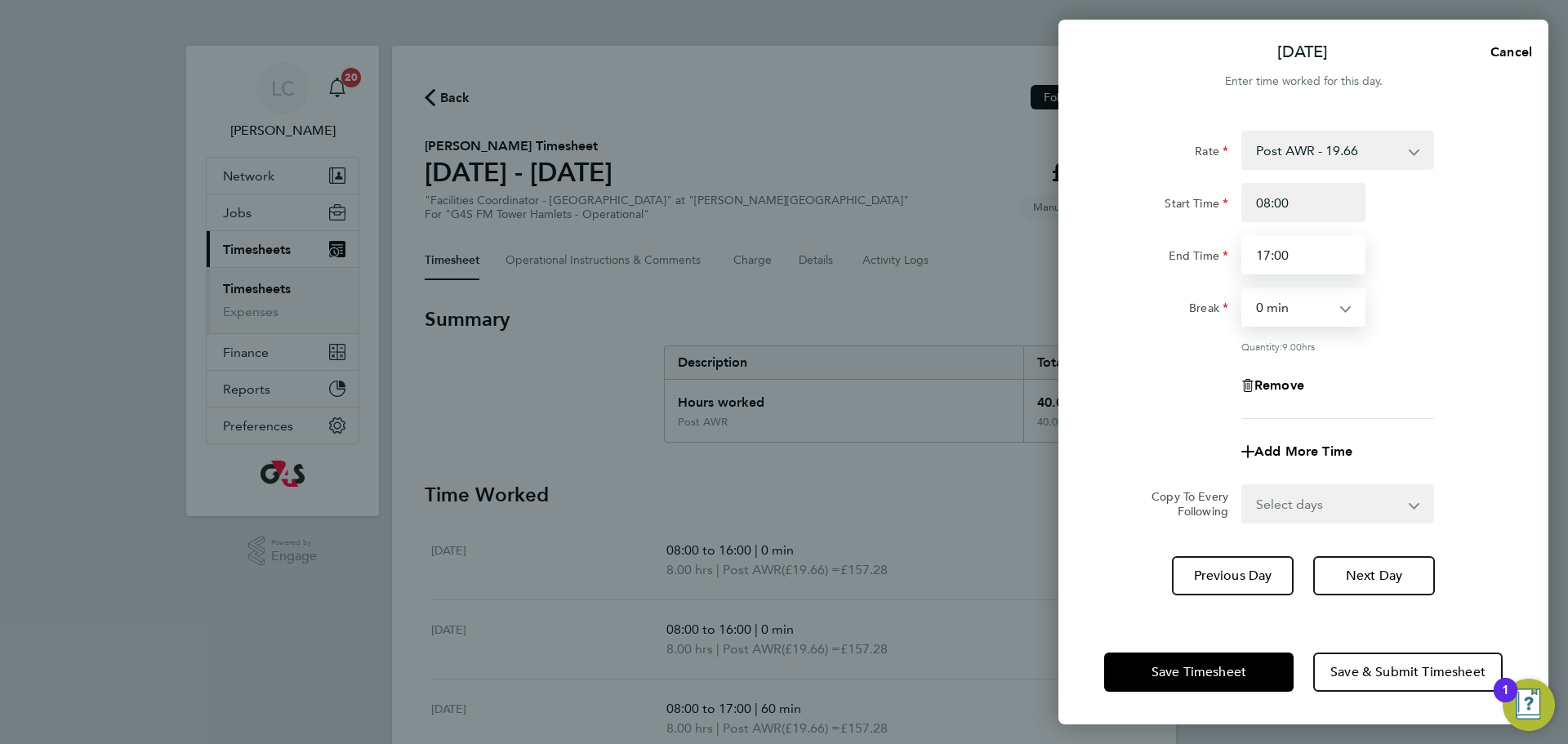
click at [1270, 251] on input "17:00" at bounding box center [1303, 255] width 124 height 40
type input "16:00"
drag, startPoint x: 1445, startPoint y: 666, endPoint x: 1457, endPoint y: 672, distance: 13.4
click at [1444, 667] on span "Save & Submit Timesheet" at bounding box center [1407, 672] width 156 height 16
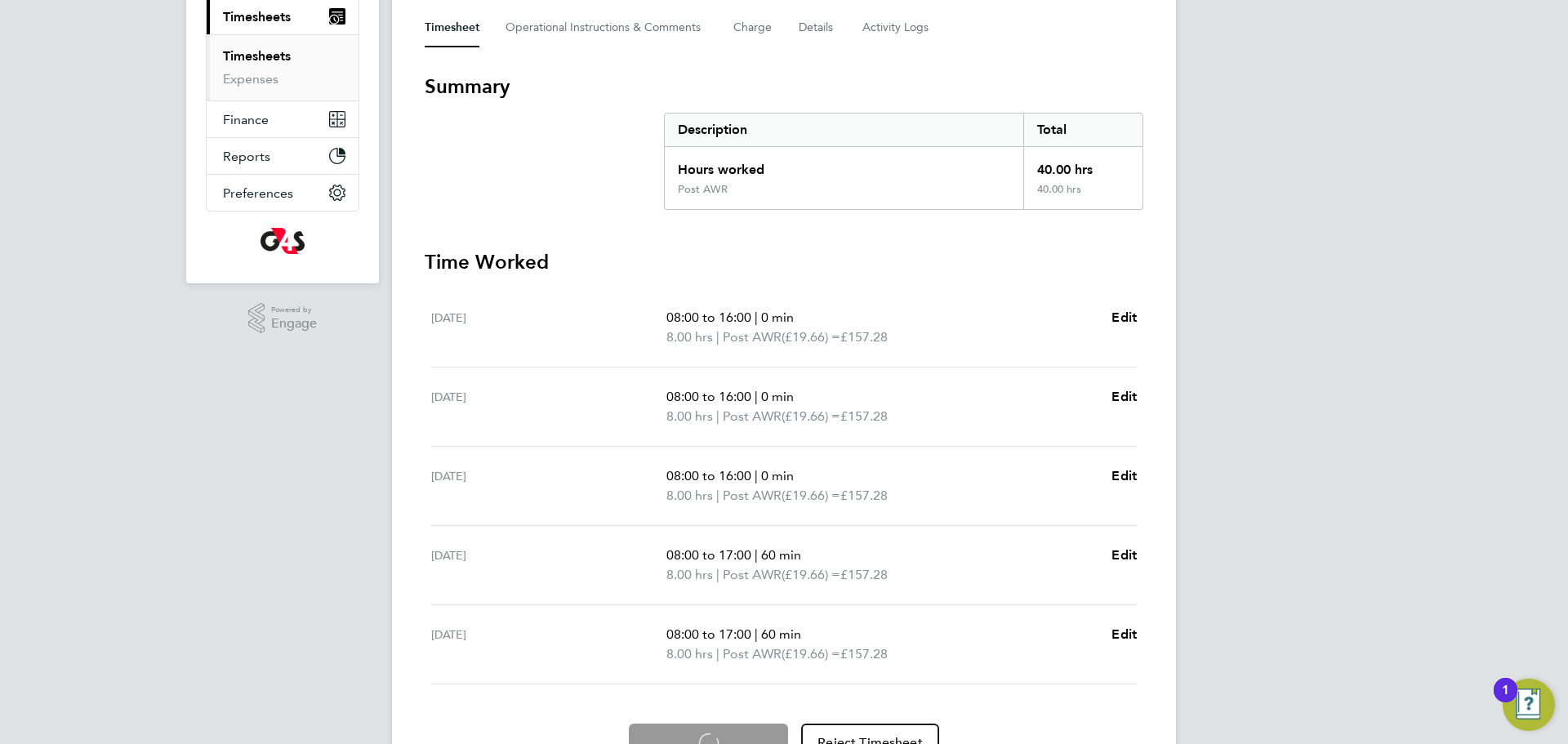
scroll to position [262, 0]
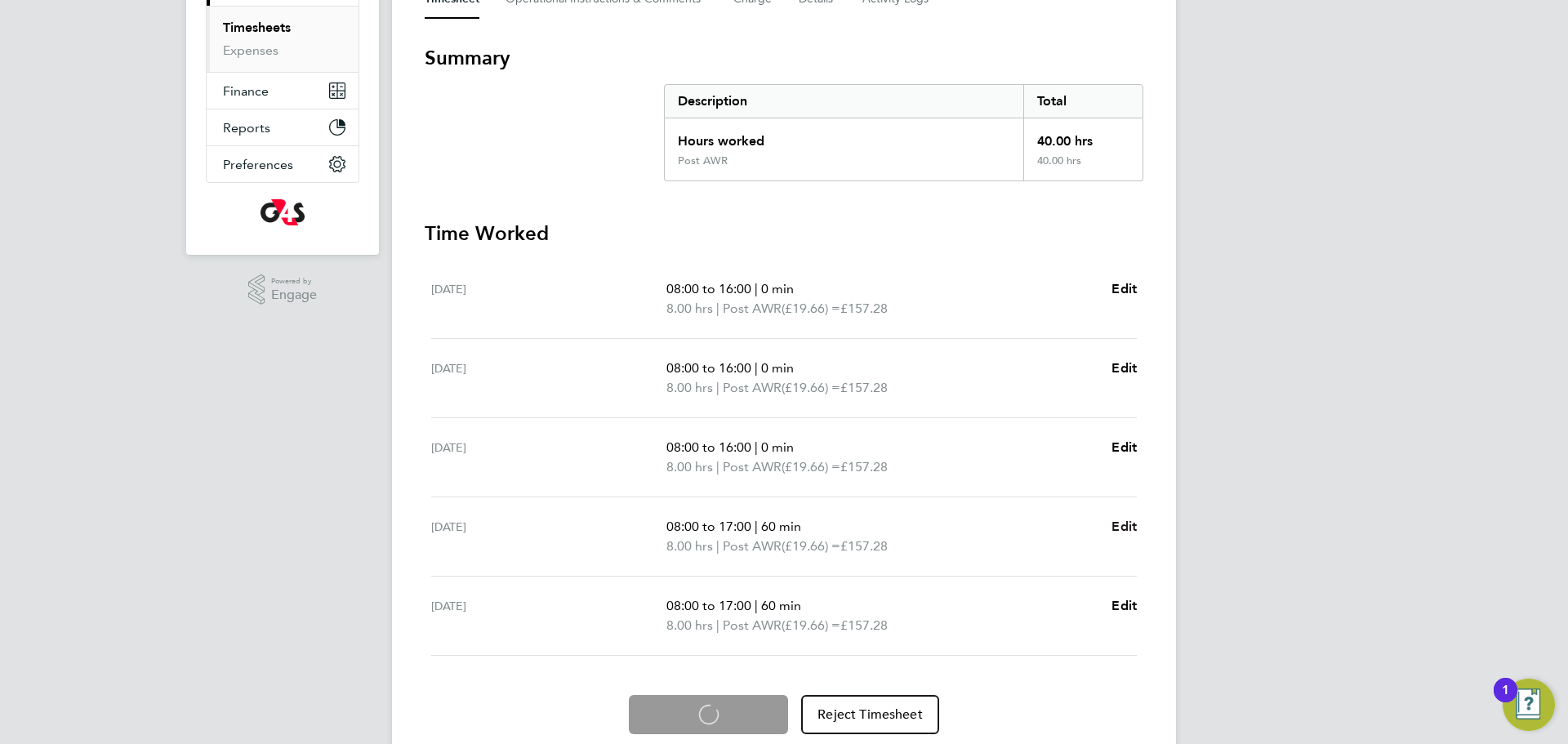
click at [1123, 527] on span "Edit" at bounding box center [1125, 526] width 26 height 16
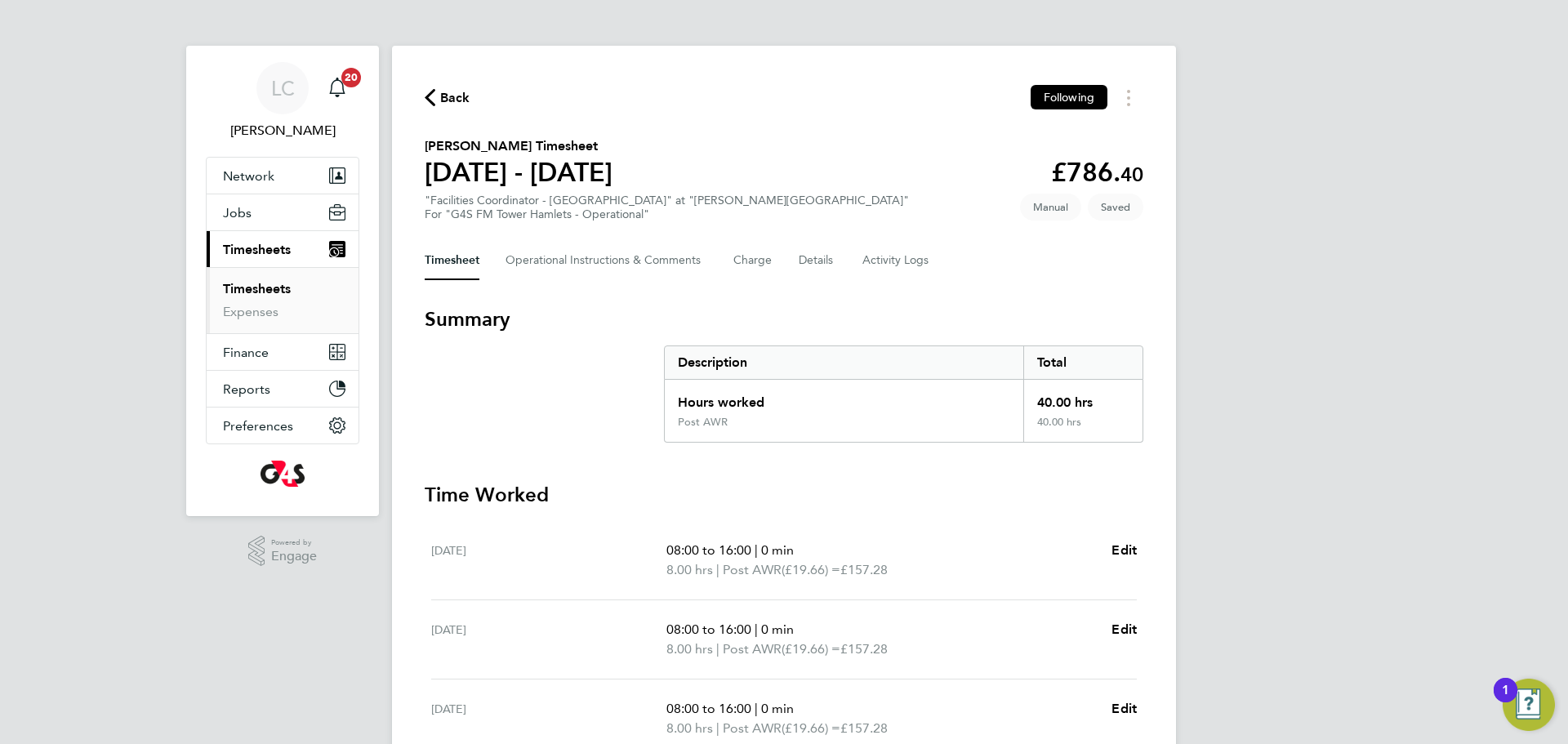
select select "60"
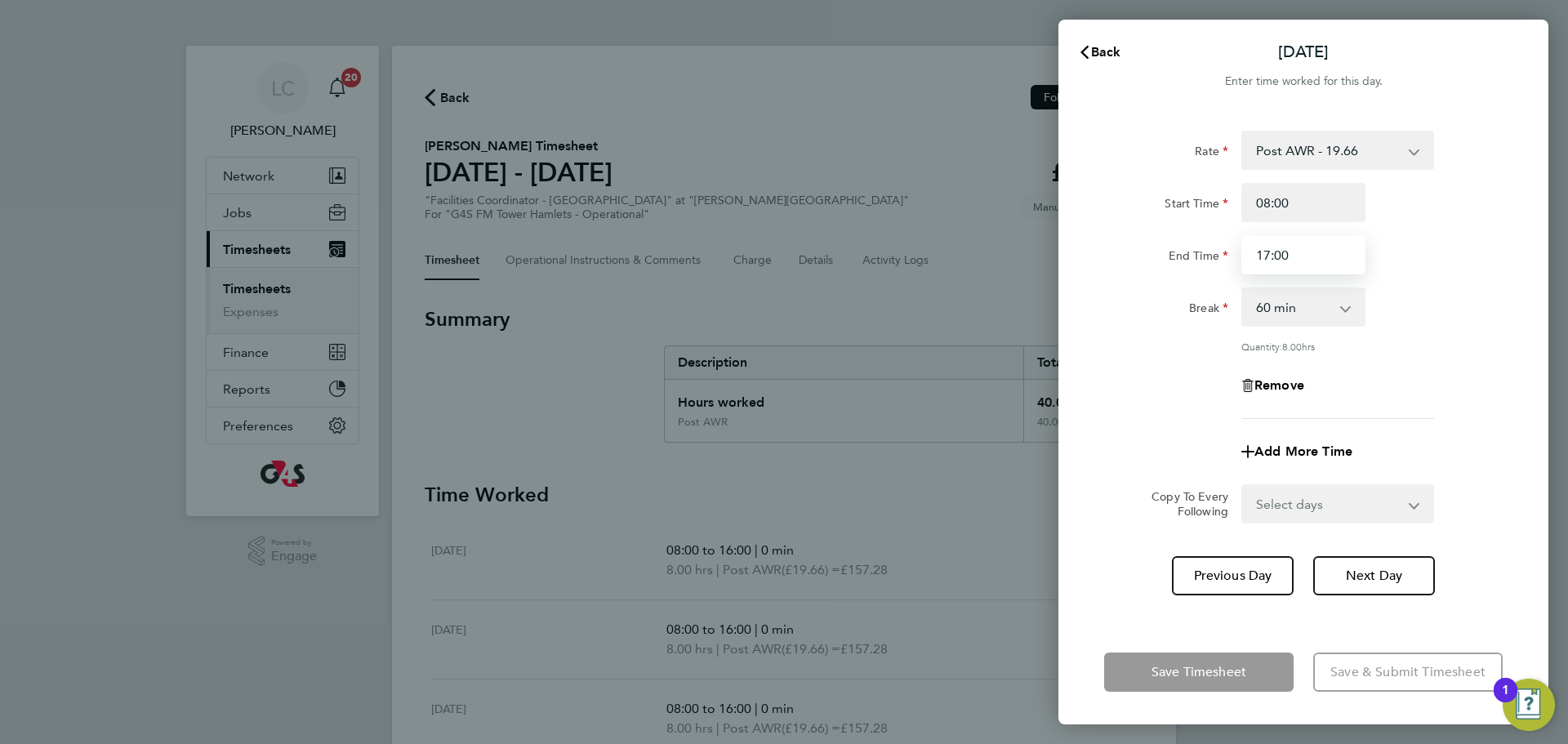
click at [1302, 258] on input "17:00" at bounding box center [1303, 255] width 124 height 40
click at [1270, 252] on input "17:00" at bounding box center [1303, 255] width 124 height 40
type input "16:00"
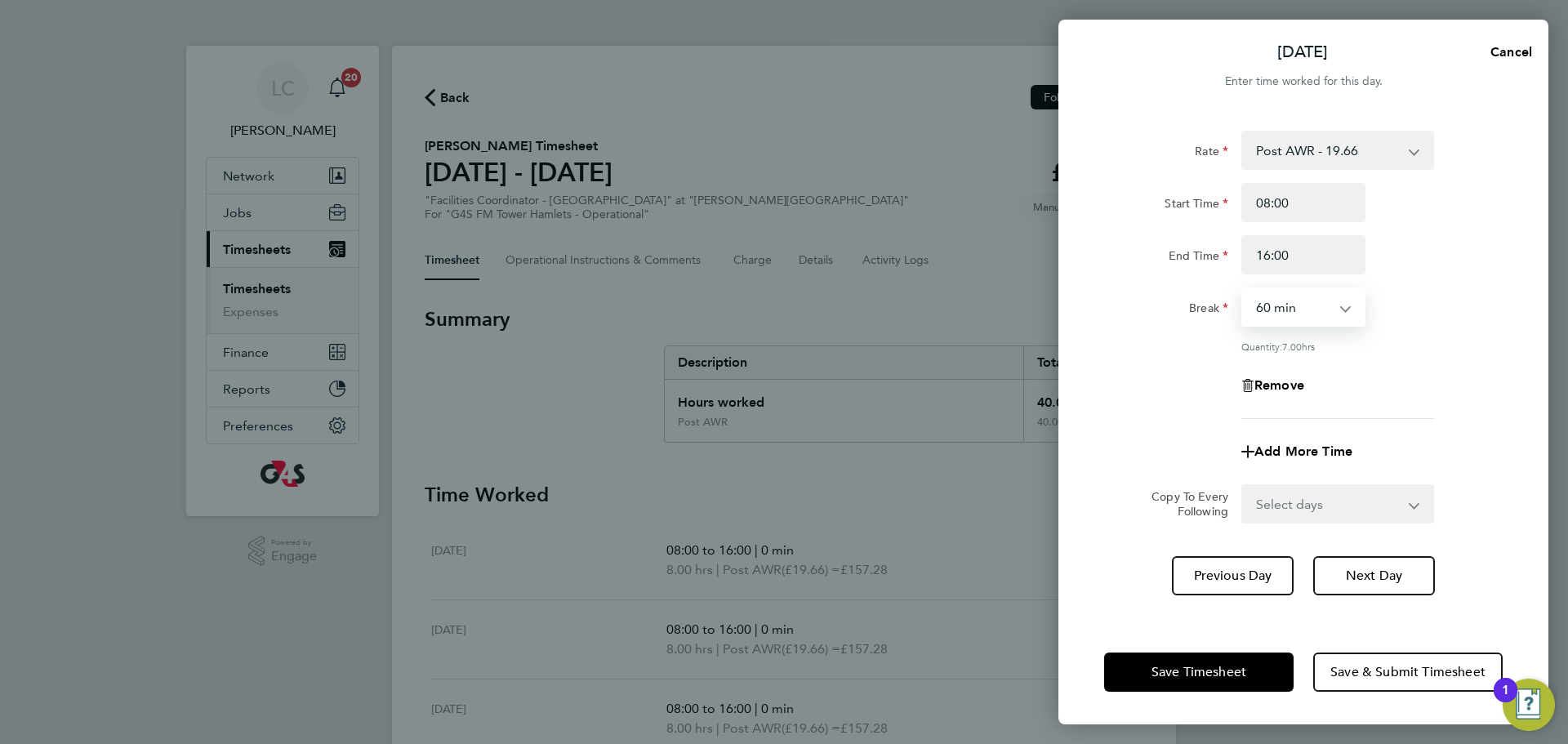
click at [1340, 309] on select "0 min 15 min 30 min 45 min 60 min 75 min 90 min" at bounding box center [1293, 307] width 101 height 36
select select "0"
click at [1243, 289] on select "0 min 15 min 30 min 45 min 60 min 75 min 90 min" at bounding box center [1293, 307] width 101 height 36
click at [1359, 672] on span "Save & Submit Timesheet" at bounding box center [1407, 672] width 156 height 16
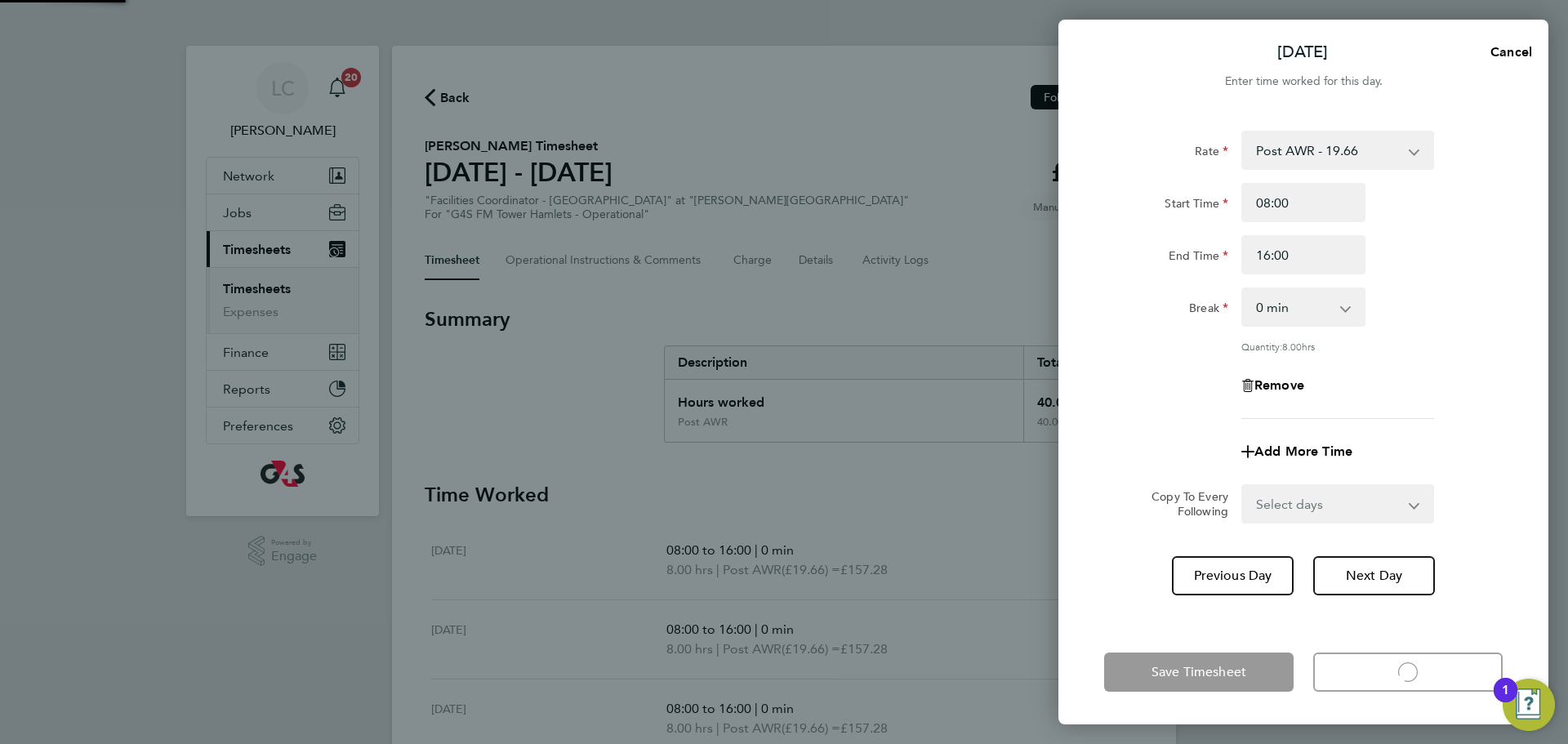
click at [1261, 680] on app-form-button "Save Timesheet" at bounding box center [1203, 672] width 199 height 40
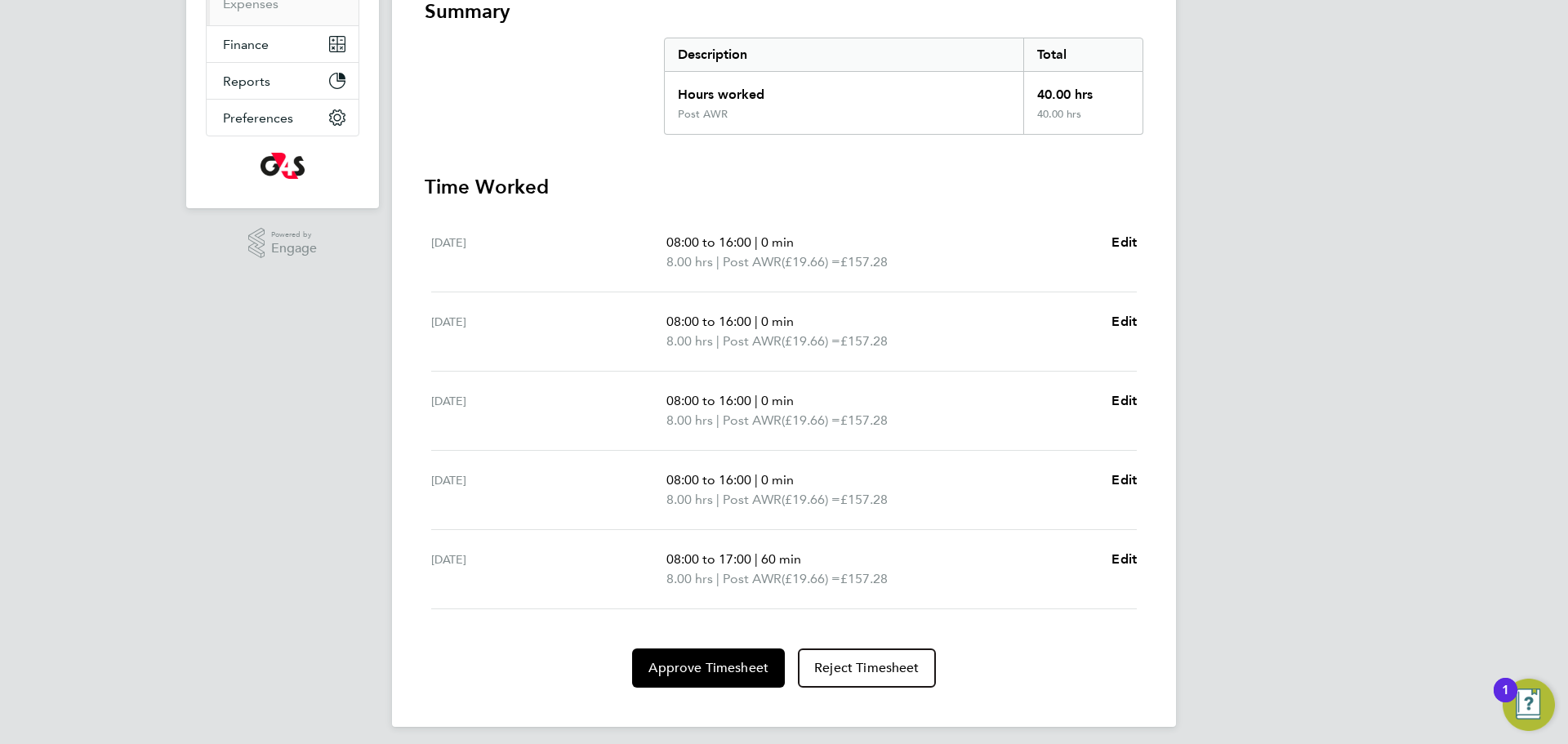
scroll to position [317, 0]
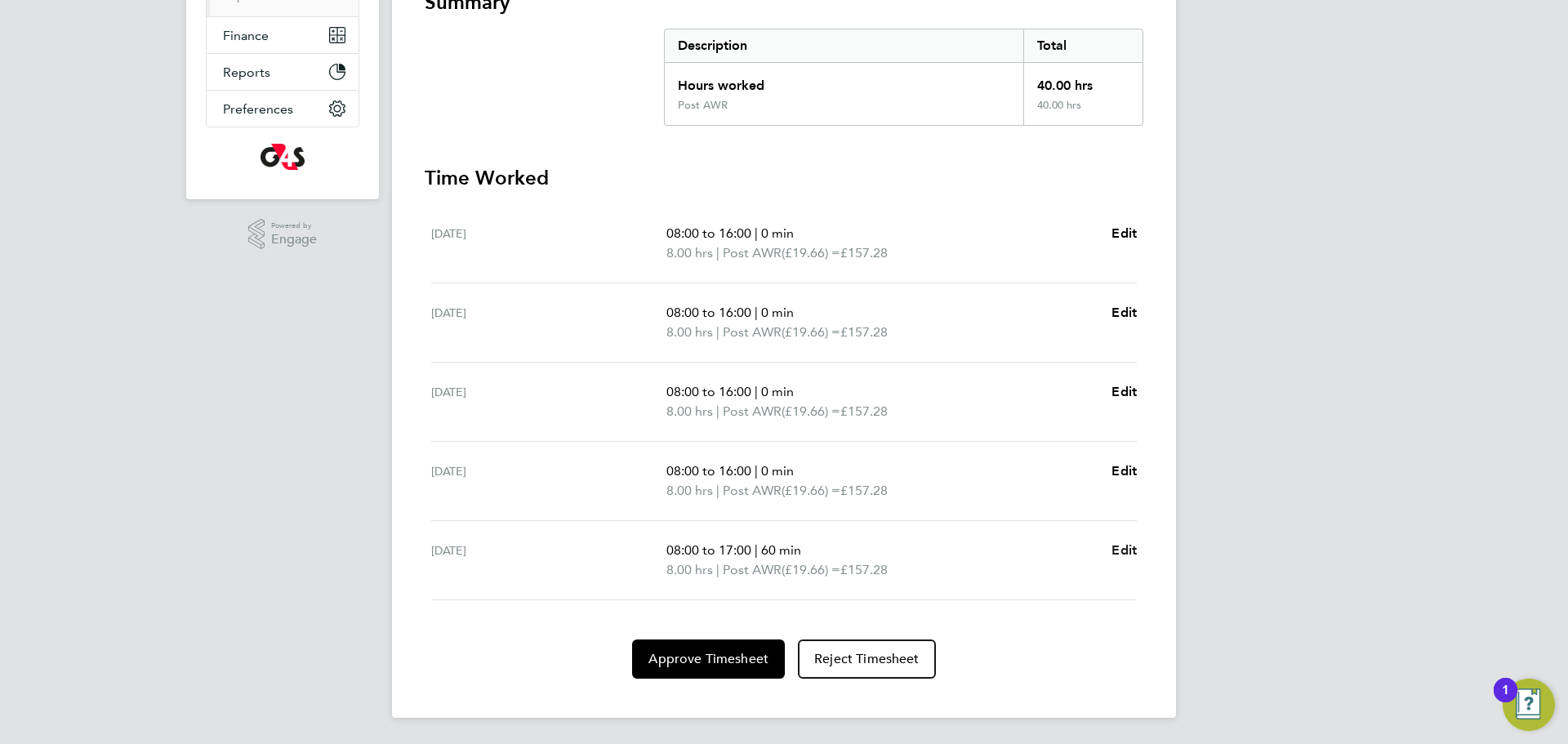
click at [1128, 549] on span "Edit" at bounding box center [1125, 550] width 26 height 16
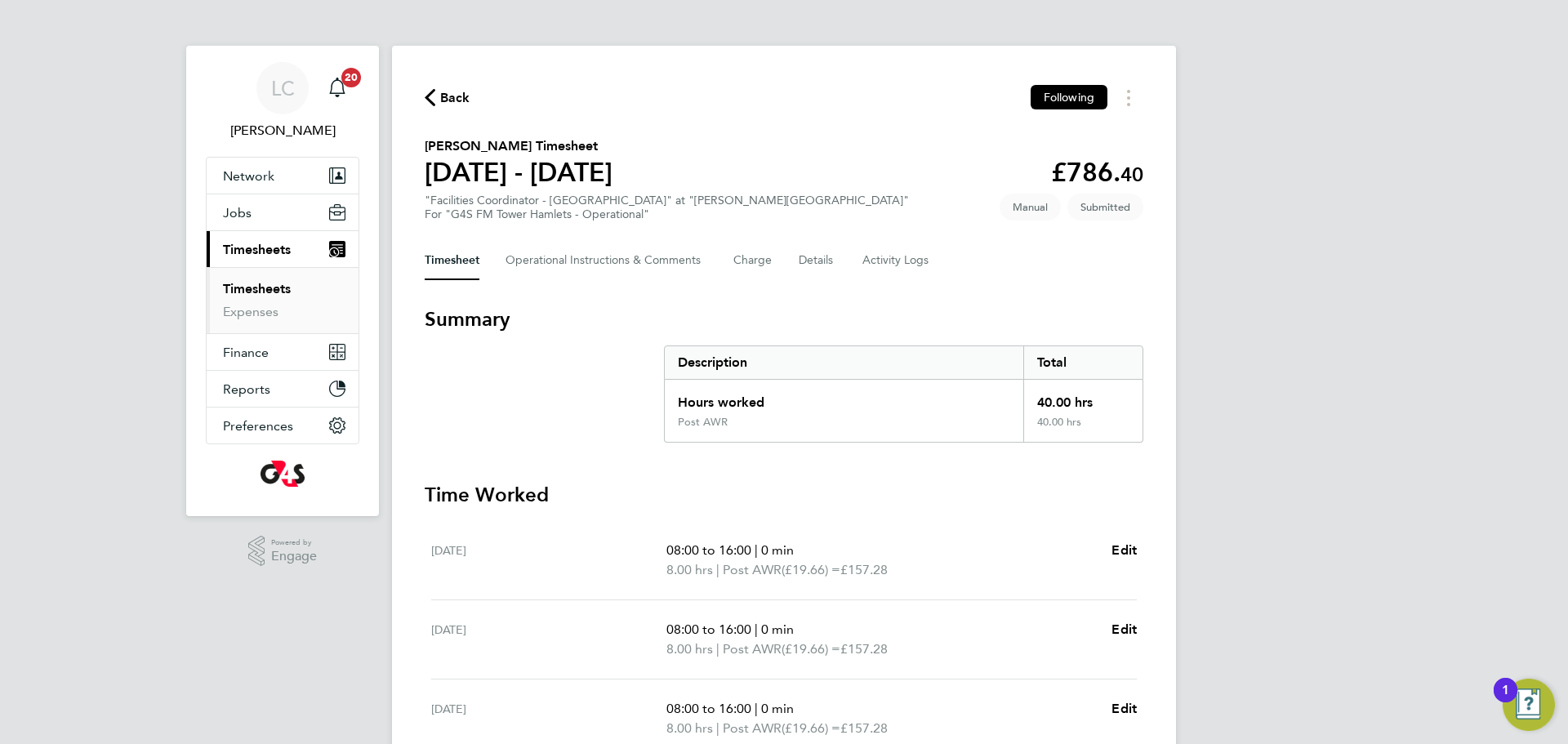
select select "60"
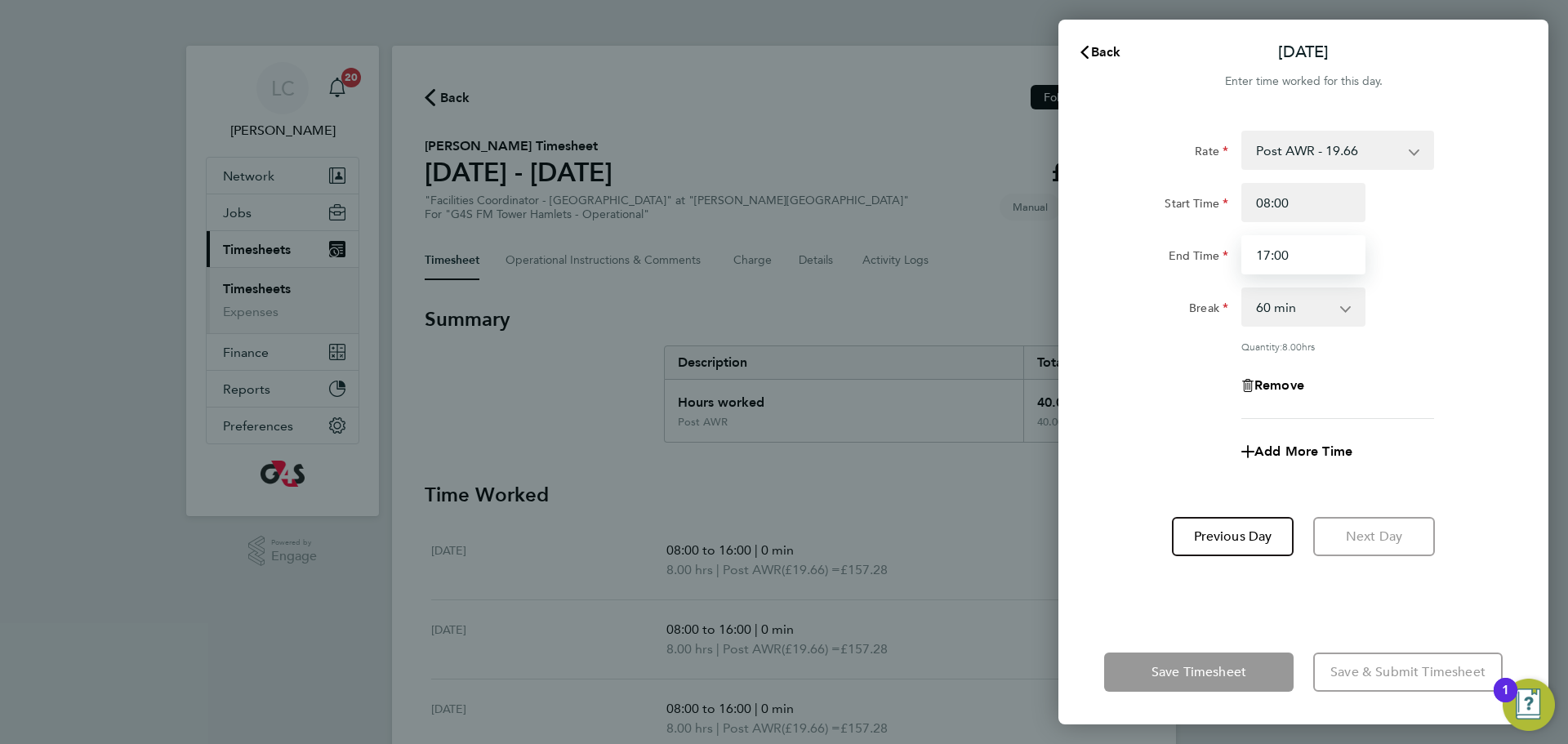
click at [1268, 256] on input "17:00" at bounding box center [1303, 255] width 124 height 40
type input "16:00"
click at [1312, 313] on select "0 min 15 min 30 min 45 min 60 min 75 min 90 min" at bounding box center [1293, 307] width 101 height 36
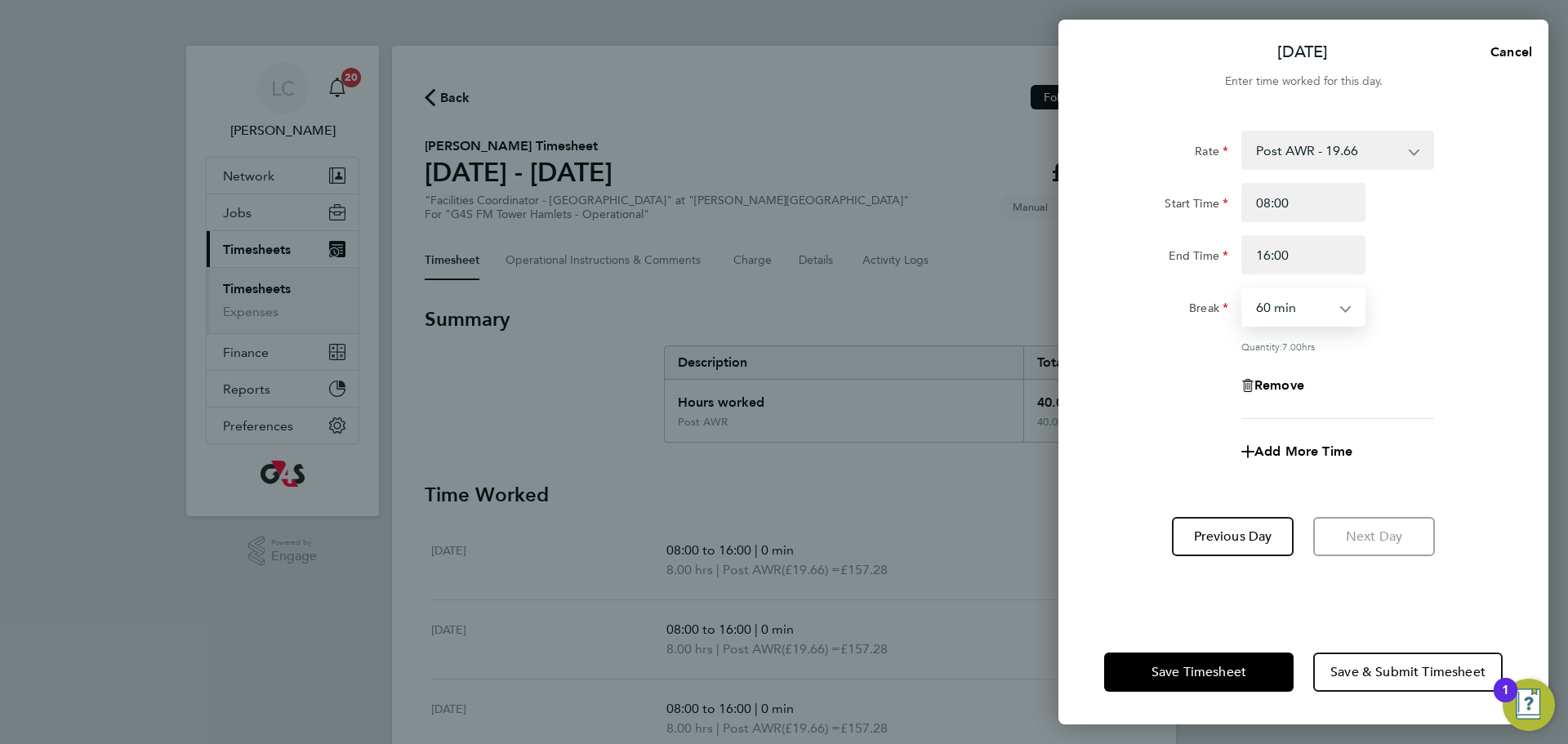
select select "0"
click at [1243, 289] on select "0 min 15 min 30 min 45 min 60 min 75 min 90 min" at bounding box center [1293, 307] width 101 height 36
click at [1223, 661] on button "Save Timesheet" at bounding box center [1198, 672] width 189 height 40
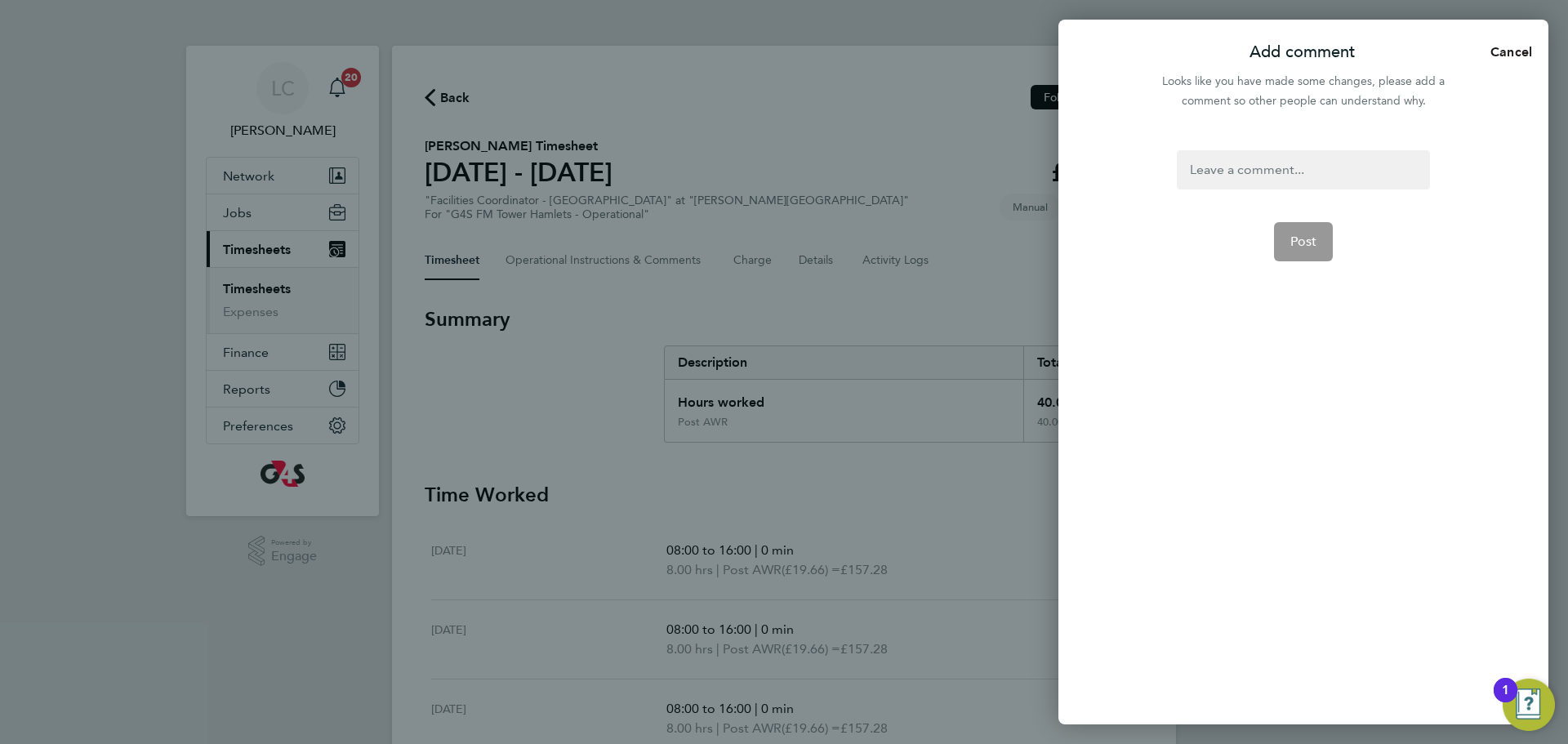
click at [1498, 41] on button "Cancel" at bounding box center [1507, 52] width 84 height 33
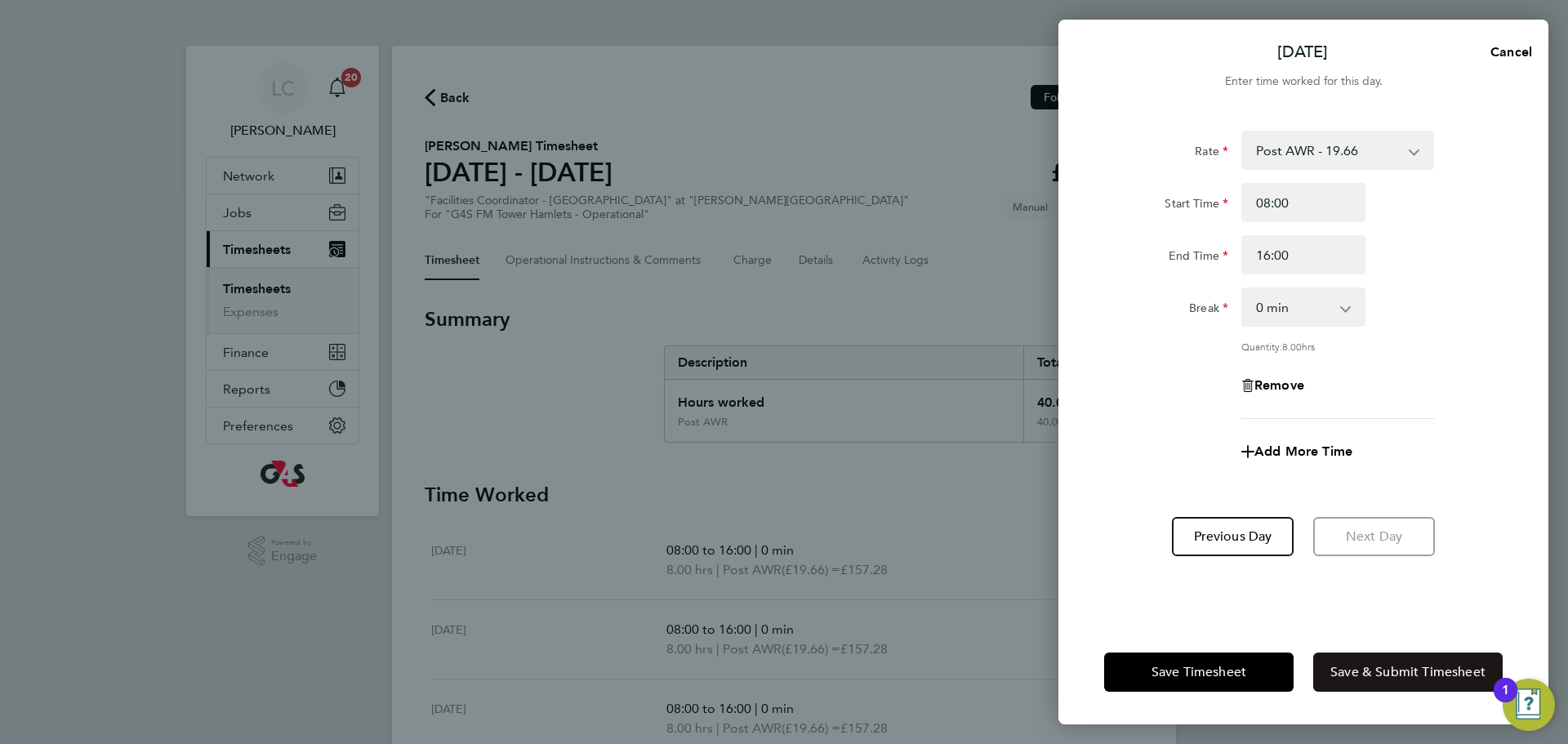
click at [1387, 671] on span "Save & Submit Timesheet" at bounding box center [1407, 672] width 156 height 16
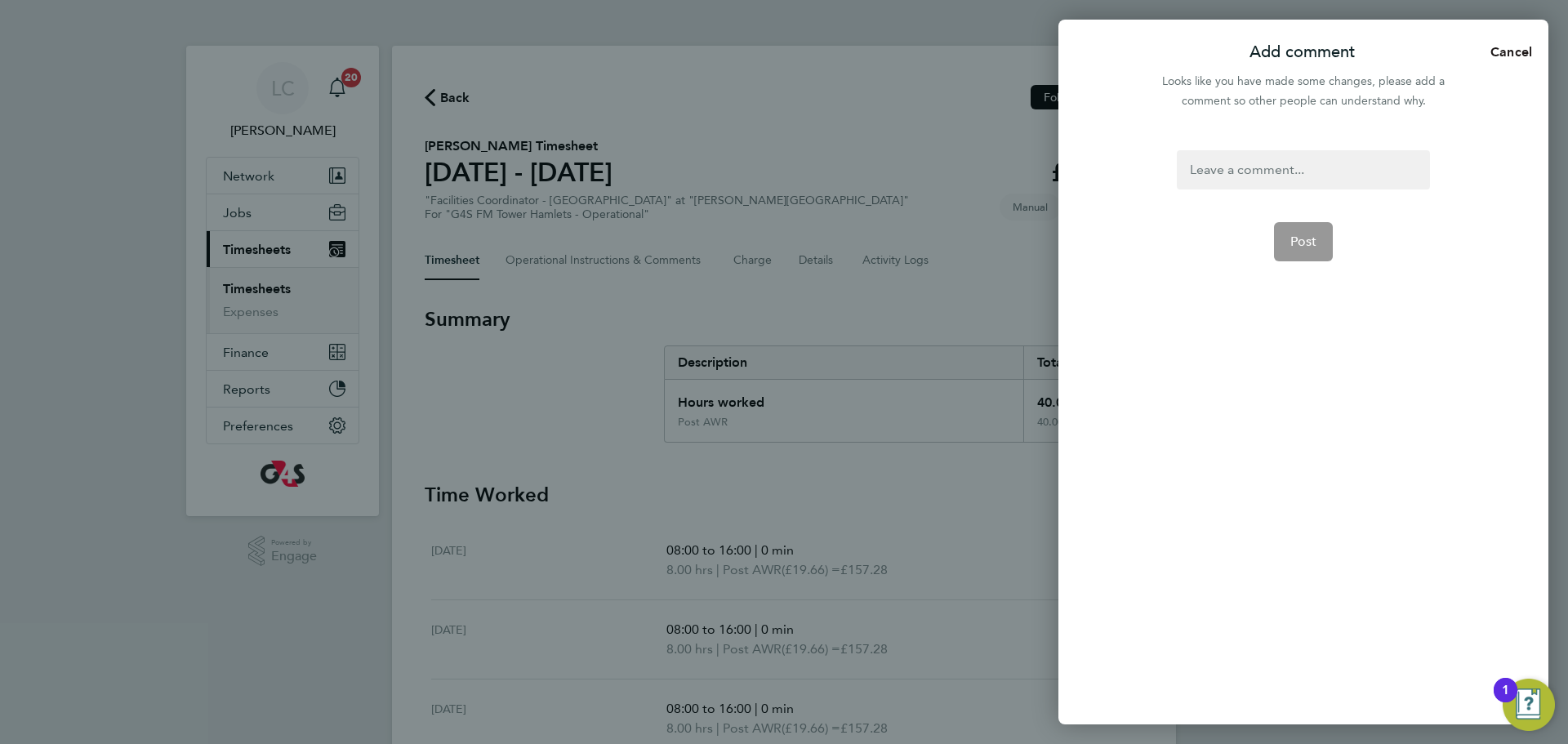
click at [1502, 61] on button "Cancel" at bounding box center [1507, 52] width 84 height 33
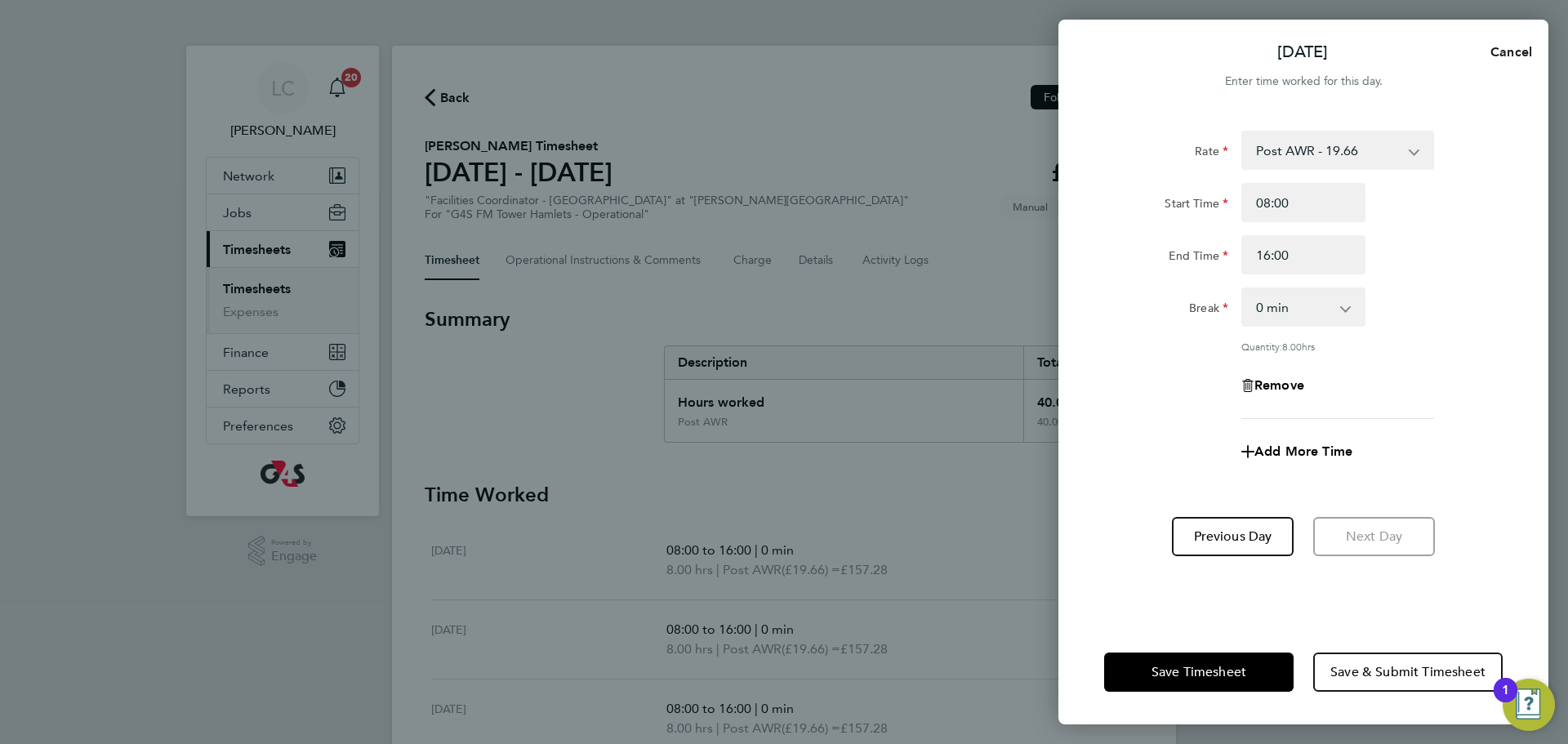
click at [1510, 46] on span "Cancel" at bounding box center [1509, 53] width 47 height 16
select select "60"
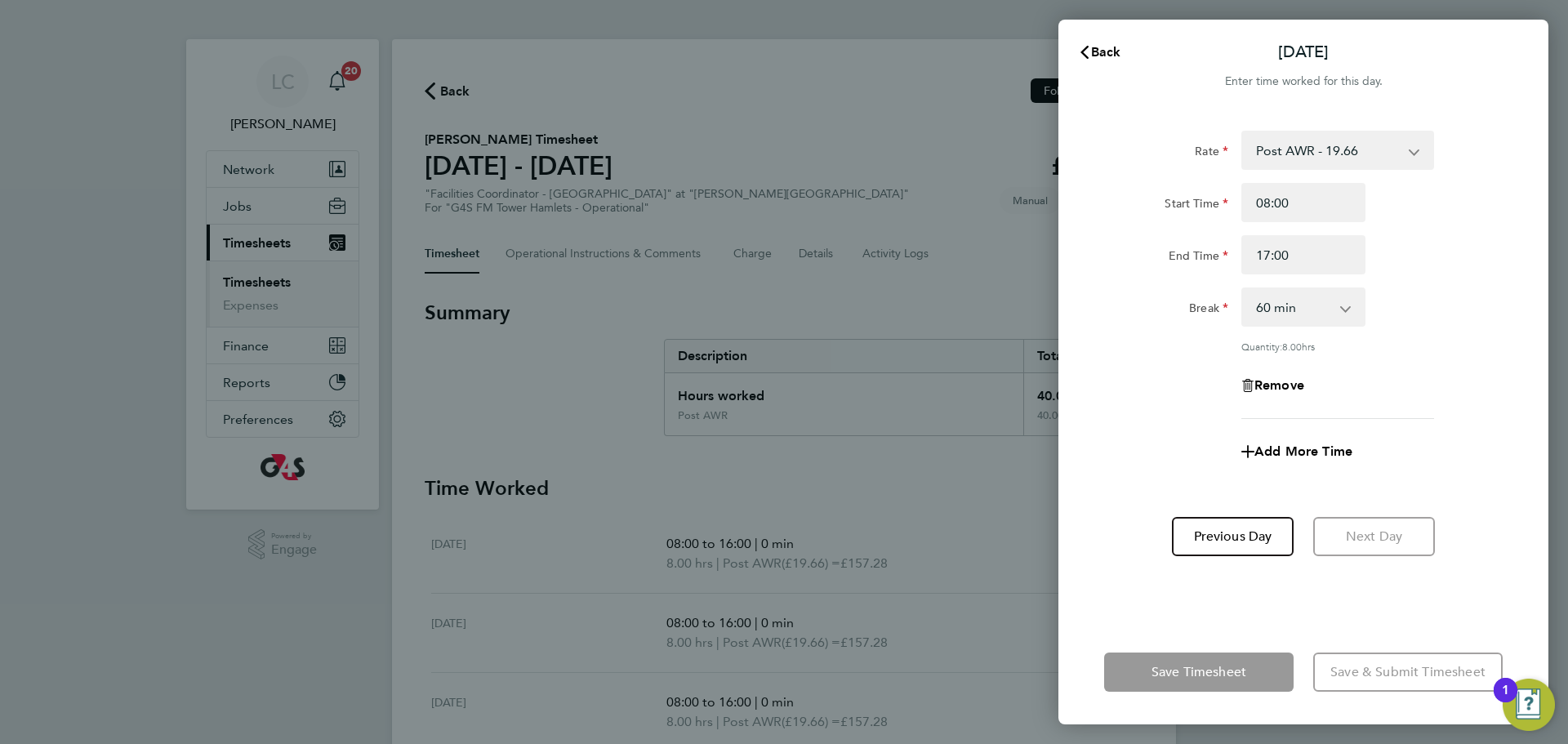
scroll to position [8, 0]
click at [1114, 59] on button "Back" at bounding box center [1099, 52] width 76 height 33
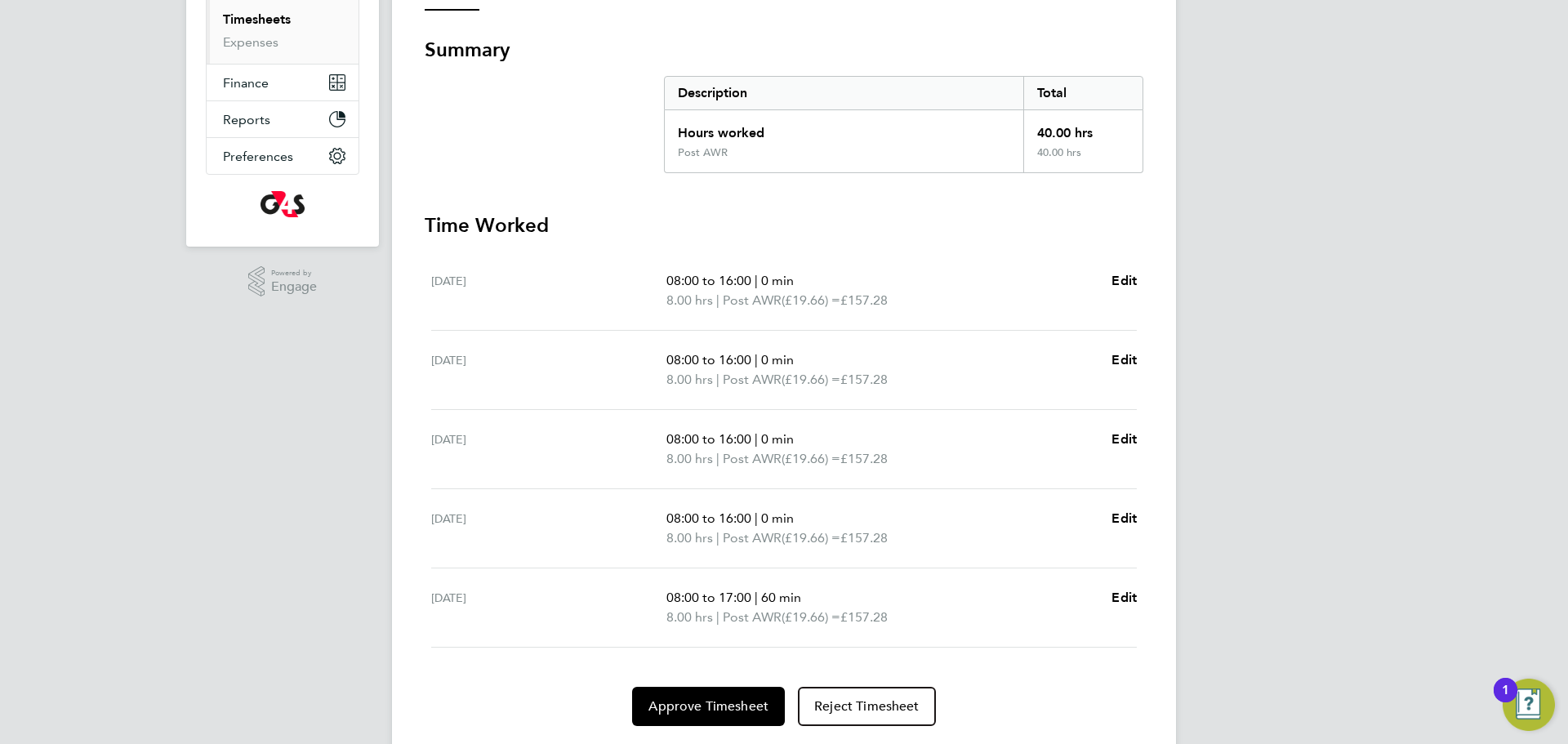
scroll to position [317, 0]
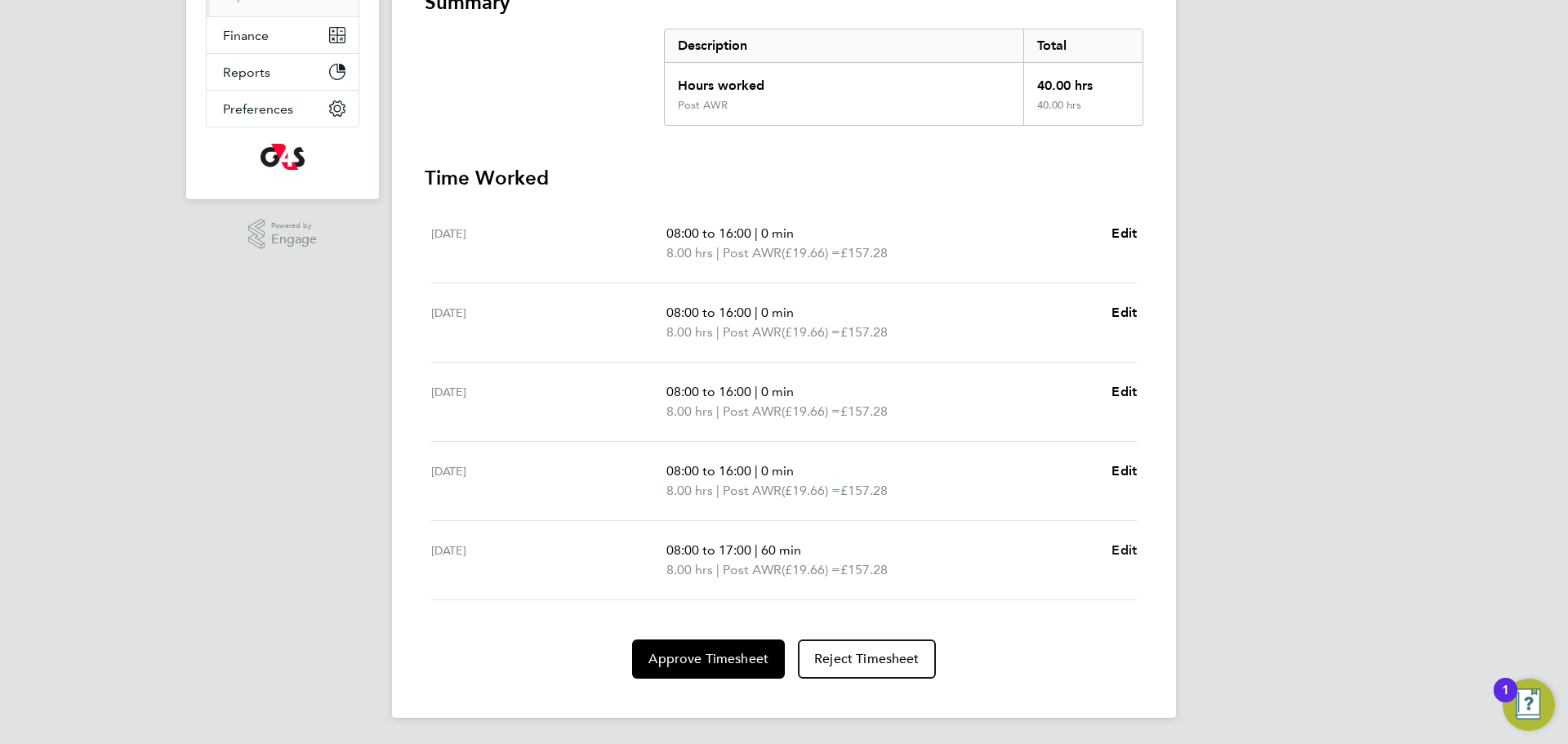
click at [1126, 560] on link "Edit" at bounding box center [1125, 551] width 26 height 20
select select "60"
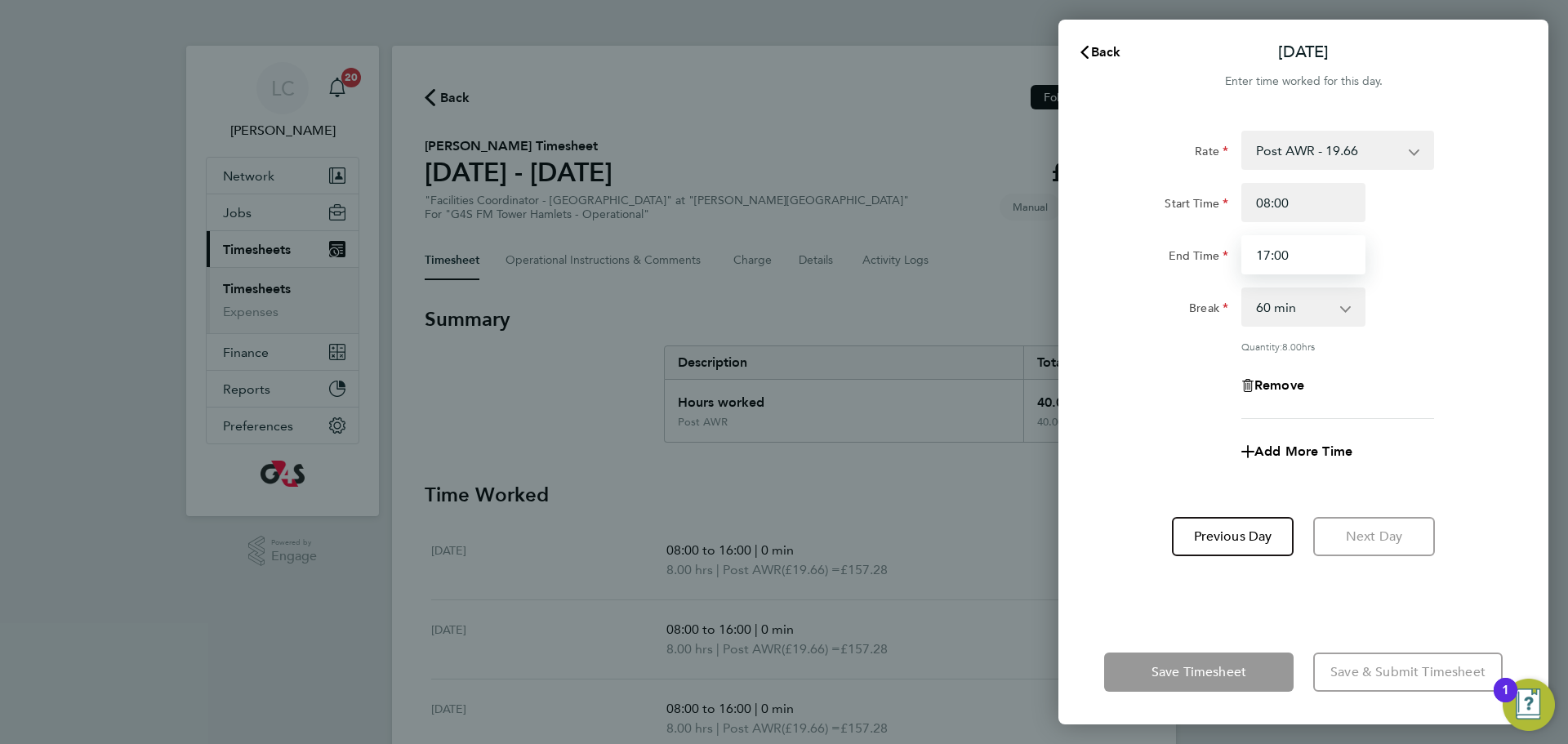
click at [1274, 254] on input "17:00" at bounding box center [1303, 255] width 124 height 40
type input "16:00"
click at [1333, 304] on select "0 min 15 min 30 min 45 min 60 min 75 min 90 min" at bounding box center [1293, 307] width 101 height 36
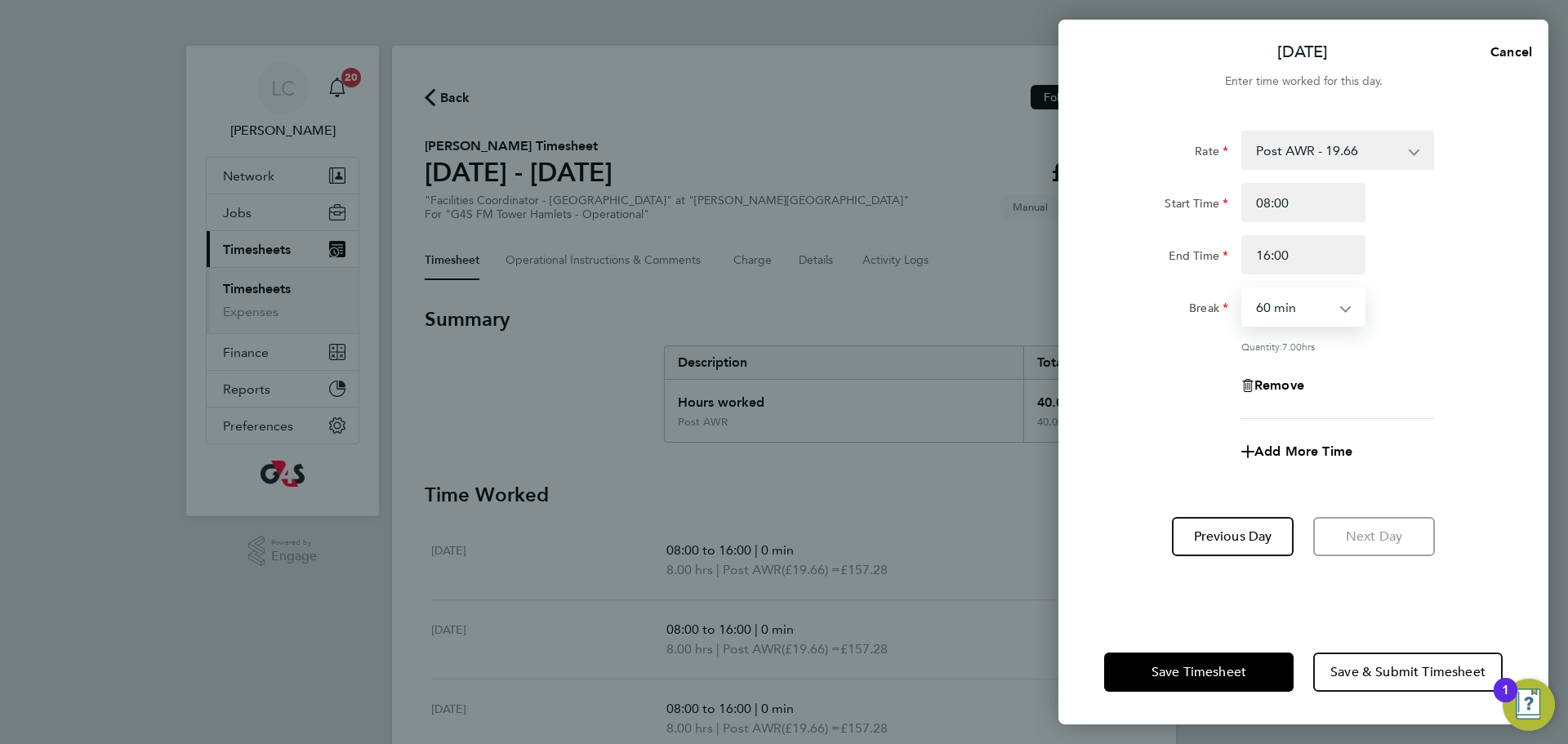
select select "0"
click at [1243, 289] on select "0 min 15 min 30 min 45 min 60 min 75 min 90 min" at bounding box center [1293, 307] width 101 height 36
click at [1182, 684] on button "Save Timesheet" at bounding box center [1198, 672] width 189 height 40
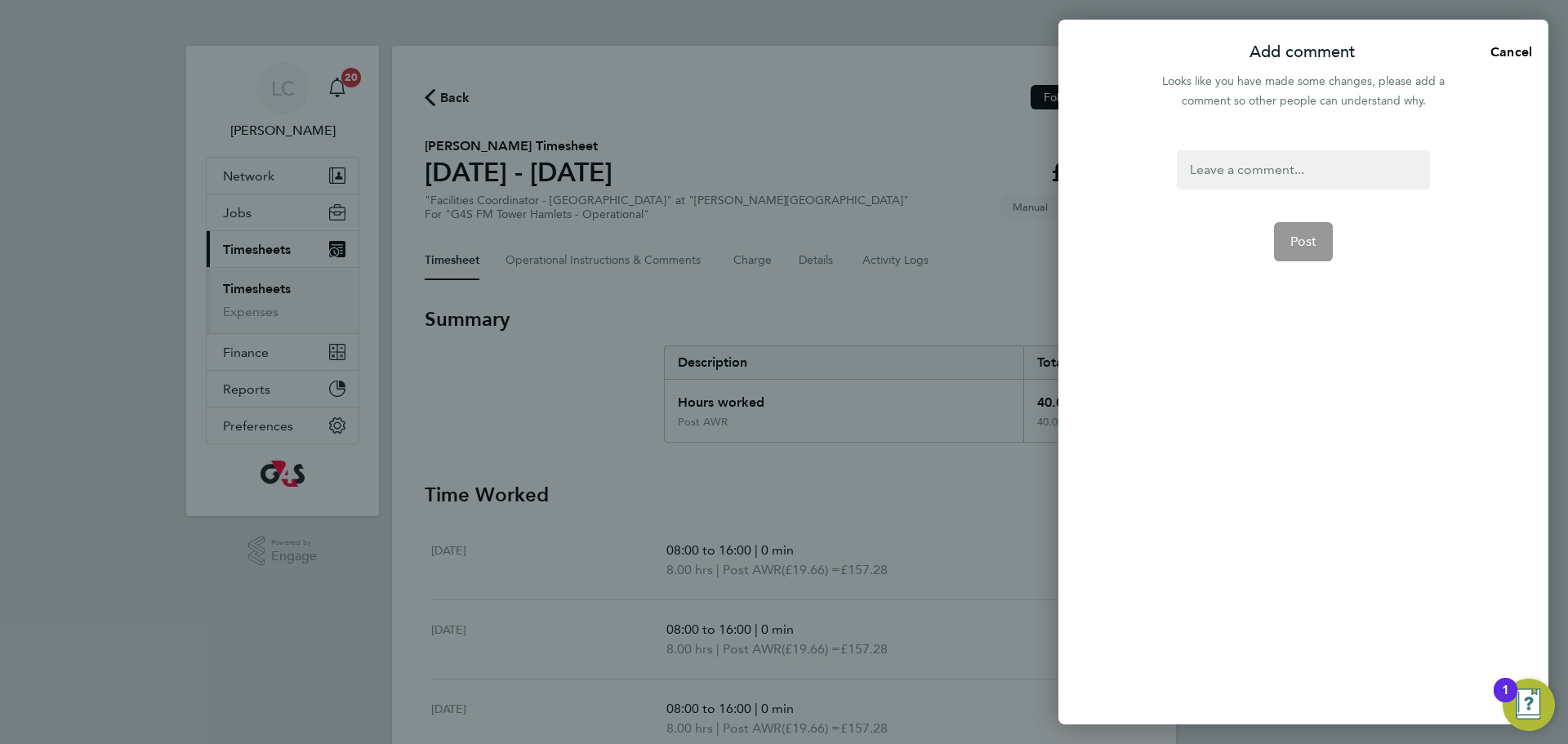
click at [1275, 188] on form "Post" at bounding box center [1303, 335] width 266 height 370
click at [1271, 171] on div at bounding box center [1303, 170] width 253 height 40
click at [1291, 165] on div at bounding box center [1303, 170] width 253 height 40
click at [1304, 237] on span "Post" at bounding box center [1303, 242] width 27 height 16
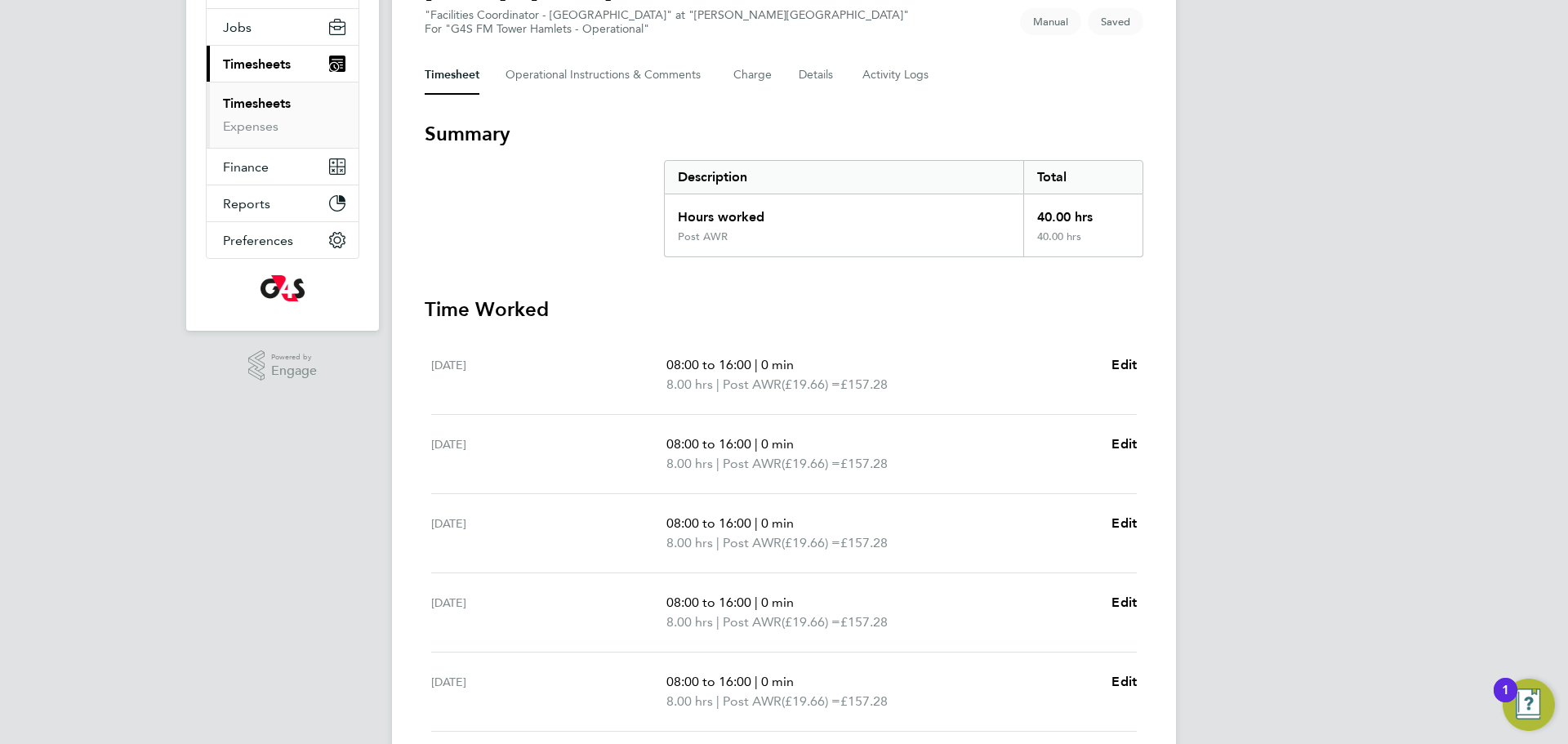
scroll to position [58, 0]
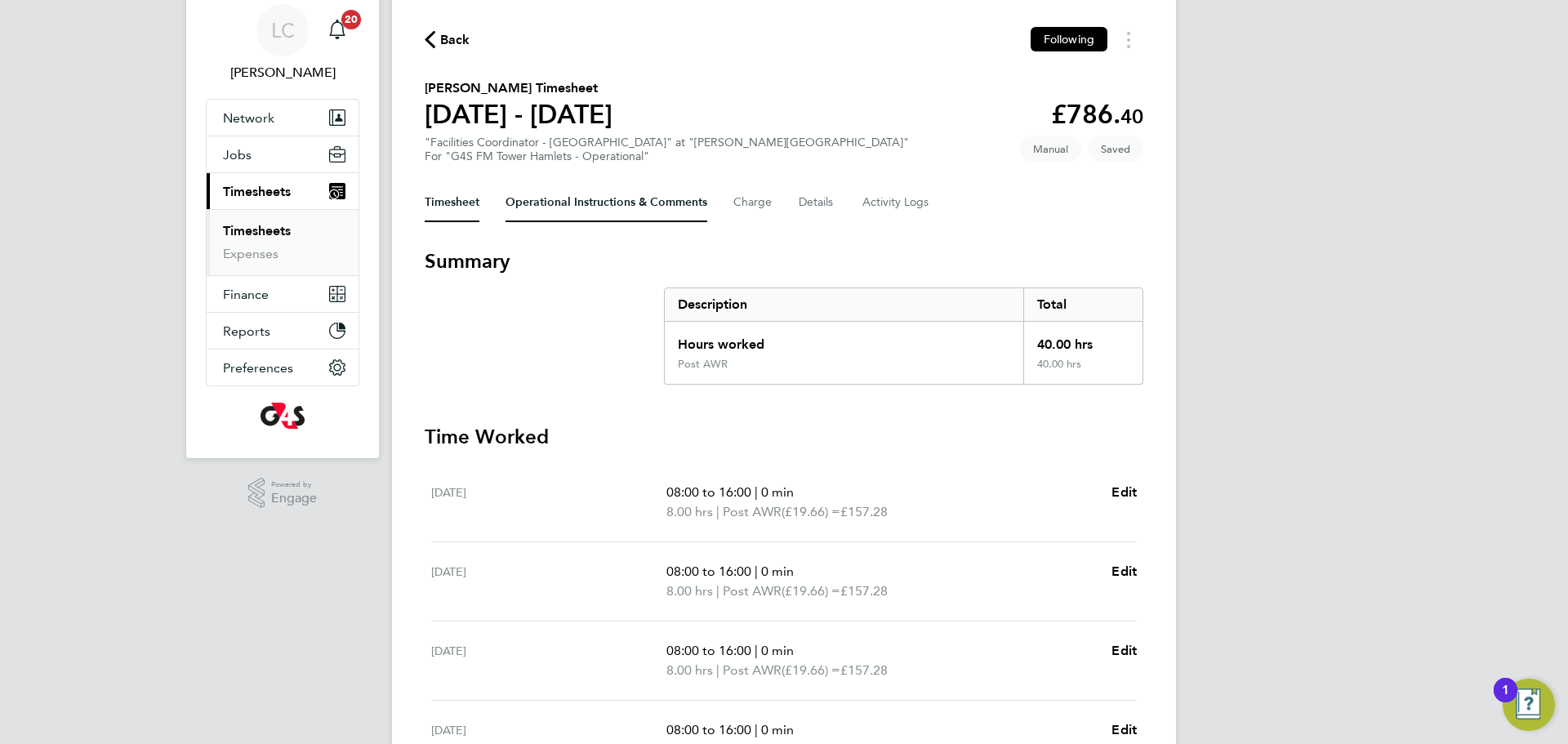
click at [563, 201] on Comments-tab "Operational Instructions & Comments" at bounding box center [607, 203] width 202 height 40
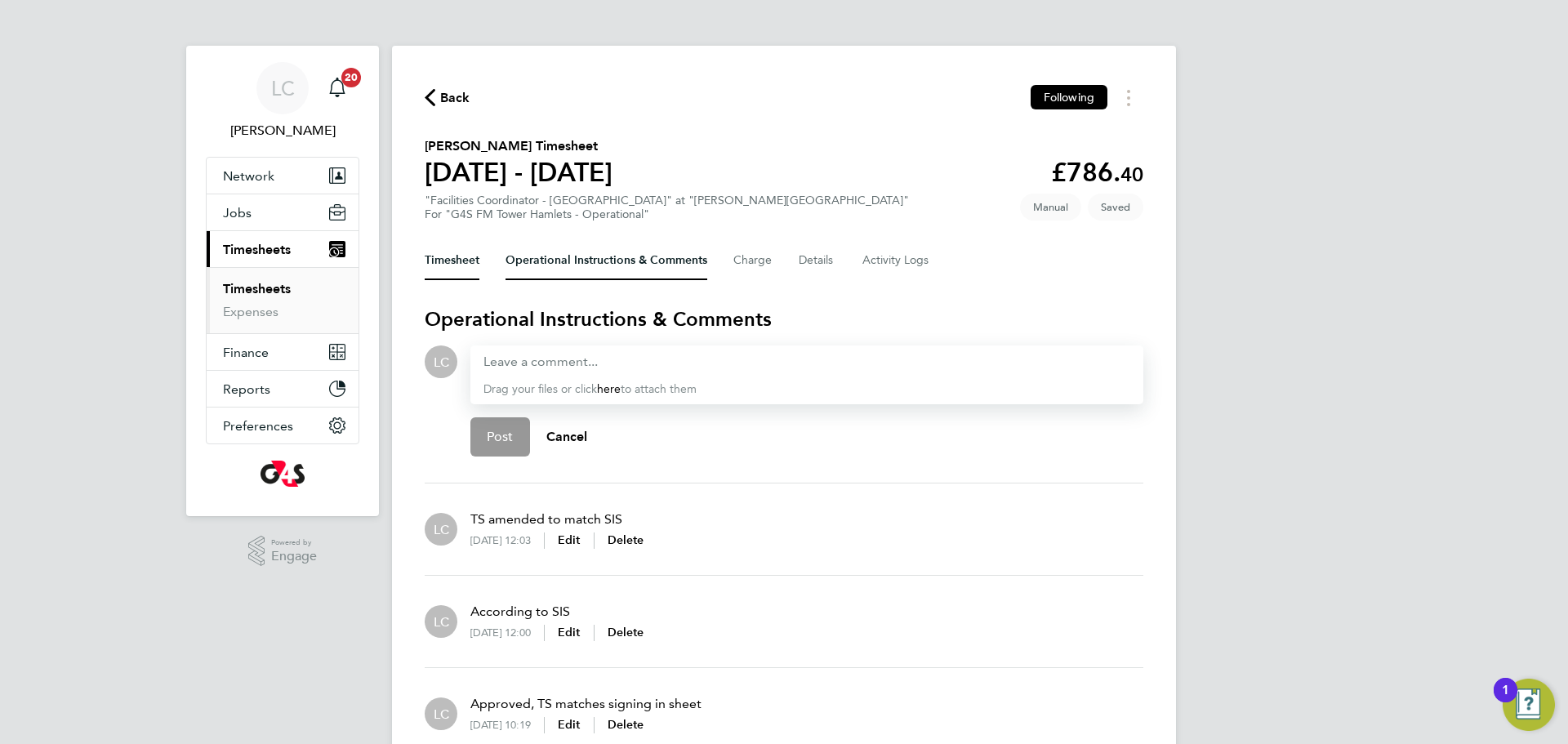
click at [453, 264] on button "Timesheet" at bounding box center [452, 261] width 55 height 40
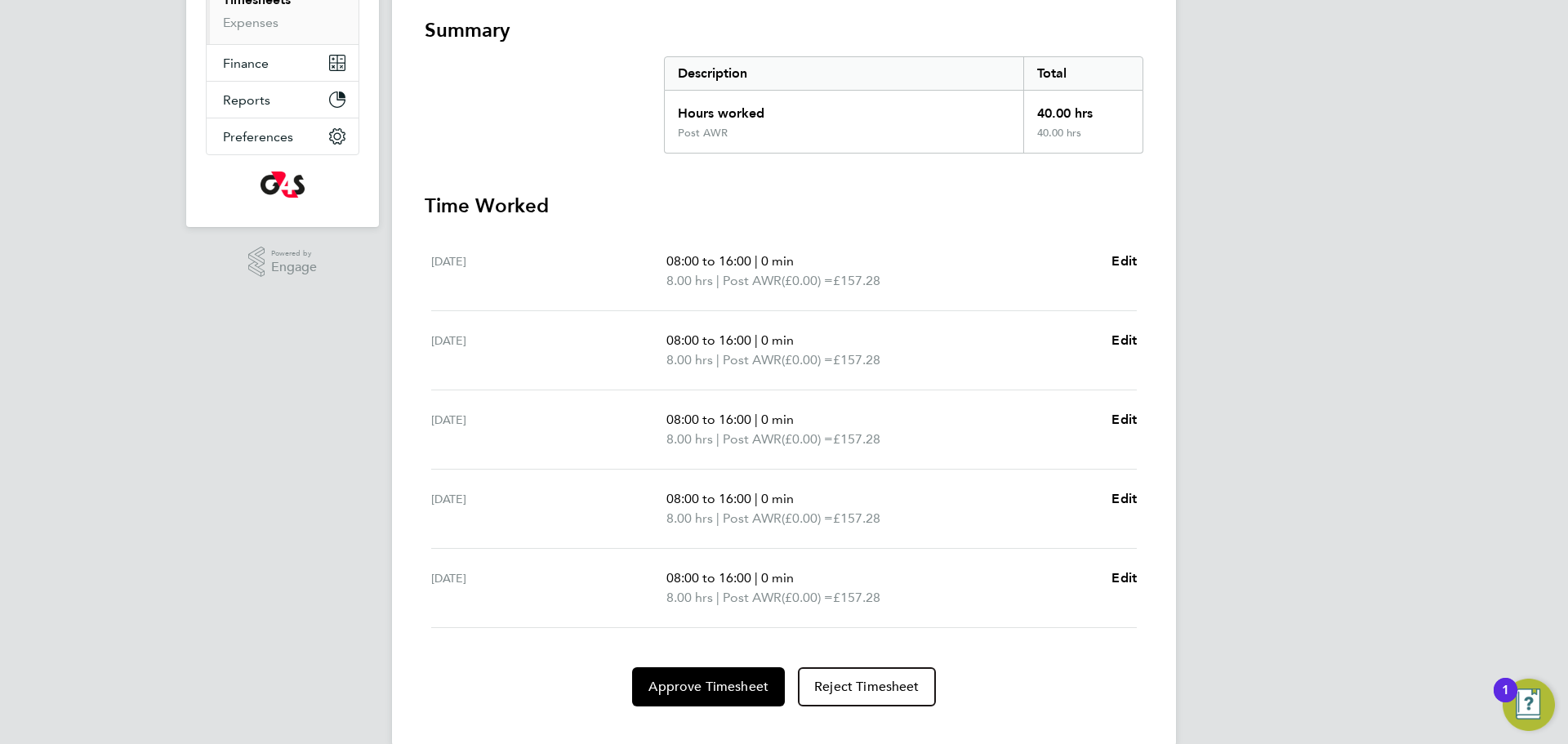
scroll to position [219, 0]
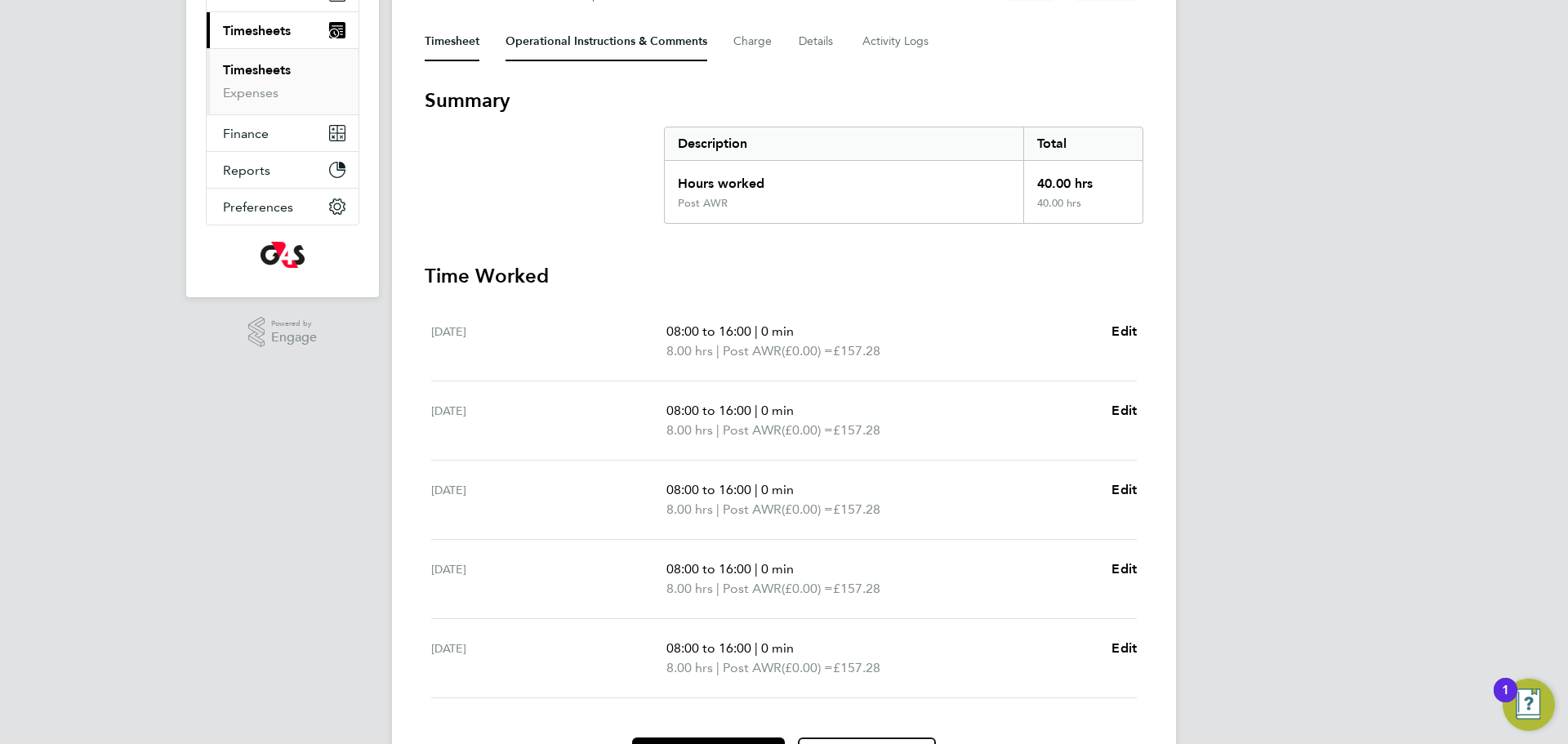
click at [597, 35] on Comments-tab "Operational Instructions & Comments" at bounding box center [607, 42] width 202 height 40
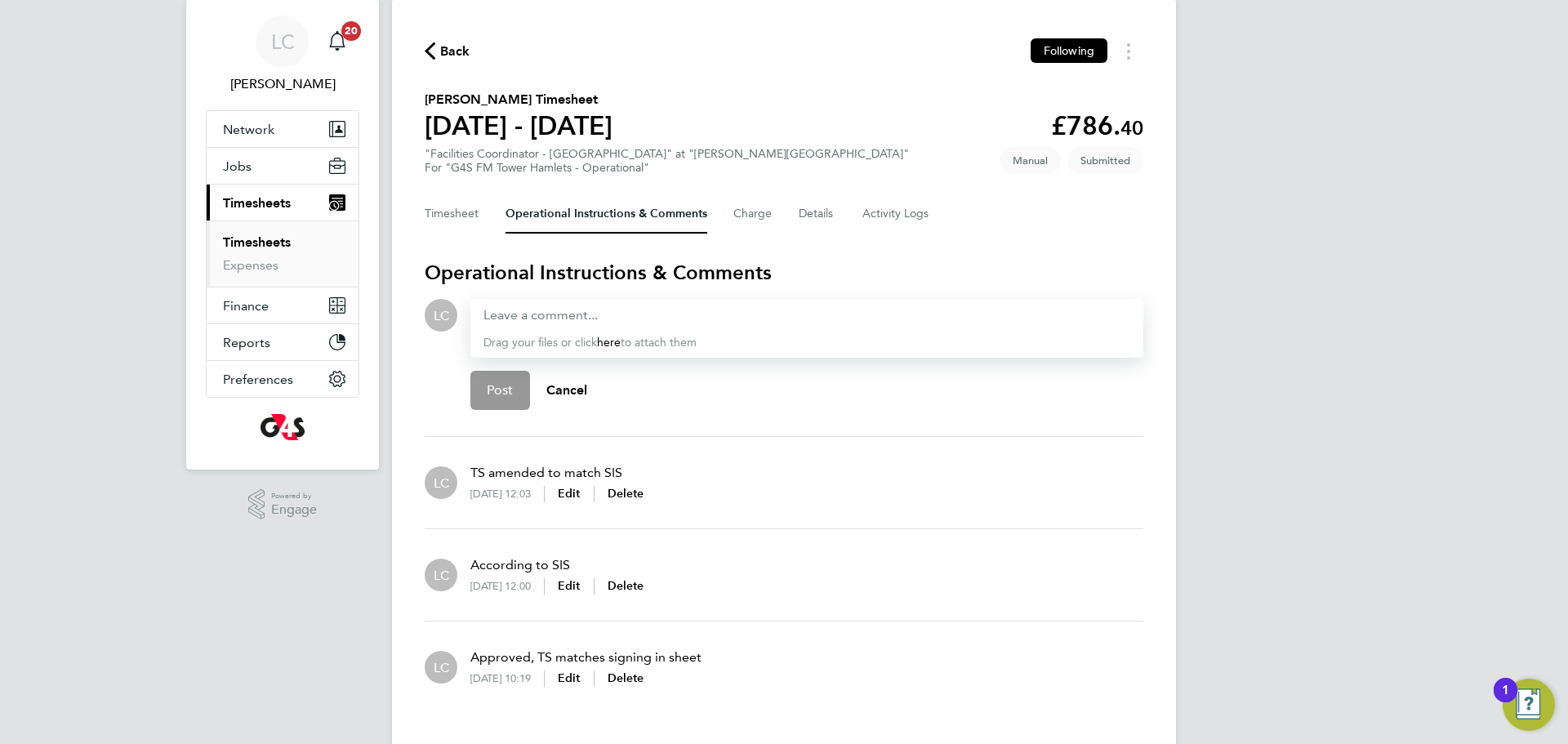
scroll to position [81, 0]
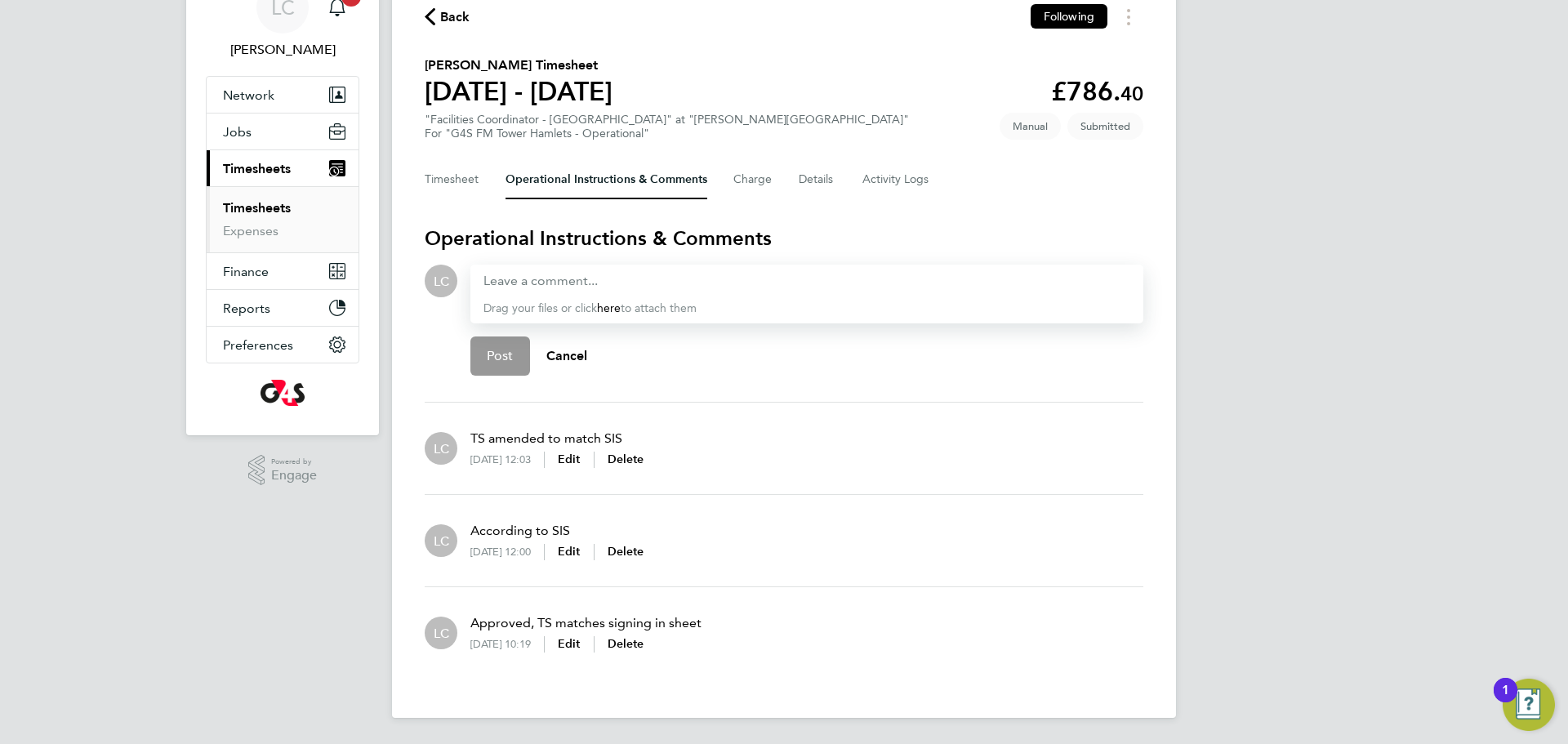
click at [515, 290] on div "Drag your files or click here to attach them" at bounding box center [807, 293] width 673 height 58
drag, startPoint x: 522, startPoint y: 285, endPoint x: 564, endPoint y: 280, distance: 42.3
click at [522, 284] on div at bounding box center [807, 281] width 647 height 20
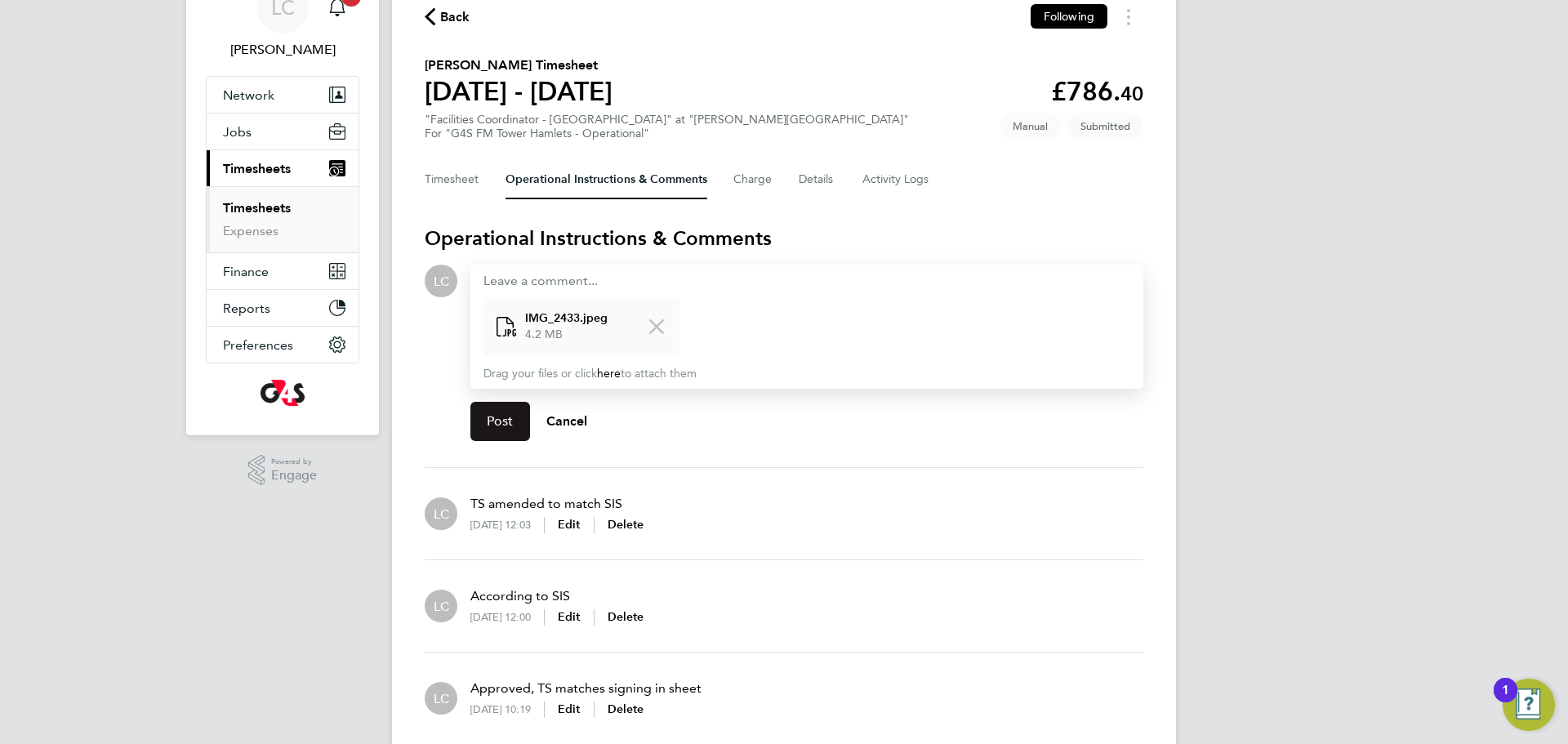
drag, startPoint x: 479, startPoint y: 416, endPoint x: 498, endPoint y: 421, distance: 19.6
click at [479, 415] on button "Post" at bounding box center [501, 421] width 59 height 40
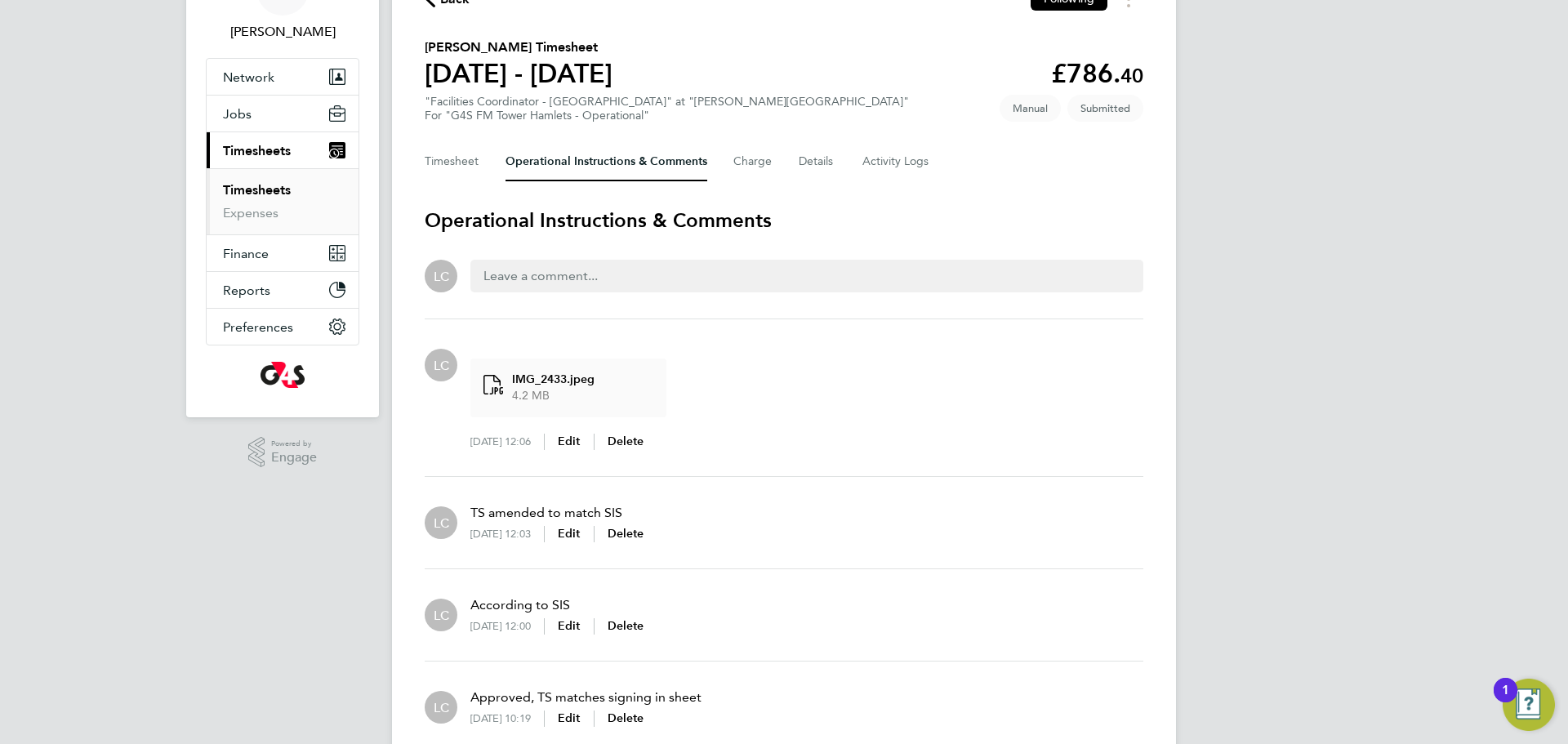
scroll to position [128, 0]
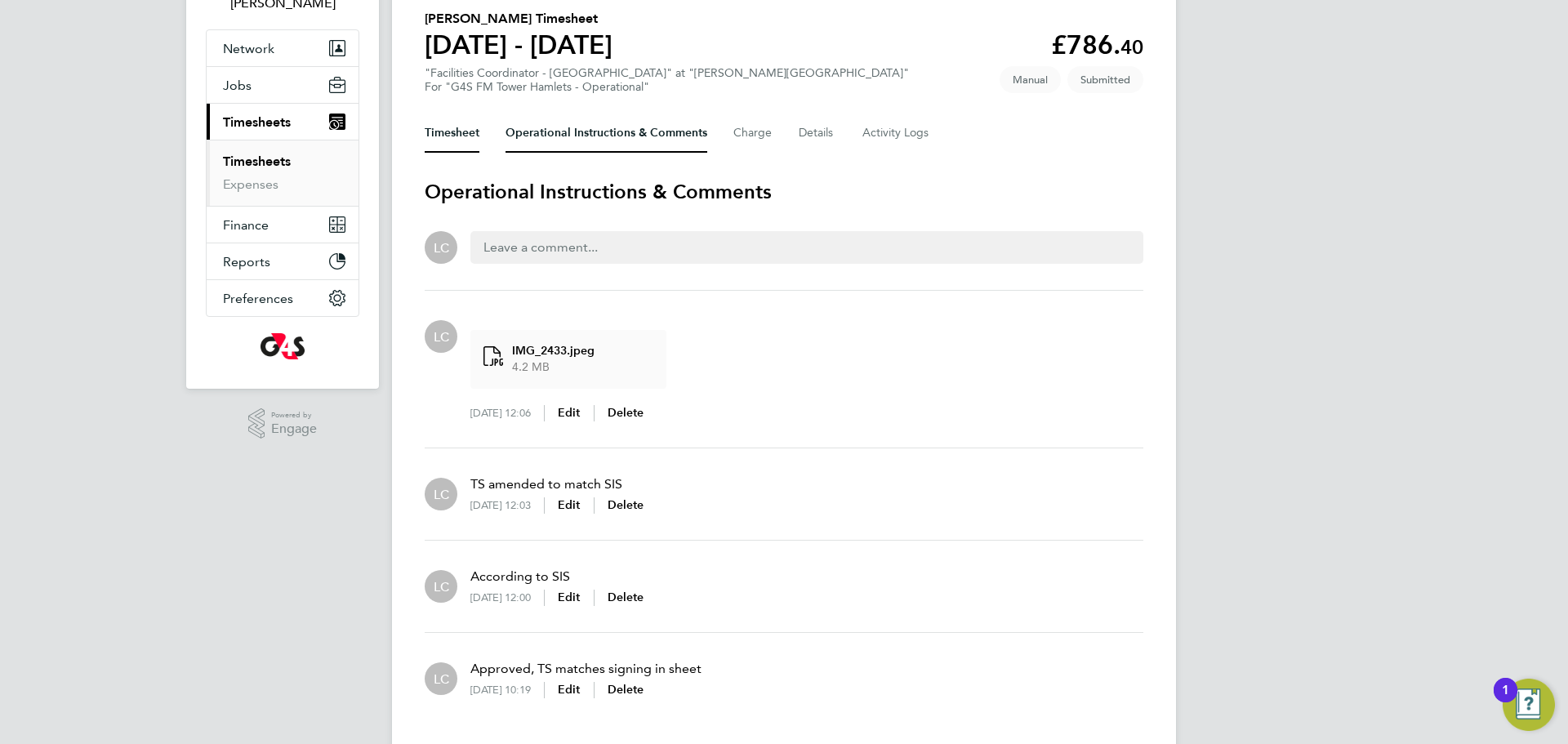
drag, startPoint x: 464, startPoint y: 128, endPoint x: 587, endPoint y: 291, distance: 204.2
click at [464, 128] on button "Timesheet" at bounding box center [452, 134] width 55 height 40
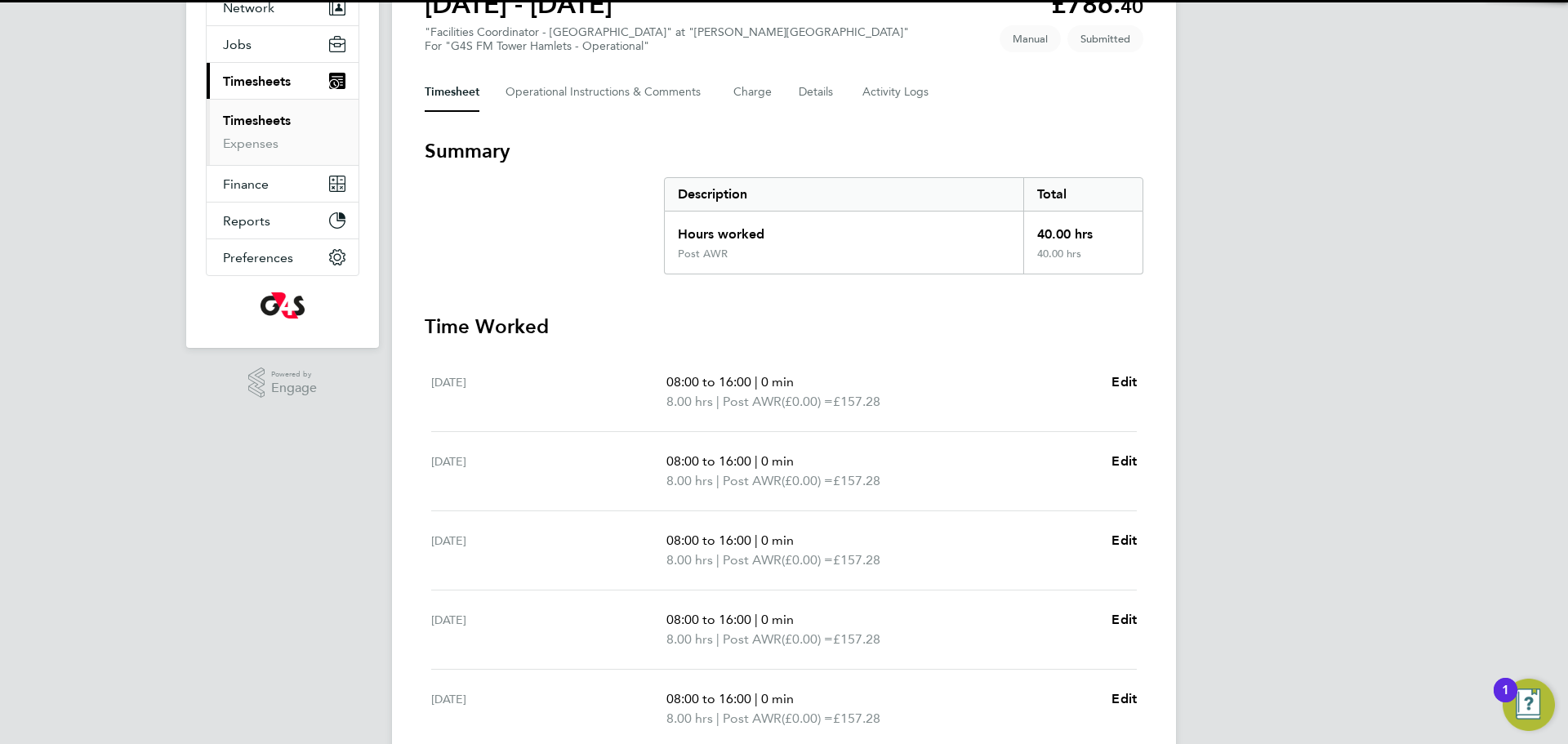
scroll to position [317, 0]
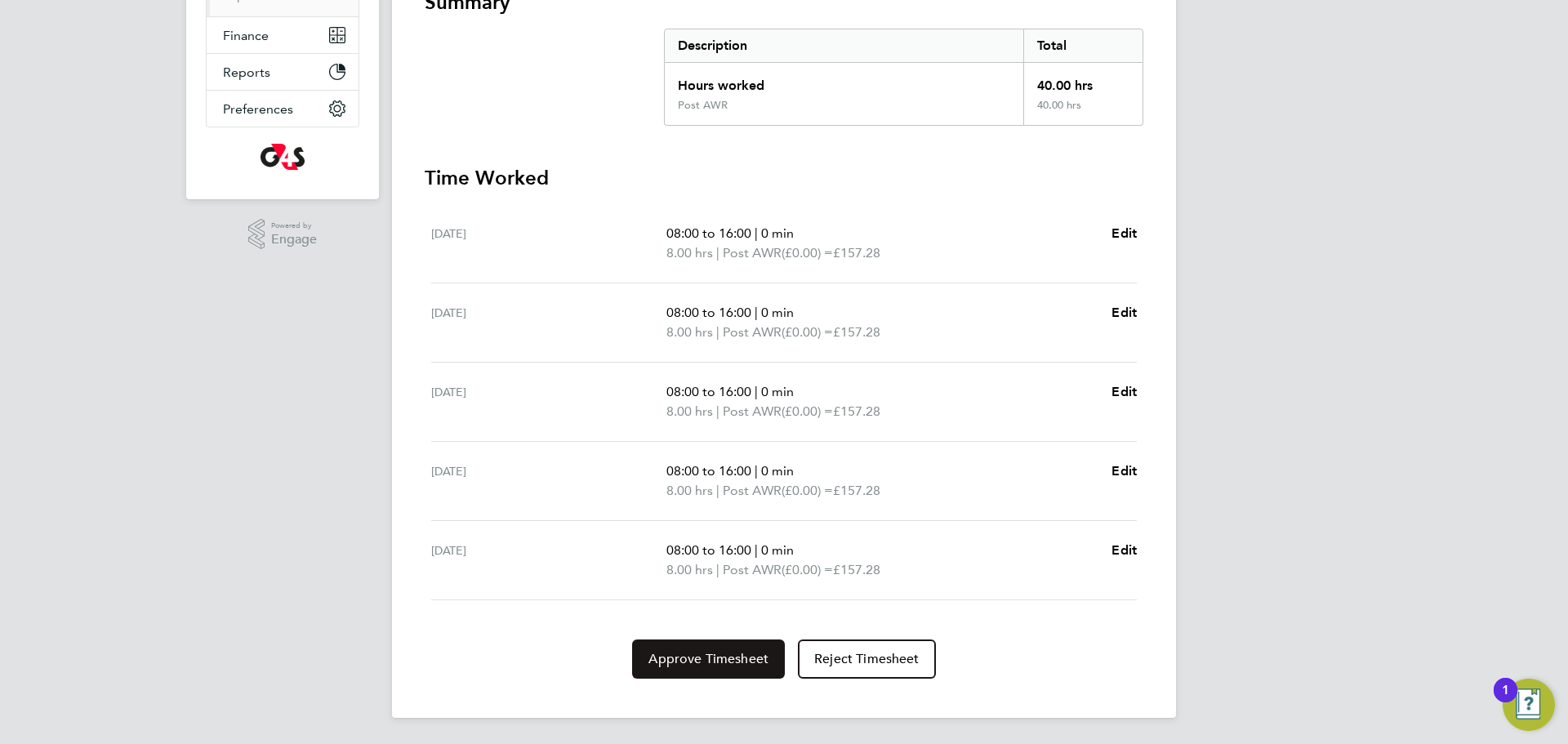
click at [717, 657] on span "Approve Timesheet" at bounding box center [708, 659] width 120 height 16
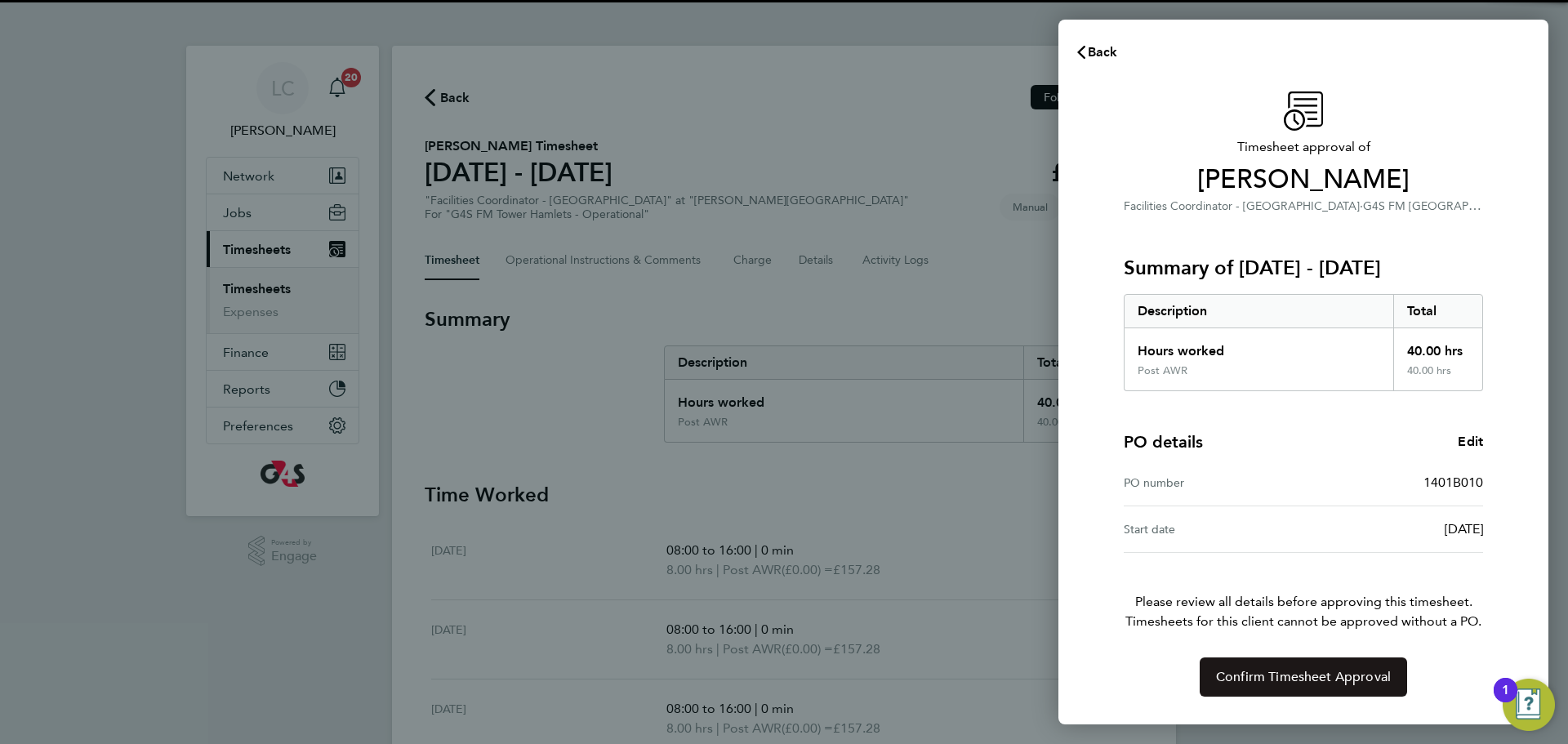
click at [1252, 671] on span "Confirm Timesheet Approval" at bounding box center [1303, 677] width 174 height 16
